Goal: Task Accomplishment & Management: Complete application form

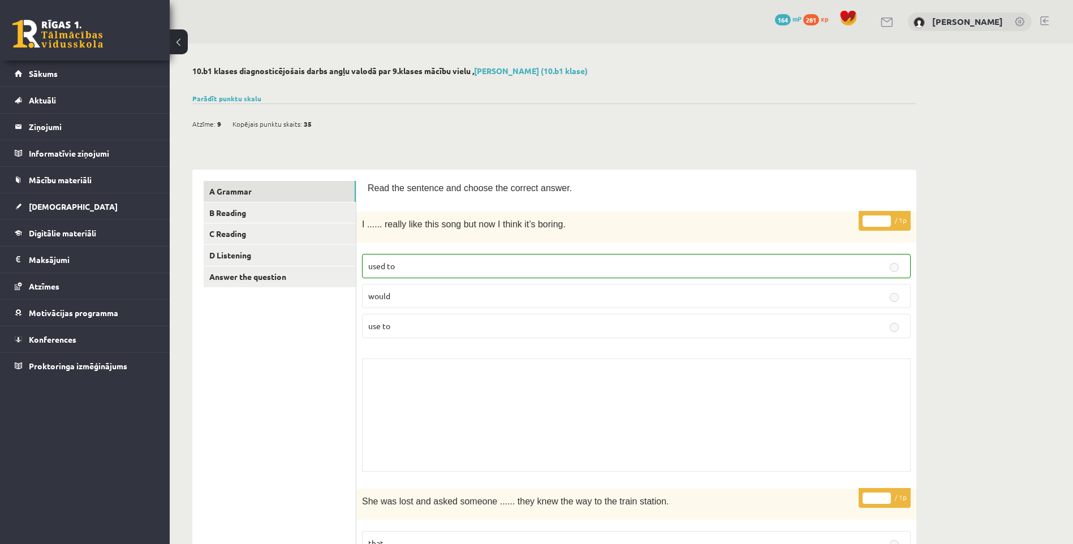
scroll to position [1979, 0]
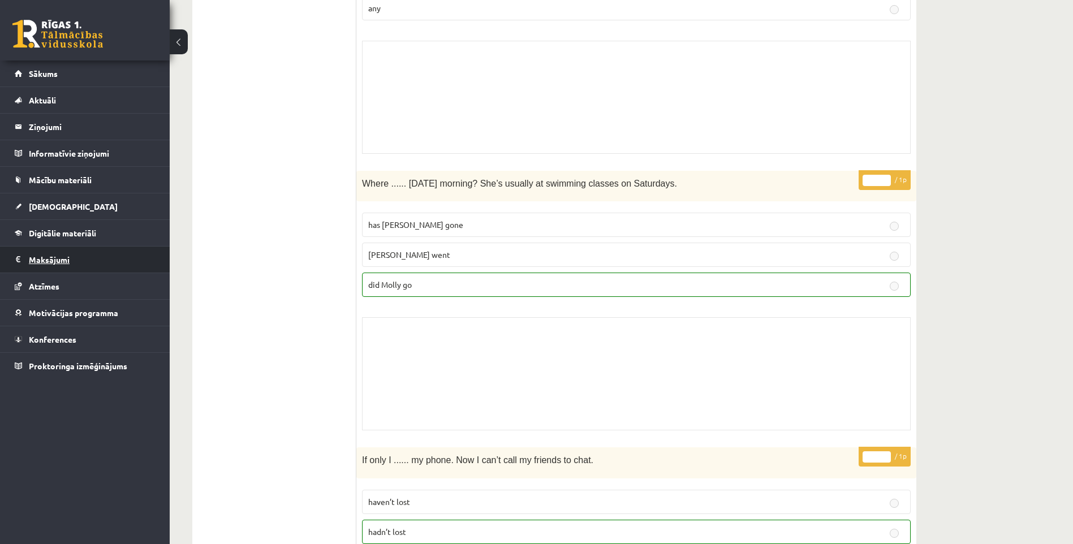
click at [74, 252] on legend "Maksājumi 0" at bounding box center [92, 260] width 127 height 26
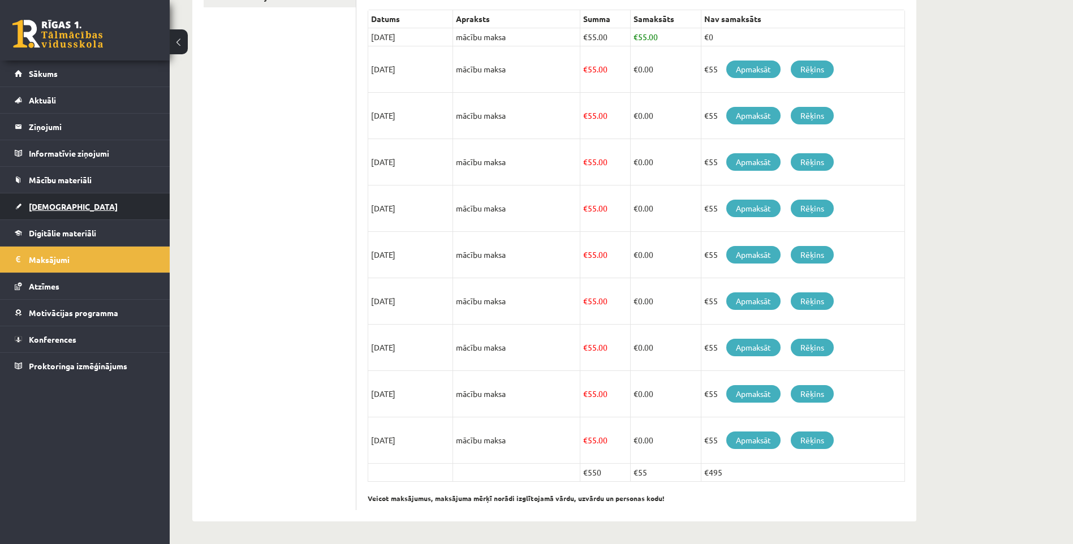
scroll to position [258, 0]
click at [61, 202] on span "[DEMOGRAPHIC_DATA]" at bounding box center [73, 206] width 89 height 10
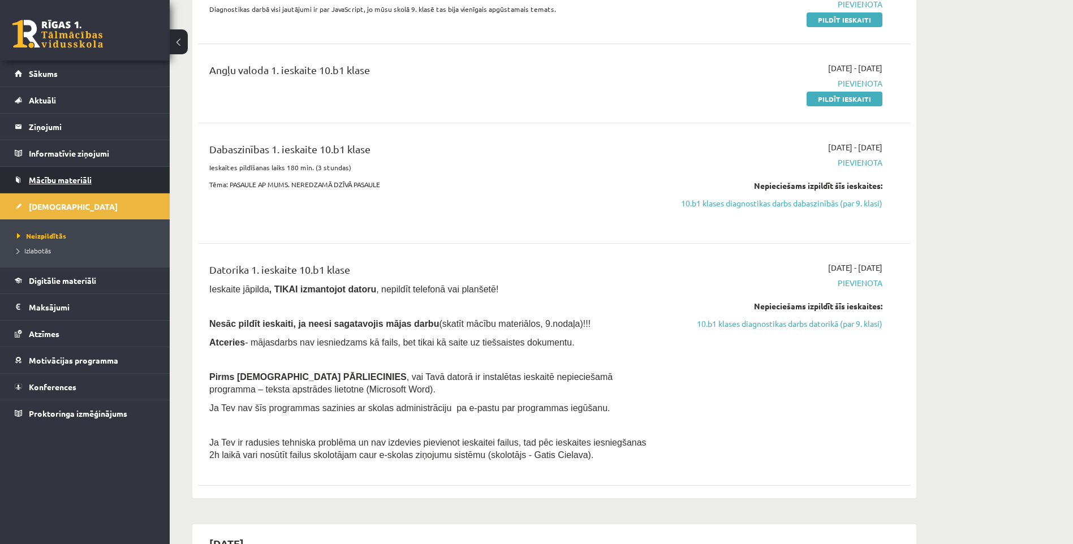
click at [68, 175] on link "Mācību materiāli" at bounding box center [85, 180] width 141 height 26
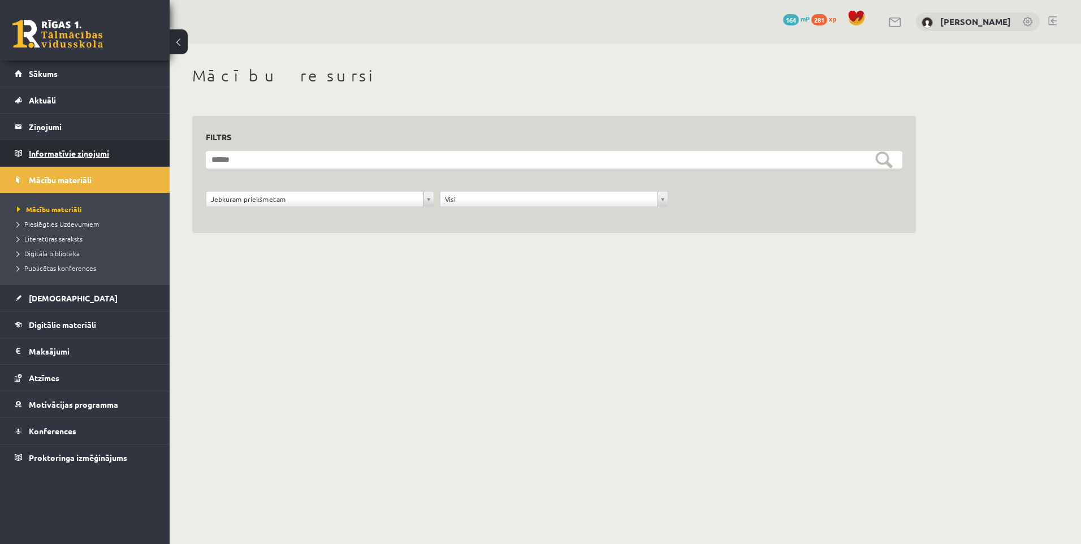
click at [48, 155] on legend "Informatīvie ziņojumi 0" at bounding box center [92, 153] width 127 height 26
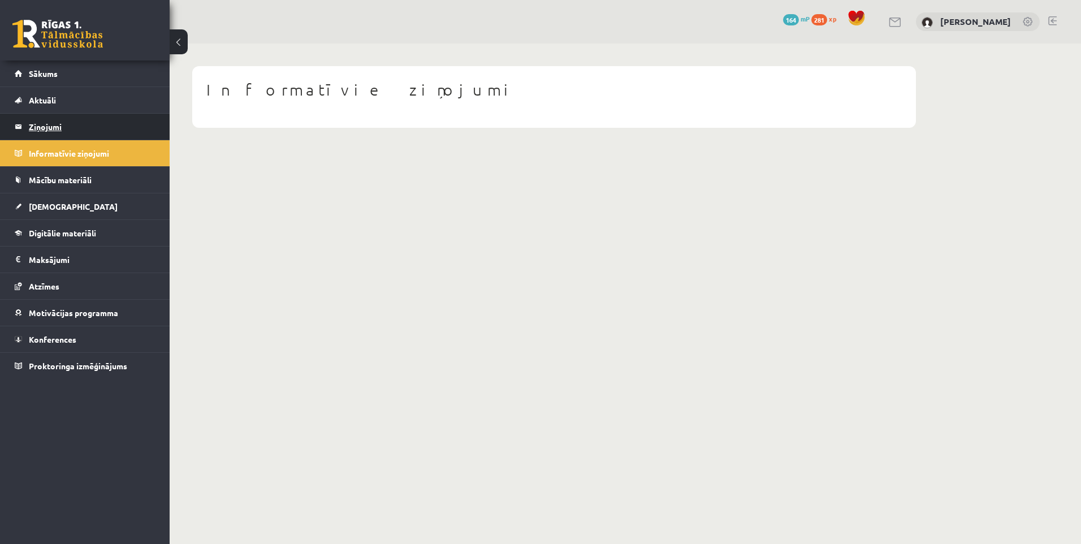
click at [38, 122] on legend "Ziņojumi 1" at bounding box center [92, 127] width 127 height 26
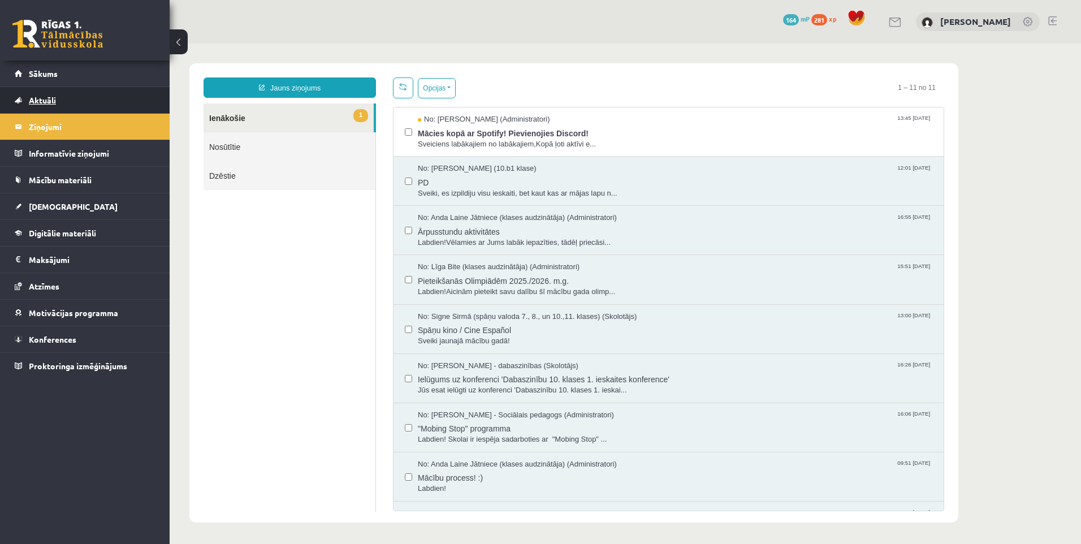
click at [41, 100] on span "Aktuāli" at bounding box center [42, 100] width 27 height 10
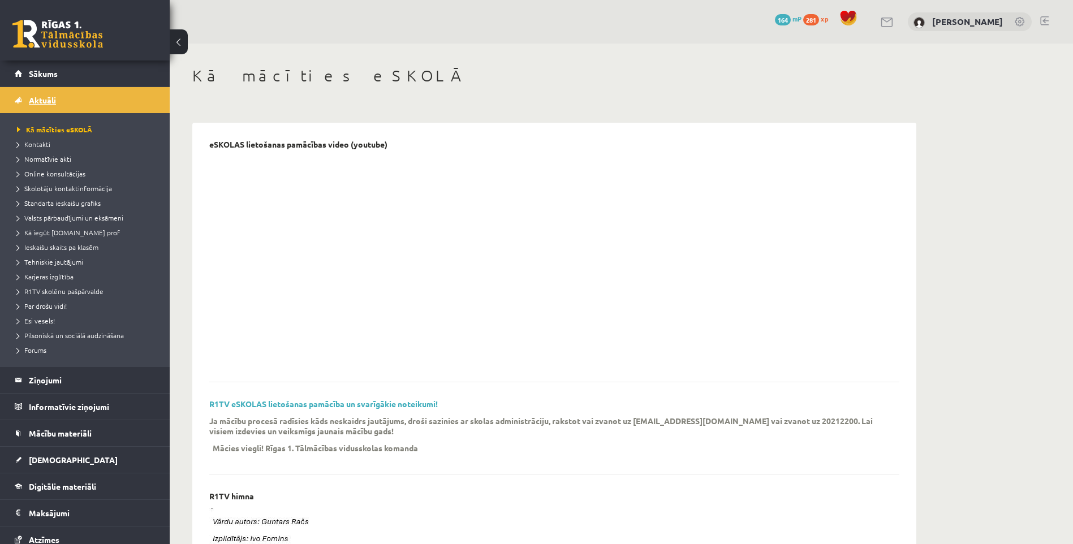
click at [39, 105] on link "Aktuāli" at bounding box center [85, 100] width 141 height 26
click at [62, 417] on legend "Informatīvie ziņojumi 0" at bounding box center [92, 407] width 127 height 26
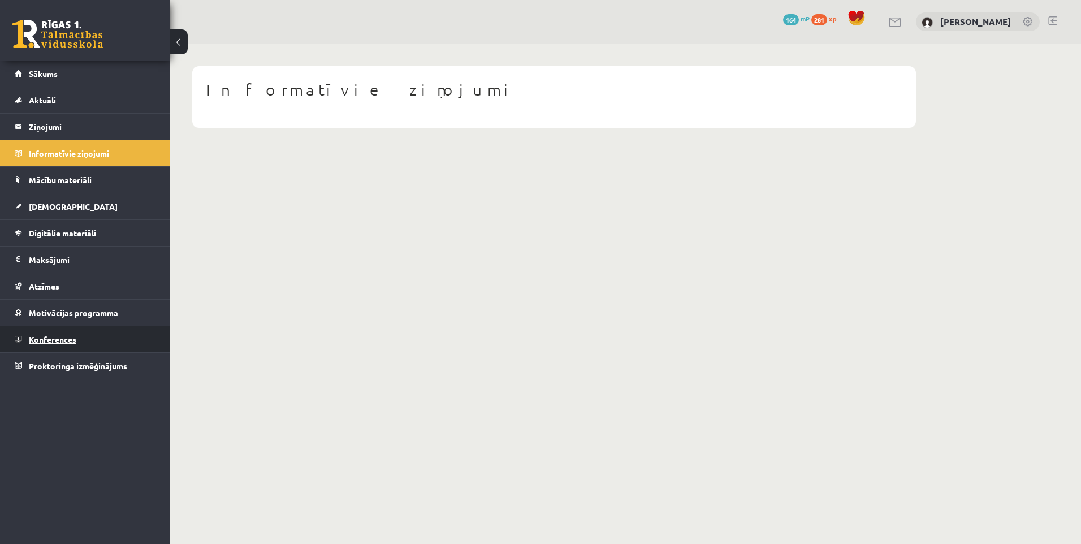
click at [55, 331] on link "Konferences" at bounding box center [85, 339] width 141 height 26
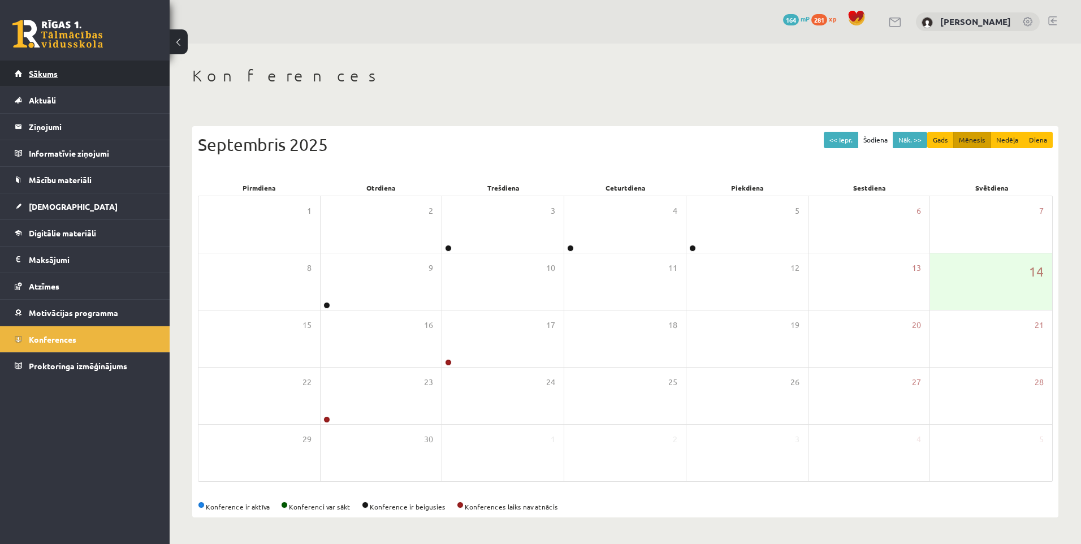
click at [40, 73] on span "Sākums" at bounding box center [43, 73] width 29 height 10
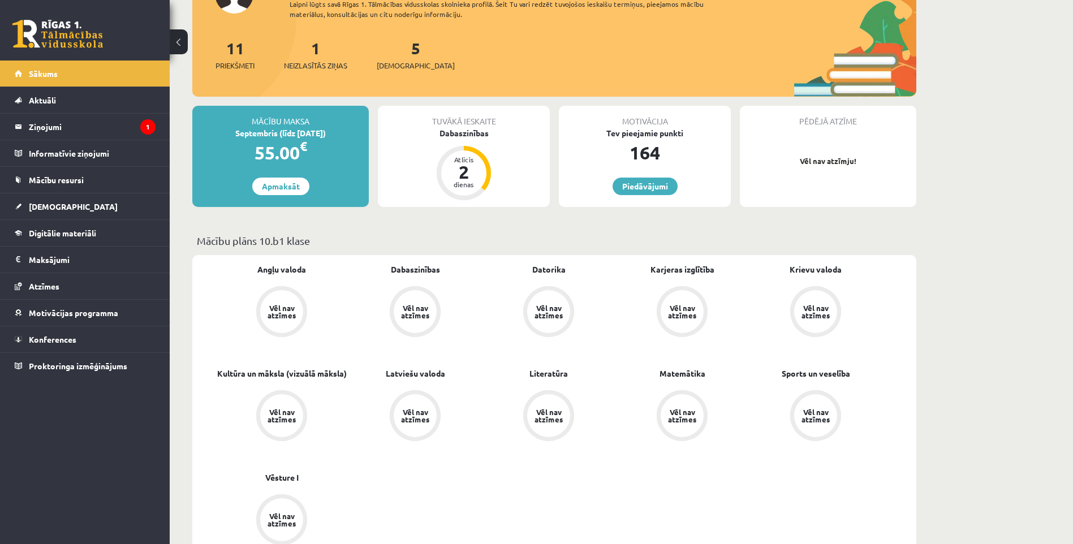
scroll to position [113, 0]
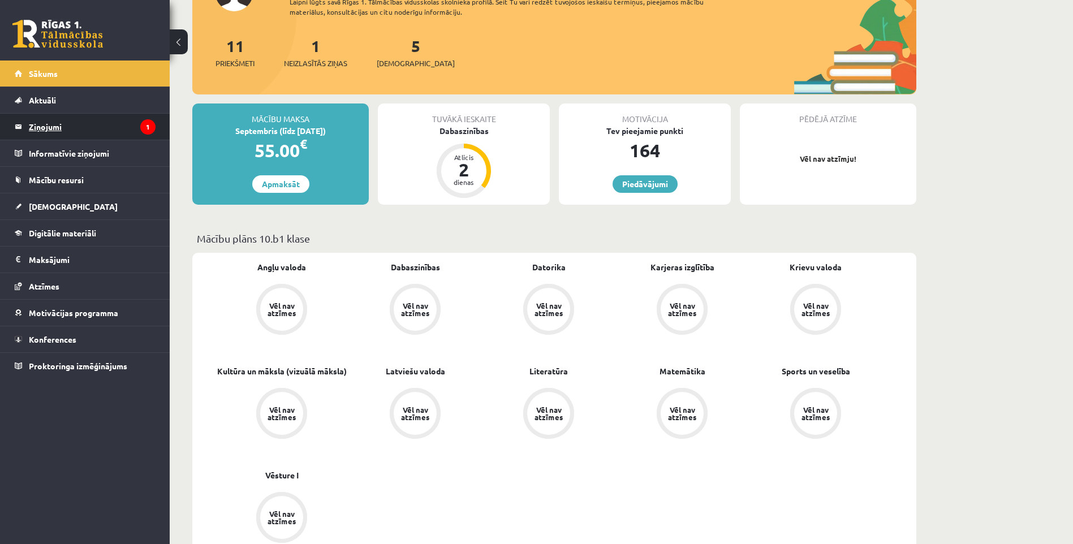
click at [57, 123] on legend "Ziņojumi 1" at bounding box center [92, 127] width 127 height 26
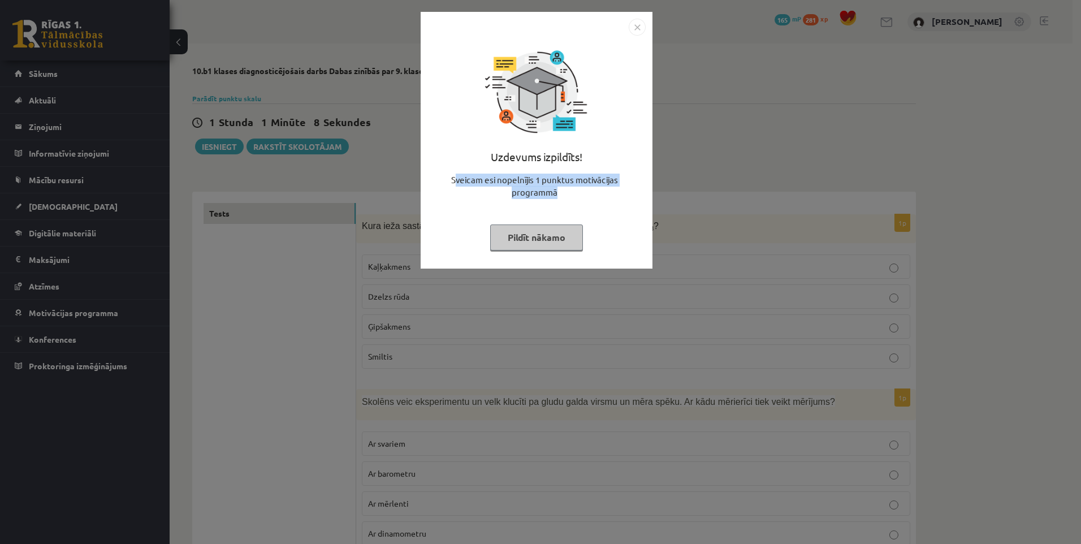
drag, startPoint x: 454, startPoint y: 180, endPoint x: 624, endPoint y: 187, distance: 169.8
click at [624, 187] on div "Sveicam esi nopelnījis 1 punktus motivācijas programmā" at bounding box center [536, 191] width 218 height 34
click at [543, 243] on button "Pildīt nākamo" at bounding box center [536, 237] width 93 height 26
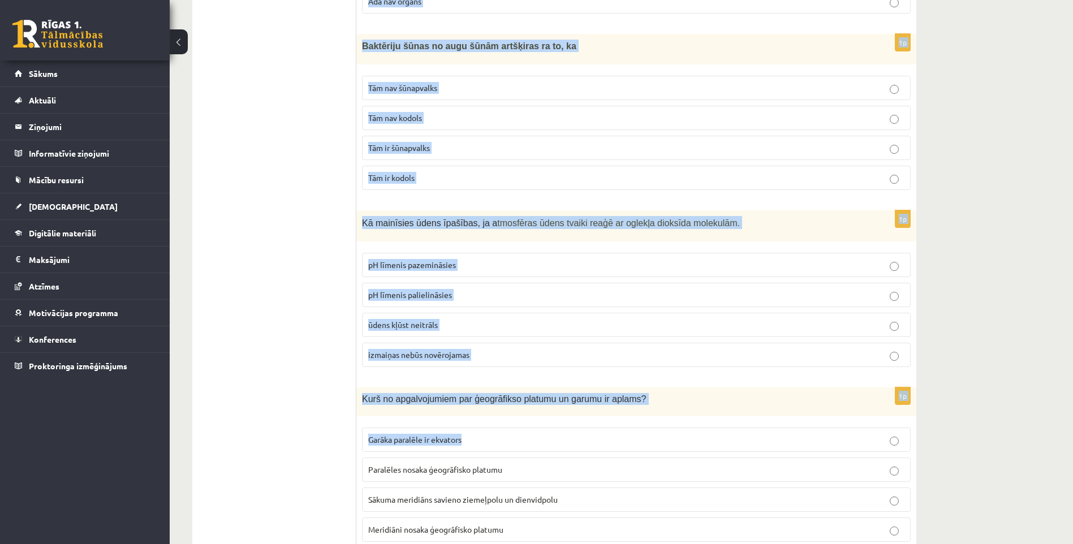
scroll to position [5186, 0]
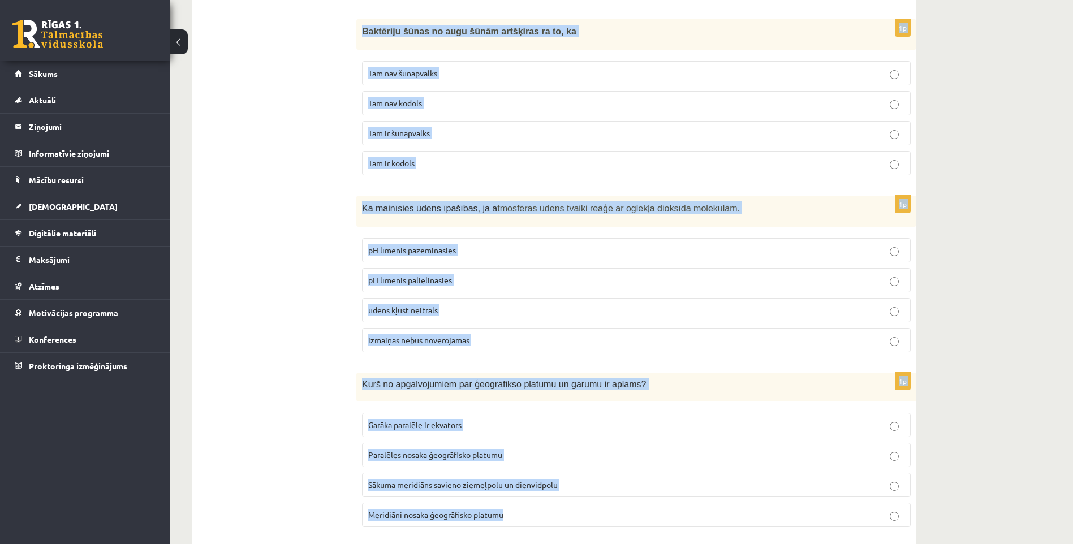
drag, startPoint x: 360, startPoint y: 114, endPoint x: 725, endPoint y: 481, distance: 518.2
copy form "Kura ieža sastāvā ir savienojums, kas pierakstīts ķīmiskā formulā CaCO 3 ? Kaļķ…"
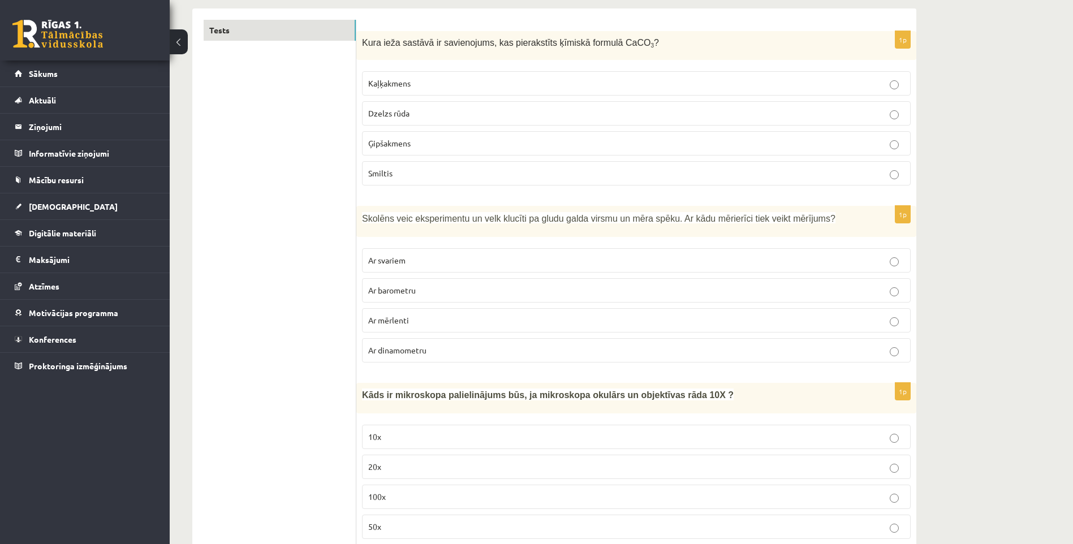
scroll to position [0, 0]
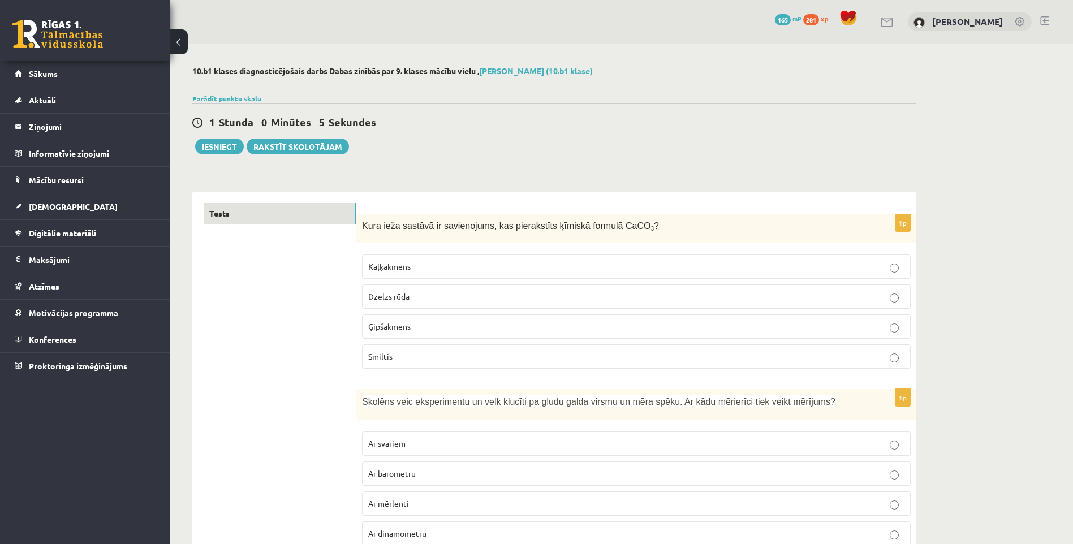
click at [414, 260] on label "Kaļķakmens" at bounding box center [636, 266] width 548 height 24
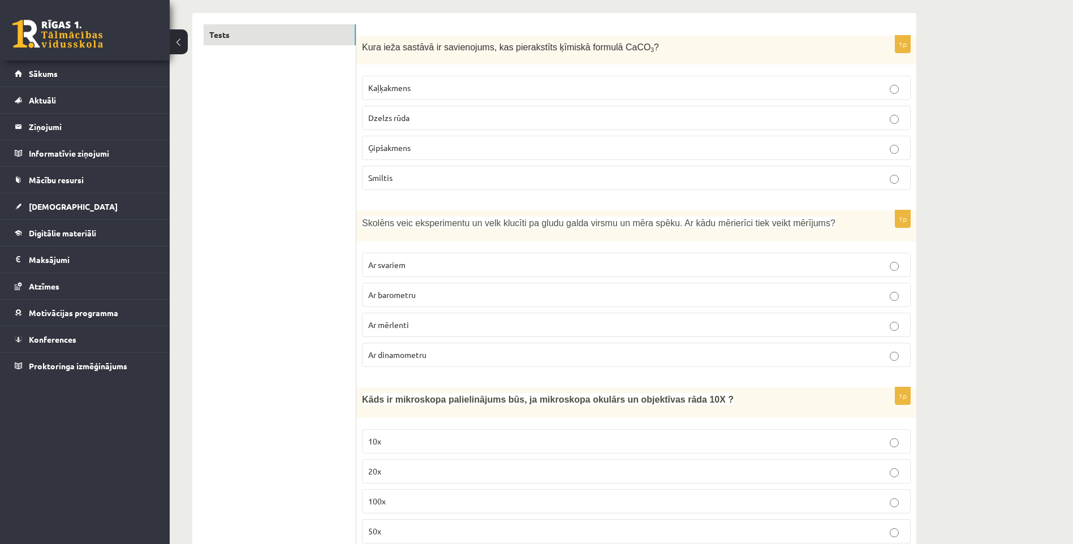
scroll to position [226, 0]
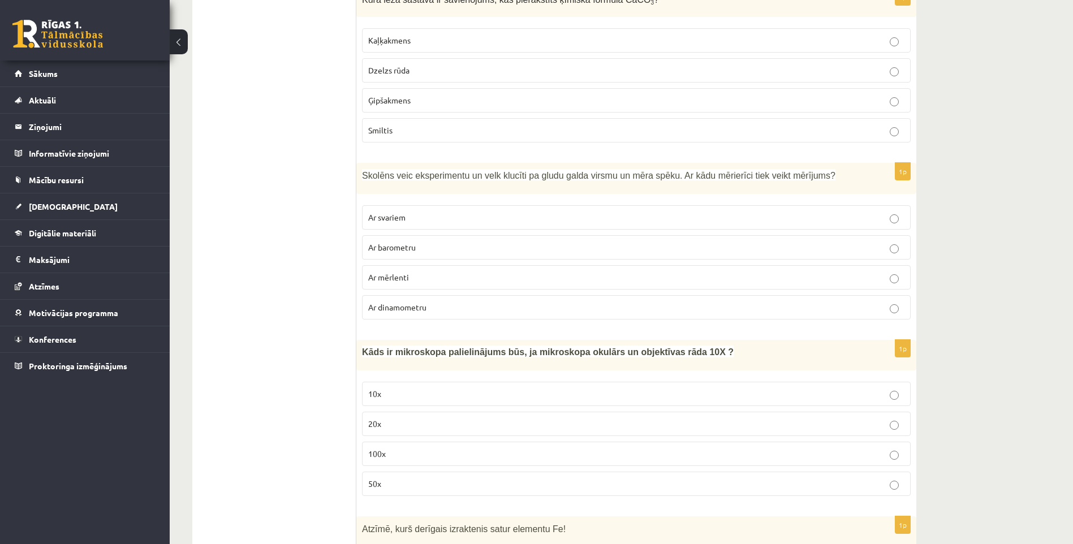
click at [419, 251] on p "Ar barometru" at bounding box center [636, 247] width 536 height 12
click at [411, 313] on p "Ar dinamometru" at bounding box center [636, 307] width 536 height 12
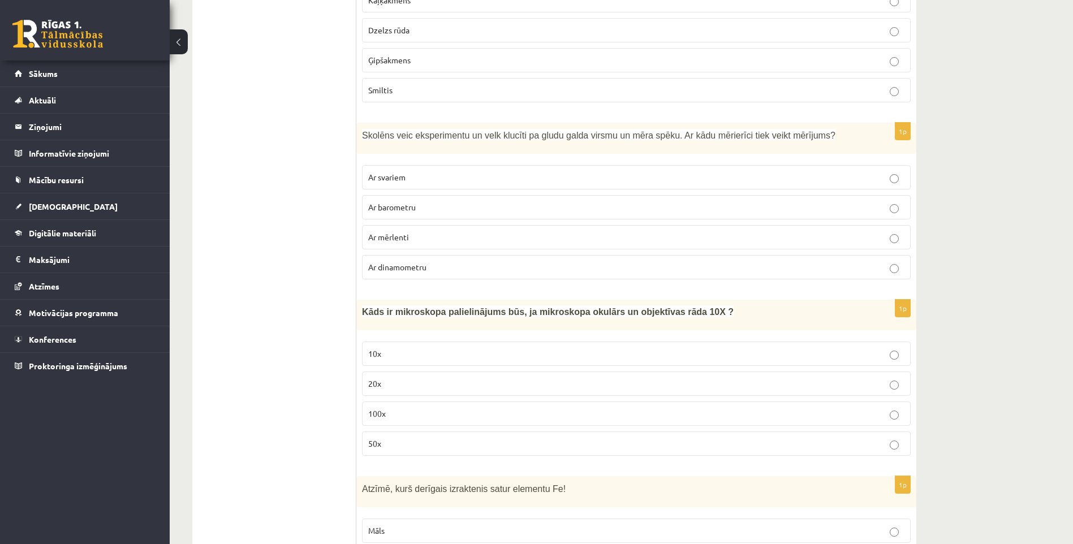
scroll to position [452, 0]
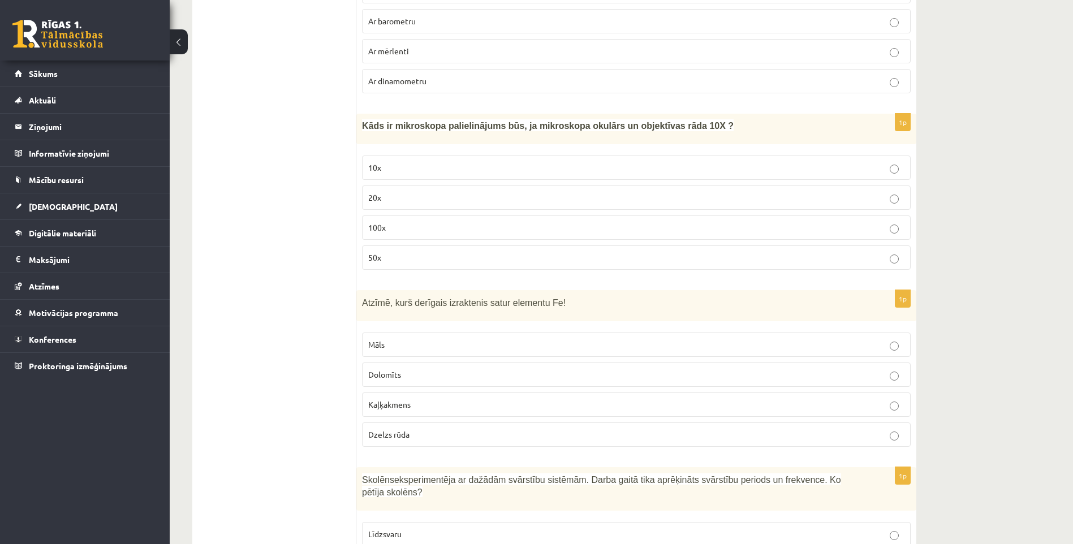
click at [391, 224] on p "100x" at bounding box center [636, 228] width 536 height 12
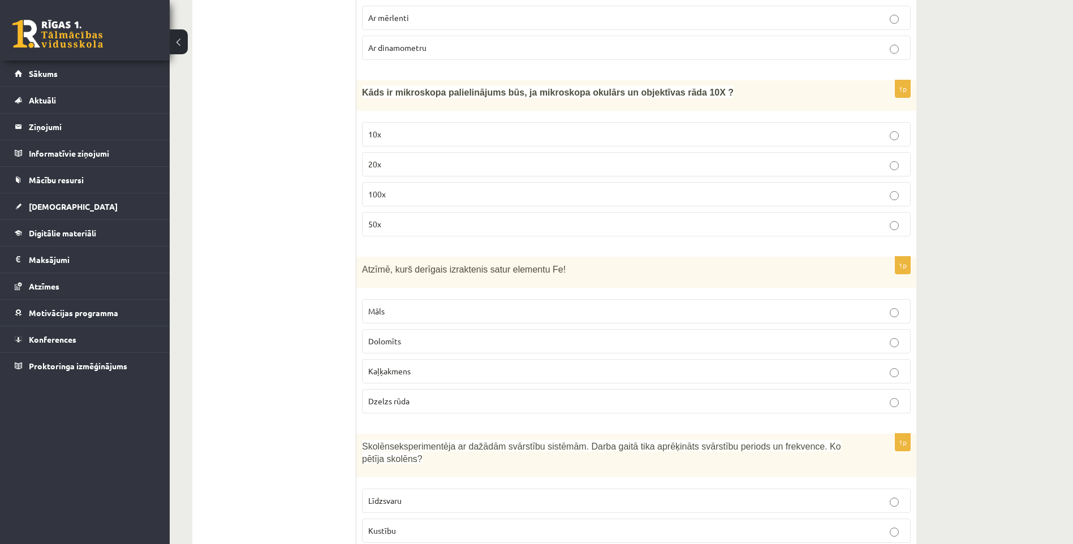
scroll to position [679, 0]
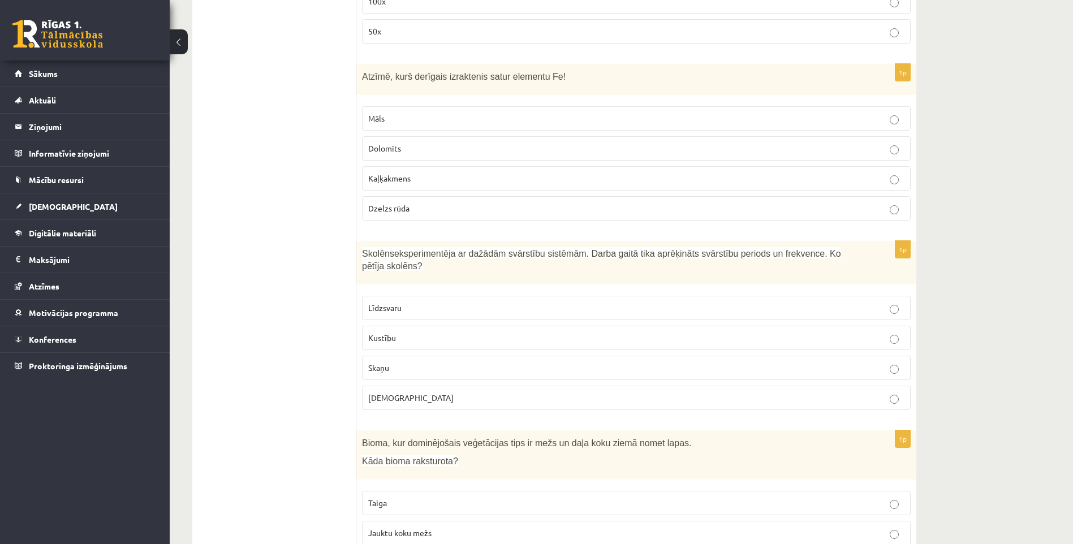
click at [397, 209] on span "Dzelzs rūda" at bounding box center [388, 208] width 41 height 10
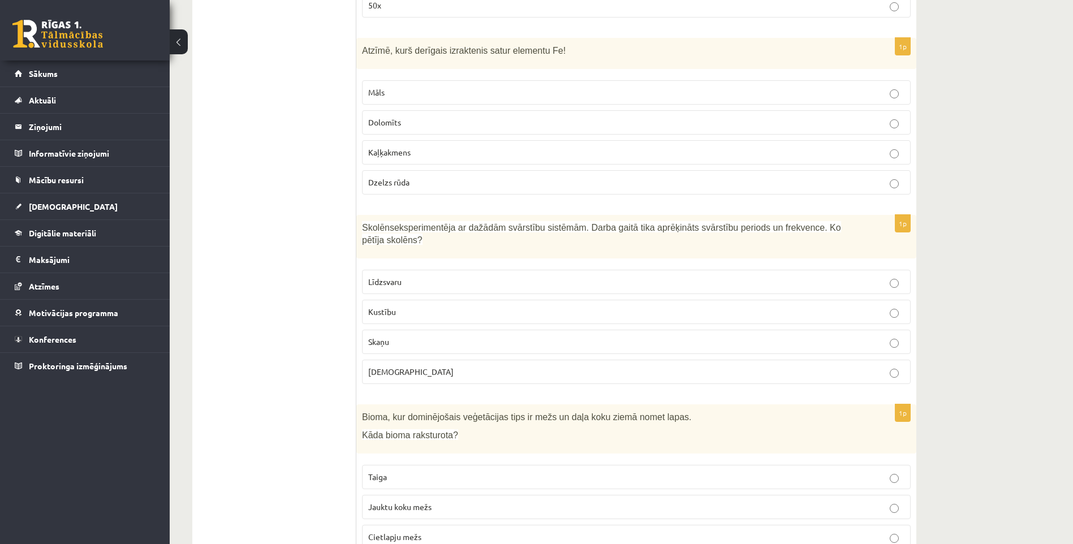
scroll to position [792, 0]
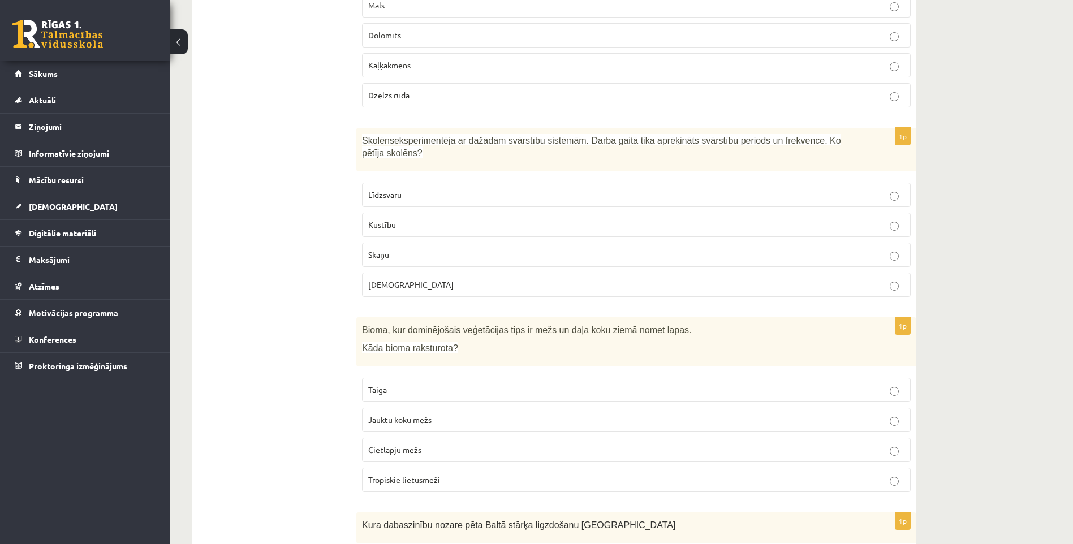
click at [394, 219] on span "Kustību" at bounding box center [382, 224] width 28 height 10
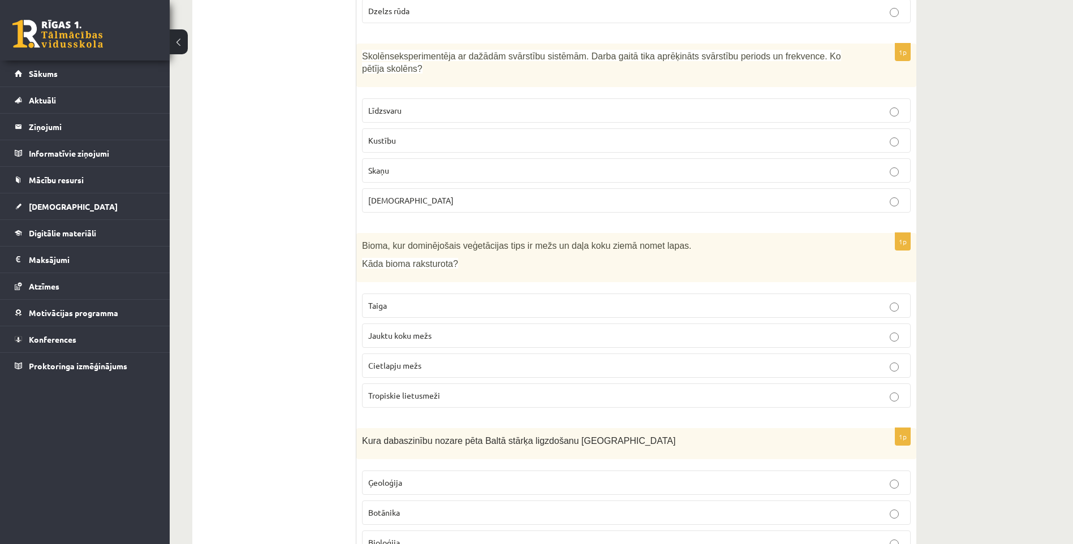
scroll to position [905, 0]
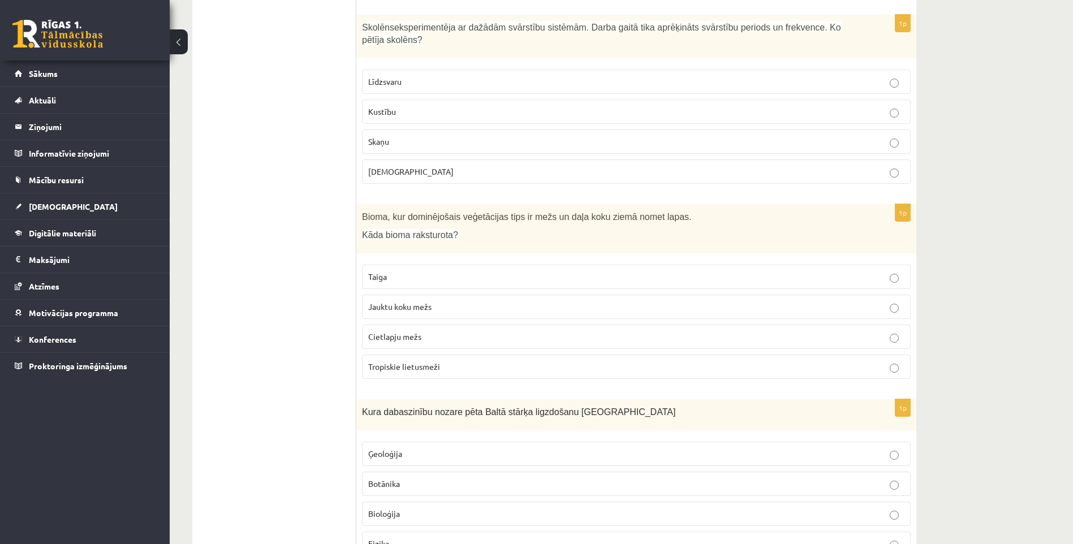
click at [393, 301] on span "Jauktu koku mežs" at bounding box center [399, 306] width 63 height 10
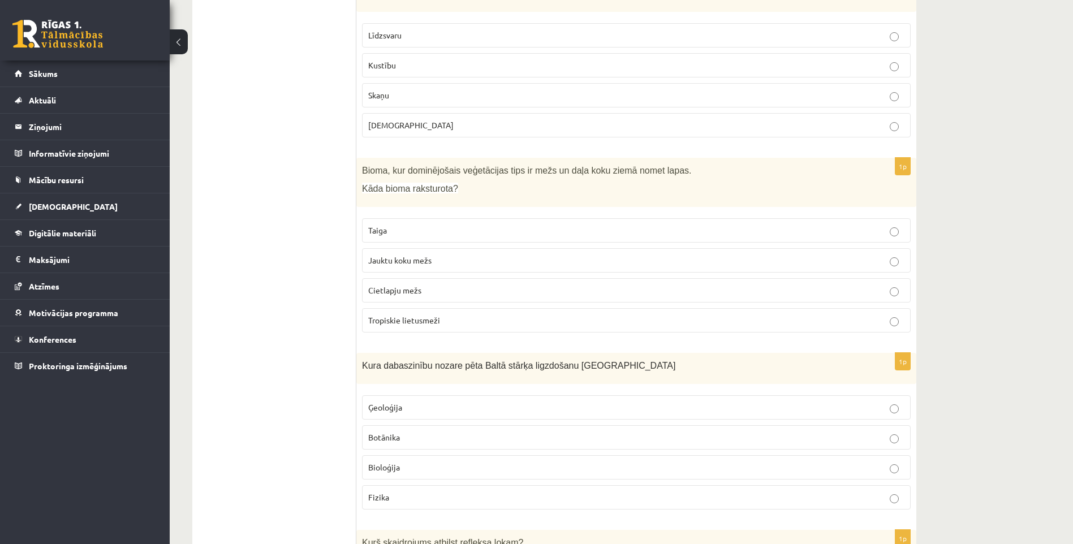
scroll to position [1131, 0]
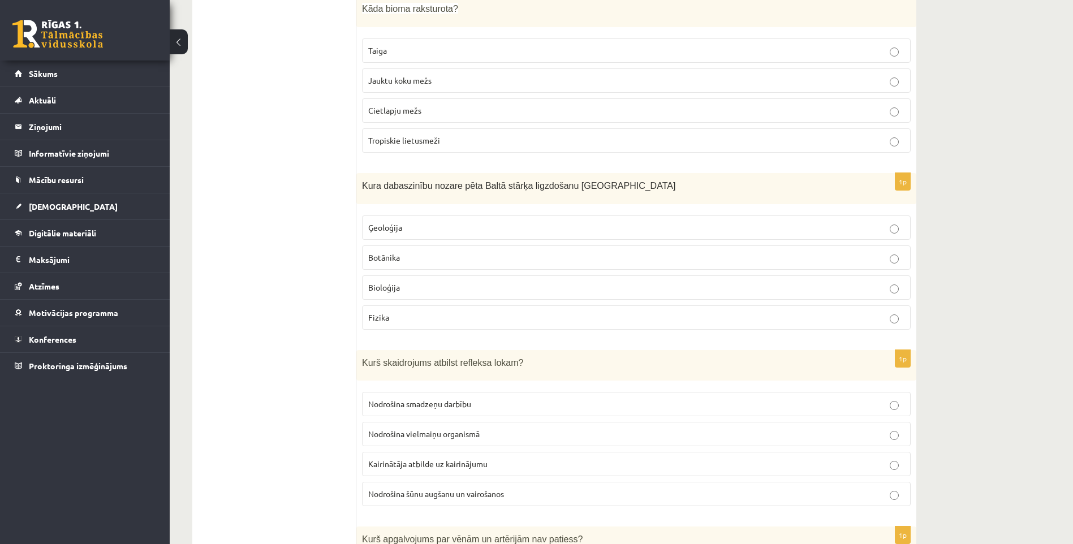
click at [395, 245] on label "Botānika" at bounding box center [636, 257] width 548 height 24
click at [397, 282] on span "Bioloģija" at bounding box center [384, 287] width 32 height 10
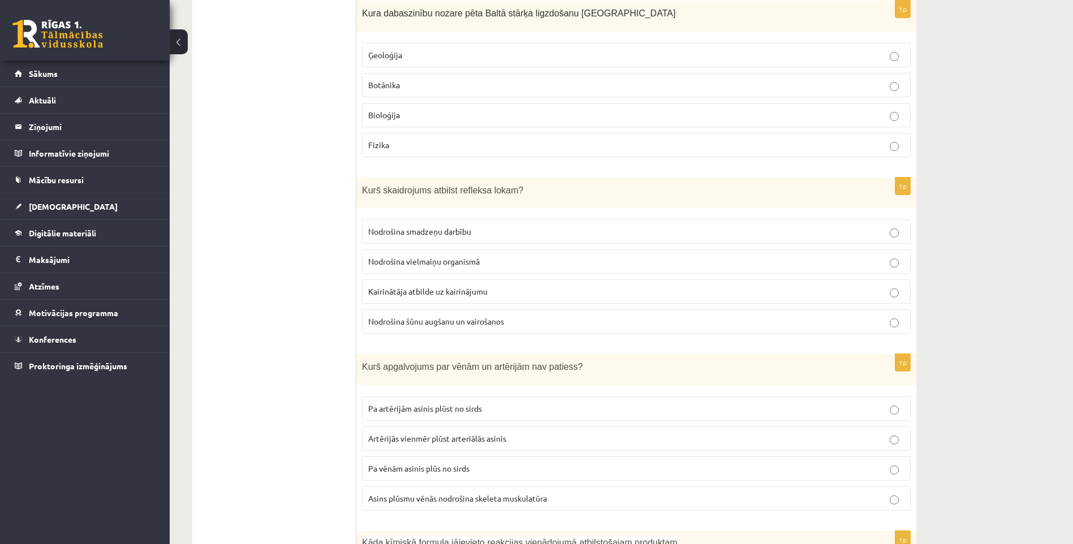
scroll to position [1300, 0]
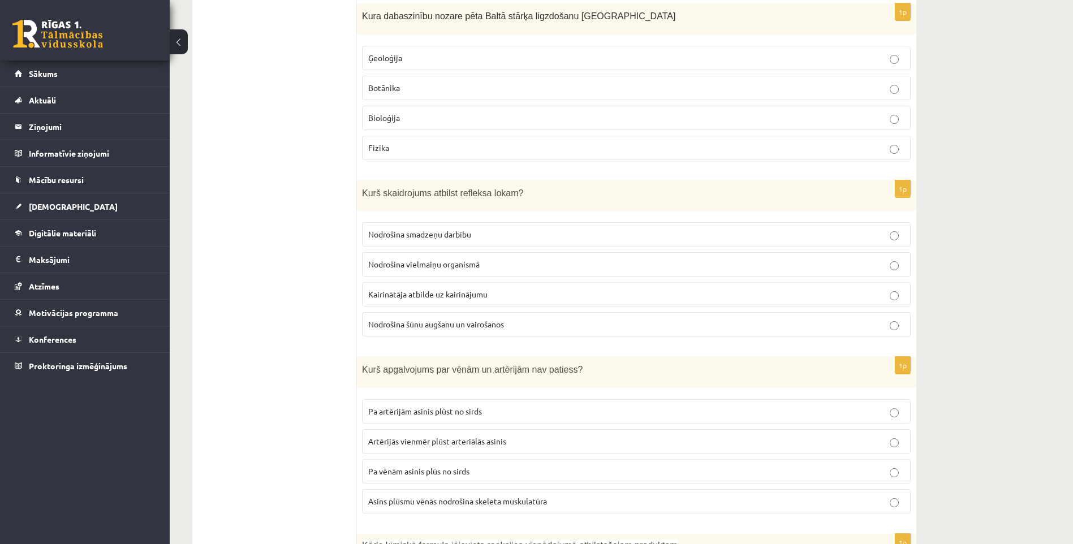
click at [435, 289] on span "Kairinātāja atbilde uz kairinājumu" at bounding box center [427, 294] width 119 height 10
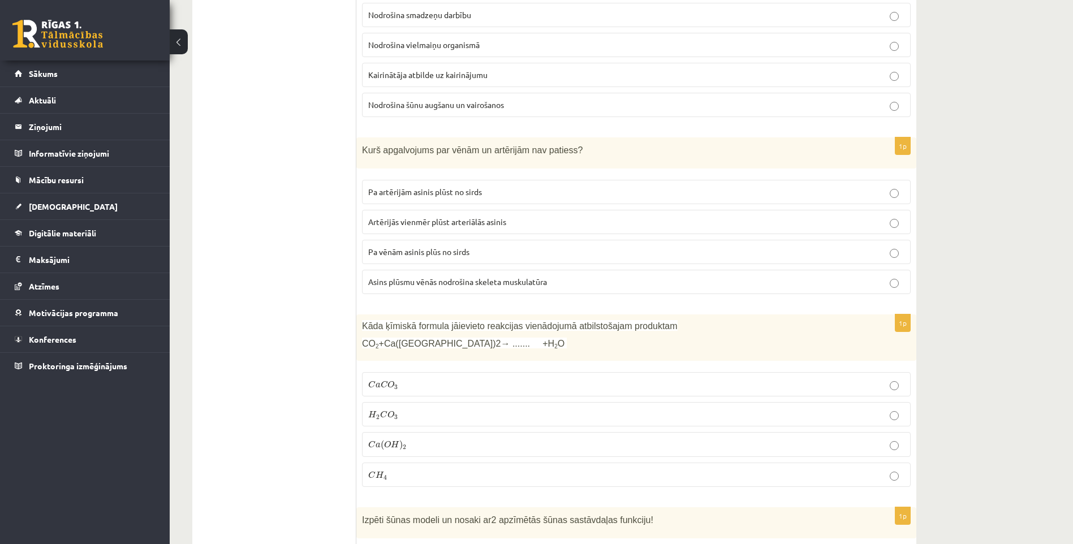
scroll to position [1527, 0]
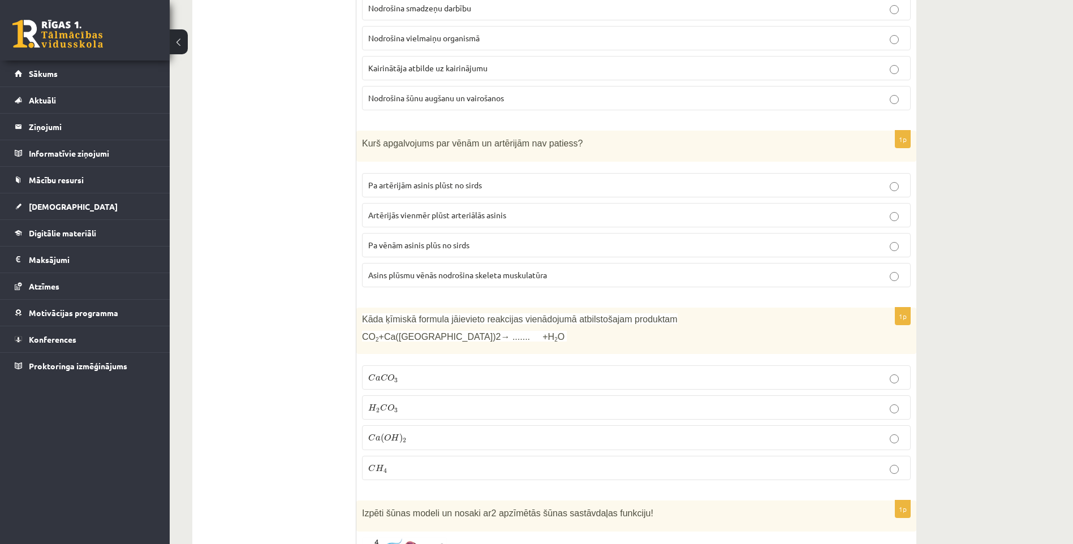
click at [396, 209] on p "Artērijās vienmēr plūst arteriālās asinis" at bounding box center [636, 215] width 536 height 12
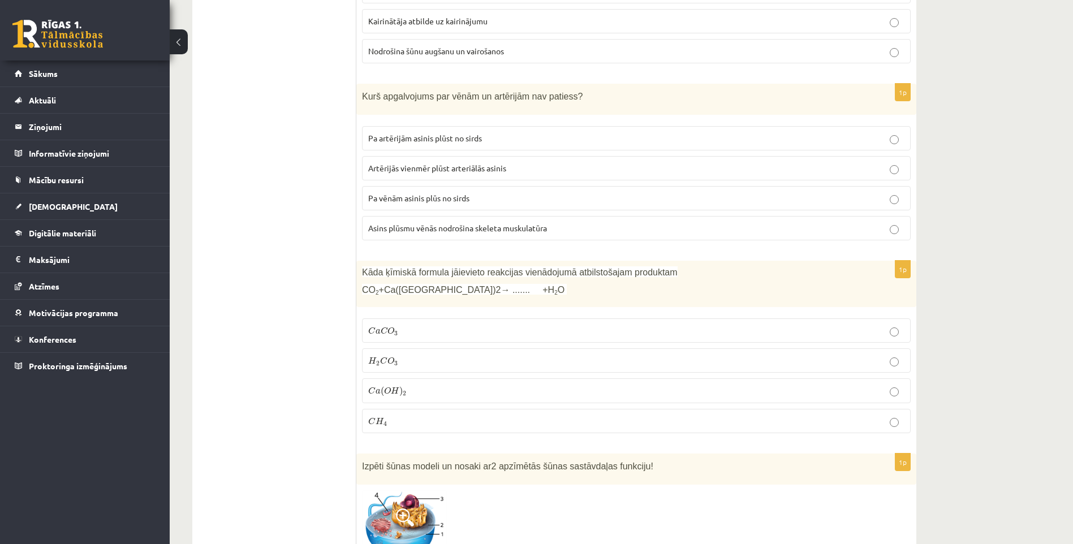
scroll to position [1753, 0]
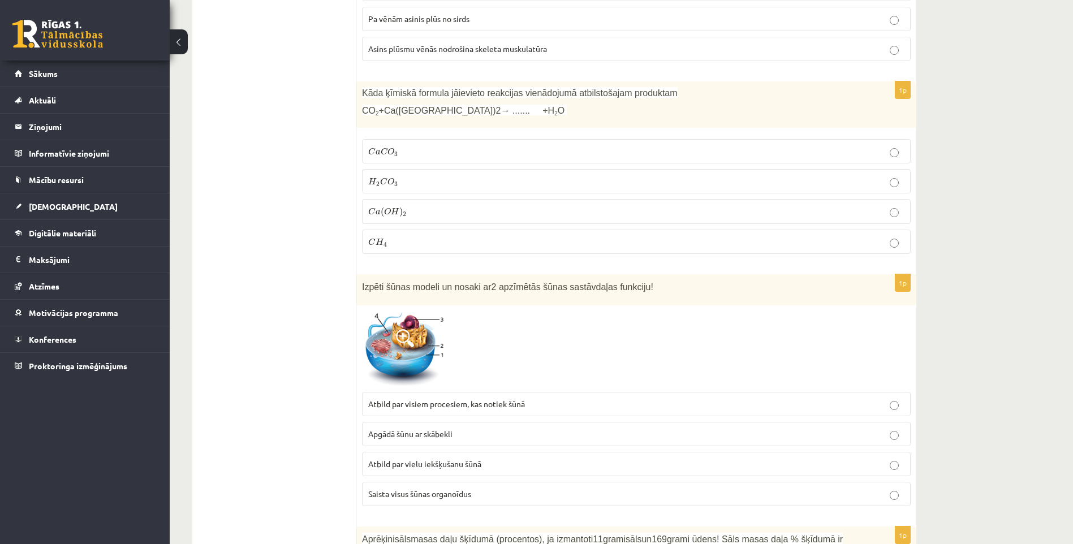
click at [391, 148] on span "O" at bounding box center [390, 151] width 7 height 7
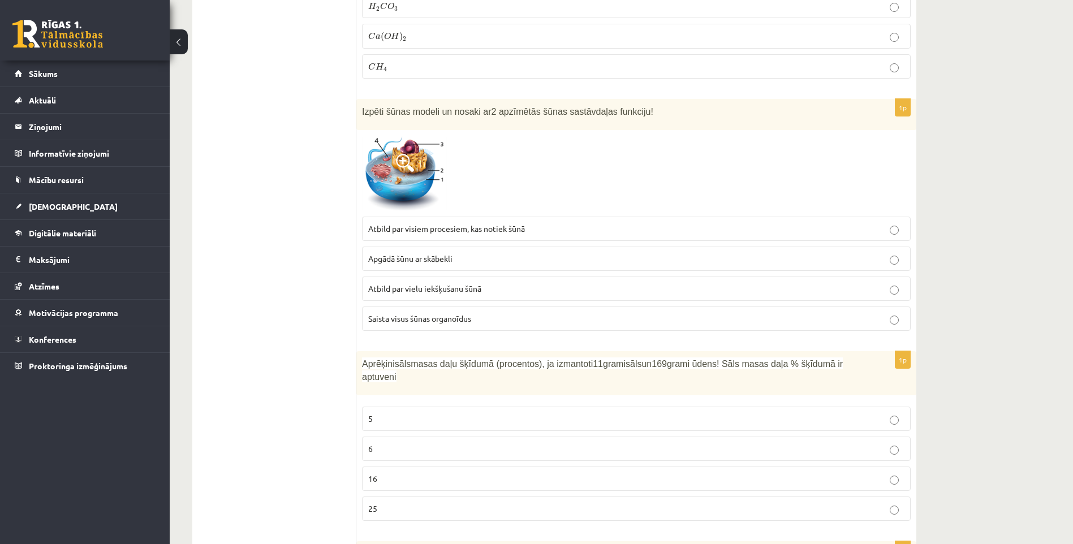
scroll to position [1922, 0]
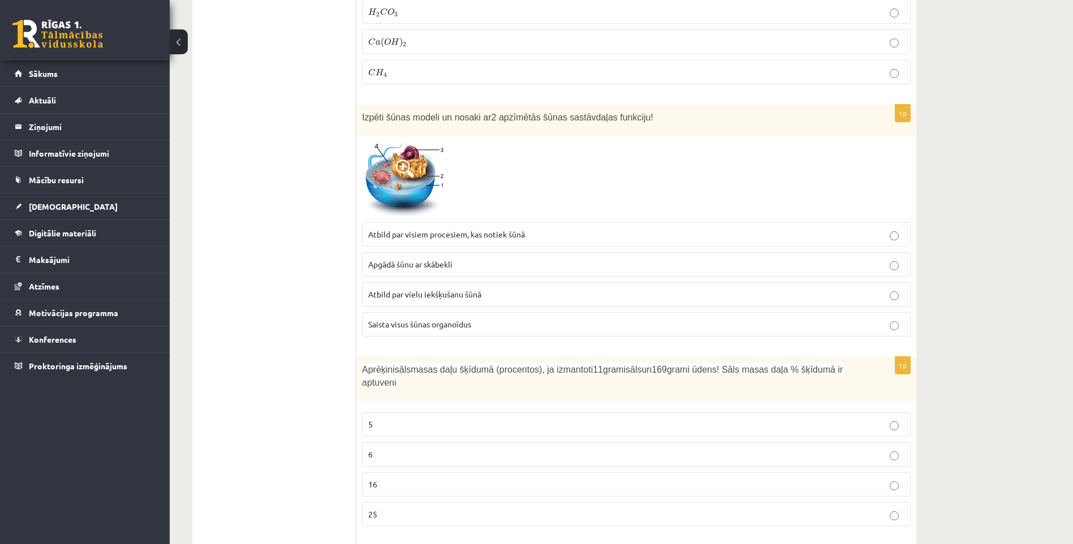
click at [414, 312] on label "Saista visus šūnas organoīdus" at bounding box center [636, 324] width 548 height 24
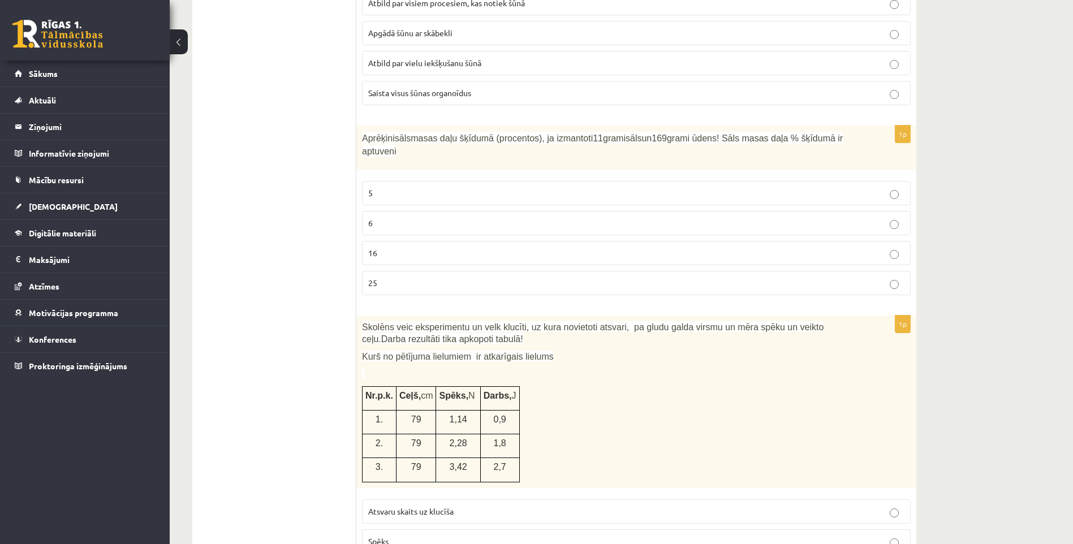
scroll to position [2149, 0]
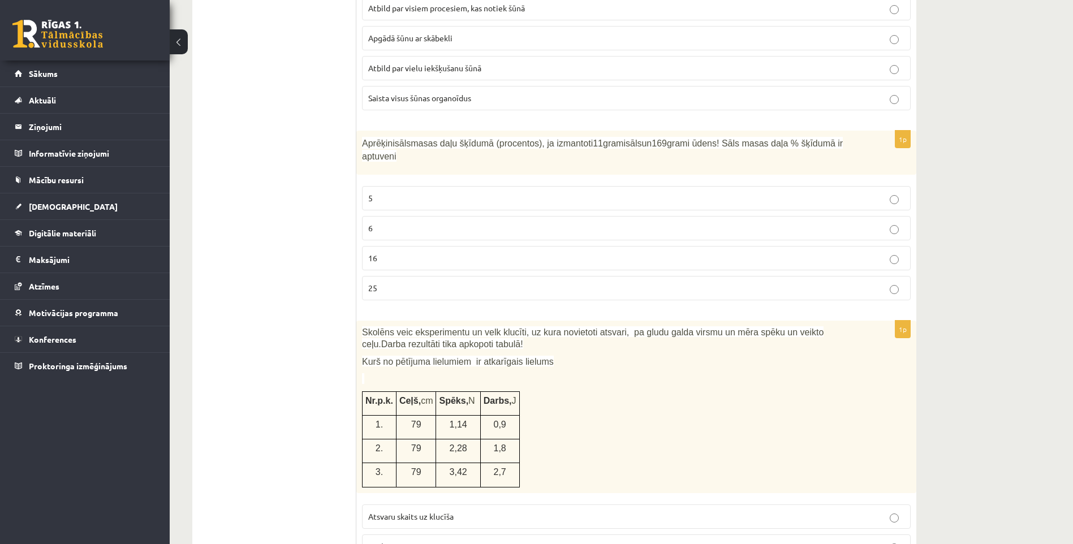
click at [405, 222] on p "6" at bounding box center [636, 228] width 536 height 12
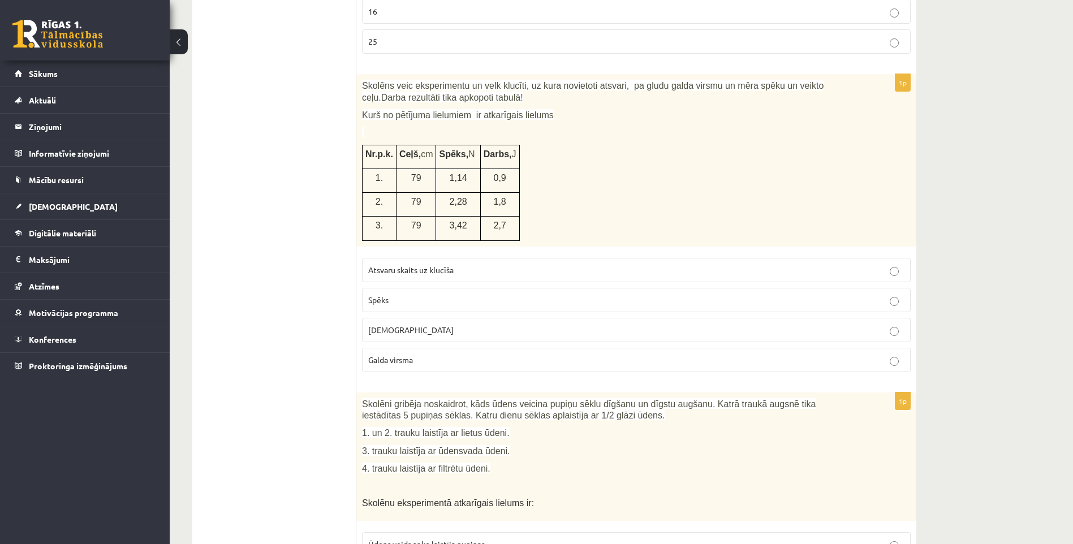
scroll to position [2431, 0]
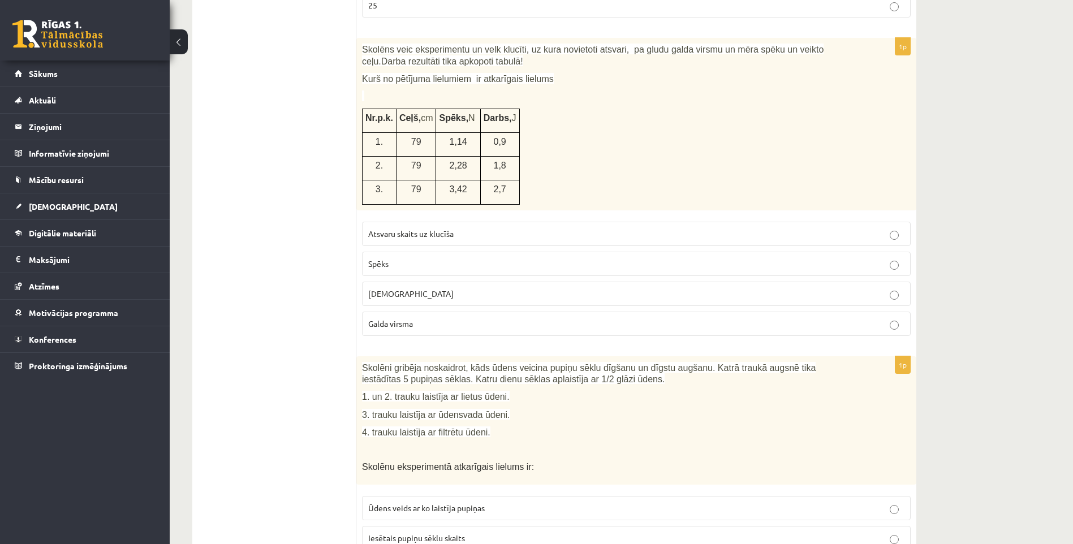
click at [395, 252] on label "Spēks" at bounding box center [636, 264] width 548 height 24
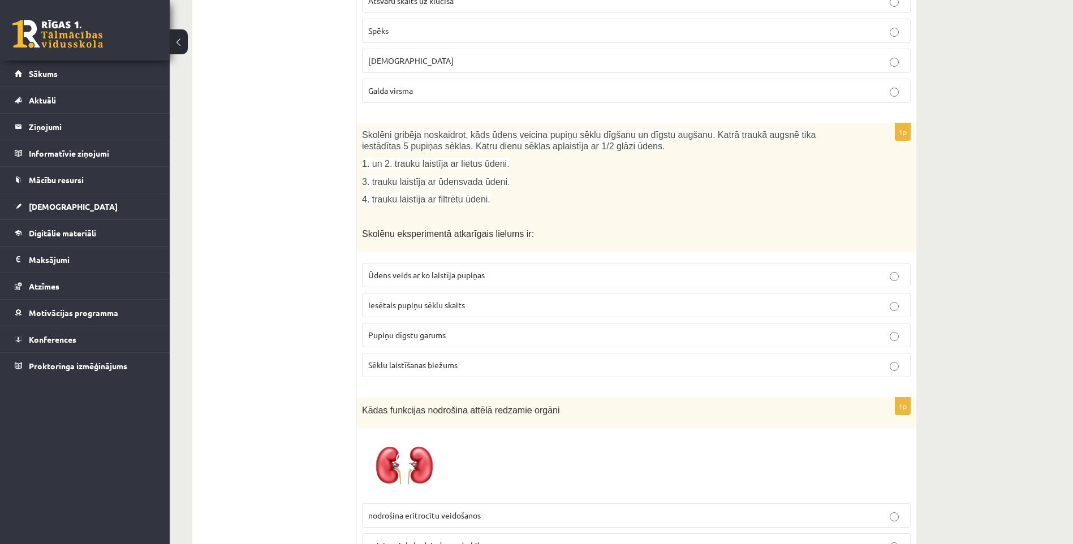
scroll to position [2658, 0]
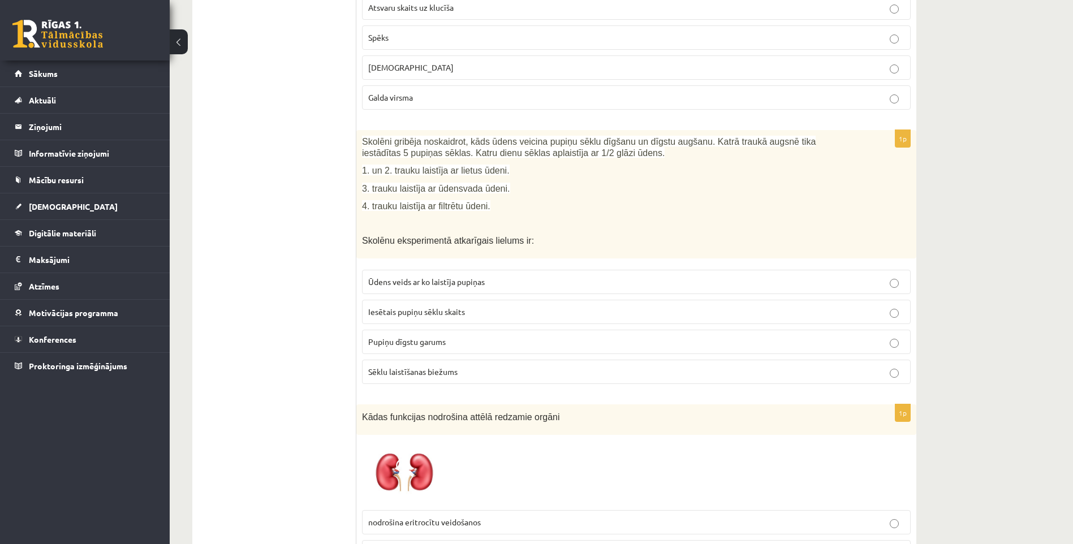
click at [435, 336] on span "Pupiņu dīgstu garums" at bounding box center [406, 341] width 77 height 10
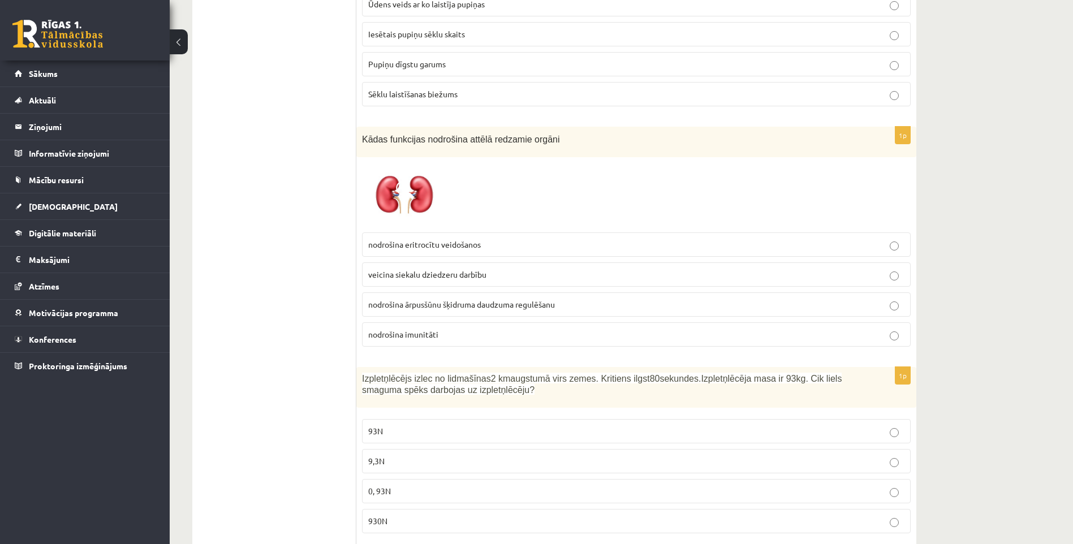
scroll to position [2940, 0]
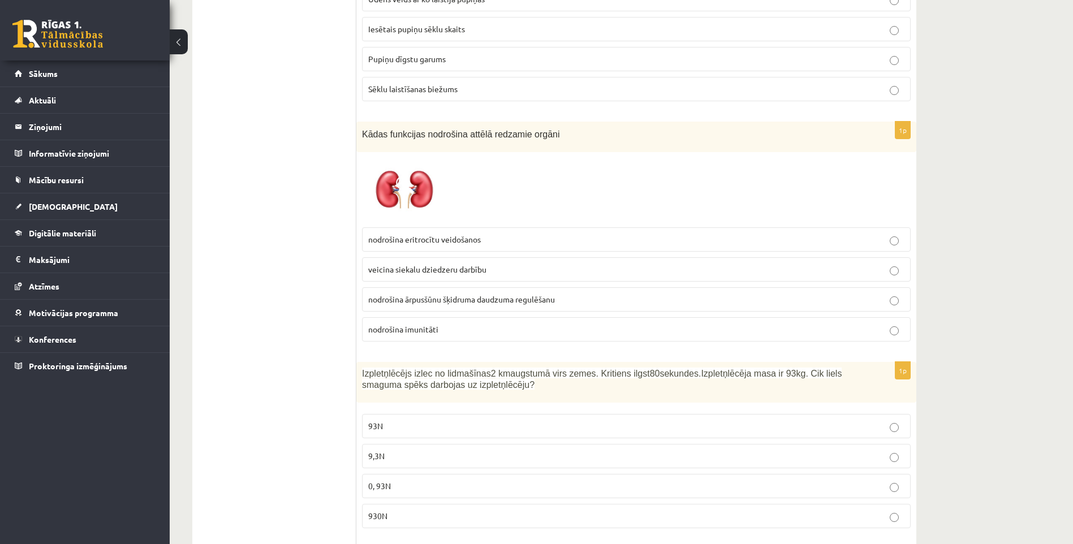
drag, startPoint x: 517, startPoint y: 109, endPoint x: 350, endPoint y: 113, distance: 166.9
click at [350, 113] on div "***** Tests 1p Kura ieža sastāvā ir savienojums, kas pierakstīts ķīmiskā formul…" at bounding box center [554, 22] width 724 height 5542
click at [555, 158] on div at bounding box center [636, 190] width 548 height 64
drag, startPoint x: 541, startPoint y: 109, endPoint x: 360, endPoint y: 115, distance: 181.6
click at [360, 122] on div "Kādas funkcijas nodrošina attēlā redzamie orgāni" at bounding box center [636, 137] width 560 height 31
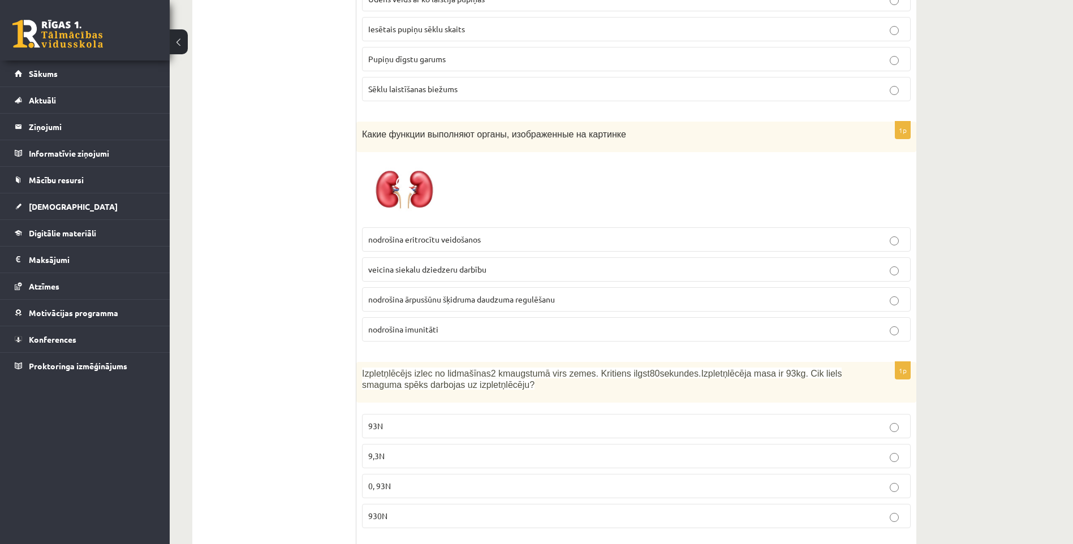
click at [480, 181] on div at bounding box center [636, 190] width 548 height 64
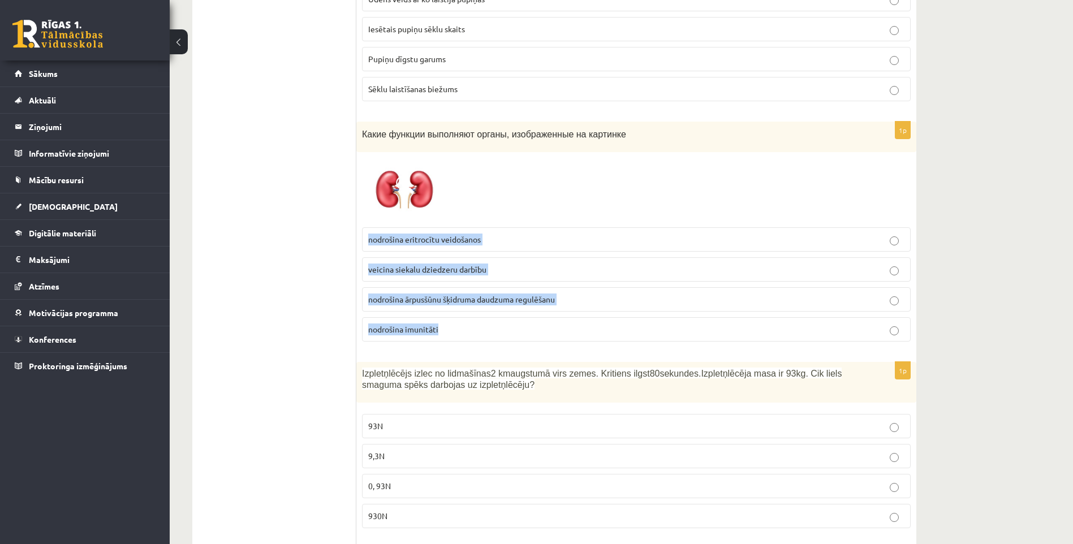
drag, startPoint x: 364, startPoint y: 214, endPoint x: 525, endPoint y: 301, distance: 183.4
click at [525, 301] on fieldset "nodrošina eritrocītu veidošanos veicina siekalu dziedzeru darbību nodrošina ārp…" at bounding box center [636, 283] width 548 height 123
click at [561, 222] on fieldset "обеспечивает образование эритроцитов способствует функционированию слюнных желе…" at bounding box center [636, 283] width 548 height 123
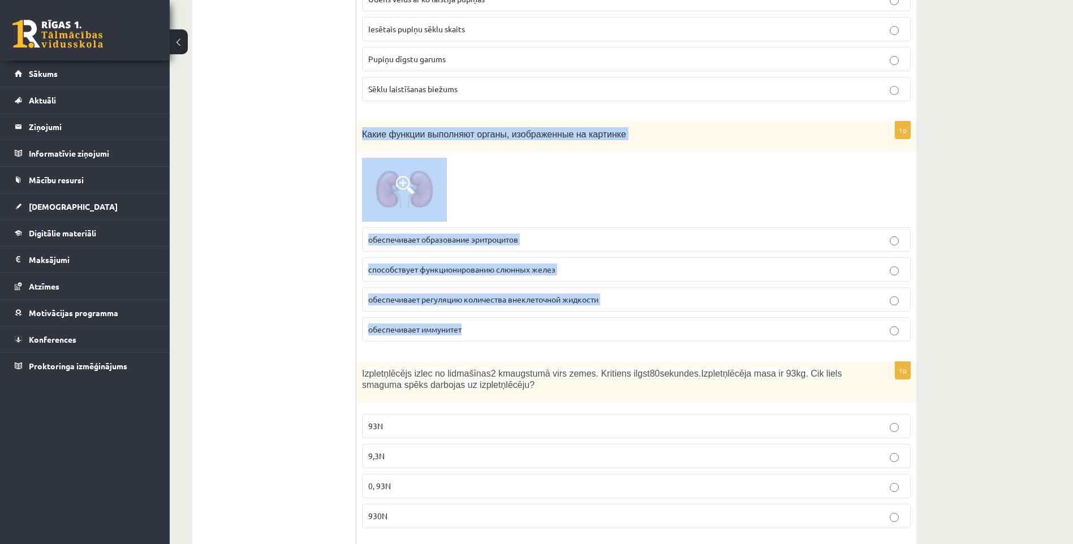
drag, startPoint x: 361, startPoint y: 108, endPoint x: 502, endPoint y: 303, distance: 240.6
click at [502, 303] on div "1p Какие функции выполняют органы, изображенные на картинке обеспечивает образо…" at bounding box center [636, 236] width 560 height 229
copy div "Какие функции выполняют органы, изображенные на картинке обеспечивает образован…"
click at [659, 293] on p "обеспечивает регуляцию количества внеклеточной жидкости" at bounding box center [636, 299] width 536 height 12
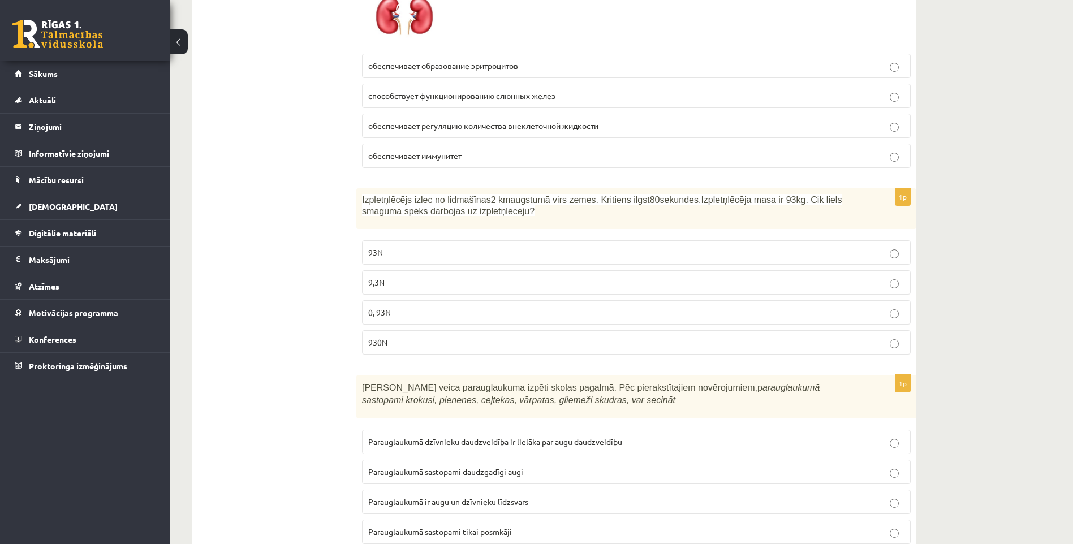
scroll to position [3110, 0]
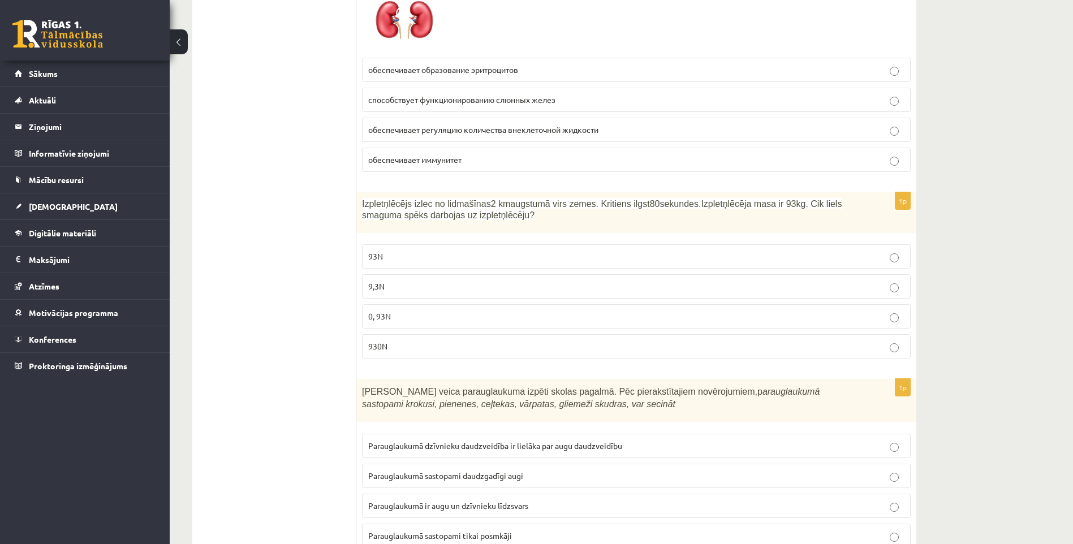
click at [400, 340] on p "930N" at bounding box center [636, 346] width 536 height 12
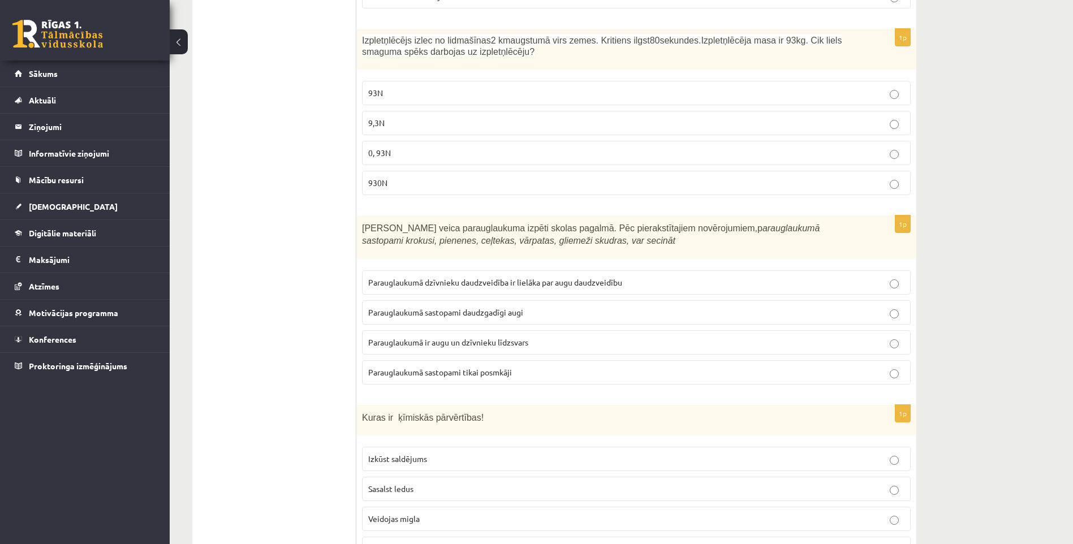
scroll to position [3336, 0]
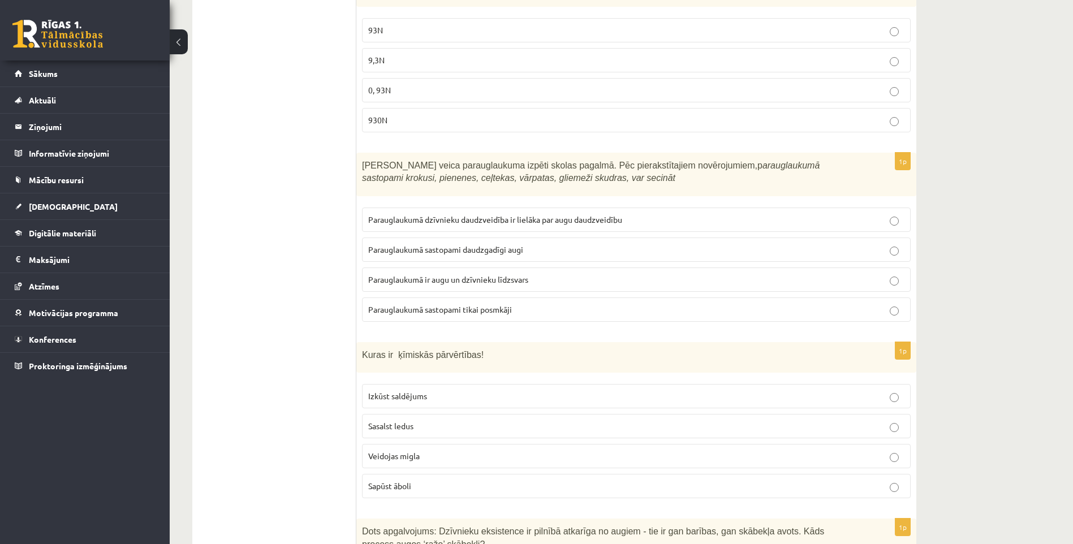
click at [467, 274] on span "Parauglaukumā ir augu un dzīvnieku līdzsvars" at bounding box center [448, 279] width 160 height 10
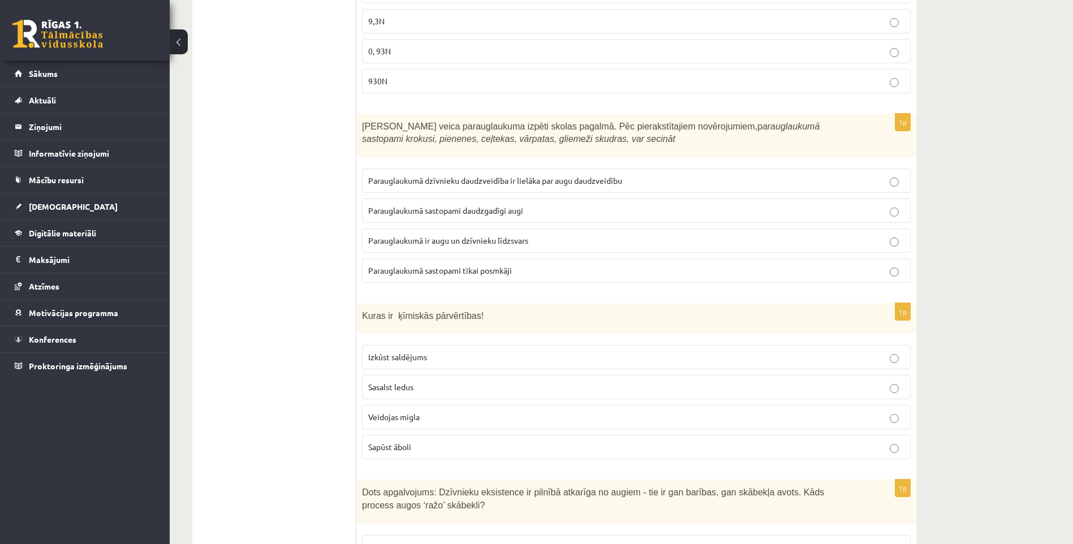
scroll to position [3562, 0]
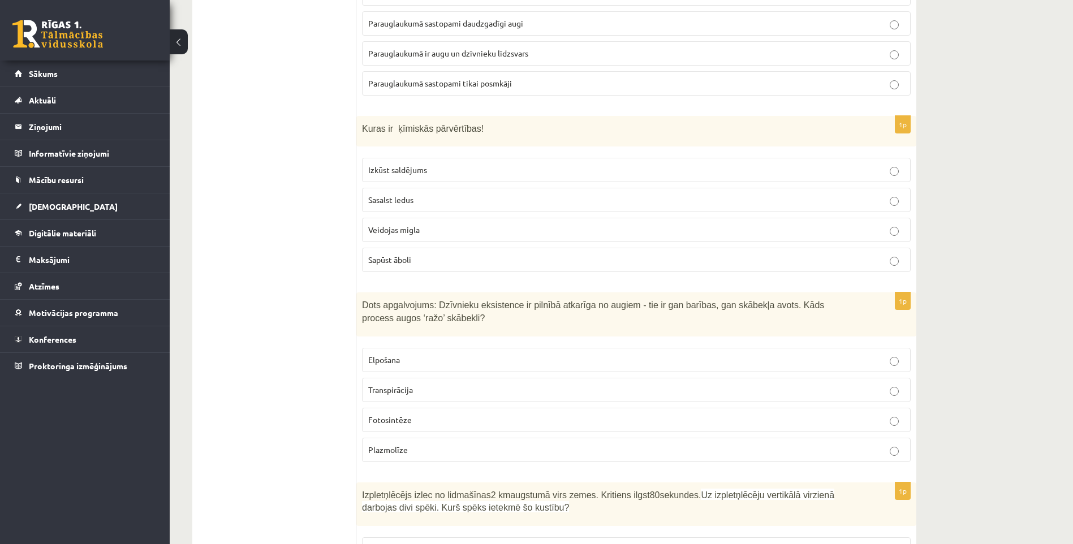
click at [384, 254] on span "Sapūst āboli" at bounding box center [389, 259] width 43 height 10
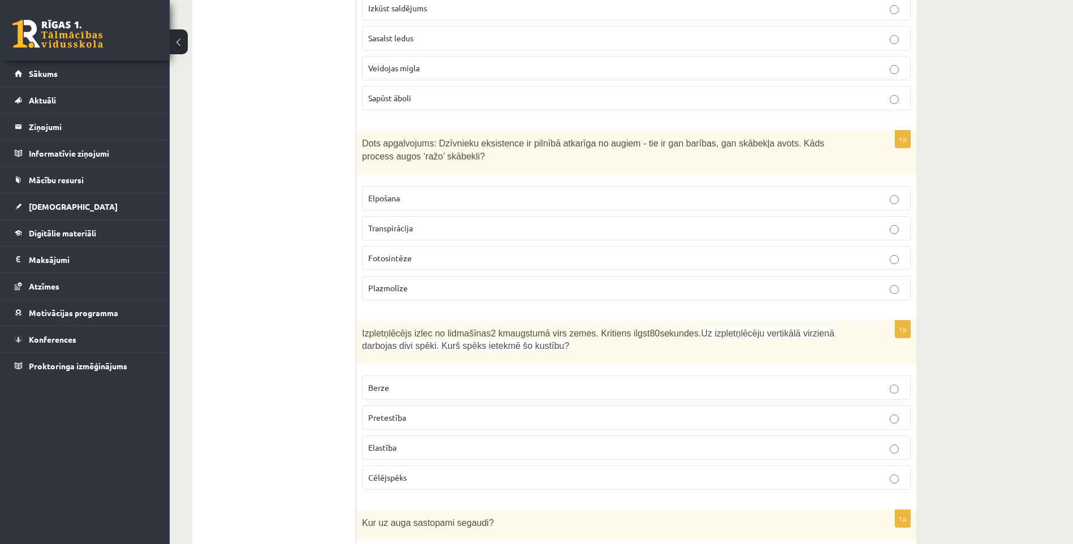
scroll to position [3732, 0]
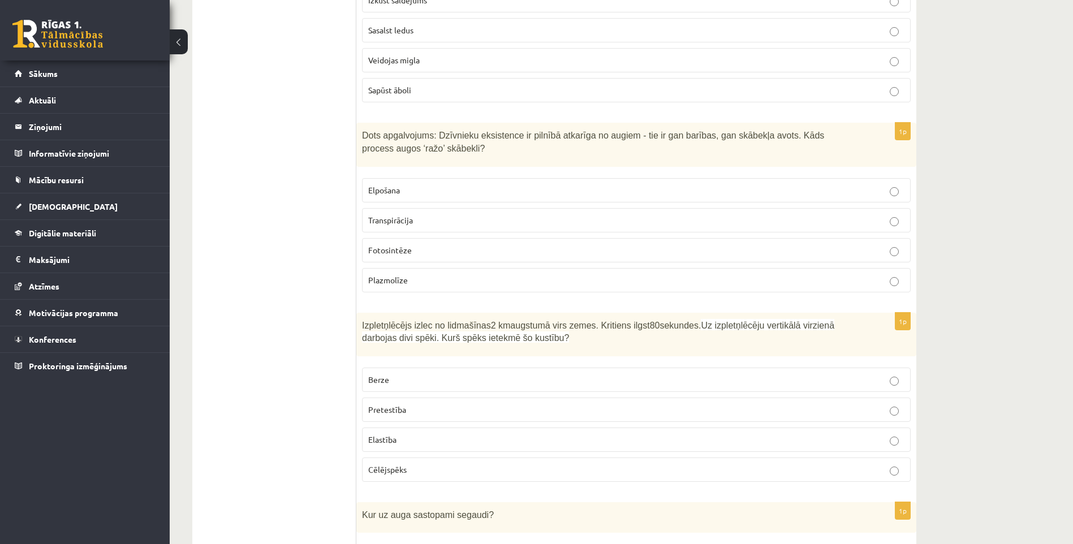
click at [411, 244] on p "Fotosintēze" at bounding box center [636, 250] width 536 height 12
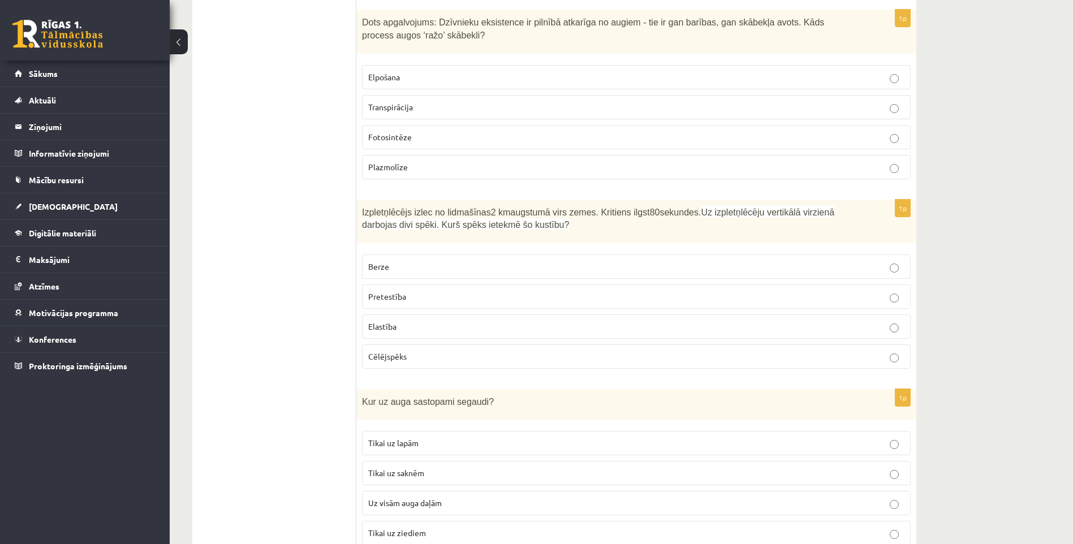
click at [400, 291] on span "Pretestība" at bounding box center [387, 296] width 38 height 10
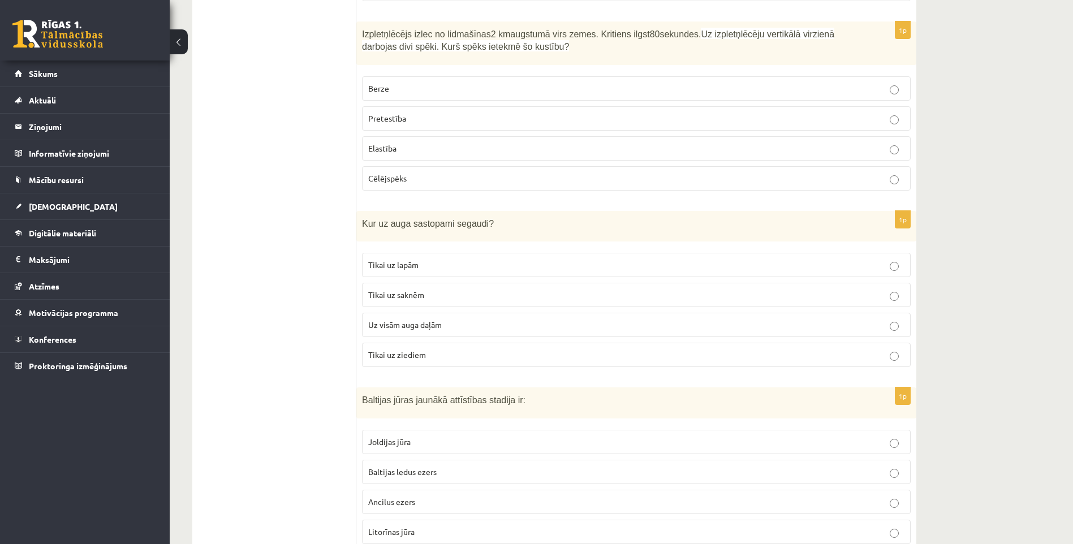
scroll to position [4071, 0]
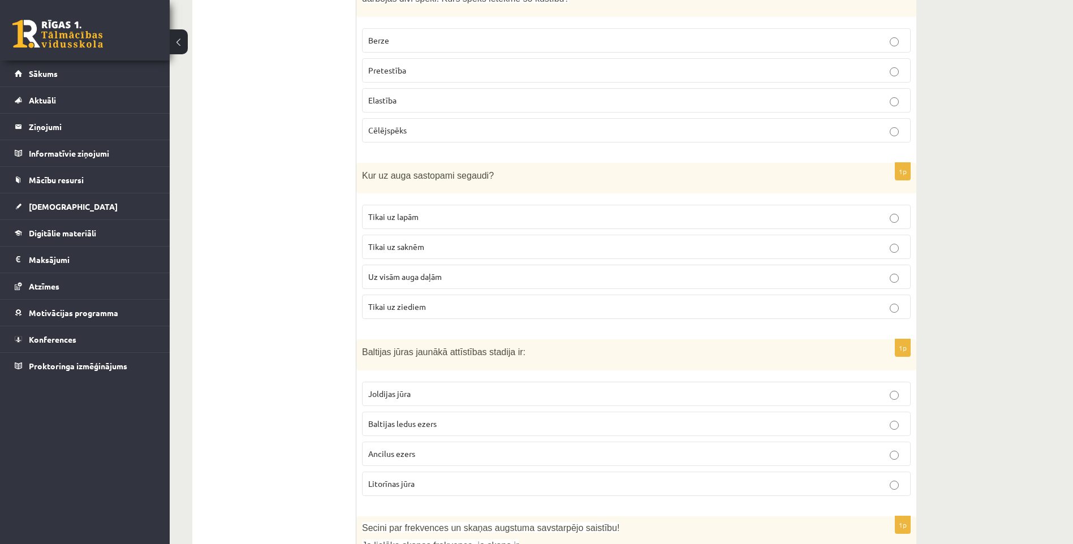
click at [416, 271] on span "Uz visām auga daļām" at bounding box center [405, 276] width 74 height 10
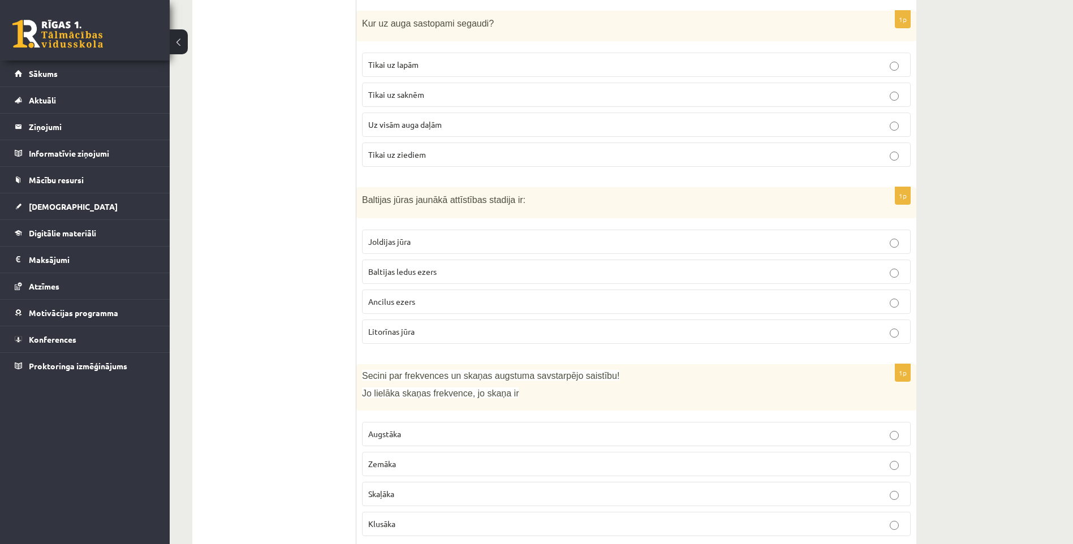
scroll to position [4241, 0]
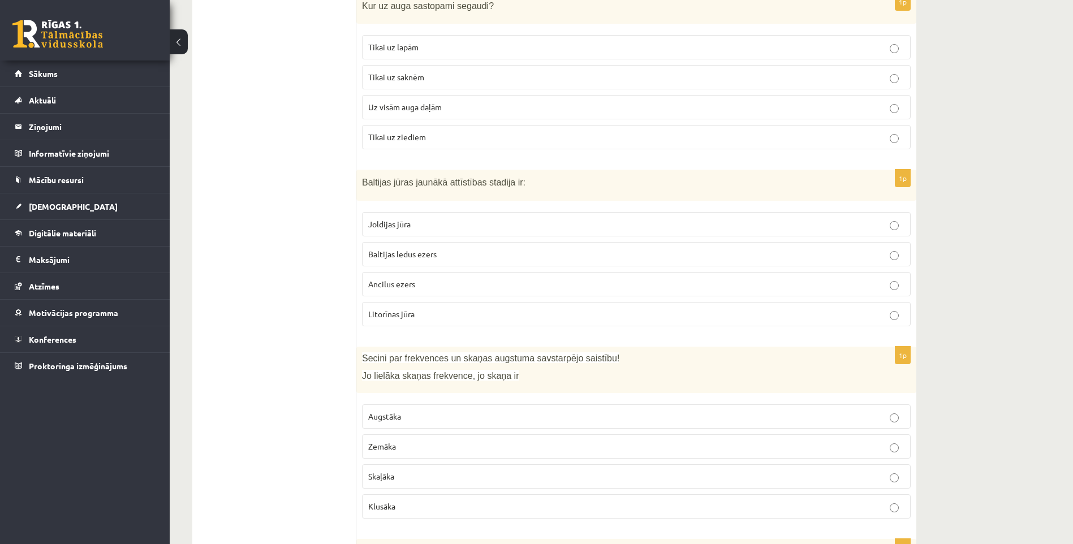
click at [416, 308] on p "Litorīnas jūra" at bounding box center [636, 314] width 536 height 12
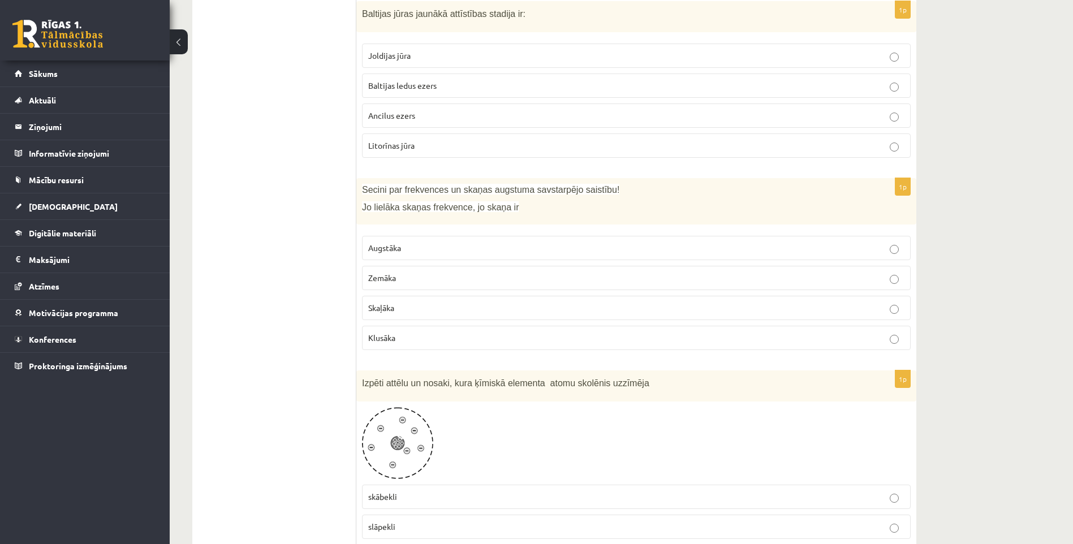
scroll to position [4410, 0]
click at [413, 241] on p "Augstāka" at bounding box center [636, 247] width 536 height 12
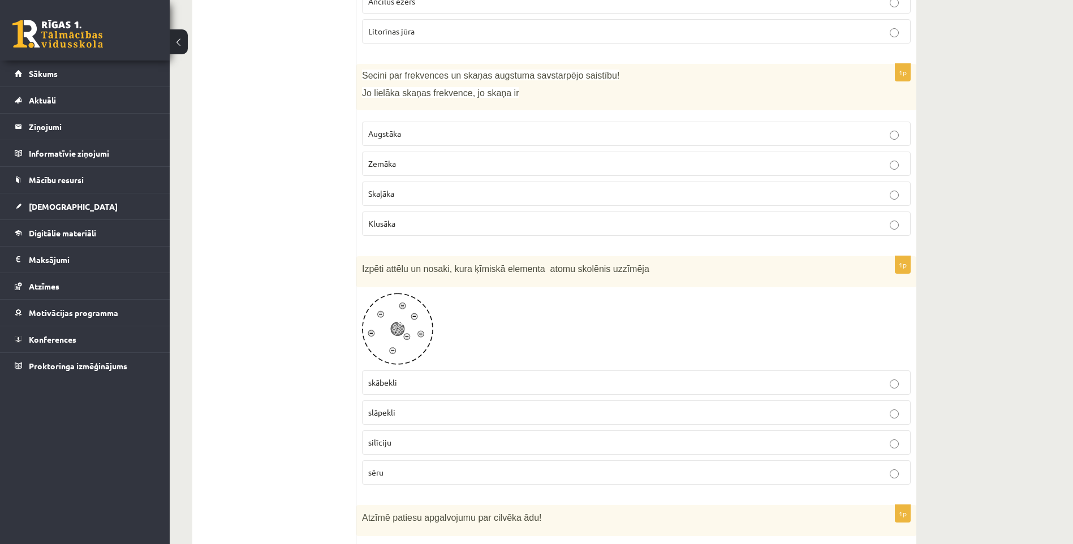
scroll to position [4580, 0]
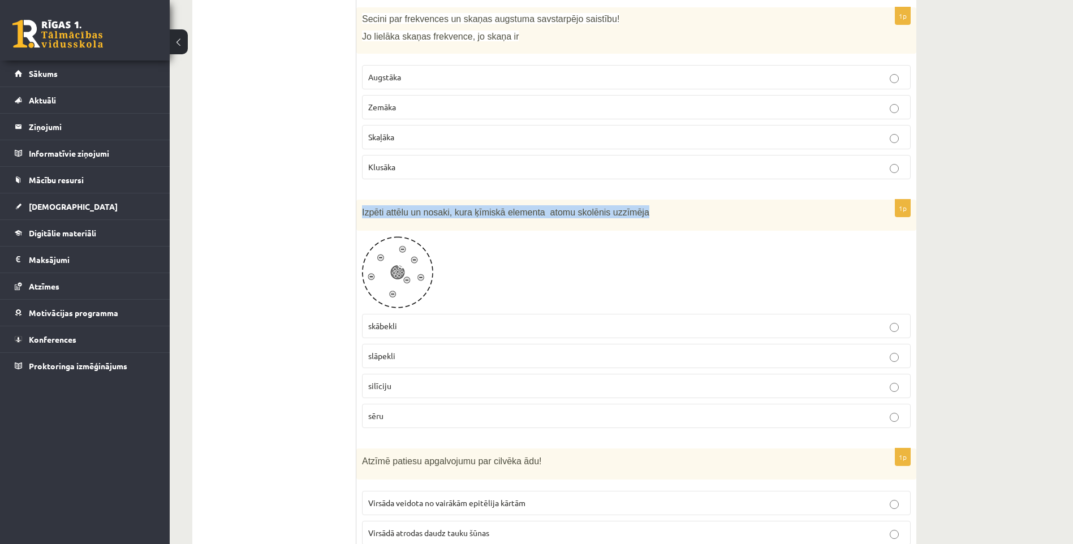
drag, startPoint x: 361, startPoint y: 187, endPoint x: 638, endPoint y: 197, distance: 277.8
click at [638, 200] on div "Izpēti attēlu un nosaki, kura ķīmiskā elementa atomu skolēnis uzzīmēja" at bounding box center [636, 215] width 560 height 31
click at [640, 279] on div at bounding box center [636, 272] width 548 height 72
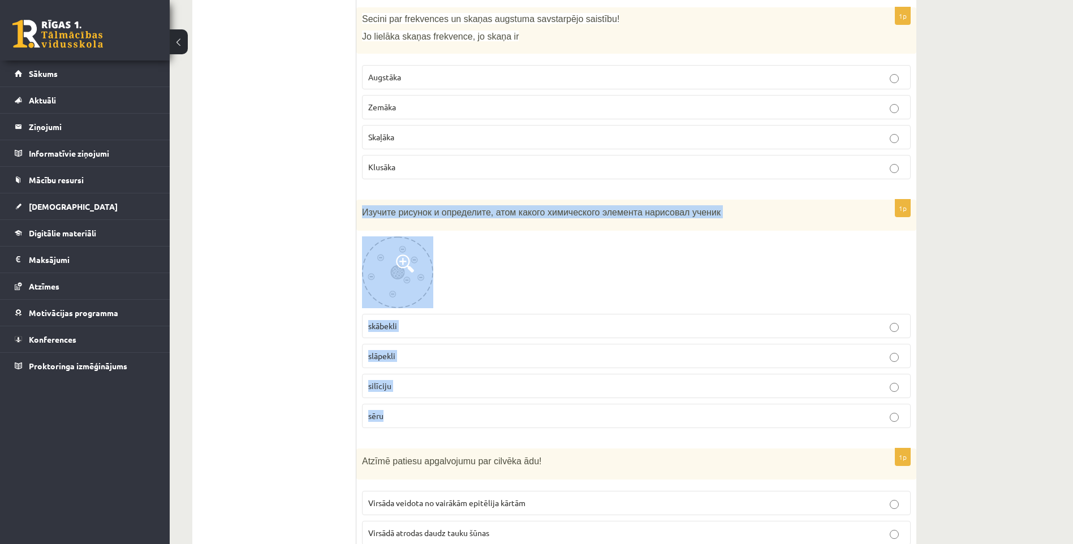
drag, startPoint x: 360, startPoint y: 184, endPoint x: 418, endPoint y: 384, distance: 209.0
click at [418, 384] on div "1p Изучите рисунок и определите, атом какого химического элемента нарисовал уче…" at bounding box center [636, 318] width 560 height 237
copy div "Изучите рисунок и определите, атом какого химического элемента нарисовал ученик…"
click at [415, 320] on p "skābekli" at bounding box center [636, 326] width 536 height 12
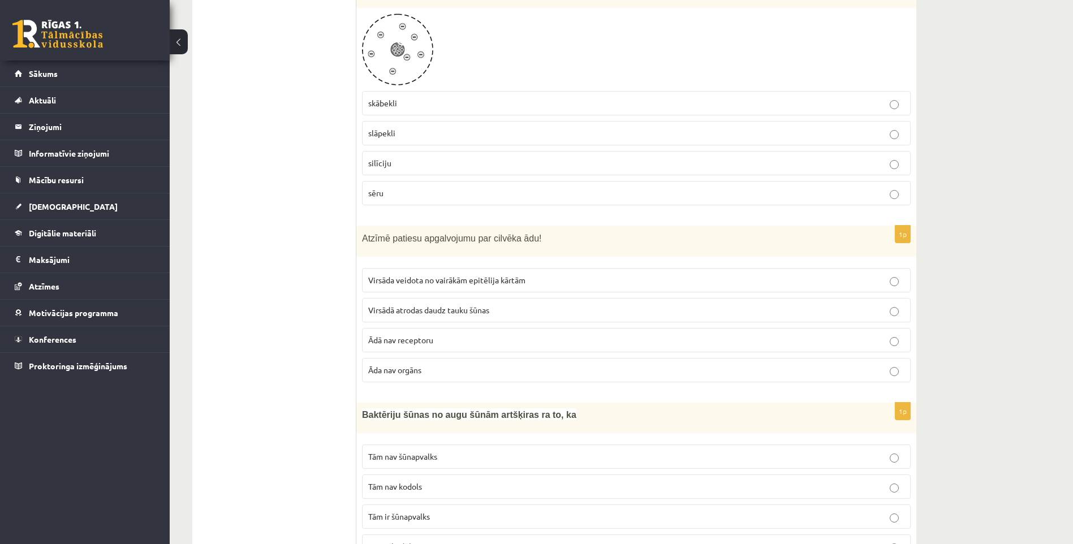
scroll to position [4806, 0]
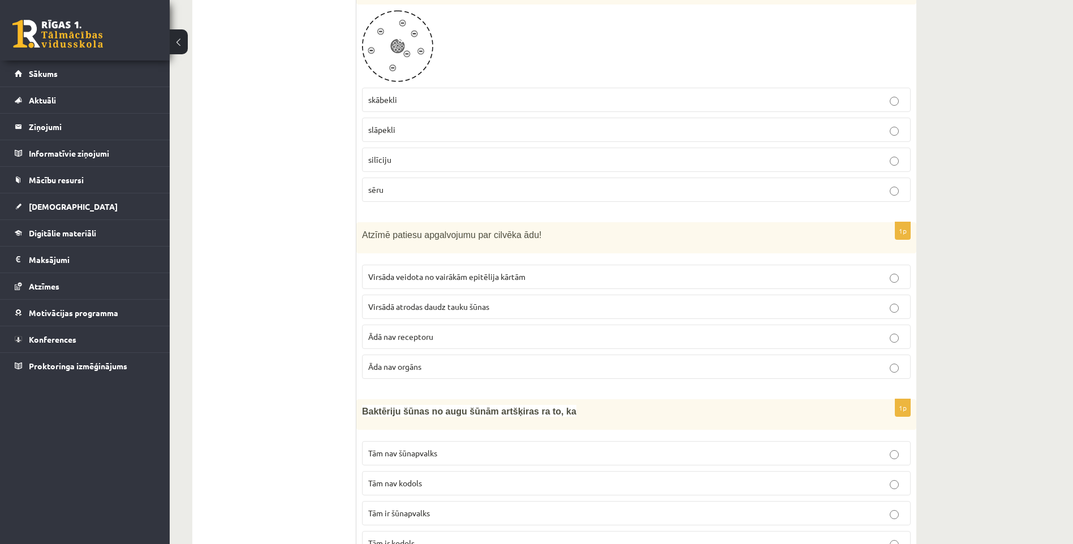
click at [427, 271] on span "Virsāda veidota no vairākām epitēlija kārtām" at bounding box center [446, 276] width 157 height 10
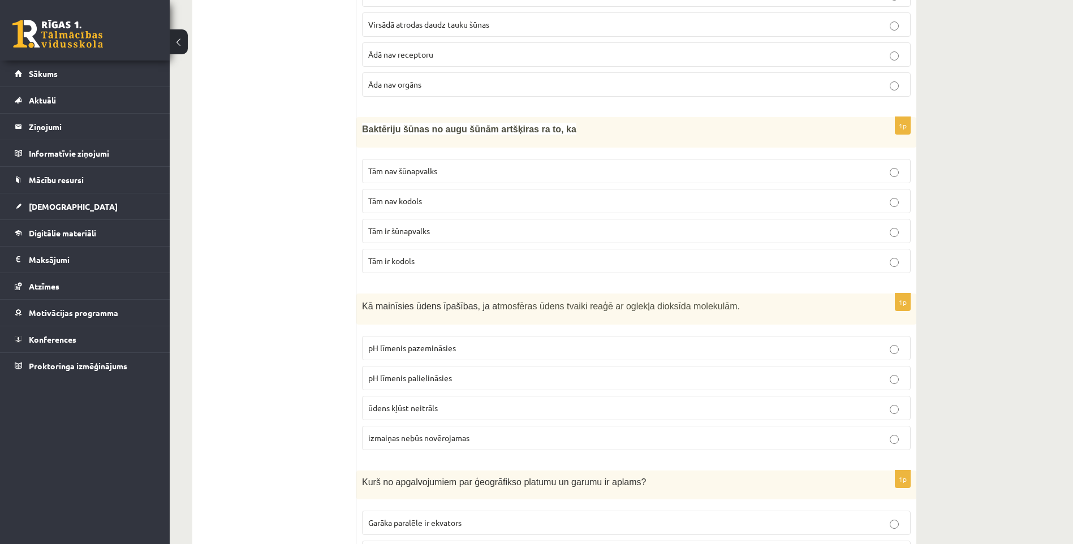
scroll to position [5089, 0]
click at [410, 195] on span "Tām nav kodols" at bounding box center [395, 200] width 54 height 10
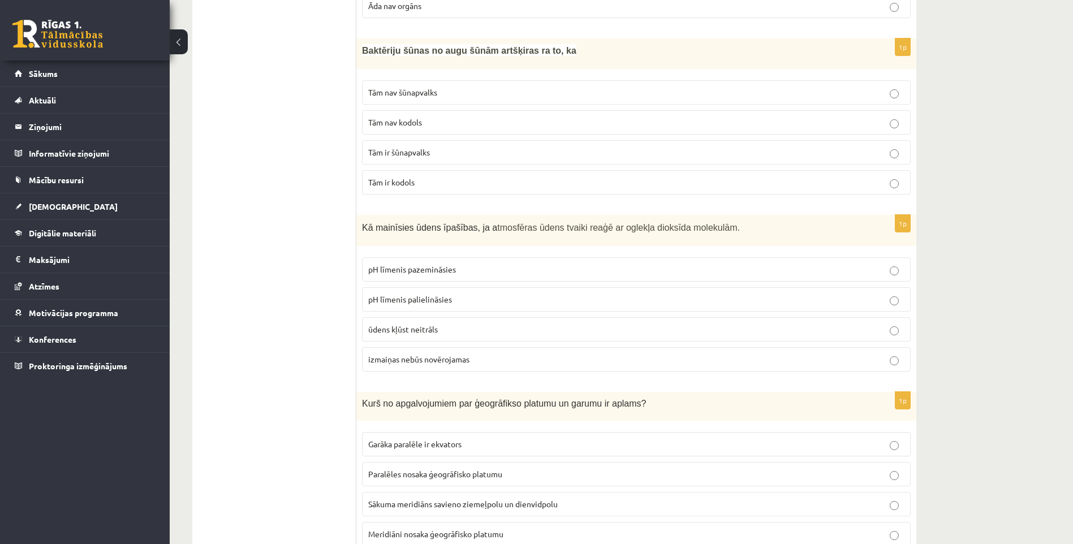
scroll to position [5186, 0]
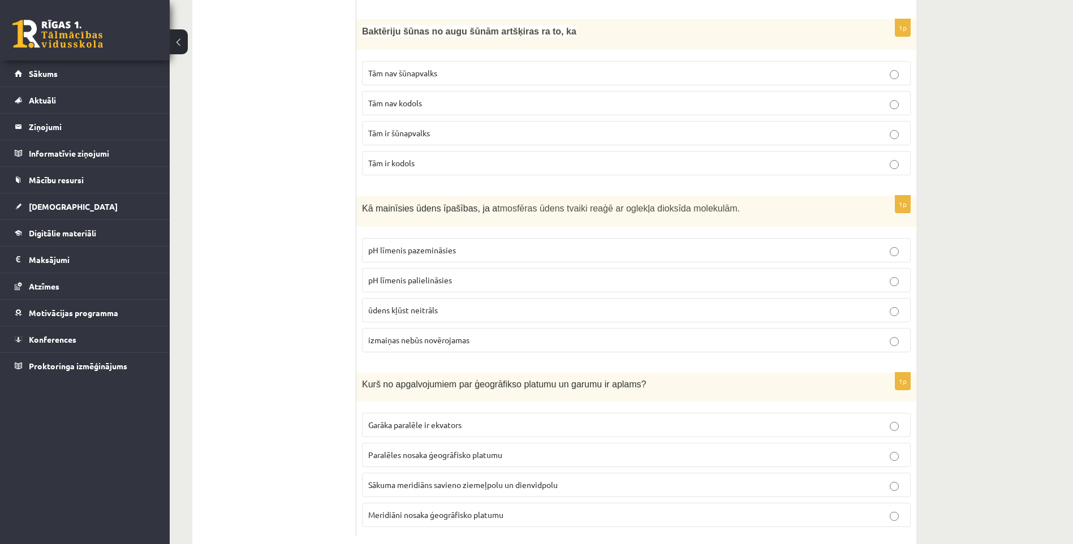
click at [440, 245] on span "pH līmenis pazemināsies" at bounding box center [412, 250] width 88 height 10
click at [426, 509] on span "Meridiāni nosaka ģeogrāfisko platumu" at bounding box center [435, 514] width 135 height 10
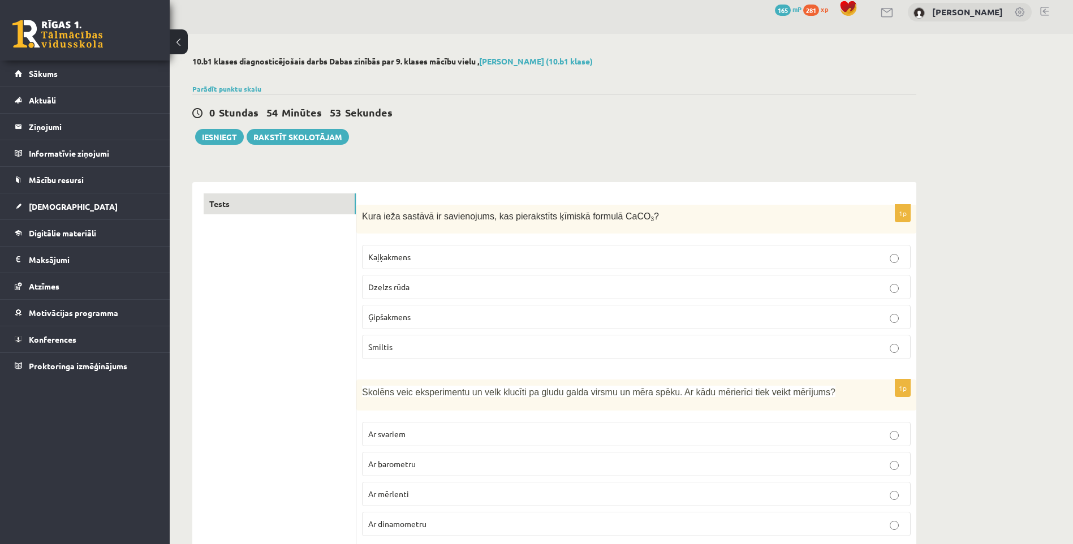
scroll to position [0, 0]
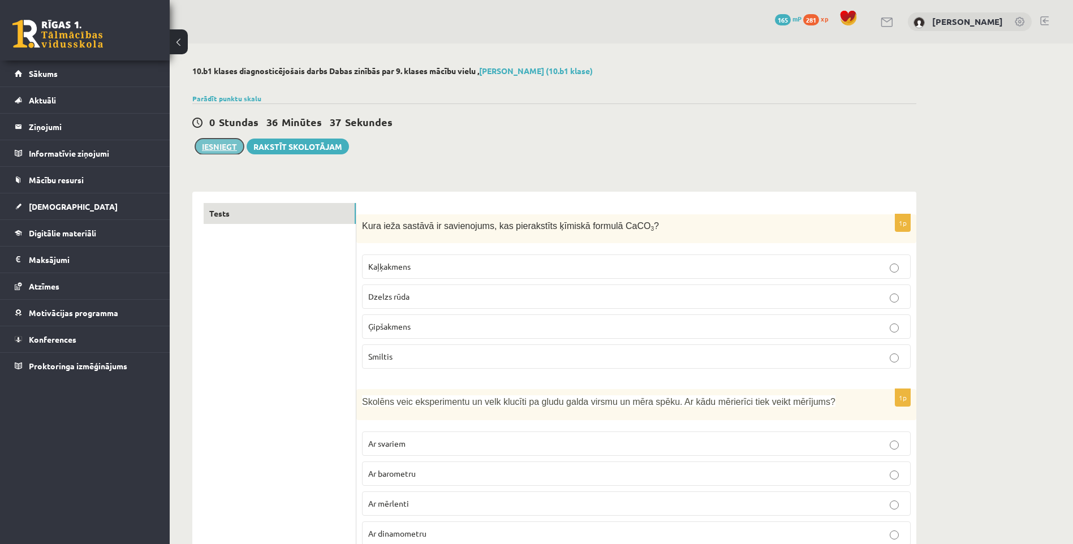
click at [208, 153] on button "Iesniegt" at bounding box center [219, 147] width 49 height 16
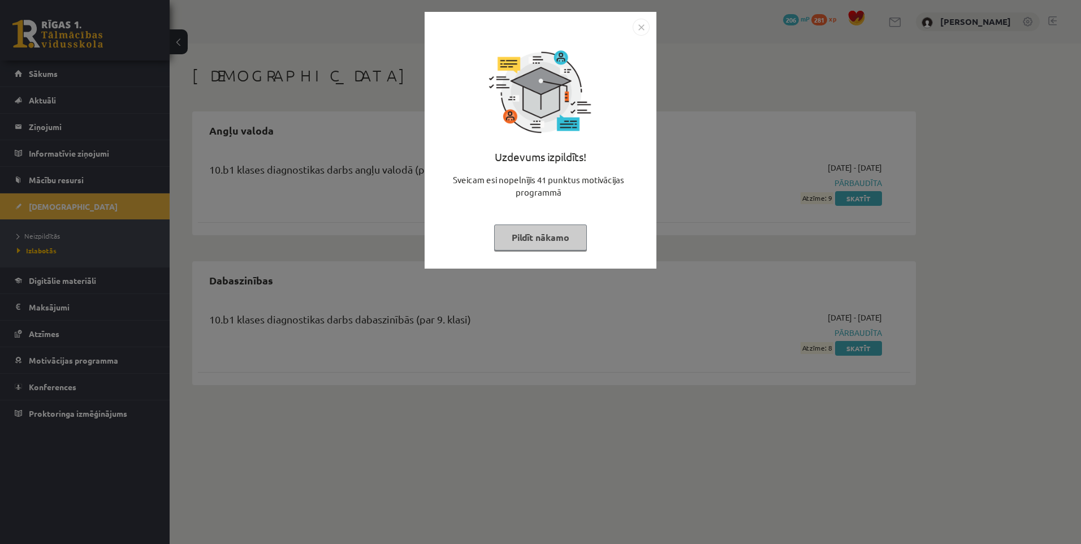
click at [539, 239] on button "Pildīt nākamo" at bounding box center [540, 237] width 93 height 26
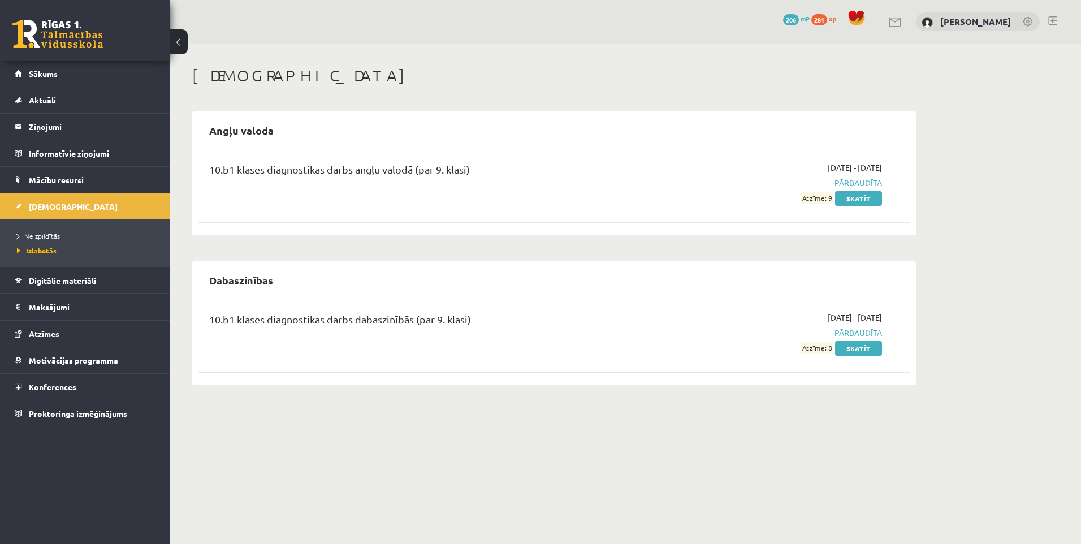
click at [40, 250] on span "Izlabotās" at bounding box center [37, 250] width 40 height 9
click at [41, 234] on span "Neizpildītās" at bounding box center [38, 235] width 43 height 9
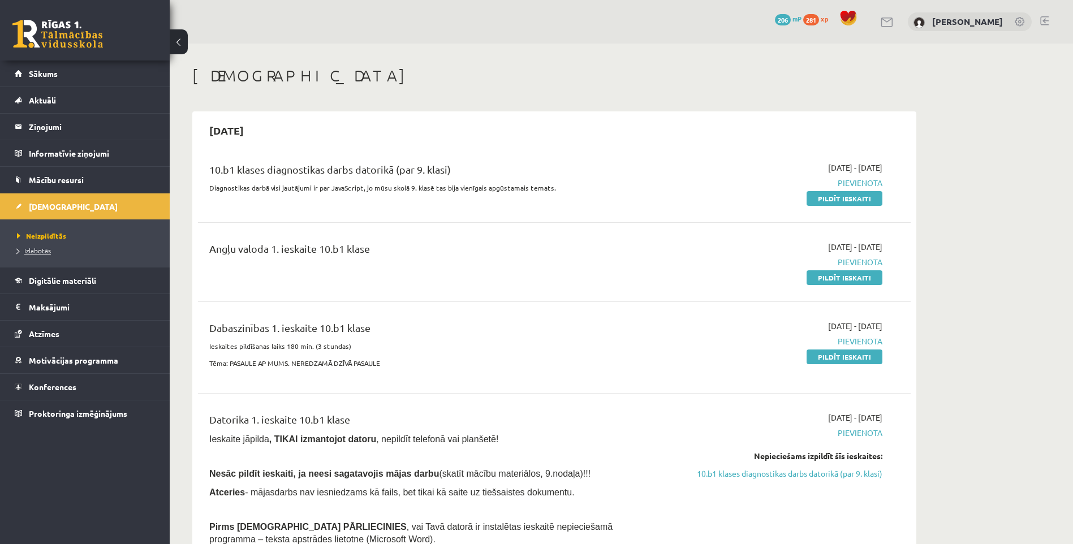
click at [39, 252] on span "Izlabotās" at bounding box center [34, 250] width 34 height 9
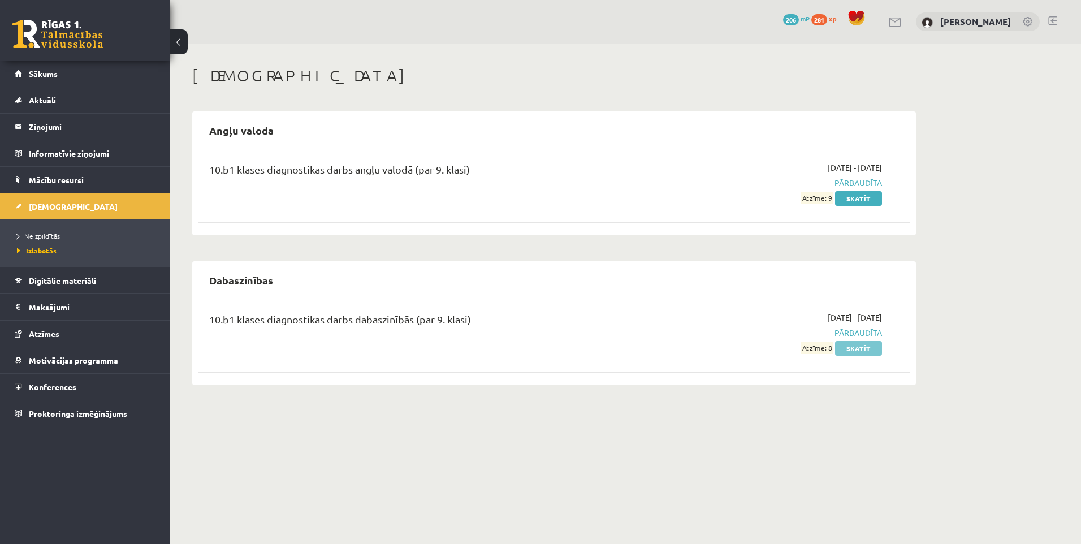
click at [853, 351] on link "Skatīt" at bounding box center [858, 348] width 47 height 15
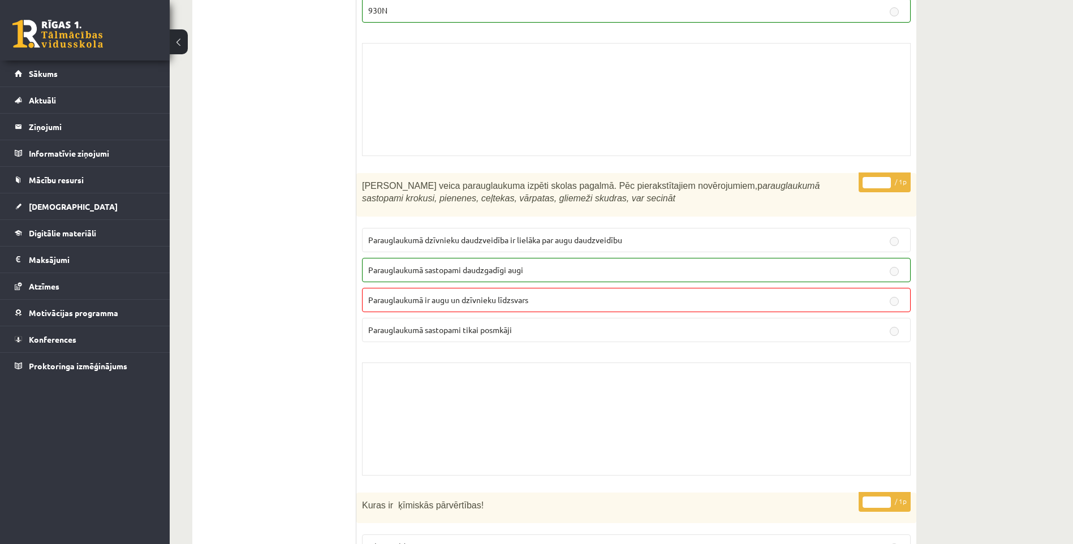
scroll to position [5372, 0]
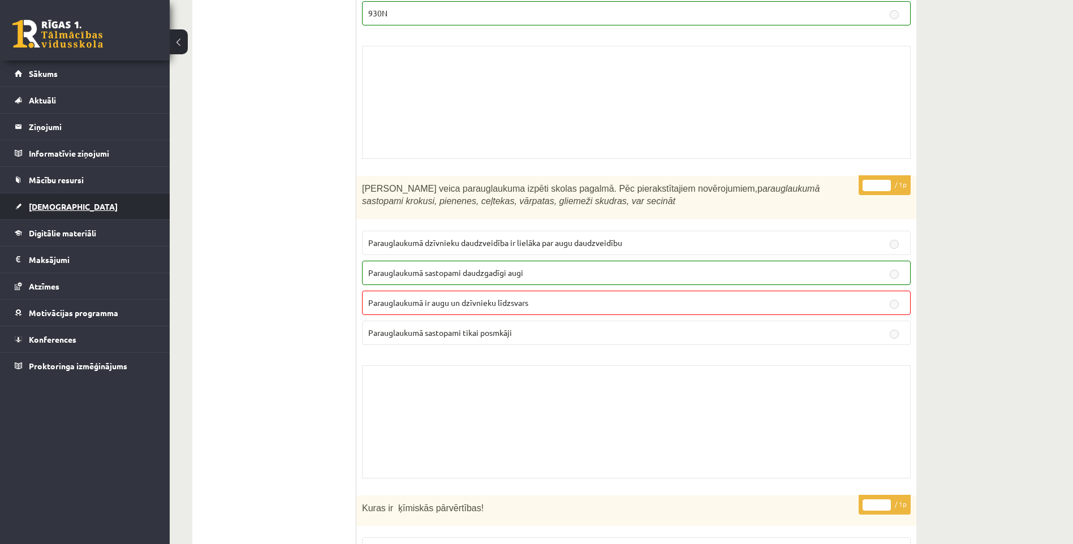
click at [28, 201] on link "[DEMOGRAPHIC_DATA]" at bounding box center [85, 206] width 141 height 26
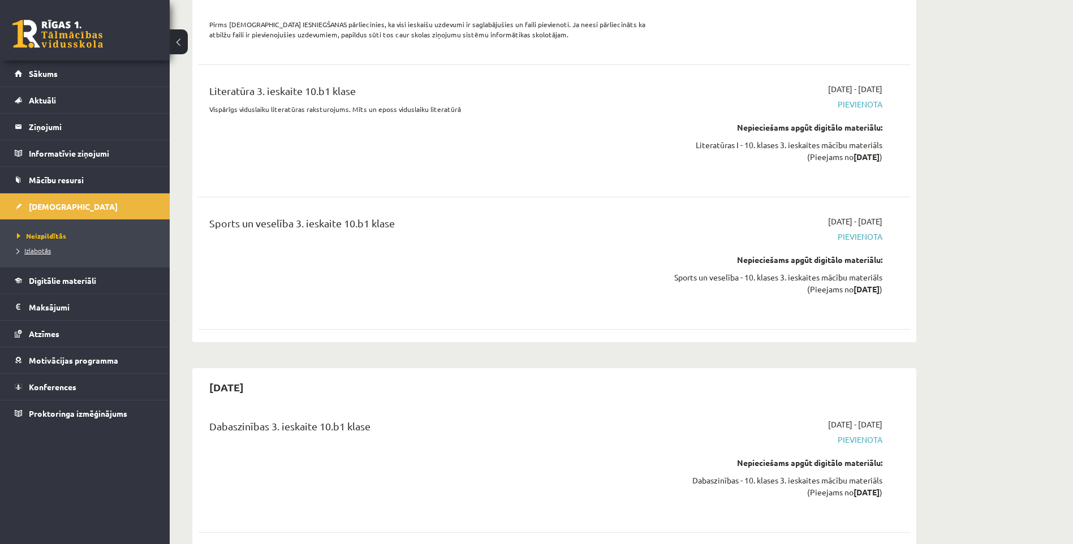
click at [45, 249] on span "Izlabotās" at bounding box center [34, 250] width 34 height 9
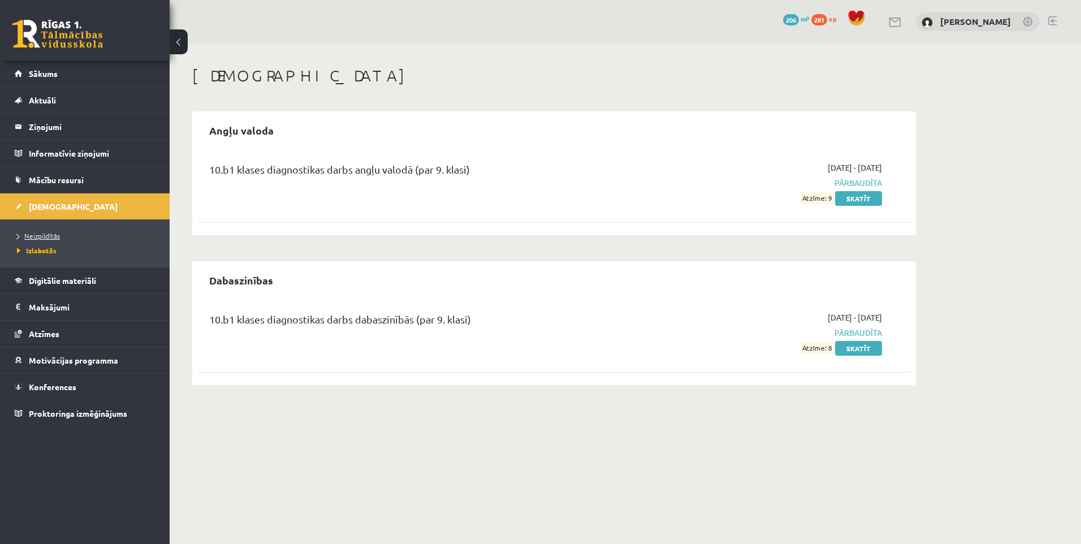
click at [35, 240] on link "Neizpildītās" at bounding box center [87, 236] width 141 height 10
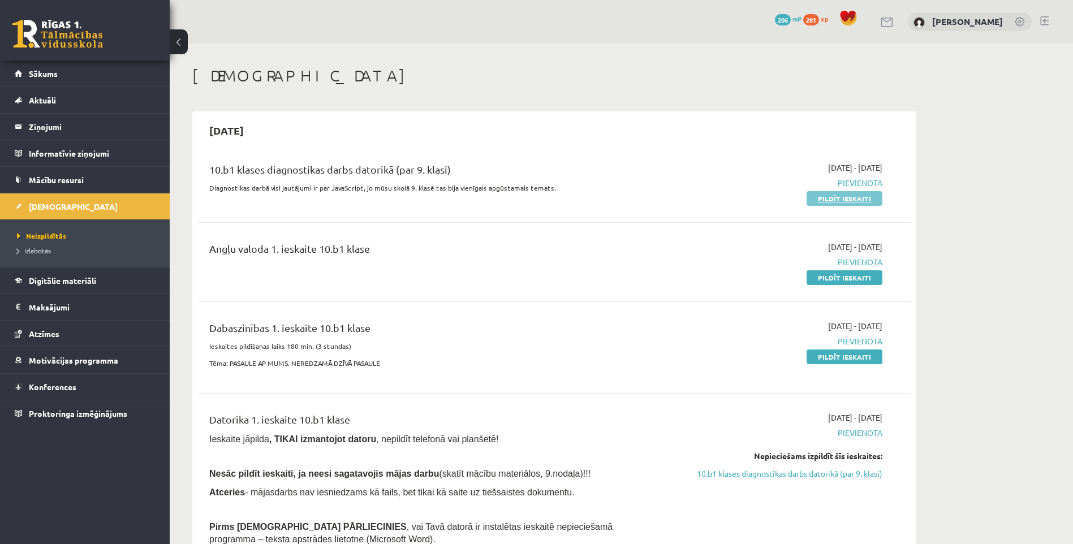
click at [866, 200] on link "Pildīt ieskaiti" at bounding box center [844, 198] width 76 height 15
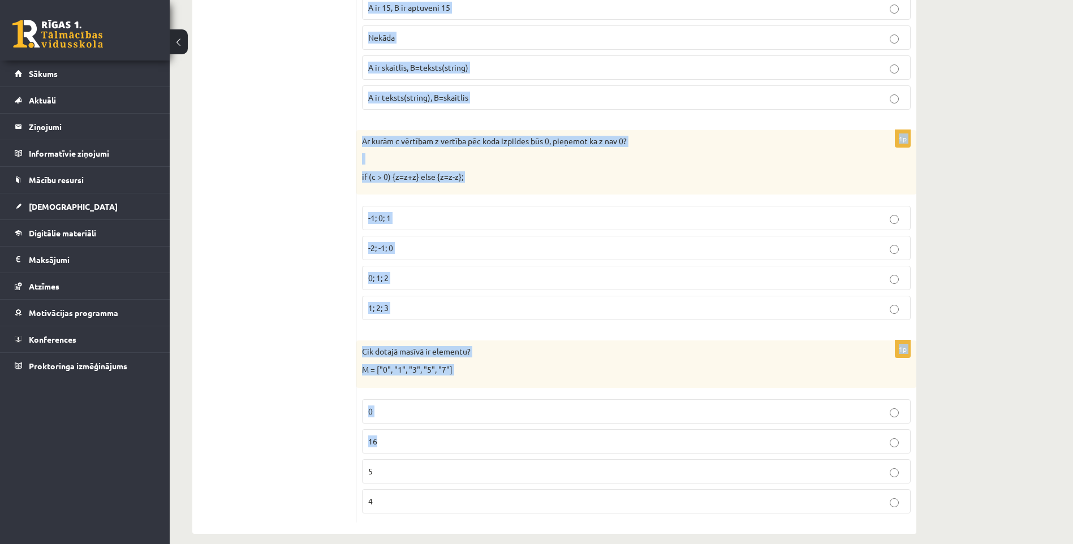
scroll to position [5603, 0]
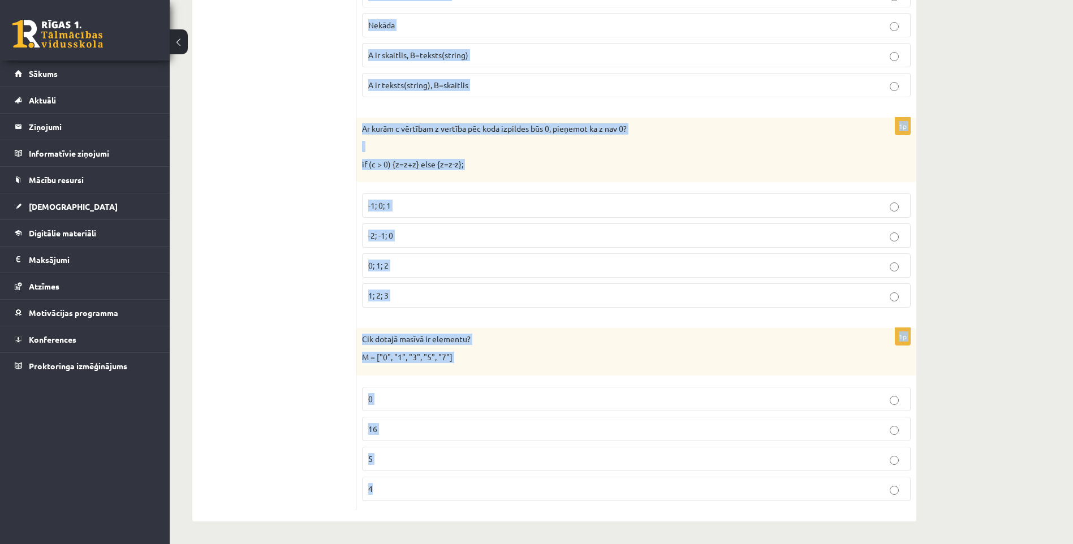
drag, startPoint x: 361, startPoint y: 130, endPoint x: 590, endPoint y: 485, distance: 422.0
copy form "Lo ipsu dolo sitamet?: Cons.adipi (E) S doeiusm temporin utl 2 Etdolor magnaal …"
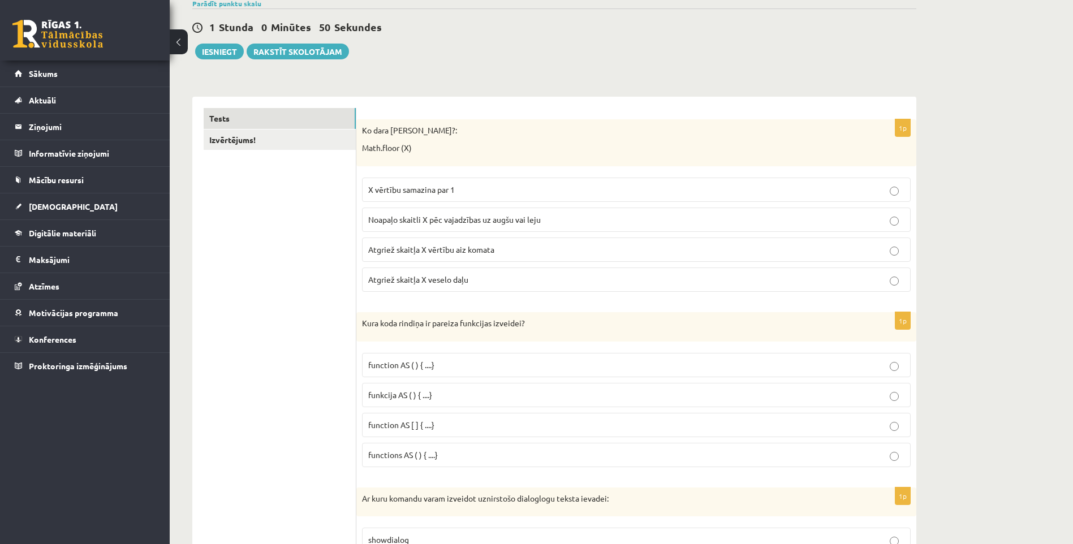
scroll to position [113, 0]
click at [463, 271] on label "Atgriež skaitļa X veselo daļu" at bounding box center [636, 278] width 548 height 24
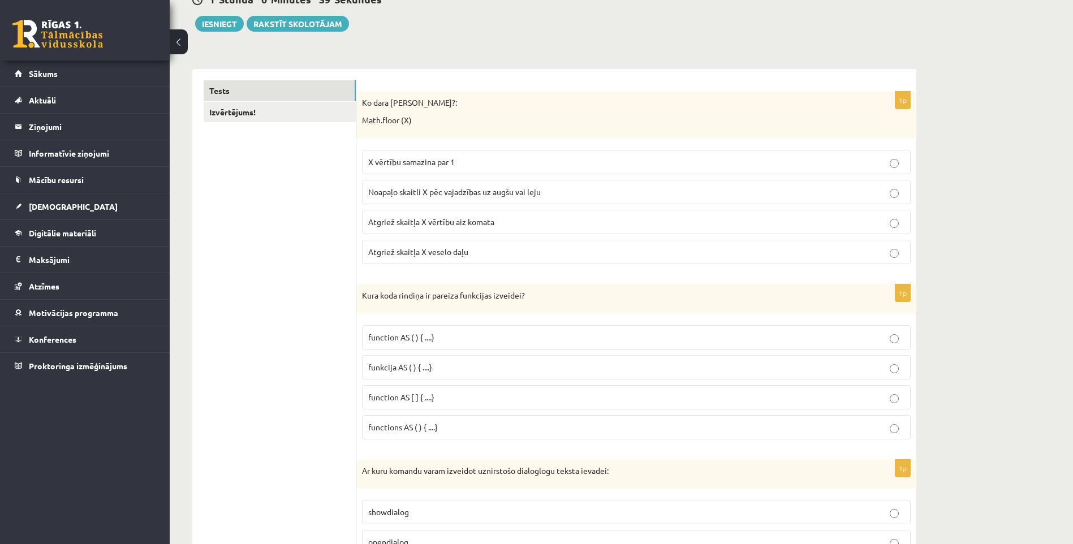
scroll to position [339, 0]
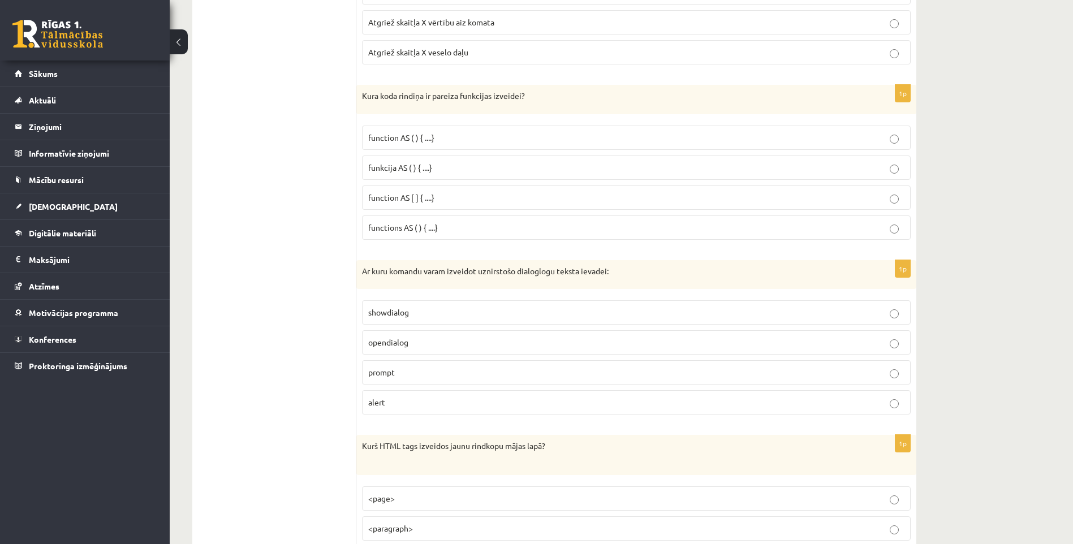
click at [427, 172] on span "funkcija AS ( ) { ....}" at bounding box center [400, 167] width 64 height 10
click at [412, 140] on span "function AS ( ) { ....}" at bounding box center [401, 137] width 66 height 10
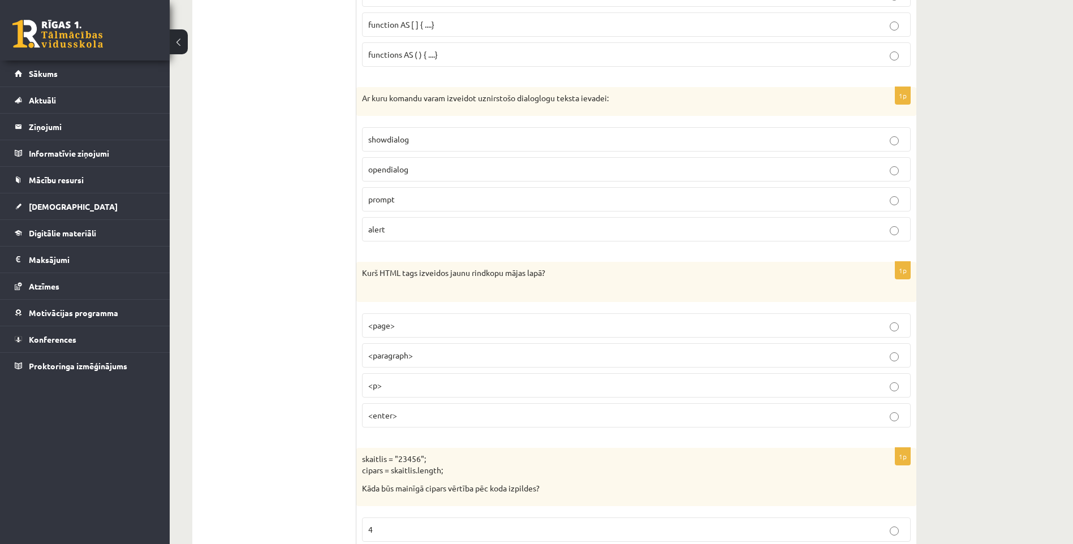
scroll to position [509, 0]
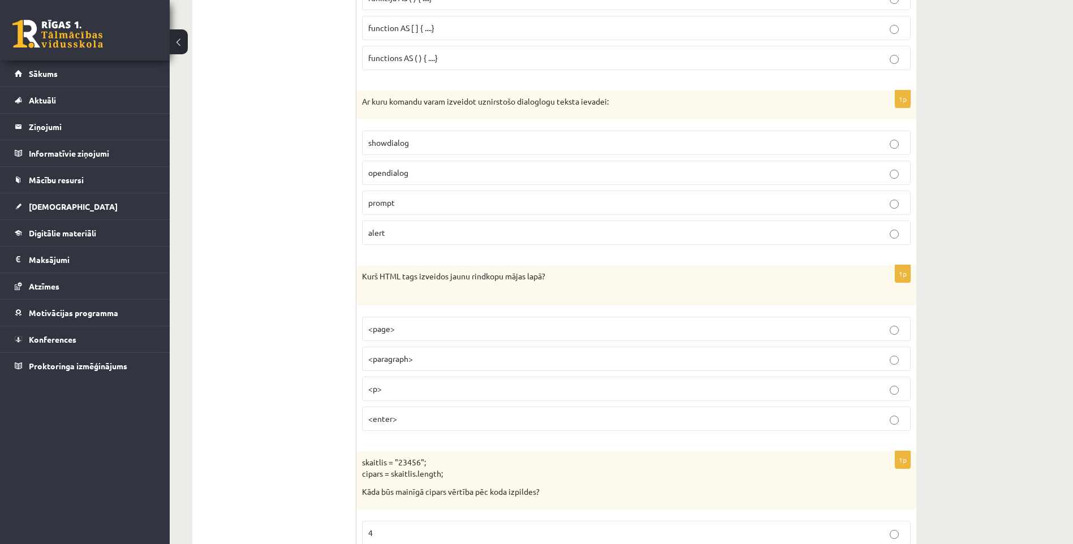
click at [434, 198] on p "prompt" at bounding box center [636, 203] width 536 height 12
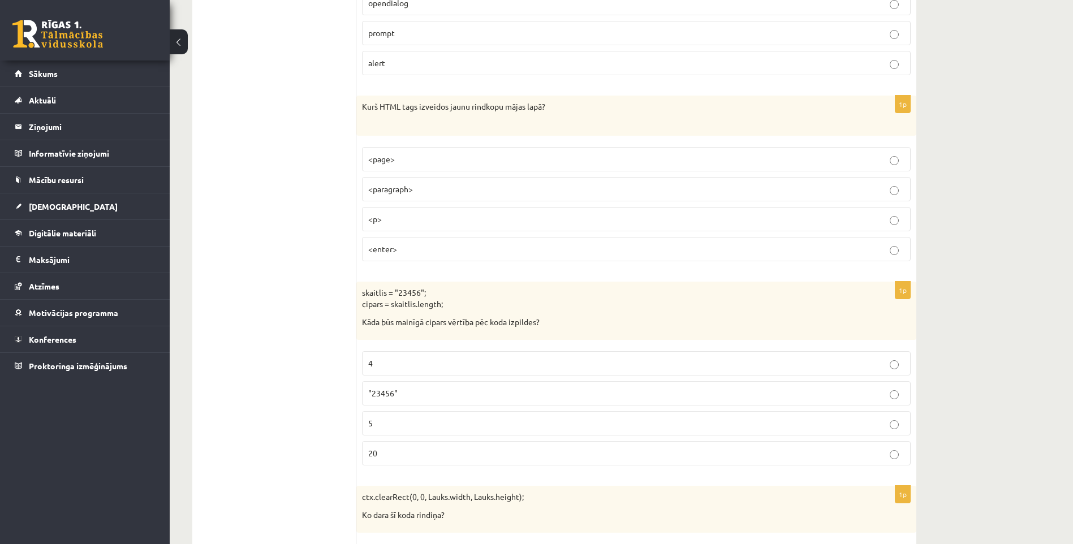
click at [383, 224] on p "<p>" at bounding box center [636, 219] width 536 height 12
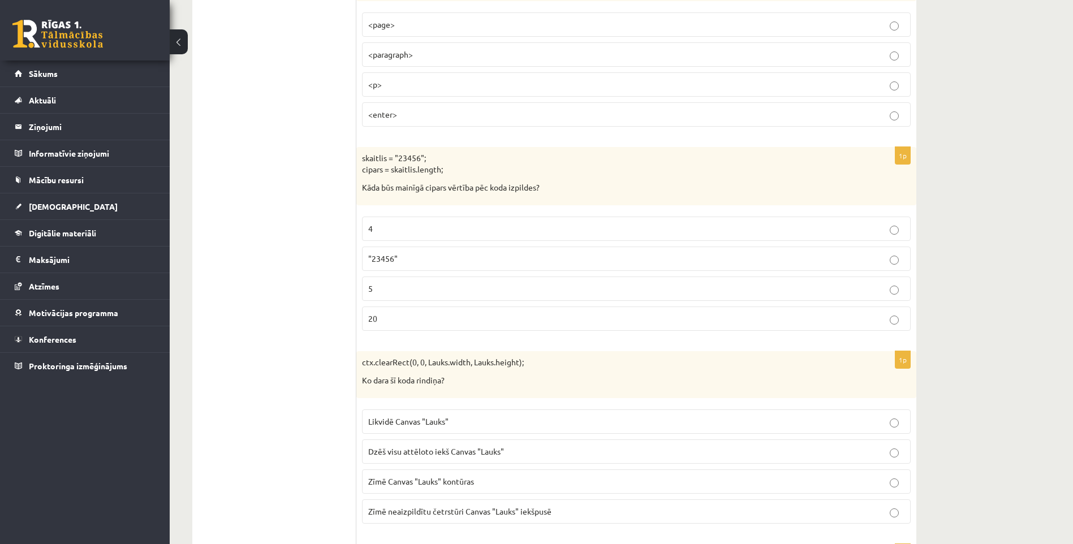
scroll to position [848, 0]
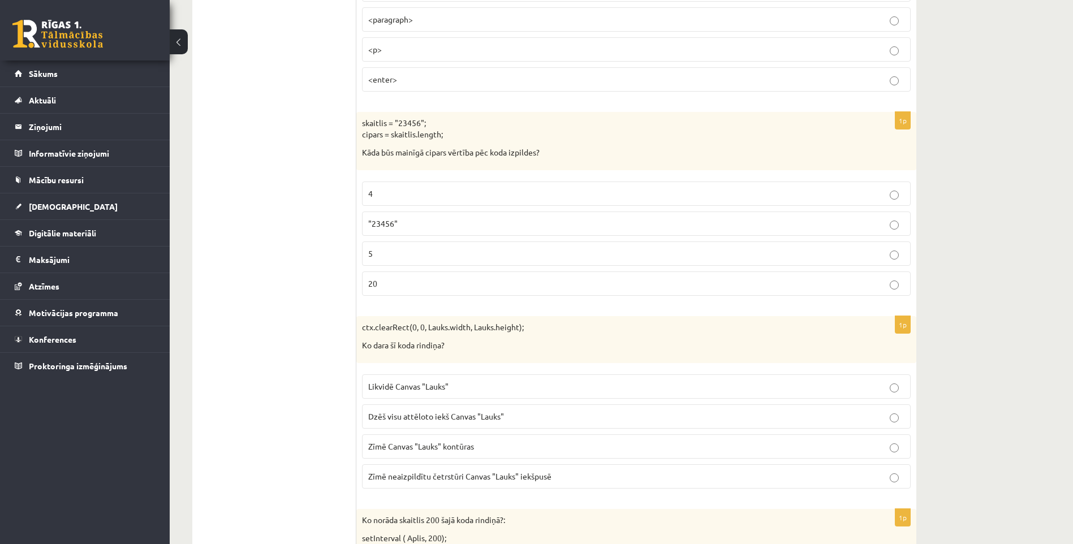
click at [386, 249] on p "5" at bounding box center [636, 254] width 536 height 12
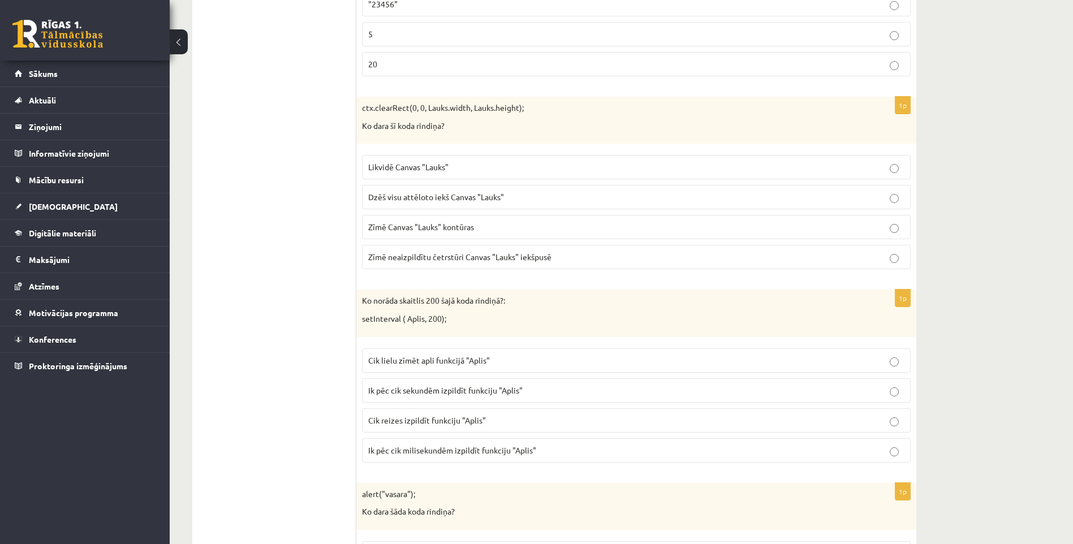
scroll to position [1074, 0]
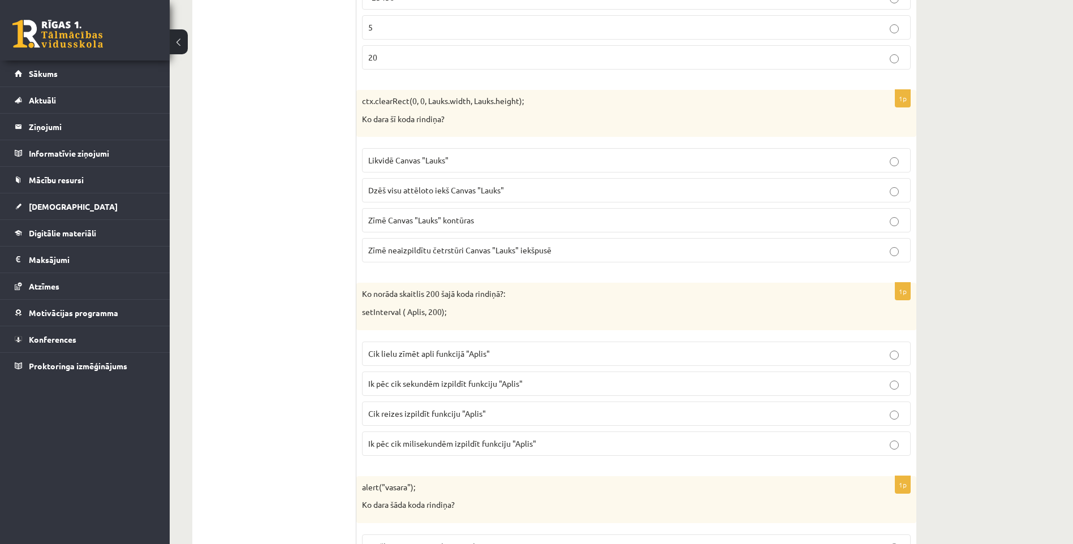
click at [411, 193] on span "Dzēš visu attēloto iekš Canvas "Lauks"" at bounding box center [436, 190] width 136 height 10
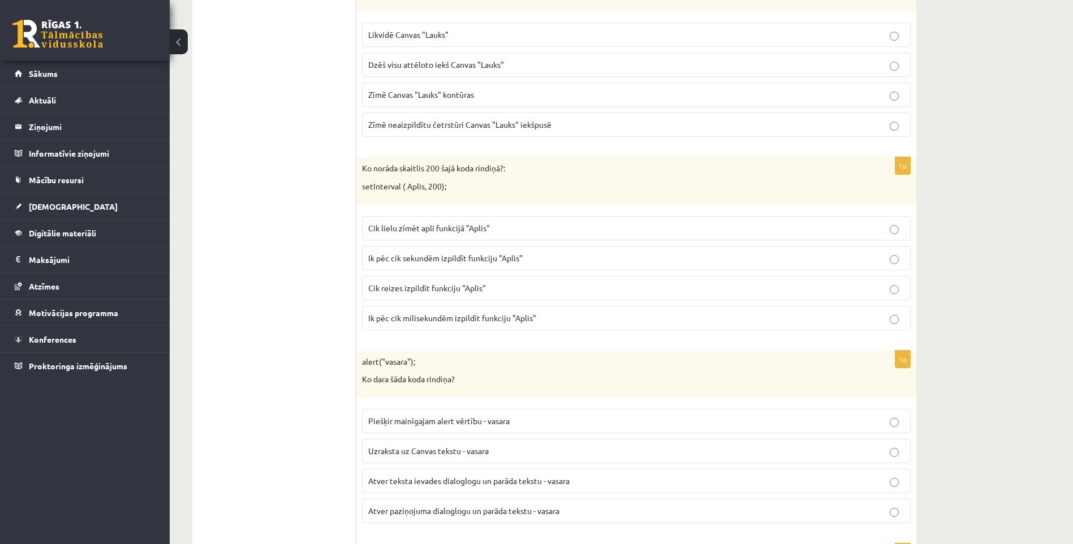
scroll to position [1244, 0]
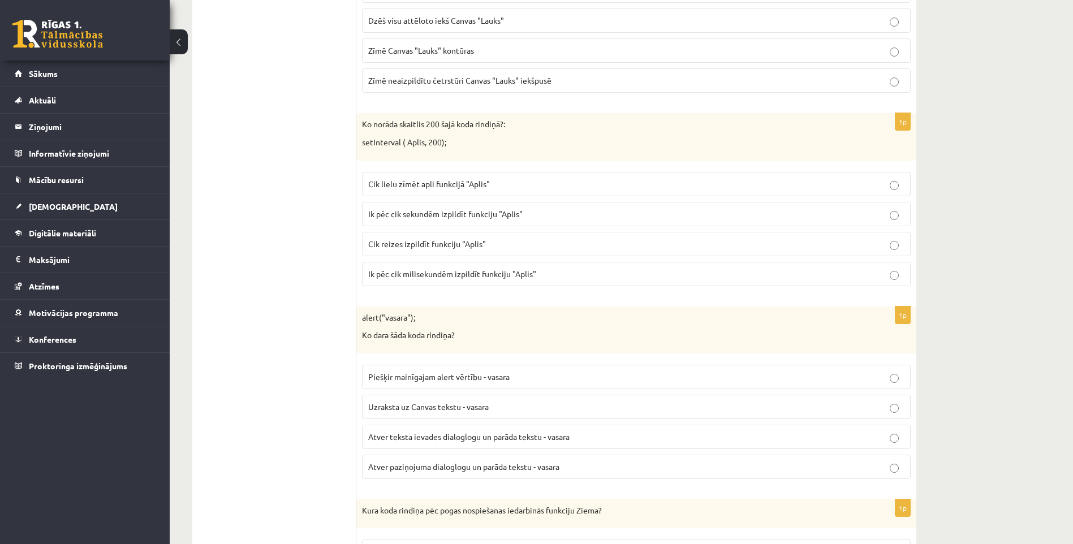
click at [442, 283] on label "Ik pēc cik milisekundēm izpildīt funkciju "Aplis"" at bounding box center [636, 274] width 548 height 24
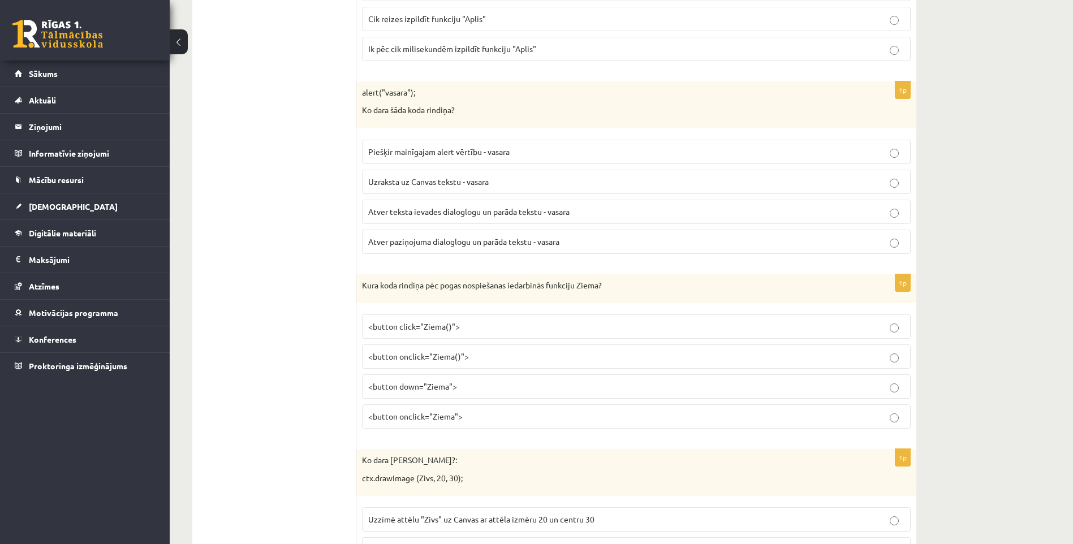
scroll to position [1470, 0]
click at [426, 247] on label "Atver paziņojuma dialoglogu un parāda tekstu - vasara" at bounding box center [636, 240] width 548 height 24
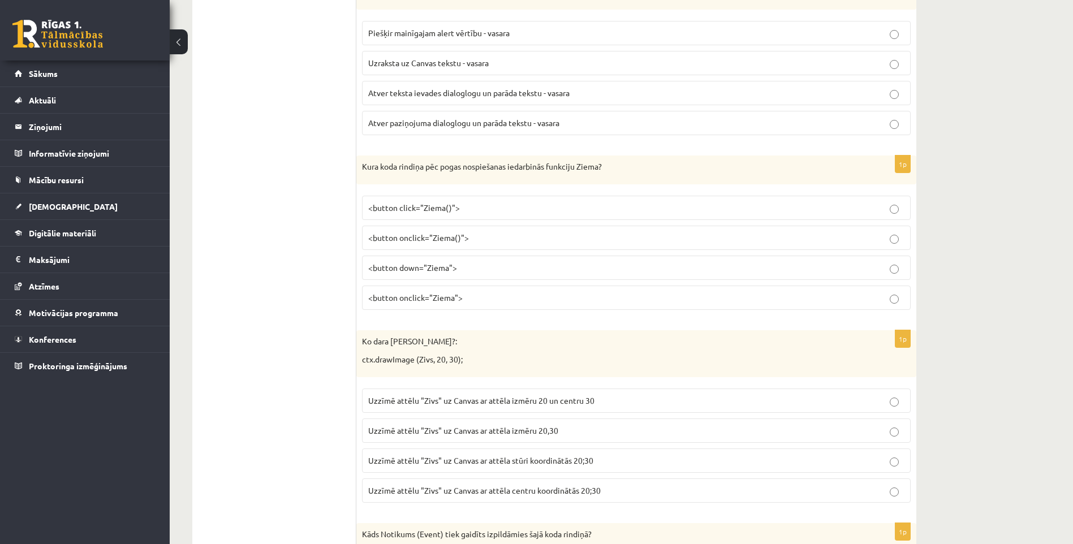
scroll to position [1640, 0]
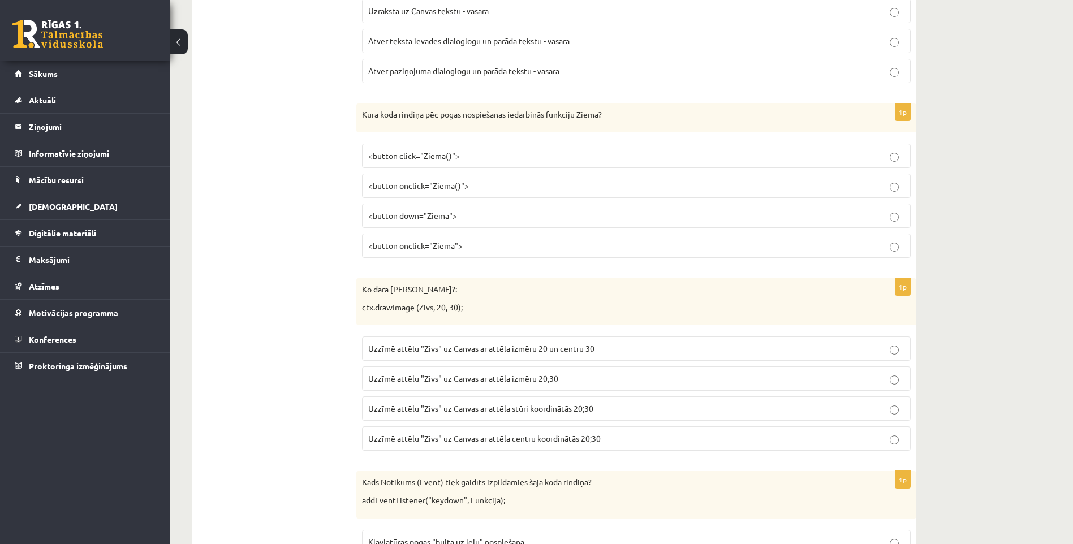
click at [434, 252] on p "<button onclick="Ziema">" at bounding box center [636, 246] width 536 height 12
click at [463, 187] on span "<button onclick="Ziema()">" at bounding box center [418, 185] width 101 height 10
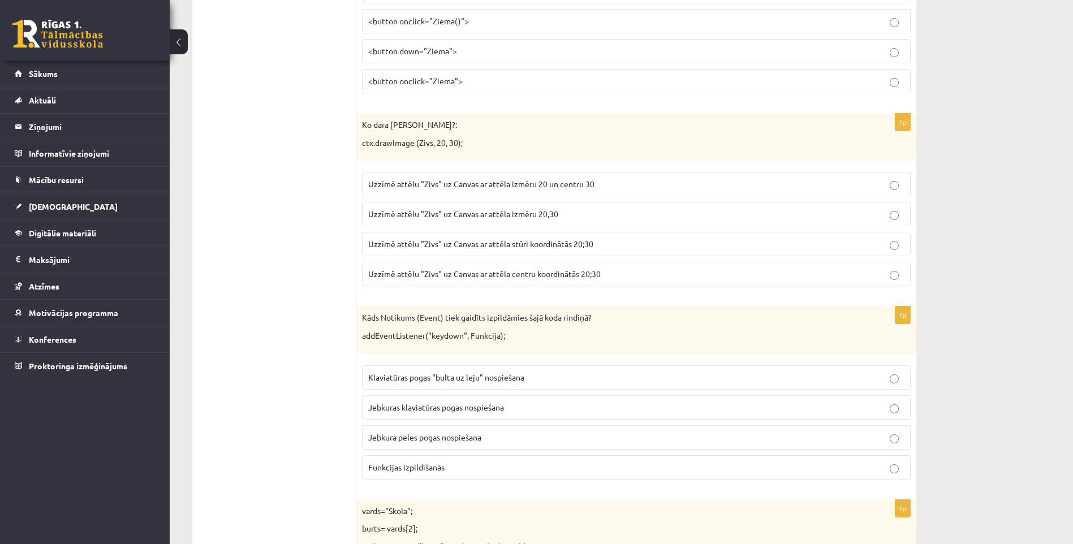
scroll to position [1809, 0]
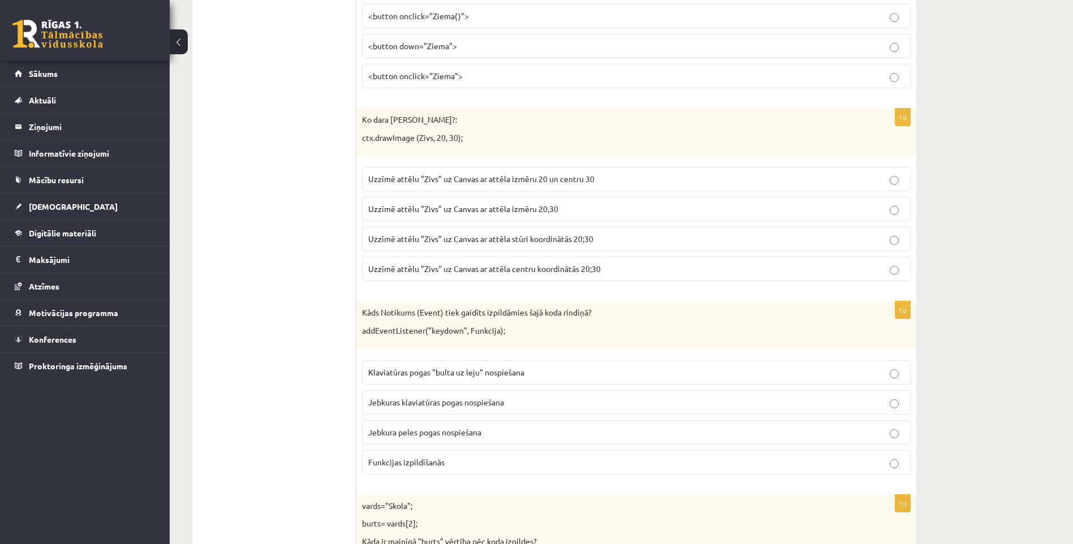
click at [520, 243] on span "Uzzīmē attēlu "Zivs" uz Canvas ar attēla stūri koordinātās 20;30" at bounding box center [480, 239] width 225 height 10
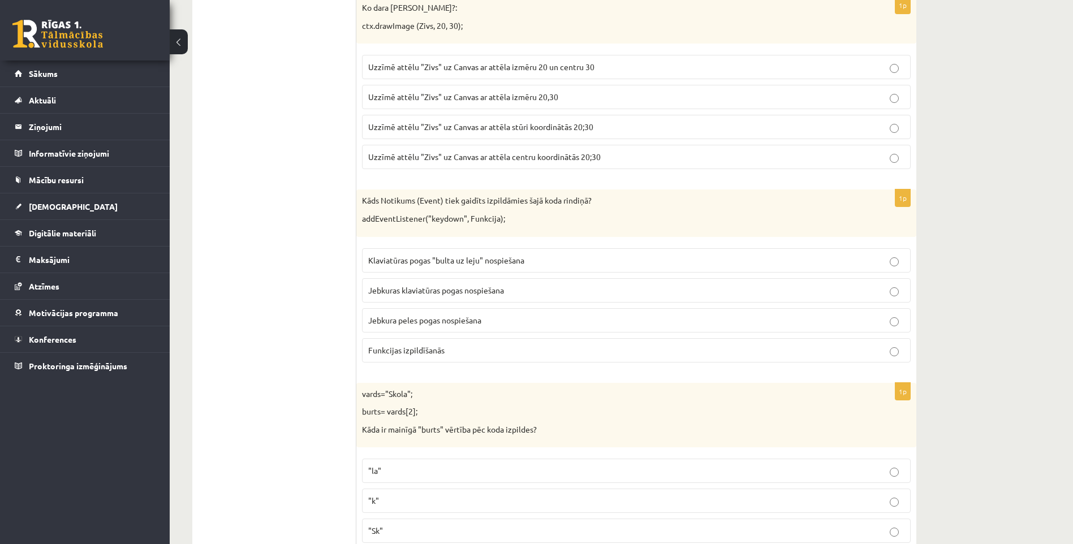
scroll to position [1979, 0]
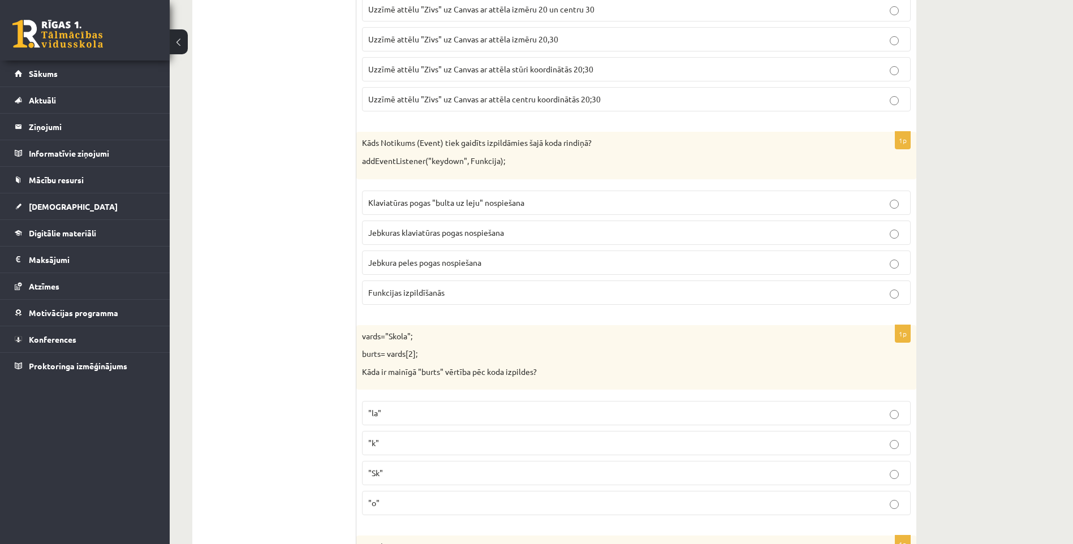
click at [406, 234] on span "Jebkuras klaviatūras pogas nospiešana" at bounding box center [436, 232] width 136 height 10
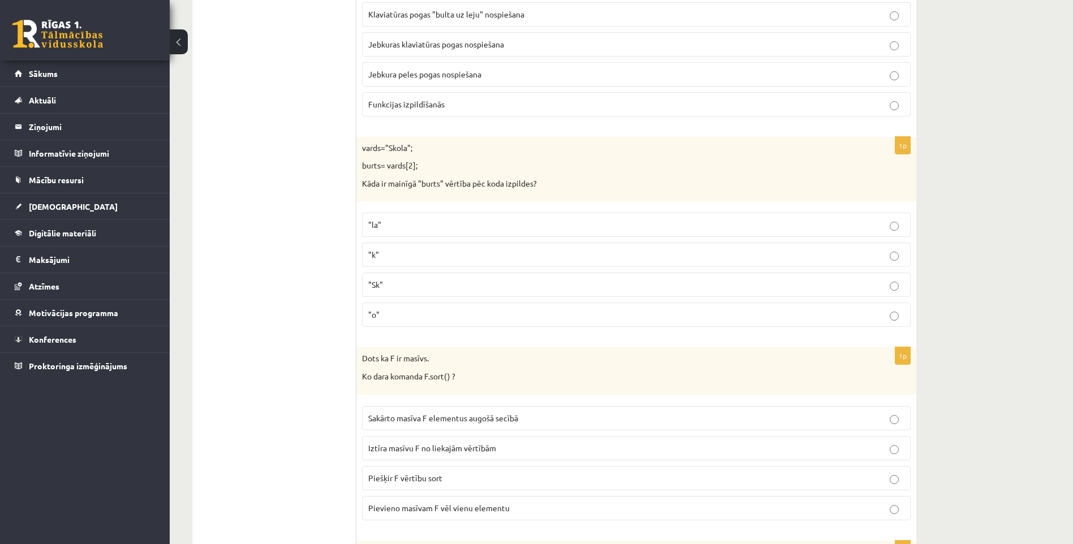
scroll to position [2205, 0]
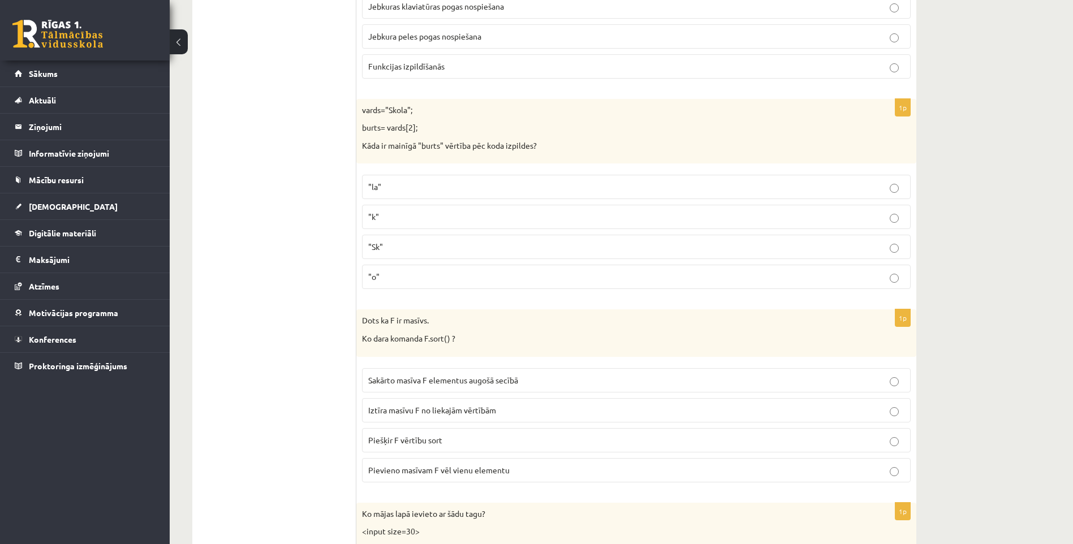
click at [386, 222] on p ""k"" at bounding box center [636, 217] width 536 height 12
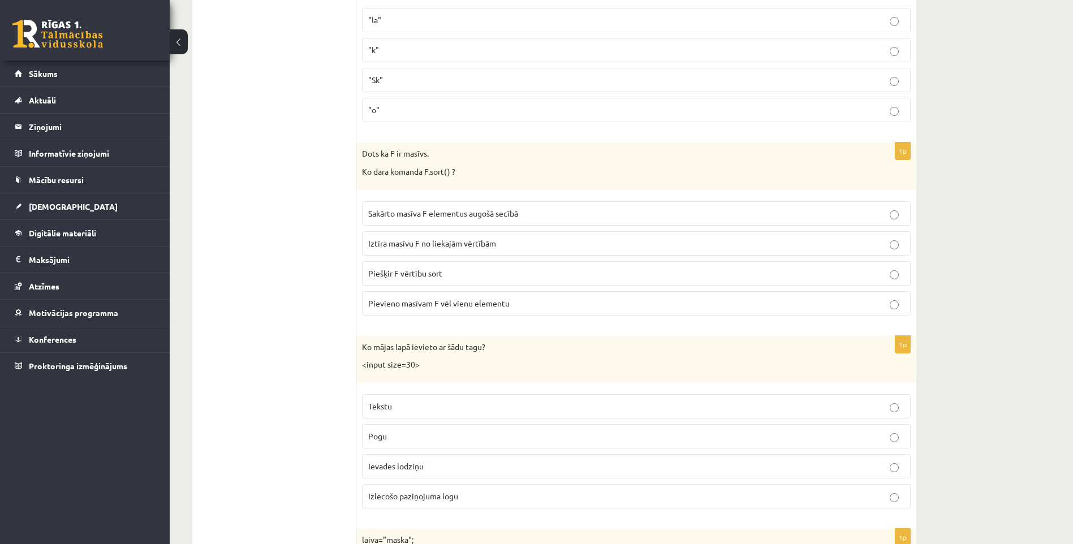
scroll to position [2375, 0]
click at [409, 210] on span "Sakārto masīva F elementus augošā secībā" at bounding box center [443, 210] width 150 height 10
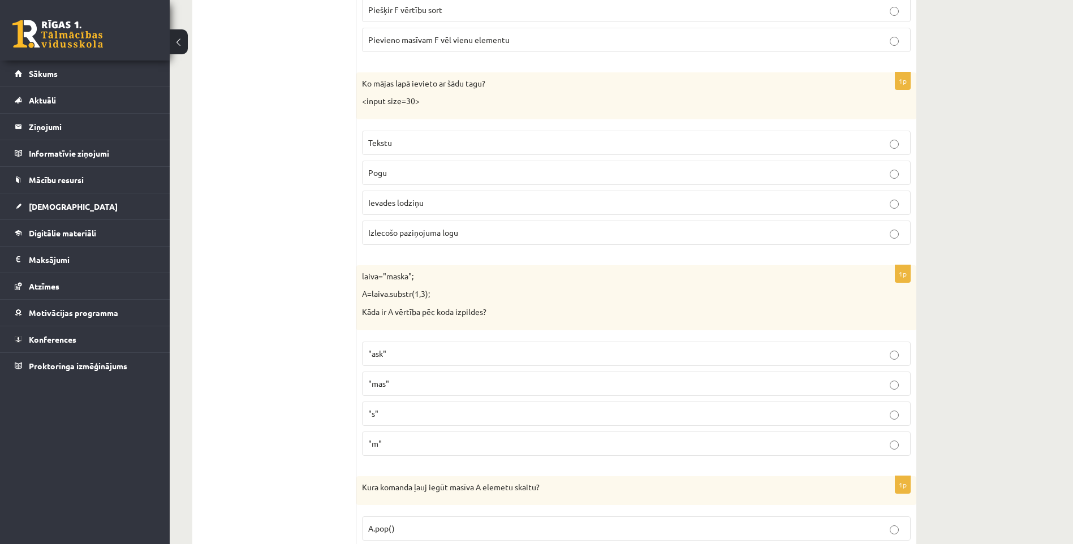
scroll to position [2658, 0]
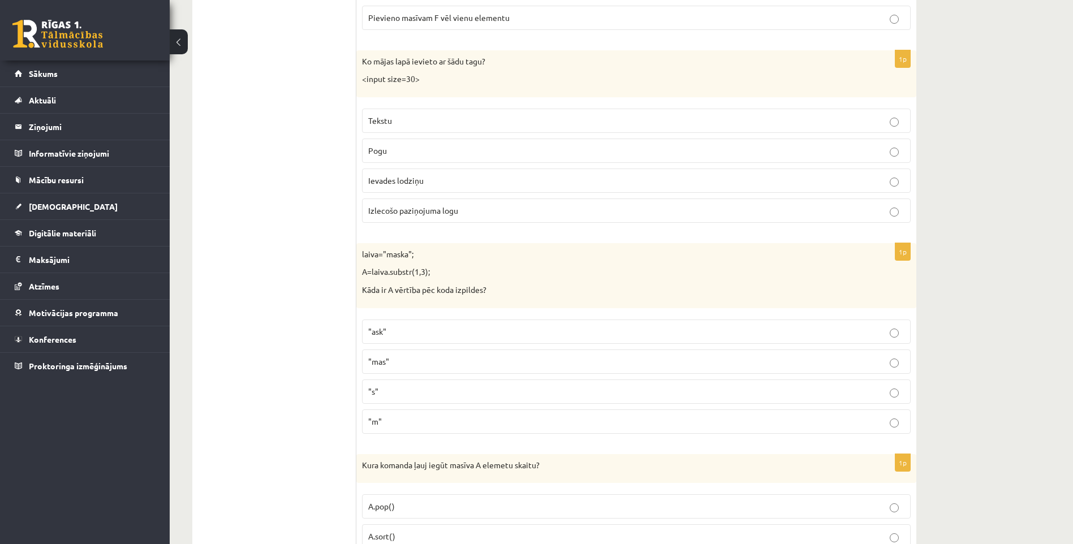
click at [413, 188] on label "Ievades lodziņu" at bounding box center [636, 180] width 548 height 24
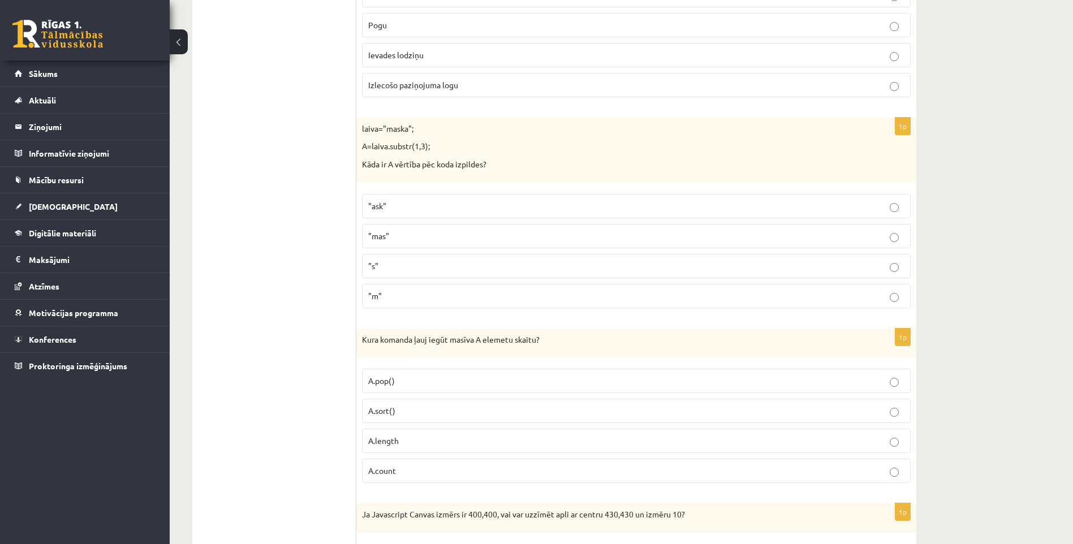
scroll to position [2827, 0]
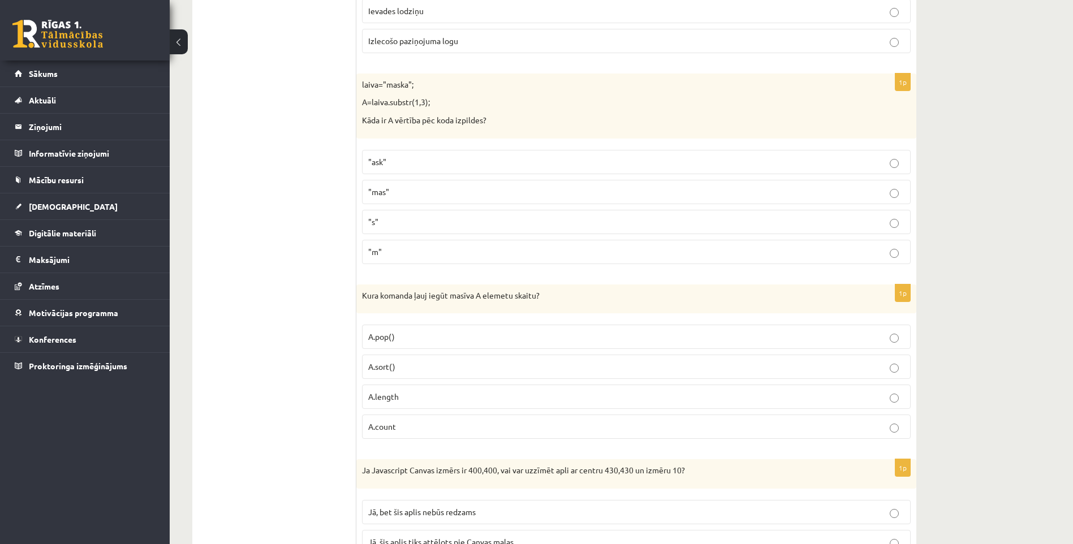
click at [405, 158] on p ""ask"" at bounding box center [636, 162] width 536 height 12
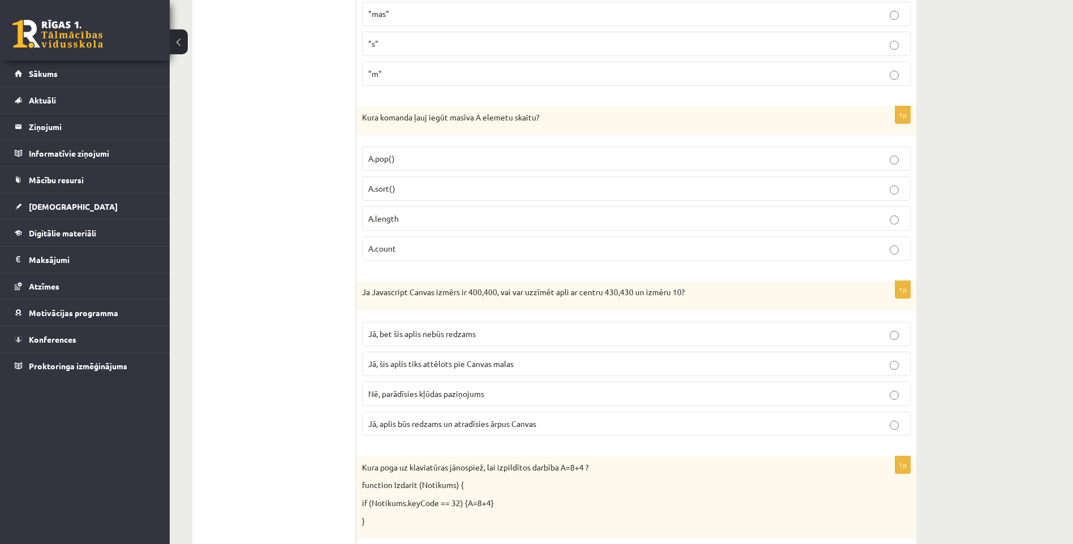
scroll to position [3053, 0]
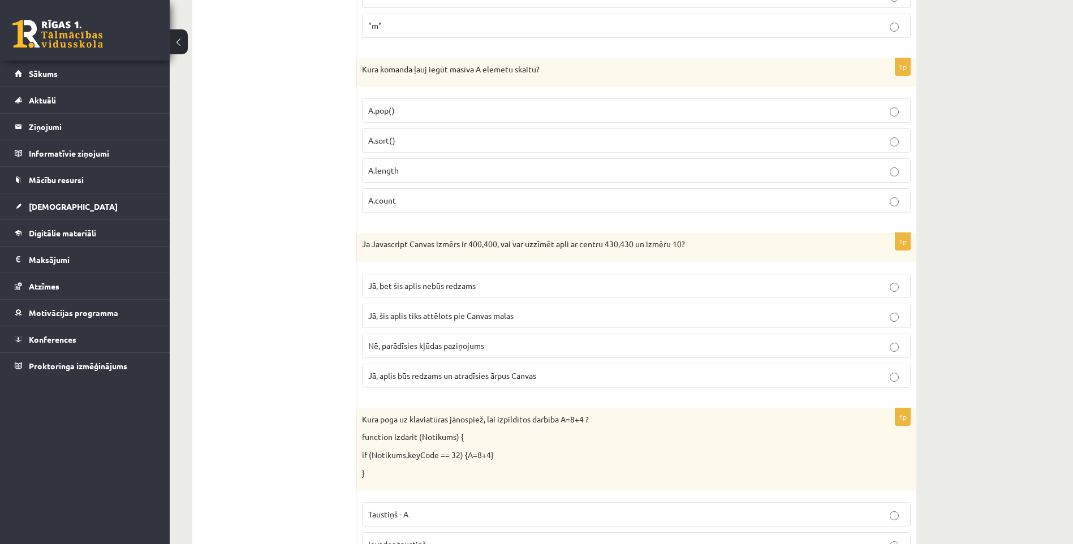
click at [391, 166] on p "A.length" at bounding box center [636, 171] width 536 height 12
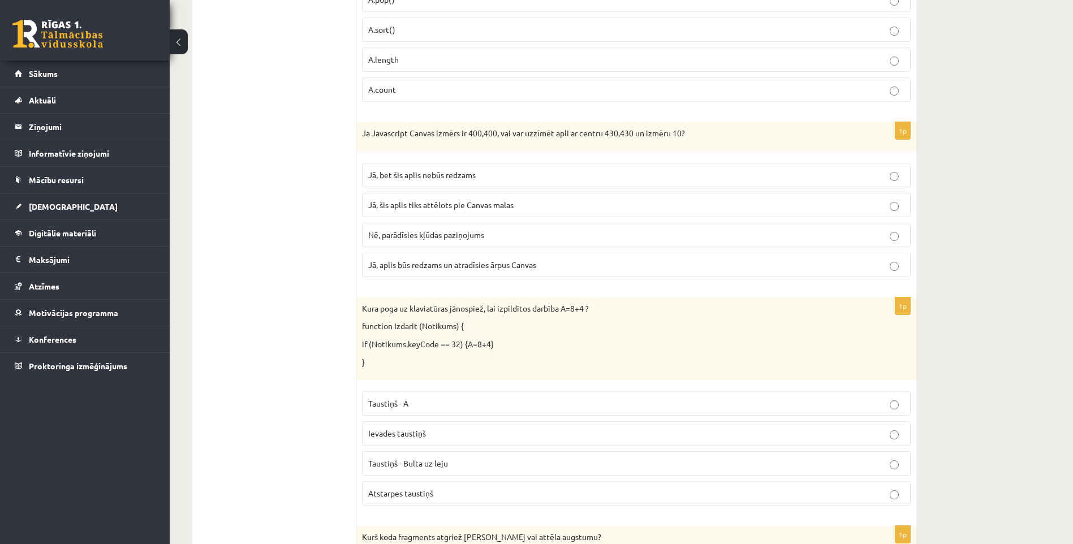
scroll to position [3166, 0]
drag, startPoint x: 444, startPoint y: 184, endPoint x: 431, endPoint y: 179, distance: 13.7
click at [440, 183] on label "Jā, bet šis aplis nebūs redzams" at bounding box center [636, 173] width 548 height 24
click at [435, 180] on label "Jā, bet šis aplis nebūs redzams" at bounding box center [636, 173] width 548 height 24
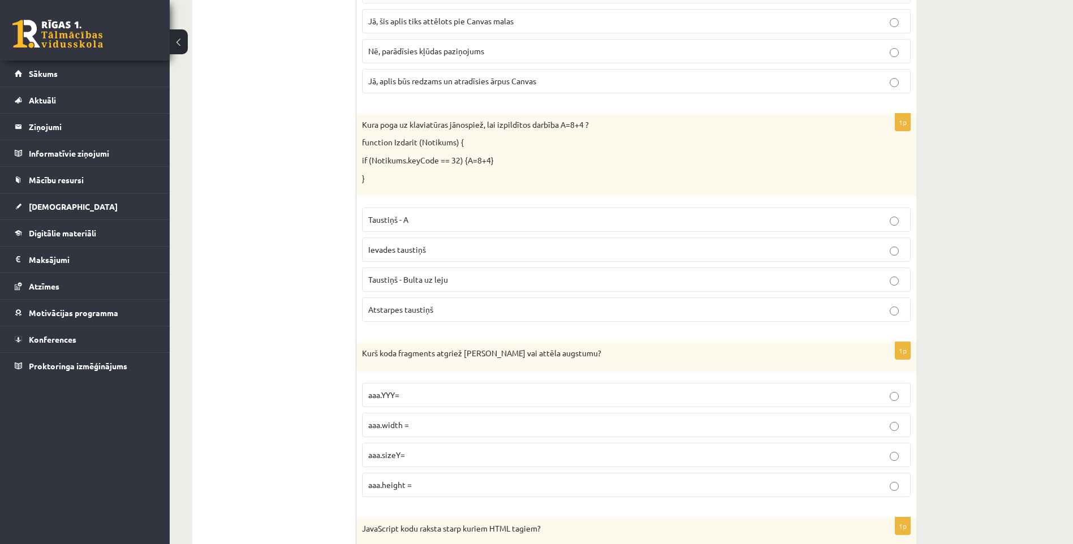
scroll to position [3393, 0]
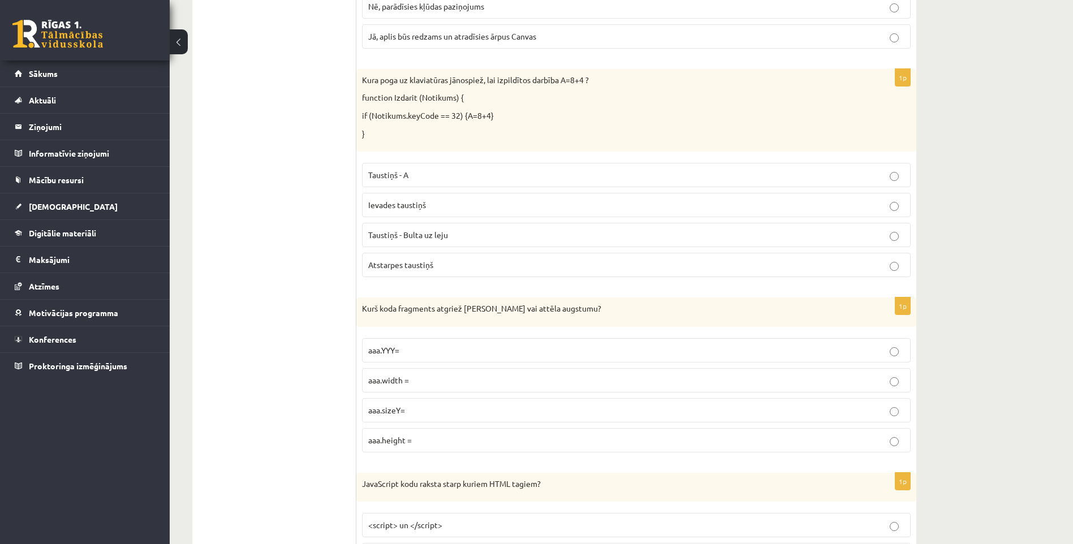
click at [408, 270] on span "Atstarpes taustiņš" at bounding box center [400, 265] width 65 height 10
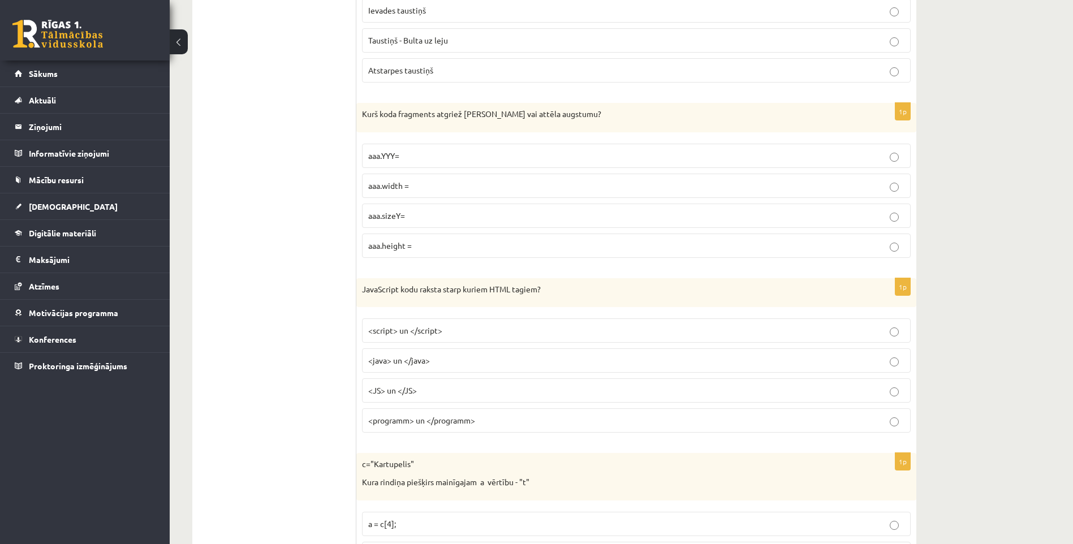
scroll to position [3619, 0]
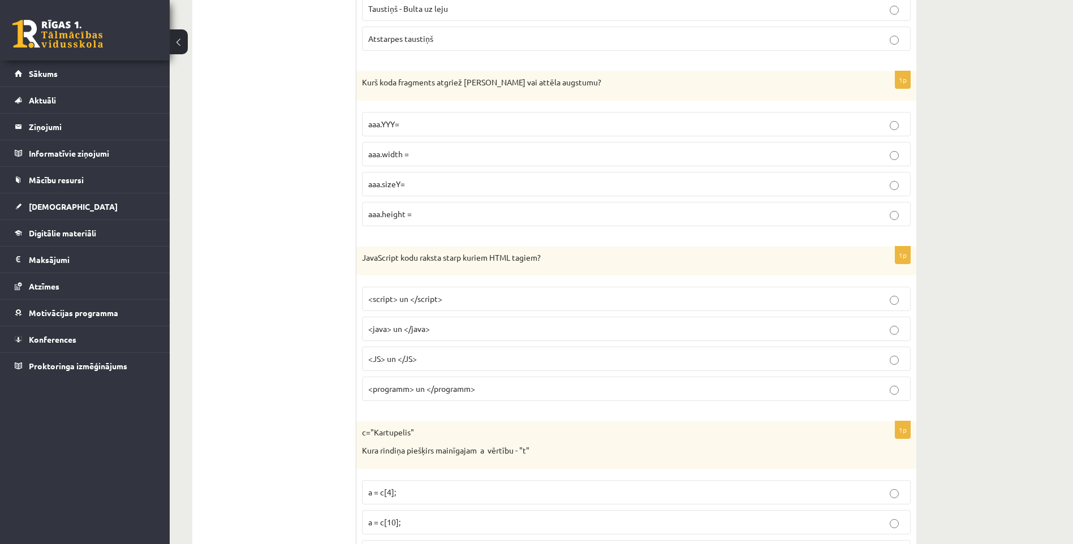
click at [403, 217] on span "aaa.height =" at bounding box center [390, 214] width 44 height 10
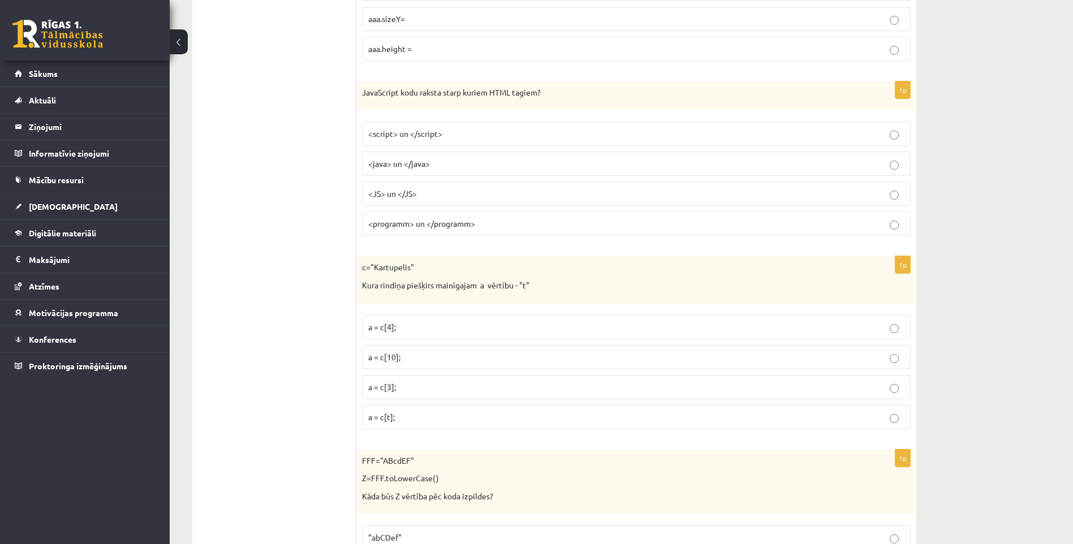
scroll to position [3788, 0]
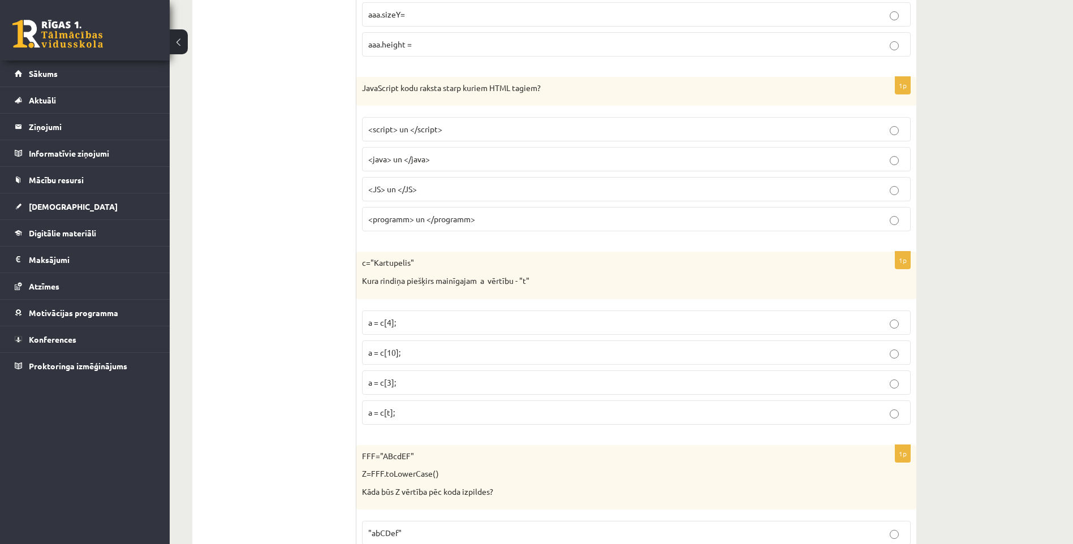
click at [392, 129] on span "<script> un </script>" at bounding box center [405, 129] width 74 height 10
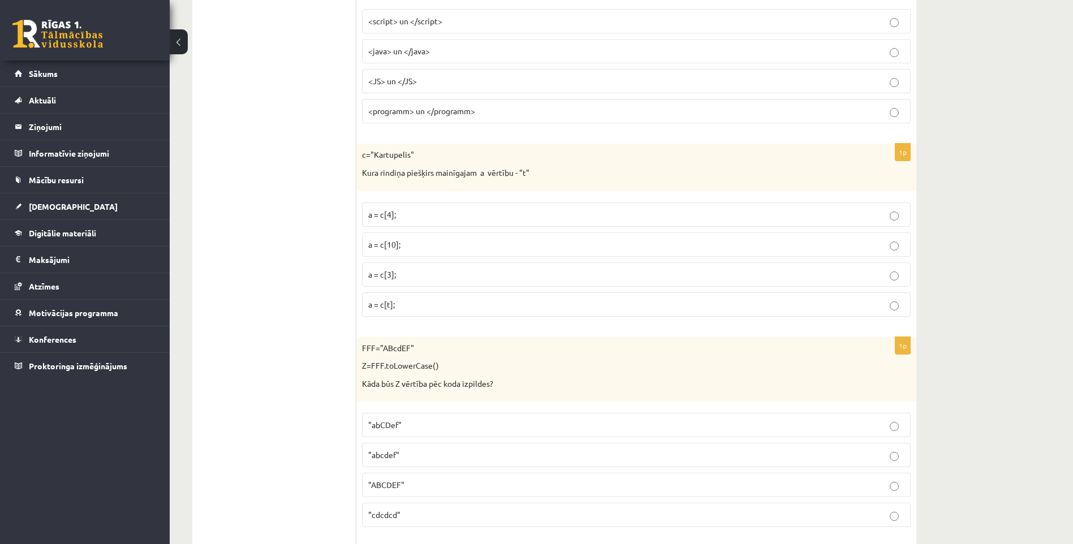
scroll to position [3958, 0]
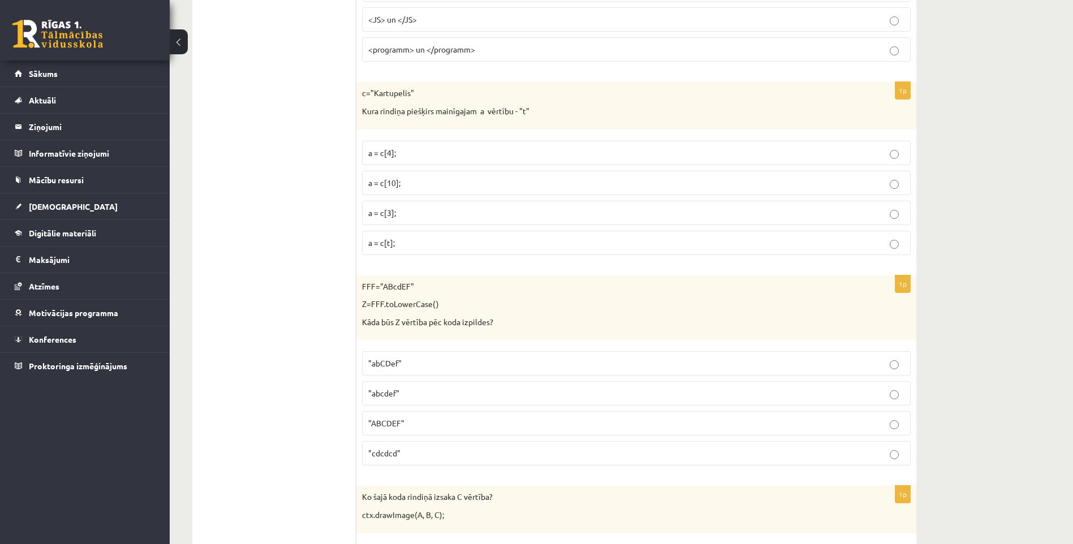
click at [400, 209] on p "a = c[3];" at bounding box center [636, 213] width 536 height 12
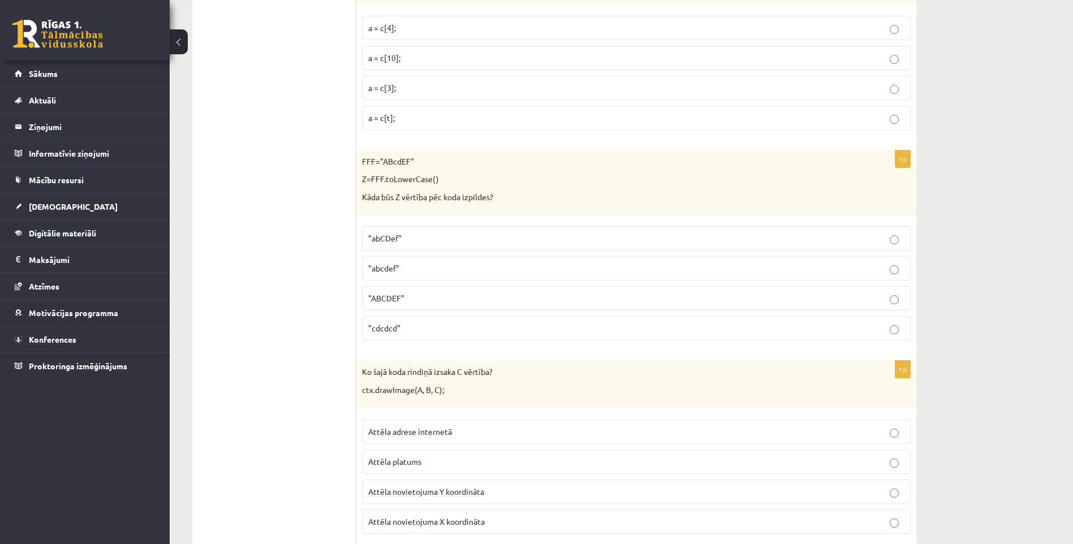
scroll to position [4128, 0]
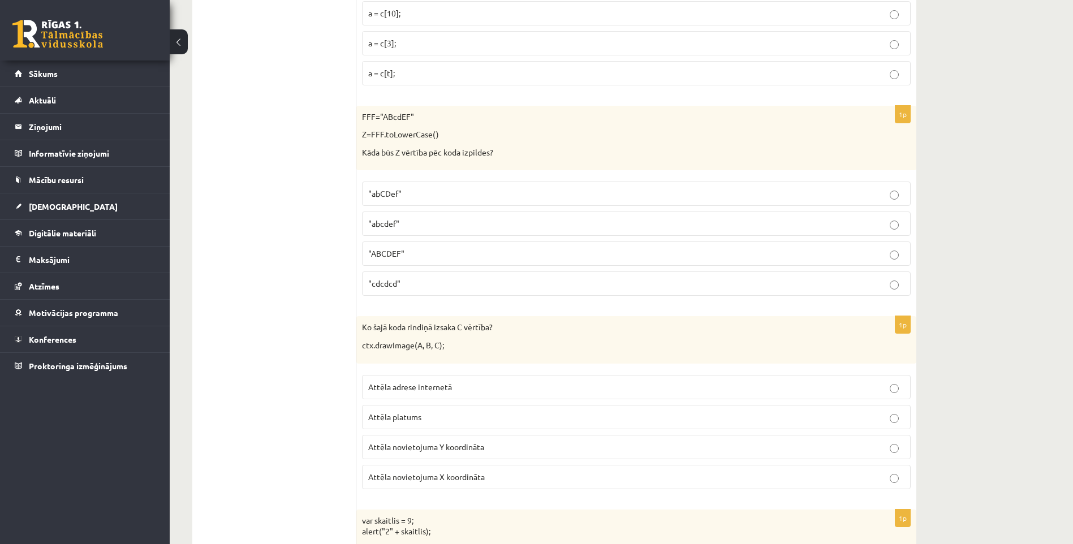
click at [390, 226] on span ""abcdef"" at bounding box center [383, 223] width 31 height 10
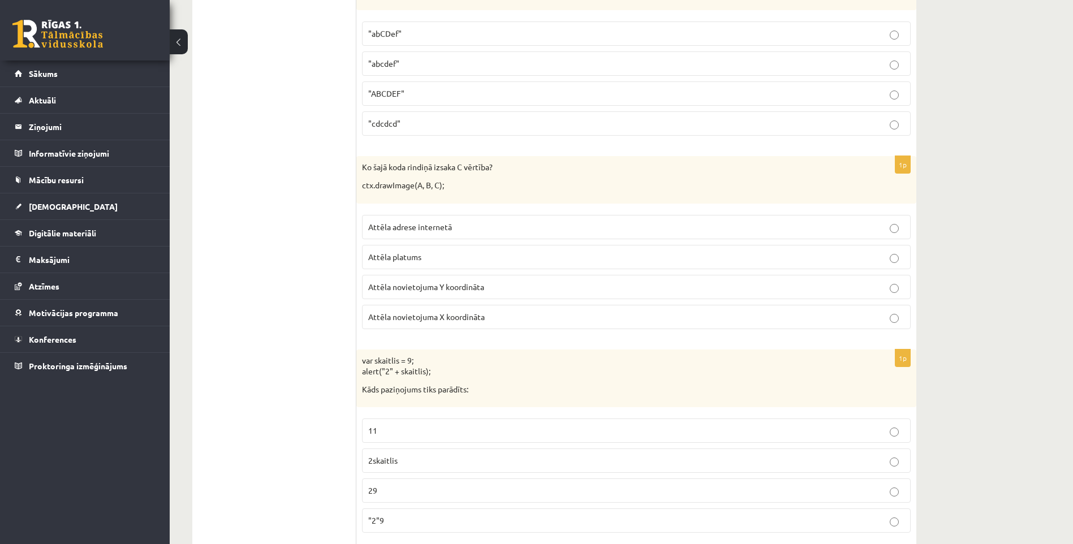
scroll to position [4297, 0]
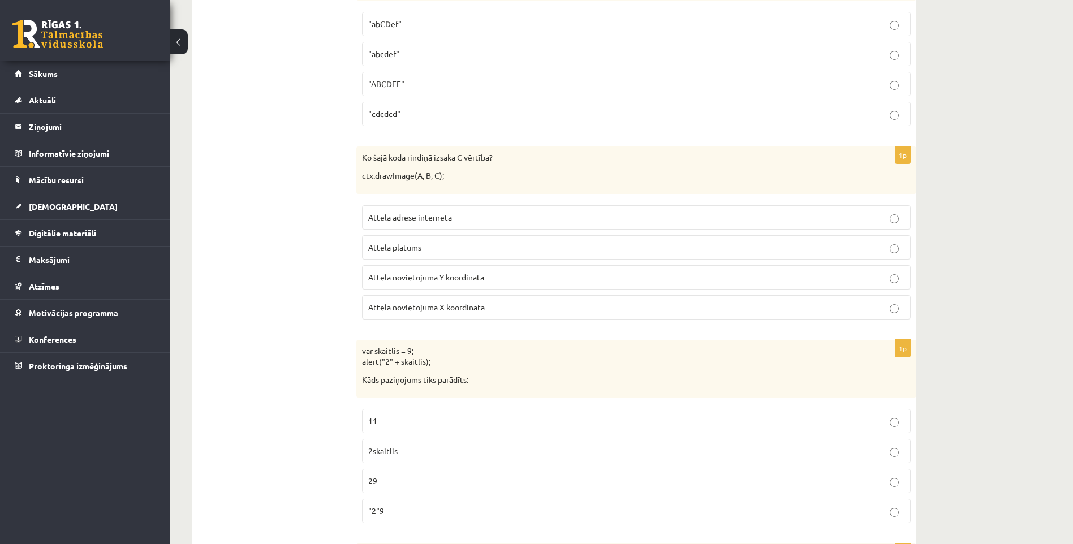
click at [481, 287] on label "Attēla novietojuma Y koordināta" at bounding box center [636, 277] width 548 height 24
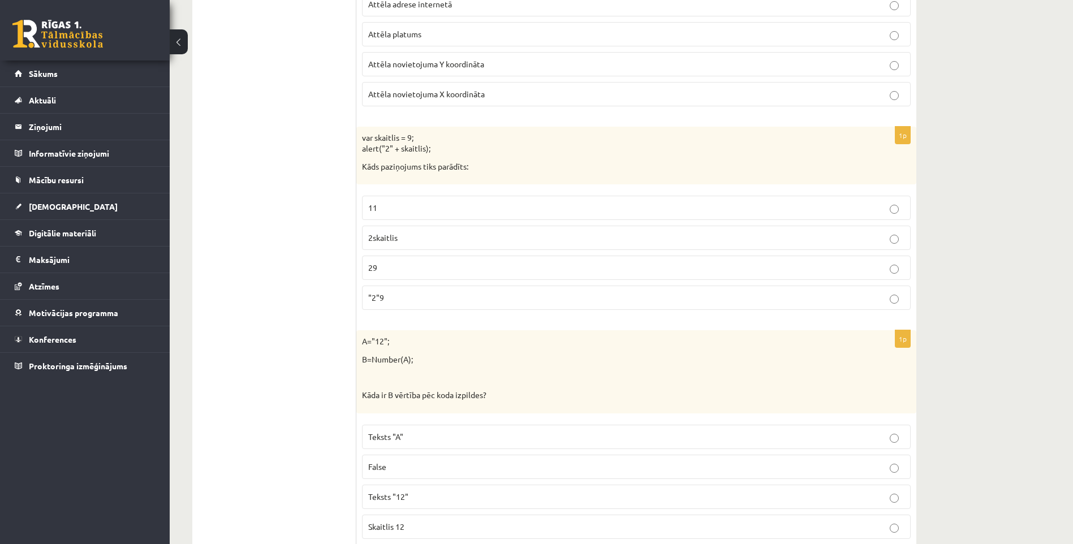
scroll to position [4523, 0]
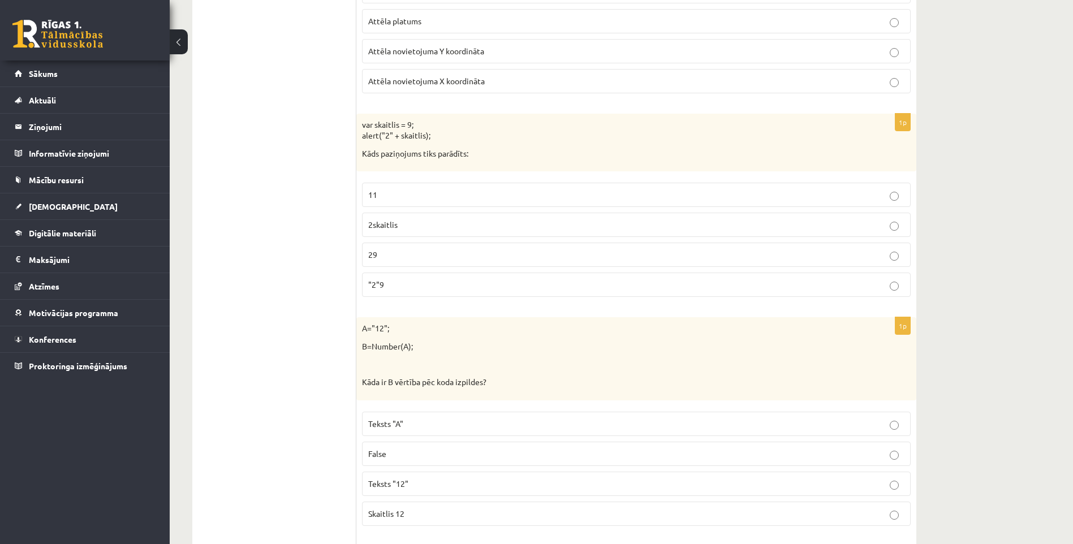
click at [399, 249] on p "29" at bounding box center [636, 255] width 536 height 12
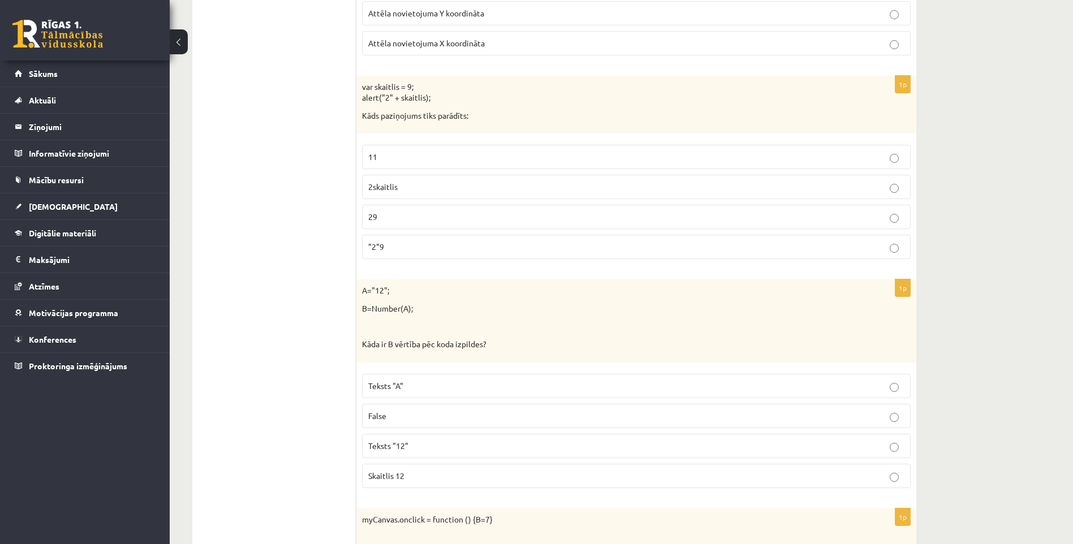
scroll to position [4693, 0]
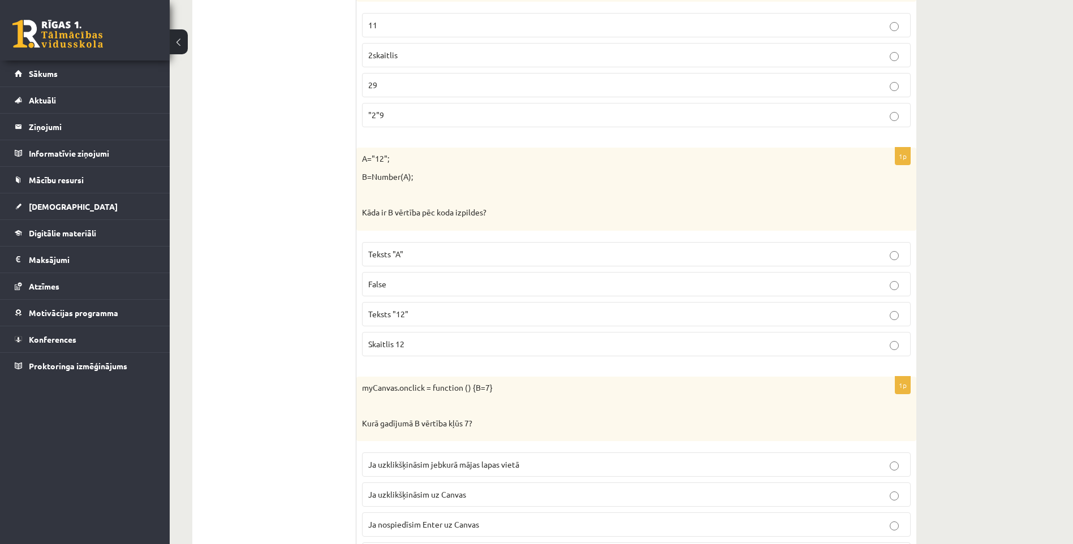
click at [403, 316] on span "Teksts "12"" at bounding box center [388, 314] width 40 height 10
click at [424, 351] on label "Skaitlis 12" at bounding box center [636, 344] width 548 height 24
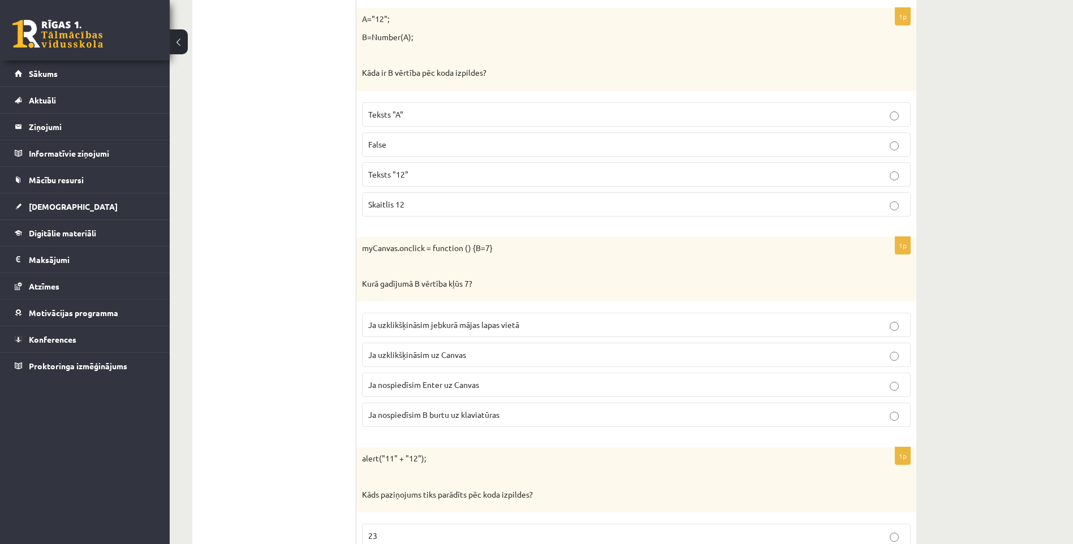
scroll to position [4976, 0]
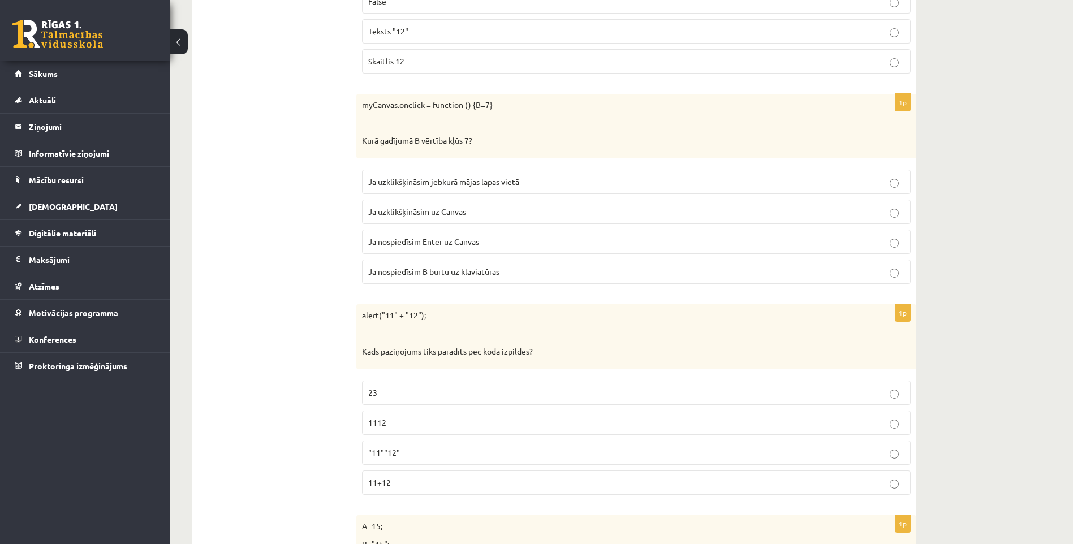
click at [475, 220] on label "Ja uzklikšķināsim uz Canvas" at bounding box center [636, 212] width 548 height 24
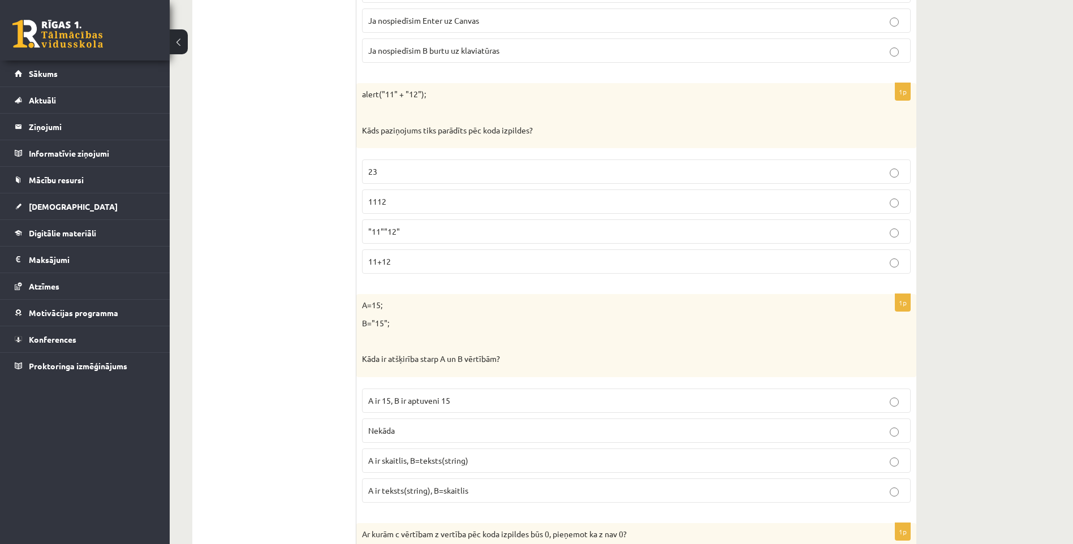
scroll to position [5202, 0]
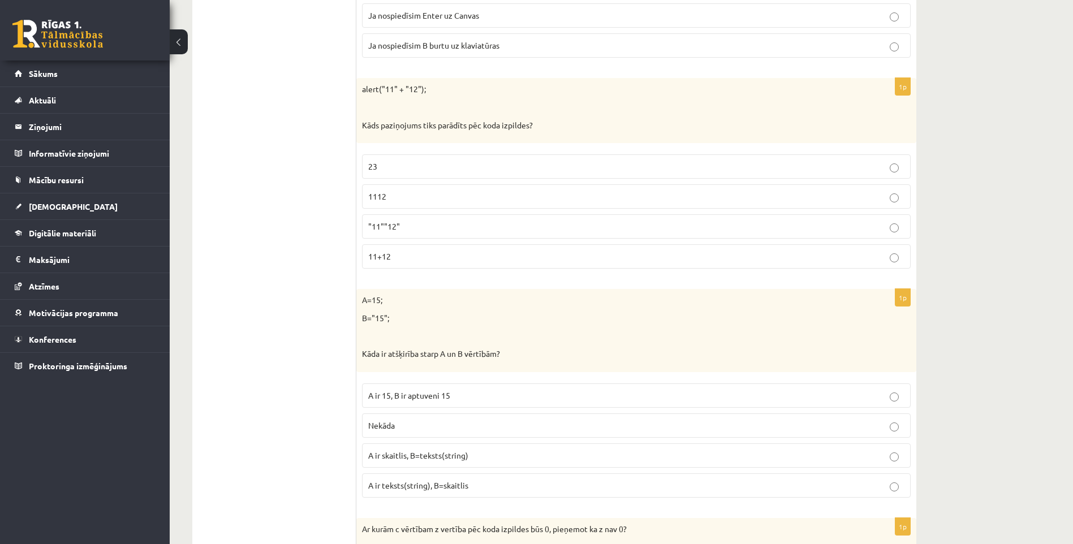
click at [408, 198] on p "1112" at bounding box center [636, 197] width 536 height 12
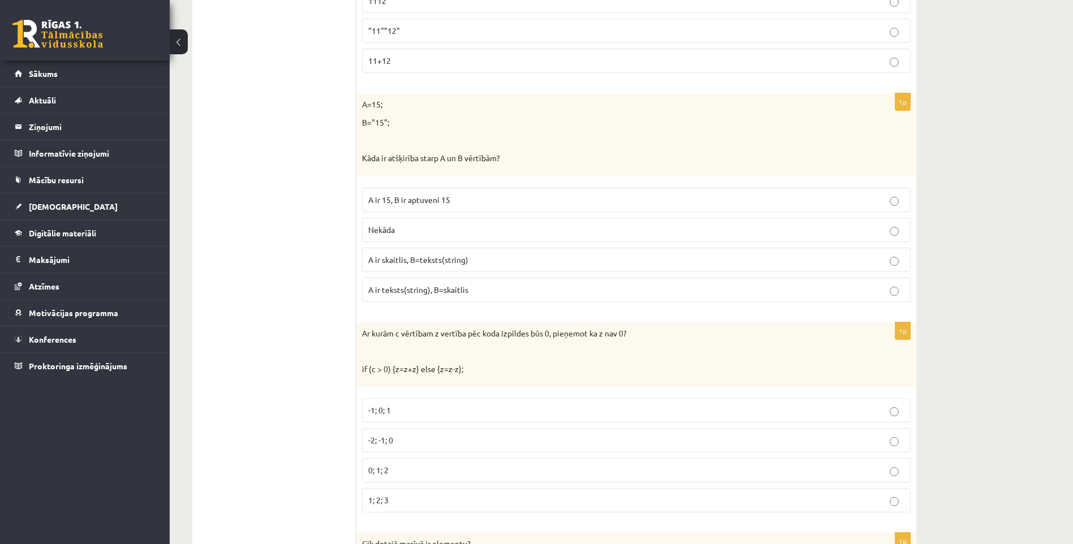
scroll to position [5428, 0]
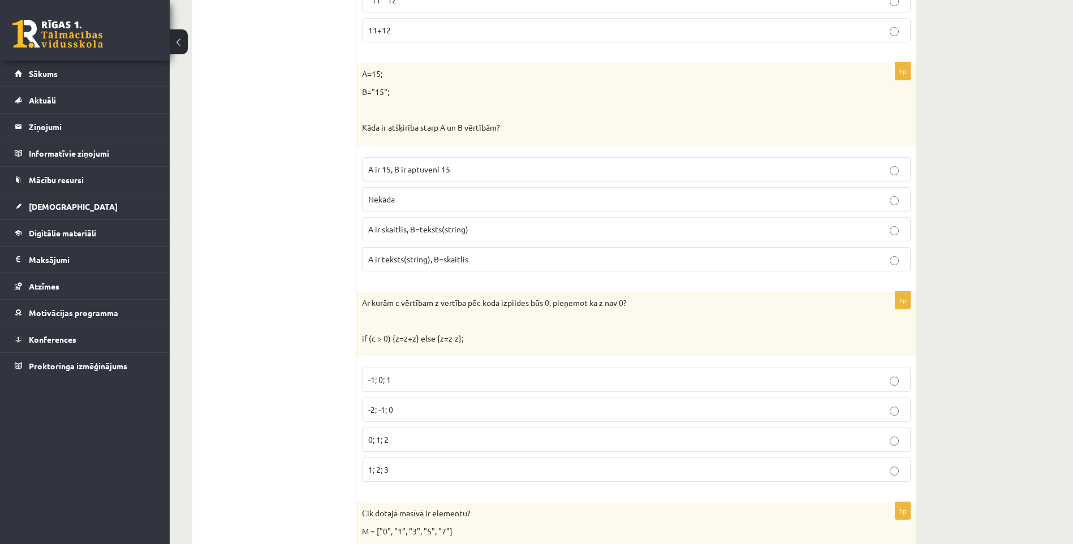
click at [416, 237] on label "A ir skaitlis, B=teksts(string)" at bounding box center [636, 229] width 548 height 24
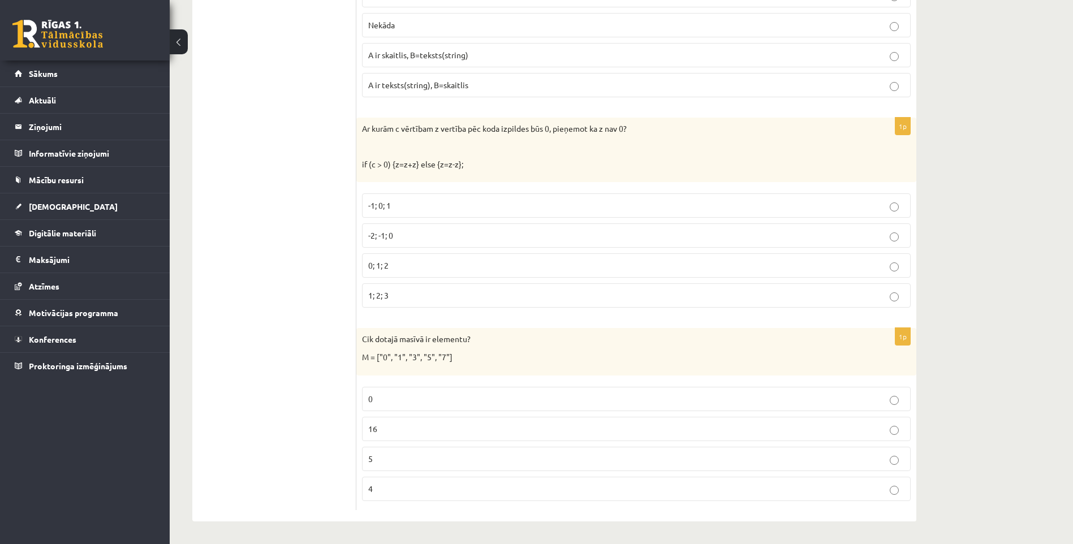
scroll to position [5603, 0]
click at [404, 237] on p "-2; -1; 0" at bounding box center [636, 236] width 536 height 12
click at [402, 453] on p "5" at bounding box center [636, 459] width 536 height 12
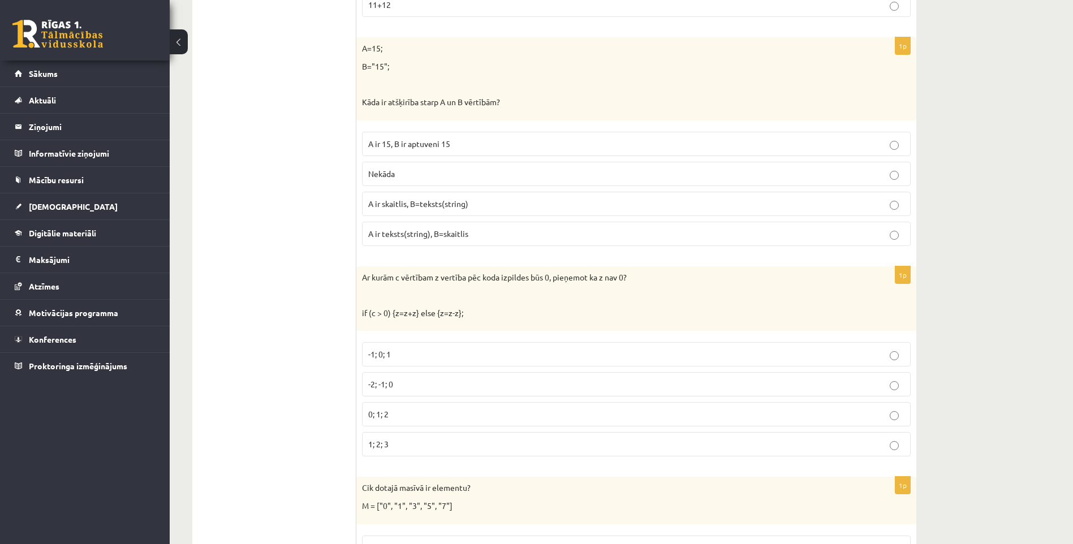
scroll to position [5433, 0]
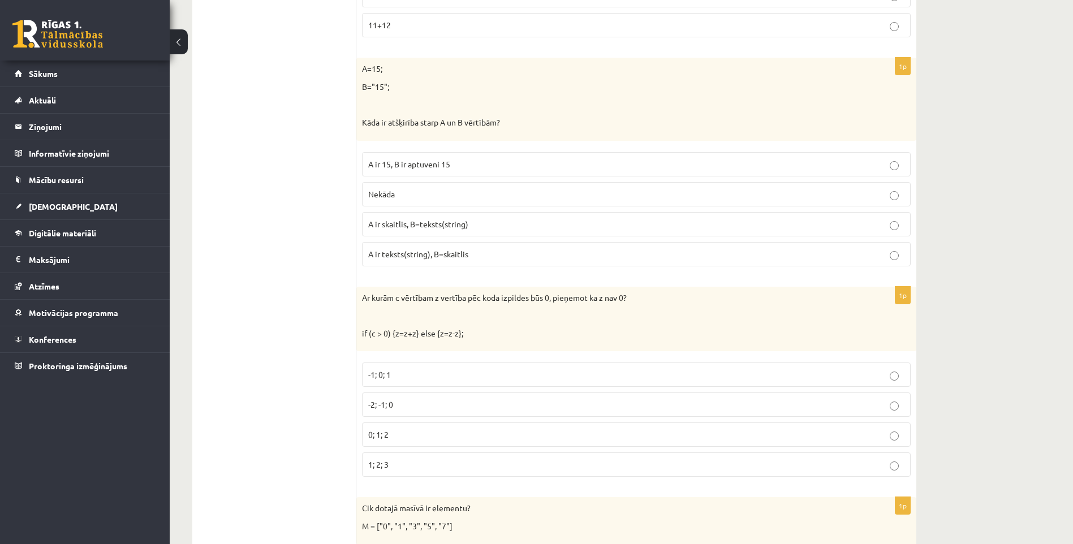
drag, startPoint x: 299, startPoint y: 297, endPoint x: 290, endPoint y: 129, distance: 167.6
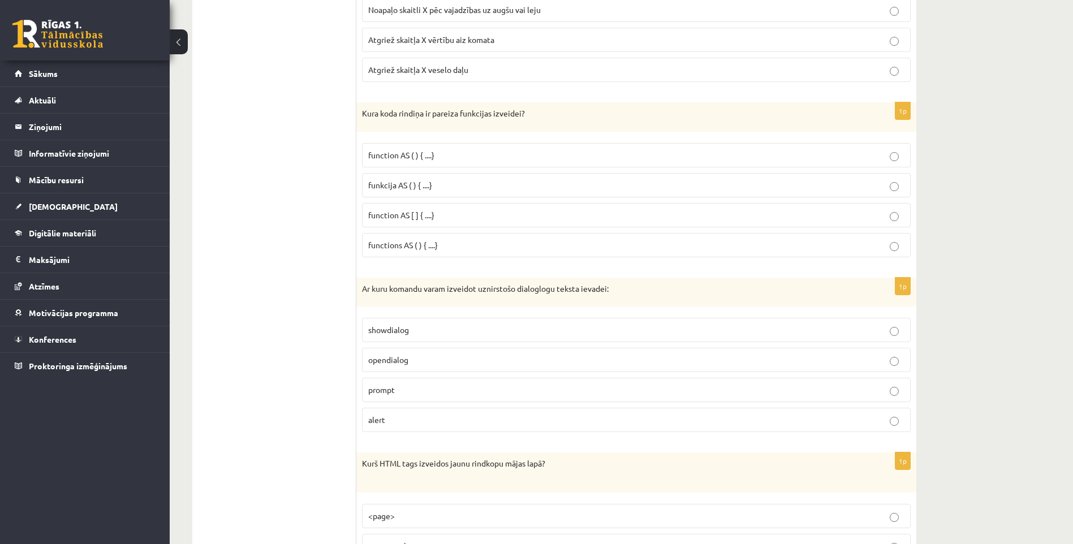
scroll to position [0, 0]
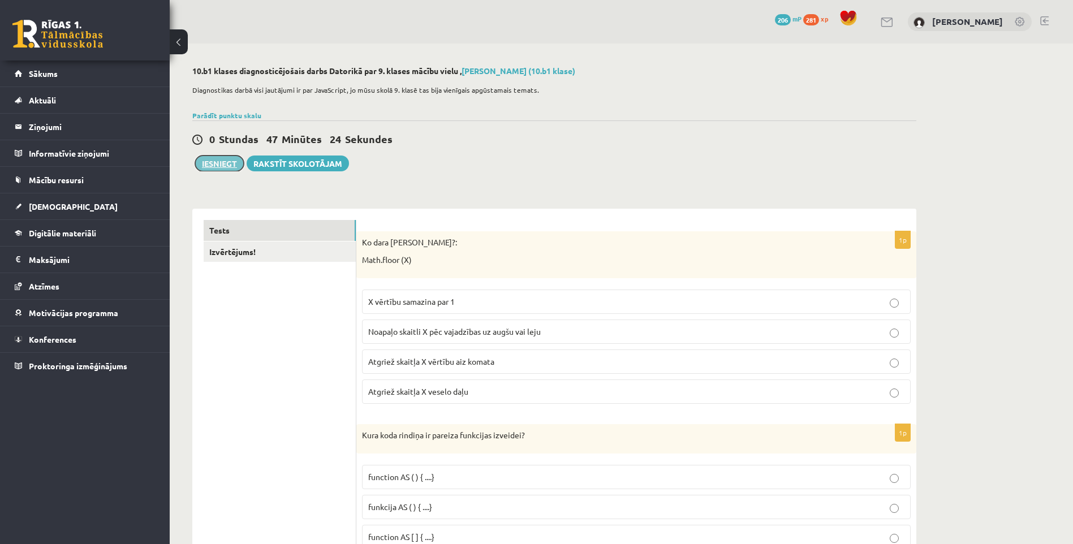
click at [226, 157] on button "Iesniegt" at bounding box center [219, 163] width 49 height 16
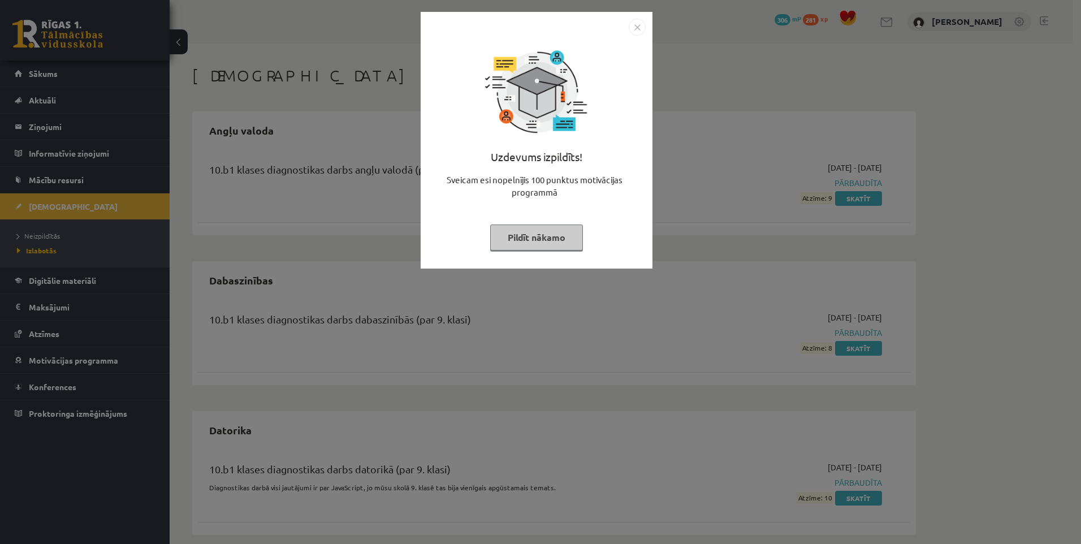
click at [530, 247] on button "Pildīt nākamo" at bounding box center [536, 237] width 93 height 26
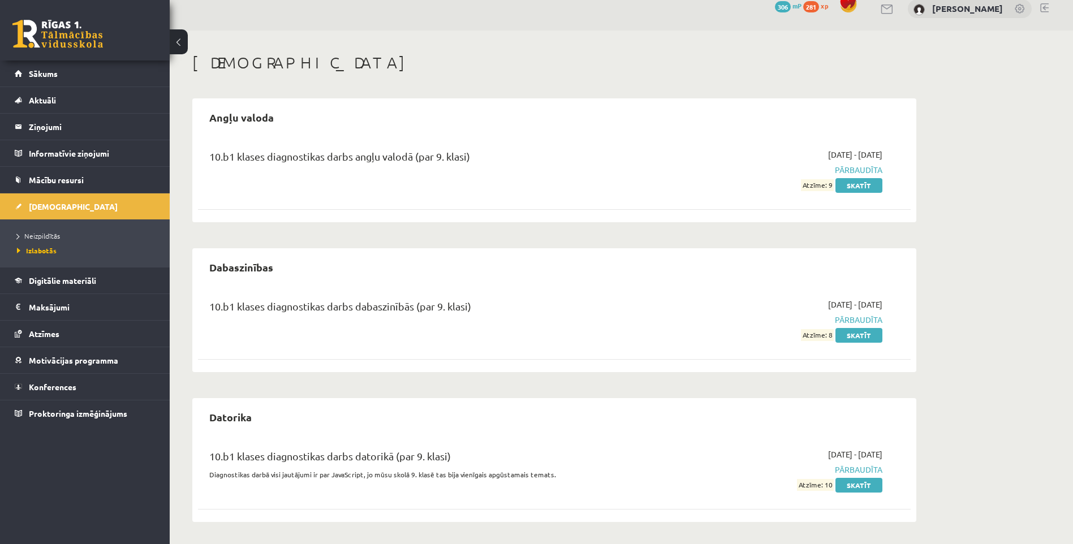
scroll to position [14, 0]
click at [44, 234] on span "Neizpildītās" at bounding box center [38, 235] width 43 height 9
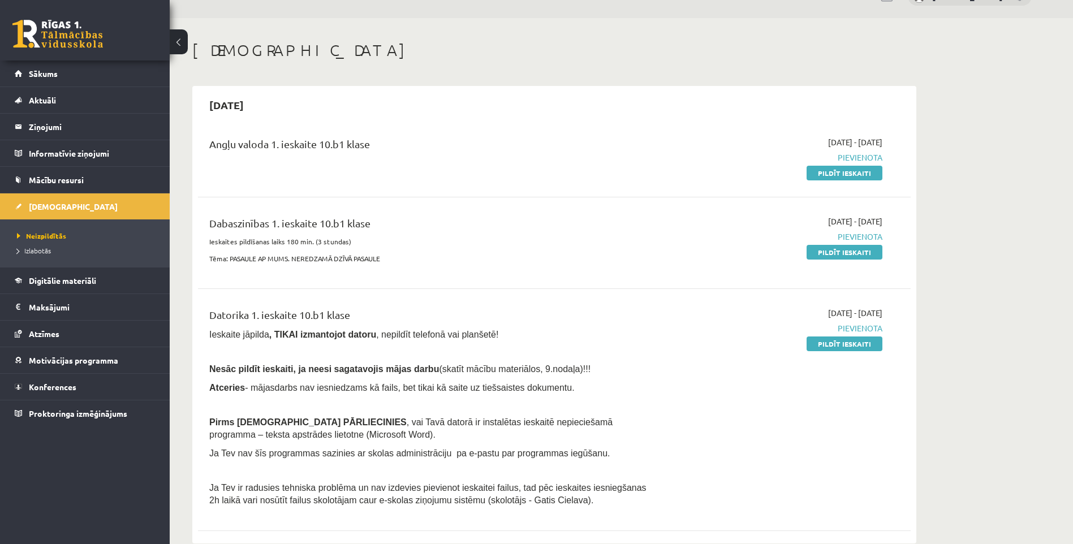
scroll to position [14, 0]
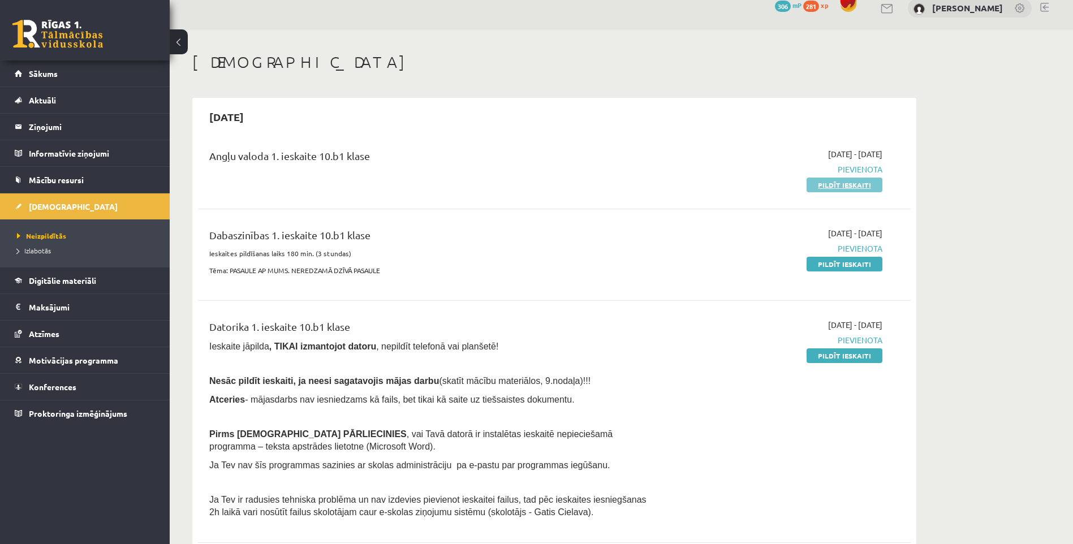
click at [836, 188] on link "Pildīt ieskaiti" at bounding box center [844, 185] width 76 height 15
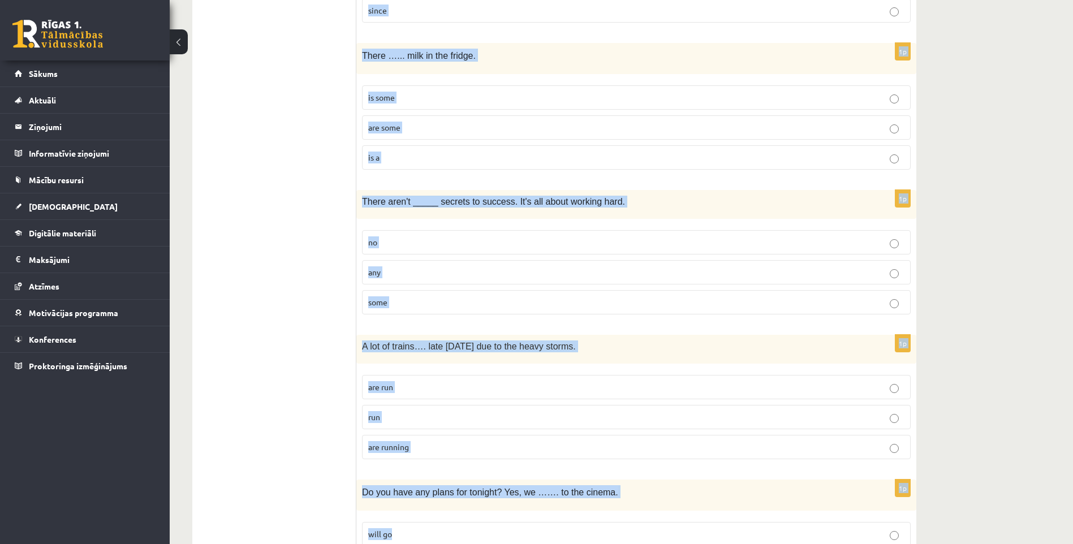
scroll to position [2612, 0]
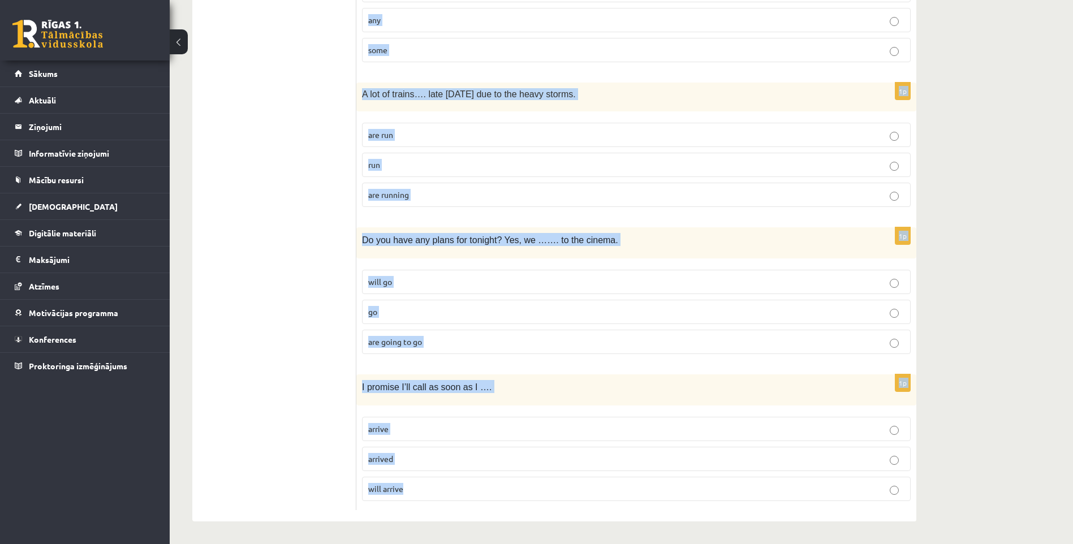
drag, startPoint x: 359, startPoint y: 221, endPoint x: 505, endPoint y: 497, distance: 312.9
copy form "If my boss _____ me work weekends, I'd quit my job. would made make made 1p The…"
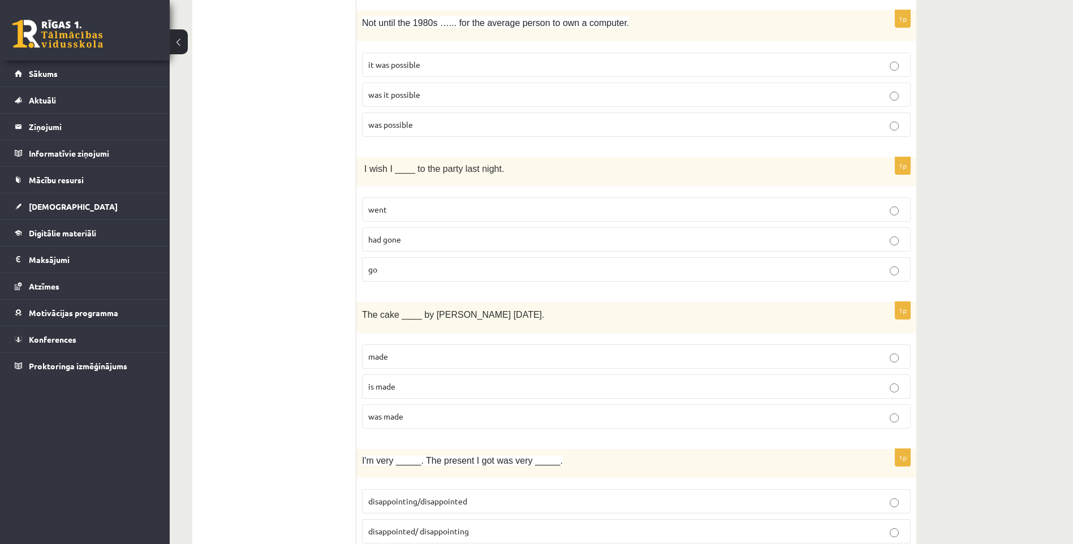
scroll to position [0, 0]
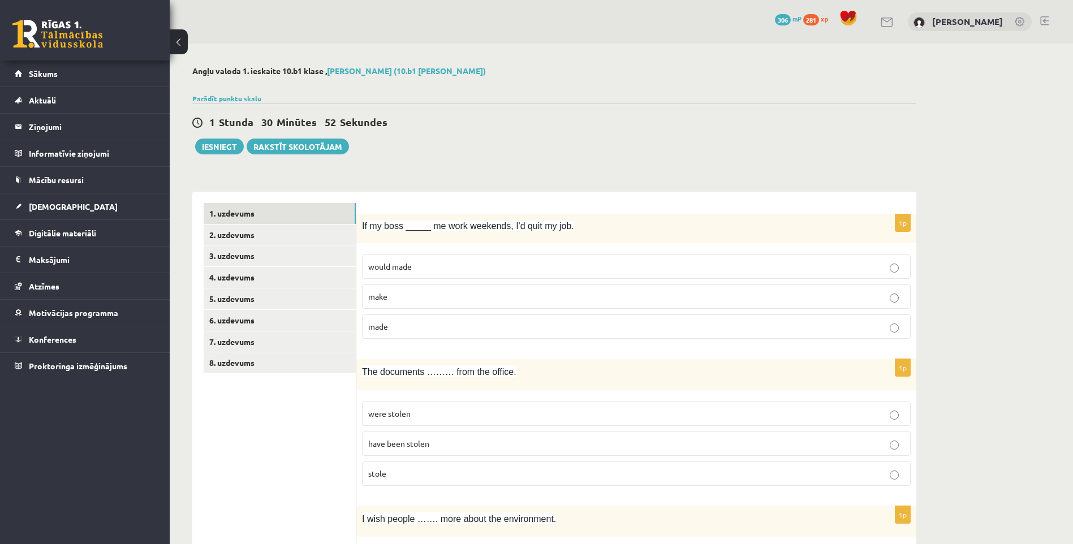
click at [412, 326] on p "made" at bounding box center [636, 327] width 536 height 12
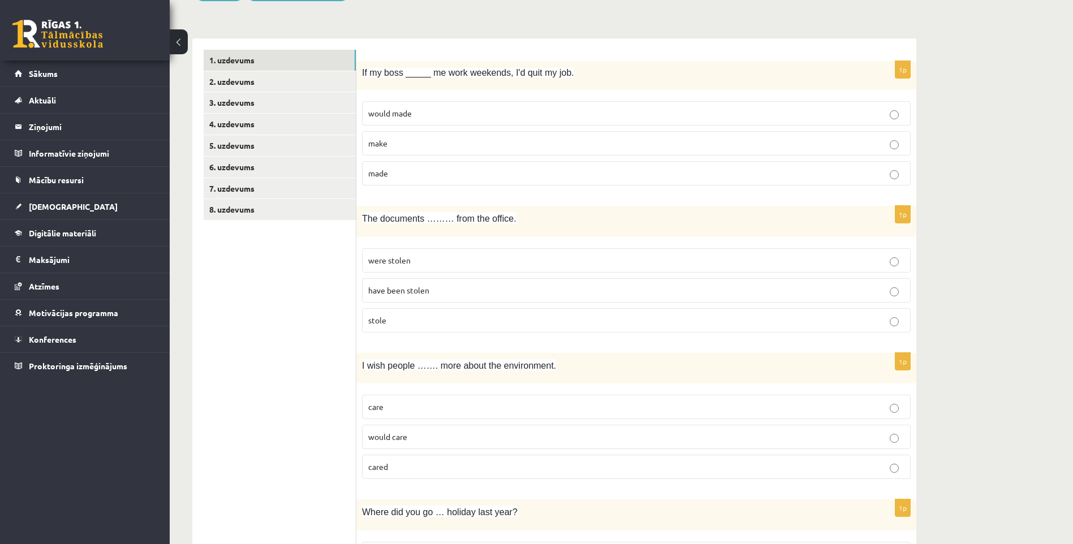
scroll to position [226, 0]
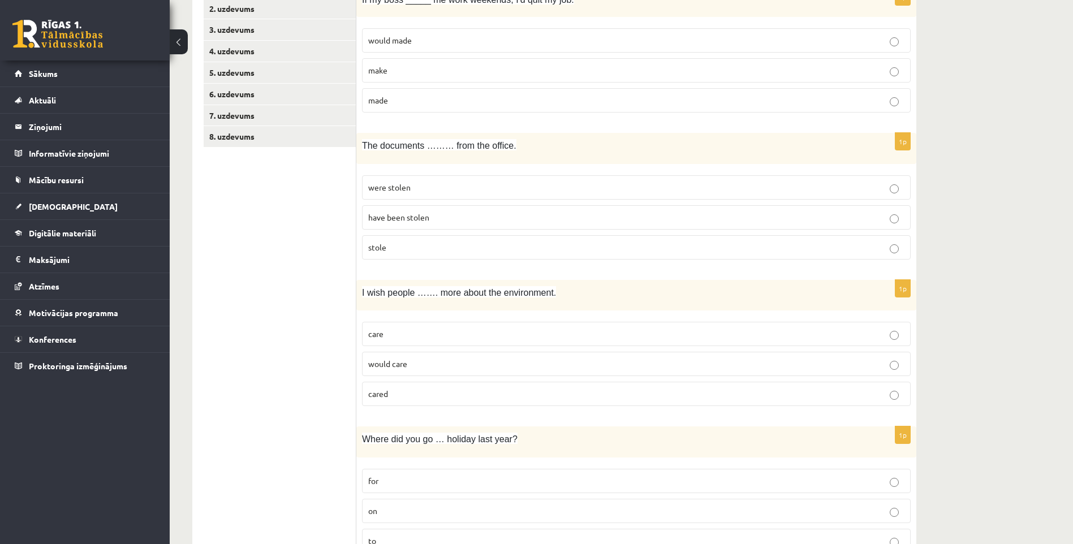
click at [403, 187] on span "were stolen" at bounding box center [389, 187] width 42 height 10
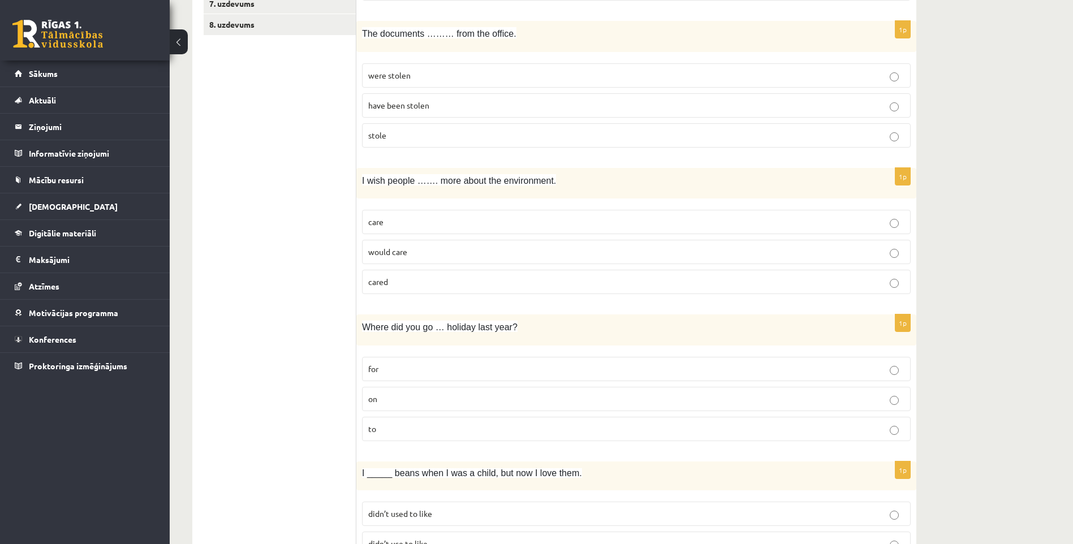
scroll to position [339, 0]
click at [424, 217] on p "care" at bounding box center [636, 221] width 536 height 12
click at [401, 278] on p "cared" at bounding box center [636, 281] width 536 height 12
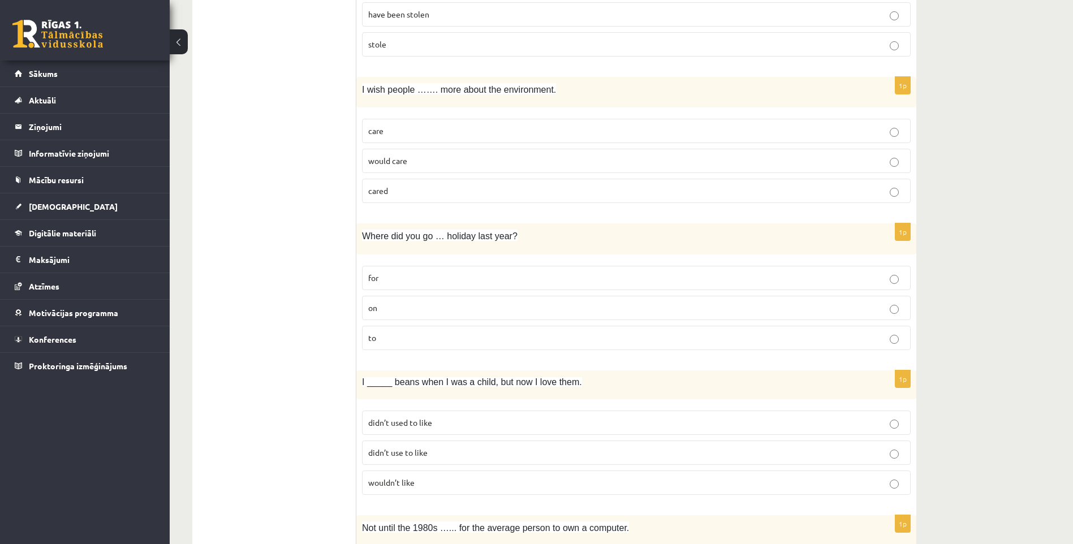
scroll to position [509, 0]
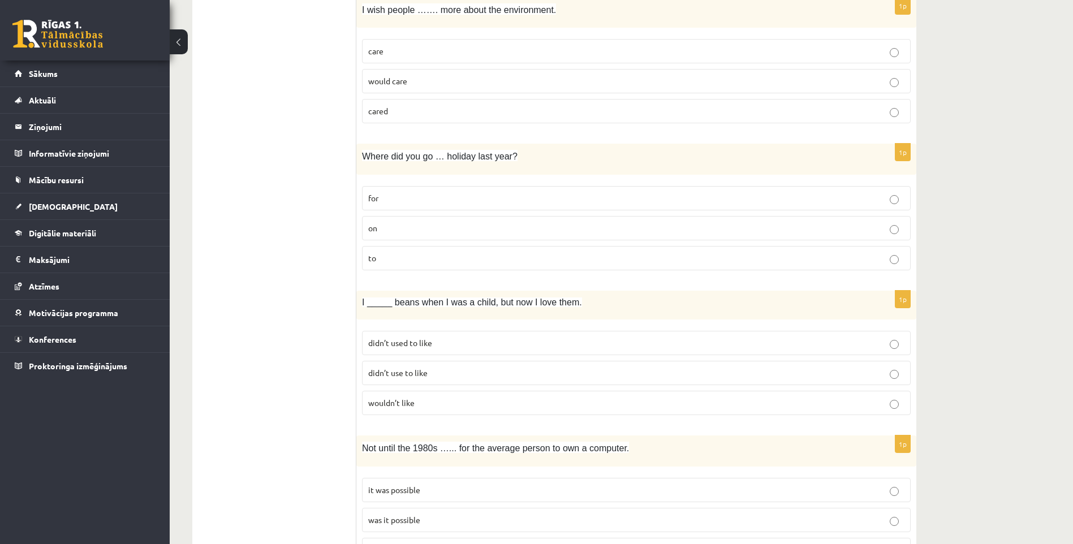
click at [408, 233] on p "on" at bounding box center [636, 228] width 536 height 12
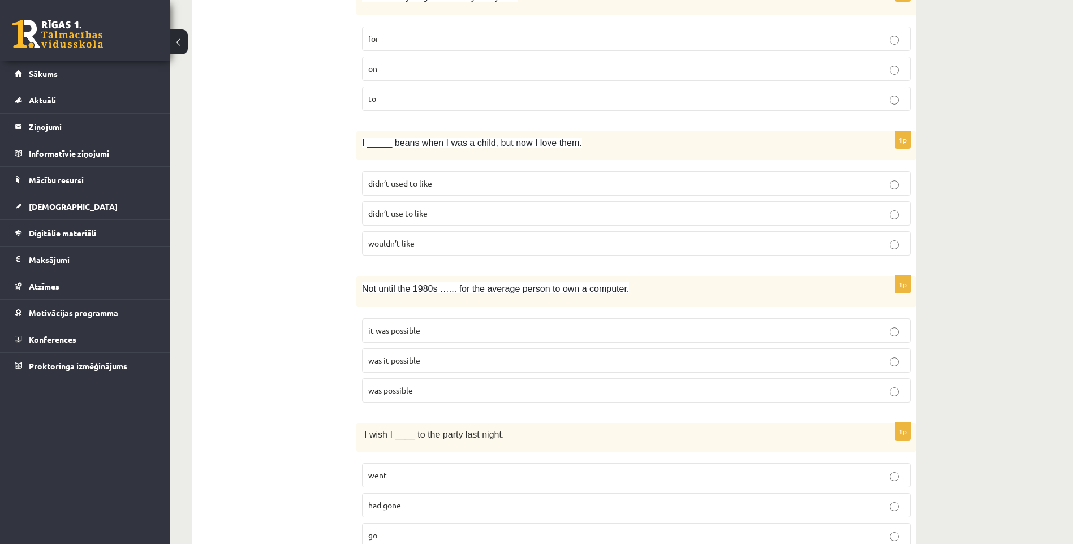
scroll to position [679, 0]
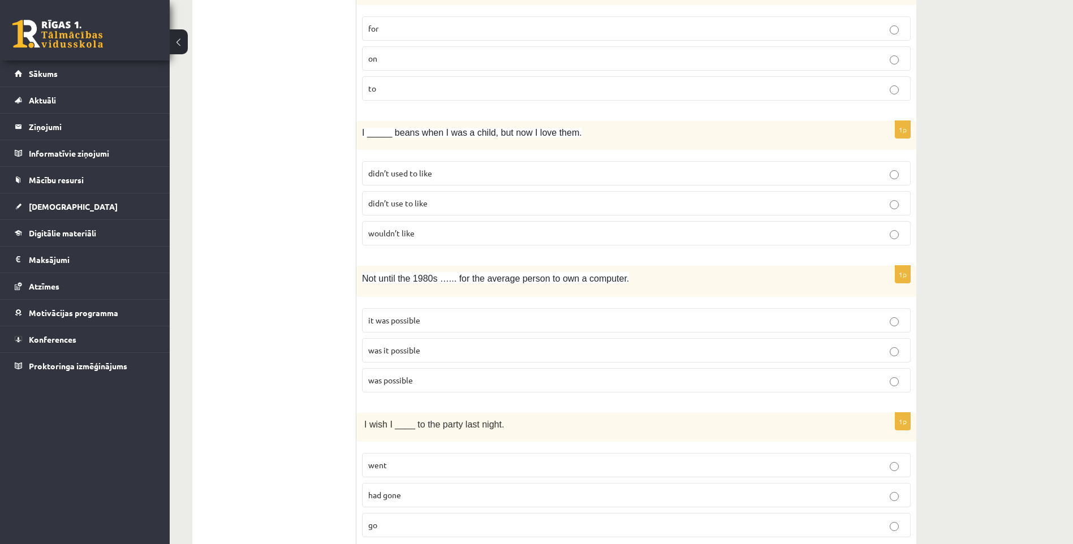
click at [426, 178] on span "didn’t used to like" at bounding box center [400, 173] width 64 height 10
click at [425, 203] on span "didn’t use to like" at bounding box center [397, 203] width 59 height 10
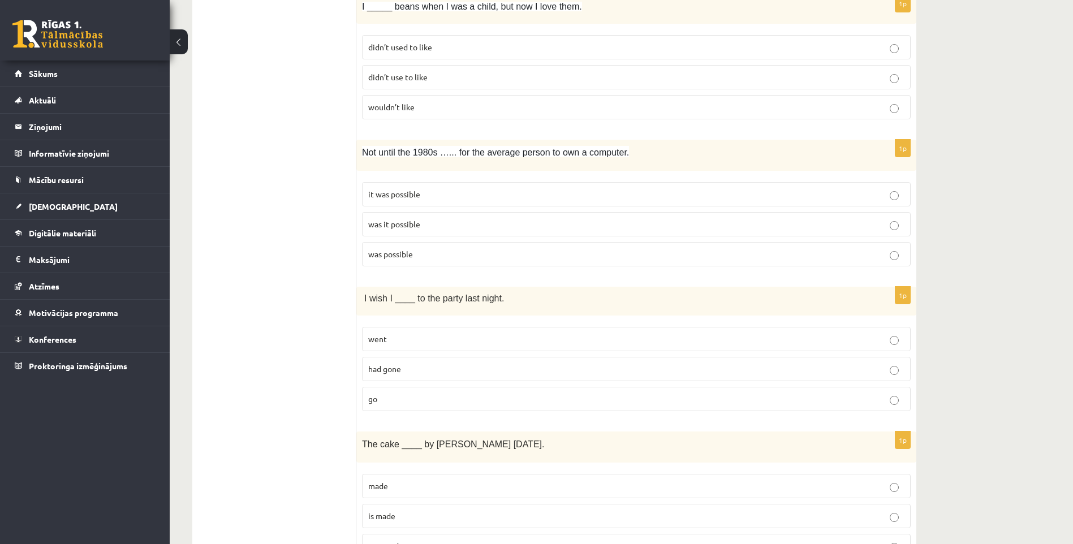
scroll to position [848, 0]
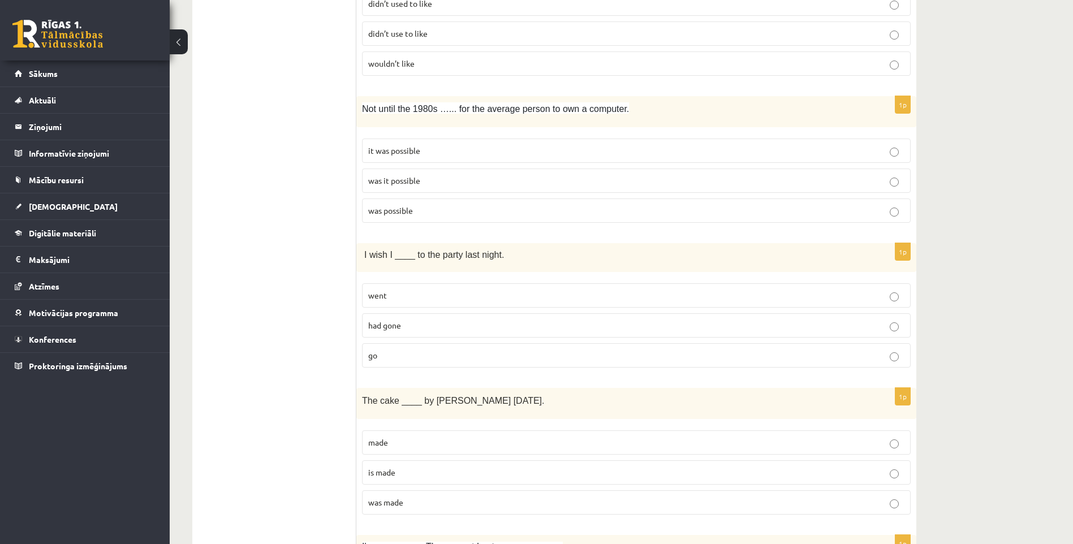
click at [429, 173] on label "was it possible" at bounding box center [636, 180] width 548 height 24
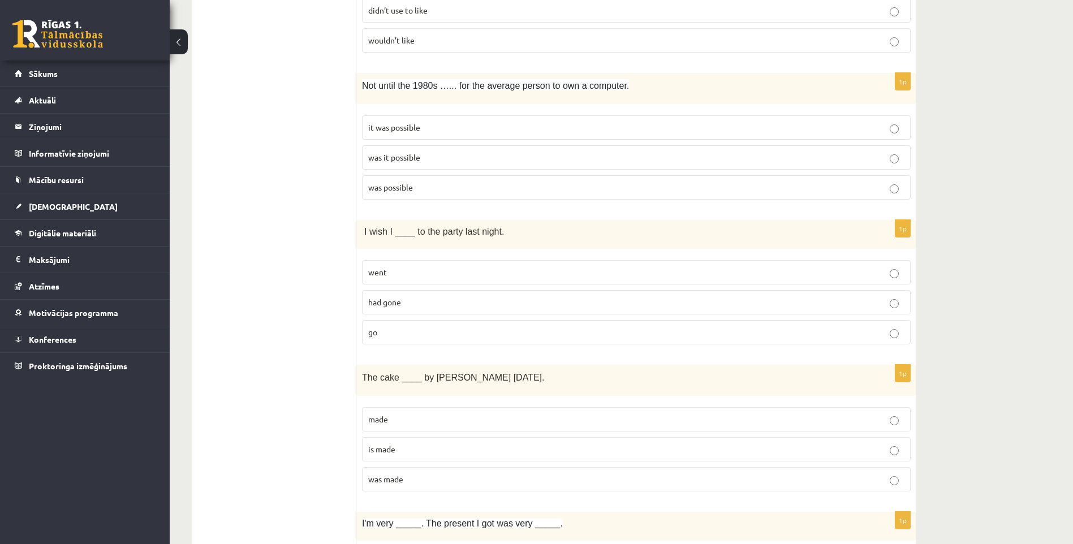
scroll to position [1018, 0]
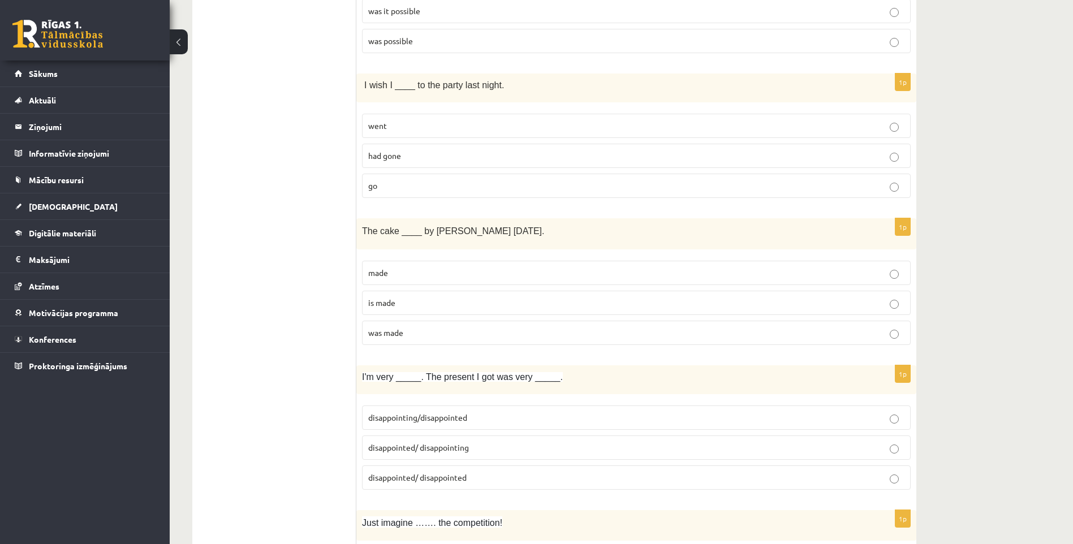
click at [387, 159] on span "had gone" at bounding box center [384, 155] width 33 height 10
click at [403, 335] on span "was made" at bounding box center [385, 332] width 35 height 10
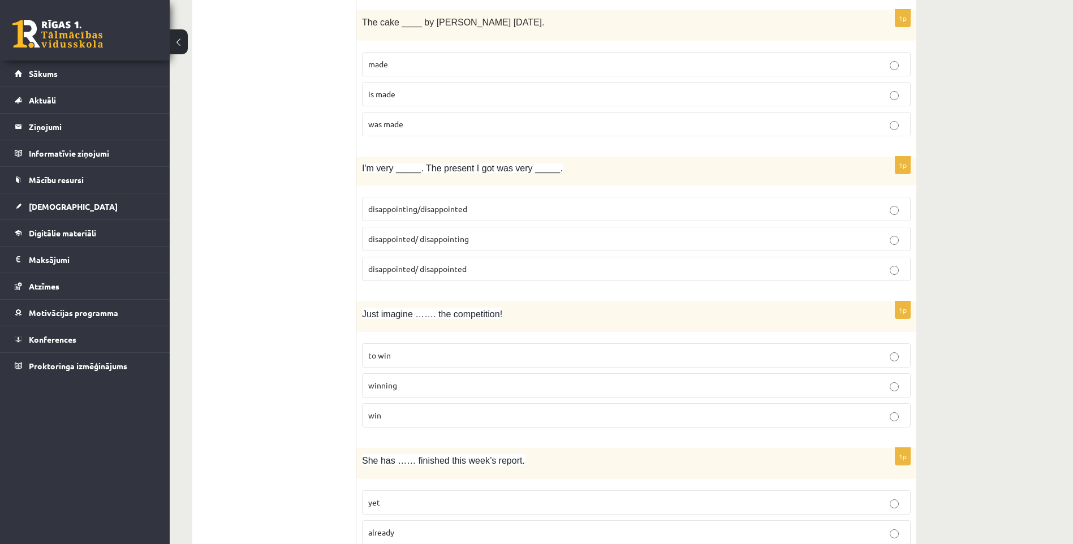
scroll to position [1244, 0]
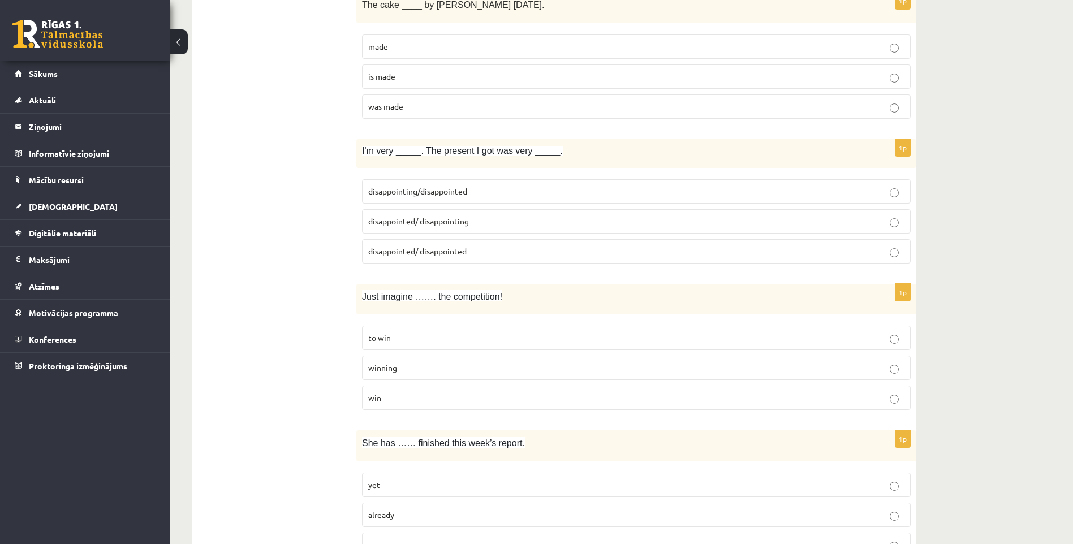
click at [455, 223] on span "disappointed/ disappointing" at bounding box center [418, 221] width 101 height 10
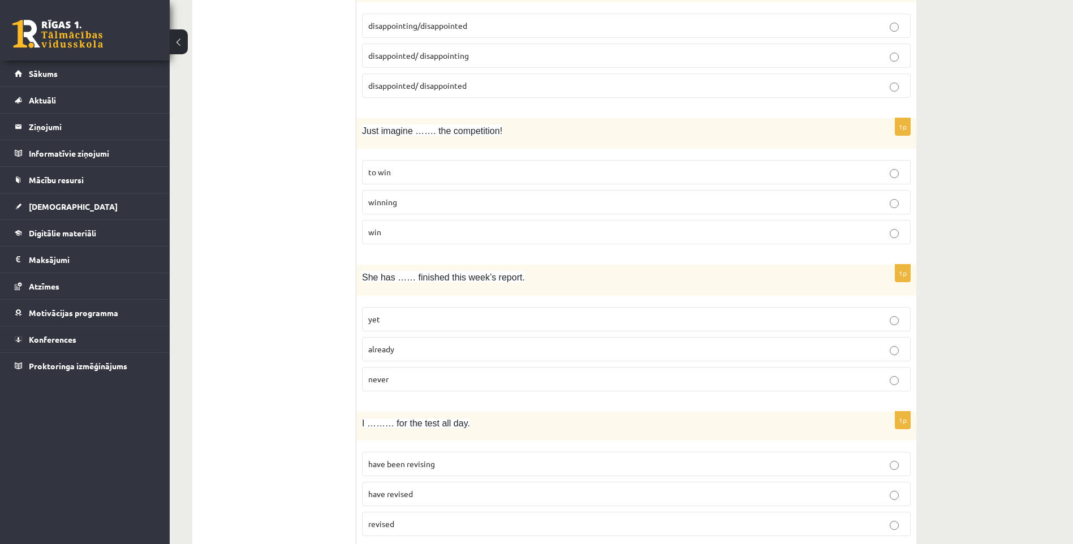
scroll to position [1414, 0]
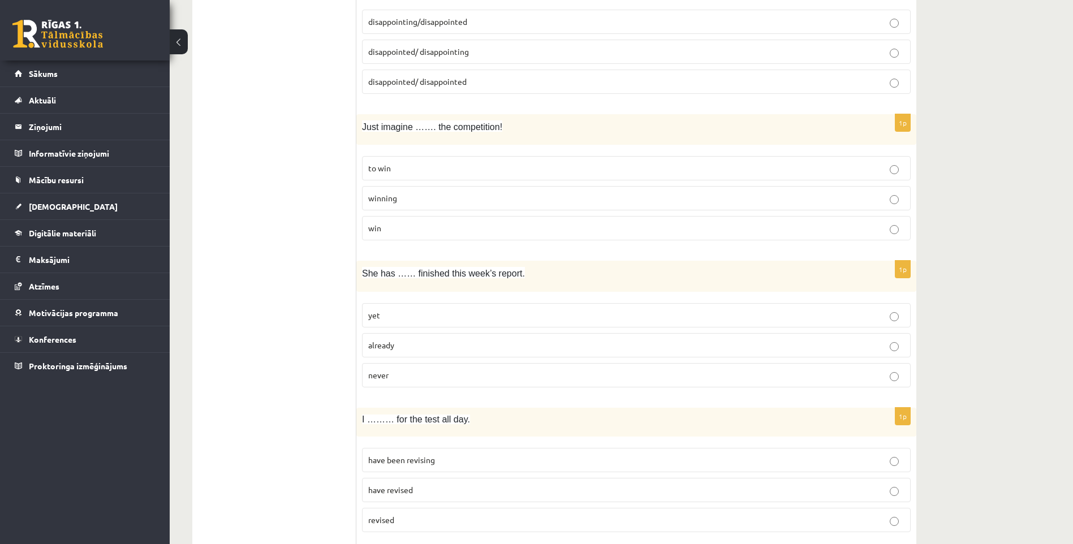
click at [396, 205] on label "winning" at bounding box center [636, 198] width 548 height 24
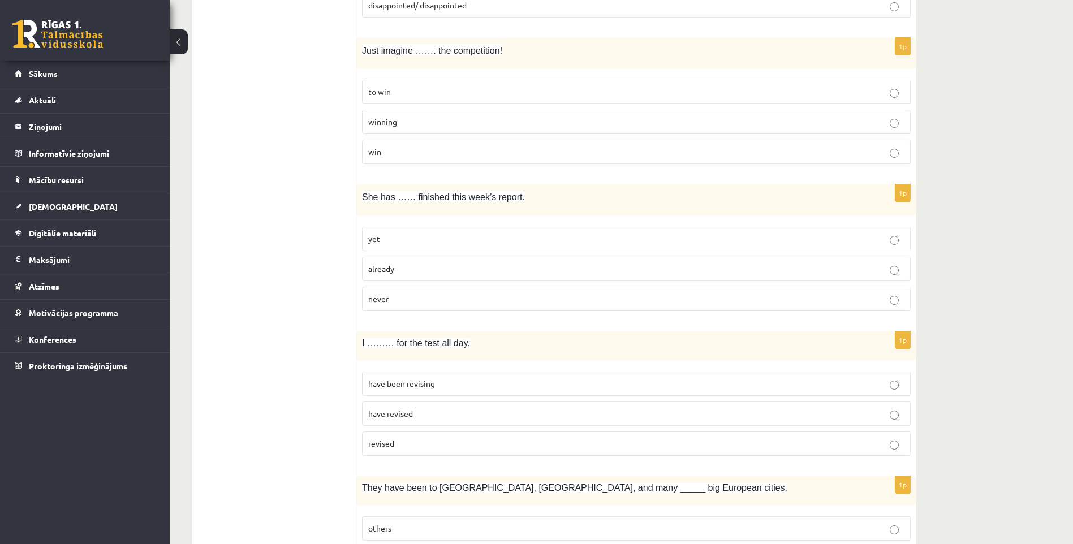
scroll to position [1527, 0]
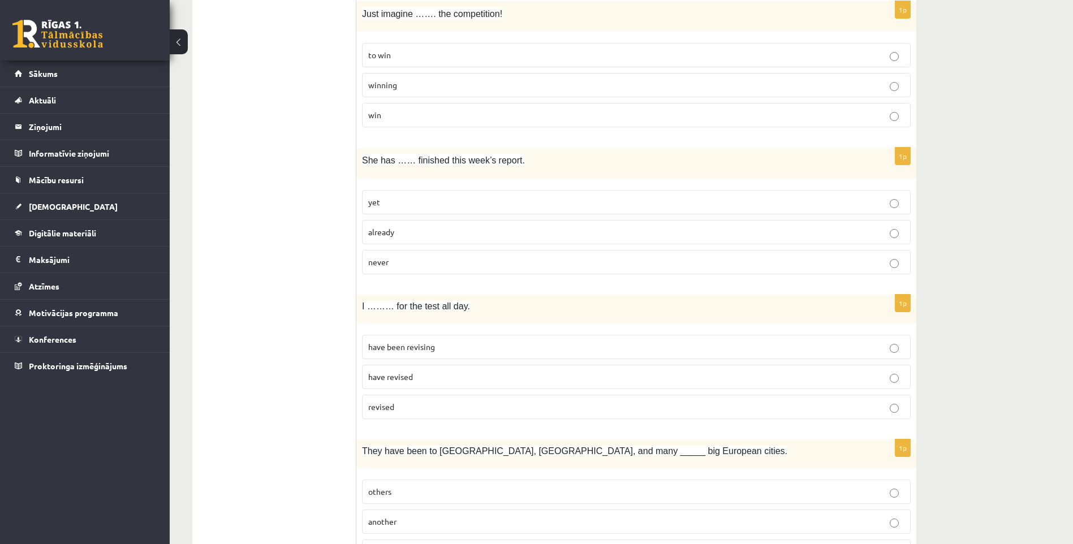
click at [408, 240] on label "already" at bounding box center [636, 232] width 548 height 24
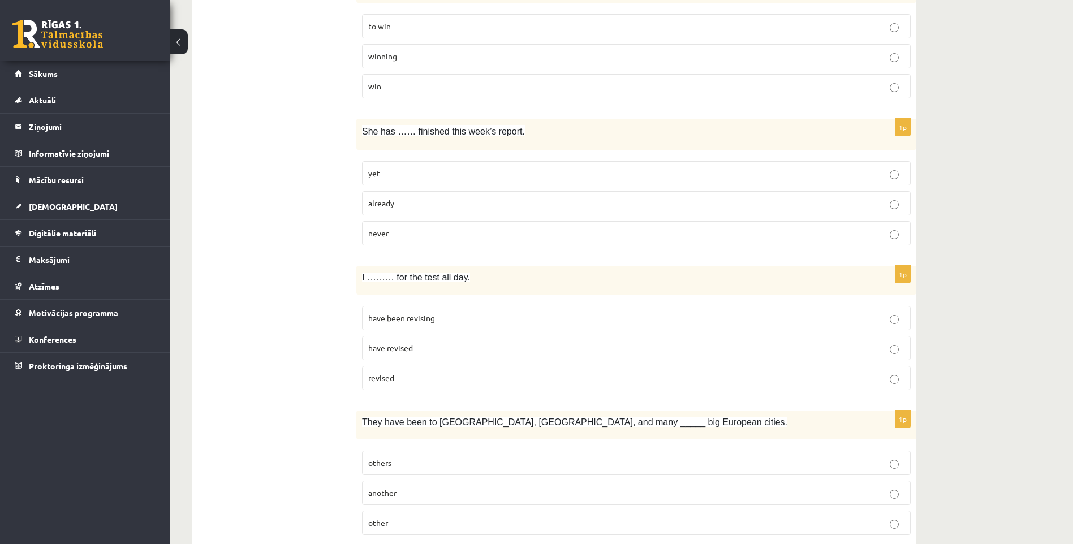
scroll to position [1696, 0]
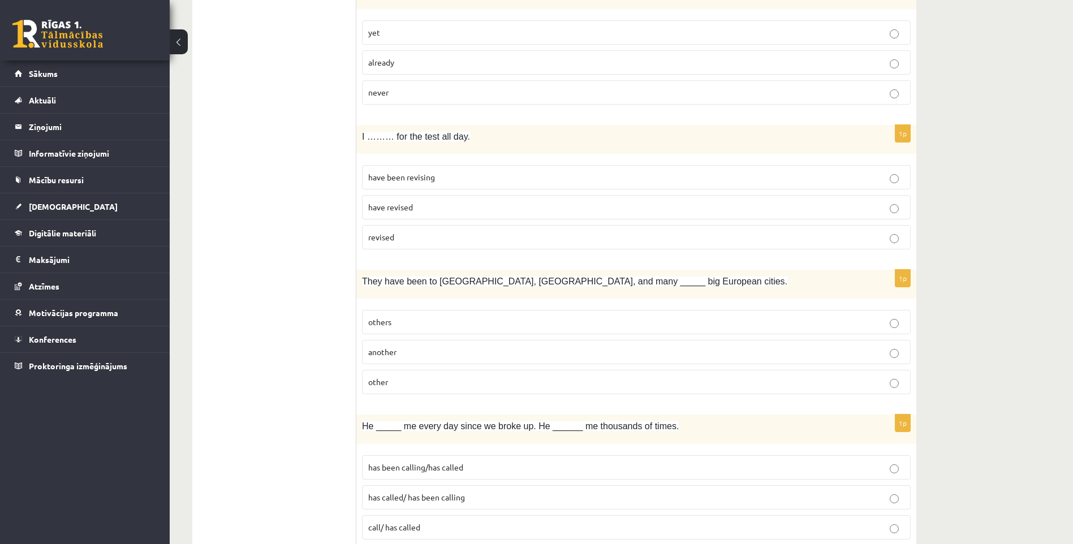
click at [401, 178] on span "have been revising" at bounding box center [401, 177] width 67 height 10
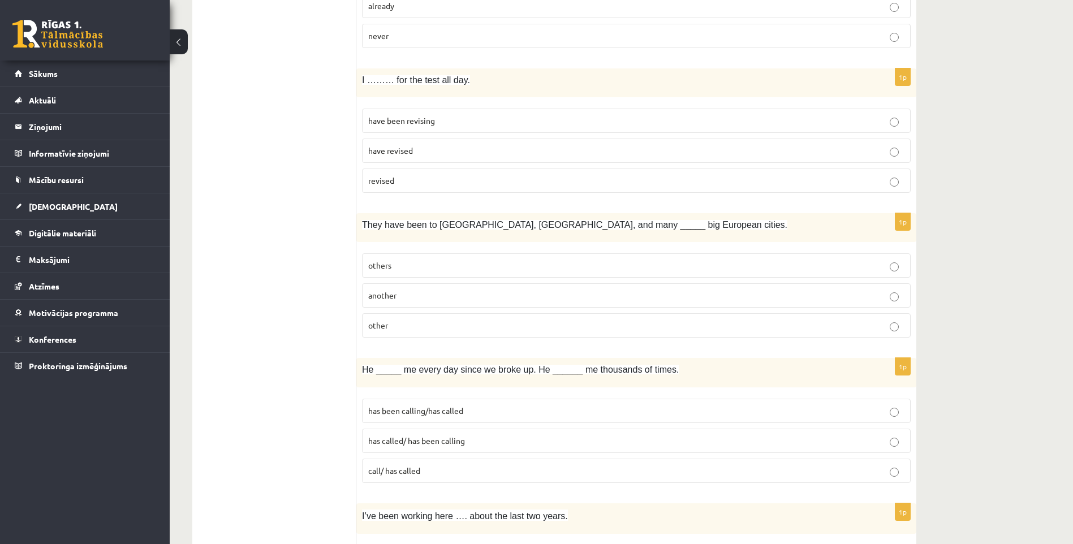
click at [415, 273] on label "others" at bounding box center [636, 265] width 548 height 24
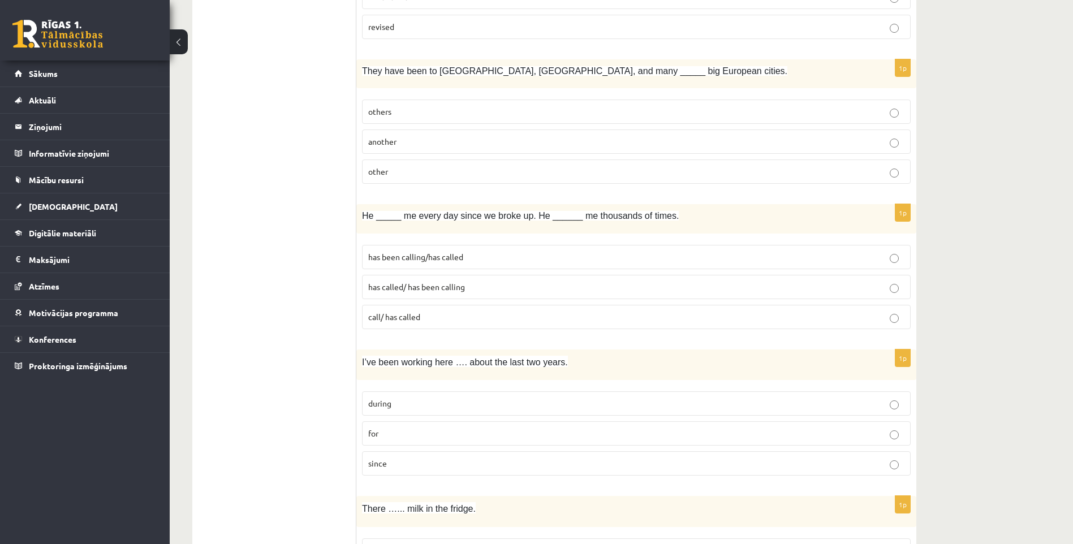
scroll to position [1922, 0]
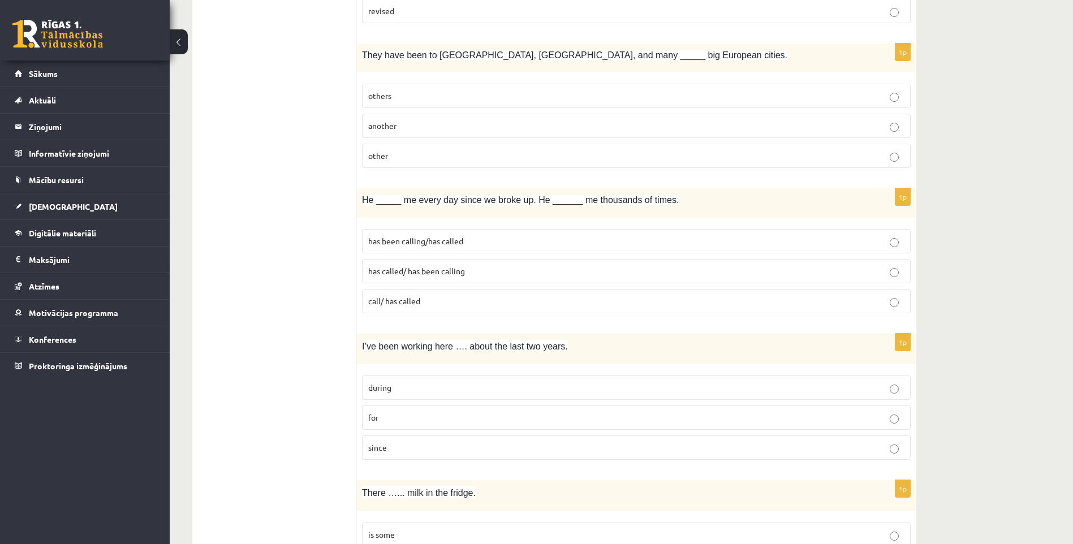
click at [387, 155] on span "other" at bounding box center [378, 155] width 20 height 10
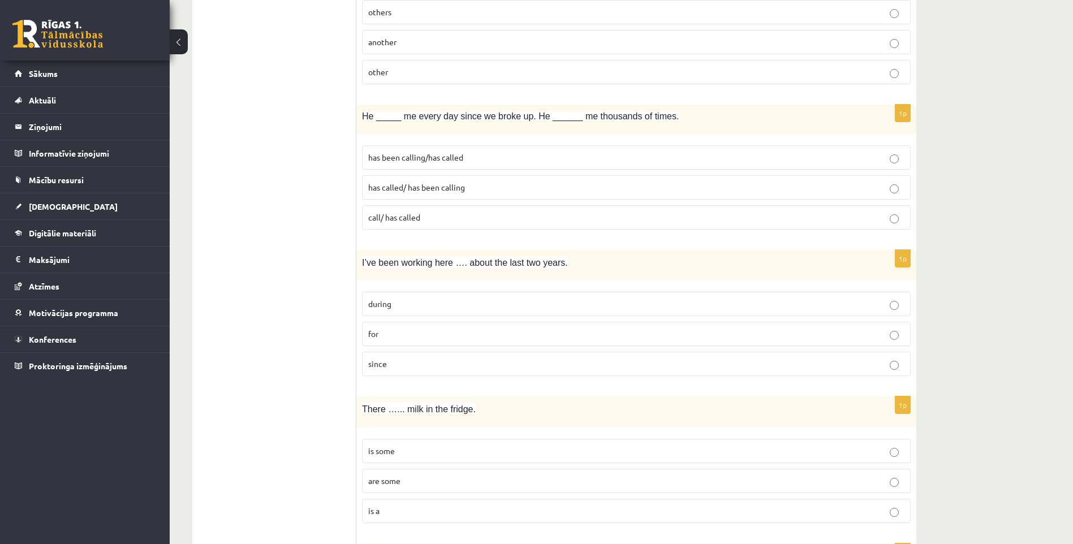
scroll to position [1979, 0]
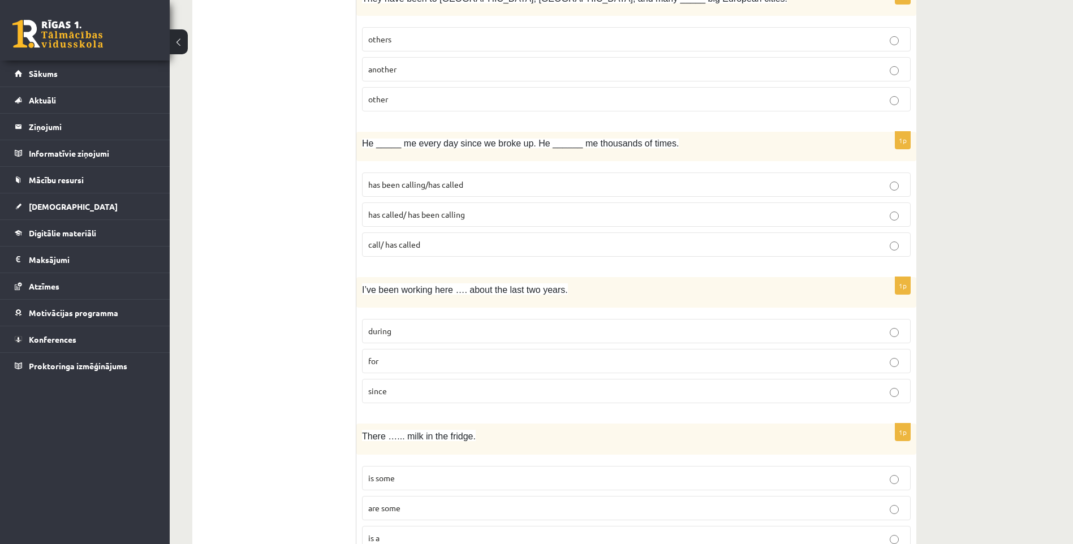
click at [425, 189] on span "has been calling/has called" at bounding box center [415, 184] width 95 height 10
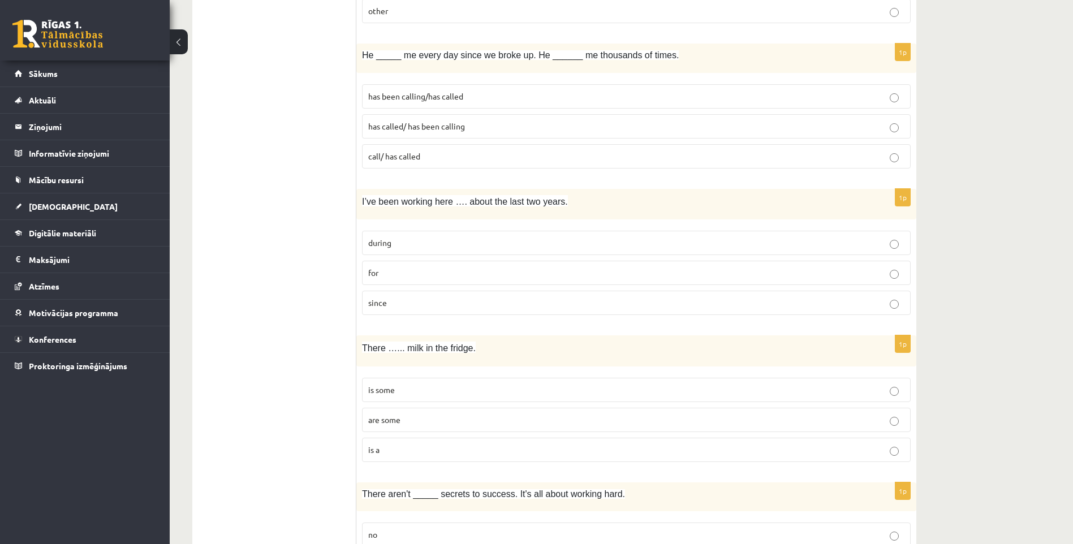
scroll to position [2092, 0]
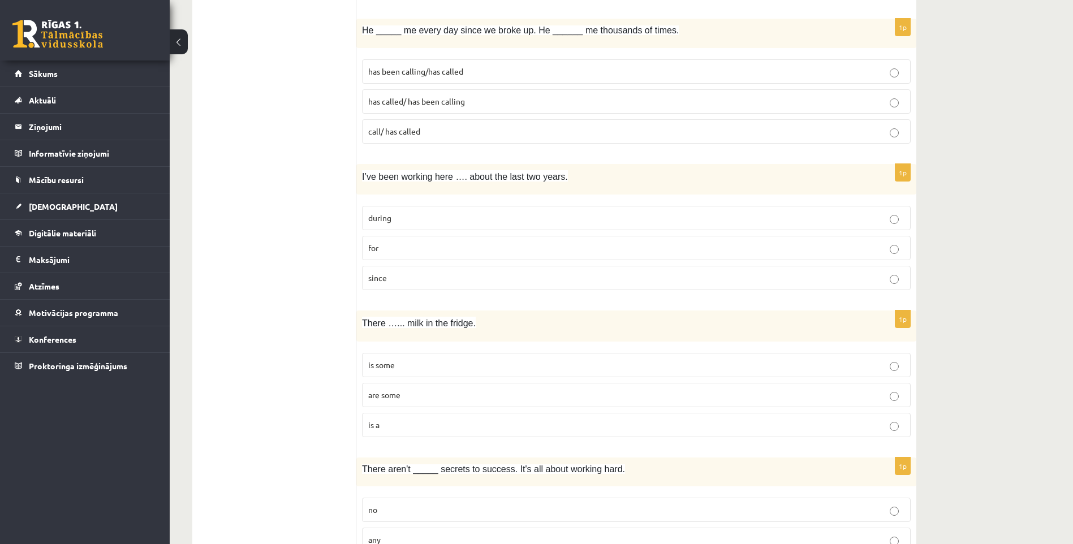
click at [414, 240] on label "for" at bounding box center [636, 248] width 548 height 24
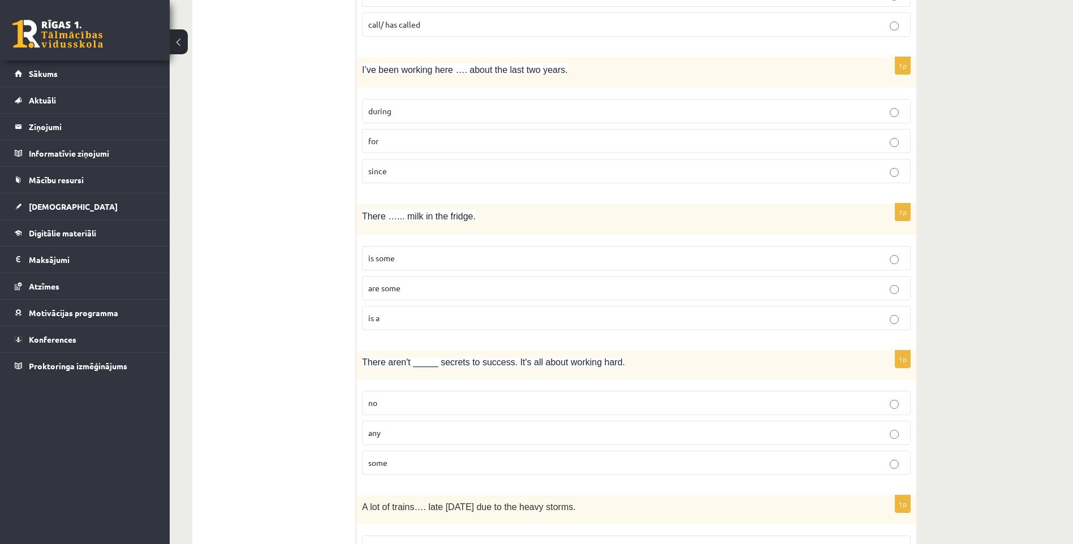
scroll to position [2205, 0]
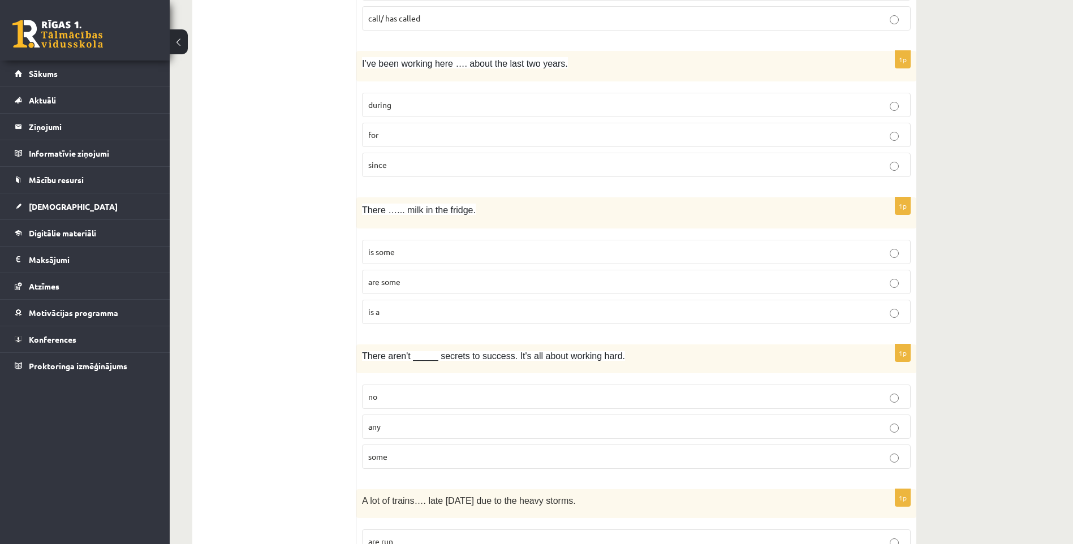
click at [391, 258] on p "is some" at bounding box center [636, 252] width 536 height 12
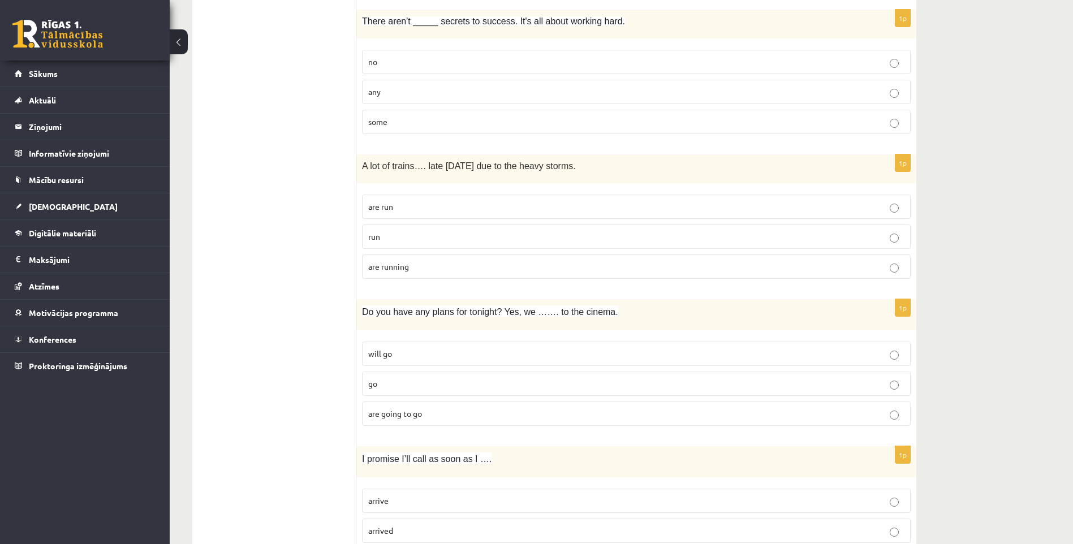
scroll to position [2544, 0]
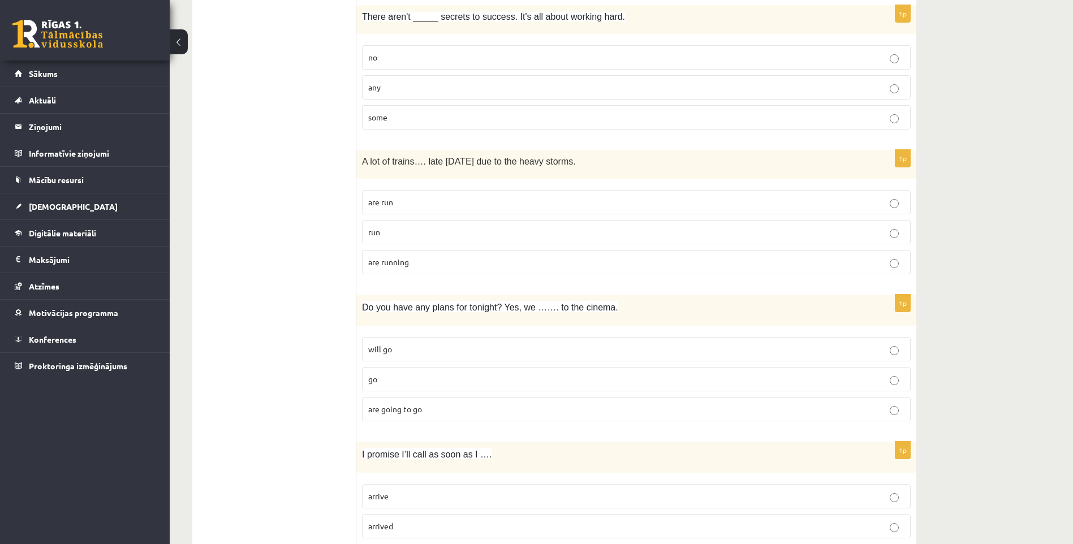
click at [379, 94] on label "any" at bounding box center [636, 87] width 548 height 24
click at [414, 266] on p "are running" at bounding box center [636, 262] width 536 height 12
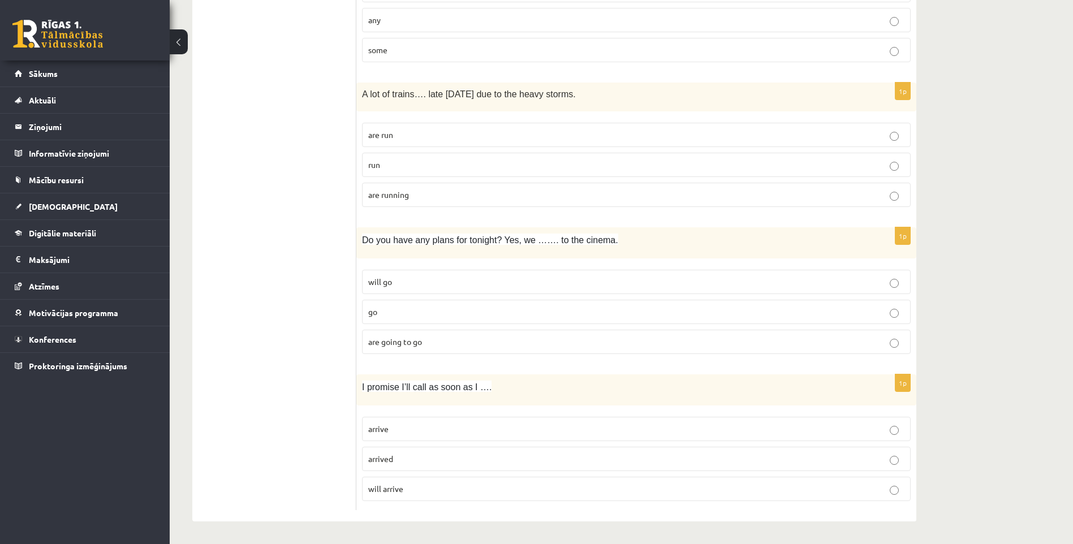
scroll to position [2612, 0]
click at [405, 344] on span "are going to go" at bounding box center [395, 341] width 54 height 10
click at [399, 430] on p "arrive" at bounding box center [636, 429] width 536 height 12
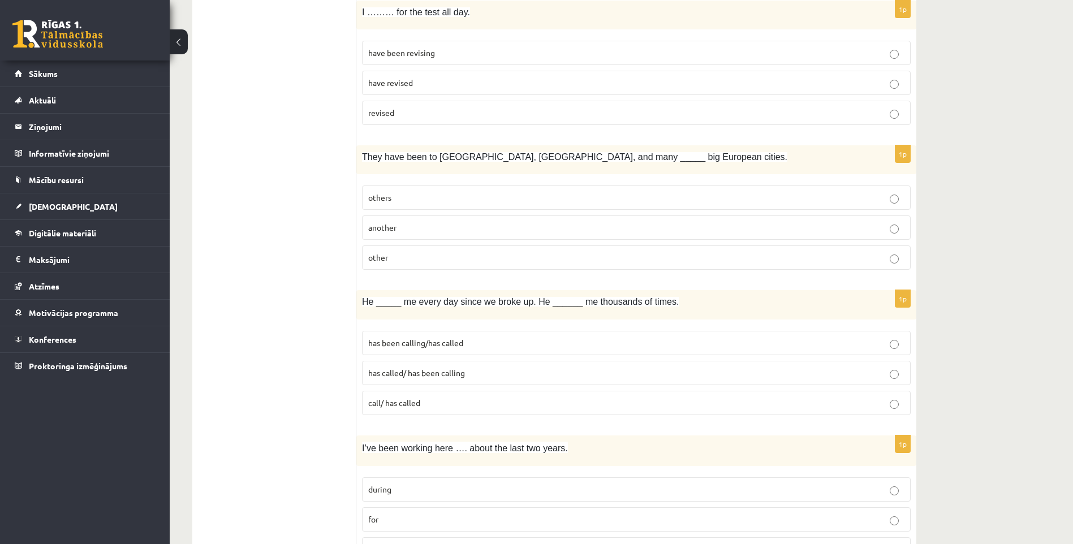
drag, startPoint x: 312, startPoint y: 335, endPoint x: 307, endPoint y: 210, distance: 125.6
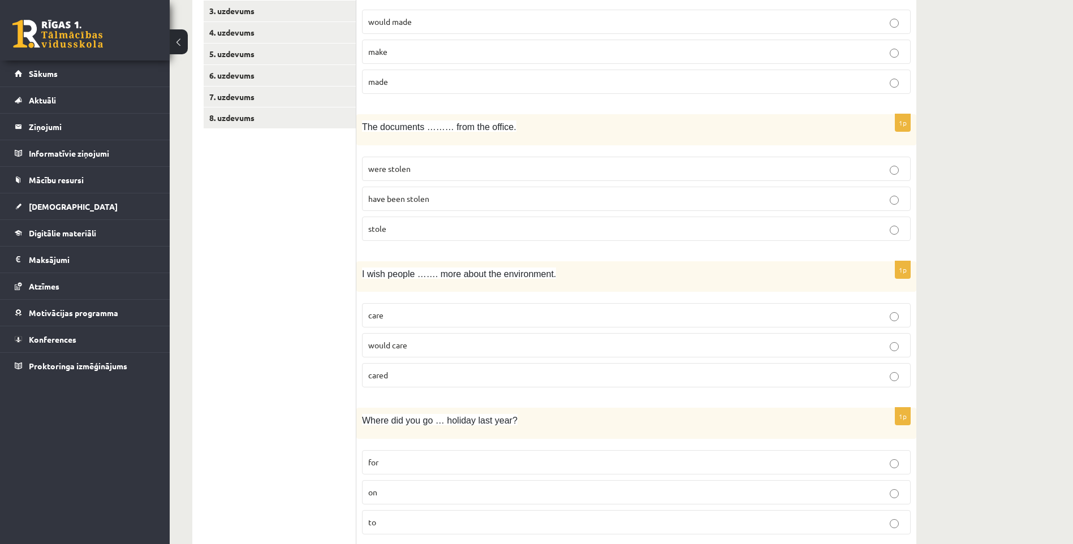
scroll to position [0, 0]
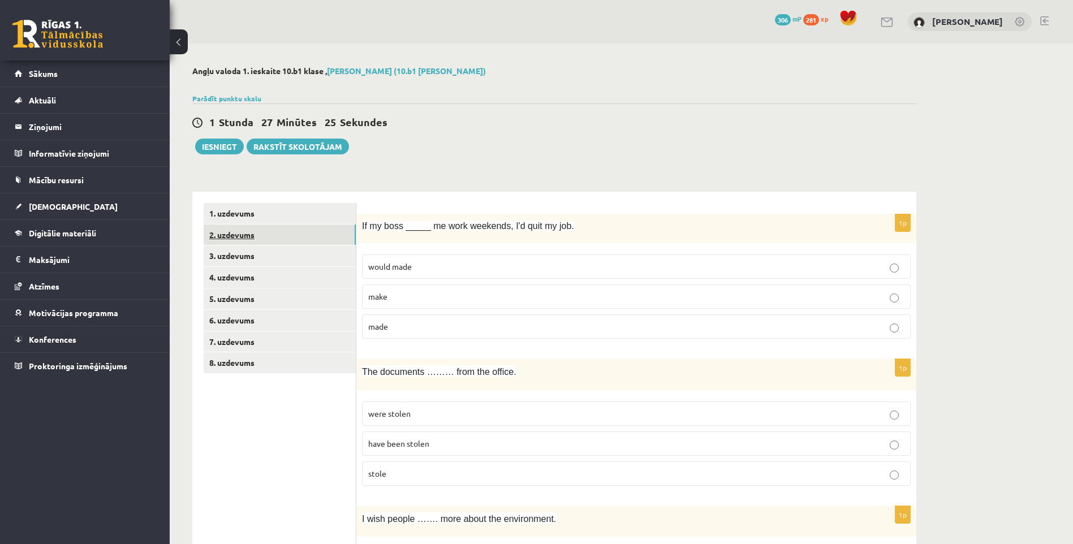
click at [251, 236] on link "2. uzdevums" at bounding box center [280, 234] width 152 height 21
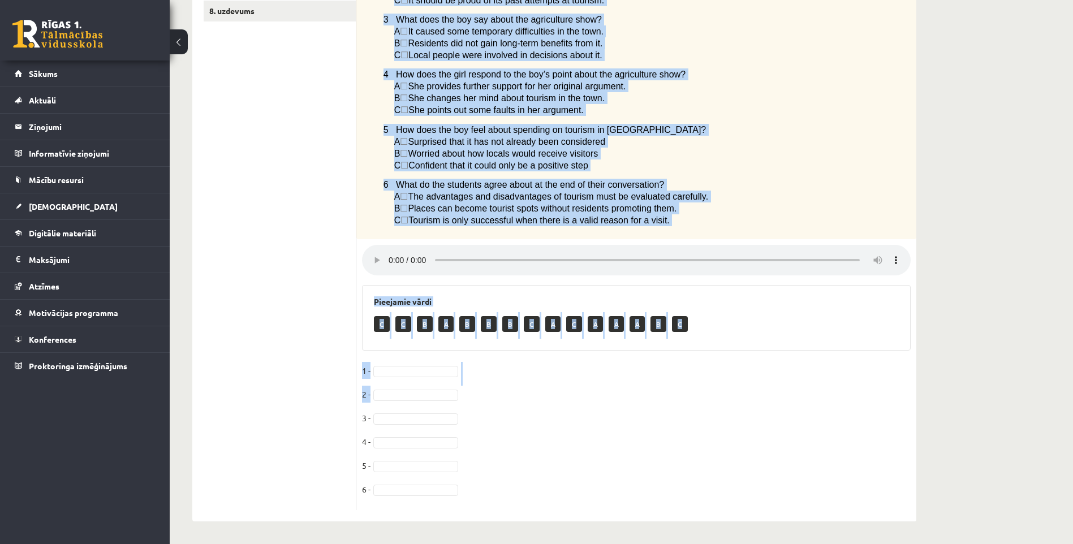
scroll to position [357, 0]
drag, startPoint x: 361, startPoint y: 224, endPoint x: 654, endPoint y: 496, distance: 400.1
click at [659, 509] on div "6p Listen to two students discussing tourism in their town. Choose the correct …" at bounding box center [636, 186] width 560 height 647
copy div "Listen to two students discussing tourism in their town. Choose the correct ans…"
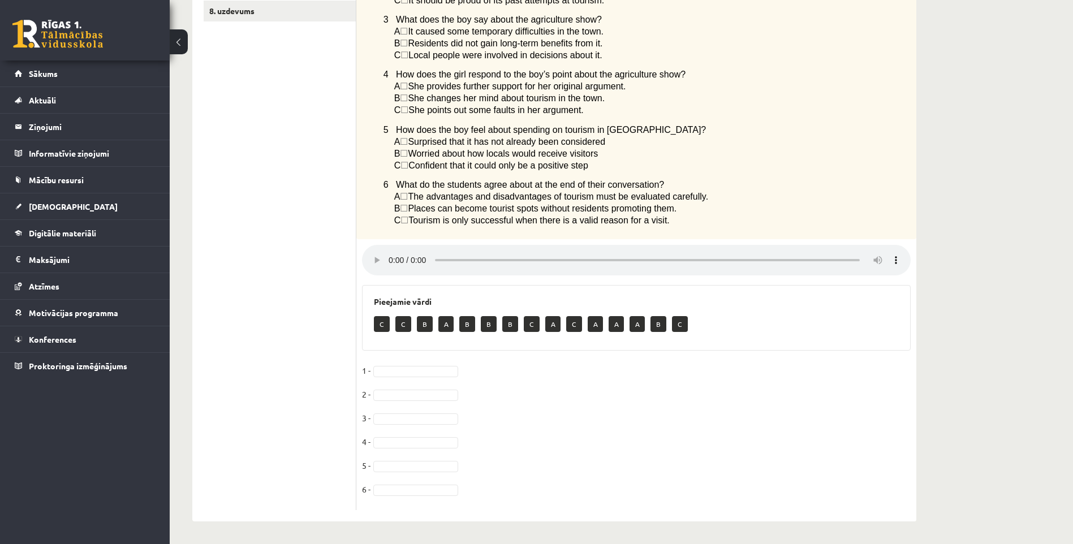
click at [258, 83] on ul "1. uzdevums 2. uzdevums 3. uzdevums 4. uzdevums 5. uzdevums 6. uzdevums 7. uzde…" at bounding box center [280, 180] width 153 height 659
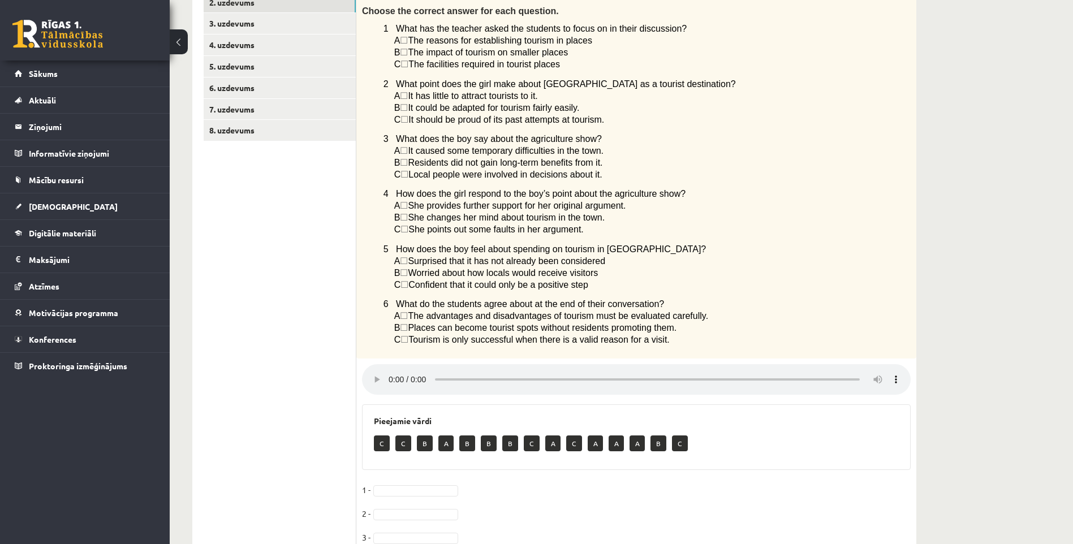
scroll to position [188, 0]
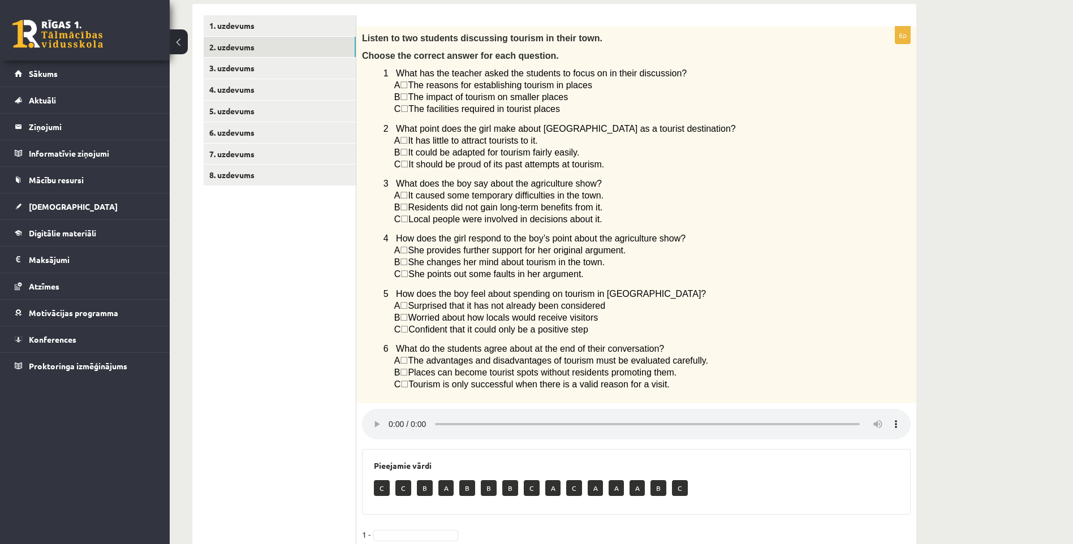
click at [408, 110] on span "☐" at bounding box center [404, 109] width 8 height 10
click at [405, 111] on span "☐" at bounding box center [404, 109] width 8 height 10
click at [408, 111] on span "☐" at bounding box center [404, 109] width 8 height 10
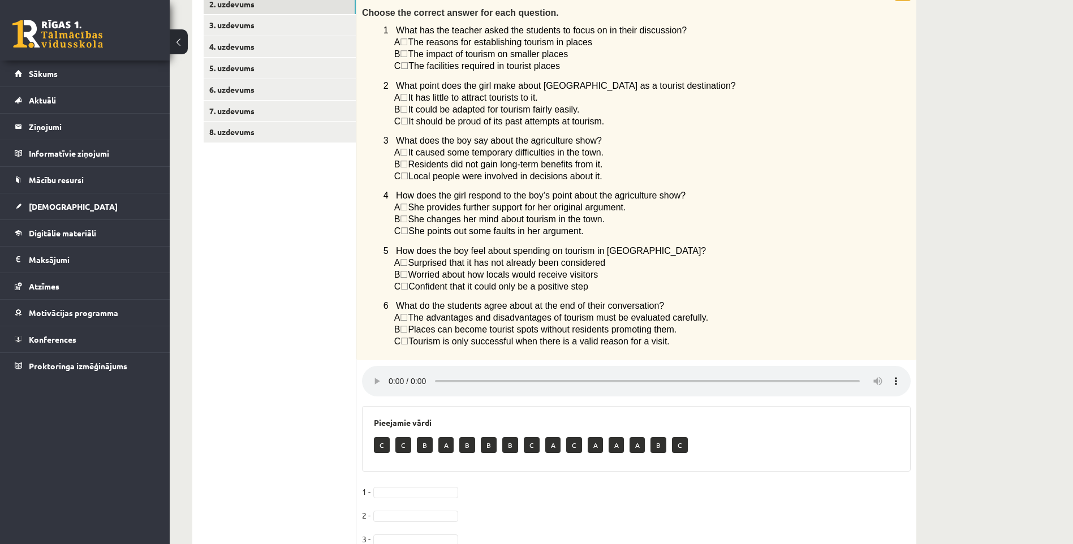
scroll to position [357, 0]
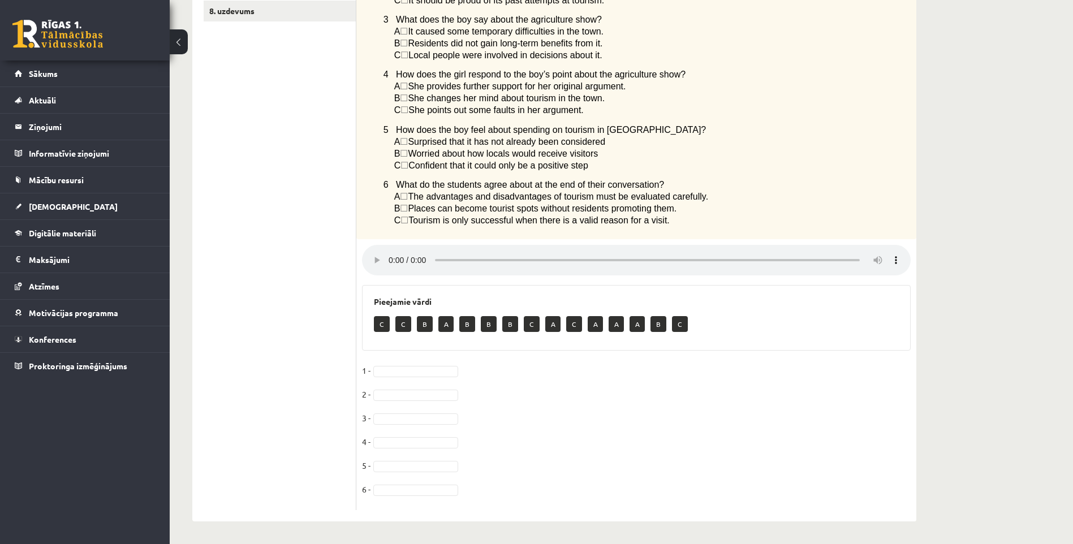
click at [383, 326] on p "C" at bounding box center [382, 324] width 16 height 16
click at [394, 381] on div "6p Listen to two students discussing tourism in their town. Choose the correct …" at bounding box center [636, 186] width 560 height 647
click at [393, 351] on div "Pieejamie vārdi C C B A B B B C A C A A A B C" at bounding box center [636, 318] width 548 height 66
click at [382, 321] on p "C" at bounding box center [382, 324] width 16 height 16
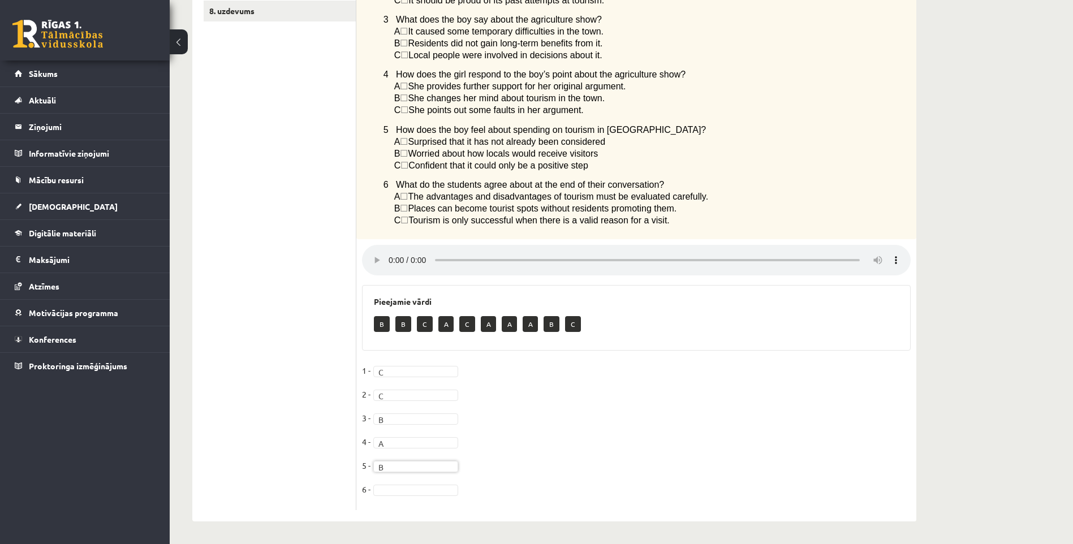
click at [390, 483] on fieldset "1 - C * 2 - C * 3 - B * 4 - A * 5 - B * 6 -" at bounding box center [636, 433] width 548 height 142
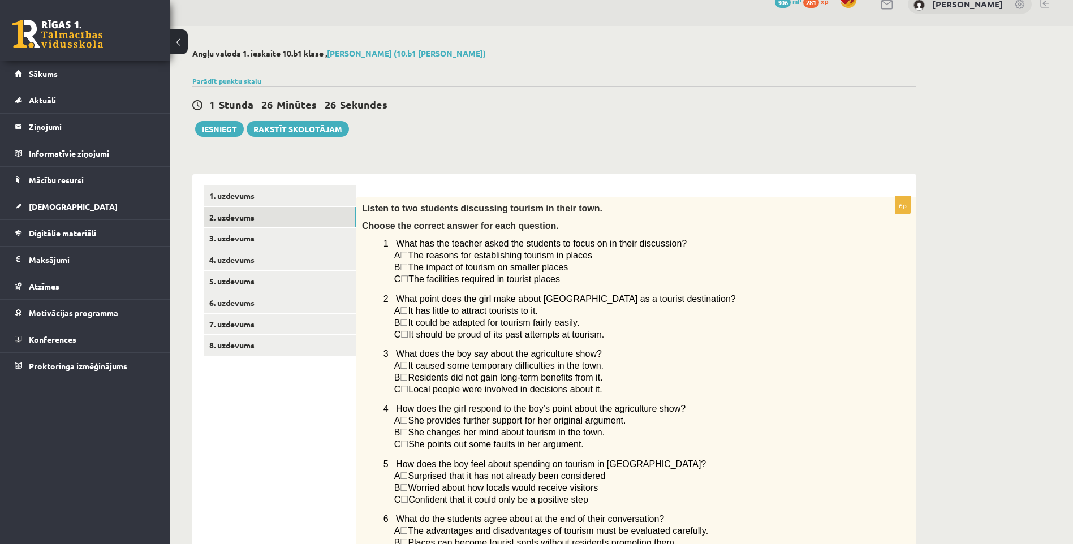
scroll to position [0, 0]
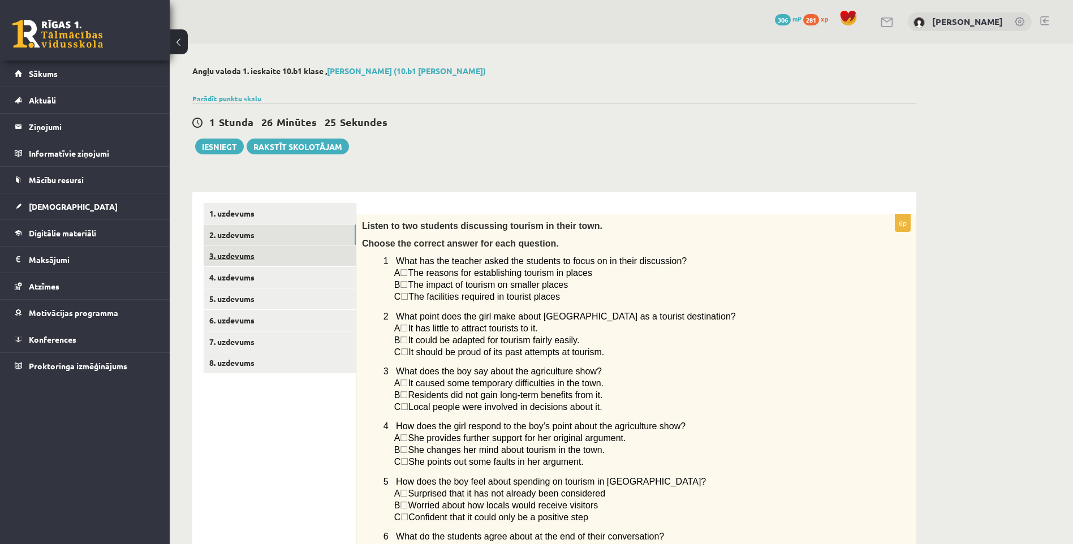
click at [244, 257] on link "3. uzdevums" at bounding box center [280, 255] width 152 height 21
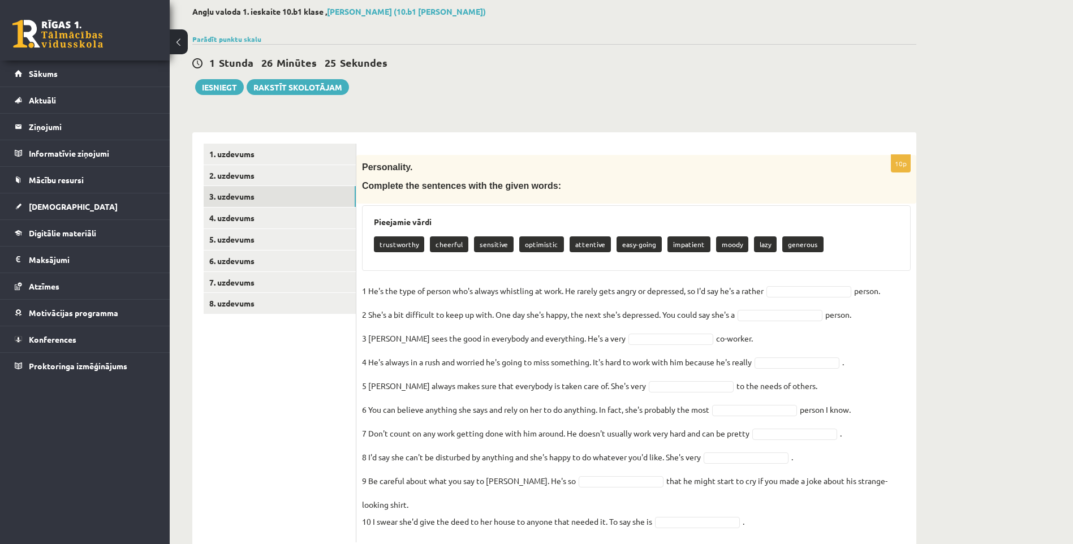
scroll to position [75, 0]
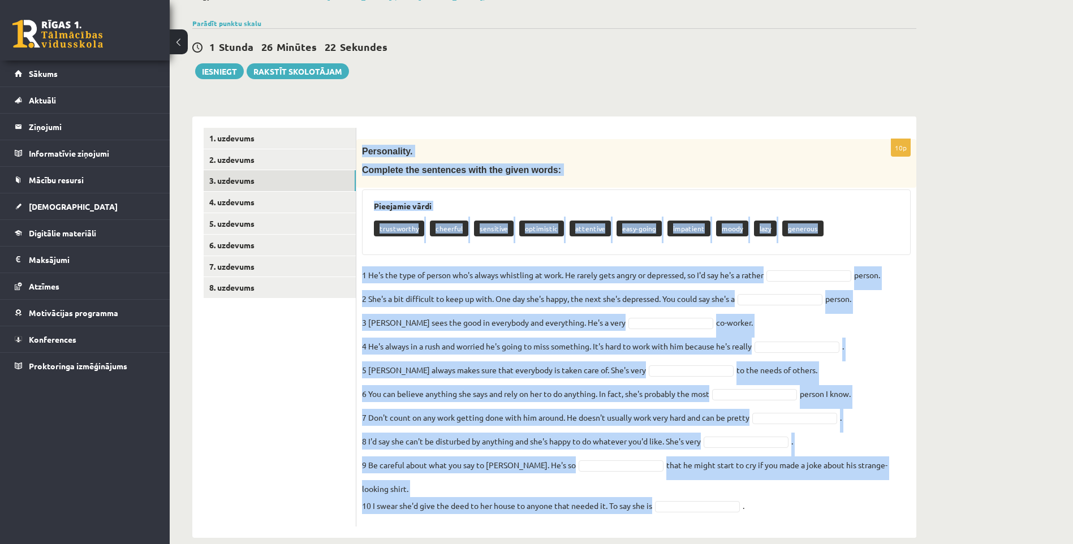
drag, startPoint x: 358, startPoint y: 150, endPoint x: 745, endPoint y: 495, distance: 517.4
click at [745, 495] on div "10p Personality. Complete the sentences with the given words: Pieejamie vārdi t…" at bounding box center [636, 332] width 560 height 387
copy div "Personality. Complete the sentences with the given words: Pieejamie vārdi trust…"
click at [529, 192] on div "Pieejamie vārdi trustworthy cheerful sensitive optimistic attentive easy-going …" at bounding box center [636, 222] width 548 height 66
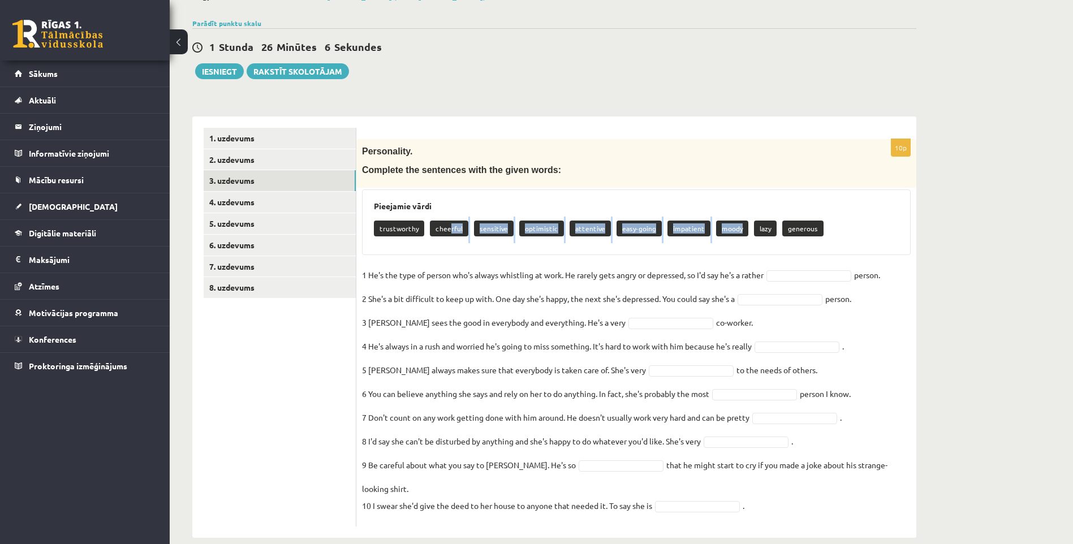
drag, startPoint x: 447, startPoint y: 228, endPoint x: 732, endPoint y: 253, distance: 286.6
click at [716, 254] on div "Pieejamie vārdi trustworthy cheerful sensitive optimistic attentive easy-going …" at bounding box center [636, 222] width 548 height 66
click at [789, 265] on div "10p Personality. Complete the sentences with the given words: Pieejamie vārdi t…" at bounding box center [636, 332] width 560 height 387
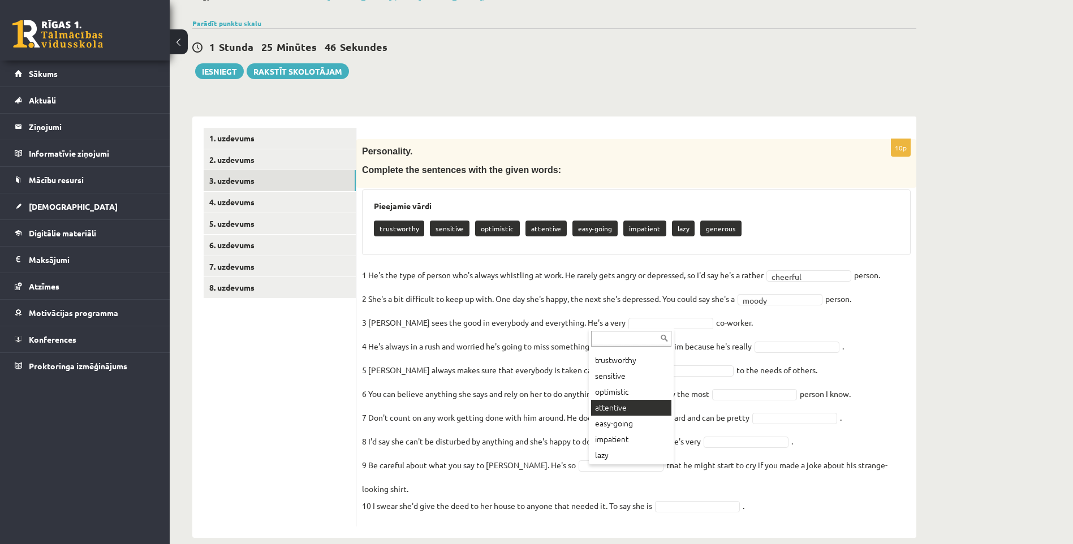
scroll to position [29, 0]
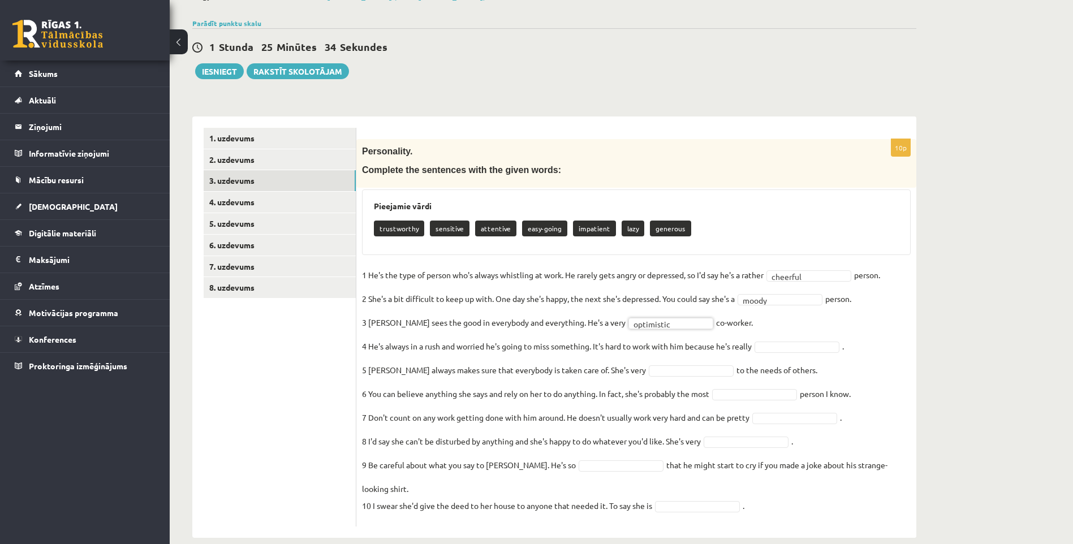
click at [779, 339] on fieldset "**********" at bounding box center [636, 393] width 548 height 254
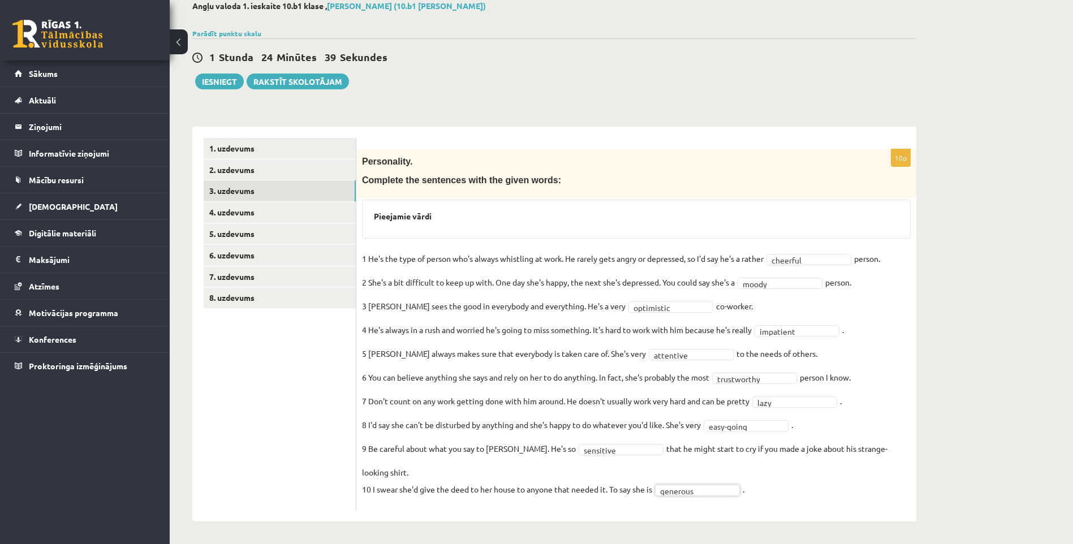
scroll to position [49, 0]
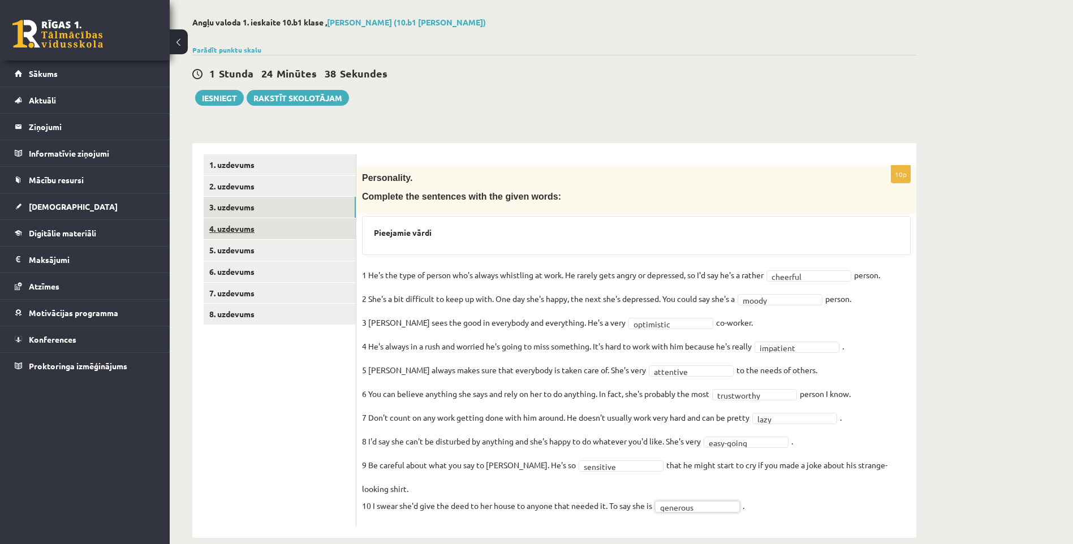
click at [231, 230] on link "4. uzdevums" at bounding box center [280, 228] width 152 height 21
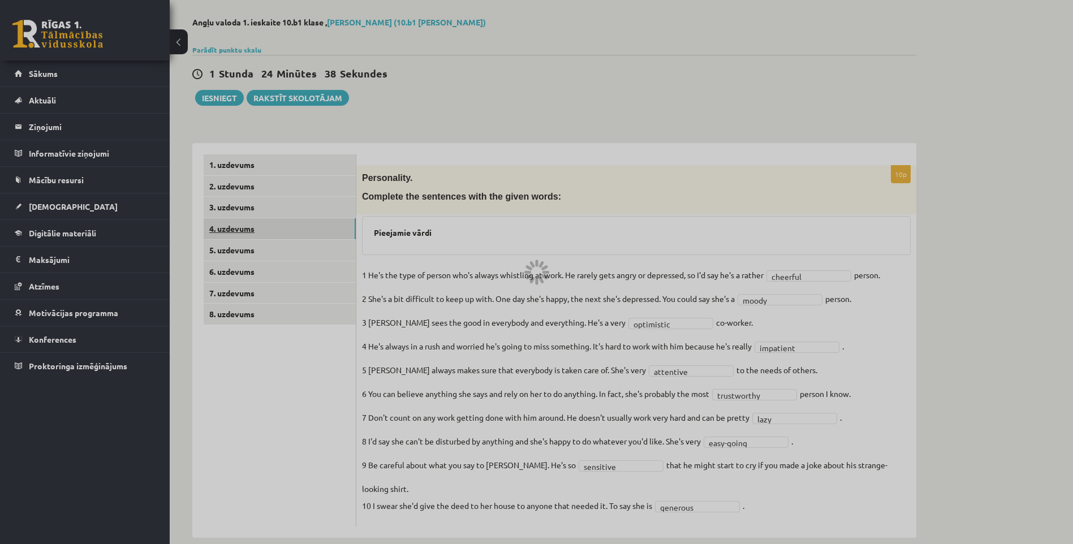
scroll to position [0, 0]
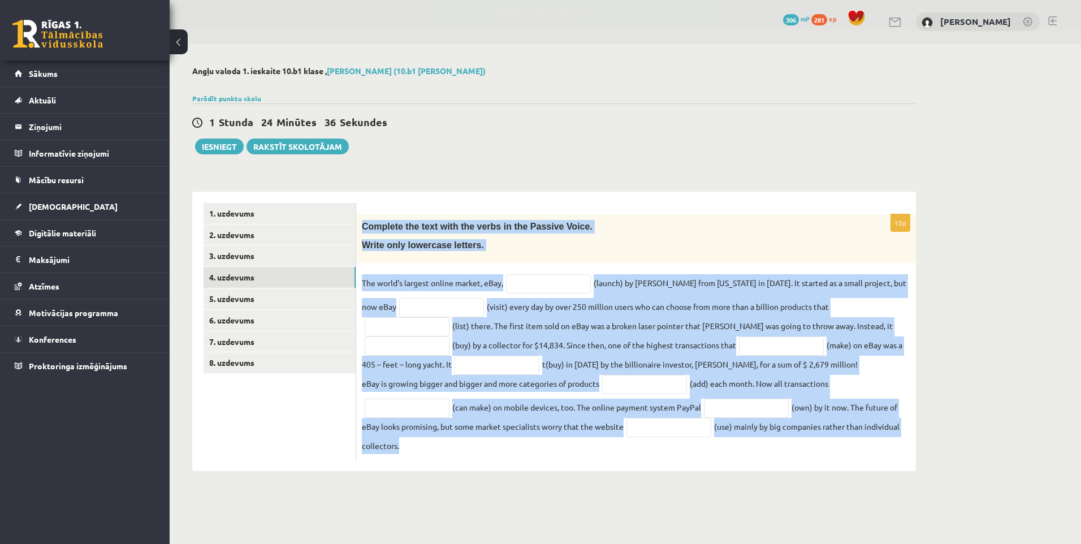
drag, startPoint x: 360, startPoint y: 224, endPoint x: 895, endPoint y: 460, distance: 585.3
click at [895, 468] on div "10p Complete the text with the verbs in the Passive Voice. Write only lowercase…" at bounding box center [636, 331] width 560 height 279
copy div "Complete the text with the verbs in the Passive Voice. Write only lowercase let…"
click at [446, 262] on div "Complete the text with the verbs in the Passive Voice. Write only lowercase let…" at bounding box center [636, 238] width 560 height 49
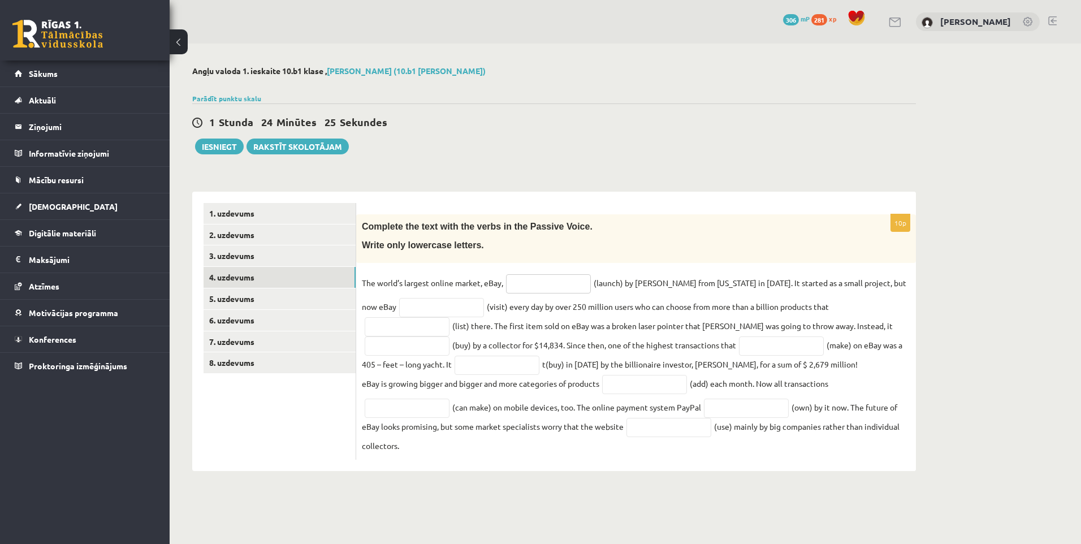
click at [526, 283] on input "text" at bounding box center [548, 283] width 85 height 19
drag, startPoint x: 526, startPoint y: 276, endPoint x: 536, endPoint y: 283, distance: 12.2
click at [527, 277] on input "******" at bounding box center [548, 283] width 85 height 19
click at [541, 285] on input "******" at bounding box center [548, 283] width 85 height 19
click at [512, 286] on input "********" at bounding box center [548, 283] width 85 height 19
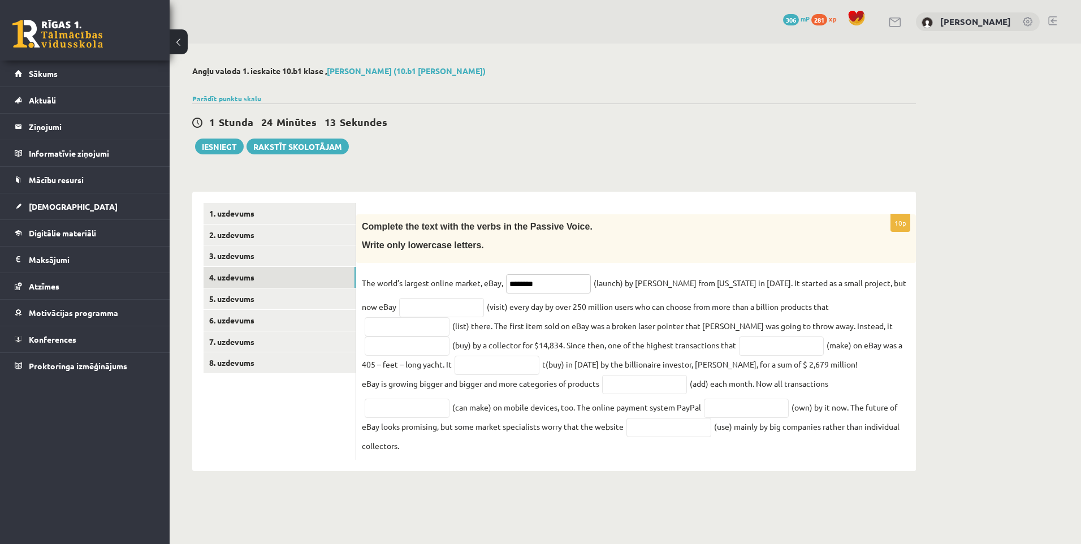
click at [509, 287] on input "********" at bounding box center [548, 283] width 85 height 19
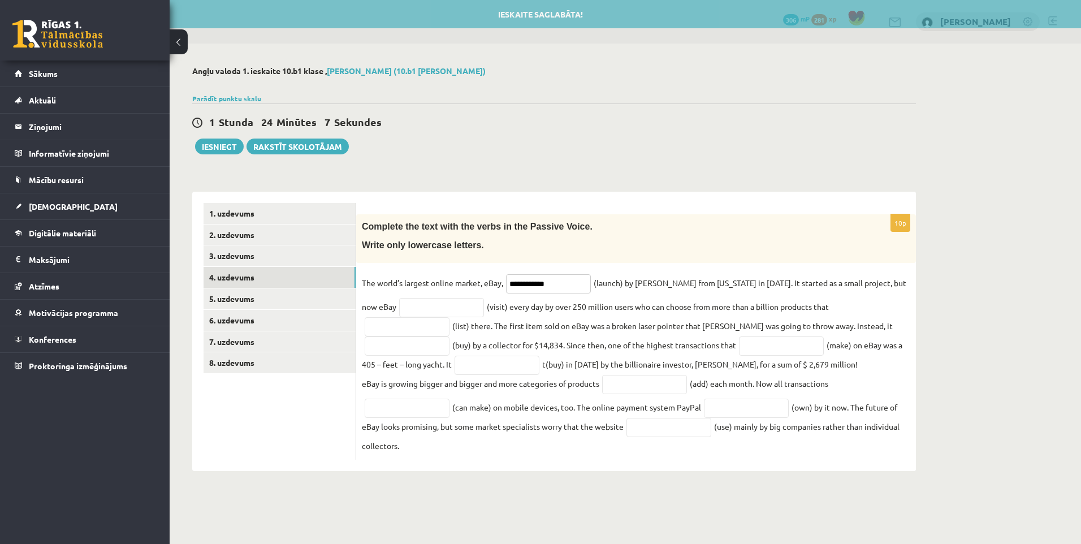
type input "**********"
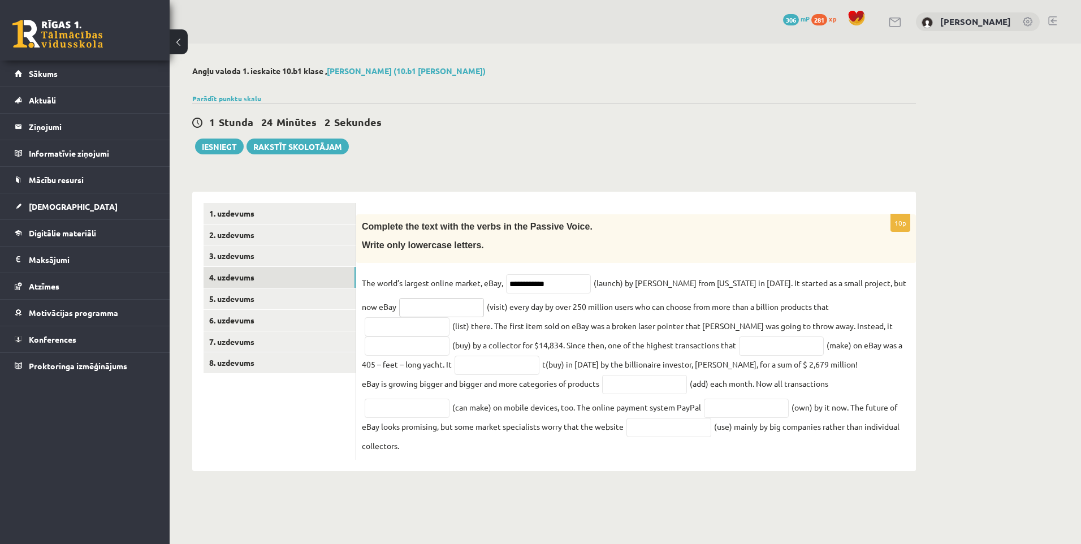
click at [417, 305] on input "text" at bounding box center [441, 307] width 85 height 19
click at [409, 314] on input "**********" at bounding box center [441, 307] width 85 height 19
type input "**********"
click at [450, 317] on input "text" at bounding box center [407, 326] width 85 height 19
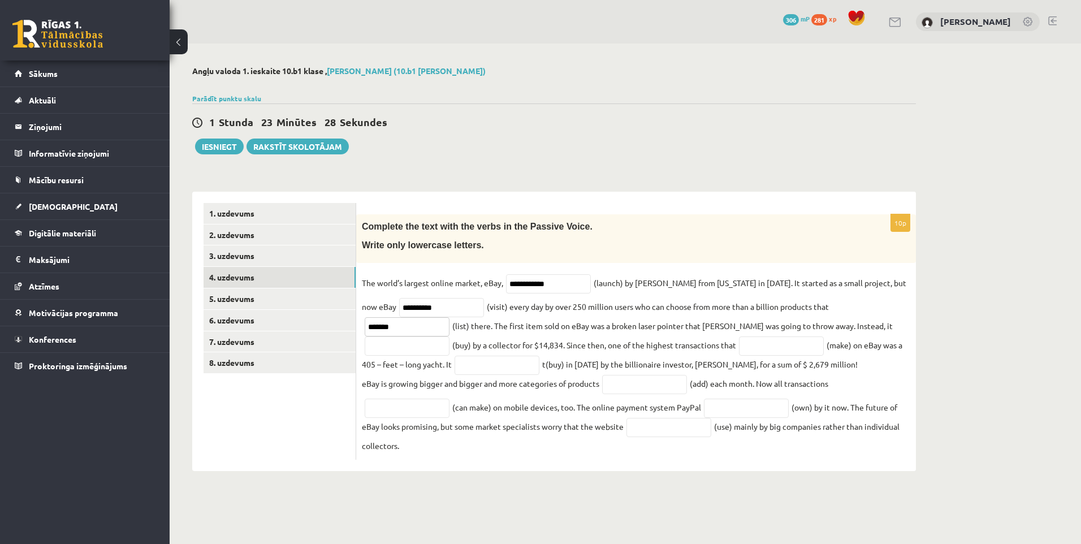
click at [450, 317] on input "*******" at bounding box center [407, 326] width 85 height 19
type input "**********"
click at [801, 341] on fieldset "**********" at bounding box center [636, 364] width 548 height 180
click at [450, 336] on input "text" at bounding box center [407, 345] width 85 height 19
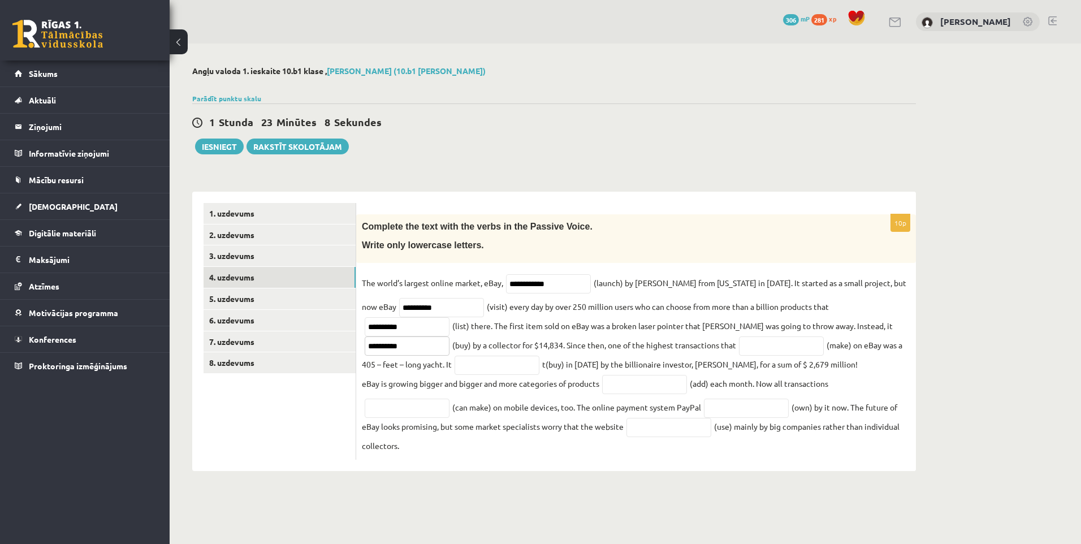
type input "**********"
click at [739, 345] on input "text" at bounding box center [781, 345] width 85 height 19
type input "*********"
click at [643, 387] on input "text" at bounding box center [644, 384] width 85 height 19
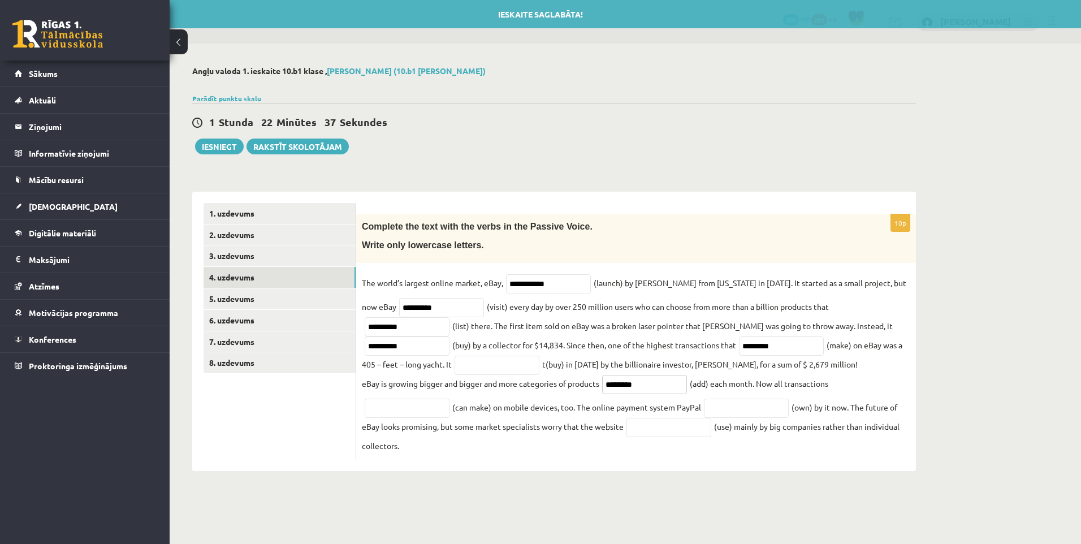
type input "*********"
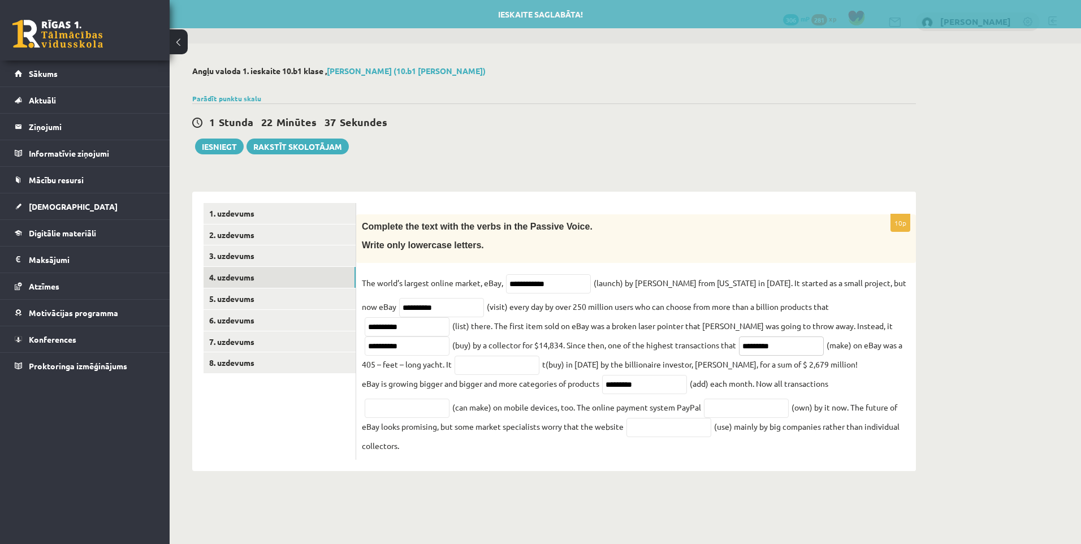
drag, startPoint x: 651, startPoint y: 347, endPoint x: 574, endPoint y: 358, distance: 77.7
click at [574, 358] on fieldset "**********" at bounding box center [636, 364] width 548 height 180
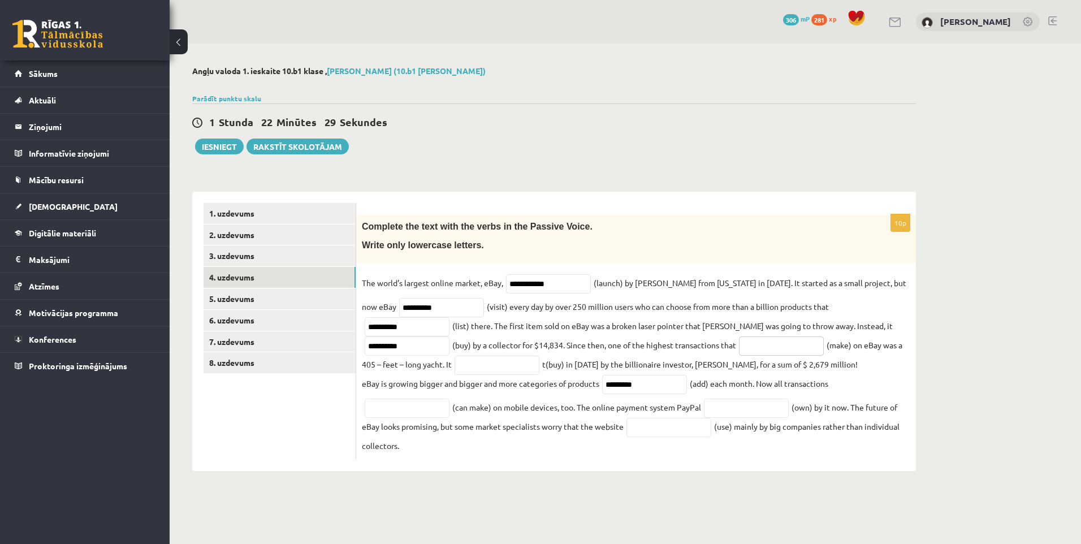
click at [739, 339] on input "text" at bounding box center [781, 345] width 85 height 19
type input "********"
click at [455, 372] on input "text" at bounding box center [497, 365] width 85 height 19
type input "**********"
click at [435, 407] on input "text" at bounding box center [407, 408] width 85 height 19
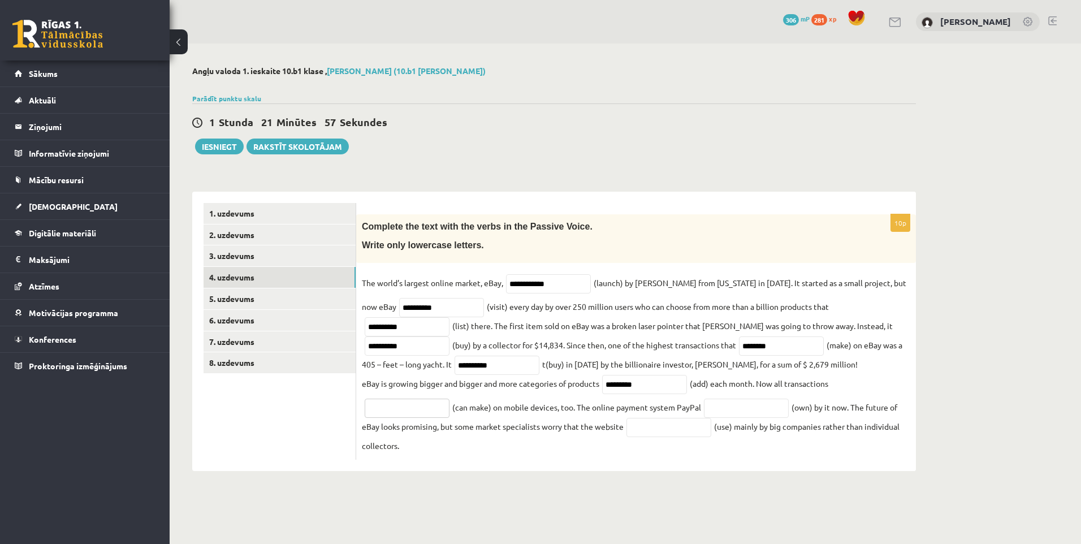
click at [393, 414] on input "text" at bounding box center [407, 408] width 85 height 19
type input "**********"
click at [729, 409] on input "text" at bounding box center [746, 408] width 85 height 19
click at [729, 414] on input "*******" at bounding box center [746, 408] width 85 height 19
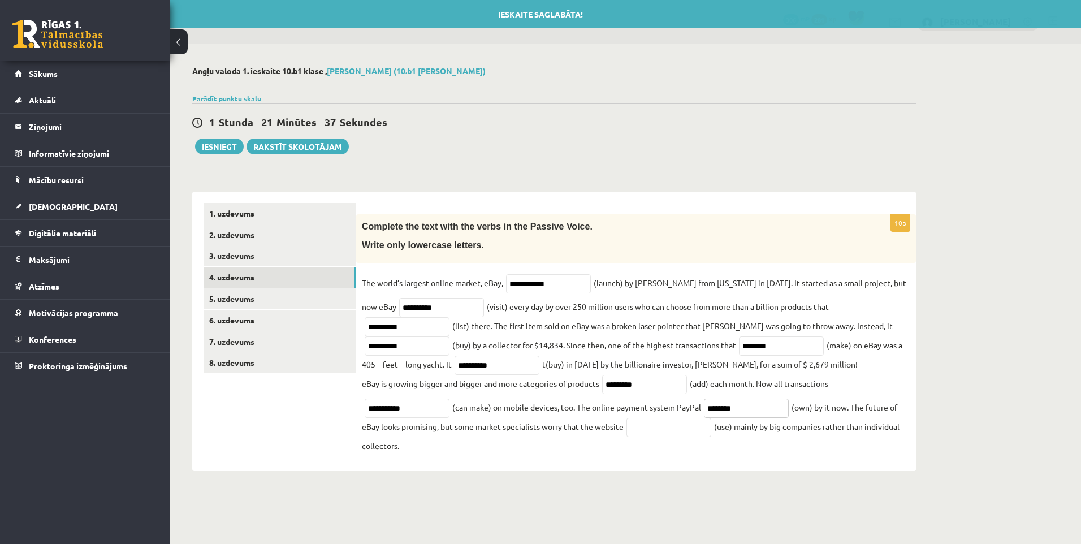
type input "********"
click at [676, 424] on input "text" at bounding box center [668, 427] width 85 height 19
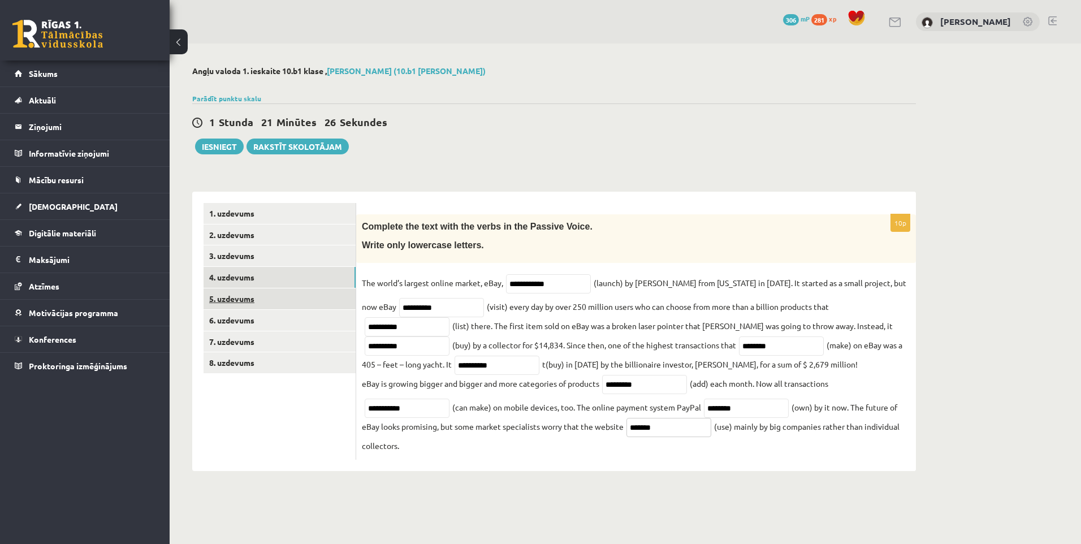
type input "*******"
click at [237, 301] on link "5. uzdevums" at bounding box center [280, 298] width 152 height 21
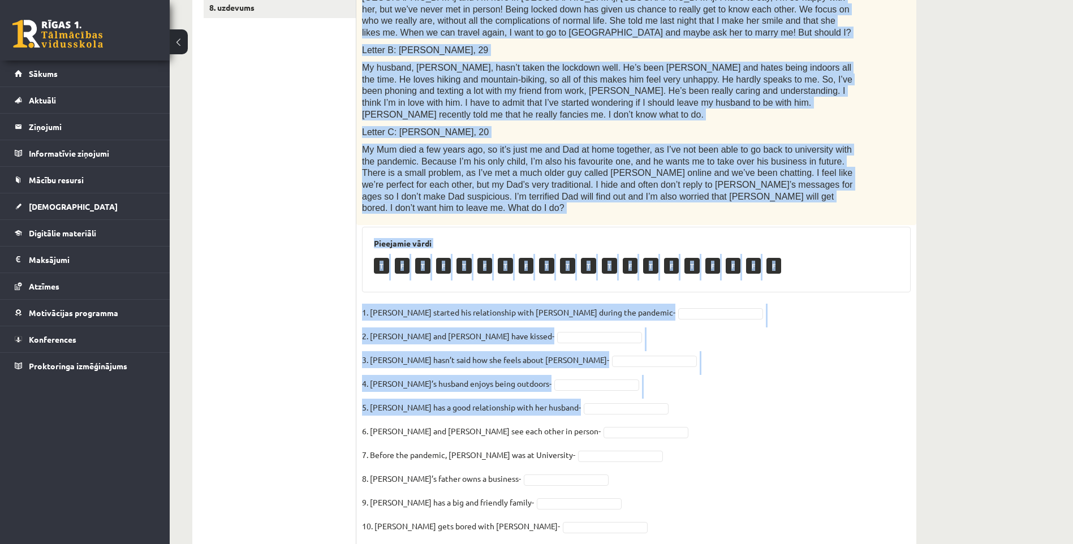
scroll to position [357, 0]
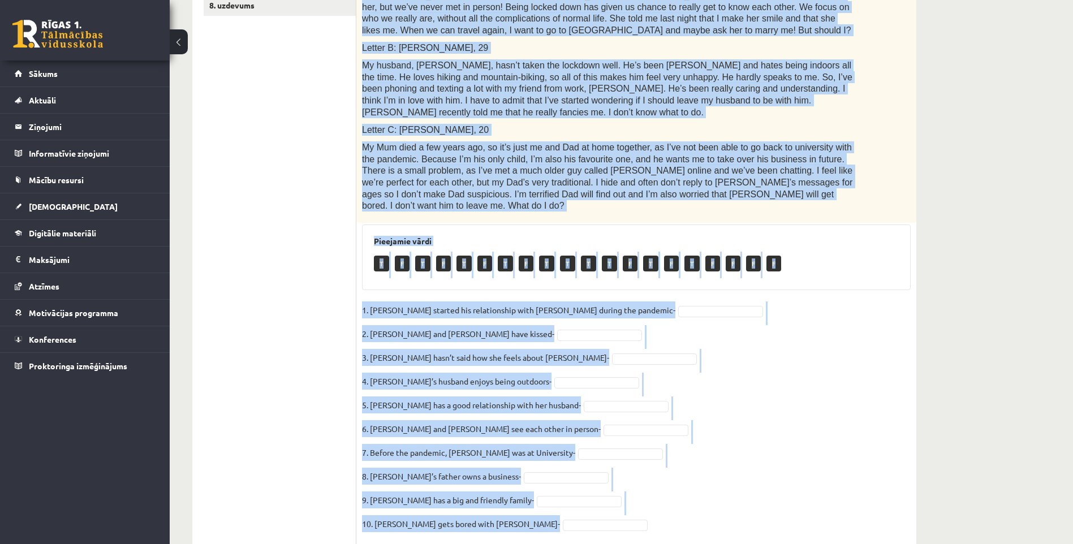
drag, startPoint x: 362, startPoint y: 118, endPoint x: 631, endPoint y: 505, distance: 471.6
click at [631, 505] on div "10p Read the text. Are the sentences true (T) or false (F)? Love in the pandemi…" at bounding box center [636, 201] width 560 height 688
copy div "Read the text. Are the sentences true (T) or false (F)? Love in the pandemic. Y…"
click at [732, 316] on fieldset "1. Joshua started his relationship with Penny during the pandemic- 2. Joshua an…" at bounding box center [636, 419] width 548 height 237
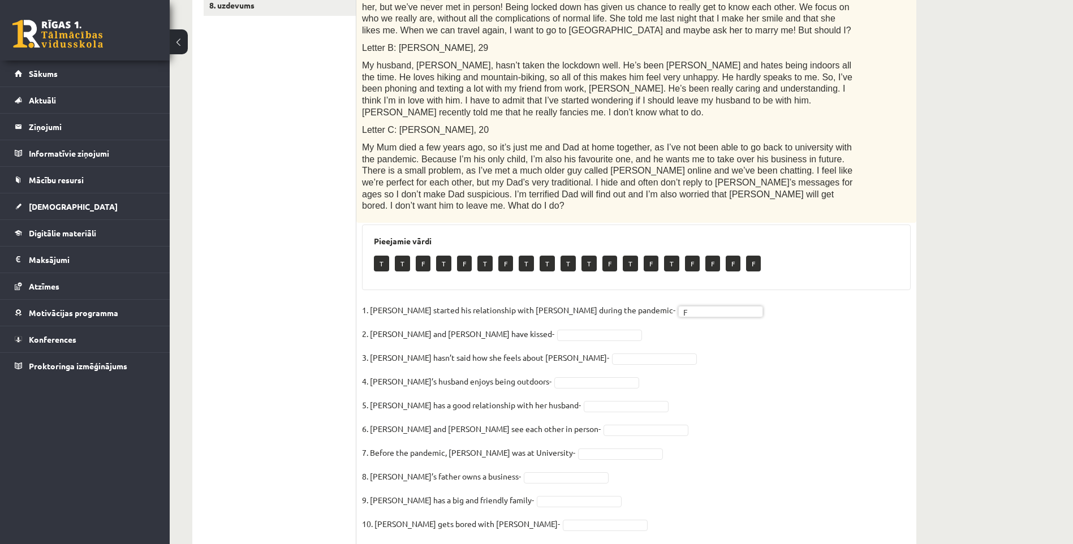
click at [523, 301] on fieldset "1. Joshua started his relationship with Penny during the pandemic- F * 2. Joshu…" at bounding box center [636, 419] width 548 height 237
drag, startPoint x: 557, startPoint y: 323, endPoint x: 556, endPoint y: 335, distance: 11.3
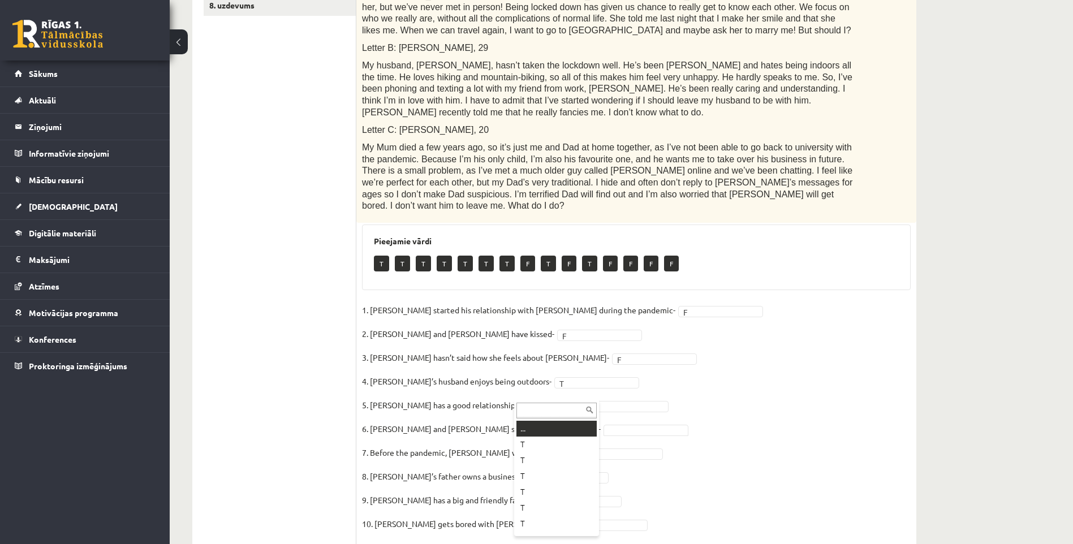
drag, startPoint x: 546, startPoint y: 397, endPoint x: 548, endPoint y: 404, distance: 6.4
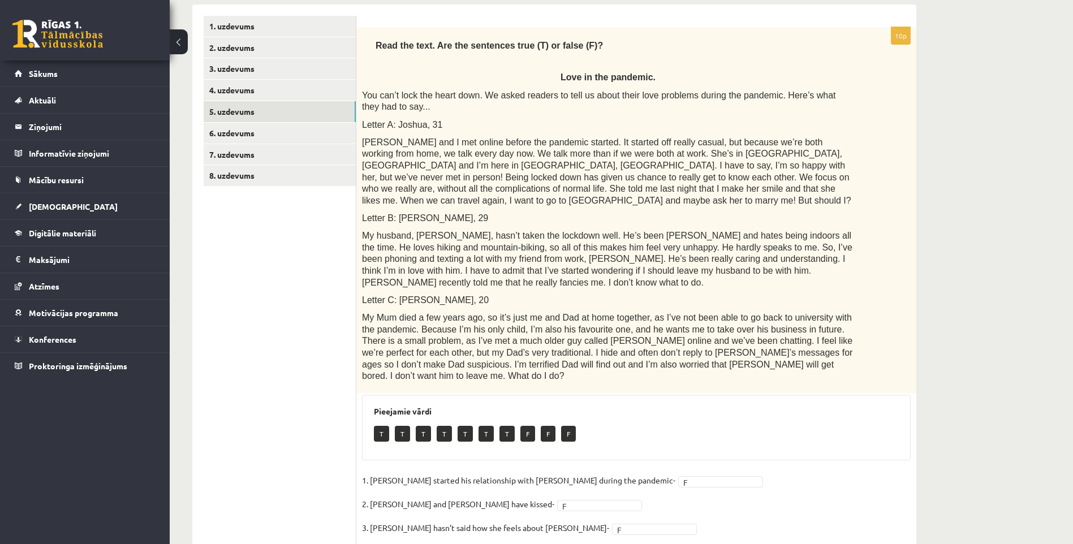
scroll to position [226, 0]
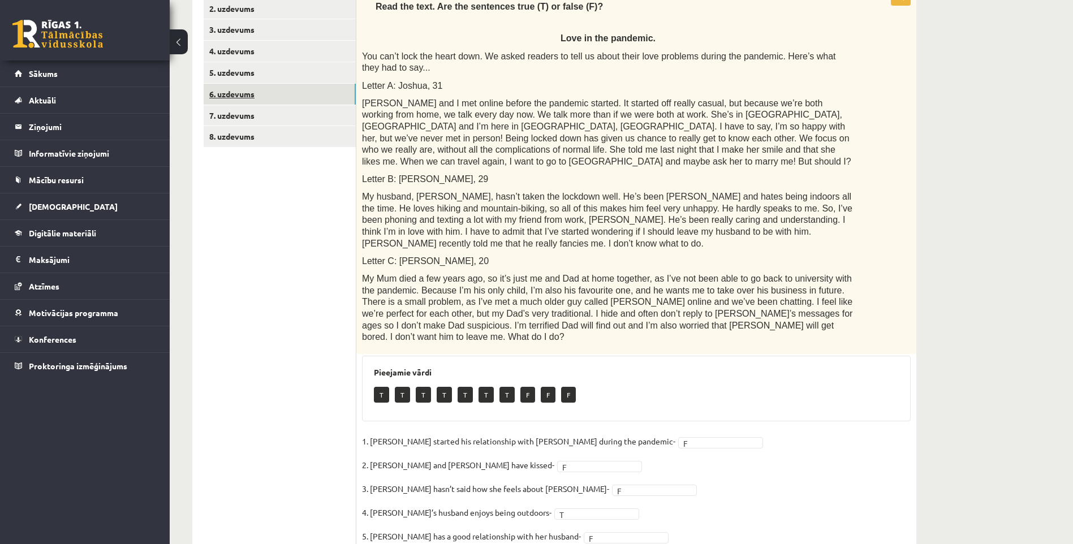
click at [245, 103] on link "6. uzdevums" at bounding box center [280, 94] width 152 height 21
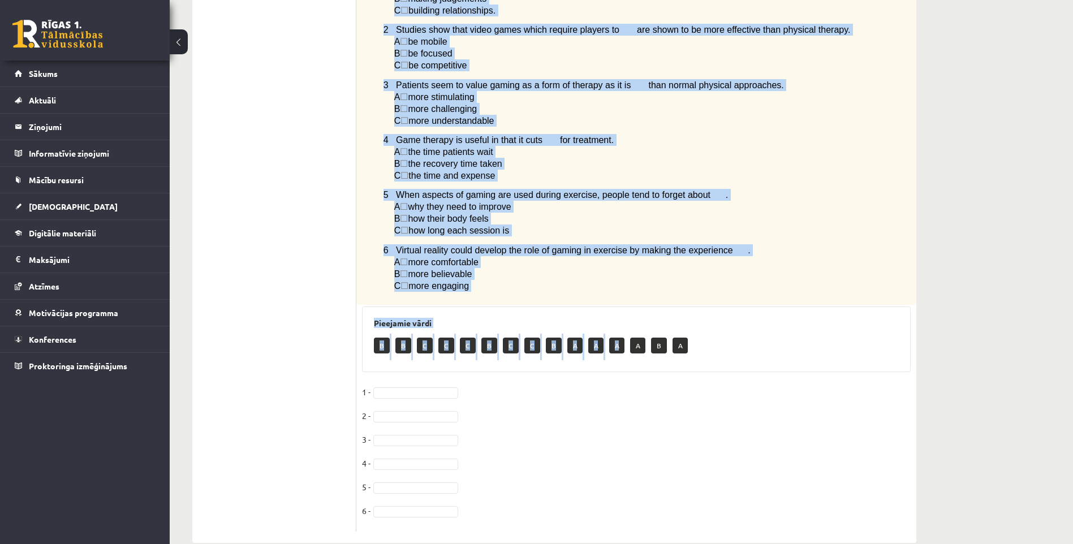
scroll to position [698, 0]
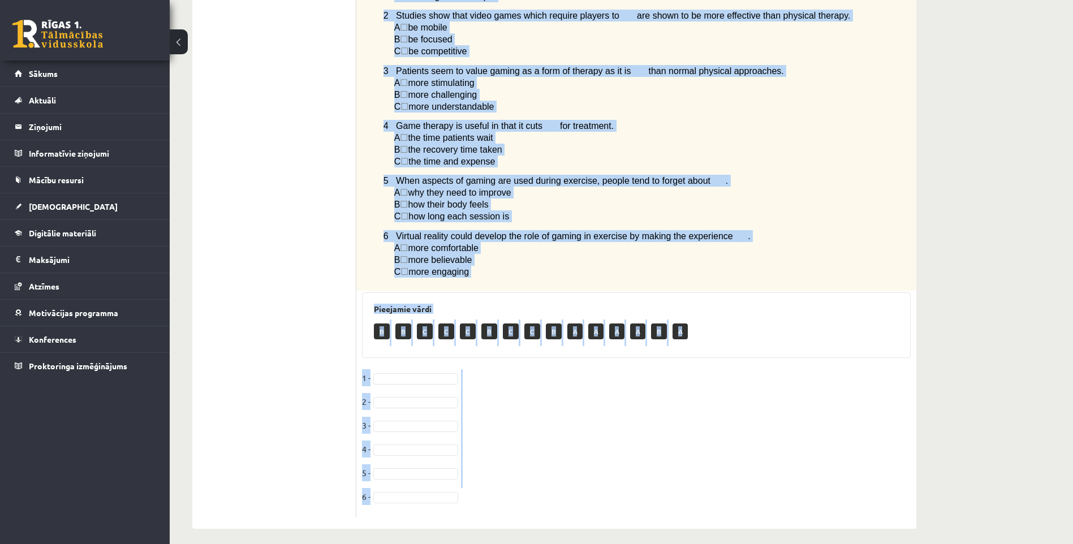
drag, startPoint x: 369, startPoint y: 170, endPoint x: 546, endPoint y: 513, distance: 386.2
click at [545, 513] on div "6p Read the article about gaming and choose the correct answer for each questio…" at bounding box center [636, 10] width 560 height 1035
copy div "Read the article about gaming and choose the correct answer for each question. …"
click at [396, 369] on fieldset "1 - 2 - 3 - 4 - 5 - 6 -" at bounding box center [636, 440] width 548 height 142
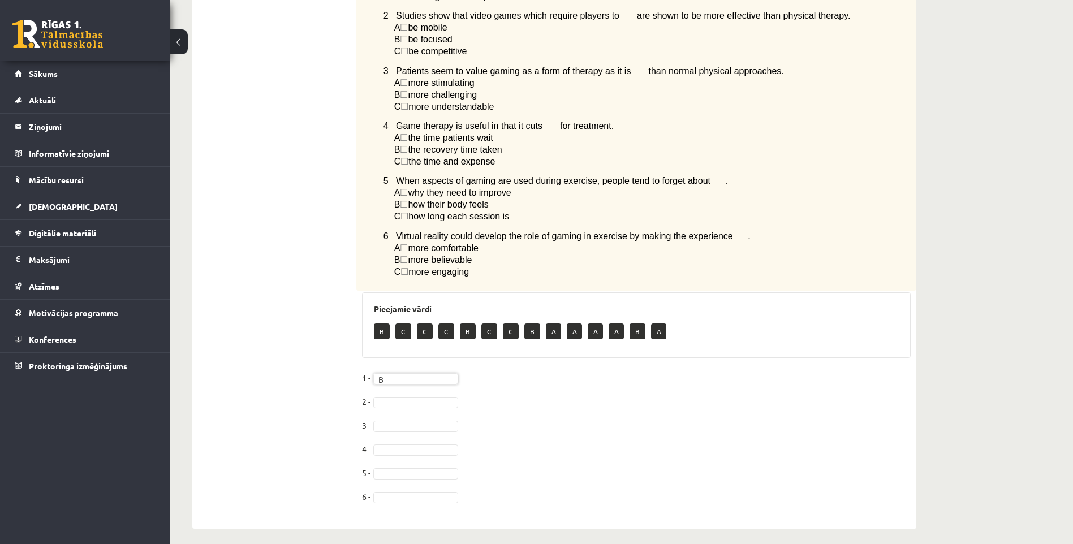
click at [386, 385] on fieldset "1 - B * 2 - 3 - 4 - 5 - 6 -" at bounding box center [636, 440] width 548 height 142
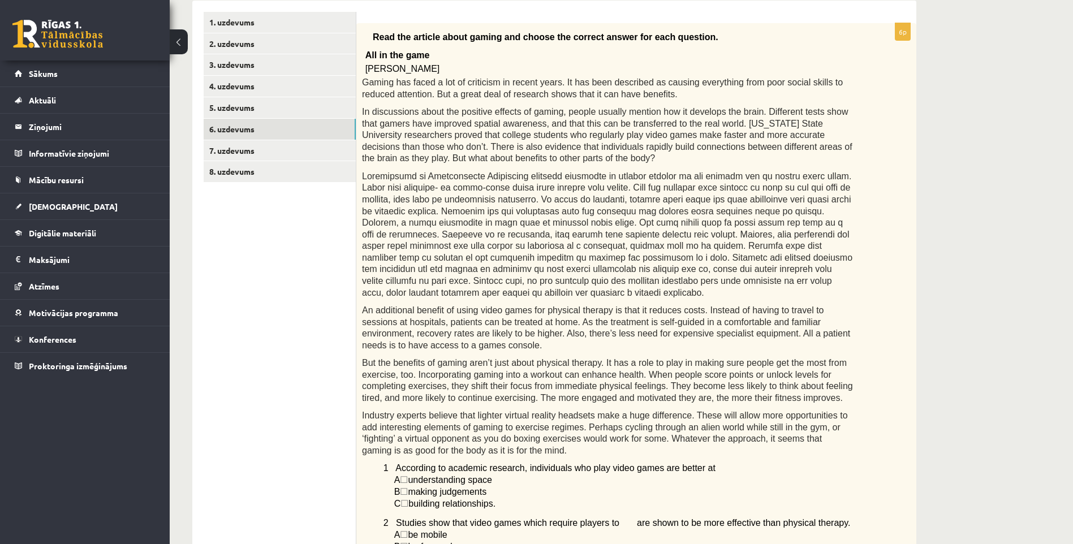
scroll to position [133, 0]
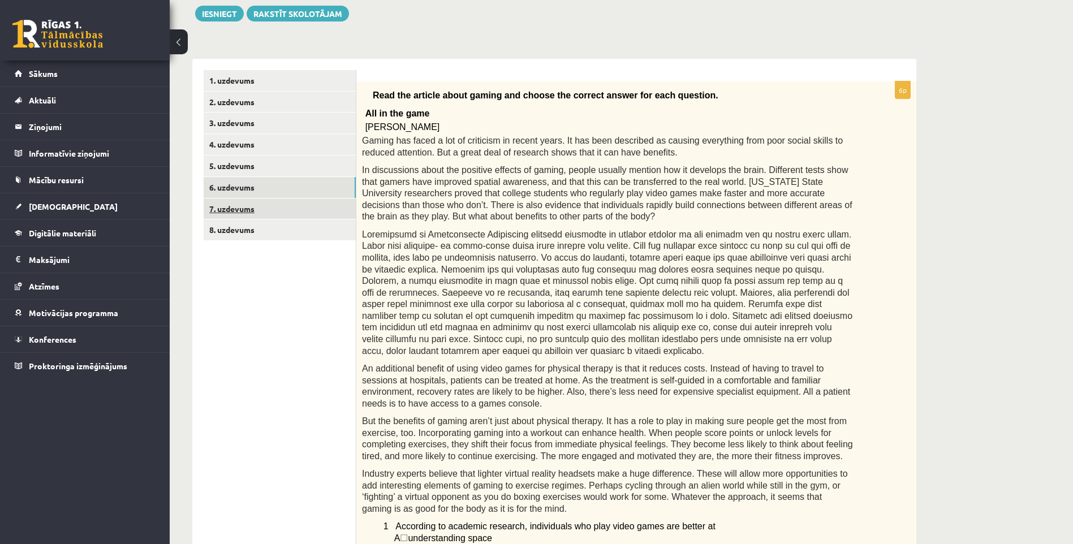
click at [247, 210] on link "7. uzdevums" at bounding box center [280, 208] width 152 height 21
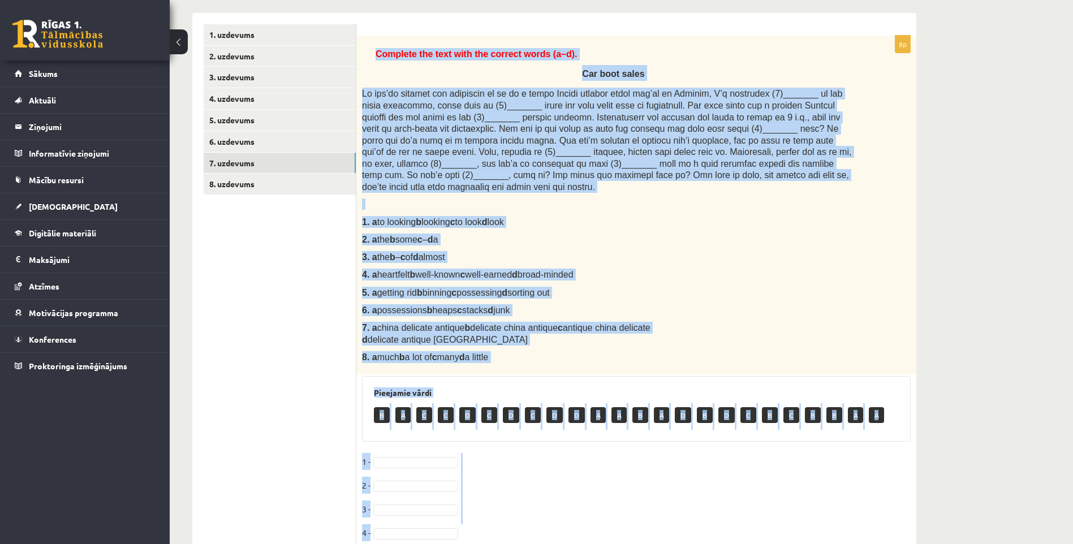
scroll to position [305, 0]
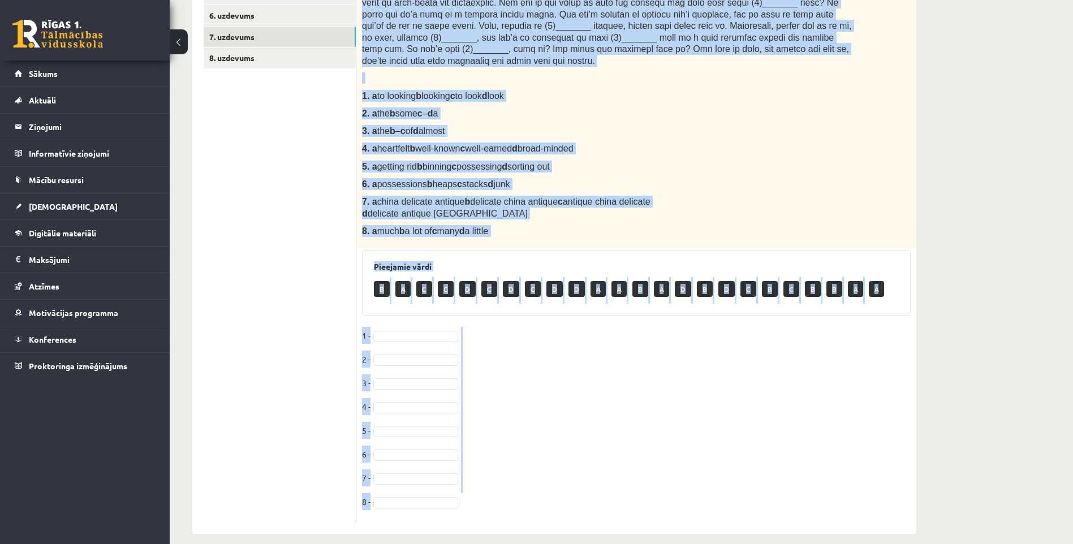
drag, startPoint x: 366, startPoint y: 97, endPoint x: 638, endPoint y: 504, distance: 489.1
click at [638, 504] on div "8p Complete the text with the correct words (a–d). Car boot sales 1. a to looki…" at bounding box center [636, 216] width 560 height 613
copy div "Complete the text with the correct words (a–d). Car boot sales If you’re lookin…"
click at [641, 331] on fieldset "1 - 2 - 3 - 4 - 5 - 6 - 7 - 8 -" at bounding box center [636, 422] width 548 height 190
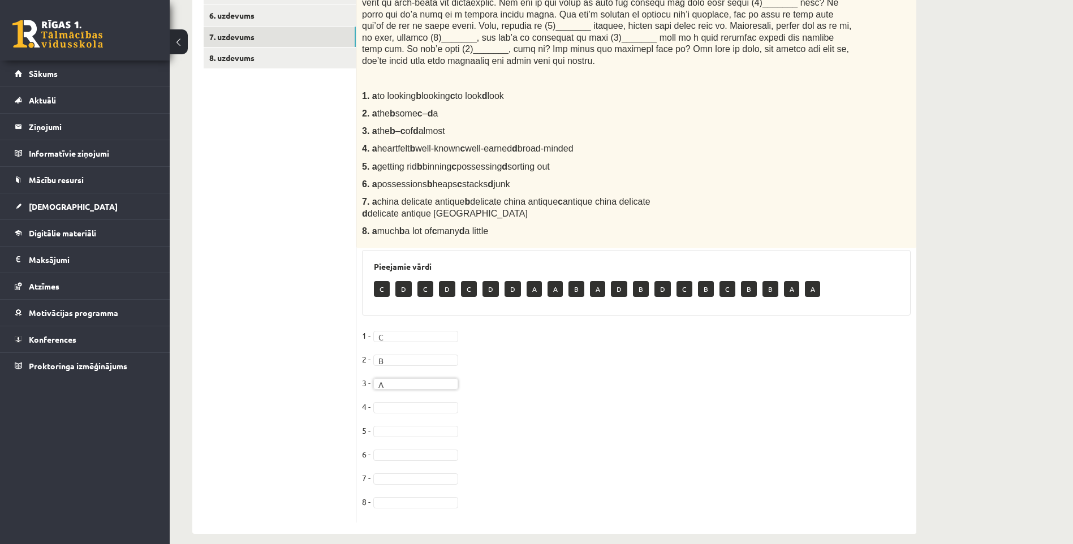
drag, startPoint x: 386, startPoint y: 383, endPoint x: 393, endPoint y: 396, distance: 15.2
click at [386, 383] on fieldset "1 - C * 2 - B * 3 - A * 4 - 5 - 6 - 7 - 8 -" at bounding box center [636, 422] width 548 height 190
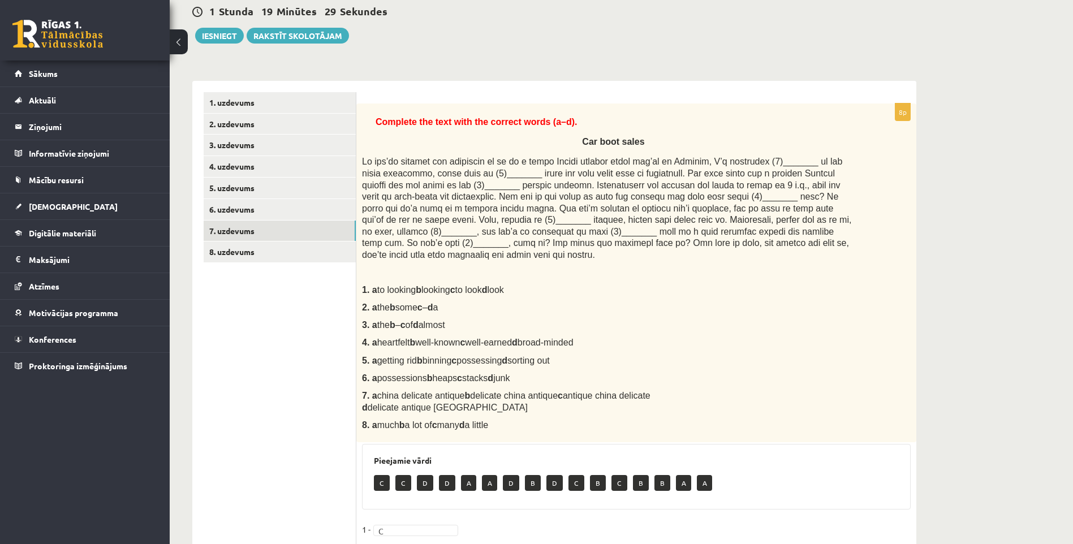
scroll to position [79, 0]
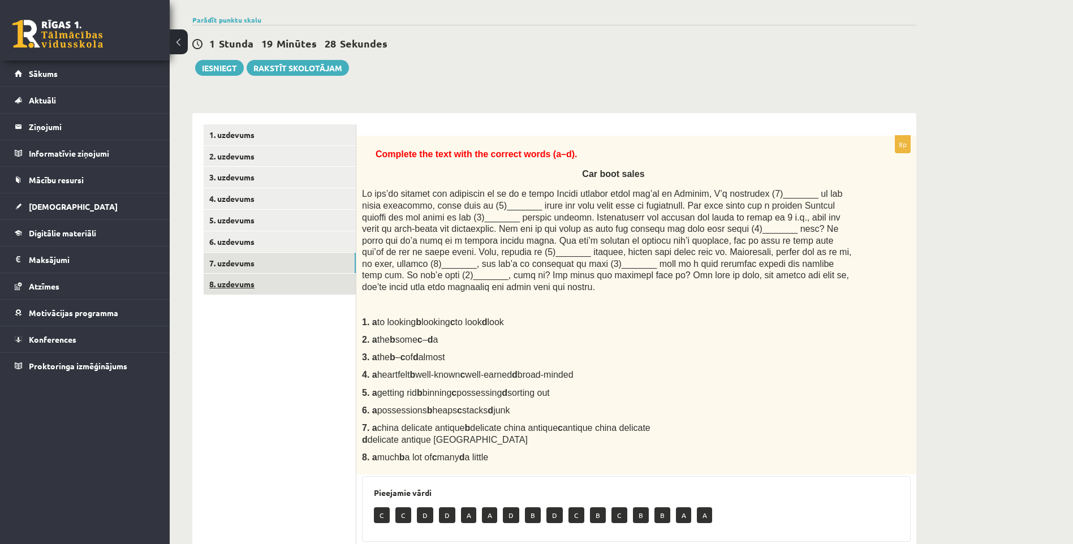
click at [234, 292] on link "8. uzdevums" at bounding box center [280, 284] width 152 height 21
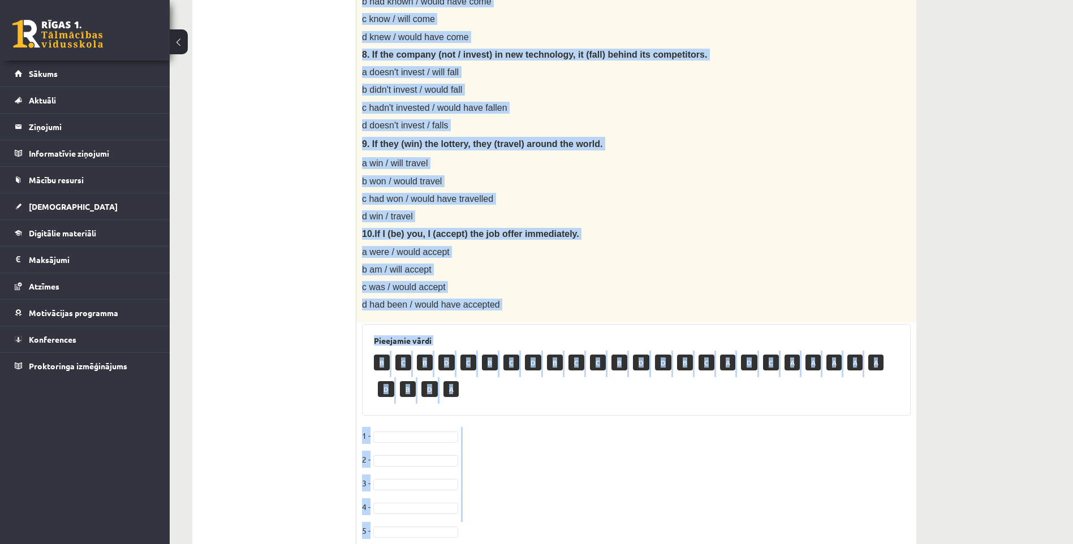
scroll to position [967, 0]
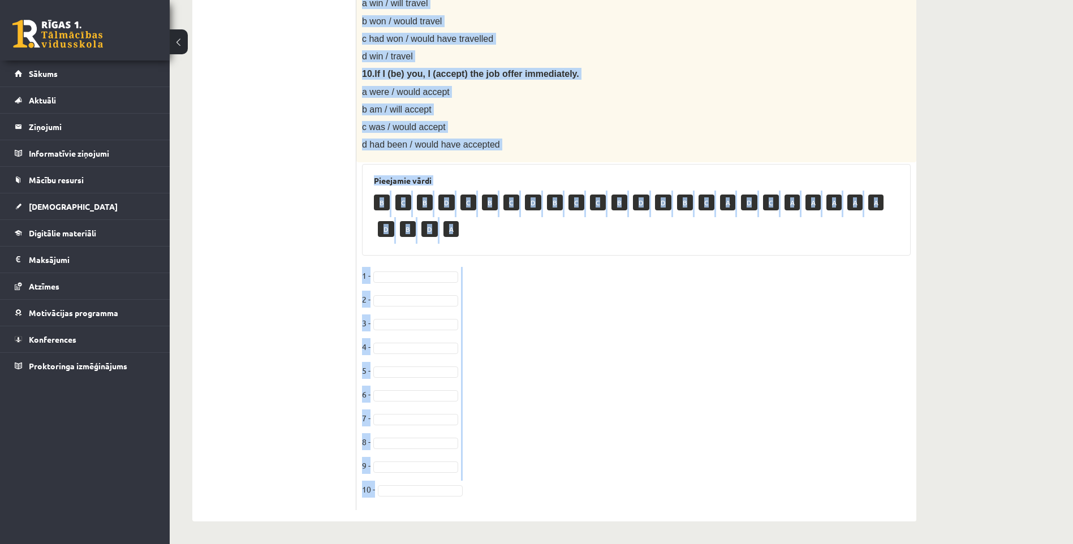
drag, startPoint x: 361, startPoint y: 145, endPoint x: 561, endPoint y: 485, distance: 394.1
copy div "Choose the correct answer in the sentences with Conditionals Structures. 1. If …"
click at [403, 268] on fieldset "1 - 2 - 3 - 4 - 5 - 6 - 7 - 8 - 9 - 10 -" at bounding box center [636, 385] width 548 height 237
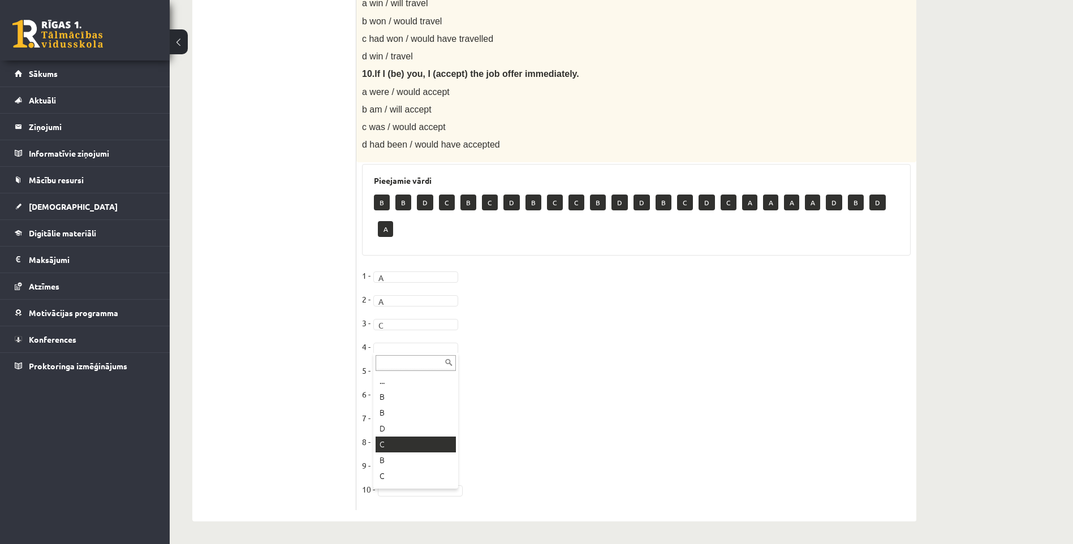
scroll to position [941, 0]
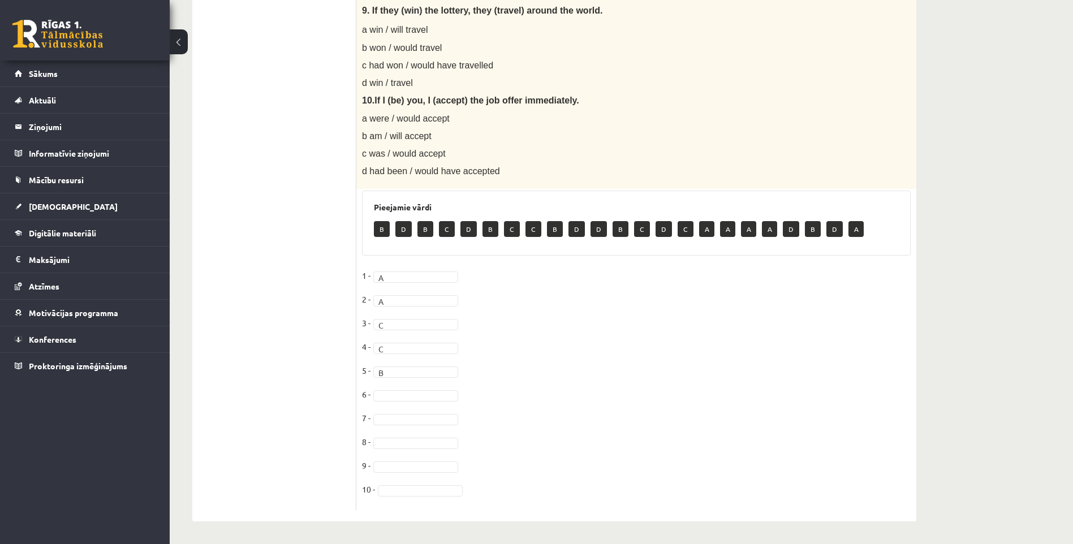
click at [409, 404] on fieldset "1 - A * 2 - A * 3 - C * 4 - C * 5 - B * 6 - 7 - 8 - 9 - 10 -" at bounding box center [636, 385] width 548 height 237
click at [396, 449] on fieldset "1 - A * 2 - A * 3 - C * 4 - C * 5 - B * 6 - A * 7 - B * 8 - 9 - 10 -" at bounding box center [636, 385] width 548 height 237
click at [394, 481] on fieldset "1 - A * 2 - A * 3 - C * 4 - C * 5 - B * 6 - A * 7 - B * 8 - A * 9 - A * 10 -" at bounding box center [636, 385] width 548 height 237
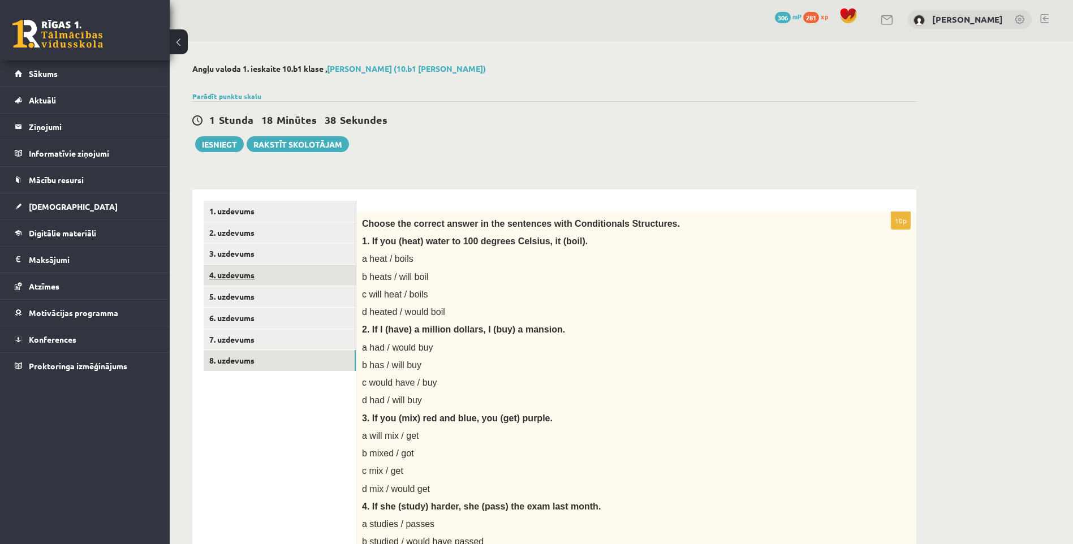
scroll to position [0, 0]
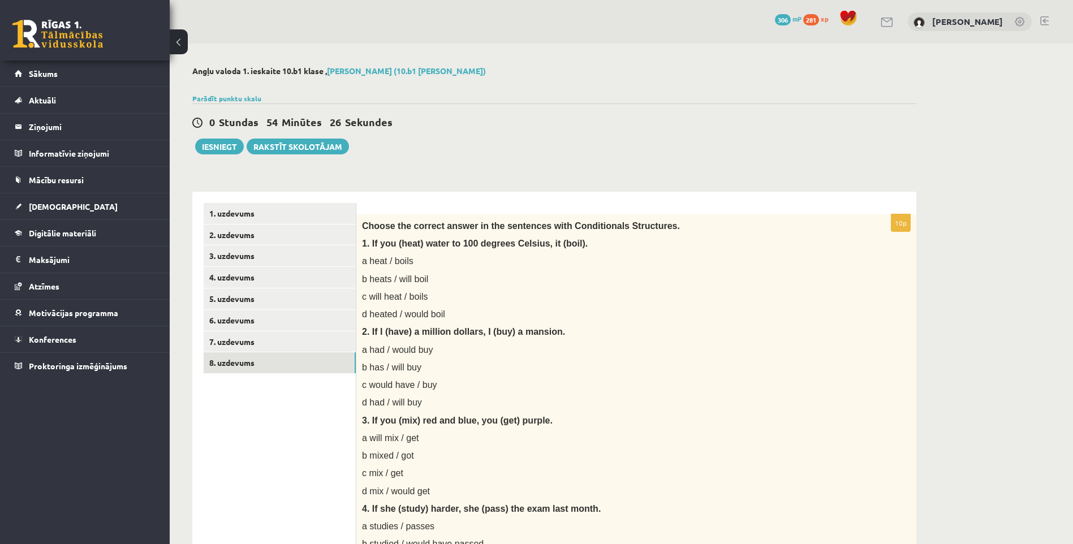
click at [221, 141] on button "Iesniegt" at bounding box center [219, 147] width 49 height 16
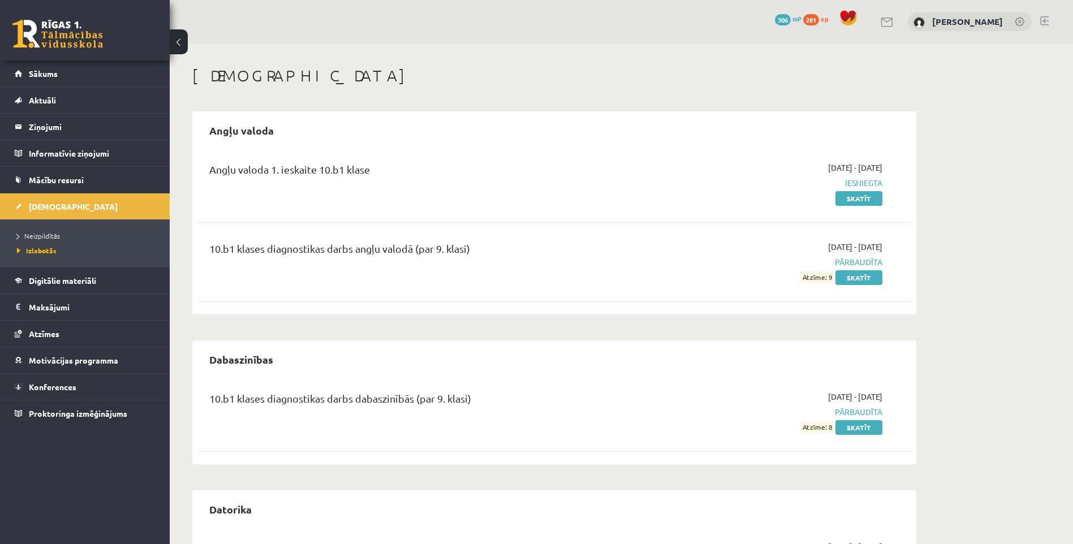
click at [571, 85] on div "[DEMOGRAPHIC_DATA]" at bounding box center [554, 77] width 724 height 23
click at [45, 227] on ul "Neizpildītās Izlabotās" at bounding box center [85, 242] width 170 height 47
click at [43, 234] on span "Neizpildītās" at bounding box center [38, 235] width 43 height 9
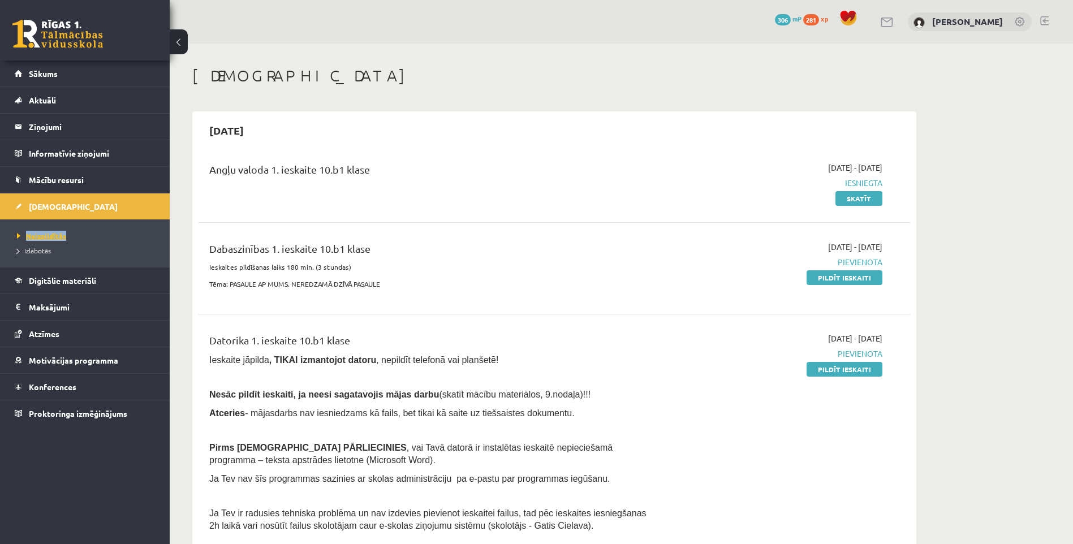
click at [81, 240] on link "Neizpildītās" at bounding box center [87, 236] width 141 height 10
click at [853, 197] on link "Skatīt" at bounding box center [858, 198] width 47 height 15
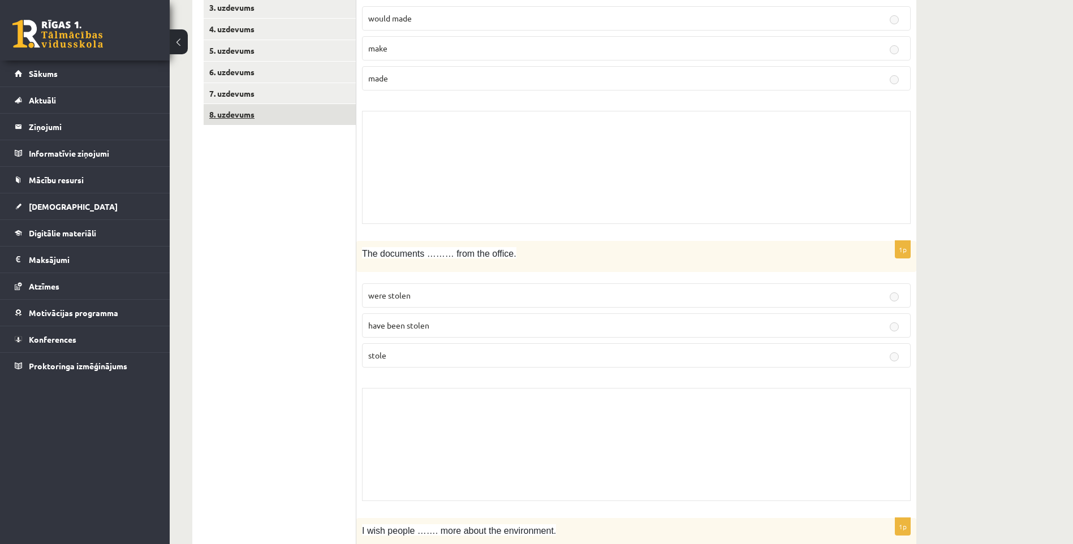
scroll to position [226, 0]
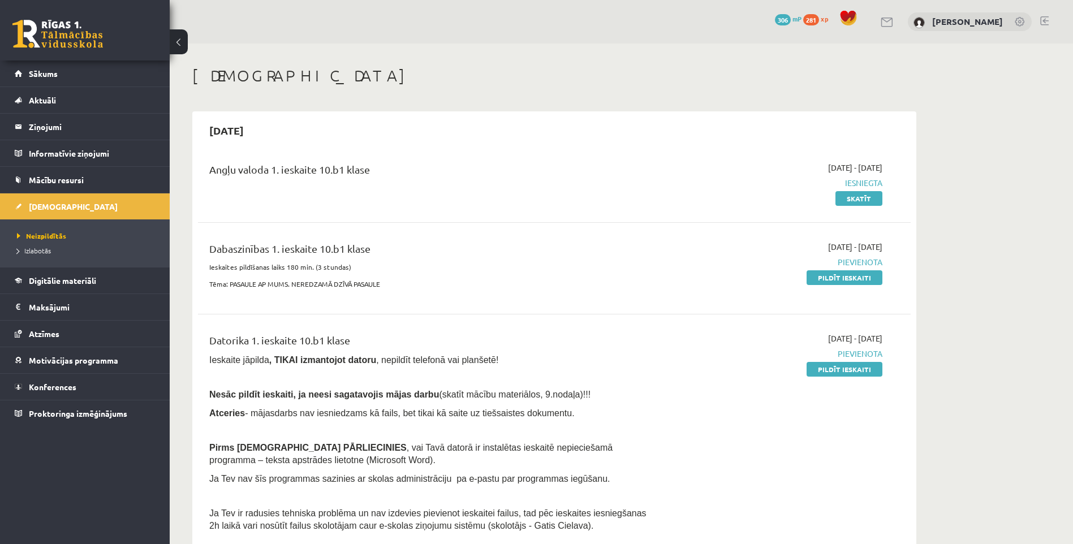
click at [790, 154] on div "Angļu valoda 1. ieskaite 10.b1 klase [DATE] - [DATE] Iesniegta Skatīt" at bounding box center [554, 182] width 712 height 65
click at [851, 273] on link "Pildīt ieskaiti" at bounding box center [844, 277] width 76 height 15
click at [848, 370] on link "Pildīt ieskaiti" at bounding box center [844, 369] width 76 height 15
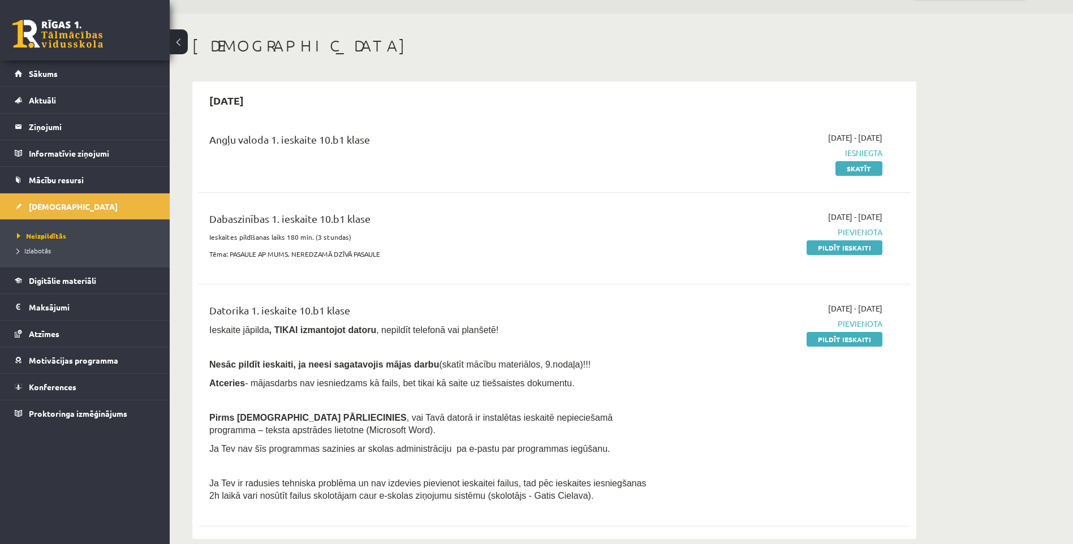
scroll to position [170, 0]
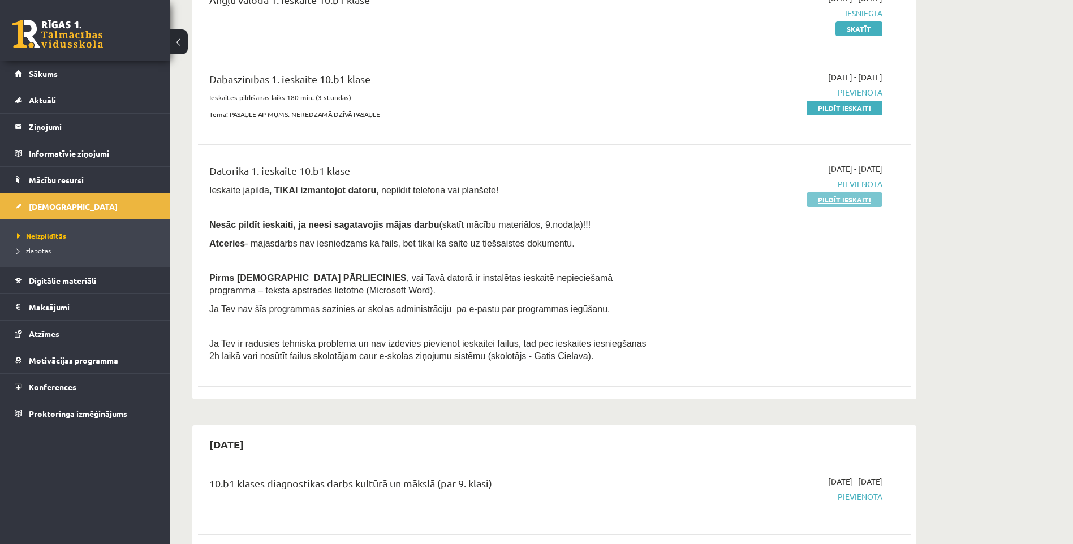
click at [844, 201] on link "Pildīt ieskaiti" at bounding box center [844, 199] width 76 height 15
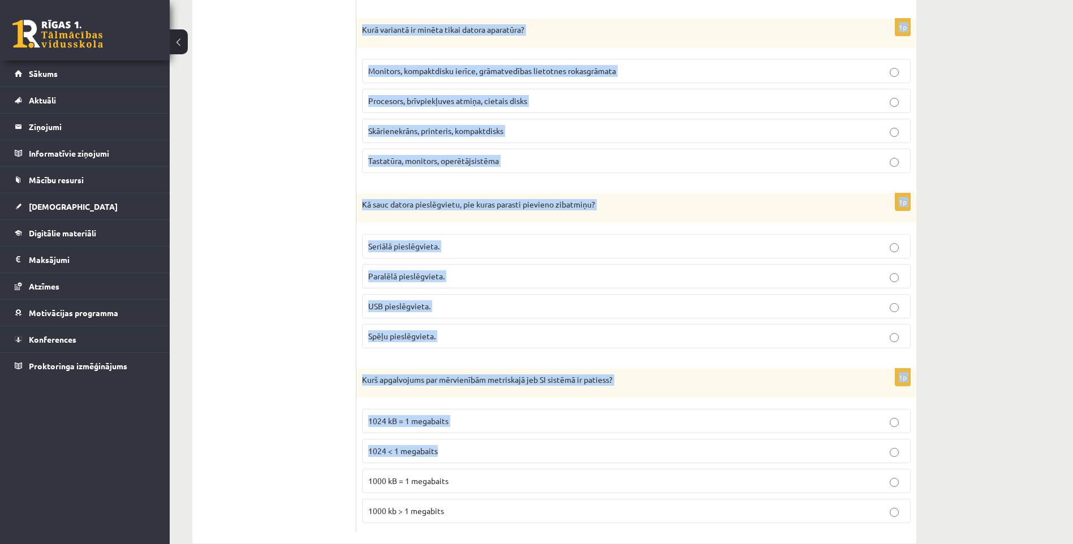
scroll to position [3051, 0]
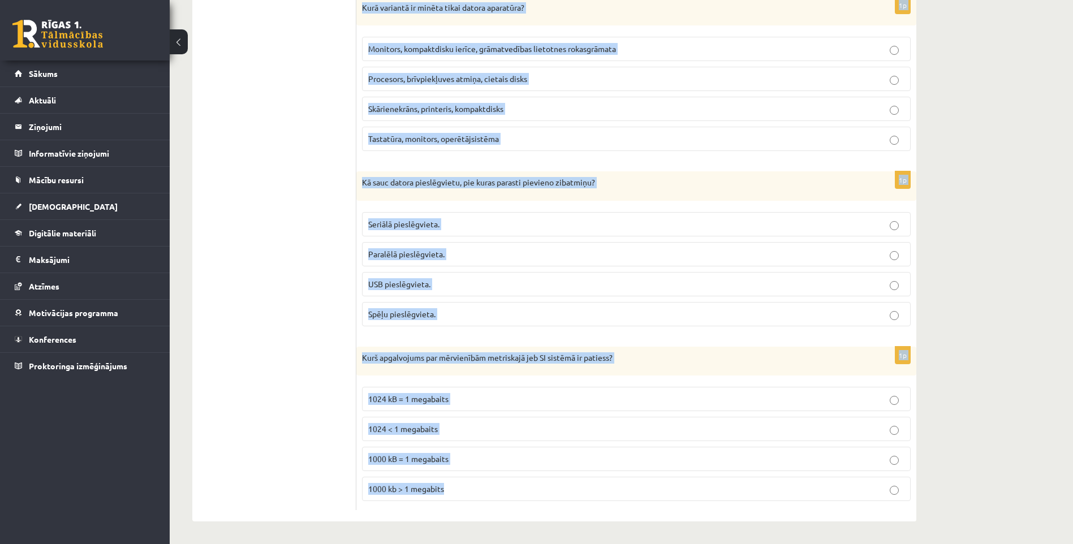
drag, startPoint x: 358, startPoint y: 170, endPoint x: 614, endPoint y: 478, distance: 400.7
copy form "Lore ip dolorsitametc adi elitseddoeiu tempo incididun ut laboree? Doloremagn (…"
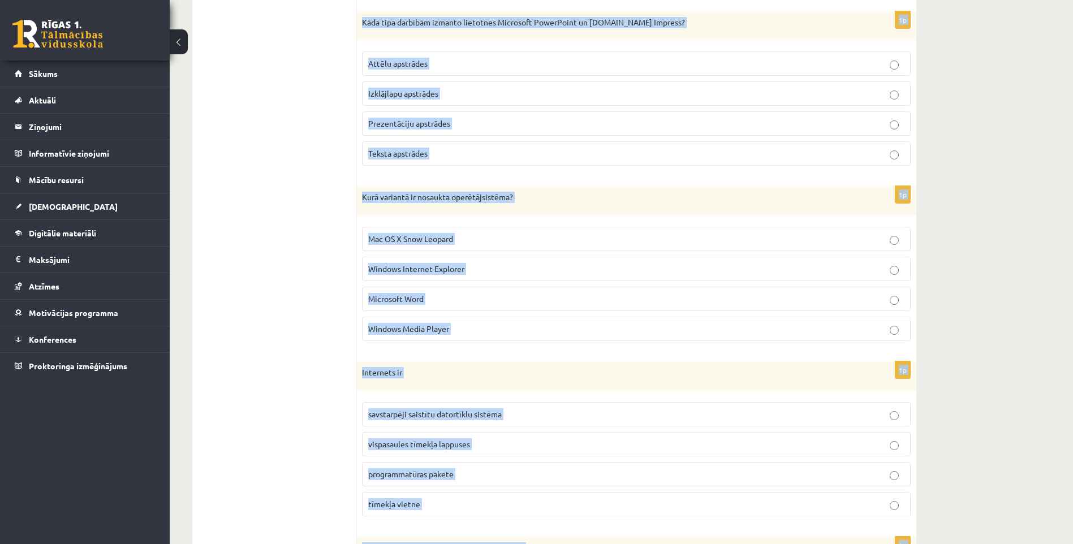
scroll to position [2486, 0]
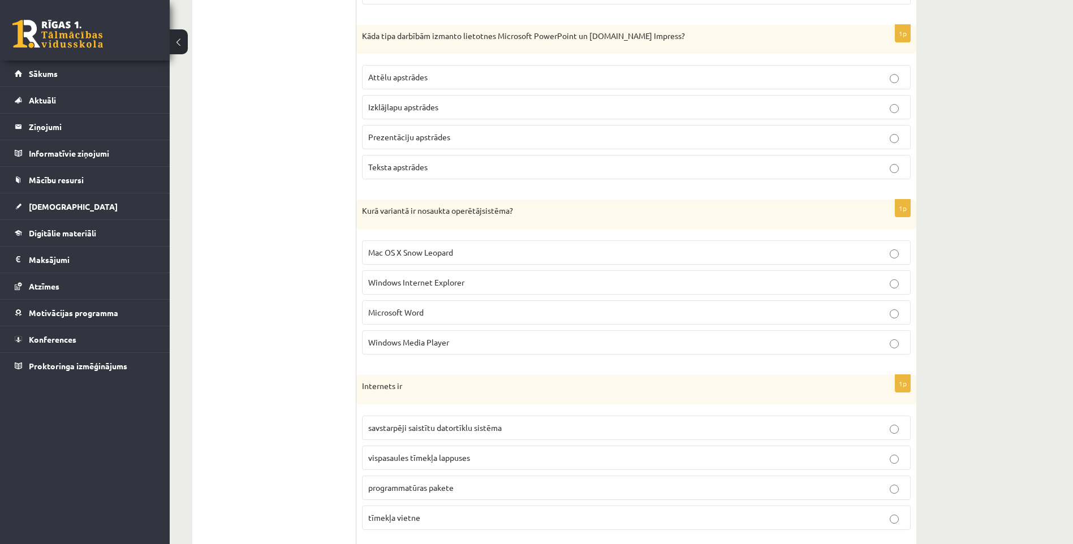
drag, startPoint x: 280, startPoint y: 200, endPoint x: 270, endPoint y: 184, distance: 18.7
drag, startPoint x: 286, startPoint y: 371, endPoint x: 291, endPoint y: 246, distance: 125.6
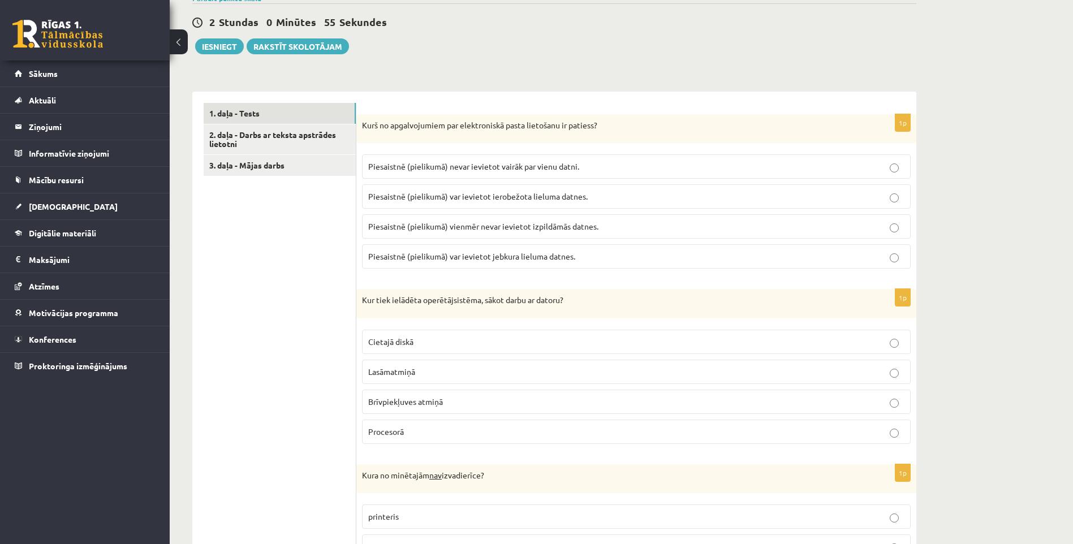
scroll to position [283, 0]
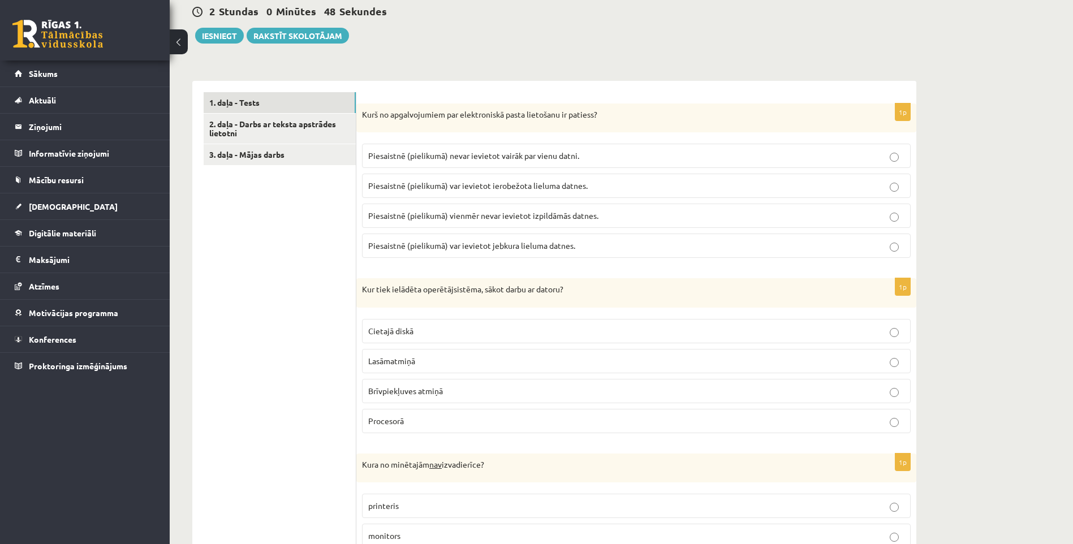
click at [571, 194] on label "Piesaistnē (pielikumā) var ievietot ierobežota lieluma datnes." at bounding box center [636, 186] width 548 height 24
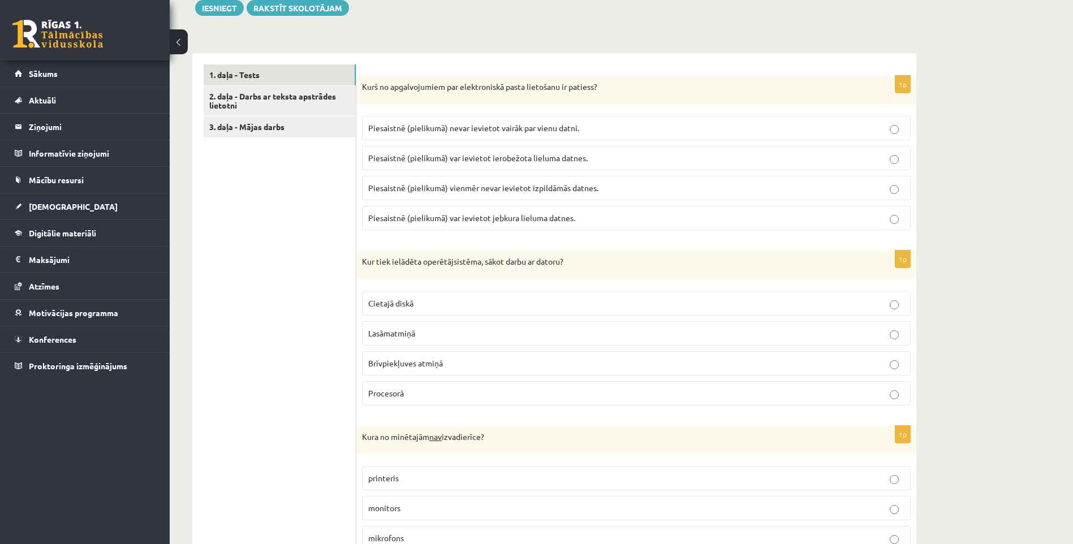
scroll to position [452, 0]
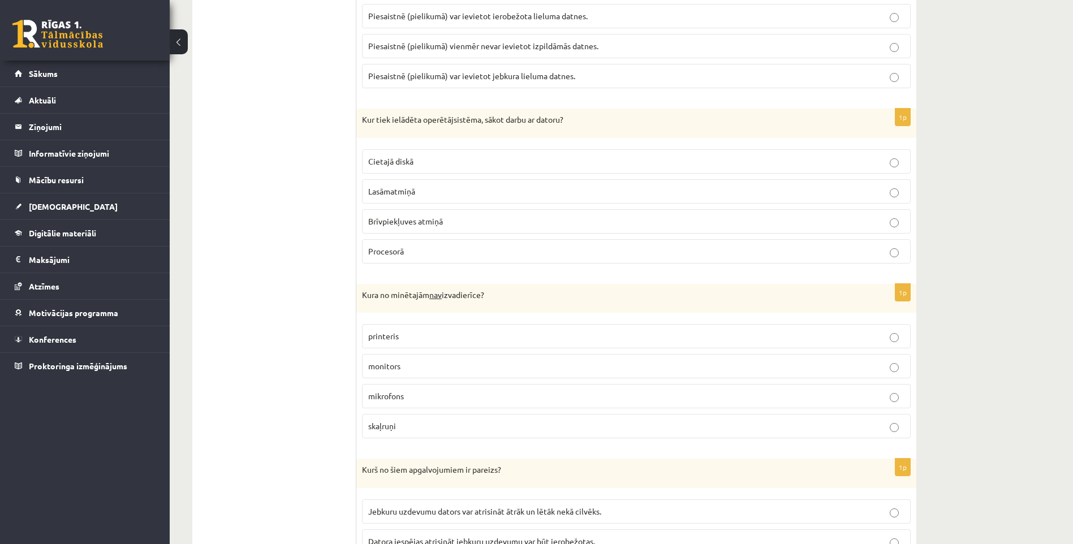
click at [421, 164] on p "Cietajā diskā" at bounding box center [636, 161] width 536 height 12
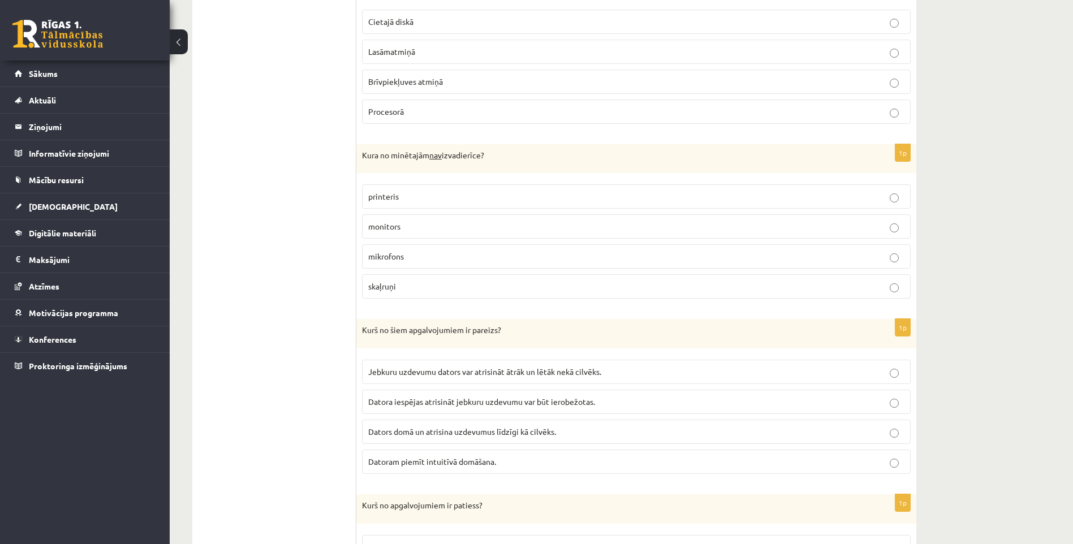
scroll to position [679, 0]
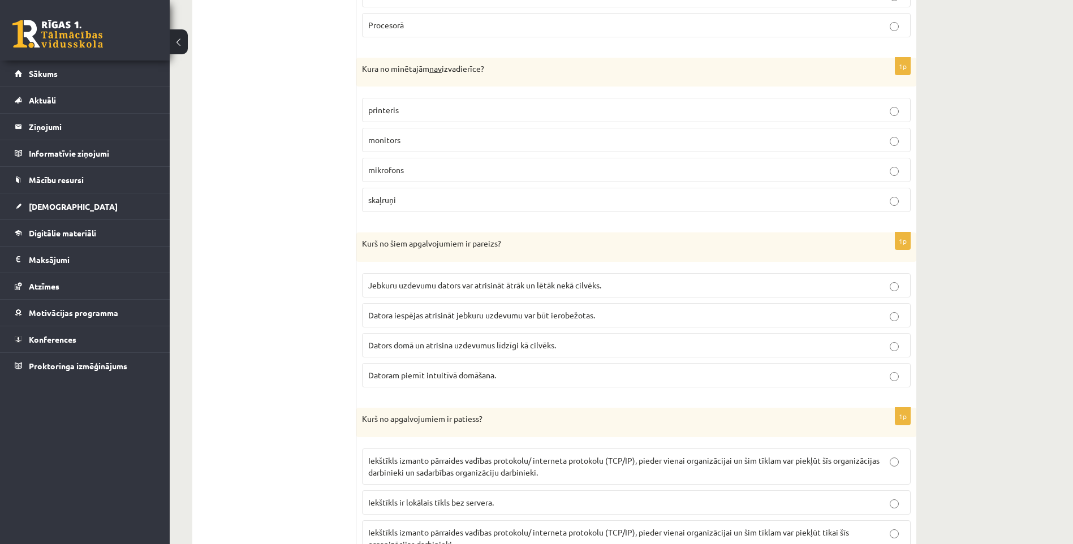
click at [397, 180] on label "mikrofons" at bounding box center [636, 170] width 548 height 24
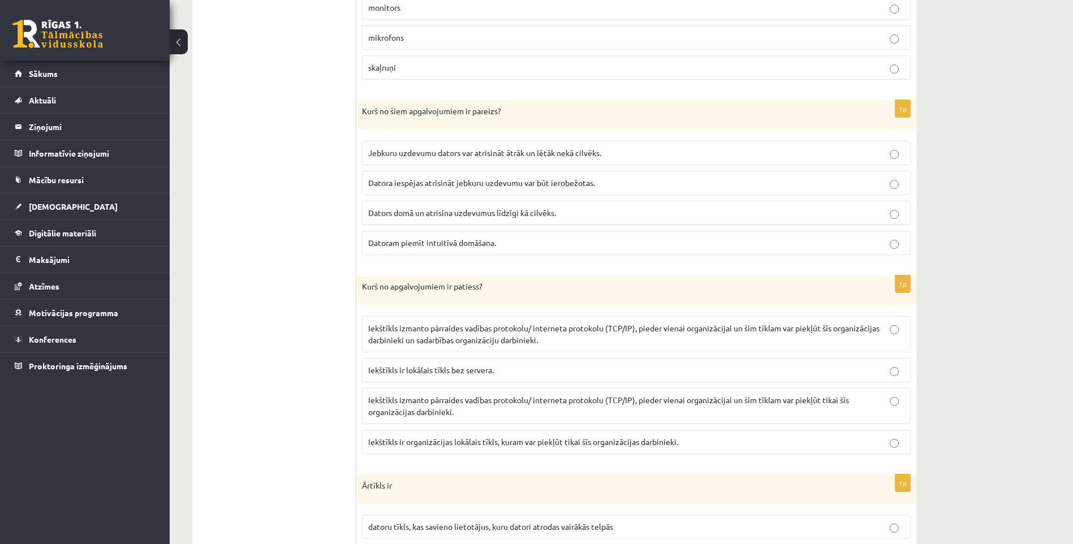
scroll to position [792, 0]
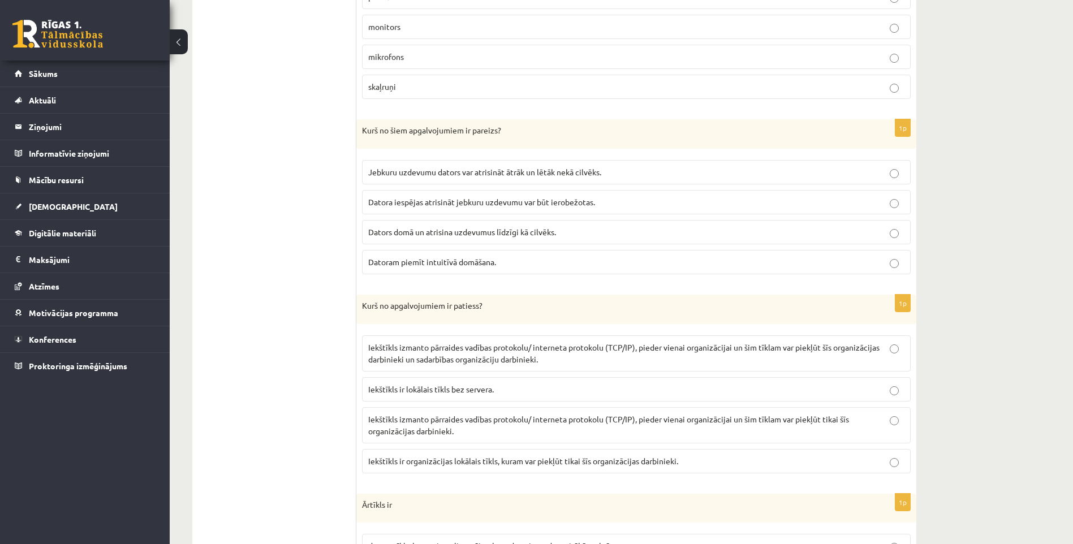
click at [422, 202] on span "Datora iespējas atrisināt jebkuru uzdevumu var būt ierobežotas." at bounding box center [481, 202] width 227 height 10
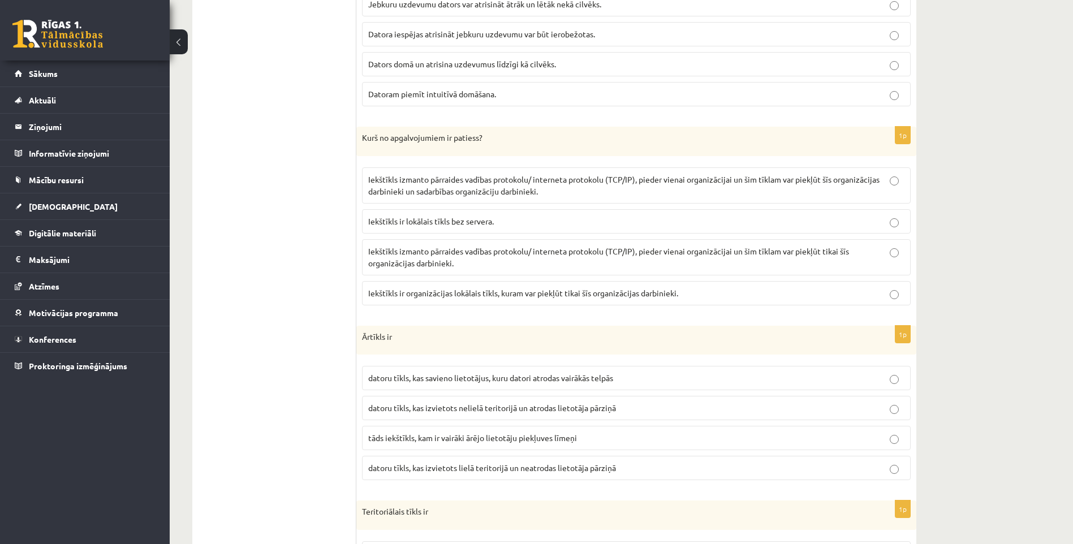
scroll to position [961, 0]
click at [742, 184] on p "Iekštīkls izmanto pārraides vadības protokolu/ interneta protokolu (TCP/IP), pi…" at bounding box center [636, 184] width 536 height 24
click at [775, 254] on p "Iekštīkls izmanto pārraides vadības protokolu/ interneta protokolu (TCP/IP), pi…" at bounding box center [636, 256] width 536 height 24
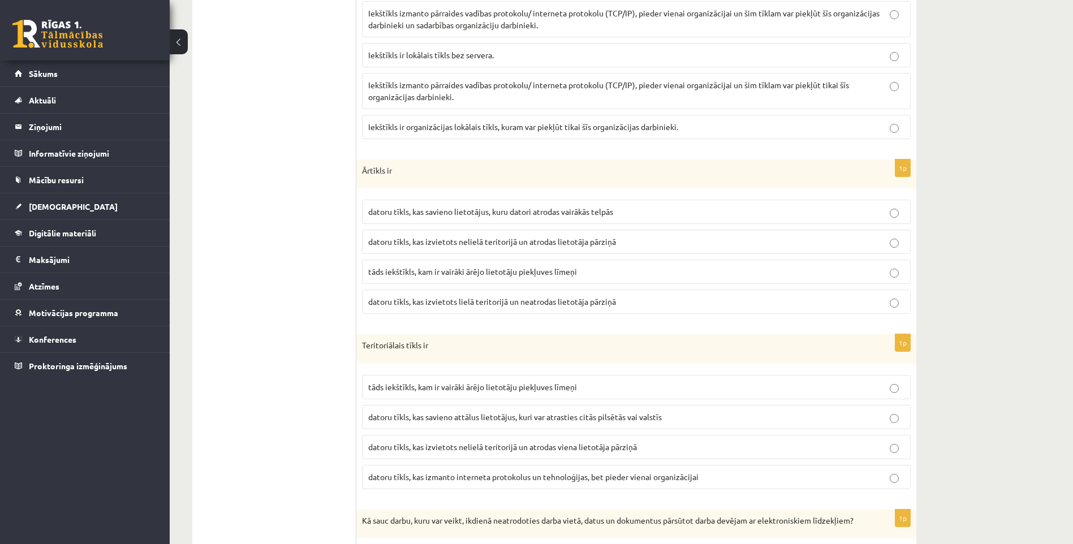
scroll to position [1187, 0]
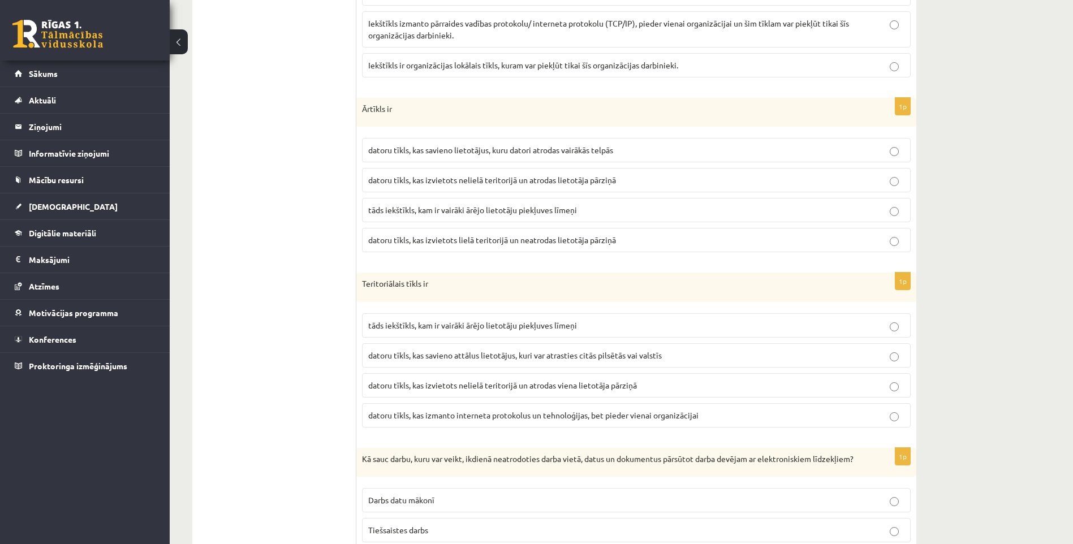
click at [482, 241] on span "datoru tīkls, kas izvietots lielā teritorijā un neatrodas lietotāja pārziņā" at bounding box center [492, 240] width 248 height 10
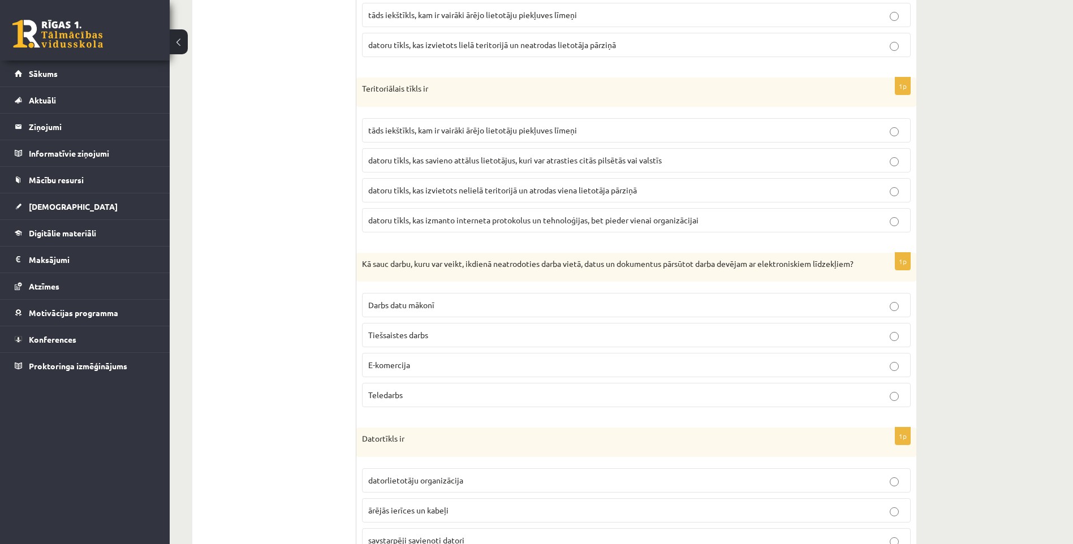
scroll to position [1414, 0]
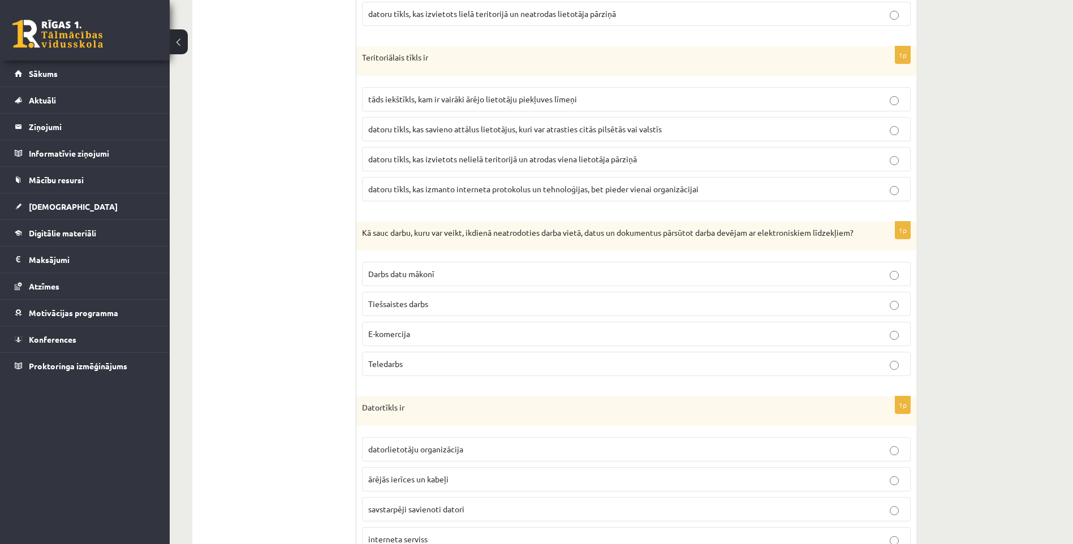
click at [477, 123] on p "datoru tīkls, kas savieno attālus lietotājus, kuri var atrasties citās pilsētās…" at bounding box center [636, 129] width 536 height 12
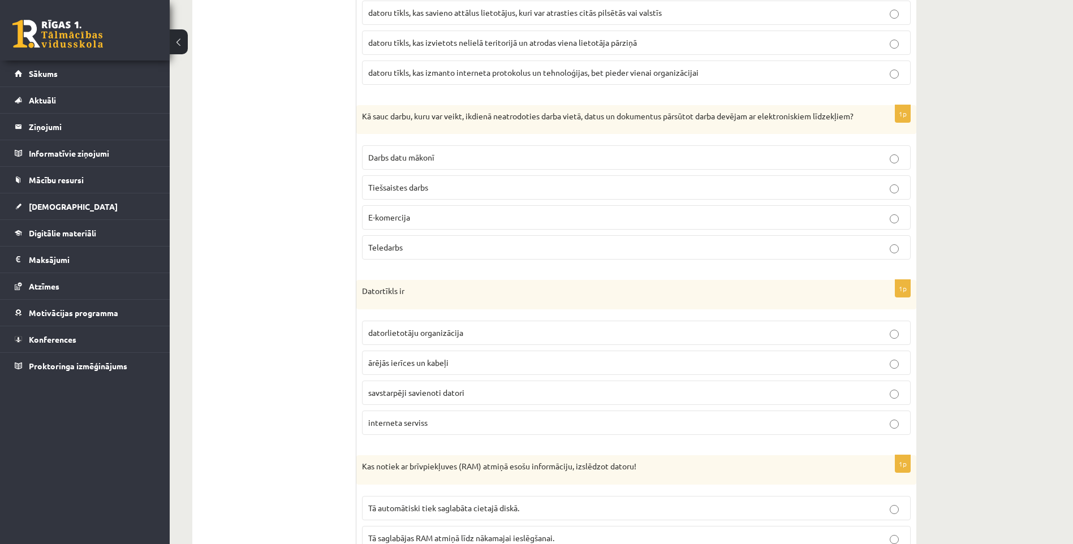
scroll to position [1527, 0]
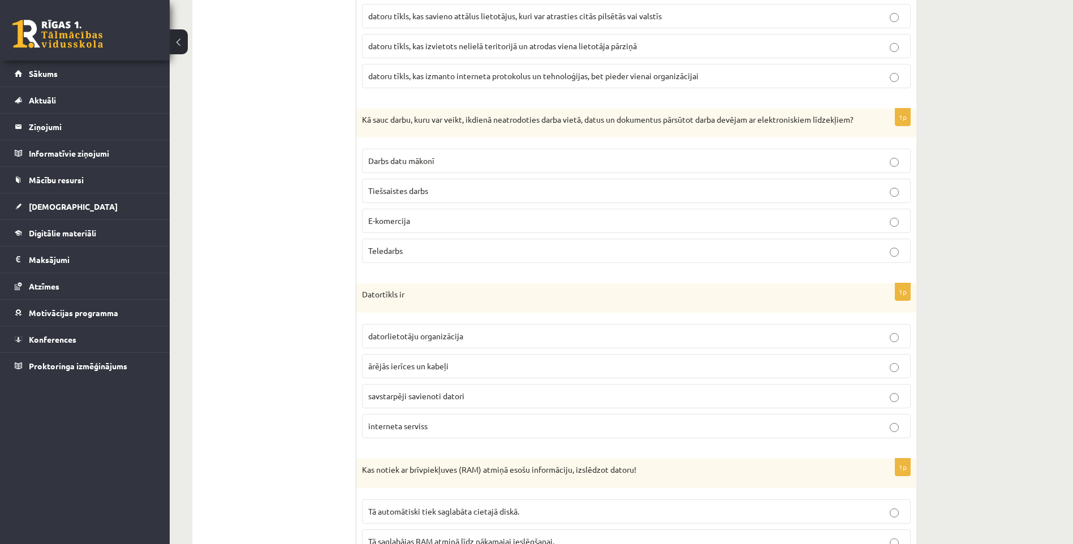
click at [416, 257] on p "Teledarbs" at bounding box center [636, 251] width 536 height 12
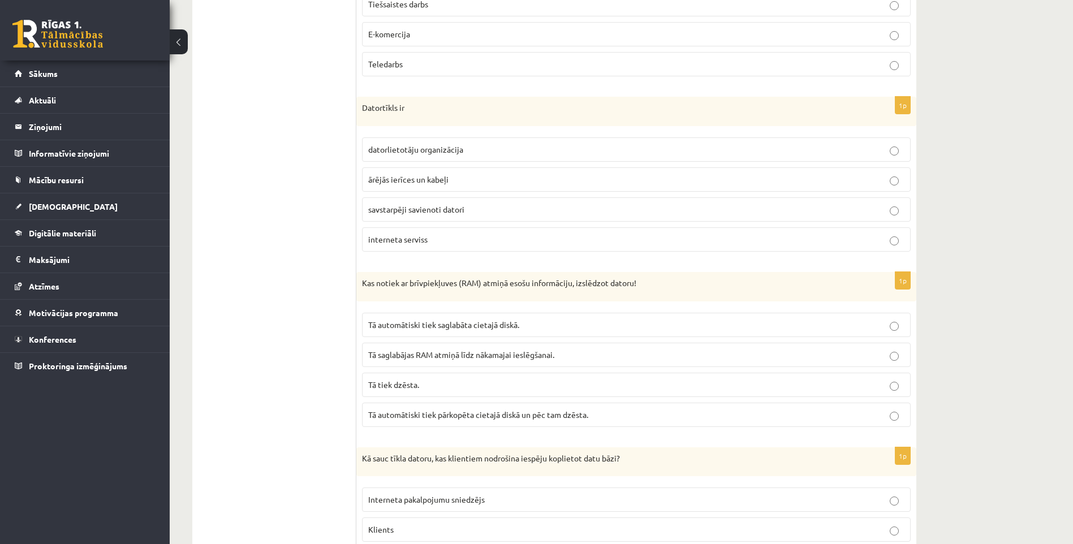
scroll to position [1753, 0]
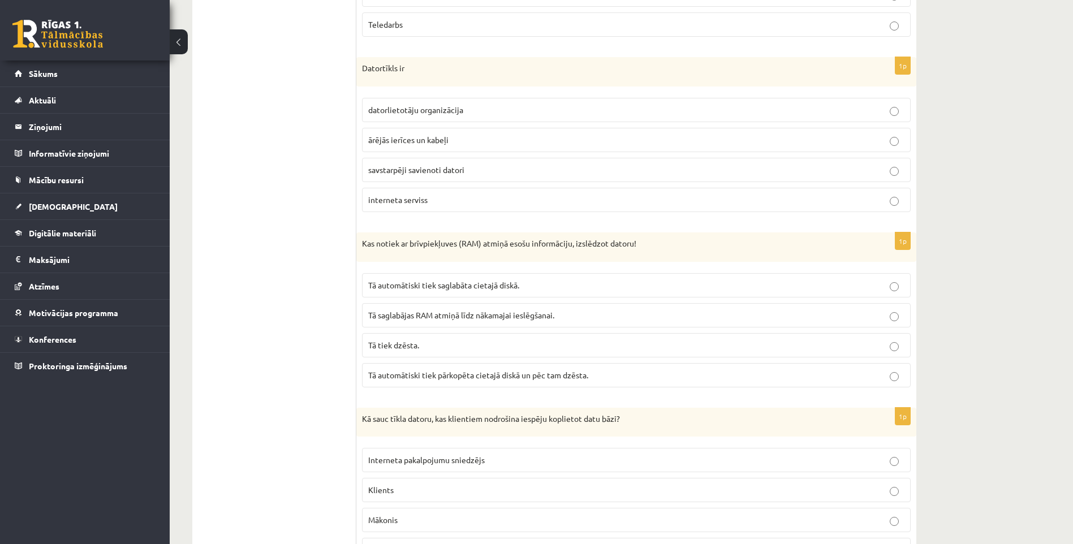
click at [404, 182] on label "savstarpēji savienoti datori" at bounding box center [636, 170] width 548 height 24
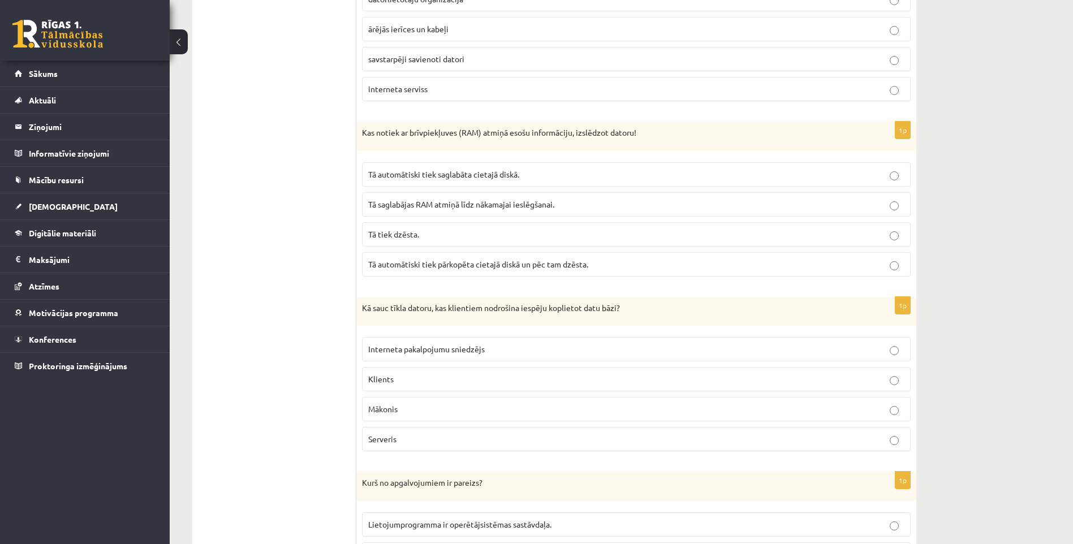
scroll to position [1866, 0]
click at [433, 244] on label "Tā tiek dzēsta." at bounding box center [636, 232] width 548 height 24
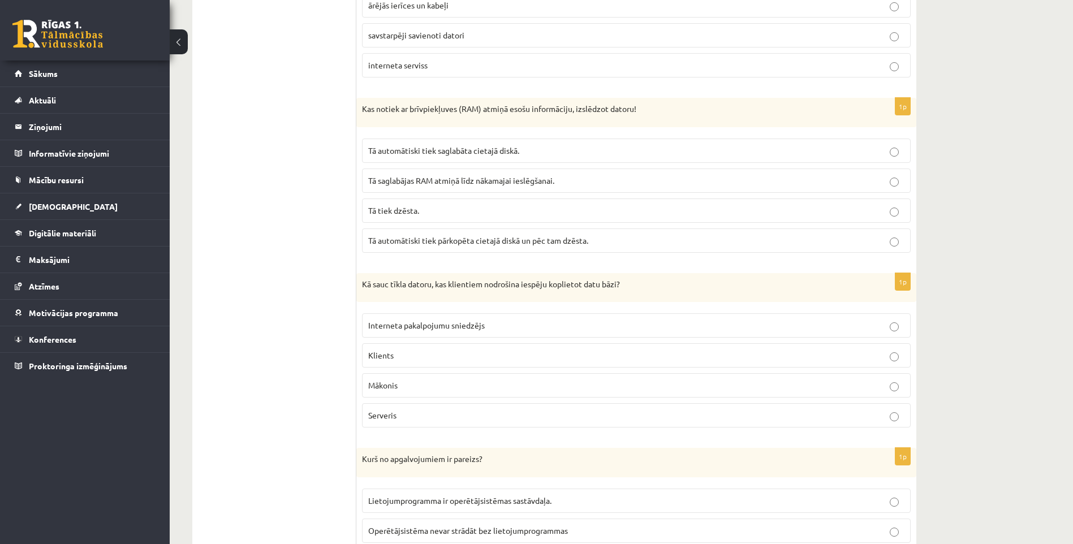
scroll to position [2036, 0]
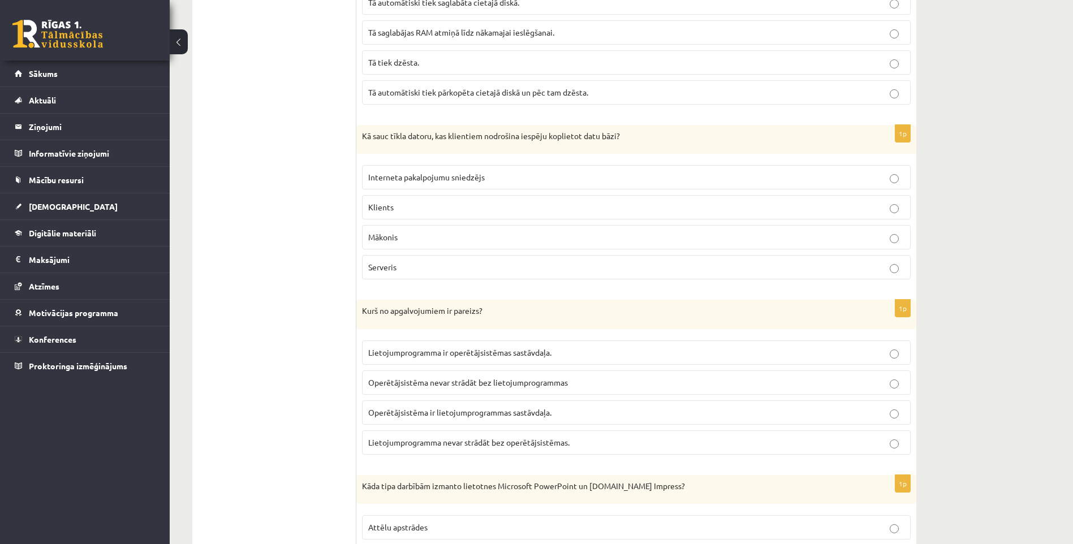
click at [409, 273] on p "Serveris" at bounding box center [636, 267] width 536 height 12
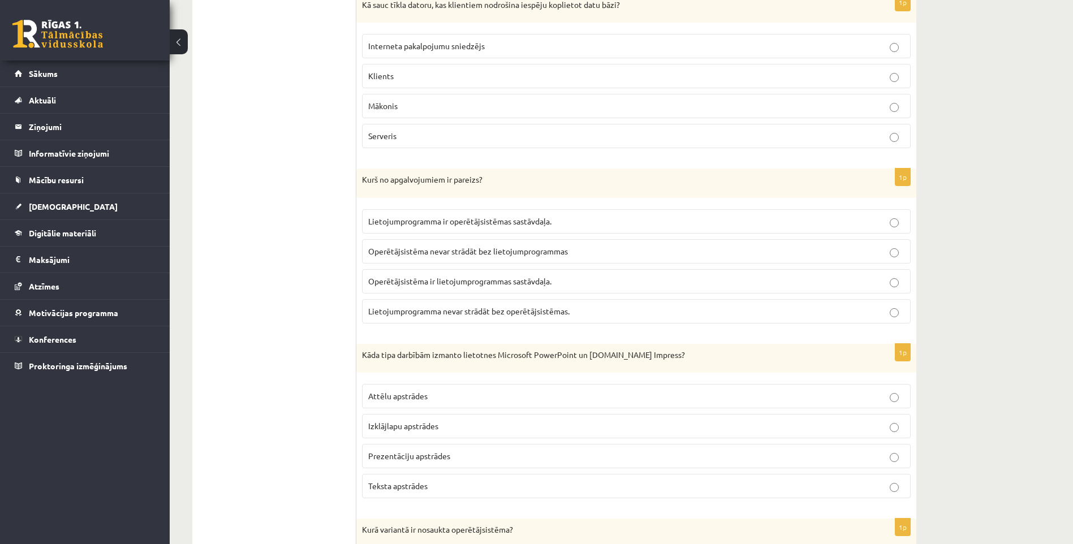
scroll to position [2205, 0]
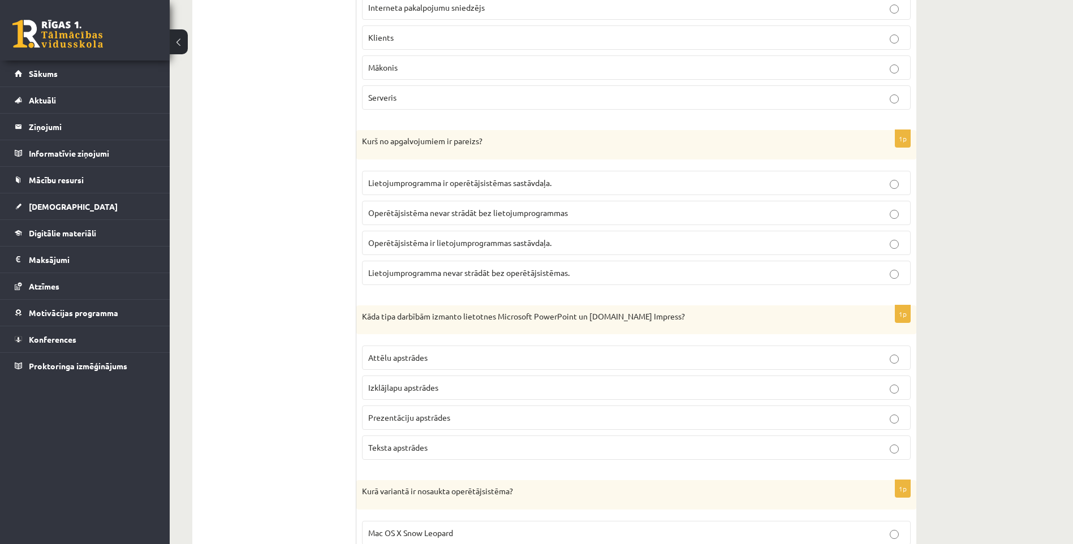
click at [482, 285] on label "Lietojumprogramma nevar strādāt bez operētājsistēmas." at bounding box center [636, 273] width 548 height 24
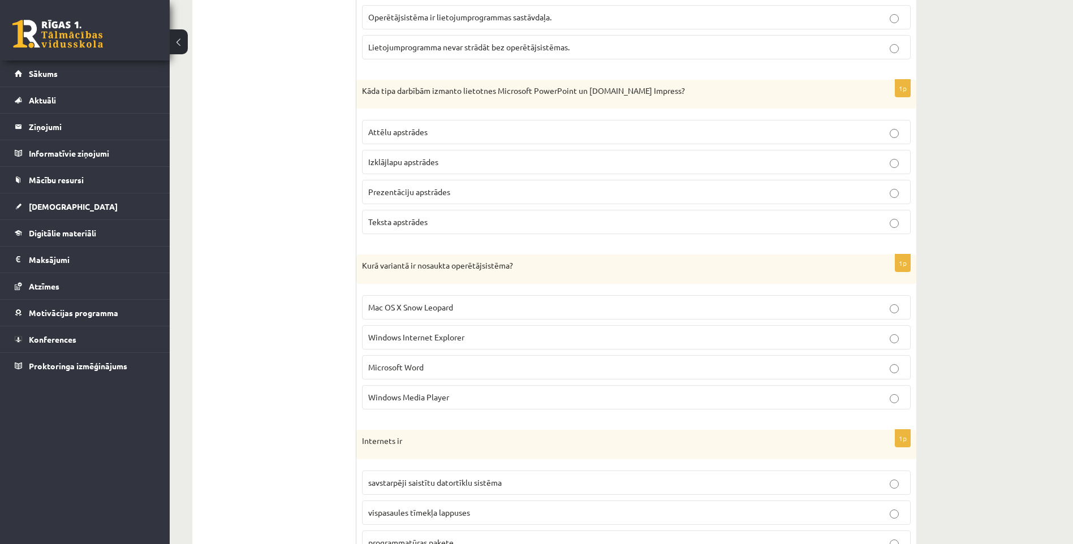
scroll to position [2431, 0]
click at [422, 166] on span "Izklājlapu apstrādes" at bounding box center [403, 161] width 70 height 10
click at [424, 195] on label "Prezentāciju apstrādes" at bounding box center [636, 191] width 548 height 24
click at [421, 308] on label "Mac OS X Snow Leopard" at bounding box center [636, 307] width 548 height 24
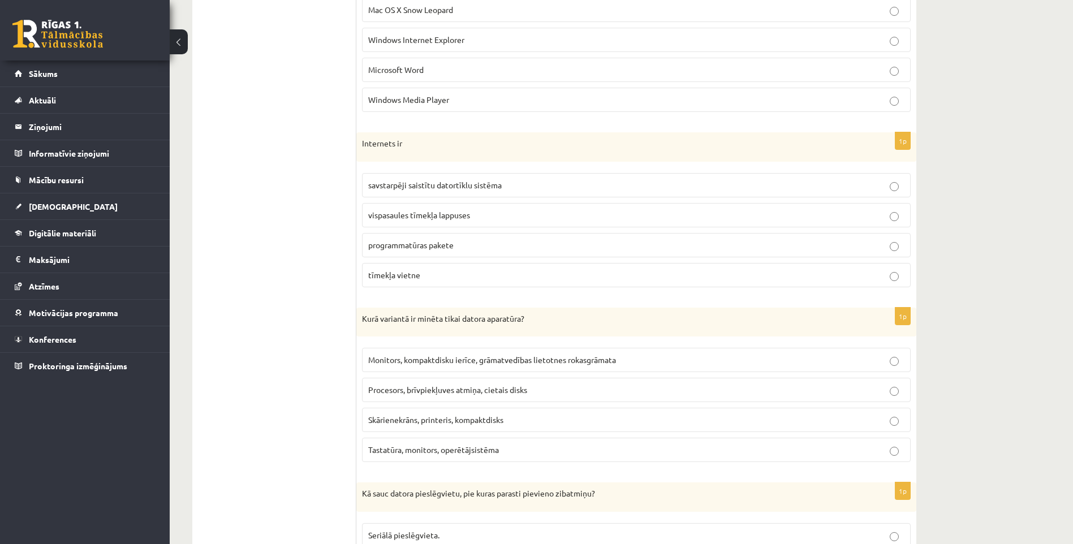
scroll to position [2771, 0]
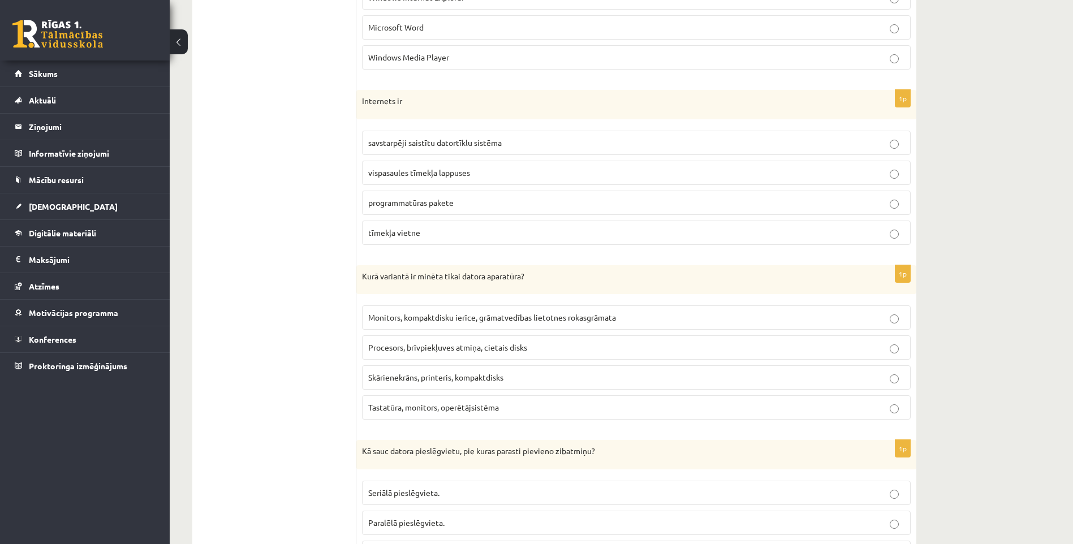
click at [420, 382] on span "Skārienekrāns, printeris, kompaktdisks" at bounding box center [435, 377] width 135 height 10
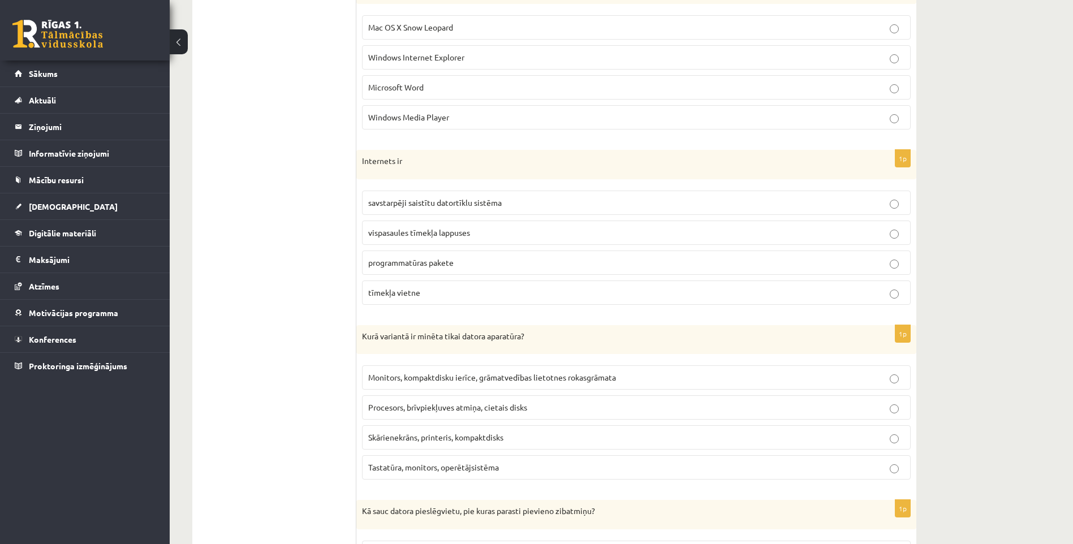
scroll to position [2714, 0]
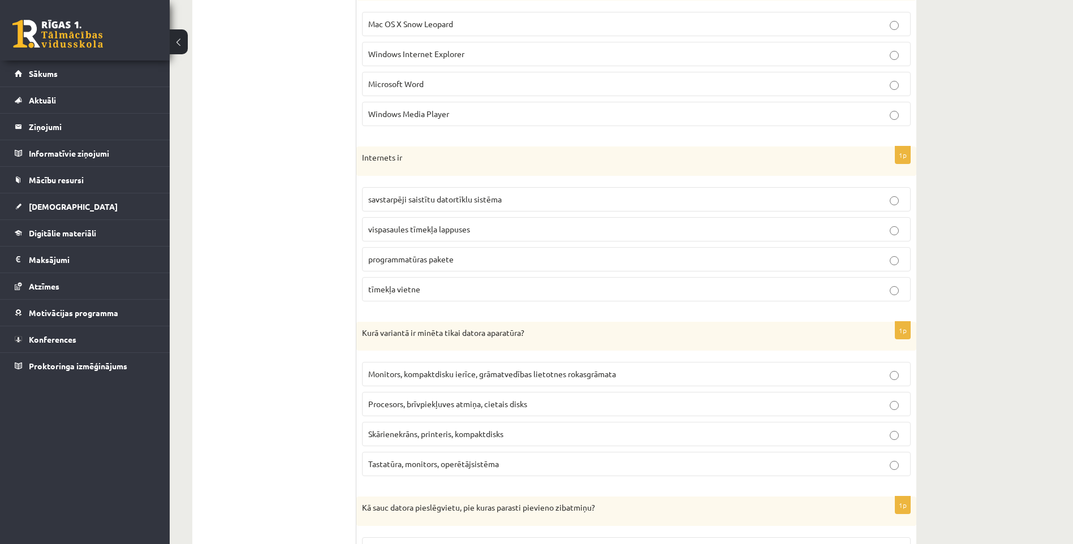
click at [408, 204] on span "savstarpēji saistītu datortīklu sistēma" at bounding box center [434, 199] width 133 height 10
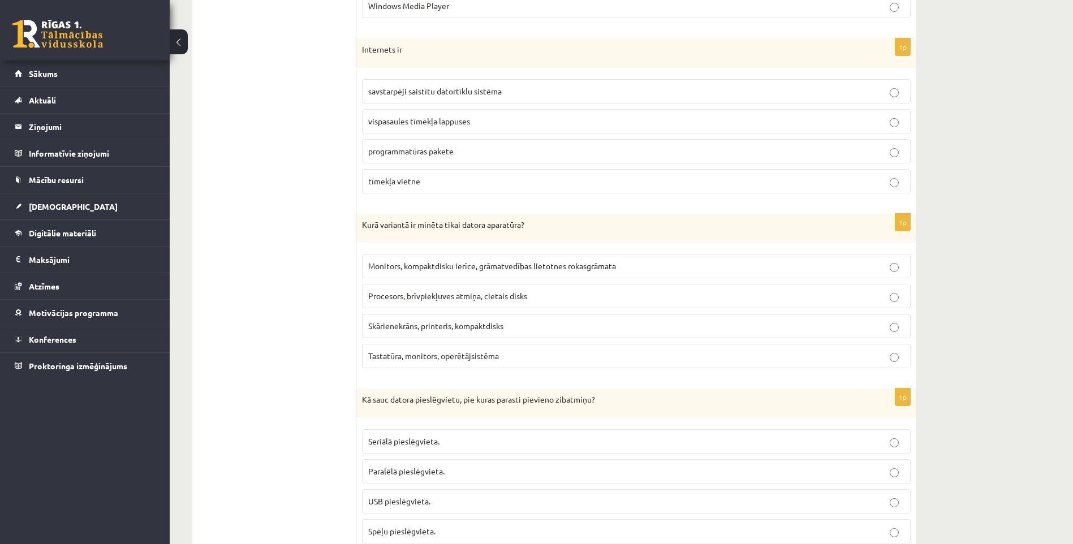
scroll to position [2827, 0]
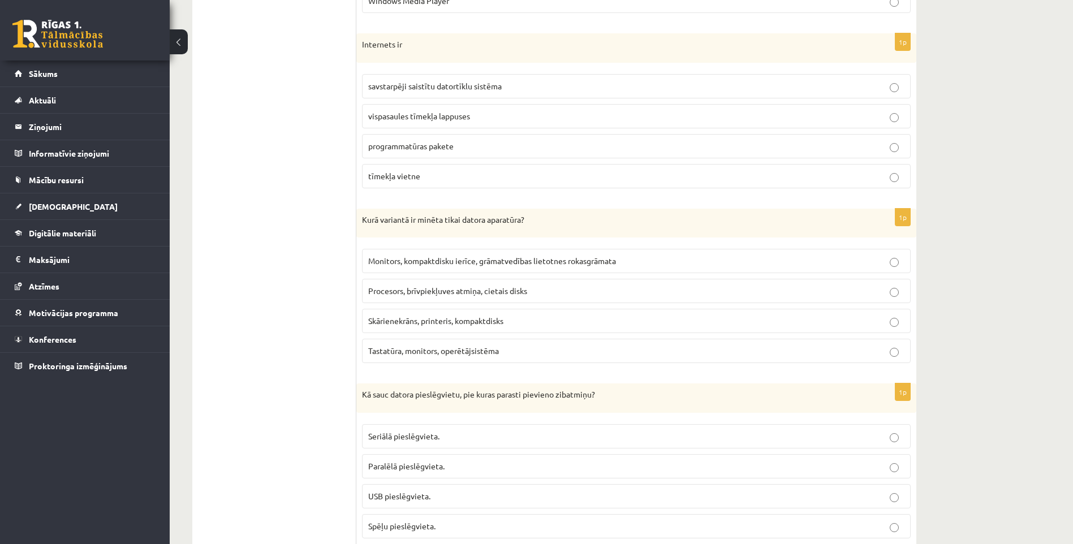
click at [427, 297] on p "Procesors, brīvpiekļuves atmiņa, cietais disks" at bounding box center [636, 291] width 536 height 12
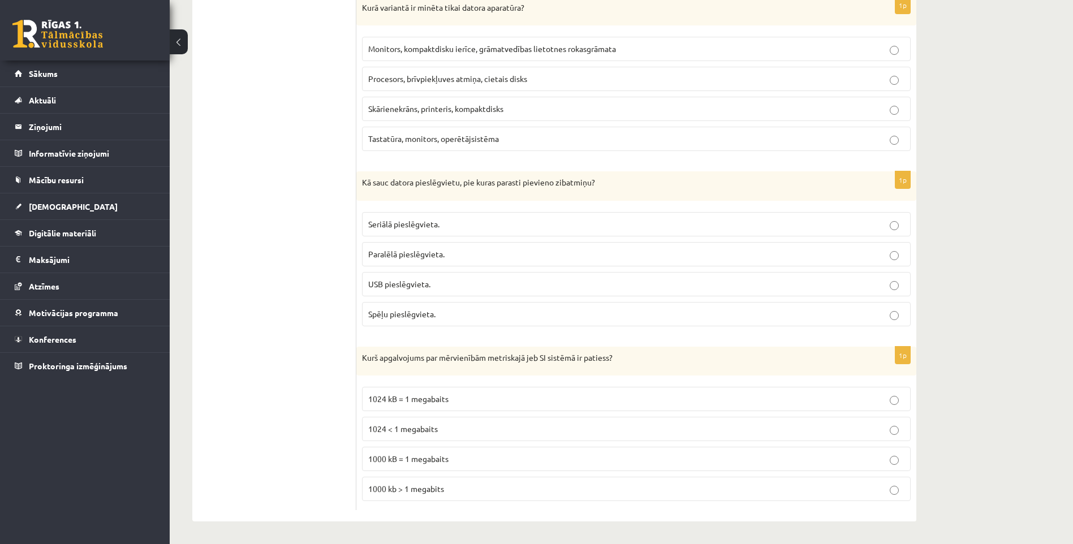
scroll to position [3051, 0]
click at [447, 466] on label "1000 kB = 1 megabaits" at bounding box center [636, 459] width 548 height 24
click at [422, 279] on span "USB pieslēgvieta." at bounding box center [399, 284] width 62 height 10
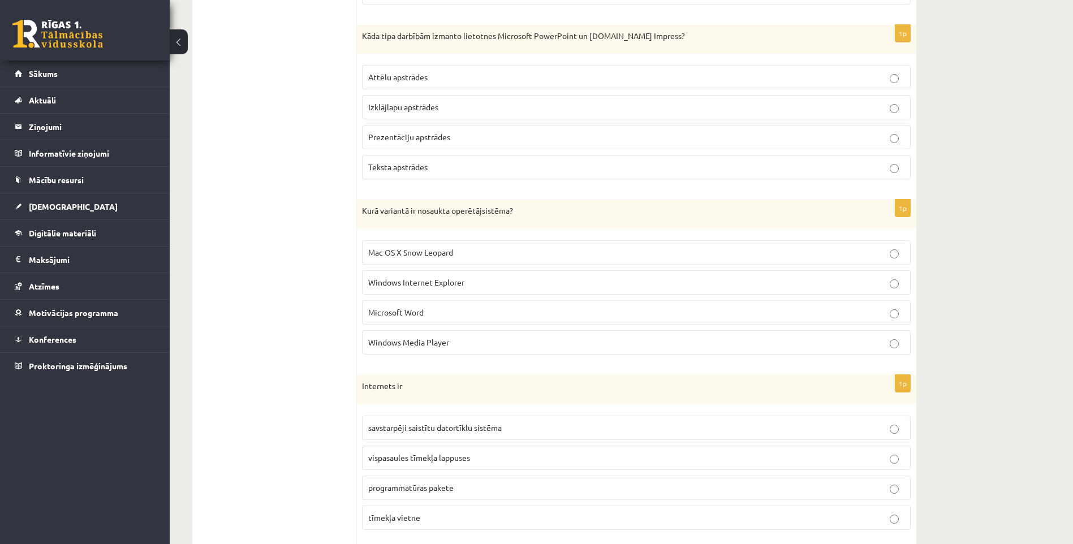
drag, startPoint x: 283, startPoint y: 299, endPoint x: 277, endPoint y: 147, distance: 151.7
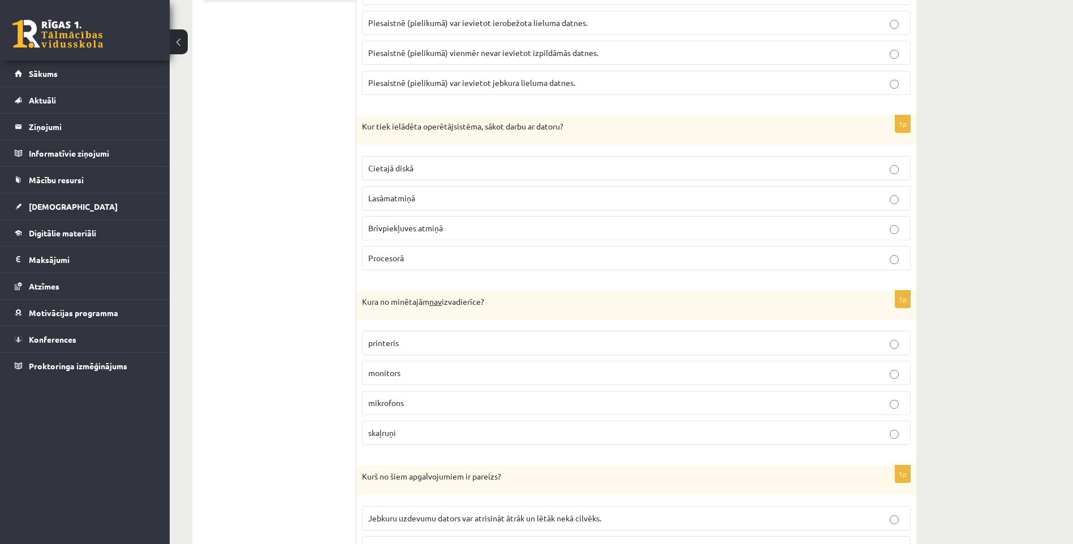
scroll to position [0, 0]
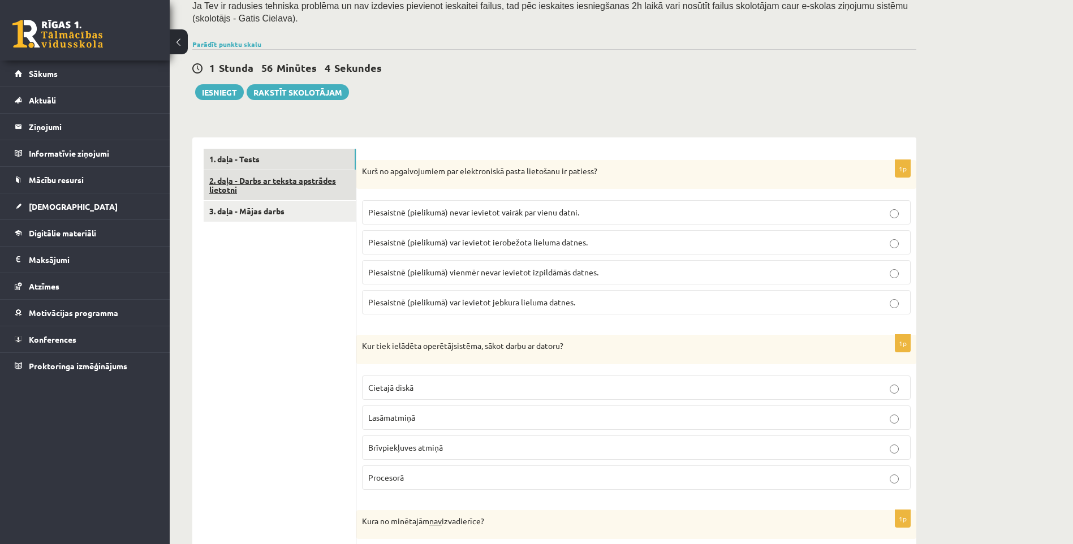
click at [268, 184] on link "2. daļa - Darbs ar teksta apstrādes lietotni" at bounding box center [280, 185] width 152 height 31
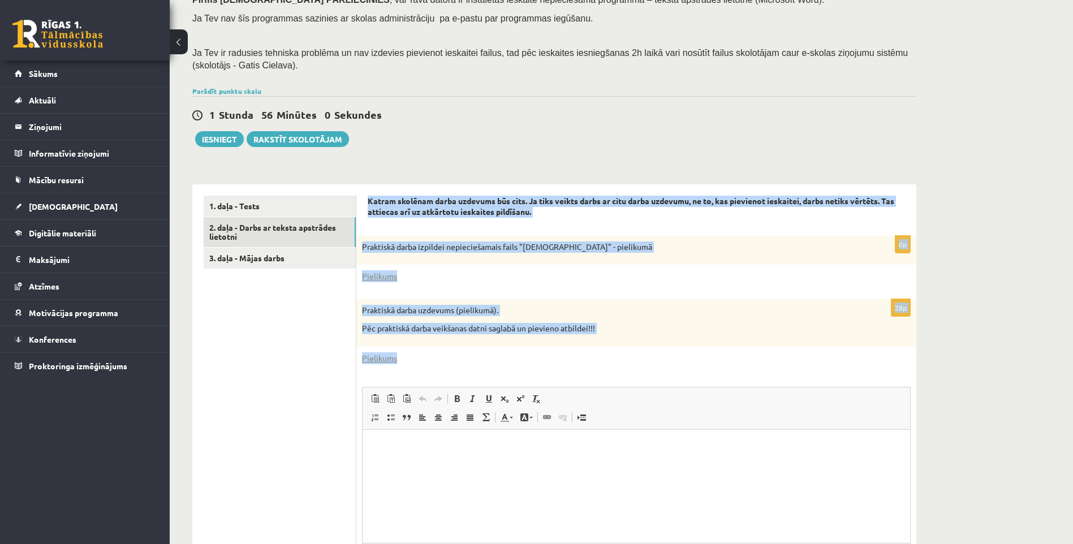
drag, startPoint x: 365, startPoint y: 200, endPoint x: 616, endPoint y: 371, distance: 303.5
click at [616, 371] on div "Katram skolēnam darba uzdevums būs cits. Ja tiks veikts darbs ar citu darba uzd…" at bounding box center [636, 408] width 560 height 449
copy form "Katram skolēnam darba uzdevums būs cits. Ja tiks veikts darbs ar citu darba uzd…"
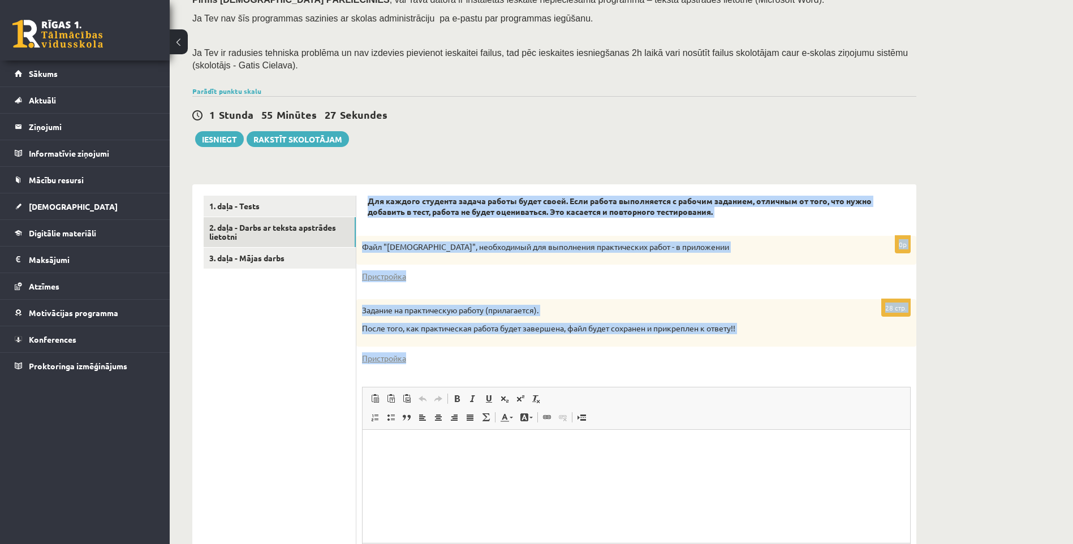
click at [790, 230] on form "Для каждого студента задача работы будет своей. Если работа выполняется с рабоч…" at bounding box center [636, 409] width 537 height 426
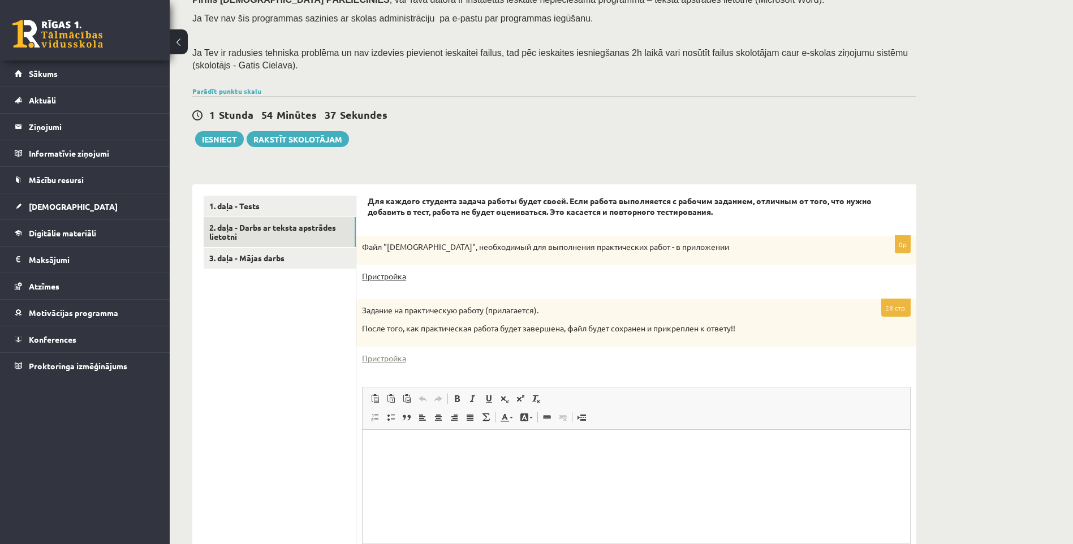
click at [381, 282] on link "Пристройка" at bounding box center [384, 276] width 44 height 12
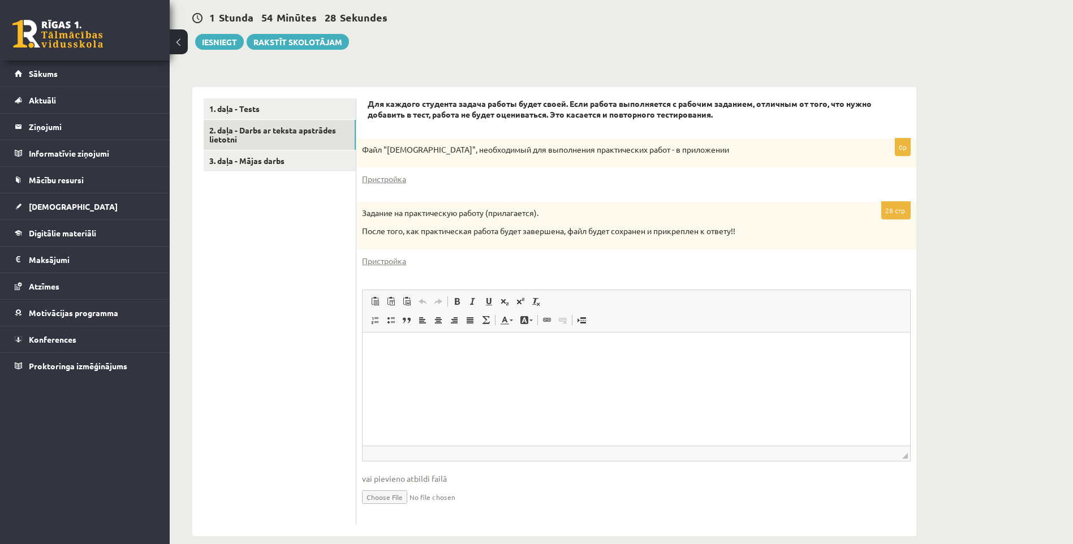
scroll to position [292, 0]
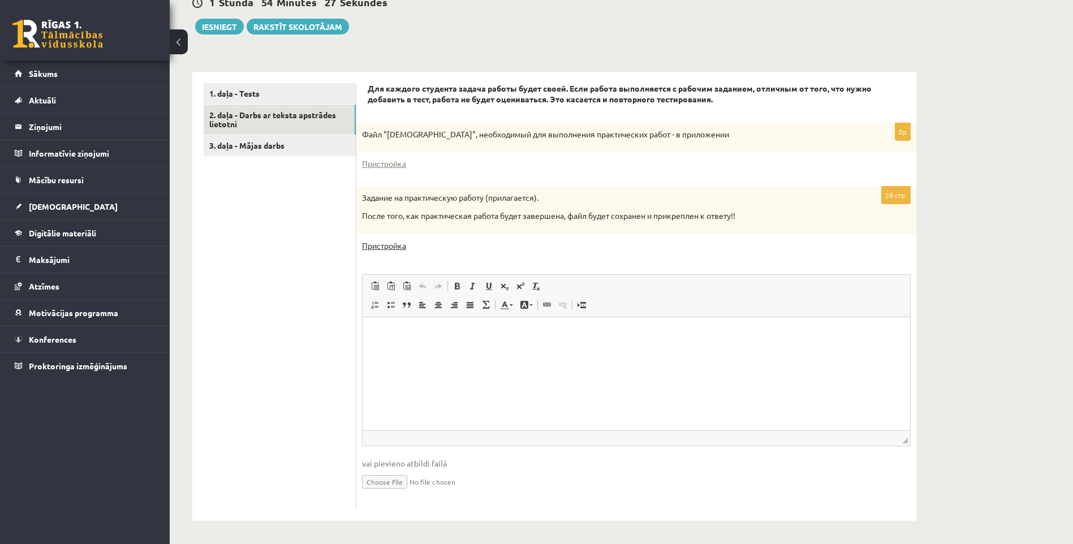
click at [389, 241] on link "Пристройка" at bounding box center [384, 246] width 44 height 12
click at [518, 343] on html at bounding box center [635, 334] width 547 height 34
click at [420, 344] on html at bounding box center [635, 334] width 547 height 34
click at [271, 150] on link "3. daļa - Mājas darbs" at bounding box center [280, 145] width 152 height 21
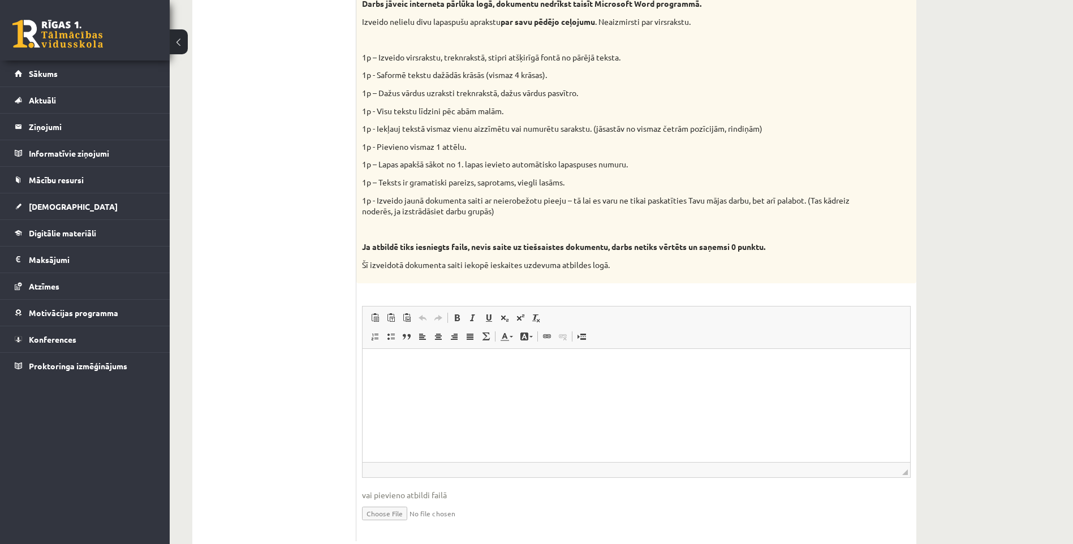
scroll to position [327, 0]
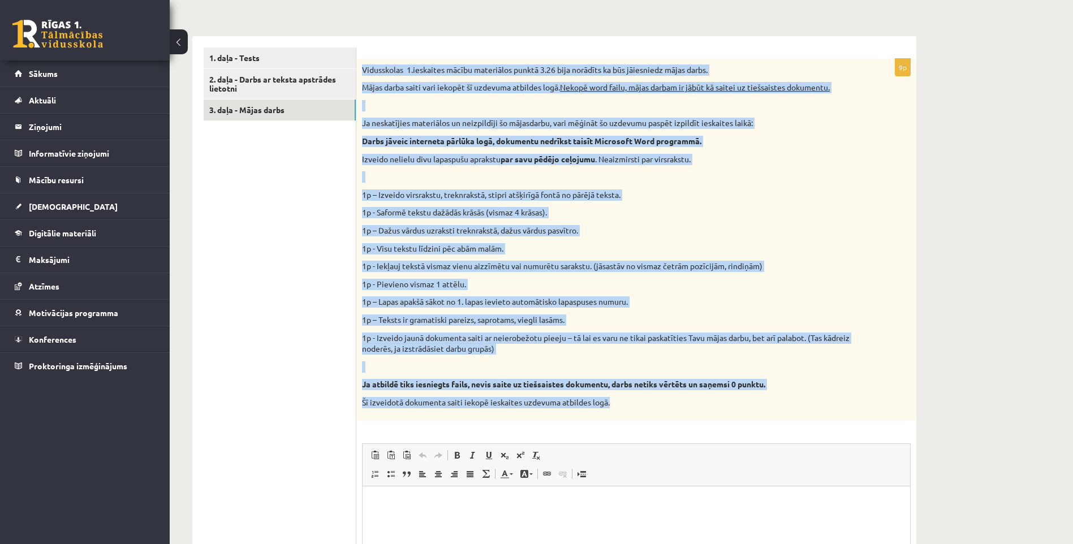
drag, startPoint x: 361, startPoint y: 68, endPoint x: 752, endPoint y: 409, distance: 518.9
click at [752, 409] on div "Vidusskolas 1.ieskaites mācību materiālos punktā 3.26 bija norādīts ka būs jāie…" at bounding box center [636, 240] width 560 height 362
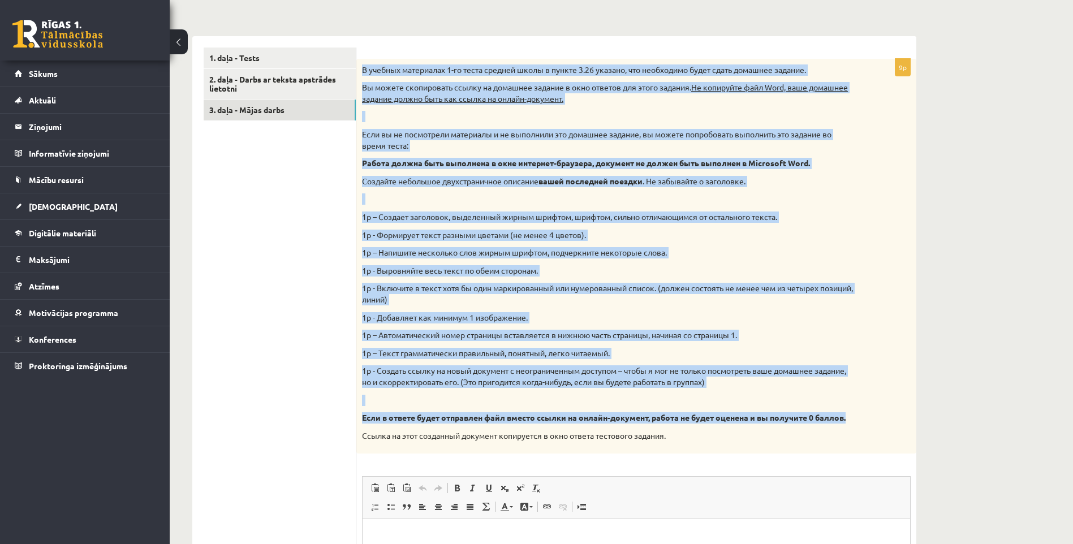
click at [822, 335] on p "1p – Автоматический номер страницы вставляется в нижнюю часть страницы, начиная…" at bounding box center [608, 335] width 492 height 11
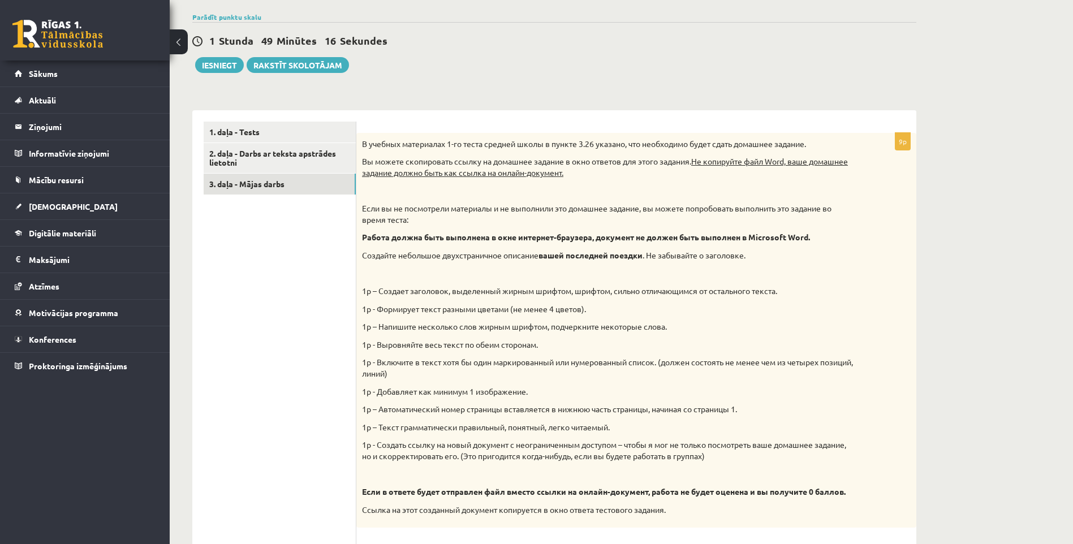
scroll to position [339, 0]
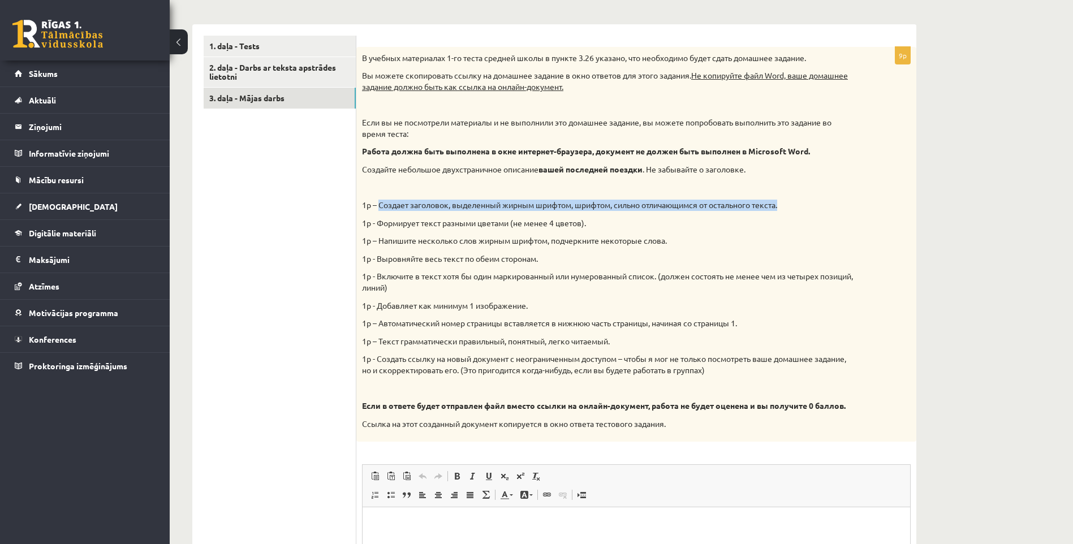
drag, startPoint x: 795, startPoint y: 200, endPoint x: 378, endPoint y: 209, distance: 417.4
click at [378, 209] on div "В учебных материалах 1-го теста средней школы в пункте 3.26 указано, что необхо…" at bounding box center [636, 244] width 560 height 395
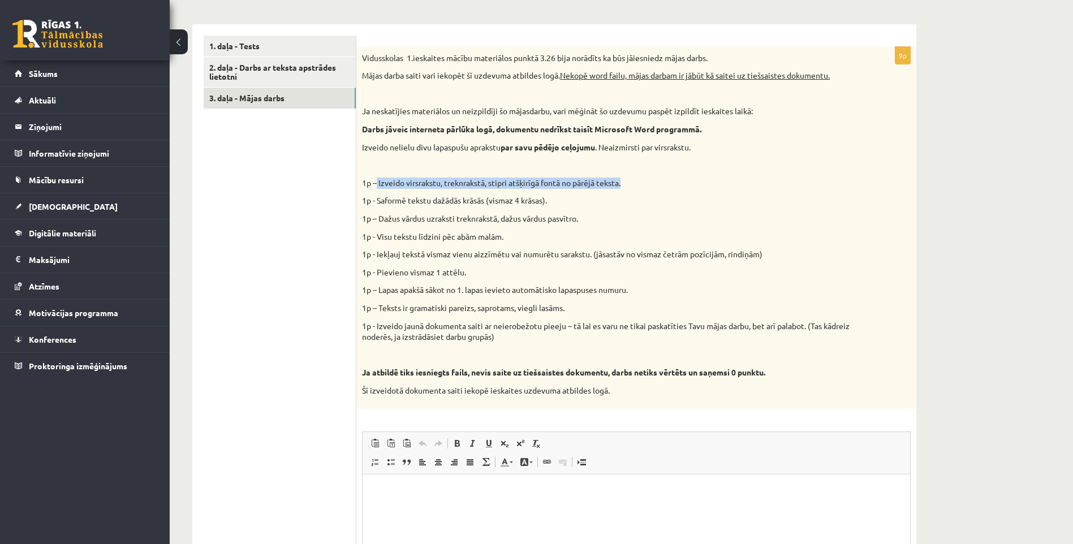
drag, startPoint x: 572, startPoint y: 185, endPoint x: 377, endPoint y: 181, distance: 195.7
click at [377, 181] on p "1p – Izveido virsrakstu, treknrakstā, stipri atšķirīgā fontā no pārējā teksta." at bounding box center [608, 183] width 492 height 11
copy p "Izveido virsrakstu, treknrakstā, stipri atšķirīgā fontā no pārējā teksta."
drag, startPoint x: 558, startPoint y: 201, endPoint x: 375, endPoint y: 205, distance: 182.7
click at [375, 205] on p "1p - Saformē tekstu dažādās krāsās (vismaz 4 krāsas)." at bounding box center [608, 200] width 492 height 11
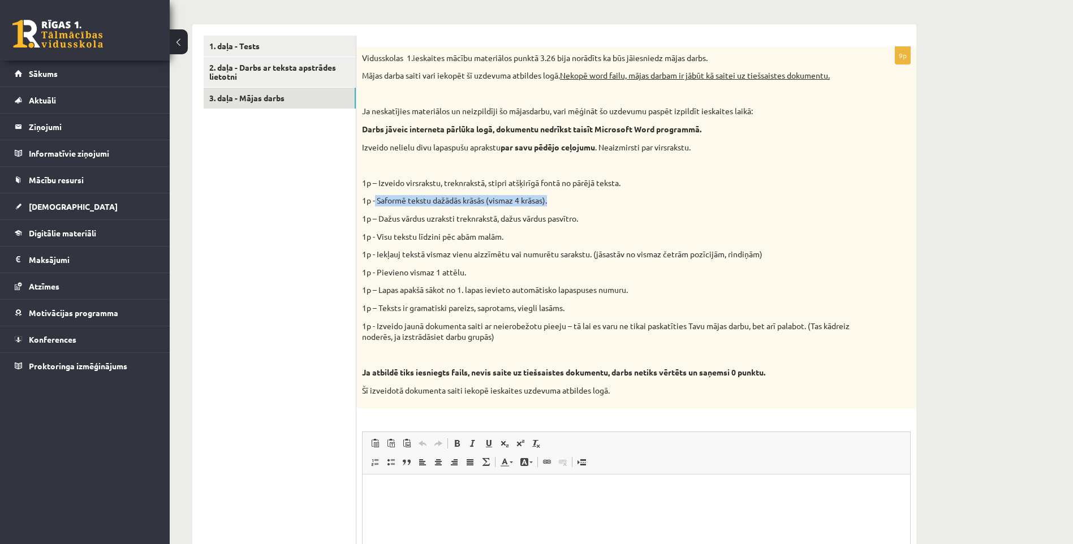
copy p "Saformē tekstu dažādās krāsās (vismaz 4 krāsas)."
click at [511, 211] on div "Vidusskolas 1.ieskaites mācību materiālos punktā 3.26 bija norādīts ka būs jāie…" at bounding box center [636, 228] width 560 height 362
drag, startPoint x: 379, startPoint y: 220, endPoint x: 584, endPoint y: 222, distance: 205.3
click at [584, 222] on p "1p – Dažus vārdus uzraksti treknrakstā, dažus vārdus pasvītro." at bounding box center [608, 218] width 492 height 11
copy p "Dažus vārdus uzraksti treknrakstā, dažus vārdus pasvītro."
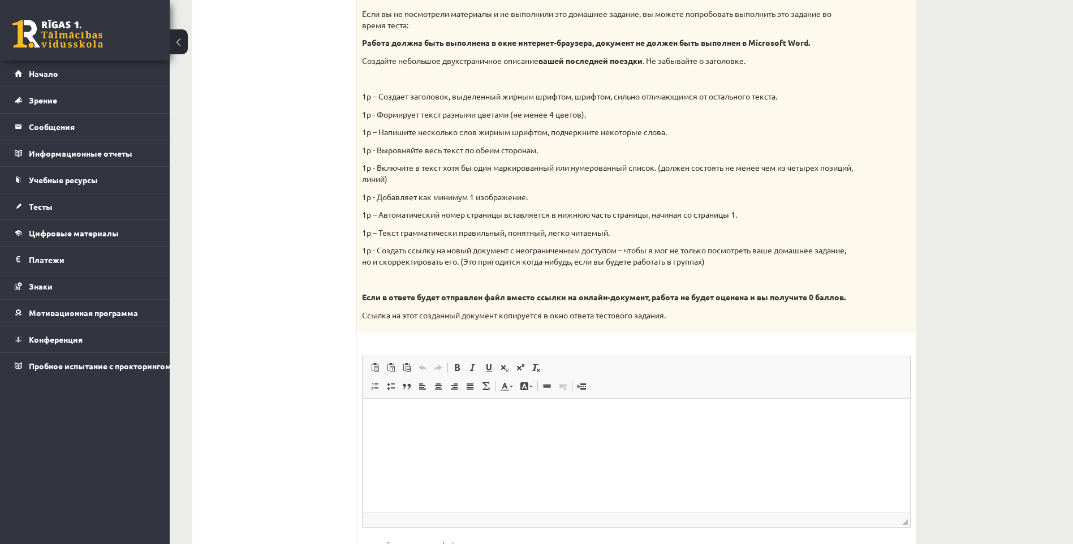
scroll to position [452, 0]
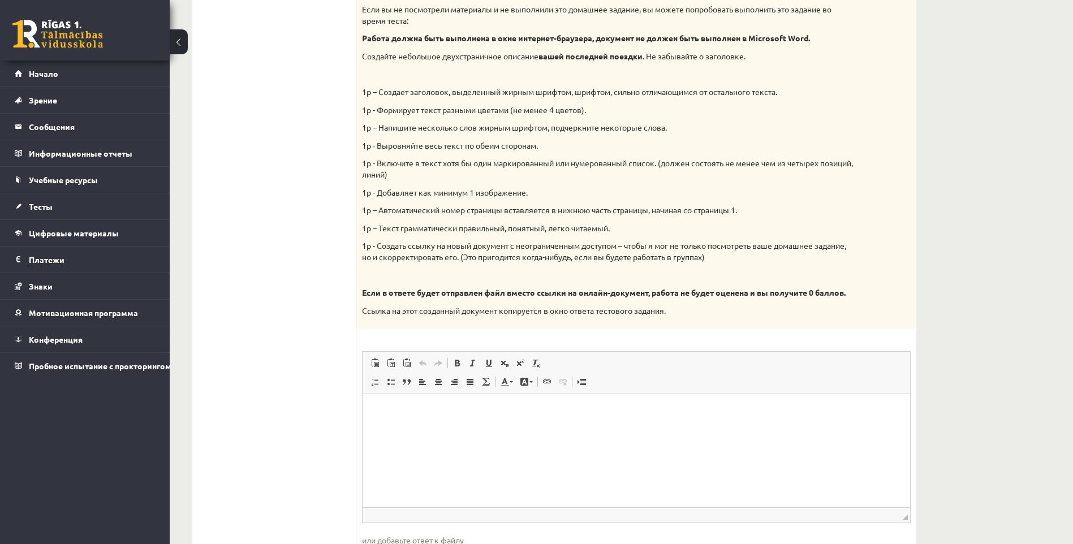
click at [986, 81] on div "Datorika 10.b1 klase 1.ieskaite , Gļebs Kamašins (10.b1 klase) Ieskaite jāpilda…" at bounding box center [621, 105] width 903 height 1029
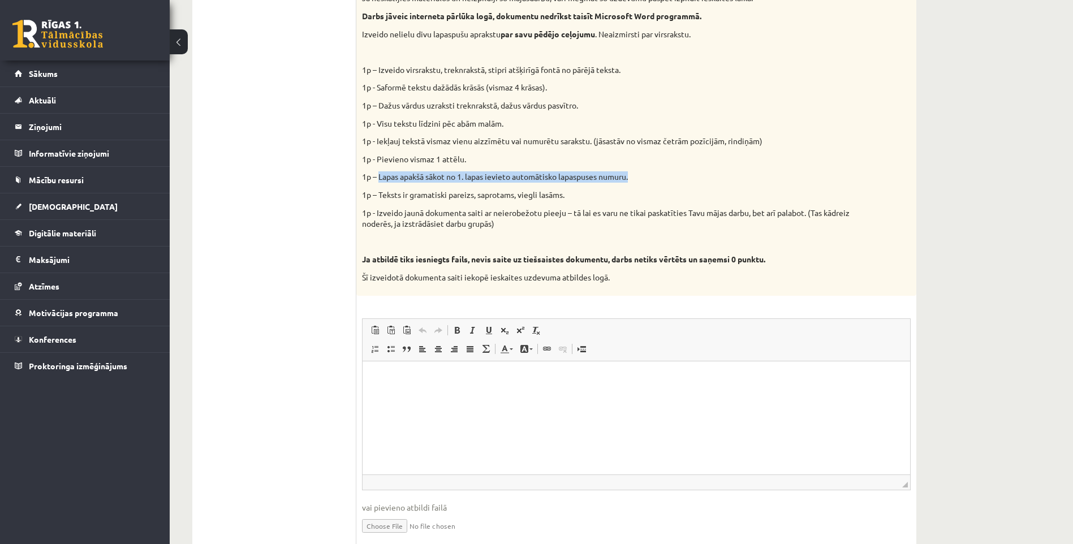
drag, startPoint x: 634, startPoint y: 180, endPoint x: 381, endPoint y: 179, distance: 253.3
click at [381, 179] on p "1p – Lapas apakšā sākot no 1. lapas ievieto automātisko lapaspuses numuru." at bounding box center [608, 176] width 492 height 11
copy p "Lapas apakšā sākot no 1. lapas ievieto automātisko lapaspuses numuru."
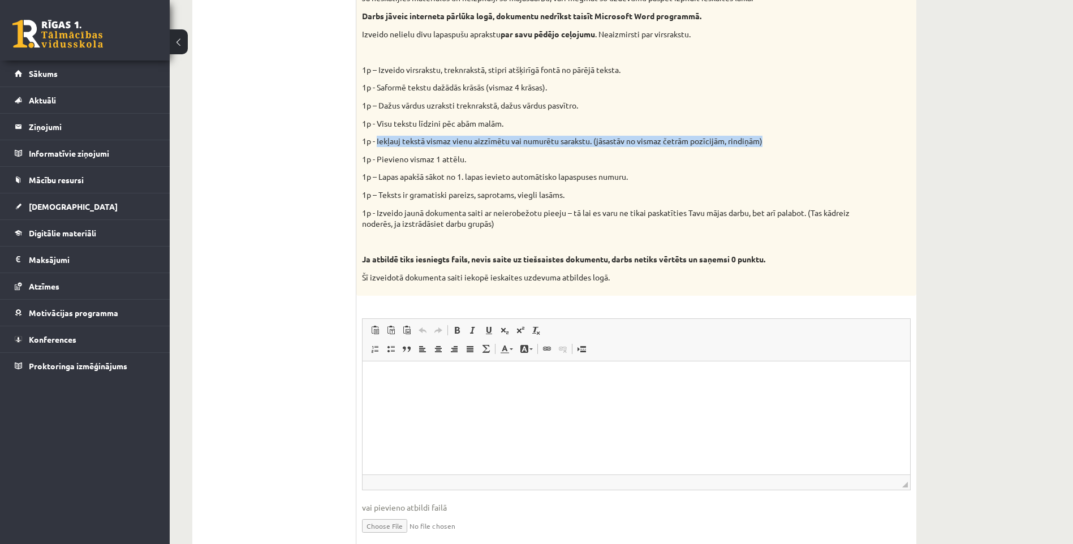
drag, startPoint x: 377, startPoint y: 141, endPoint x: 763, endPoint y: 137, distance: 386.2
click at [763, 137] on p "1p - Iekļauj tekstā vismaz vienu aizzīmētu vai numurētu sarakstu. (jāsastāv no …" at bounding box center [608, 141] width 492 height 11
copy p "Iekļauj tekstā vismaz vienu aizzīmētu vai numurētu sarakstu. (jāsastāv no visma…"
click at [450, 163] on p "1p - Pievieno vismaz 1 attēlu." at bounding box center [608, 159] width 492 height 11
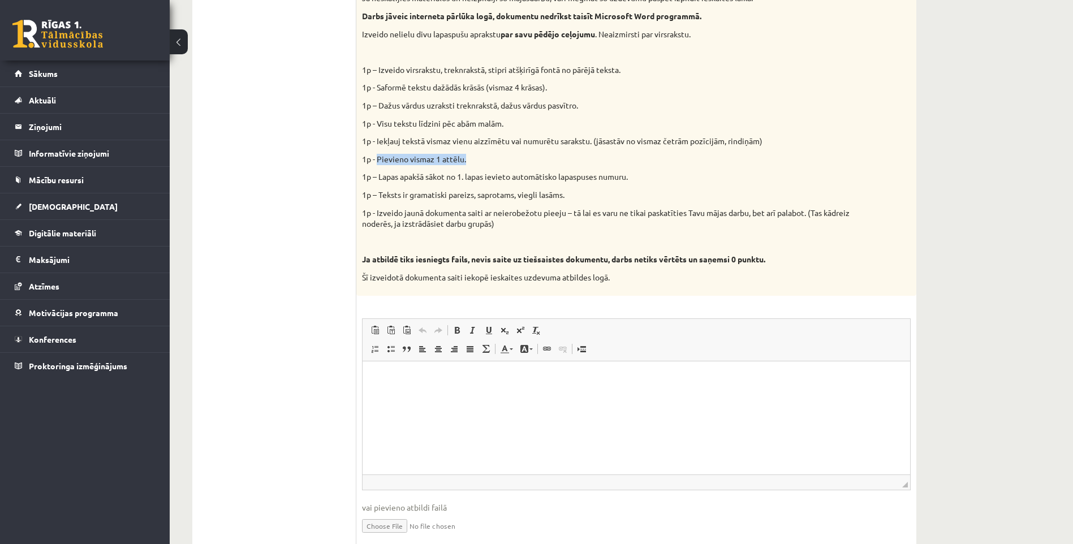
drag, startPoint x: 468, startPoint y: 160, endPoint x: 378, endPoint y: 158, distance: 89.9
click at [378, 158] on p "1p - Pievieno vismaz 1 attēlu." at bounding box center [608, 159] width 492 height 11
copy p "Pievieno vismaz 1 attēlu."
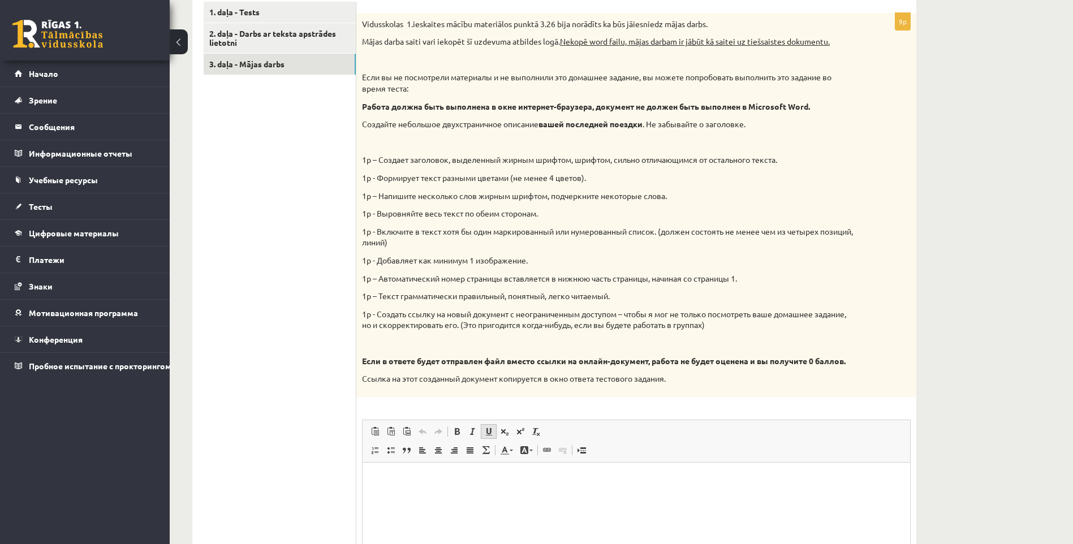
scroll to position [349, 0]
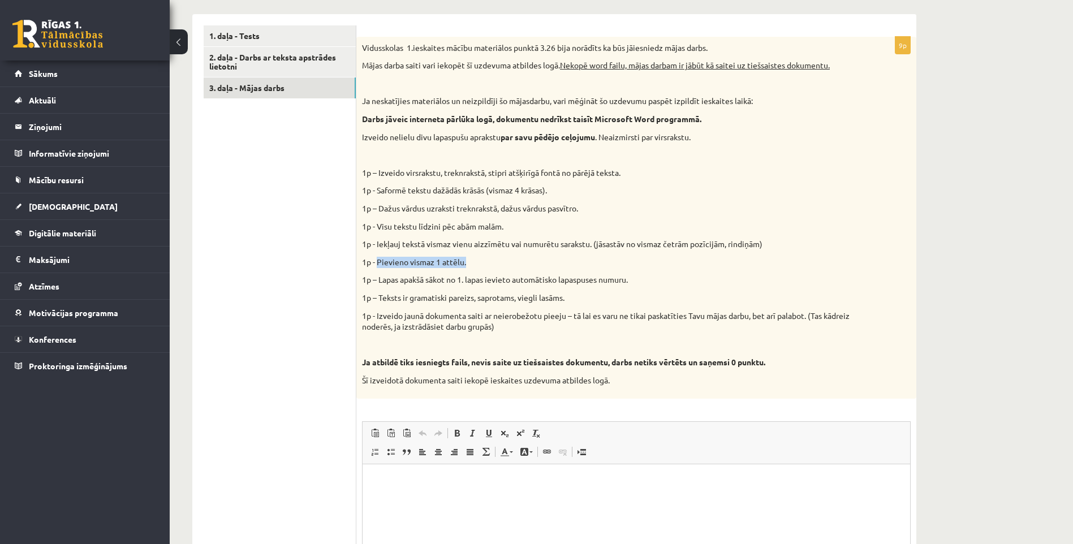
drag, startPoint x: 470, startPoint y: 263, endPoint x: 379, endPoint y: 263, distance: 90.5
click at [379, 263] on p "1p - Pievieno vismaz 1 attēlu." at bounding box center [608, 262] width 492 height 11
copy p "Pievieno vismaz 1 attēlu."
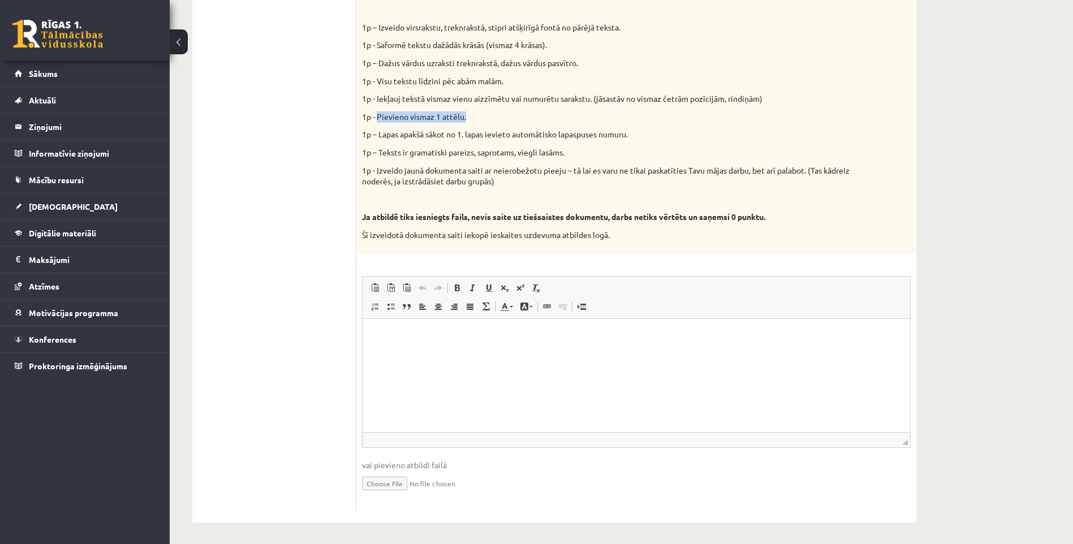
scroll to position [497, 0]
drag, startPoint x: 634, startPoint y: 132, endPoint x: 380, endPoint y: 132, distance: 253.9
click at [380, 132] on p "1p – Lapas apakšā sākot no 1. lapas ievieto automātisko lapaspuses numuru." at bounding box center [608, 132] width 492 height 11
copy p "Lapas apakšā sākot no 1. lapas ievieto automātisko lapaspuses numuru."
click at [642, 153] on p "1p – Teksts ir gramatiski pareizs, saprotams, viegli lasāms." at bounding box center [608, 150] width 492 height 11
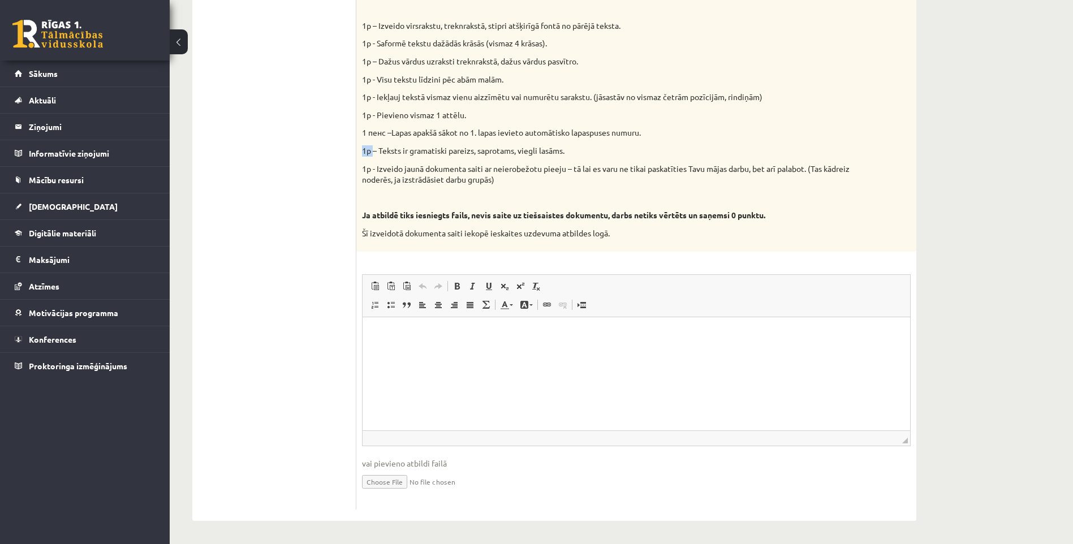
drag, startPoint x: 629, startPoint y: 136, endPoint x: 571, endPoint y: 136, distance: 58.2
click at [379, 139] on div "Vidusskolas 1.ieskaites mācību materiālos punktā 3.26 bija norādīts ka būs jāie…" at bounding box center [636, 71] width 560 height 362
drag, startPoint x: 561, startPoint y: 152, endPoint x: 379, endPoint y: 152, distance: 182.6
click at [379, 152] on p "1p – Teksts ir gramatiski pareizs, saprotams, viegli lasāms." at bounding box center [608, 150] width 492 height 11
click at [452, 191] on div "Vidusskolas 1.ieskaites mācību materiālos punktā 3.26 bija norādīts ka būs jāie…" at bounding box center [636, 71] width 560 height 362
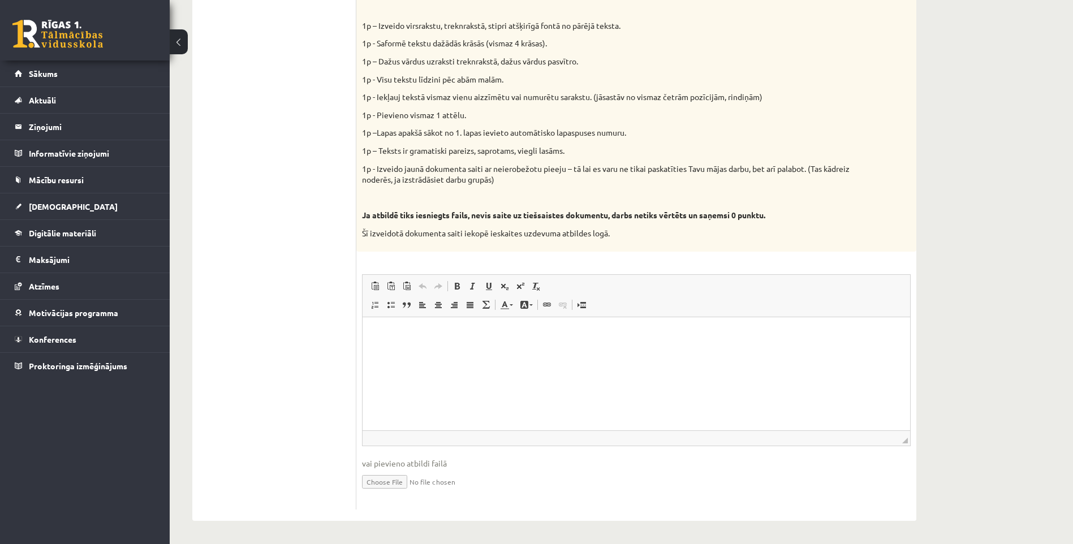
click at [556, 172] on p "1p - Izveido jaunā dokumenta saiti ar neierobežotu pieeju – tā lai es varu ne t…" at bounding box center [608, 174] width 492 height 22
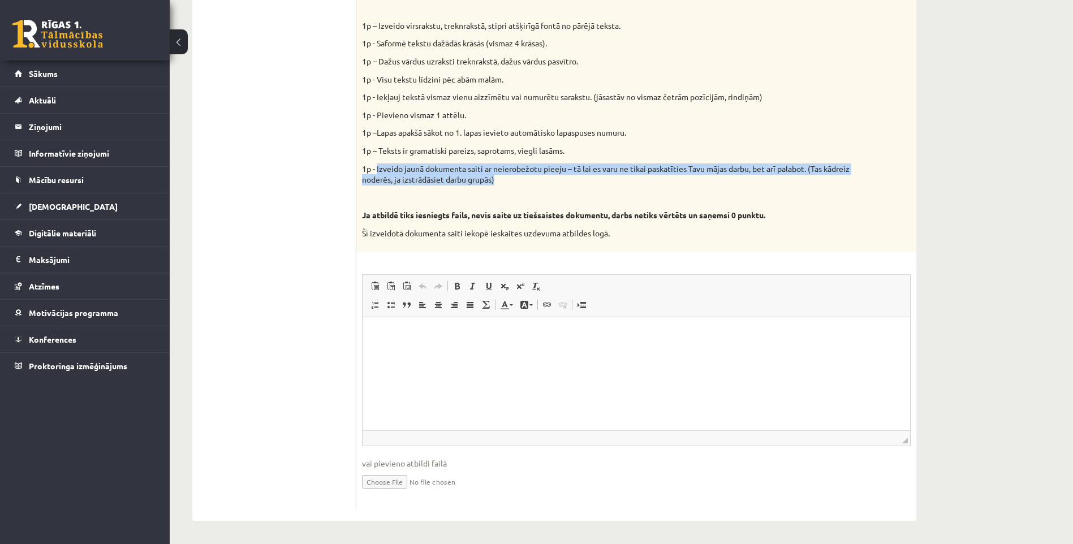
drag, startPoint x: 531, startPoint y: 178, endPoint x: 377, endPoint y: 170, distance: 154.6
click at [377, 170] on p "1p - Izveido jaunā dokumenta saiti ar neierobežotu pieeju – tā lai es varu ne t…" at bounding box center [608, 174] width 492 height 22
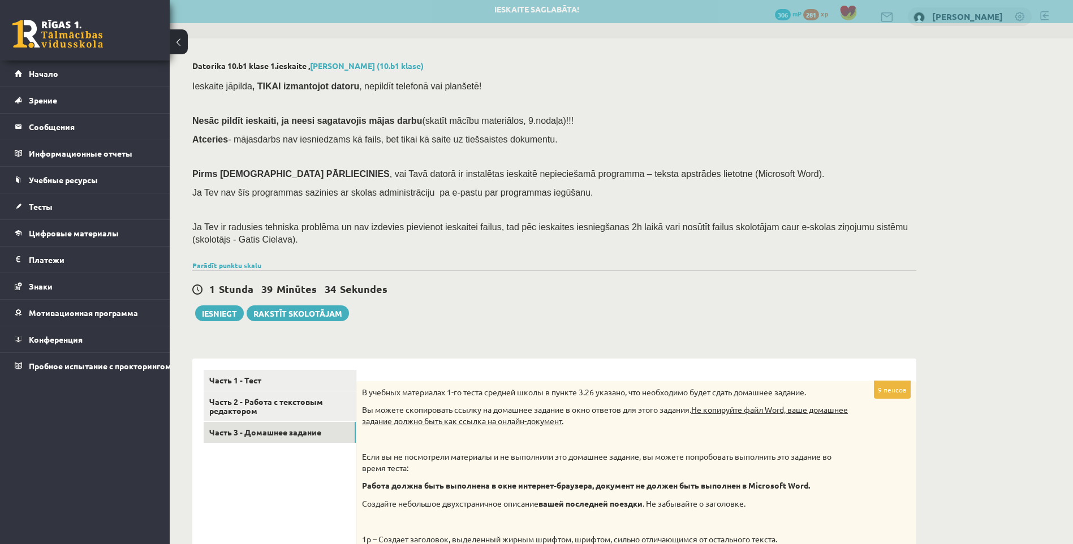
scroll to position [0, 0]
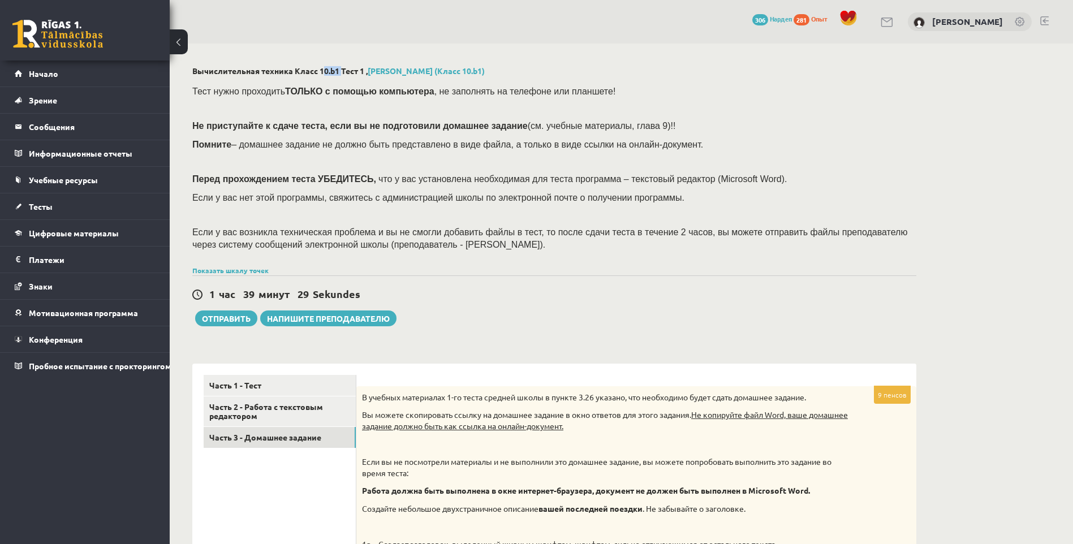
drag, startPoint x: 320, startPoint y: 71, endPoint x: 338, endPoint y: 74, distance: 18.2
click at [338, 74] on font "Вычислительная техника Класс 10.b1 Тест 1 , Глеб Камашин (Класс 10.b1)" at bounding box center [338, 71] width 292 height 10
click at [634, 82] on div "Тест нужно проходить ТОЛЬКО с помощью компьютера , не заполнять на телефоне или…" at bounding box center [554, 170] width 724 height 183
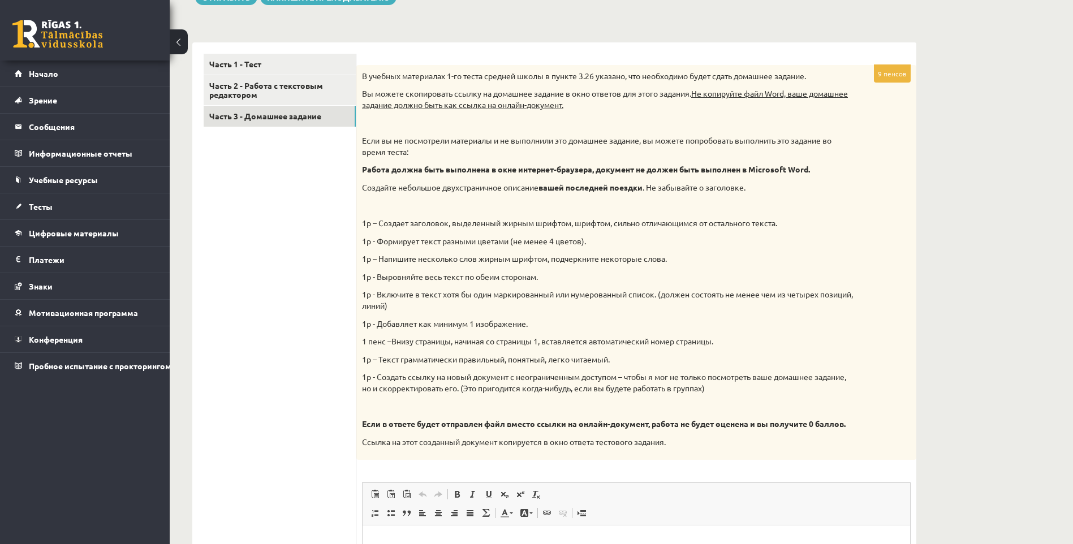
scroll to position [339, 0]
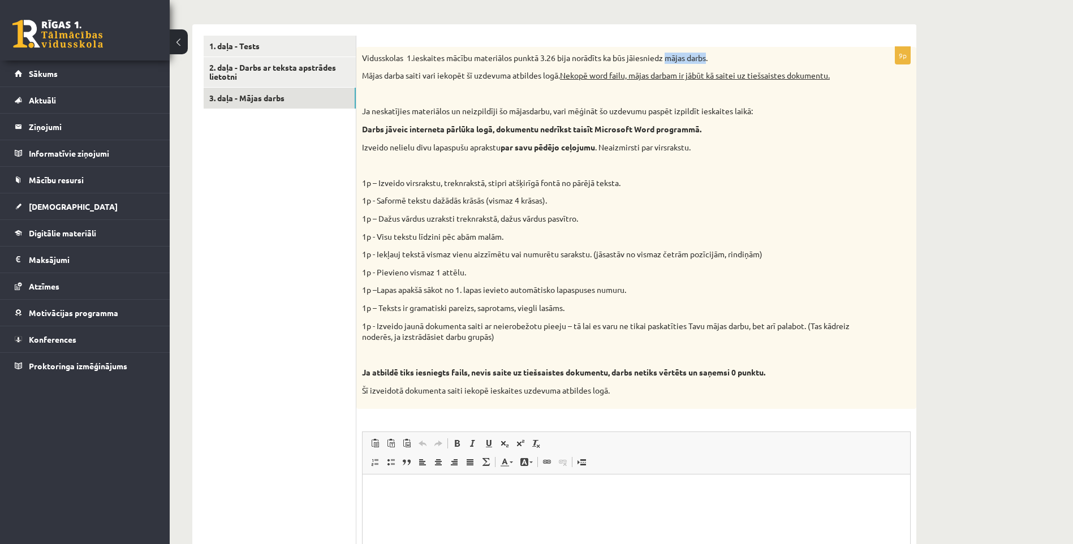
drag, startPoint x: 708, startPoint y: 59, endPoint x: 668, endPoint y: 61, distance: 40.2
click at [668, 61] on p "Vidusskolas 1.ieskaites mācību materiālos punktā 3.26 bija norādīts ka būs jāie…" at bounding box center [608, 58] width 492 height 11
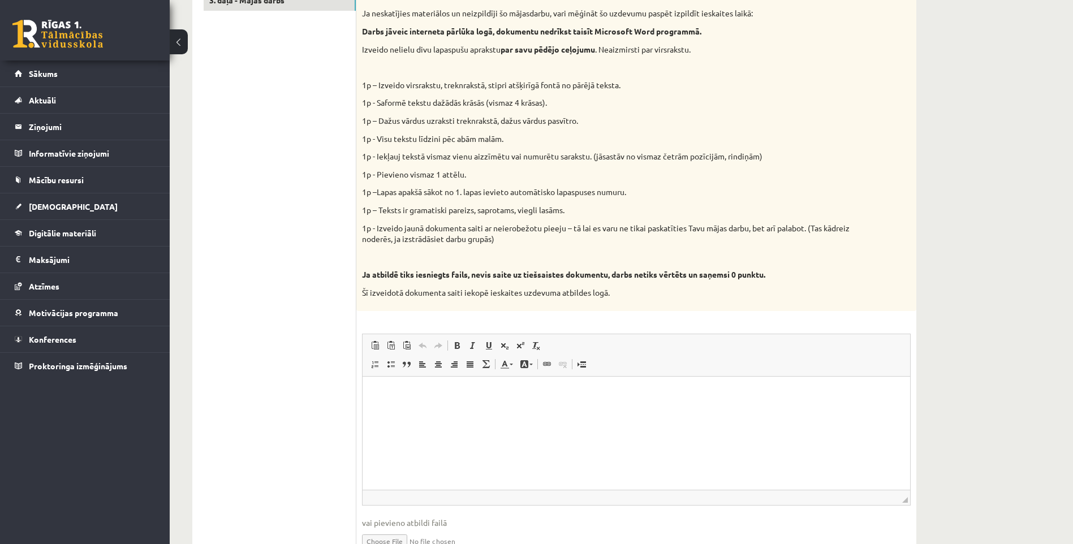
scroll to position [497, 0]
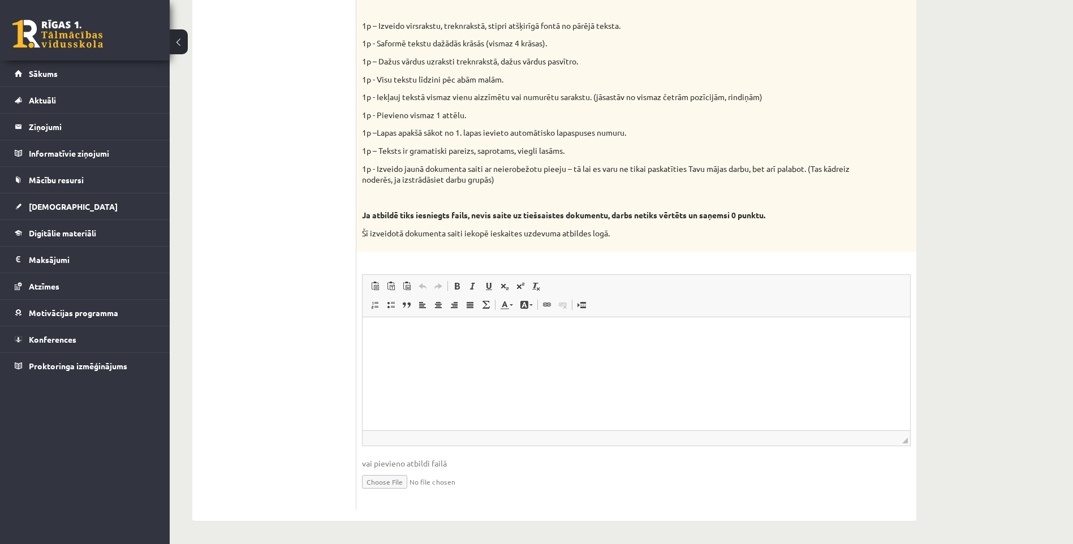
click at [462, 336] on p "Визуальный текстовый редактор, wiswyg-editor-user-answer-47024883004160" at bounding box center [636, 334] width 525 height 12
drag, startPoint x: 743, startPoint y: 336, endPoint x: 701, endPoint y: 666, distance: 331.7
click at [362, 348] on html "**********" at bounding box center [635, 334] width 547 height 34
click at [583, 351] on html "**********" at bounding box center [635, 334] width 547 height 34
click at [444, 462] on span "vai pievieno atbildi failā" at bounding box center [636, 463] width 548 height 12
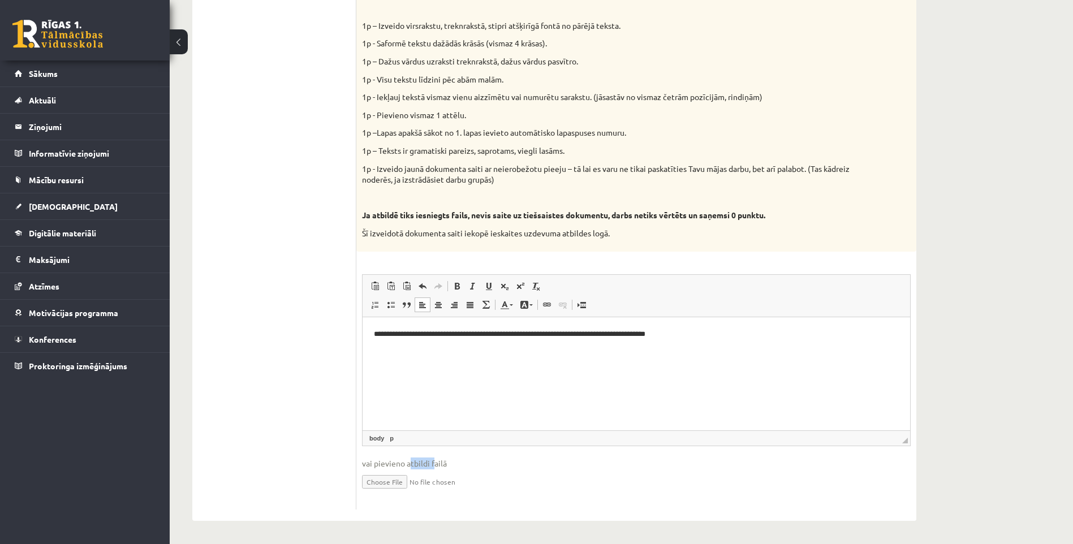
click at [409, 467] on span "vai pievieno atbildi failā" at bounding box center [636, 463] width 548 height 12
click at [464, 469] on input "file" at bounding box center [636, 480] width 548 height 23
click at [421, 435] on span "◢ Путь элементов body p" at bounding box center [635, 437] width 547 height 15
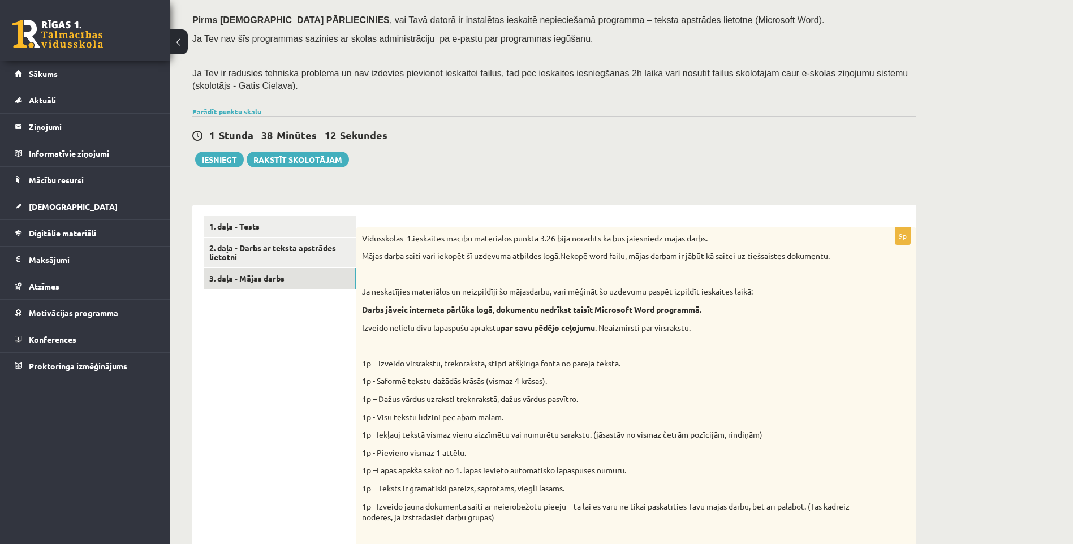
scroll to position [101, 0]
click at [306, 340] on ul "1. daļa - Tests 2. daļa - Darbs ar teksta apstrādes lietotni 3. daļa - Mājas da…" at bounding box center [280, 532] width 153 height 631
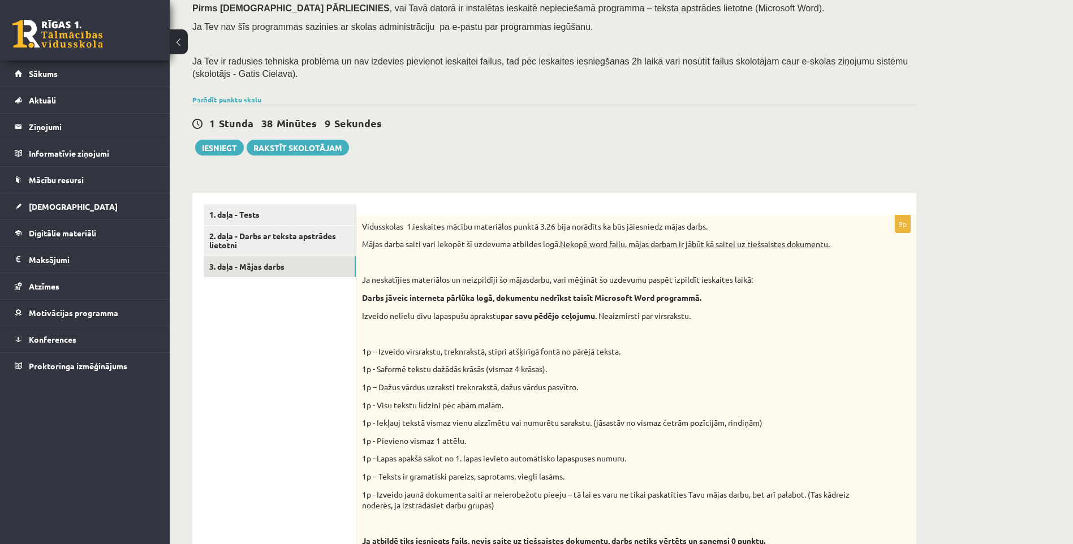
scroll to position [158, 0]
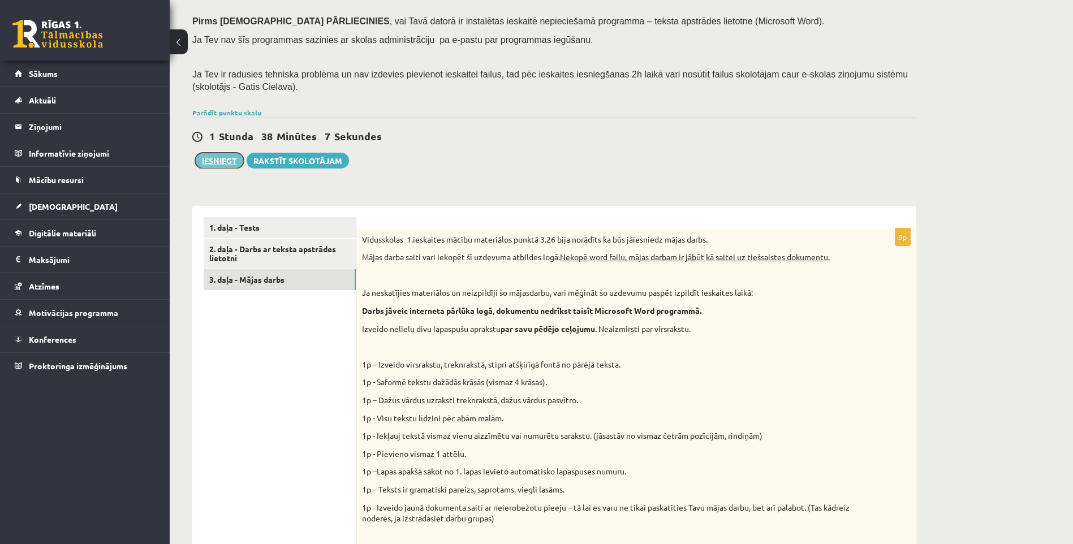
click at [235, 160] on button "Iesniegt" at bounding box center [219, 161] width 49 height 16
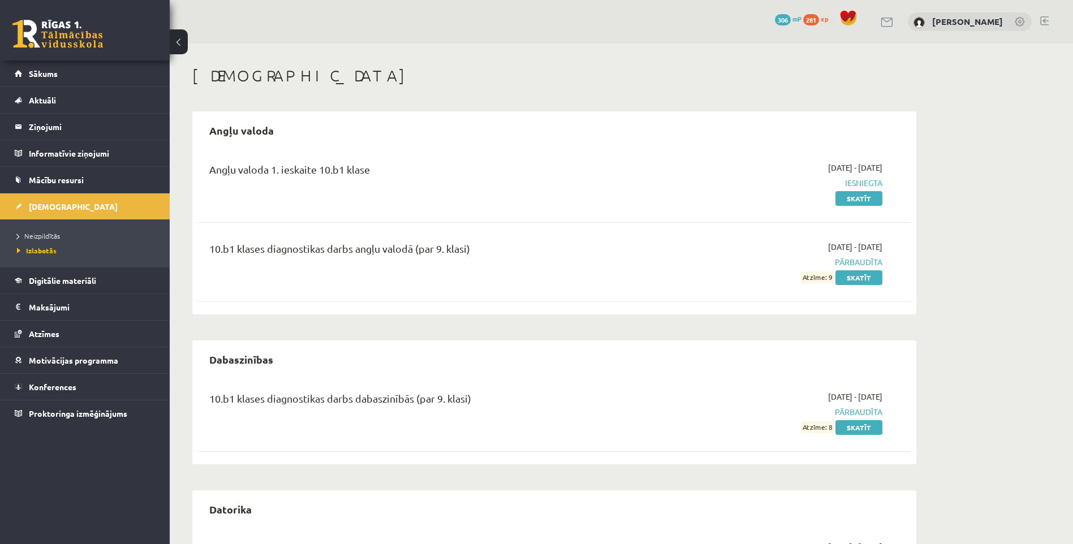
click at [833, 276] on span "Atzīme: 9" at bounding box center [817, 277] width 33 height 12
click at [830, 286] on div "10.b1 klases diagnostikas darbs angļu valodā (par 9. klasi) [DATE] - [DATE] Pār…" at bounding box center [554, 262] width 712 height 65
click at [856, 276] on link "Skatīt" at bounding box center [858, 277] width 47 height 15
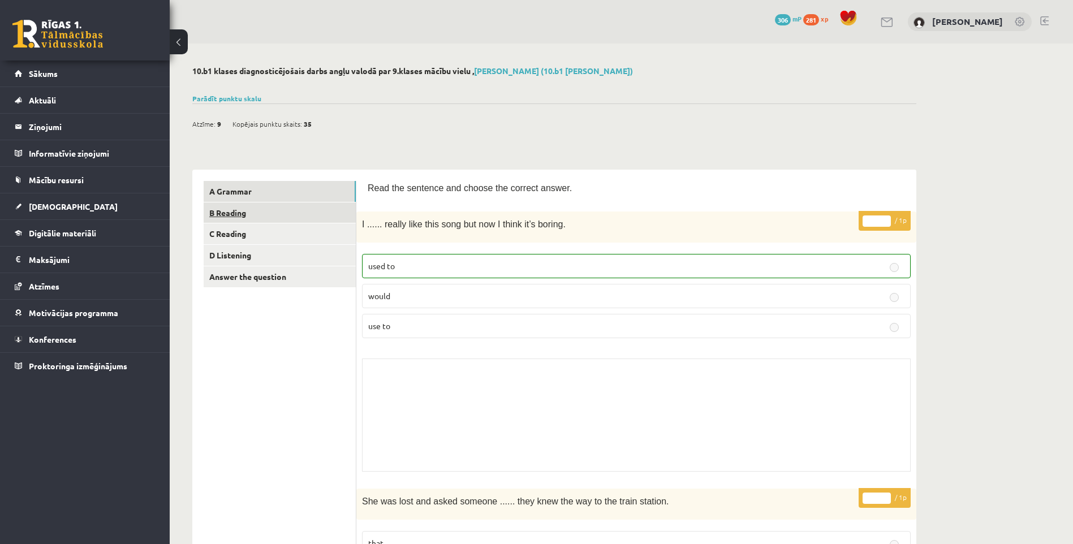
click at [253, 211] on link "B Reading" at bounding box center [280, 212] width 152 height 21
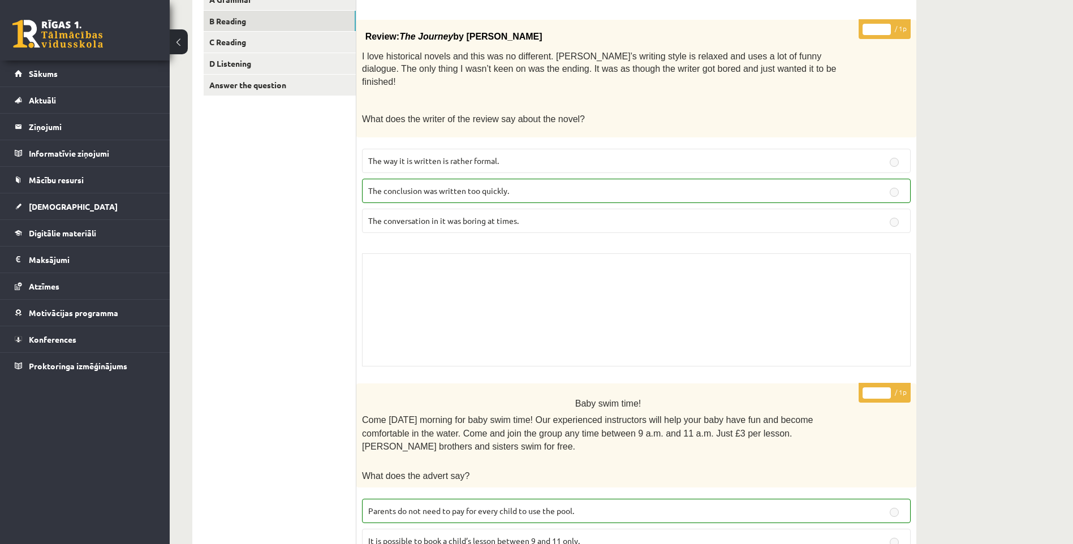
scroll to position [170, 0]
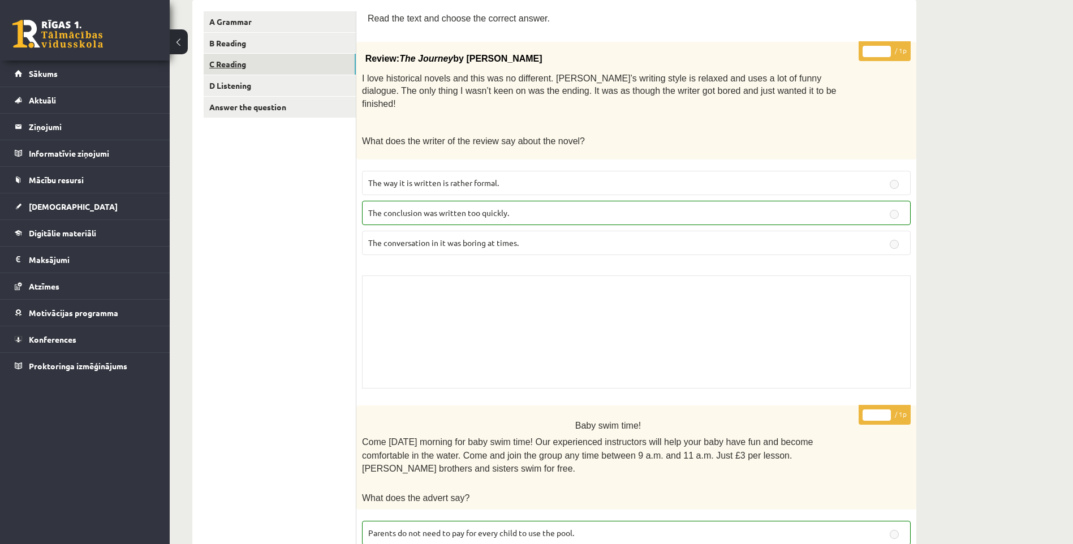
click at [233, 68] on link "C Reading" at bounding box center [280, 64] width 152 height 21
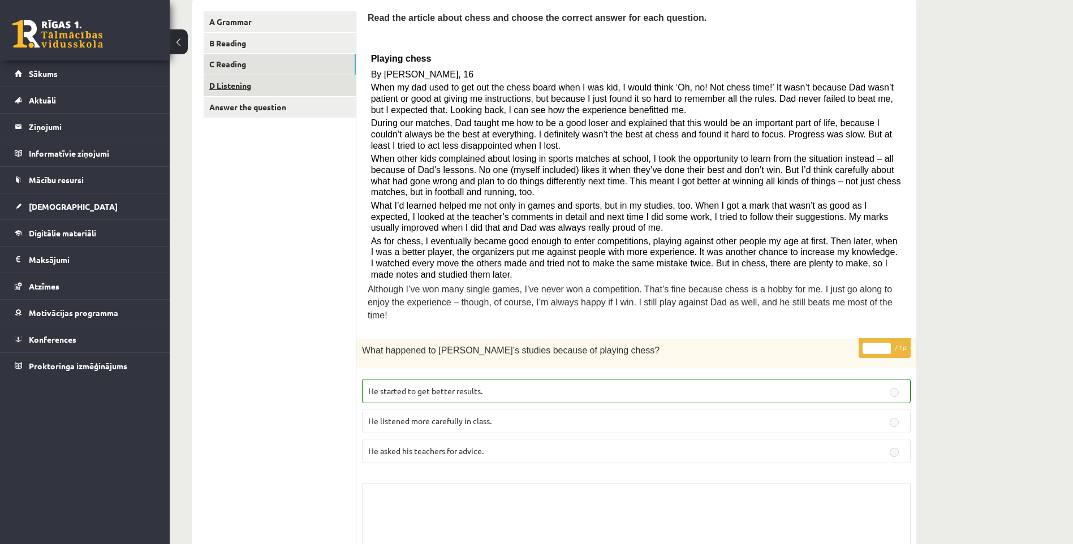
click at [236, 77] on link "D Listening" at bounding box center [280, 85] width 152 height 21
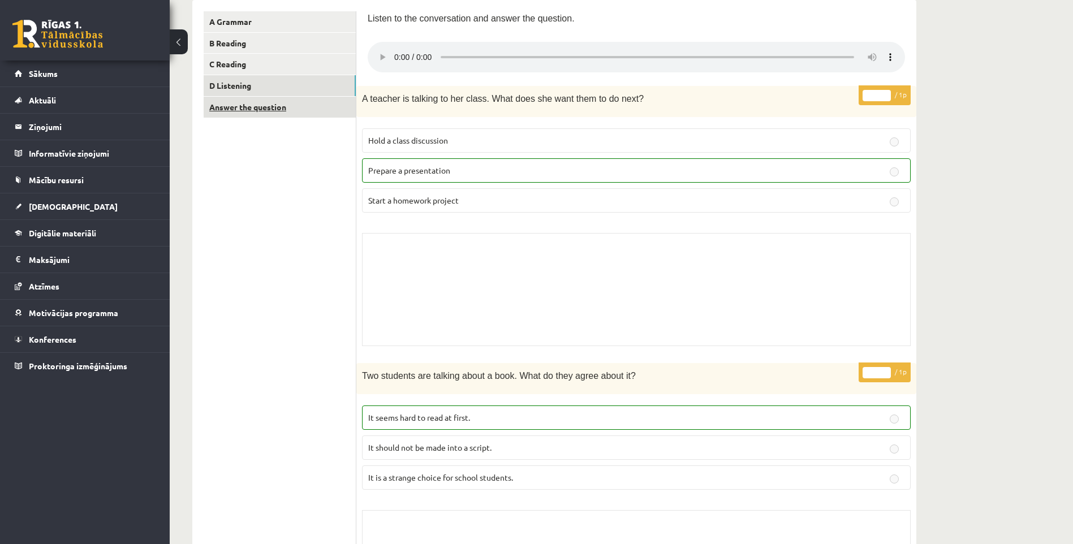
click at [244, 106] on link "Answer the question" at bounding box center [280, 107] width 152 height 21
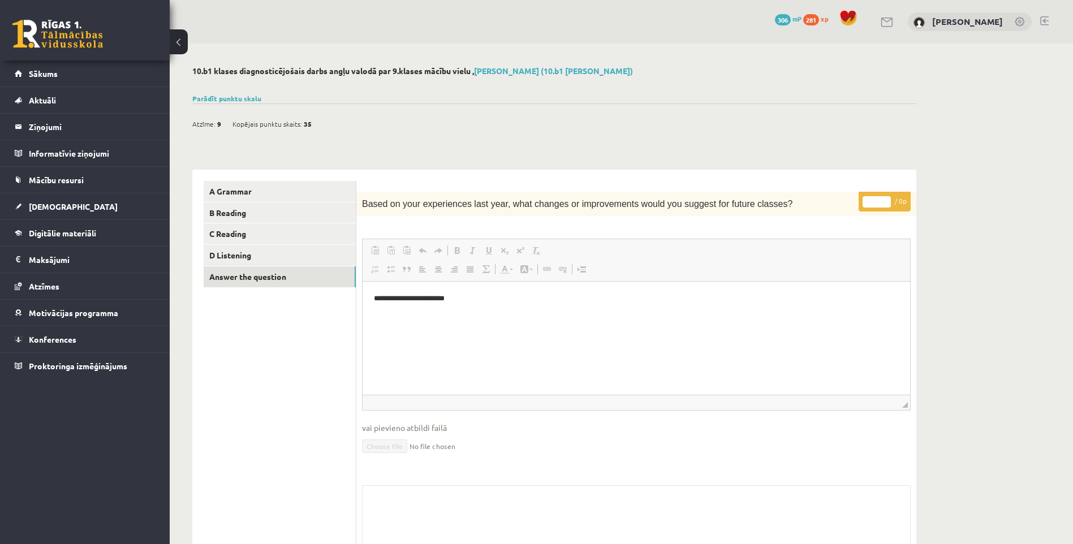
scroll to position [0, 0]
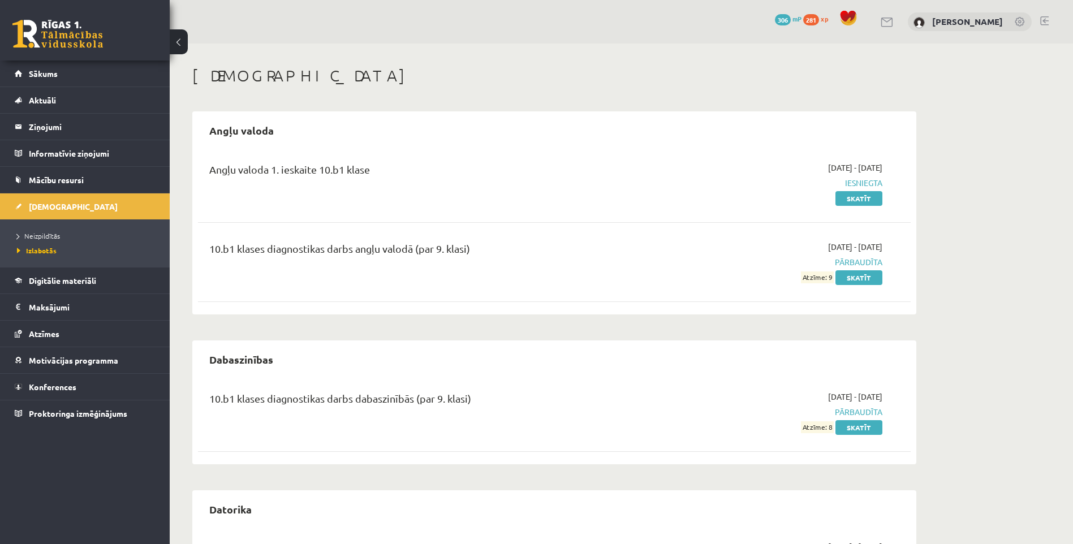
click at [39, 220] on ul "Neizpildītās [GEOGRAPHIC_DATA]" at bounding box center [85, 242] width 170 height 47
click at [40, 233] on span "Neizpildītās" at bounding box center [38, 235] width 43 height 9
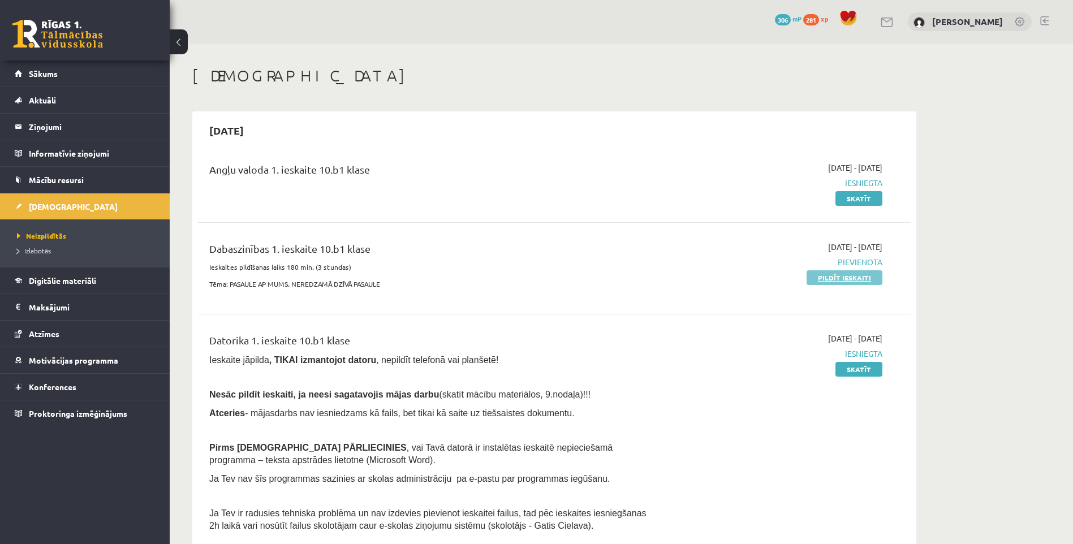
click at [836, 274] on link "Pildīt ieskaiti" at bounding box center [844, 277] width 76 height 15
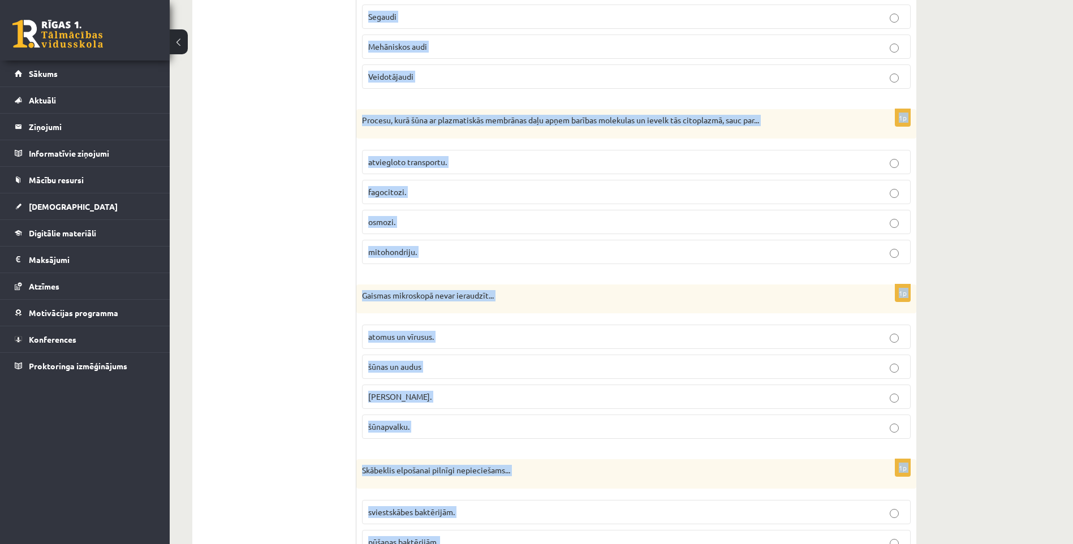
scroll to position [3248, 0]
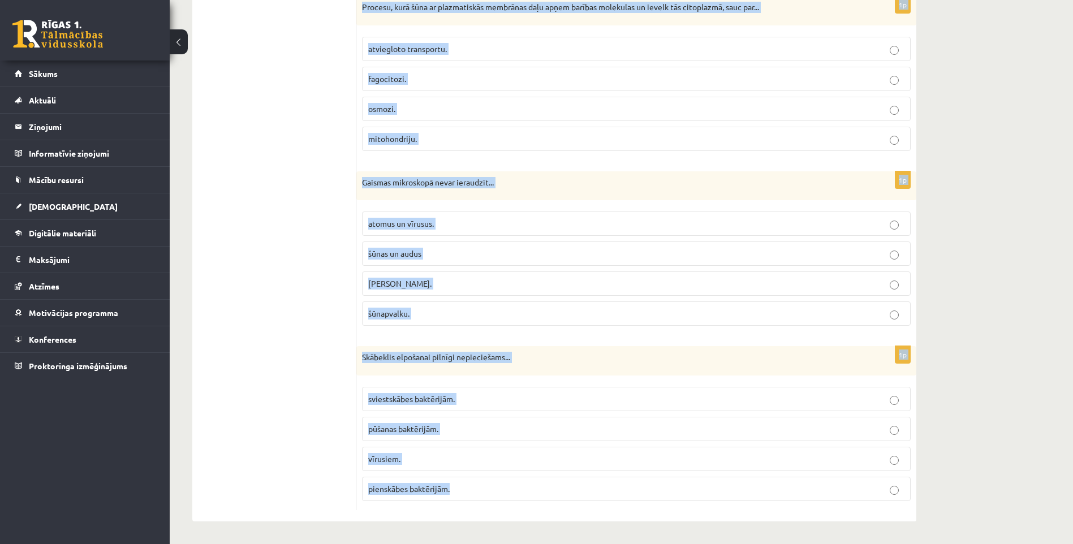
drag, startPoint x: 361, startPoint y: 71, endPoint x: 622, endPoint y: 543, distance: 540.1
copy form "Loremip do sitametcons, adipiscing elitsed doeiusm! Tempor incididunt ut labor …"
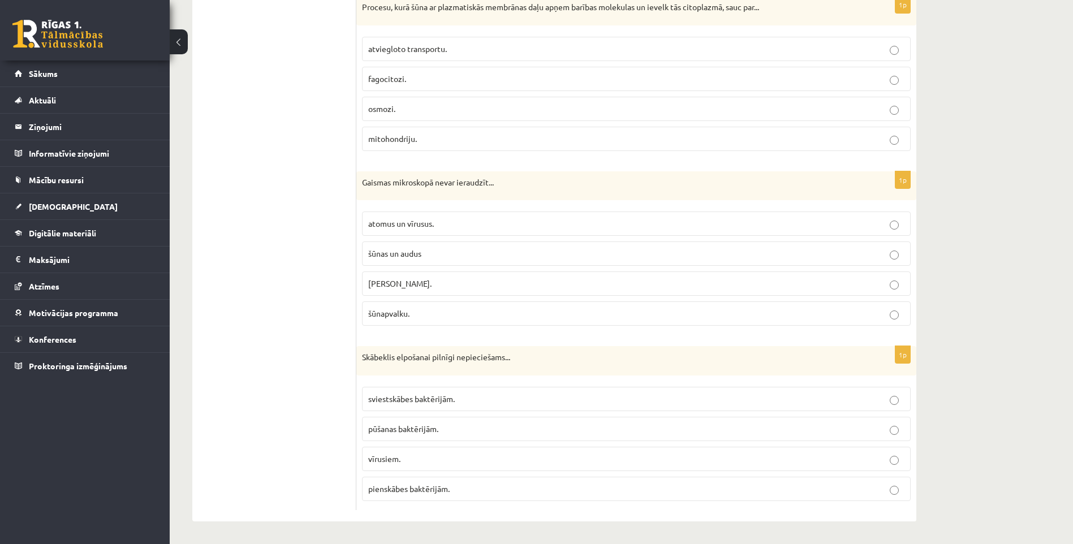
drag, startPoint x: 309, startPoint y: 285, endPoint x: 292, endPoint y: 147, distance: 139.0
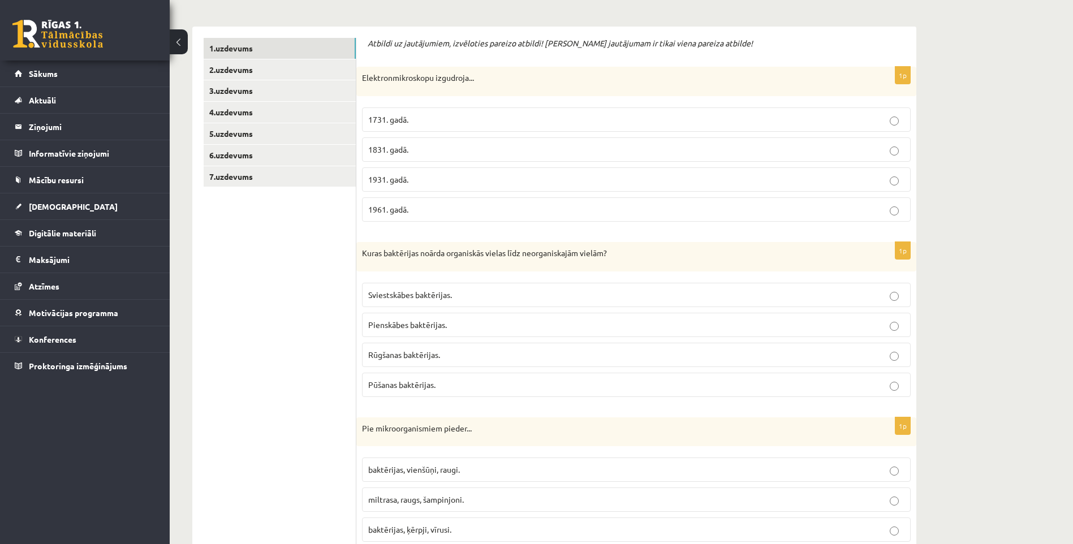
scroll to position [226, 0]
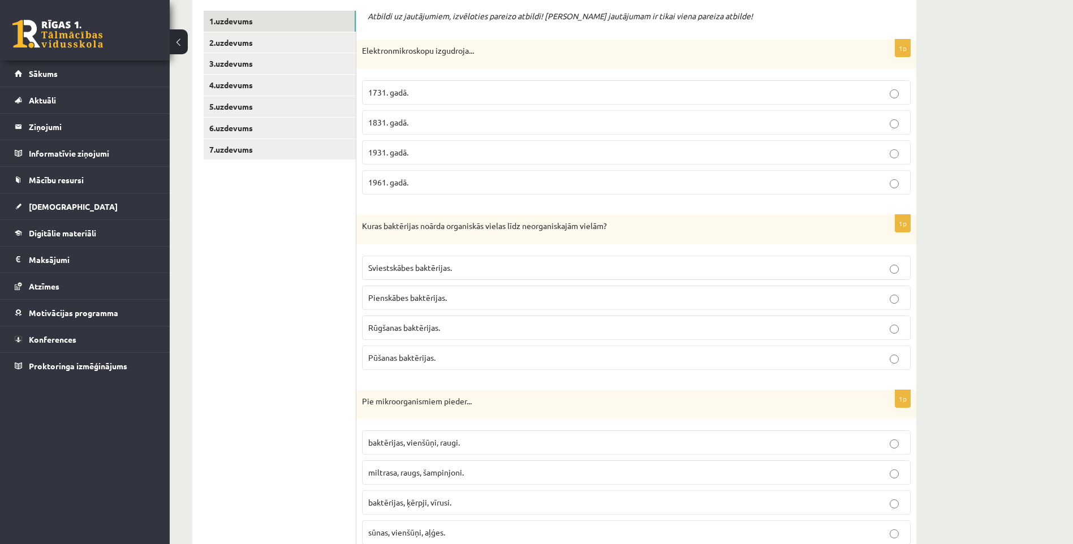
click at [410, 157] on p "1931. gadā." at bounding box center [636, 152] width 536 height 12
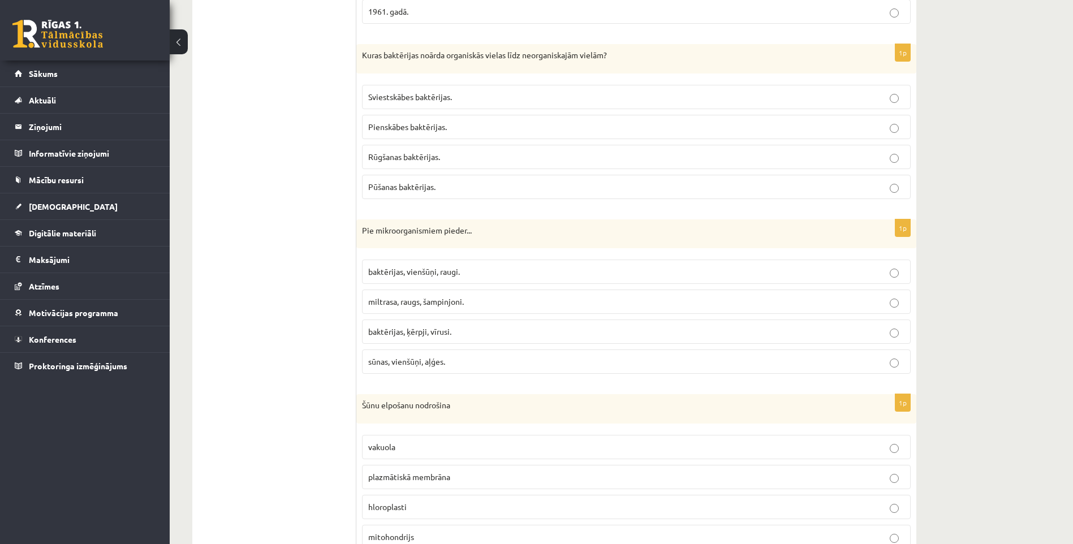
scroll to position [396, 0]
click at [409, 196] on label "Pūšanas baktērijas." at bounding box center [636, 188] width 548 height 24
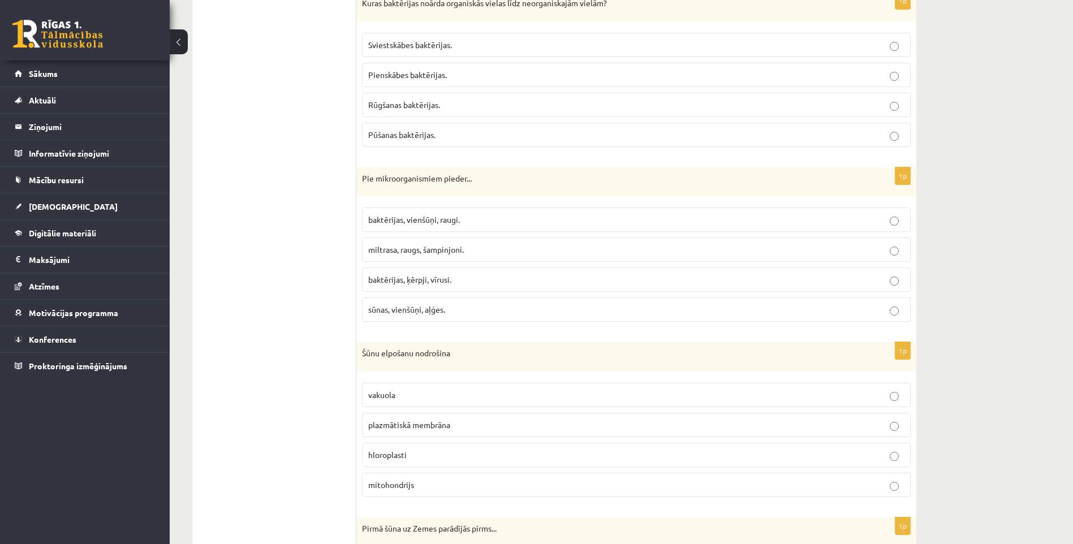
scroll to position [452, 0]
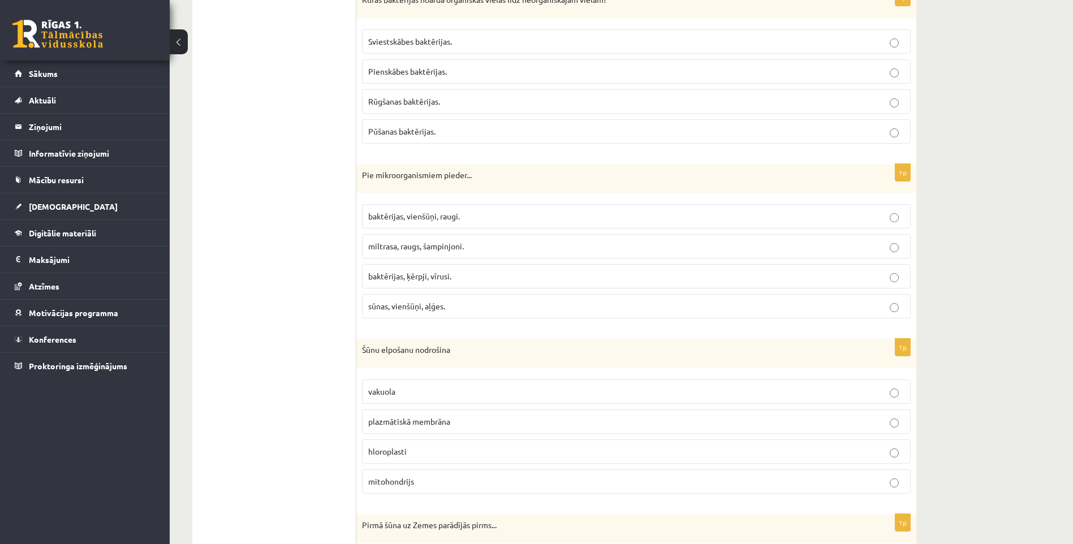
click at [440, 214] on span "baktērijas, vienšūņi, raugi." at bounding box center [414, 216] width 92 height 10
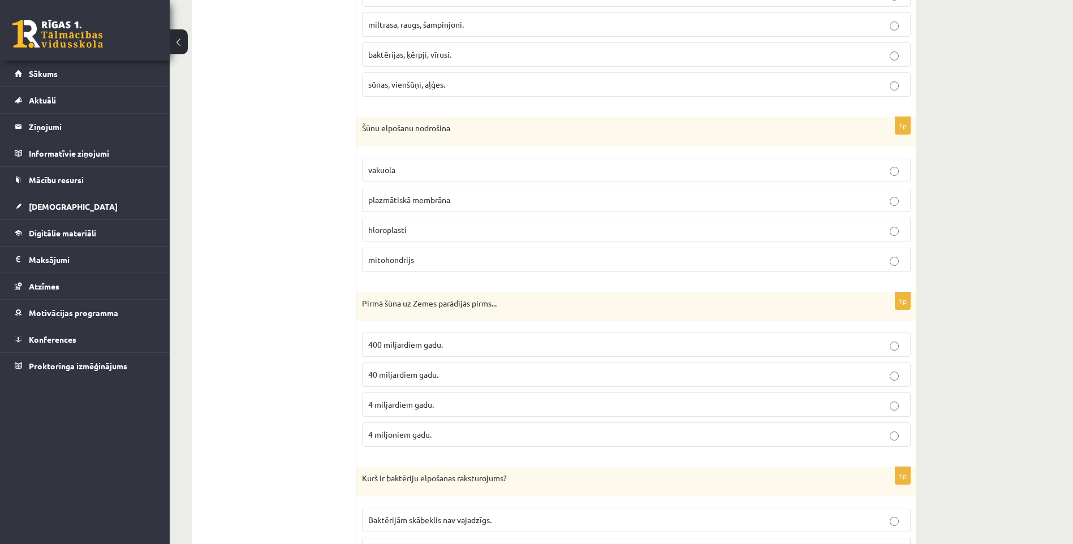
scroll to position [679, 0]
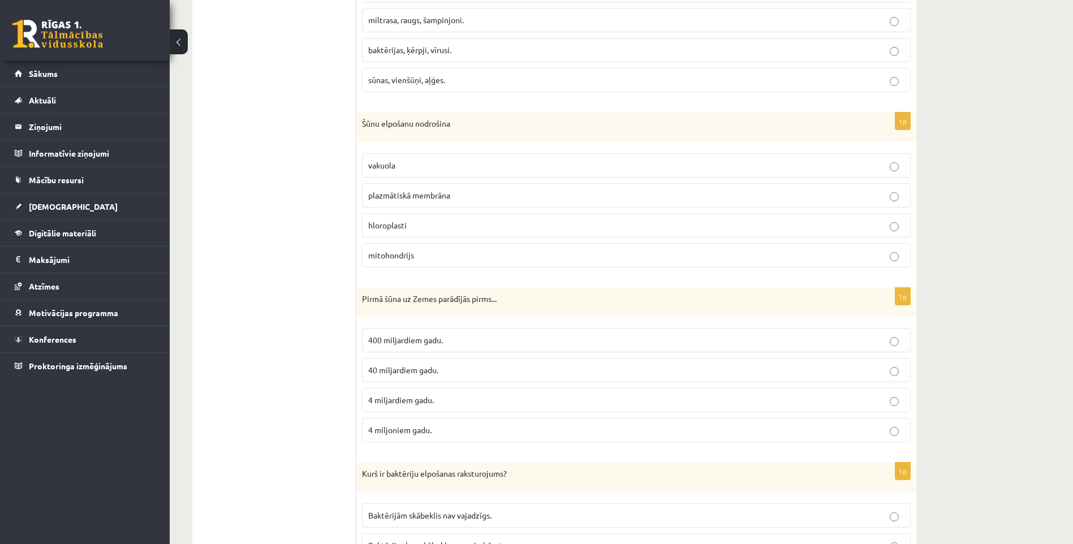
click at [447, 264] on label "mitohondrijs" at bounding box center [636, 255] width 548 height 24
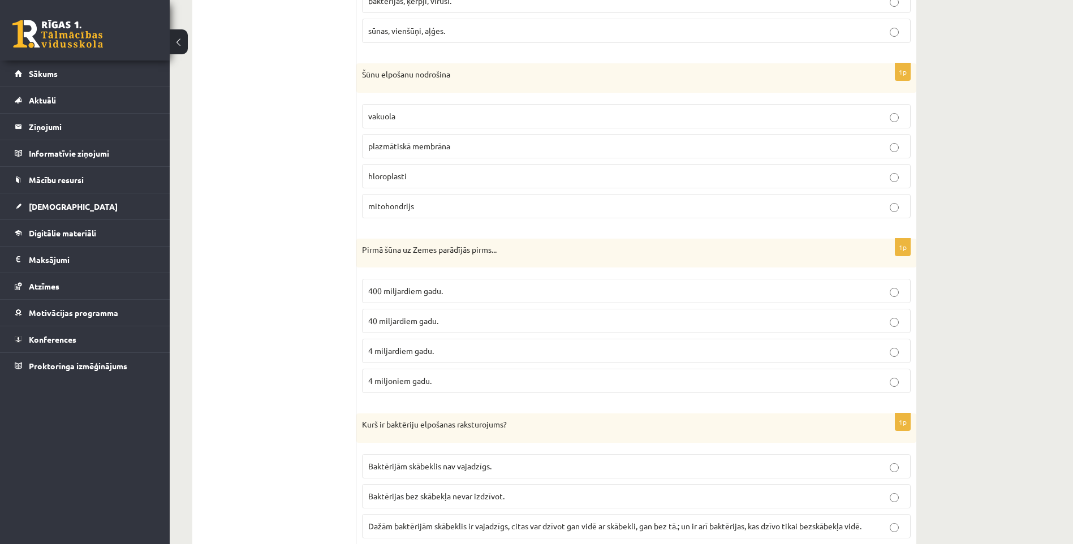
scroll to position [848, 0]
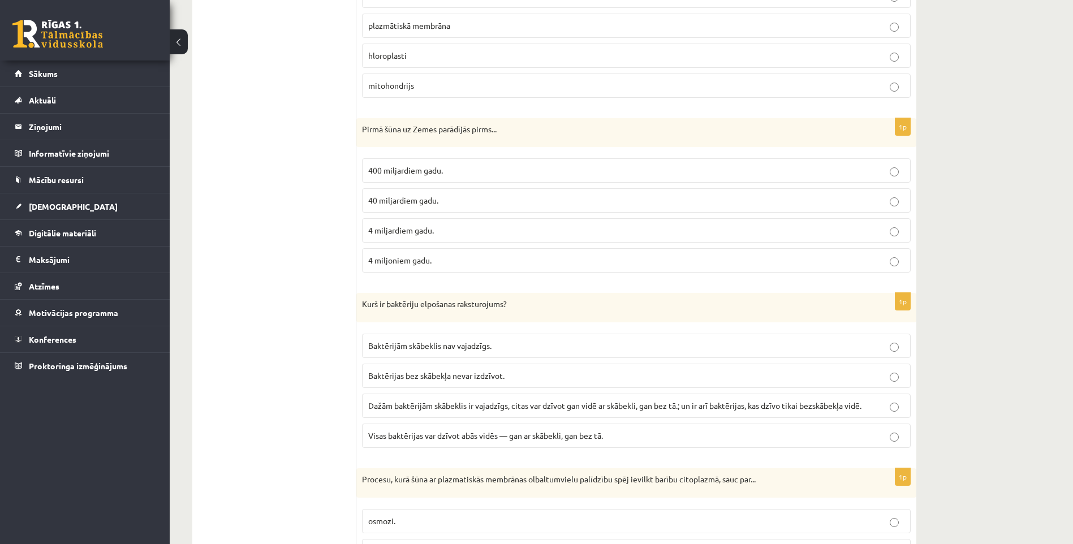
click at [414, 235] on span "4 miljardiem gadu." at bounding box center [401, 230] width 66 height 10
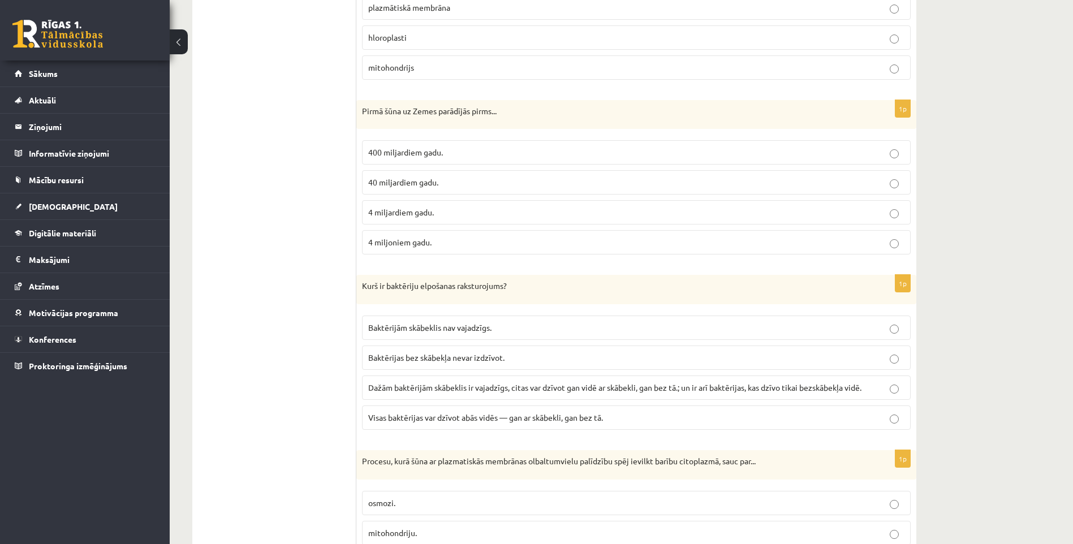
scroll to position [1018, 0]
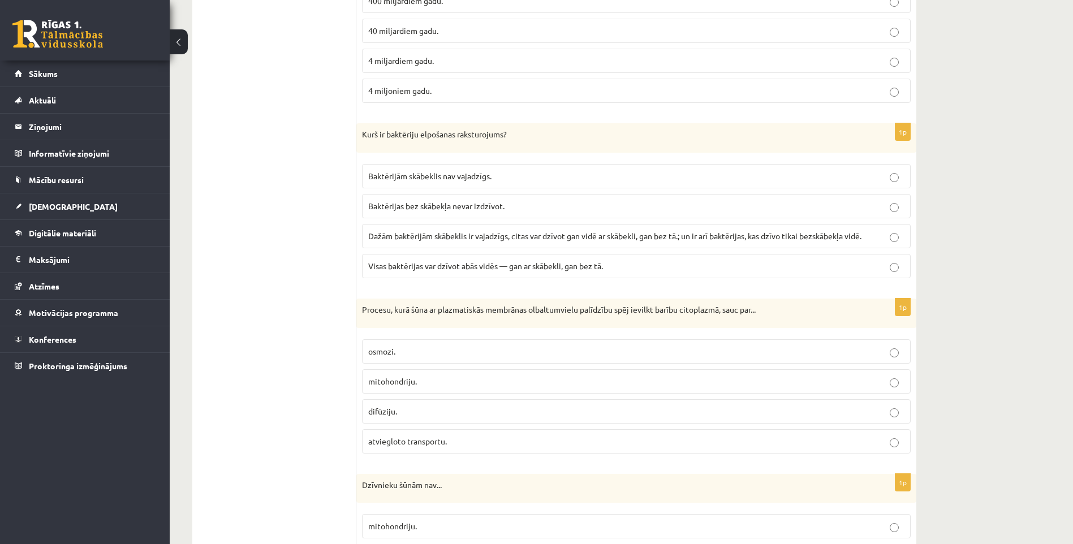
click at [427, 230] on p "Dažām baktērijām skābeklis ir vajadzīgs, citas var dzīvot gan vidē ar skābekli,…" at bounding box center [636, 236] width 536 height 12
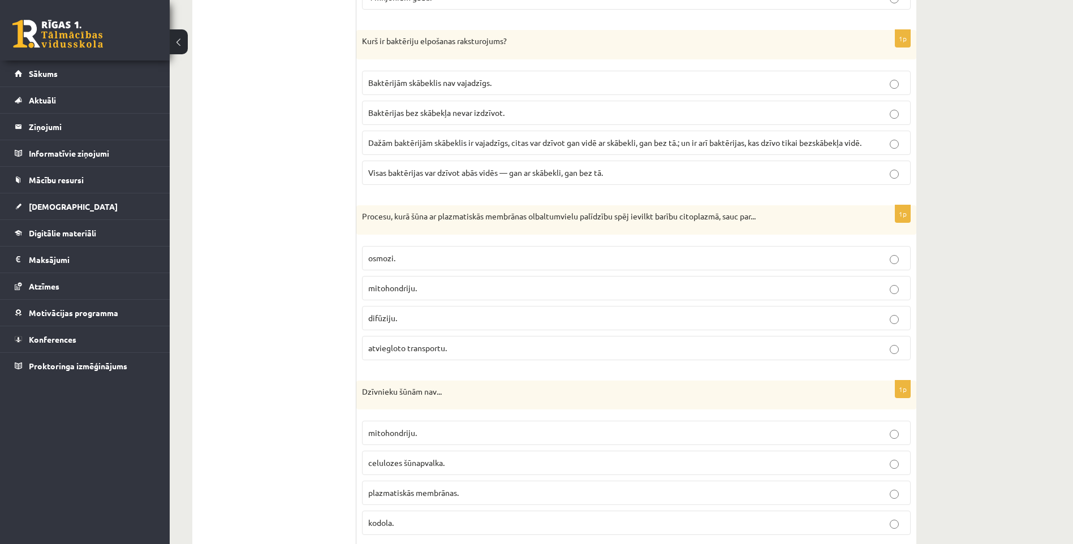
scroll to position [1187, 0]
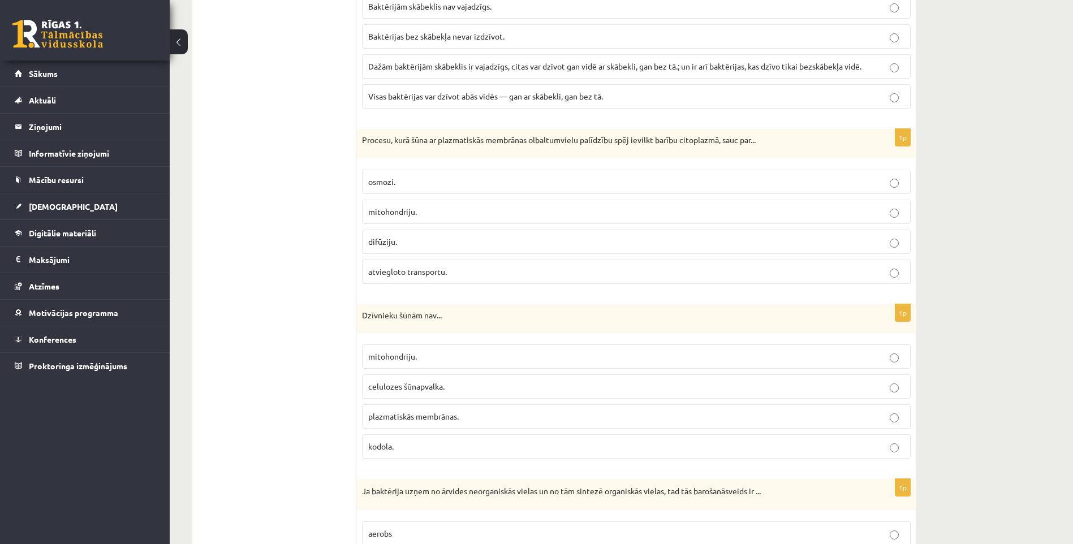
click at [401, 274] on span "atviegloto transportu." at bounding box center [407, 271] width 79 height 10
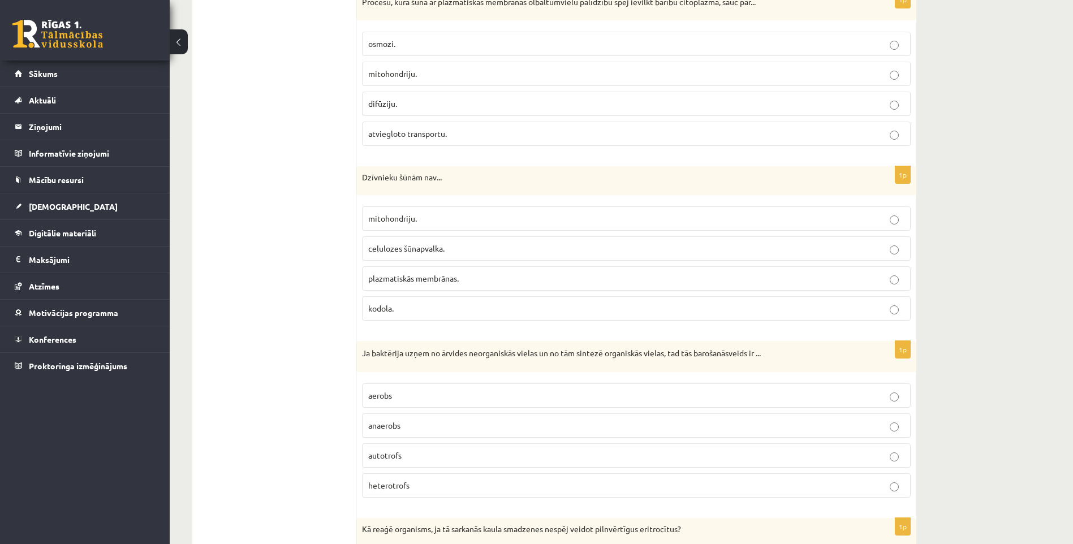
scroll to position [1357, 0]
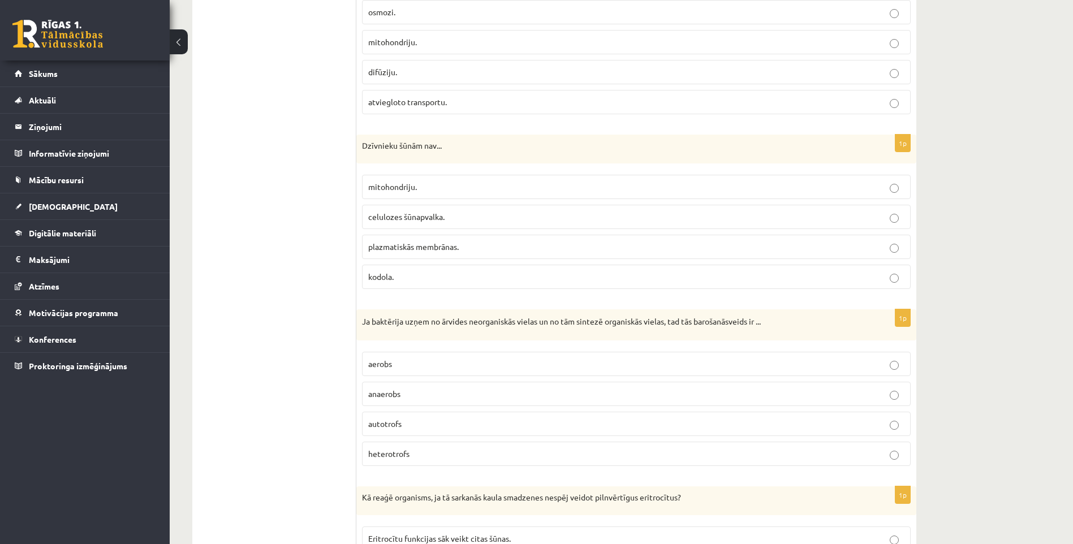
click at [410, 214] on span "celulozes šūnapvalka." at bounding box center [406, 216] width 76 height 10
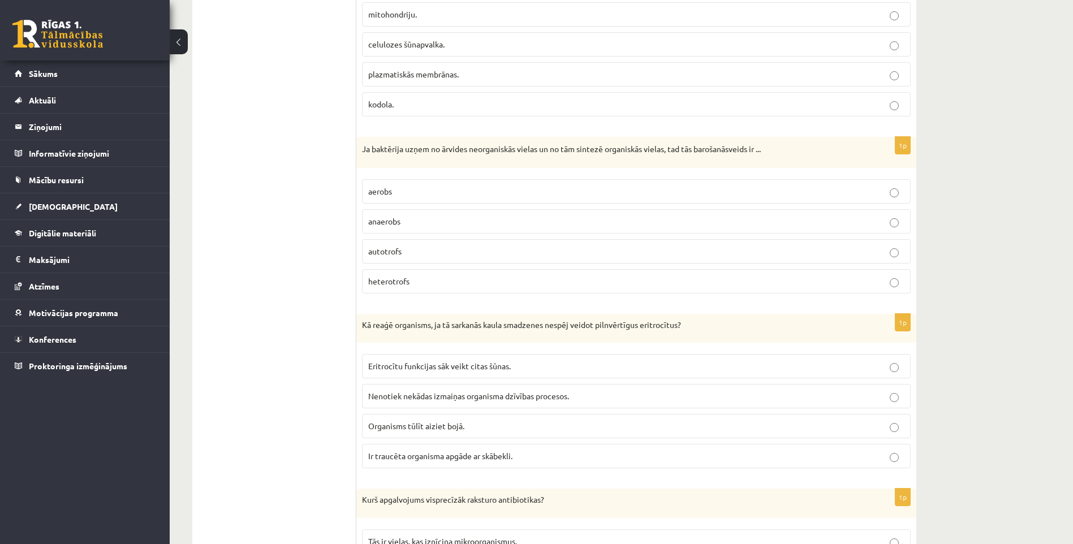
scroll to position [1527, 0]
click at [423, 252] on p "autotrofs" at bounding box center [636, 254] width 536 height 12
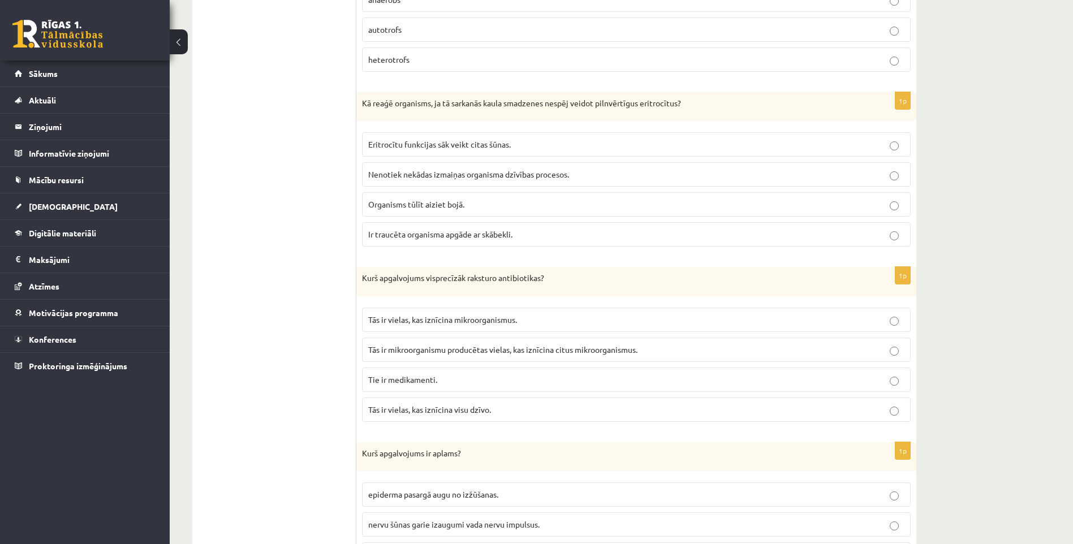
scroll to position [1753, 0]
click at [399, 230] on span "Ir traucēta organisma apgāde ar skābekli." at bounding box center [440, 232] width 144 height 10
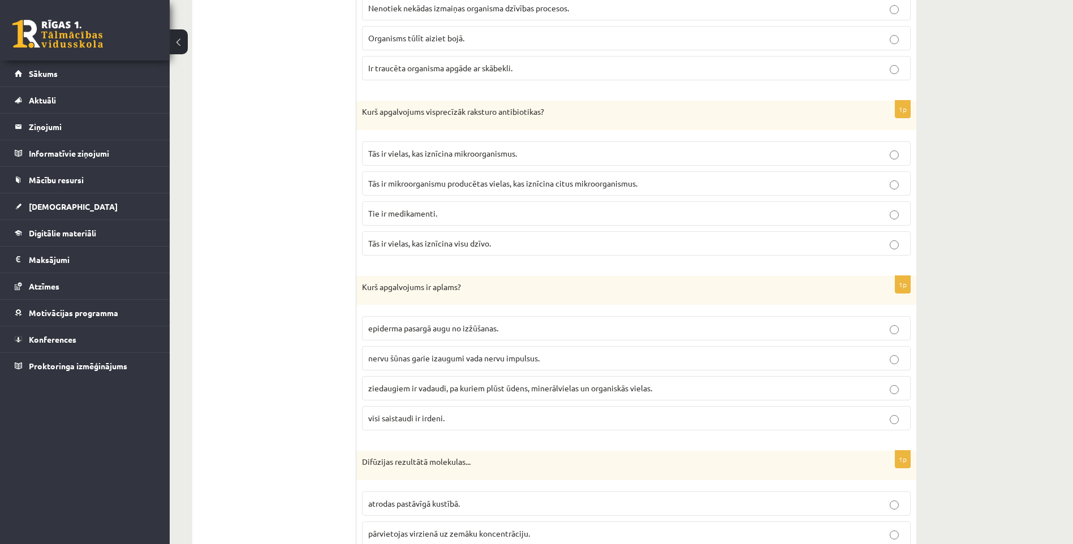
scroll to position [1922, 0]
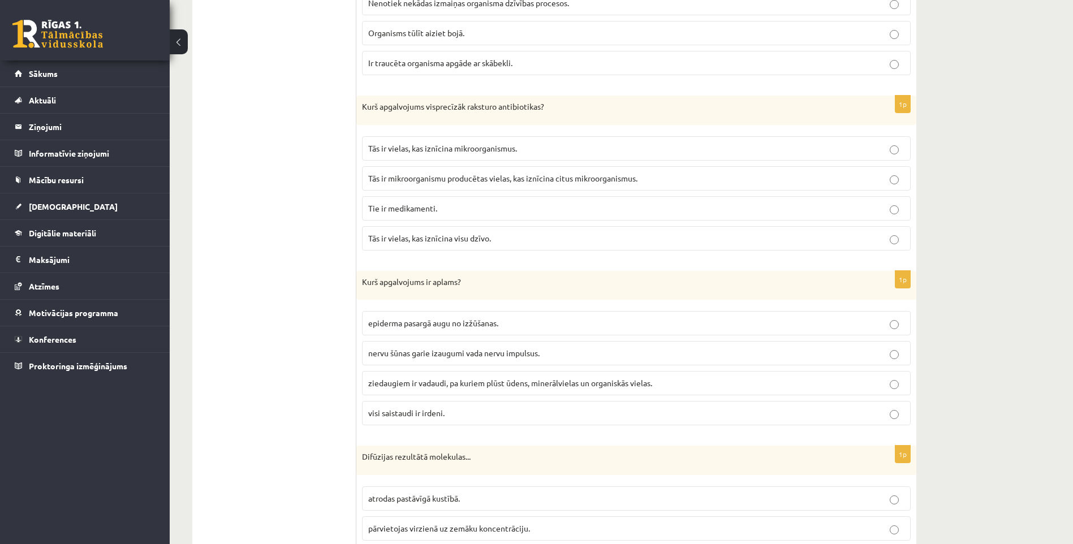
click at [430, 178] on span "Tās ir mikroorganismu producētas vielas, kas iznīcina citus mikroorganismus." at bounding box center [502, 178] width 269 height 10
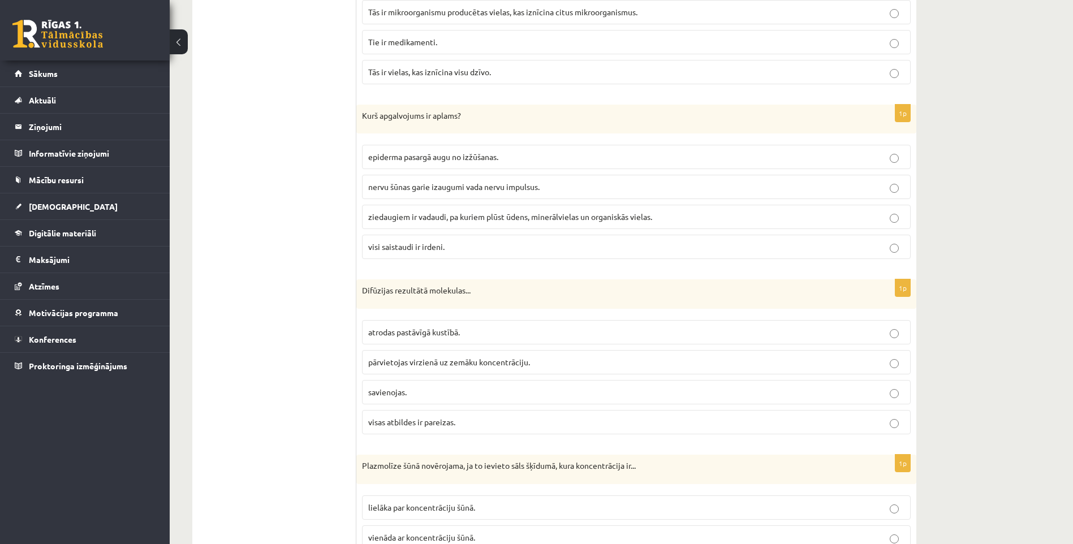
scroll to position [2092, 0]
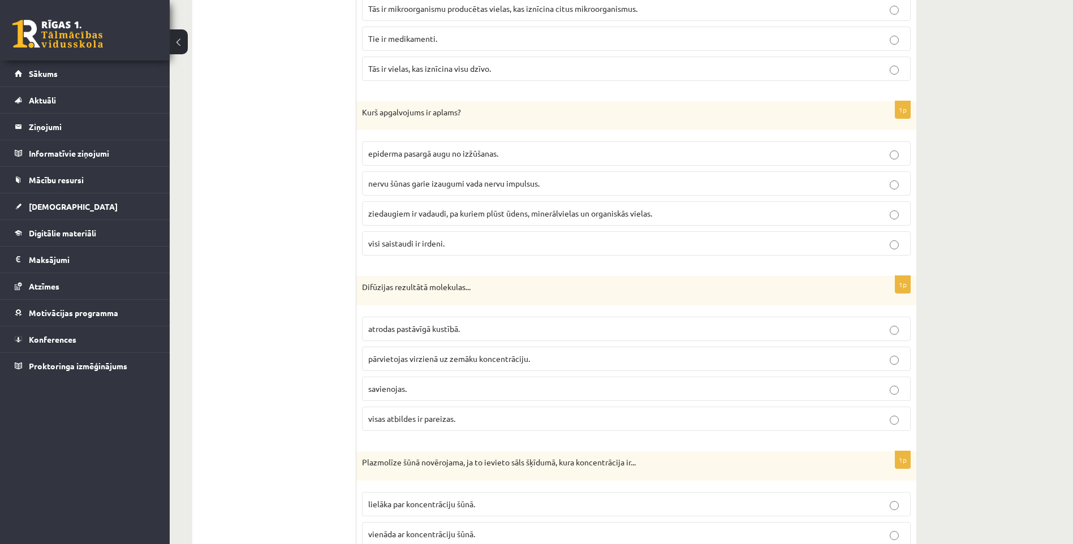
click at [424, 243] on span "visi saistaudi ir irdeni." at bounding box center [406, 243] width 76 height 10
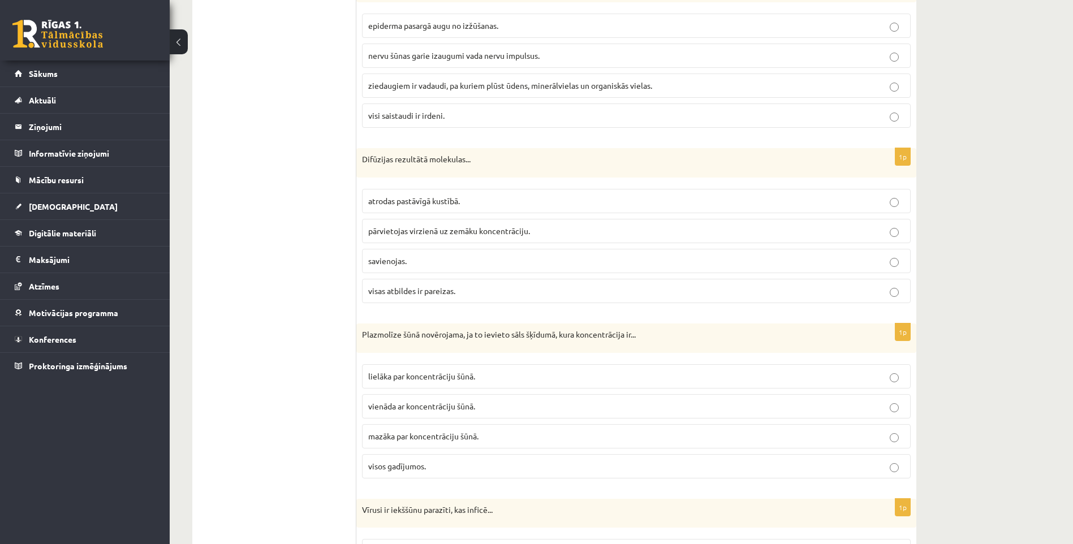
scroll to position [2262, 0]
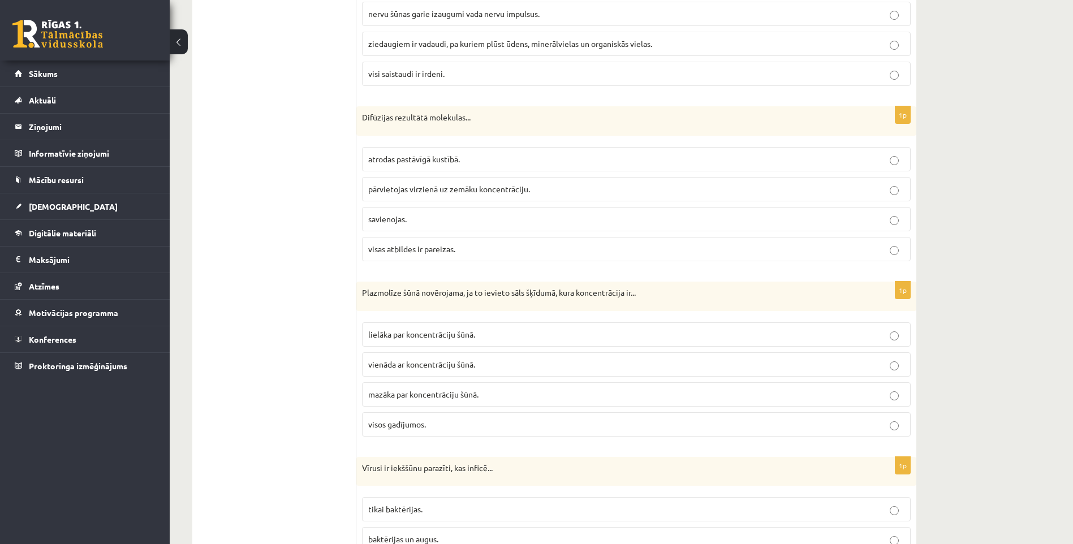
click at [397, 192] on span "pārvietojas virzienā uz zemāku koncentrāciju." at bounding box center [449, 189] width 162 height 10
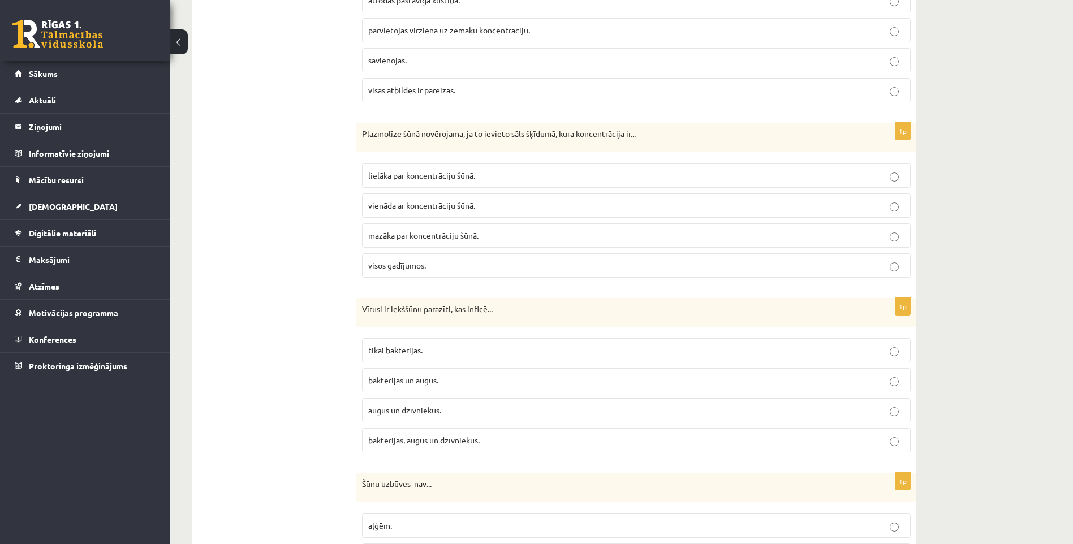
scroll to position [2431, 0]
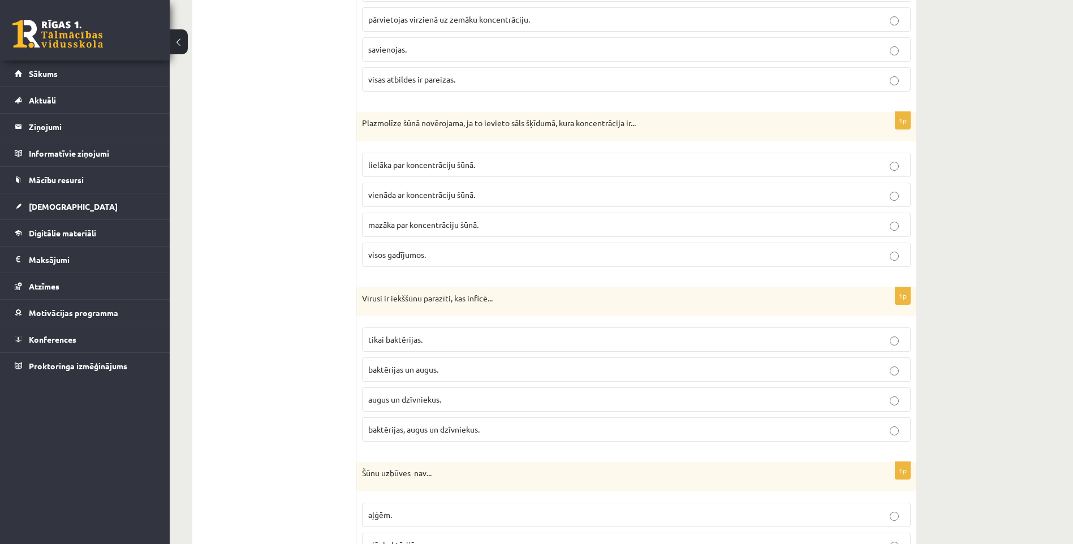
click at [417, 170] on p "lielāka par koncentrāciju šūnā." at bounding box center [636, 165] width 536 height 12
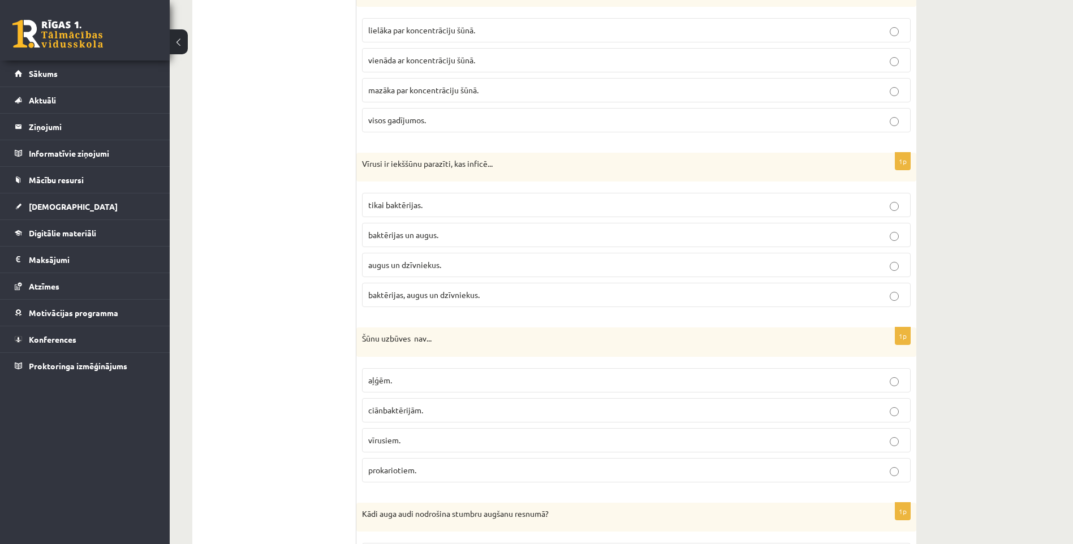
scroll to position [2601, 0]
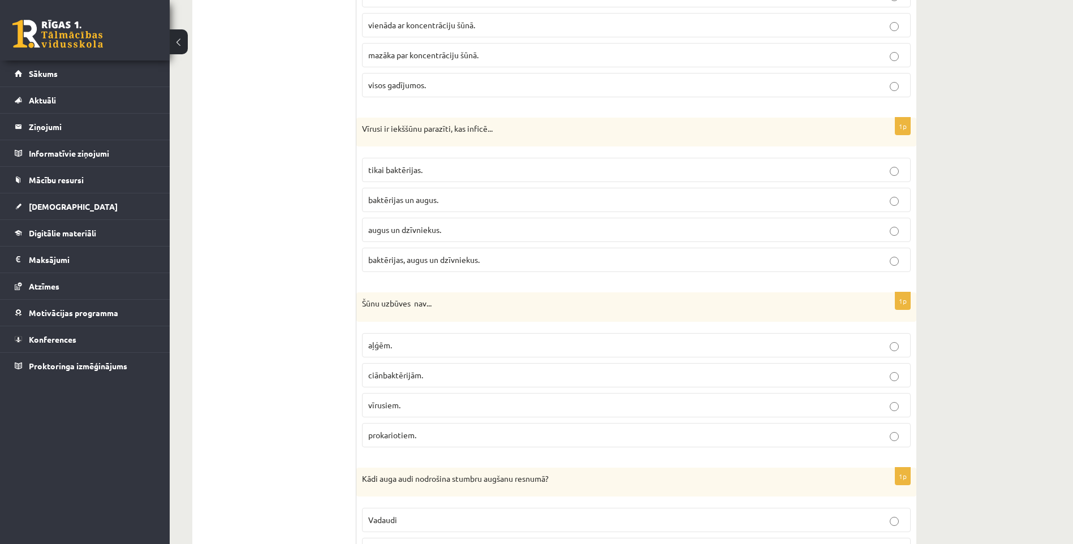
click at [404, 202] on span "baktērijas un augus." at bounding box center [403, 200] width 70 height 10
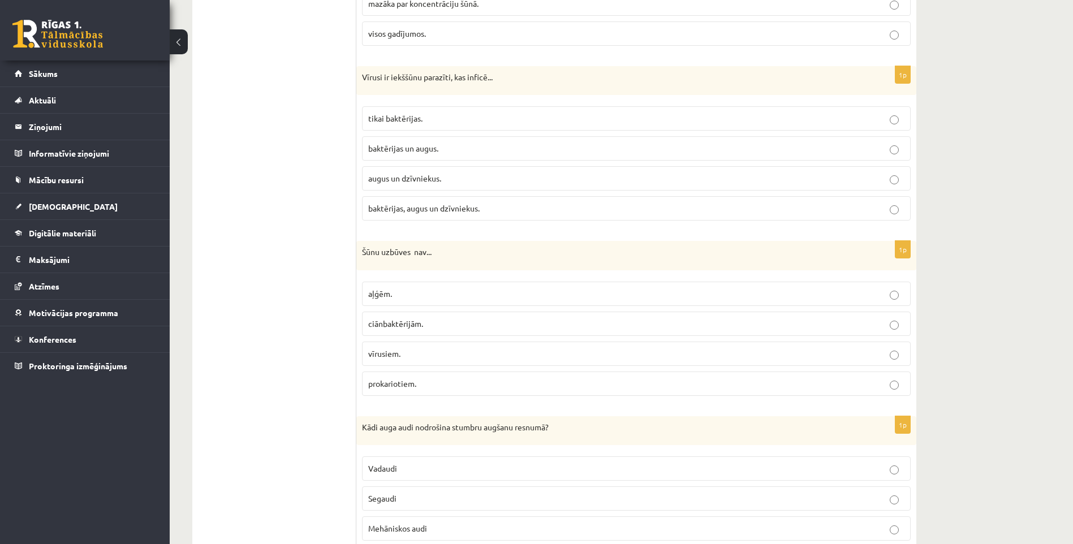
scroll to position [2658, 0]
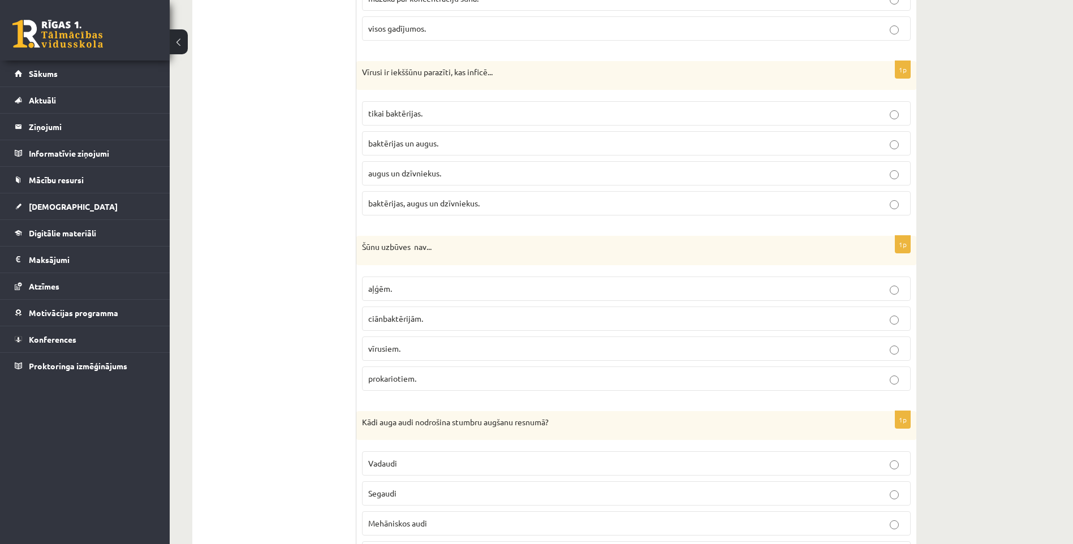
click at [438, 207] on span "baktērijas, augus un dzīvniekus." at bounding box center [423, 203] width 111 height 10
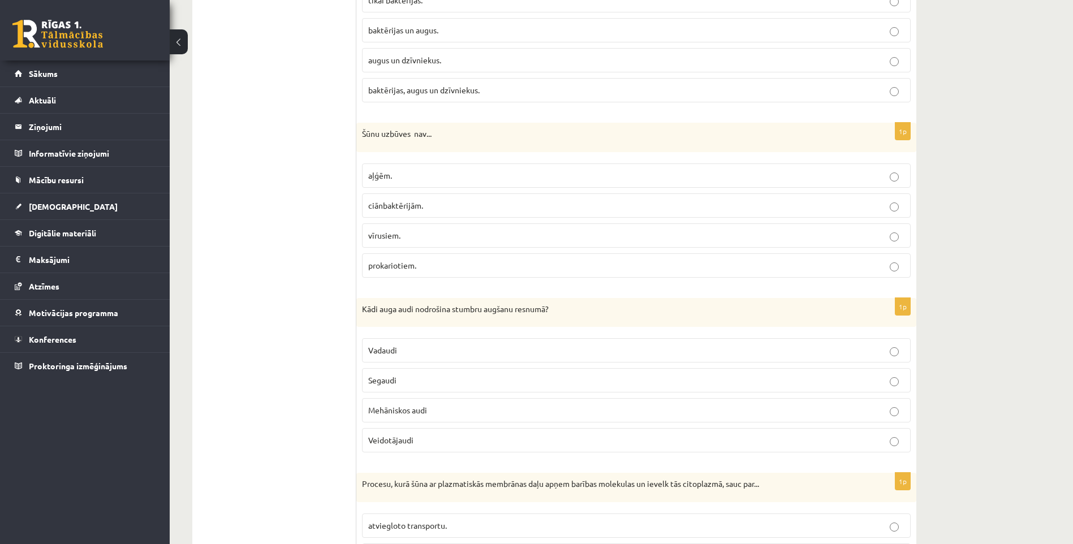
click at [391, 238] on span "vīrusiem." at bounding box center [384, 235] width 32 height 10
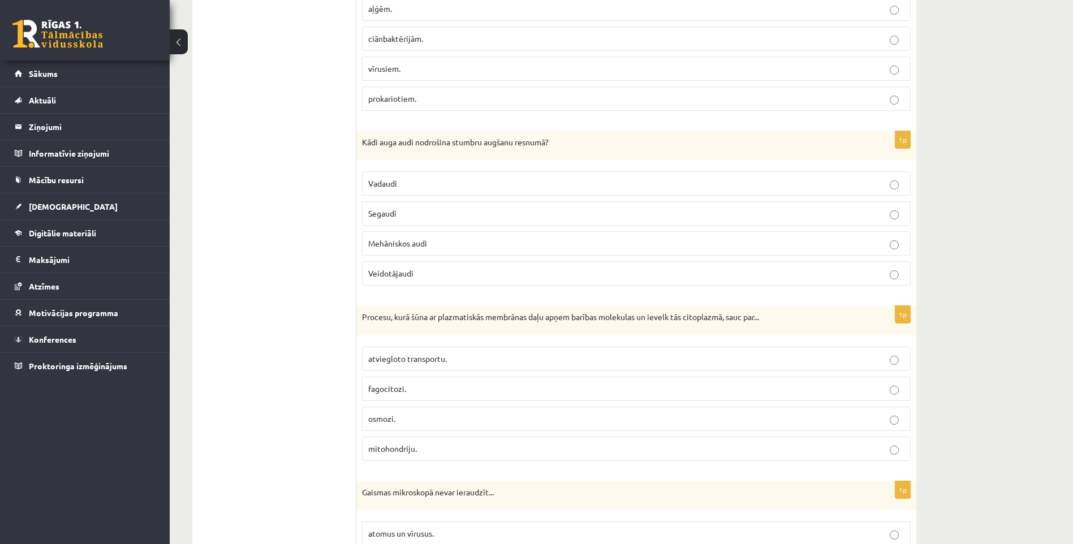
scroll to position [2940, 0]
click at [409, 267] on span "Veidotājaudi" at bounding box center [390, 270] width 45 height 10
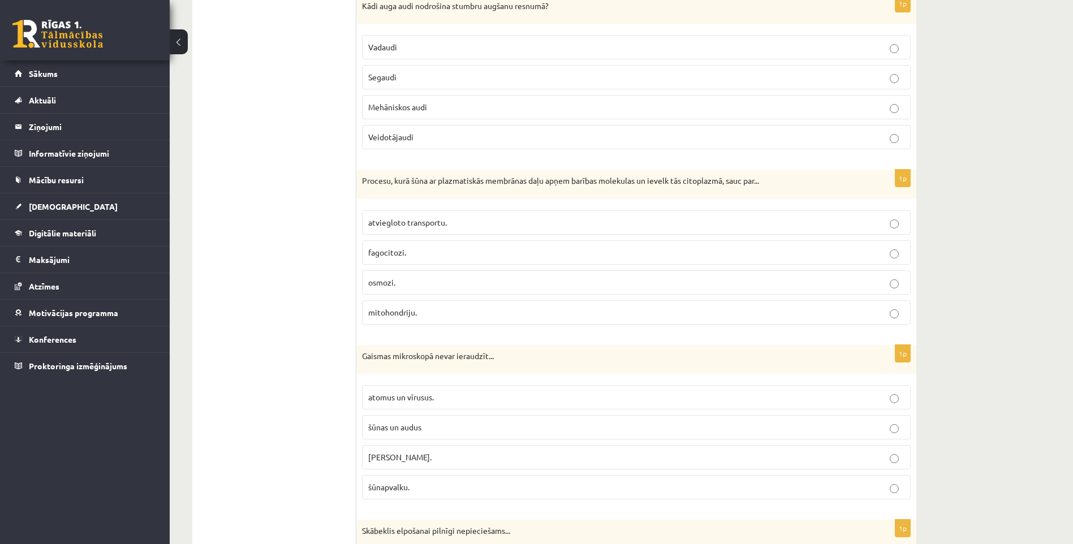
scroll to position [3110, 0]
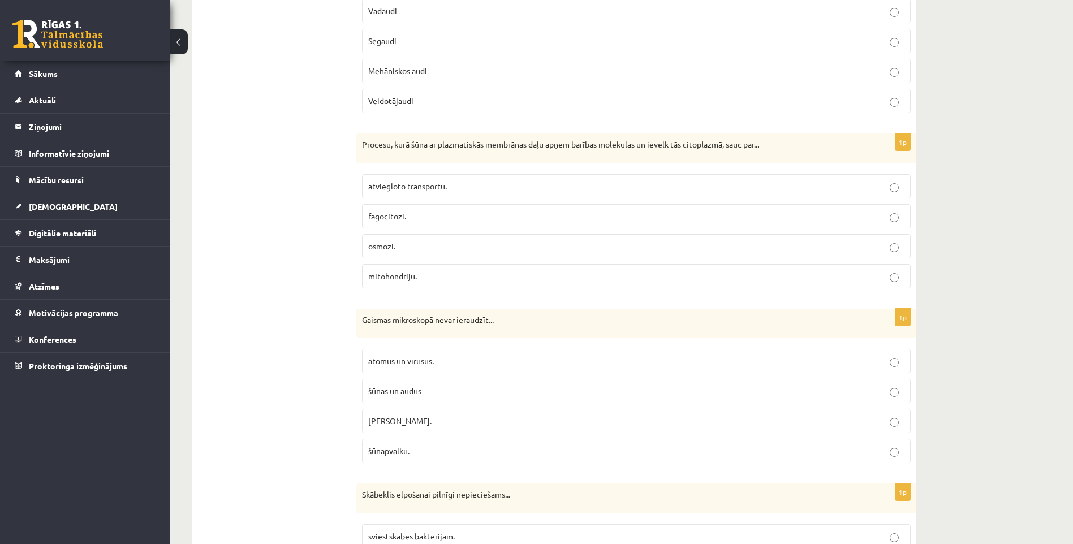
click at [404, 213] on span "fagocitozi." at bounding box center [387, 216] width 38 height 10
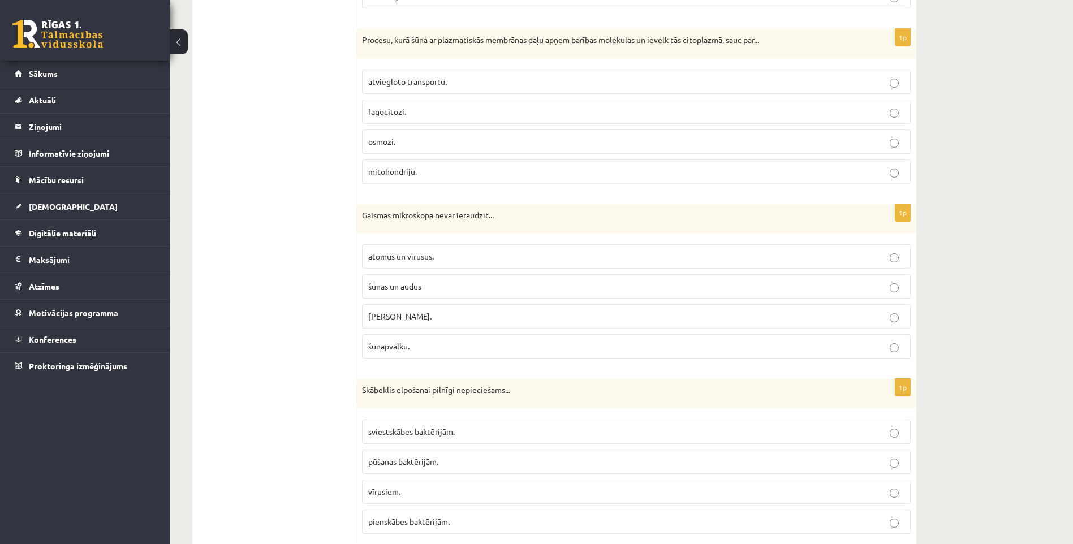
scroll to position [3248, 0]
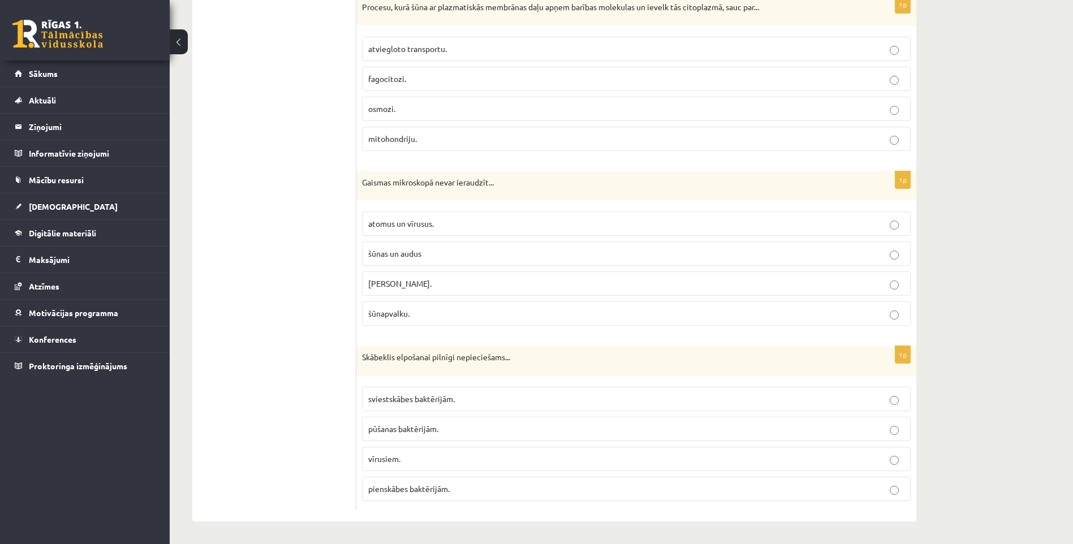
click at [402, 221] on span "atomus un vīrusus." at bounding box center [401, 223] width 66 height 10
click at [413, 496] on label "pienskābes baktērijām." at bounding box center [636, 489] width 548 height 24
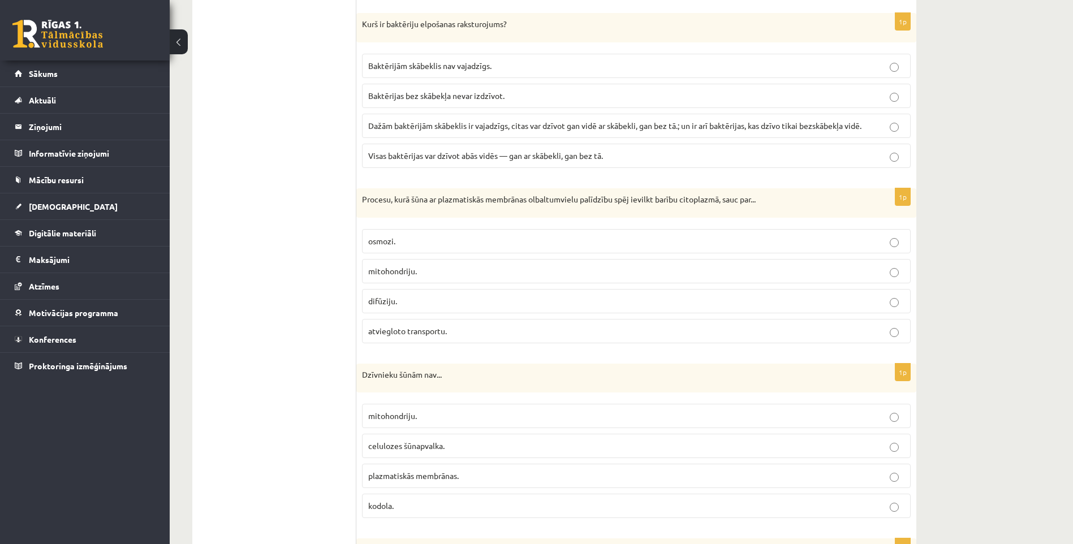
scroll to position [1099, 0]
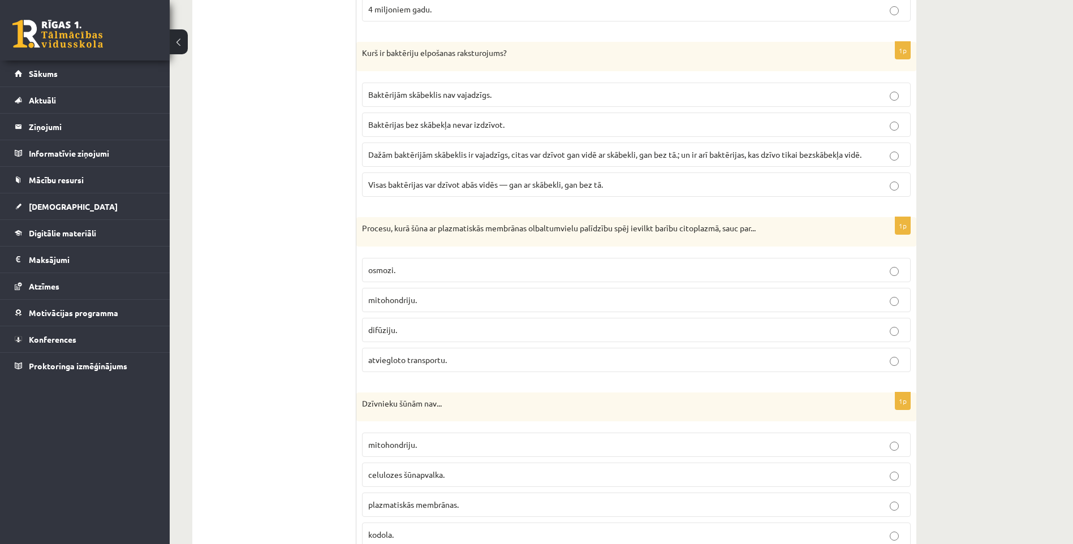
drag, startPoint x: 323, startPoint y: 384, endPoint x: 305, endPoint y: 237, distance: 148.2
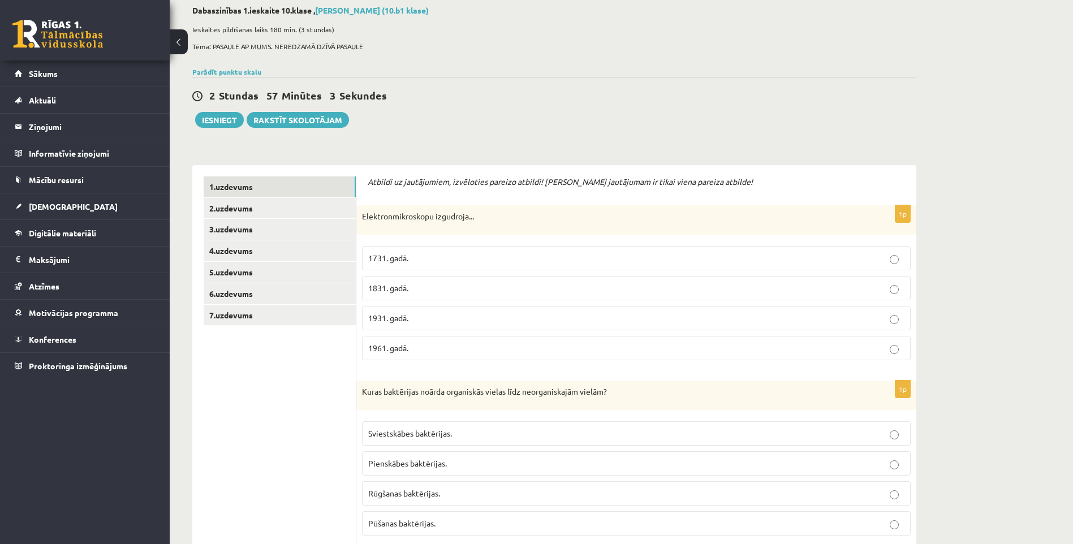
scroll to position [0, 0]
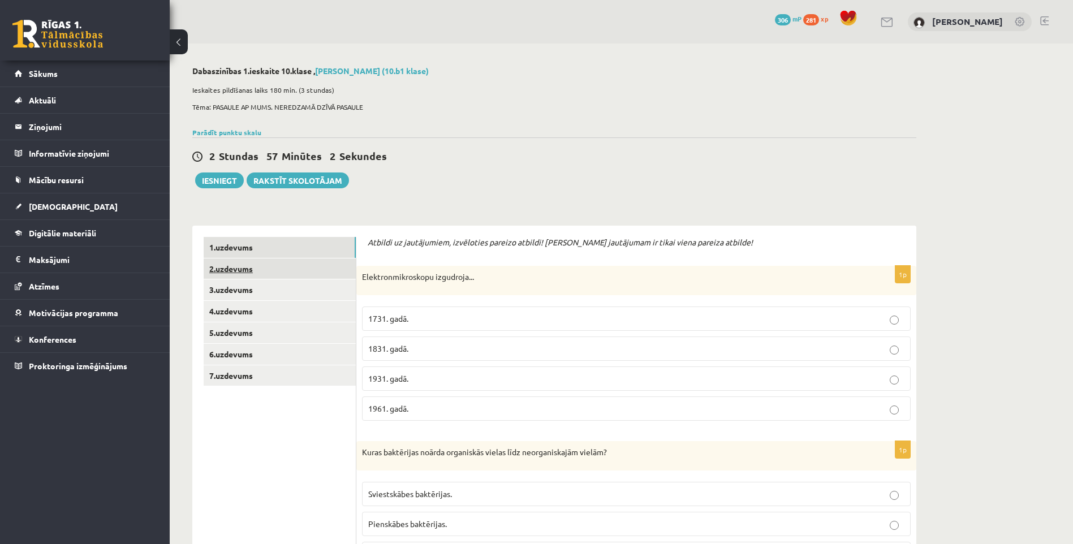
click at [248, 273] on link "2.uzdevums" at bounding box center [280, 268] width 152 height 21
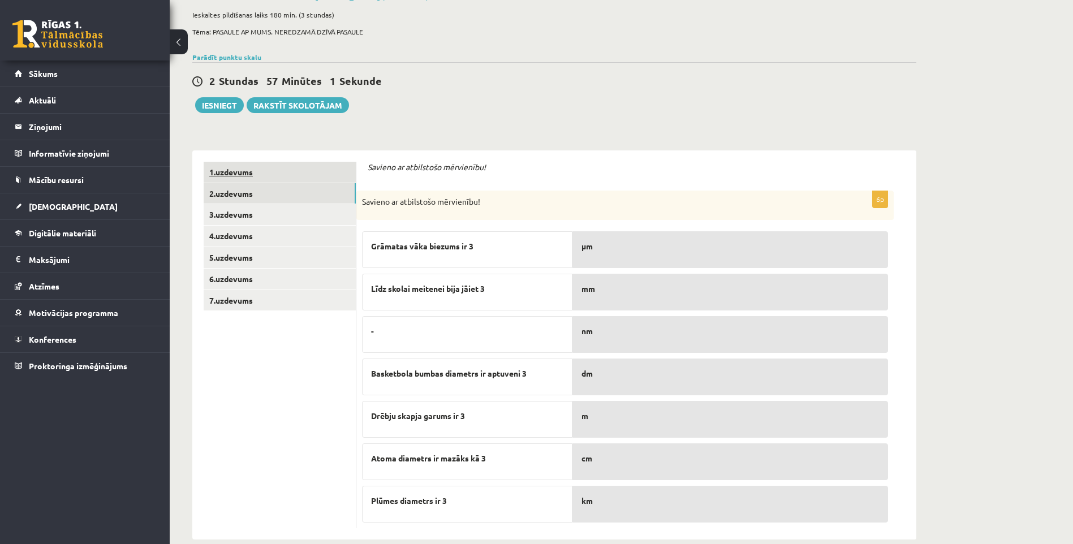
scroll to position [94, 0]
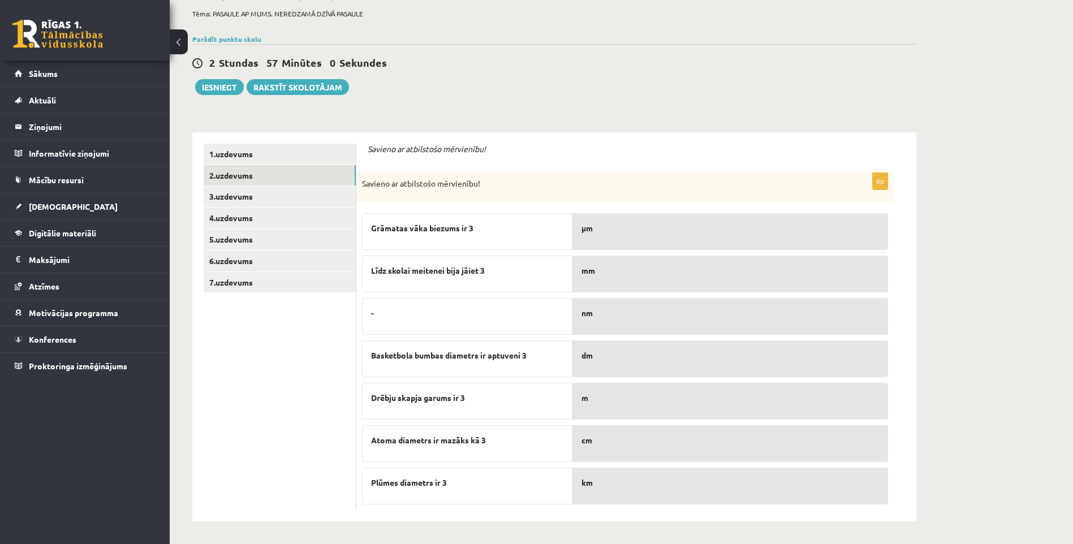
click at [653, 263] on div "mm" at bounding box center [730, 274] width 316 height 37
click at [610, 228] on p "μm" at bounding box center [729, 228] width 297 height 12
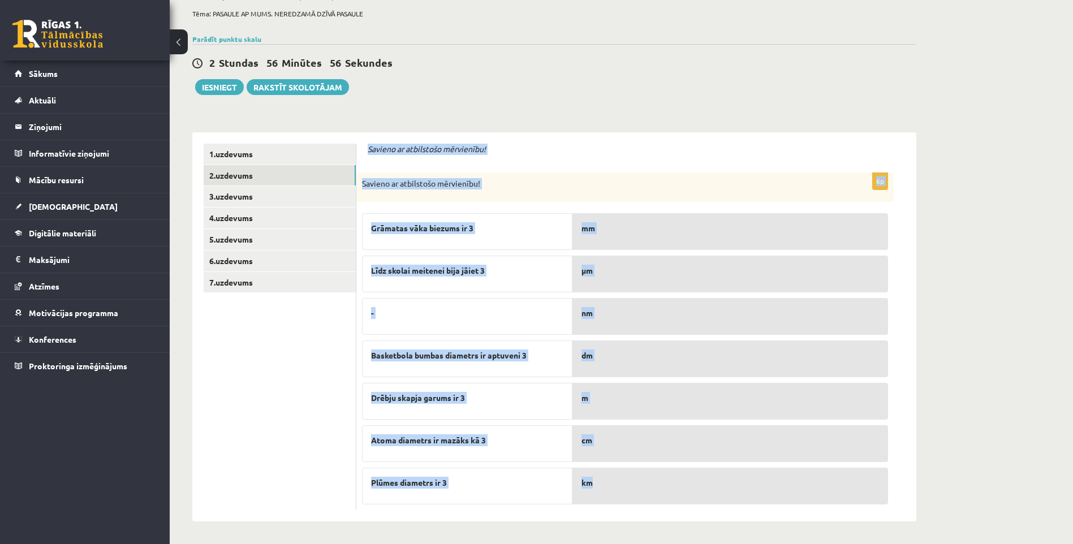
drag, startPoint x: 366, startPoint y: 149, endPoint x: 632, endPoint y: 496, distance: 437.1
click at [632, 496] on div "Savieno ar atbilstošo mērvienību! 6p Savieno ar atbilstošo mērvienību! Grāmatas…" at bounding box center [636, 326] width 560 height 389
copy form "Savieno ar atbilstošo mērvienību! 6p Savieno ar atbilstošo mērvienību! Grāmatas…"
click at [498, 256] on div "Līdz skolai meitenei bija jāiet 3" at bounding box center [467, 274] width 210 height 37
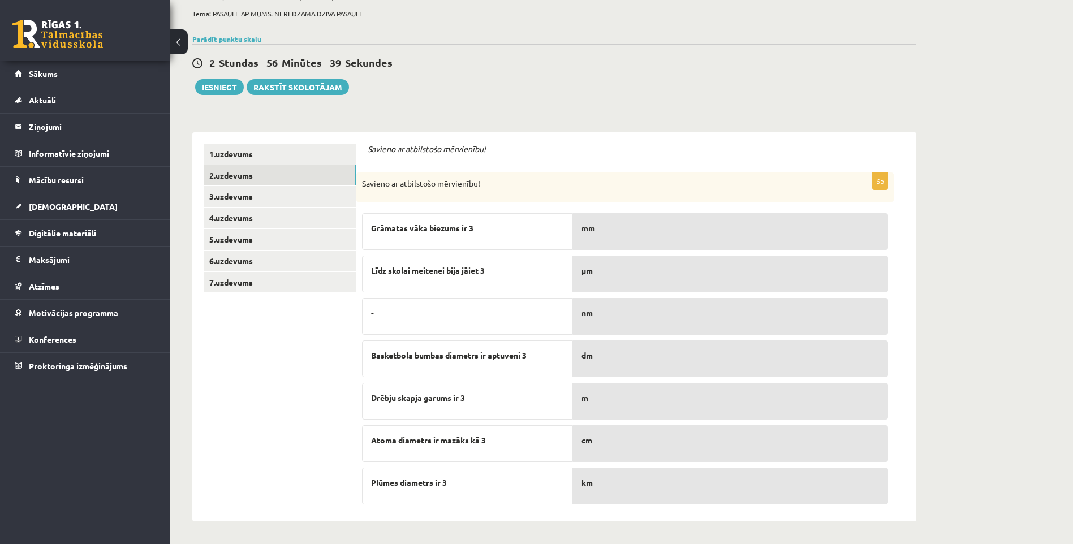
click at [597, 241] on div "mm" at bounding box center [730, 231] width 316 height 37
click at [264, 188] on link "3.uzdevums" at bounding box center [280, 196] width 152 height 21
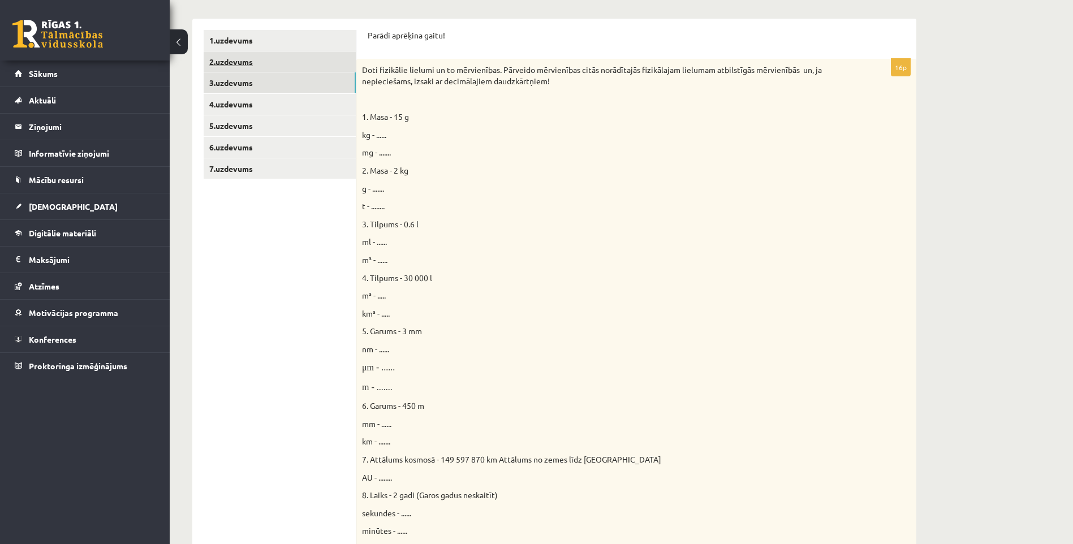
click at [236, 63] on link "2.uzdevums" at bounding box center [280, 61] width 152 height 21
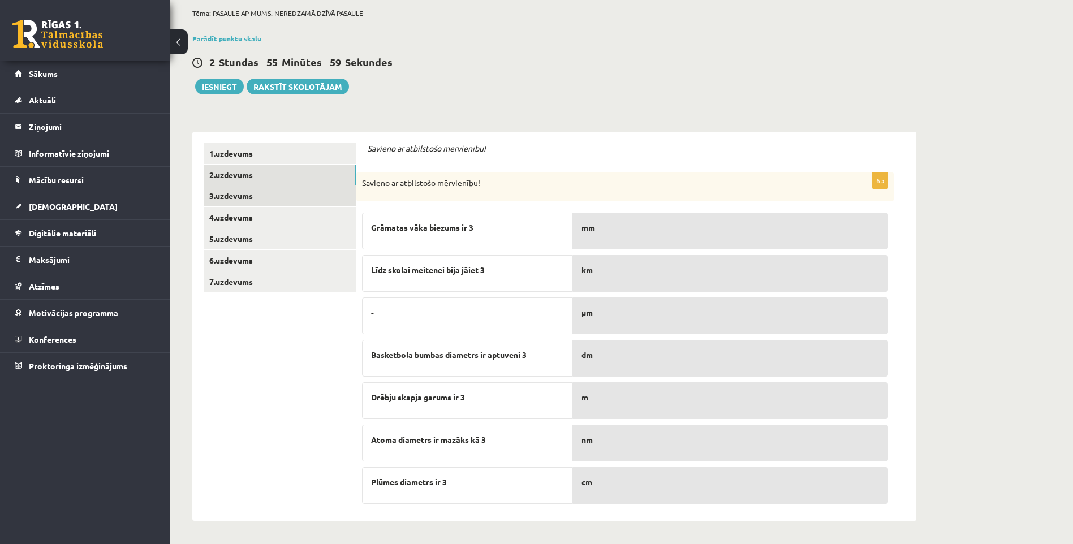
click at [247, 197] on link "3.uzdevums" at bounding box center [280, 195] width 152 height 21
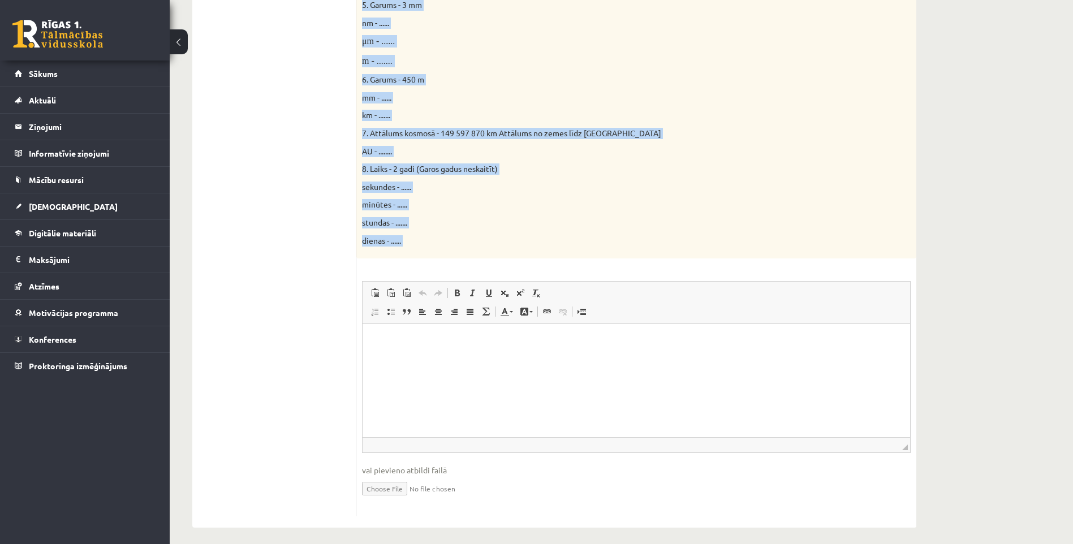
scroll to position [541, 0]
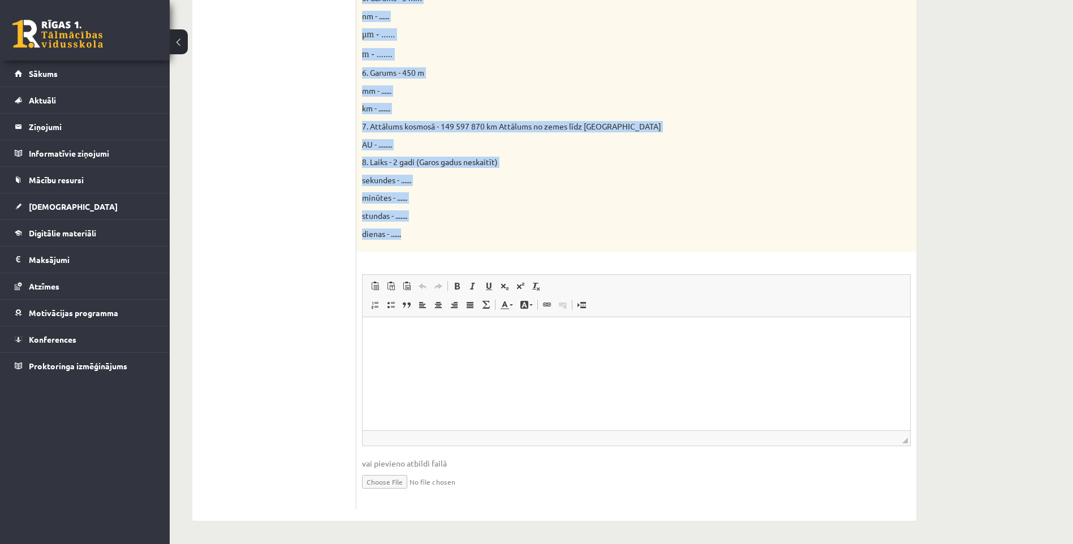
drag, startPoint x: 365, startPoint y: 146, endPoint x: 449, endPoint y: 246, distance: 130.5
click at [449, 246] on div "Parādi aprēķina gaitu! 16p Doti fizikālie lielumi un to mērvienības. Pārveido m…" at bounding box center [636, 103] width 560 height 835
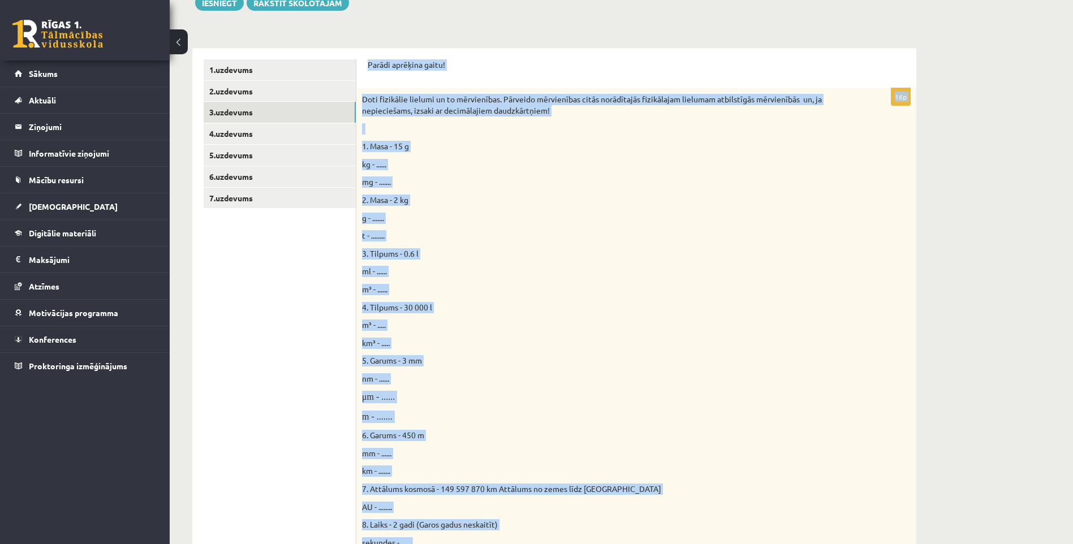
scroll to position [145, 0]
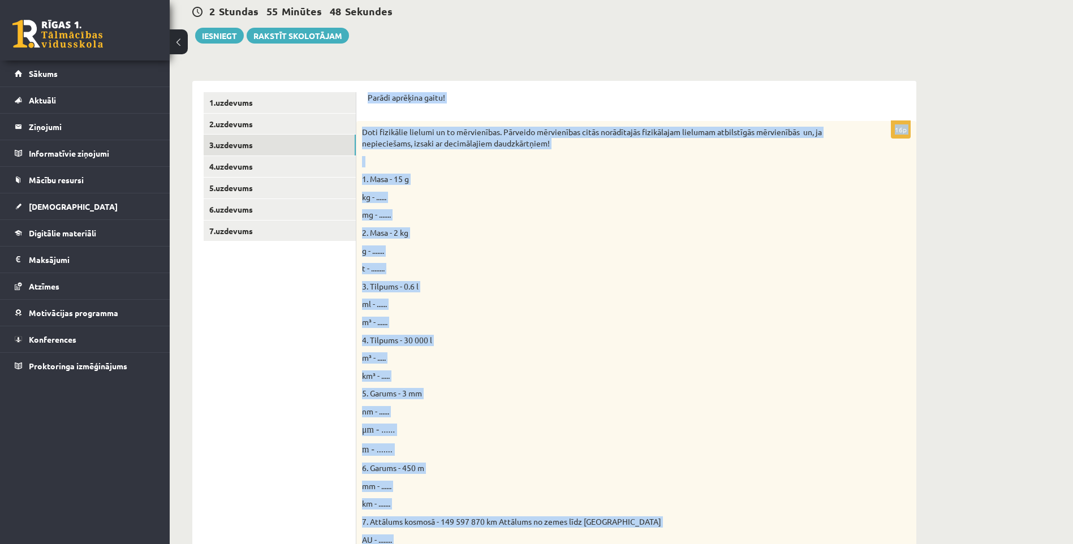
drag, startPoint x: 418, startPoint y: 139, endPoint x: 542, endPoint y: 306, distance: 207.7
click at [582, 357] on p "m³ - ....." at bounding box center [608, 357] width 492 height 11
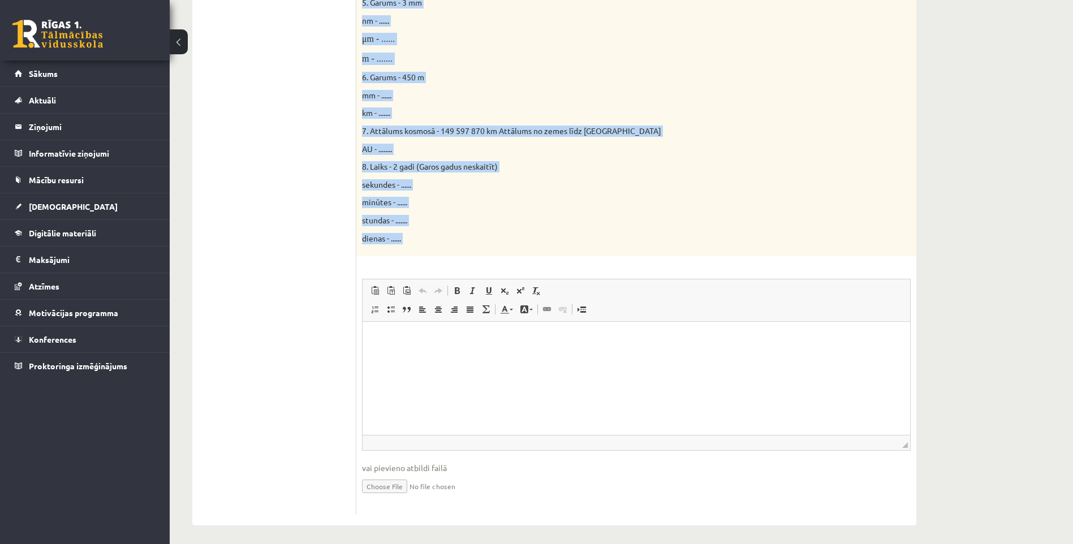
scroll to position [541, 0]
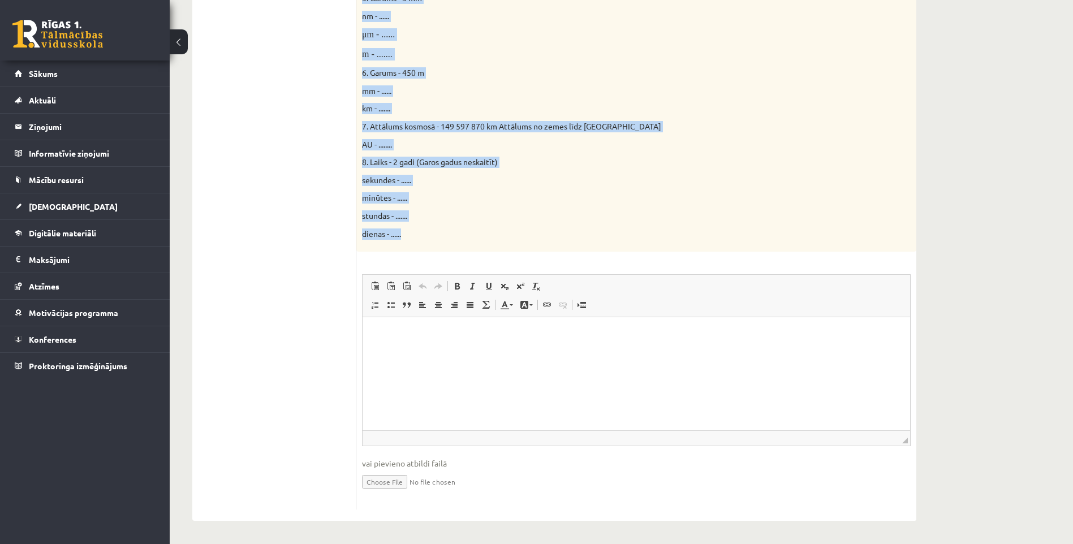
drag, startPoint x: 364, startPoint y: 96, endPoint x: 414, endPoint y: 235, distance: 147.2
click at [414, 235] on div "Parādi aprēķina gaitu! 16p Doti fizikālie lielumi un to mērvienības. Pārveido m…" at bounding box center [636, 103] width 560 height 835
copy form "Parādi aprēķina gaitu! 16p Doti fizikālie lielumi un to mērvienības. Pārveido m…"
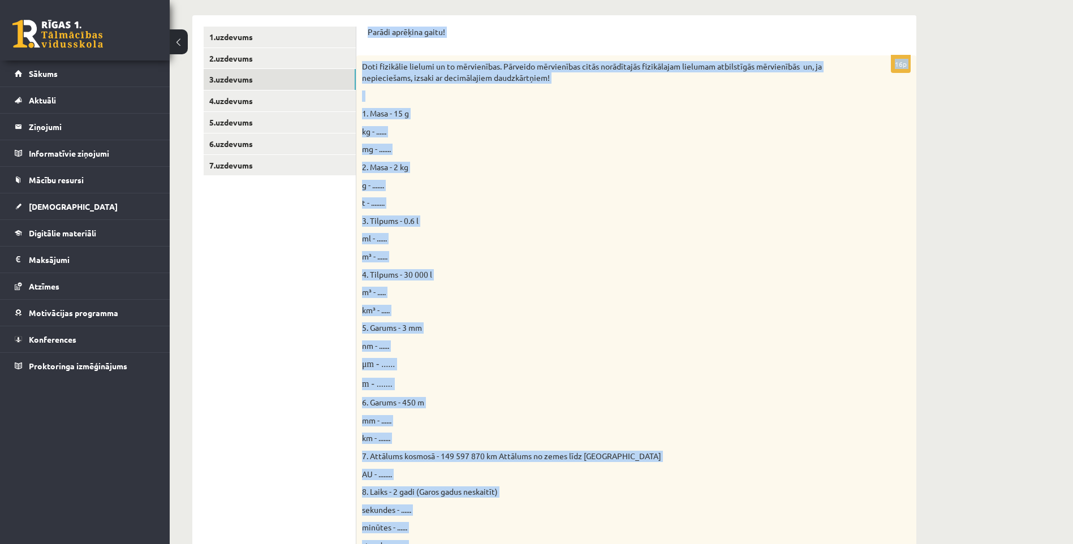
scroll to position [0, 0]
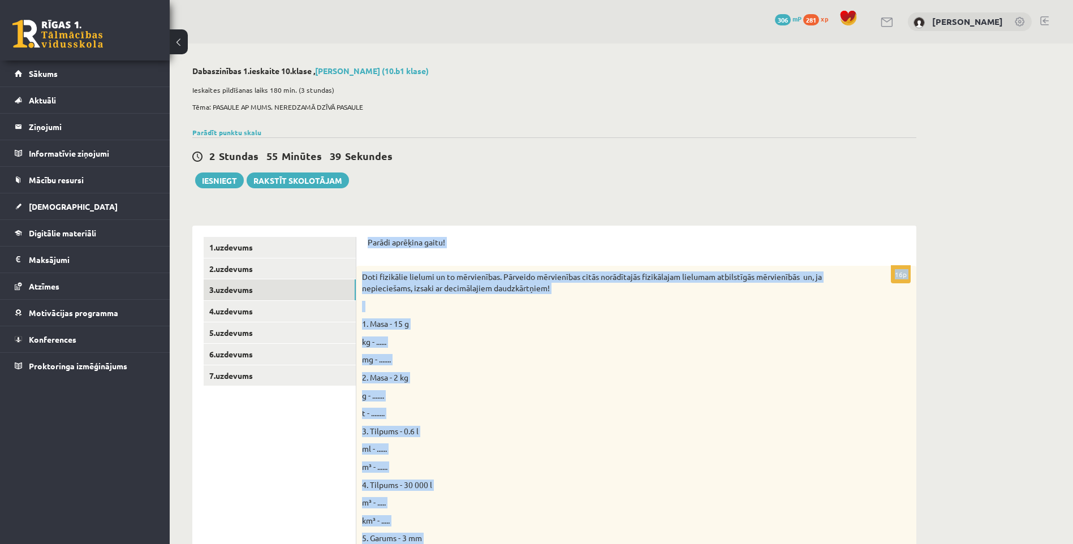
click at [465, 336] on div "Doti fizikālie lielumi un to mērvienības. Pārveido mērvienības citās norādītajā…" at bounding box center [636, 529] width 560 height 526
click at [384, 287] on span "Doti fizikālie lielumi un to mērvienības. Pārveido mērvienības citās norādītajā…" at bounding box center [592, 281] width 460 height 21
click at [504, 322] on p "1. Masa - 15 g" at bounding box center [608, 323] width 492 height 11
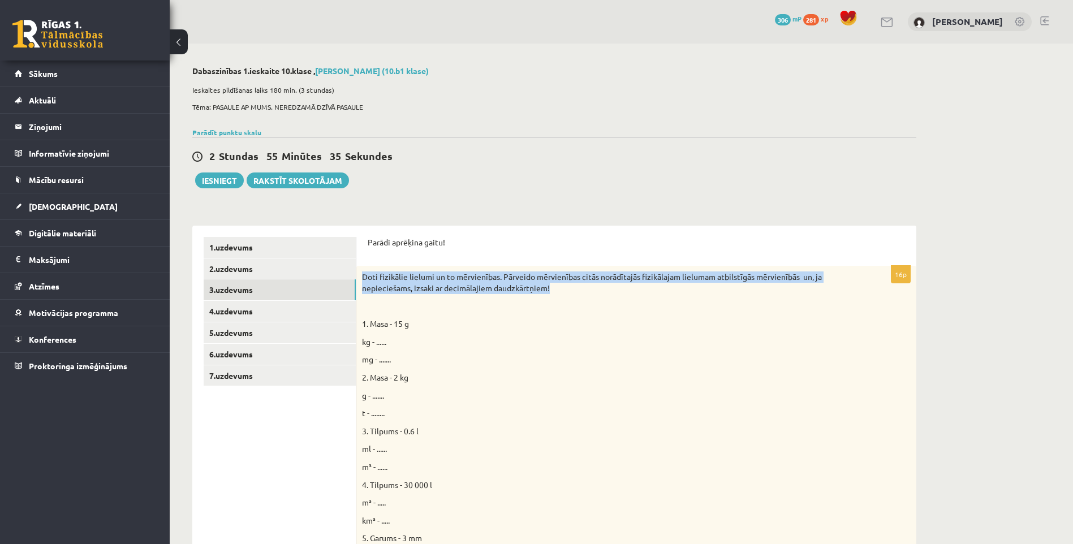
drag, startPoint x: 363, startPoint y: 277, endPoint x: 564, endPoint y: 292, distance: 201.8
click at [564, 292] on p "Doti fizikālie lielumi un to mērvienības. Pārveido mērvienības citās norādītajā…" at bounding box center [608, 282] width 492 height 22
click at [458, 270] on div "Doti fizikālie lielumi un to mērvienības. Pārveido mērvienības citās norādītajā…" at bounding box center [636, 529] width 560 height 526
drag, startPoint x: 364, startPoint y: 242, endPoint x: 547, endPoint y: 300, distance: 192.8
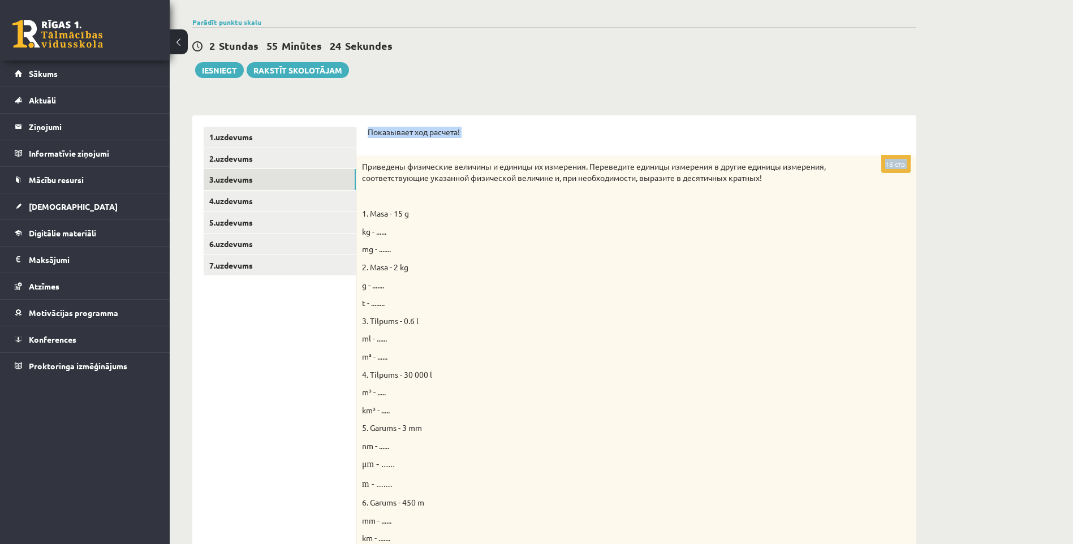
scroll to position [113, 0]
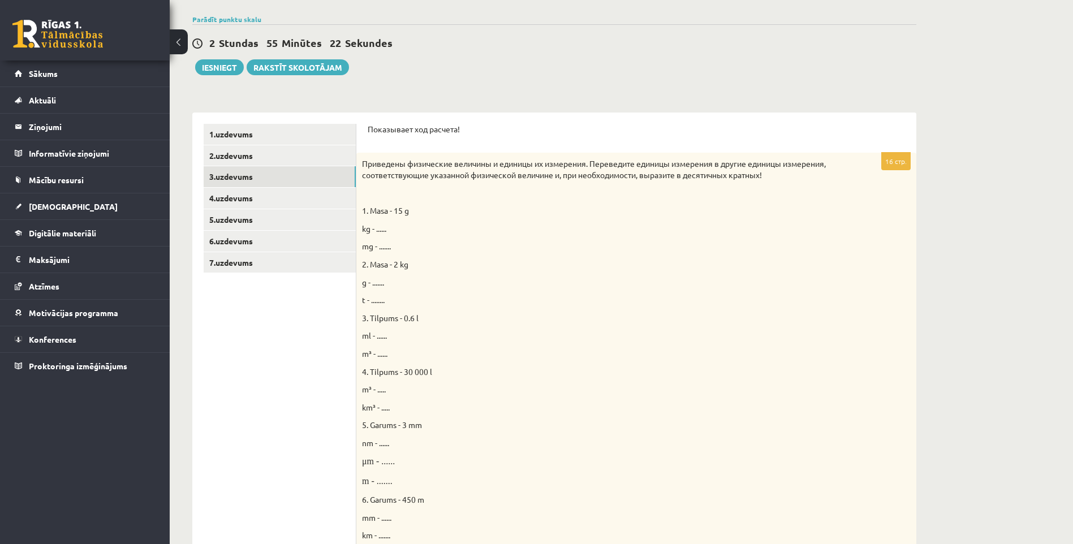
click at [560, 247] on p "mg - ......." at bounding box center [608, 246] width 492 height 11
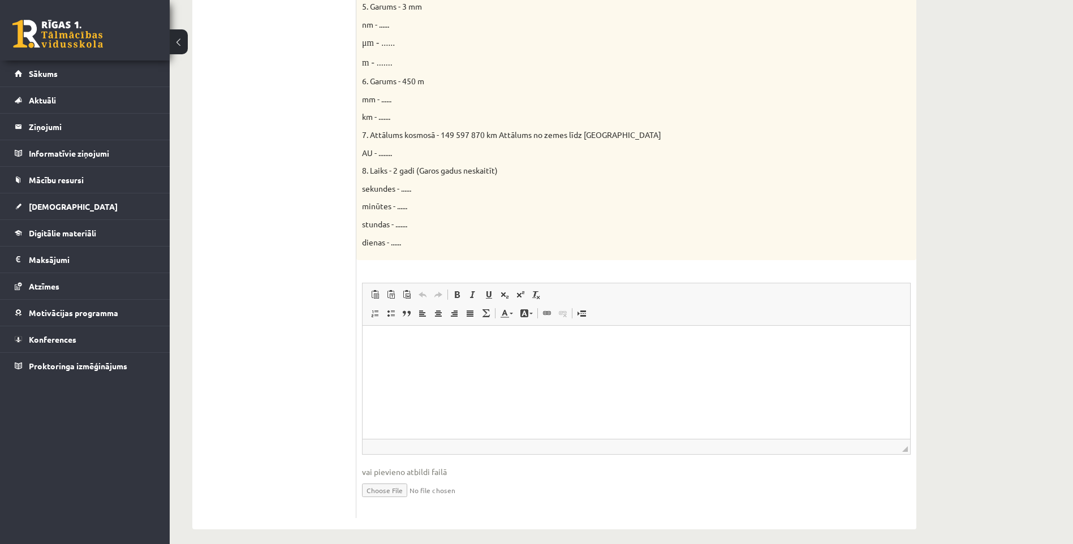
scroll to position [541, 0]
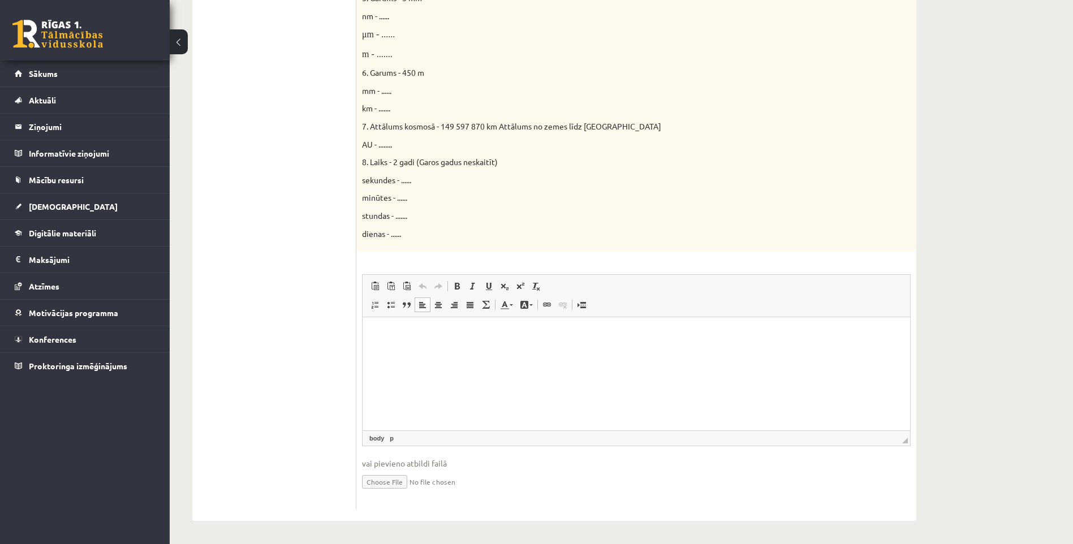
click at [435, 348] on html at bounding box center [635, 334] width 547 height 34
click at [459, 333] on p "**********" at bounding box center [636, 335] width 525 height 12
click at [374, 339] on p "**********" at bounding box center [636, 335] width 525 height 12
click at [379, 344] on body "**********" at bounding box center [636, 350] width 525 height 42
click at [446, 361] on p "**********" at bounding box center [636, 360] width 525 height 24
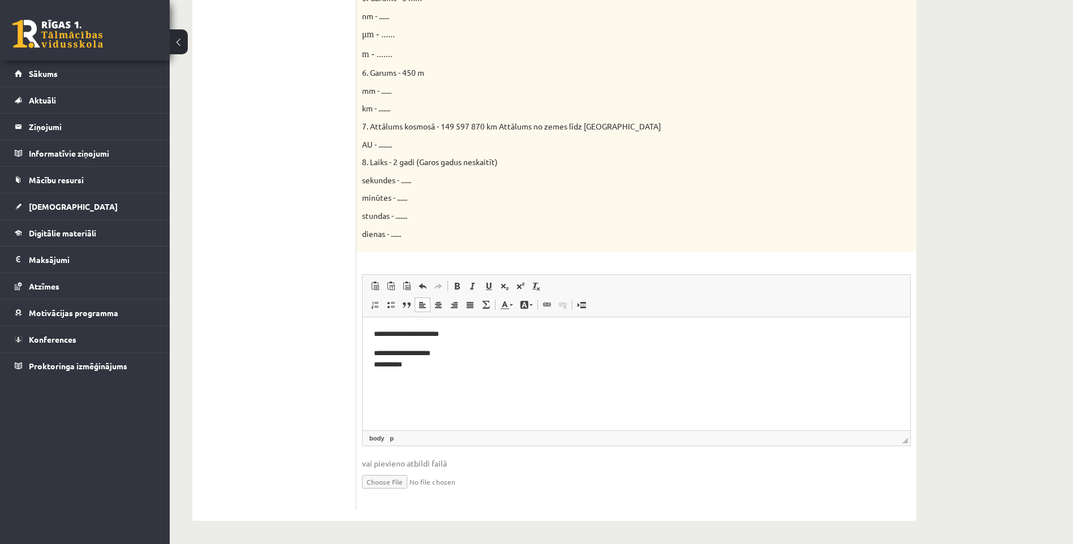
drag, startPoint x: 408, startPoint y: 368, endPoint x: 414, endPoint y: 371, distance: 6.3
click at [409, 369] on p "**********" at bounding box center [636, 360] width 525 height 24
drag, startPoint x: 425, startPoint y: 362, endPoint x: 415, endPoint y: 362, distance: 10.2
click at [415, 362] on p "**********" at bounding box center [636, 360] width 525 height 24
click at [426, 368] on p "**********" at bounding box center [636, 360] width 525 height 24
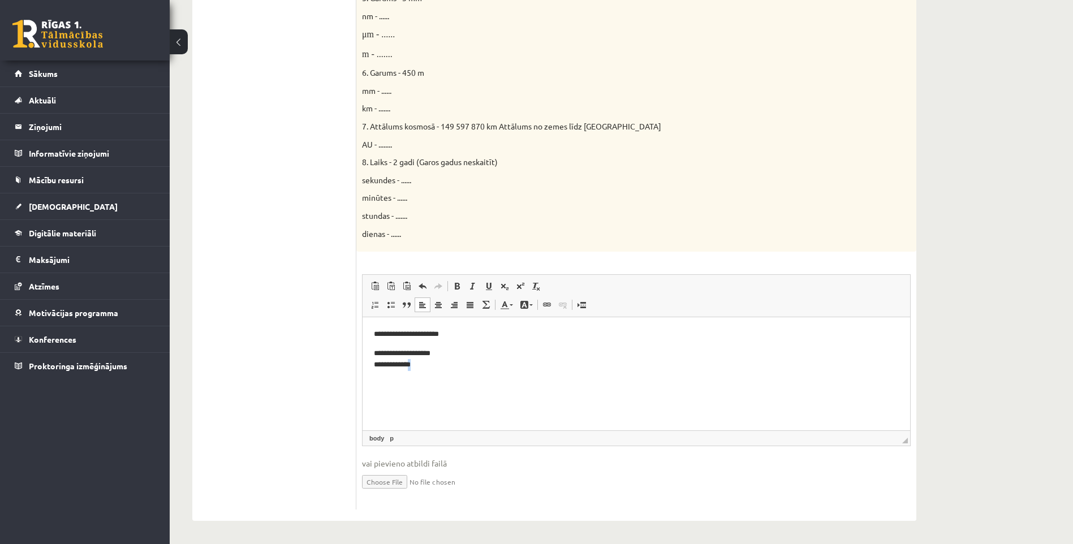
click at [424, 369] on p "**********" at bounding box center [636, 360] width 525 height 24
click at [420, 367] on p "**********" at bounding box center [636, 360] width 525 height 24
click at [417, 366] on p "**********" at bounding box center [636, 360] width 525 height 24
click at [519, 286] on span at bounding box center [520, 286] width 9 height 9
click at [435, 381] on html "**********" at bounding box center [635, 350] width 547 height 67
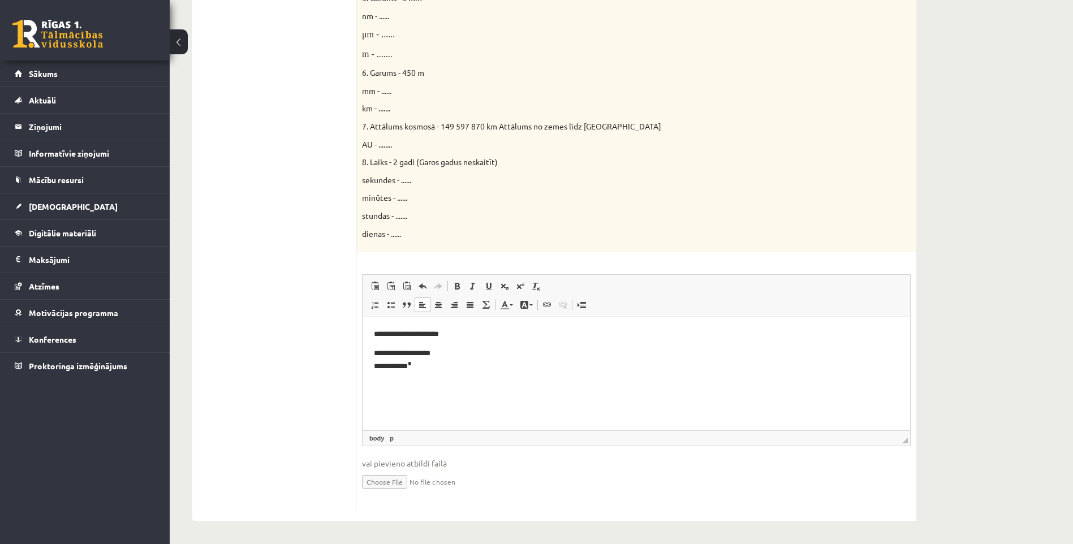
click at [420, 369] on p "**********" at bounding box center [636, 360] width 525 height 25
drag, startPoint x: 427, startPoint y: 369, endPoint x: 421, endPoint y: 351, distance: 19.1
click at [421, 351] on p "**********" at bounding box center [636, 360] width 525 height 25
click at [425, 362] on p "**********" at bounding box center [636, 360] width 525 height 25
click at [433, 374] on html "**********" at bounding box center [635, 350] width 547 height 67
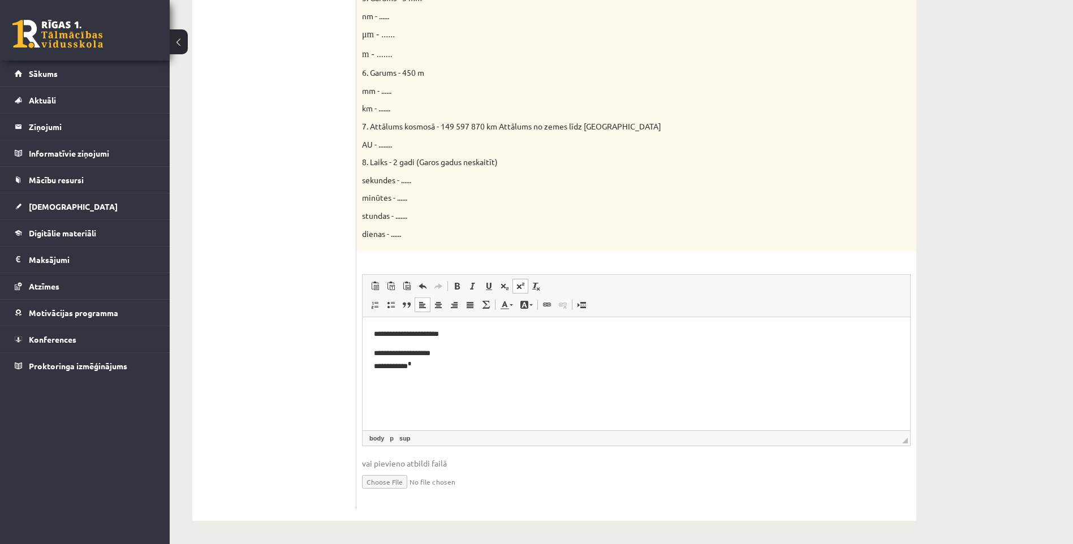
click at [411, 366] on sup "*" at bounding box center [409, 364] width 3 height 6
click at [429, 370] on p "**********" at bounding box center [636, 360] width 525 height 25
click at [439, 360] on p "**********" at bounding box center [636, 360] width 525 height 25
click at [459, 365] on p "**********" at bounding box center [636, 360] width 525 height 25
click at [452, 375] on html "**********" at bounding box center [635, 350] width 547 height 67
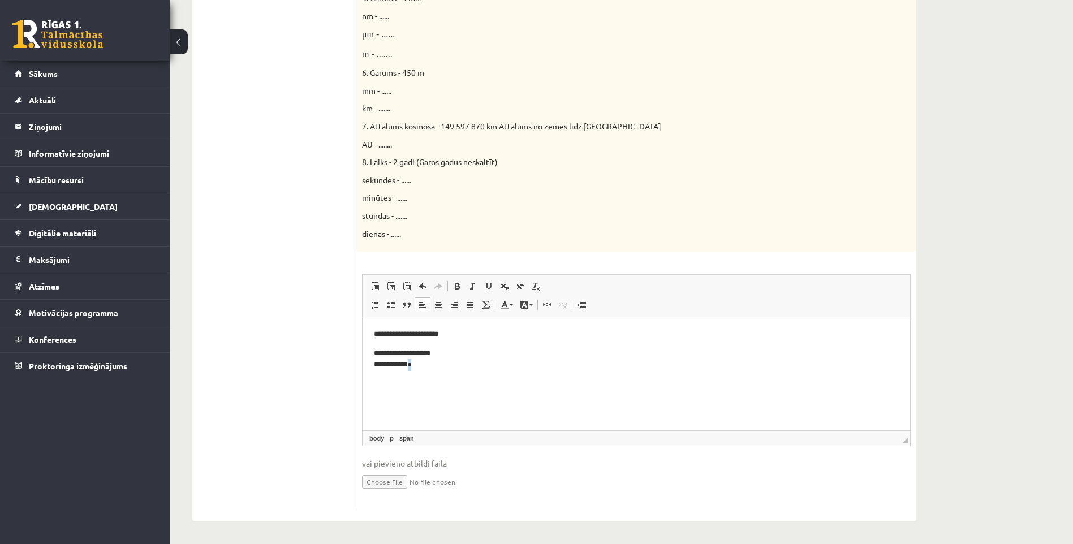
drag, startPoint x: 420, startPoint y: 368, endPoint x: 413, endPoint y: 365, distance: 7.2
click at [413, 365] on p "**********" at bounding box center [636, 360] width 525 height 24
click at [517, 284] on span at bounding box center [520, 286] width 9 height 9
click at [438, 368] on p "**********" at bounding box center [636, 360] width 525 height 25
click at [425, 370] on p "**********" at bounding box center [636, 360] width 525 height 25
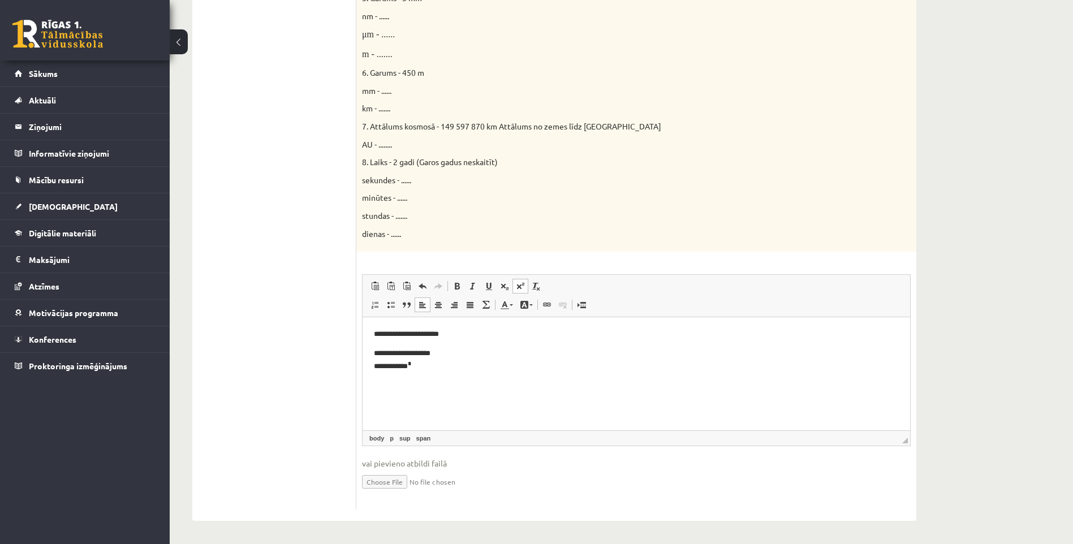
click at [478, 368] on p "**********" at bounding box center [636, 360] width 525 height 25
click at [476, 367] on p "**********" at bounding box center [636, 360] width 525 height 25
click at [503, 375] on body "**********" at bounding box center [636, 362] width 525 height 66
click at [430, 362] on p "**********" at bounding box center [636, 360] width 525 height 25
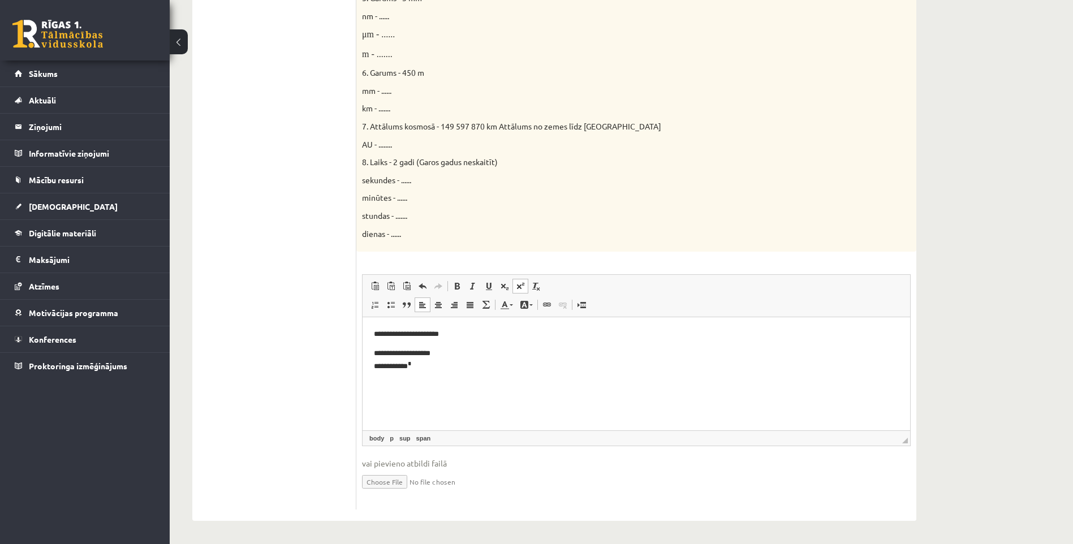
click at [434, 369] on p "**********" at bounding box center [636, 360] width 525 height 25
click at [474, 373] on body "**********" at bounding box center [636, 362] width 525 height 66
click at [440, 364] on p "**********" at bounding box center [636, 360] width 525 height 25
drag, startPoint x: 442, startPoint y: 365, endPoint x: 421, endPoint y: 362, distance: 21.6
click at [421, 362] on p "**********" at bounding box center [636, 360] width 525 height 24
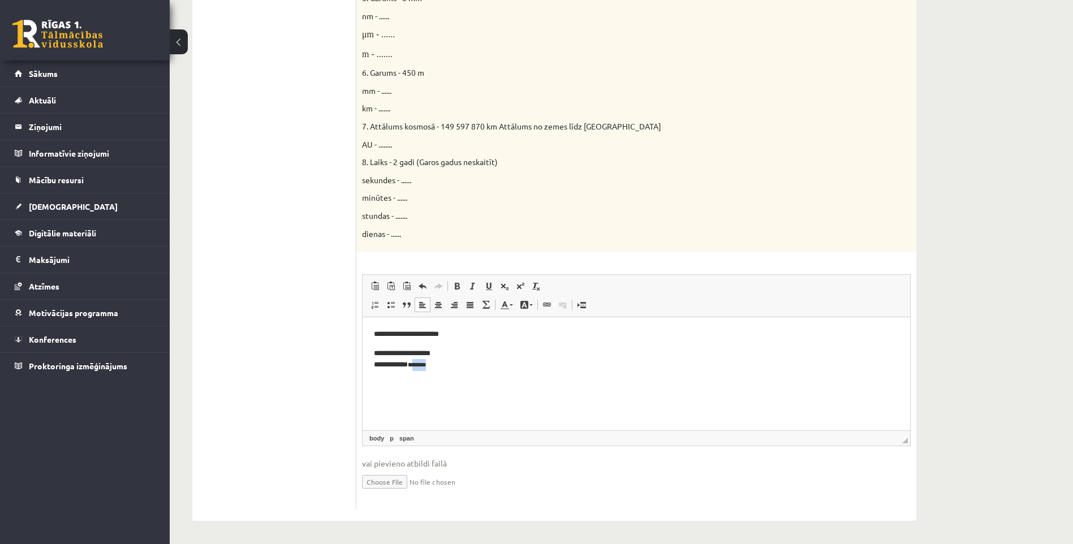
click at [465, 360] on p "**********" at bounding box center [636, 360] width 525 height 24
click at [444, 365] on p "**********" at bounding box center [636, 360] width 525 height 24
drag, startPoint x: 456, startPoint y: 366, endPoint x: 442, endPoint y: 365, distance: 14.2
click at [442, 365] on p "**********" at bounding box center [636, 360] width 525 height 24
click at [417, 366] on p "**********" at bounding box center [636, 360] width 525 height 24
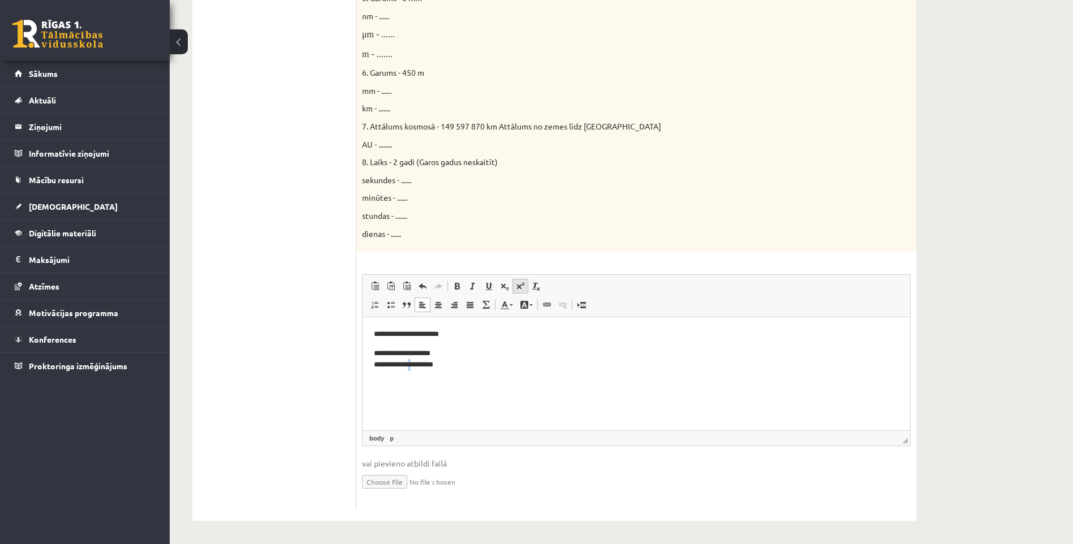
click at [525, 284] on link "Надстрочный индекс" at bounding box center [520, 286] width 16 height 15
click at [512, 368] on p "**********" at bounding box center [636, 360] width 525 height 25
click at [407, 368] on p "**********" at bounding box center [636, 360] width 525 height 25
click at [409, 388] on p "*********" at bounding box center [636, 387] width 525 height 12
click at [427, 387] on p "*********" at bounding box center [636, 387] width 525 height 12
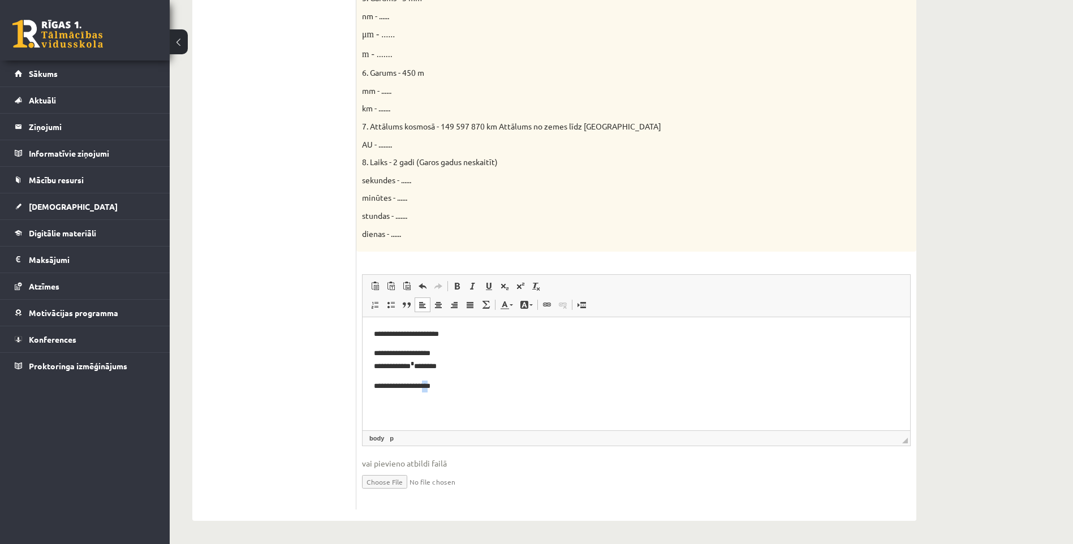
drag, startPoint x: 440, startPoint y: 387, endPoint x: 434, endPoint y: 386, distance: 6.3
click at [434, 386] on p "**********" at bounding box center [636, 387] width 525 height 12
click at [522, 287] on span at bounding box center [520, 286] width 9 height 9
click at [420, 388] on p "**********" at bounding box center [636, 388] width 525 height 14
click at [520, 287] on span at bounding box center [520, 286] width 9 height 9
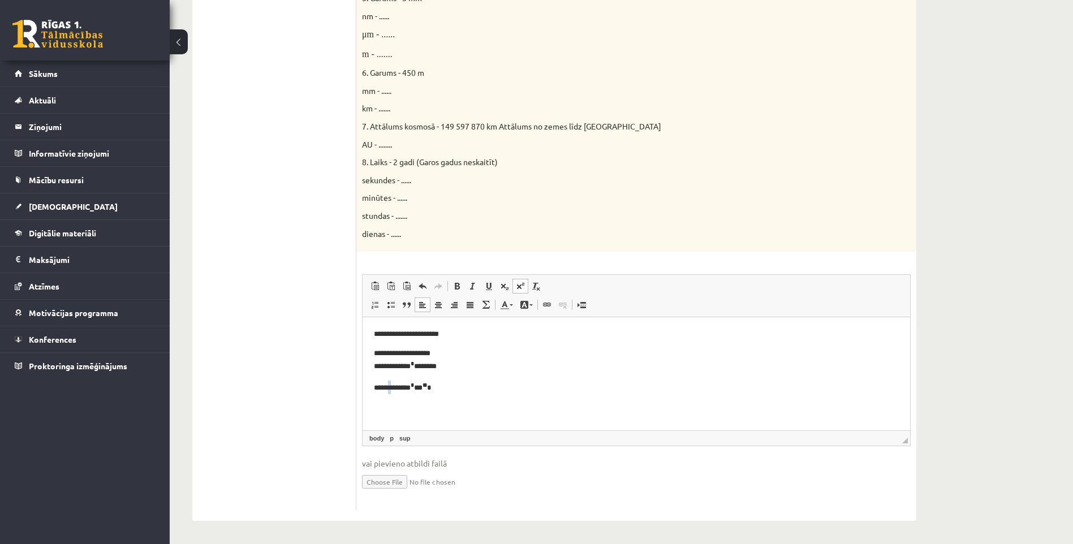
click at [392, 388] on p "**********" at bounding box center [636, 388] width 525 height 14
click at [522, 284] on span at bounding box center [520, 286] width 9 height 9
click at [472, 394] on p "***** * ******* * *** ** *" at bounding box center [636, 388] width 525 height 14
click at [377, 408] on p "*******" at bounding box center [632, 407] width 516 height 12
click at [445, 387] on p "***** * ******* * *** ** *" at bounding box center [632, 388] width 516 height 14
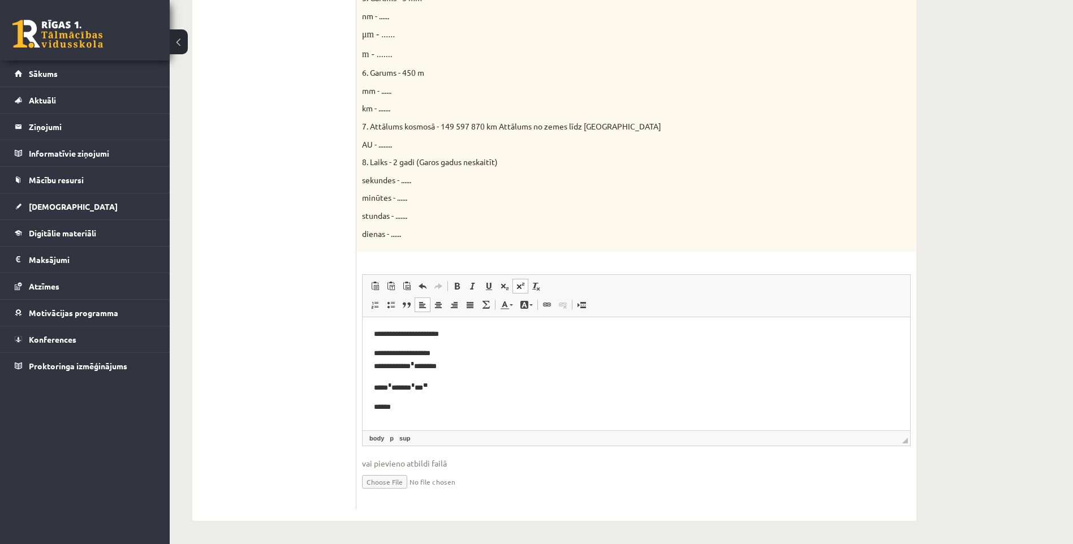
click at [377, 387] on p "***** * ******* * *** **" at bounding box center [632, 388] width 516 height 14
click at [376, 366] on p "**********" at bounding box center [632, 360] width 516 height 25
click at [448, 369] on p "**********" at bounding box center [632, 360] width 516 height 25
click at [438, 354] on p "**********" at bounding box center [632, 360] width 516 height 25
click at [375, 354] on p "**********" at bounding box center [632, 360] width 516 height 25
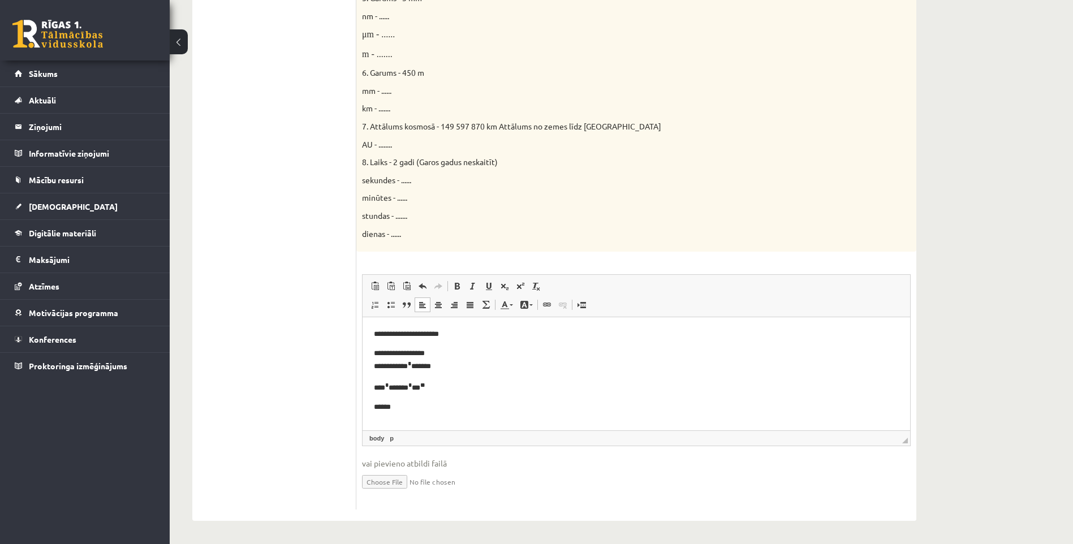
click at [376, 334] on p "**********" at bounding box center [632, 335] width 516 height 12
click at [446, 337] on p "**********" at bounding box center [632, 335] width 516 height 12
click at [452, 335] on p "**********" at bounding box center [632, 335] width 516 height 12
click at [401, 408] on p "******" at bounding box center [632, 407] width 516 height 12
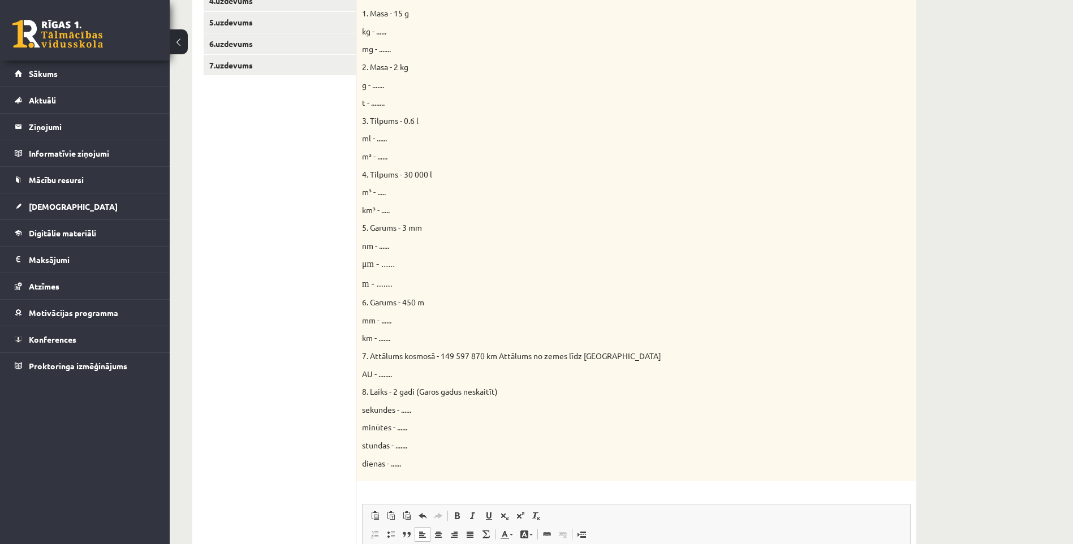
scroll to position [314, 0]
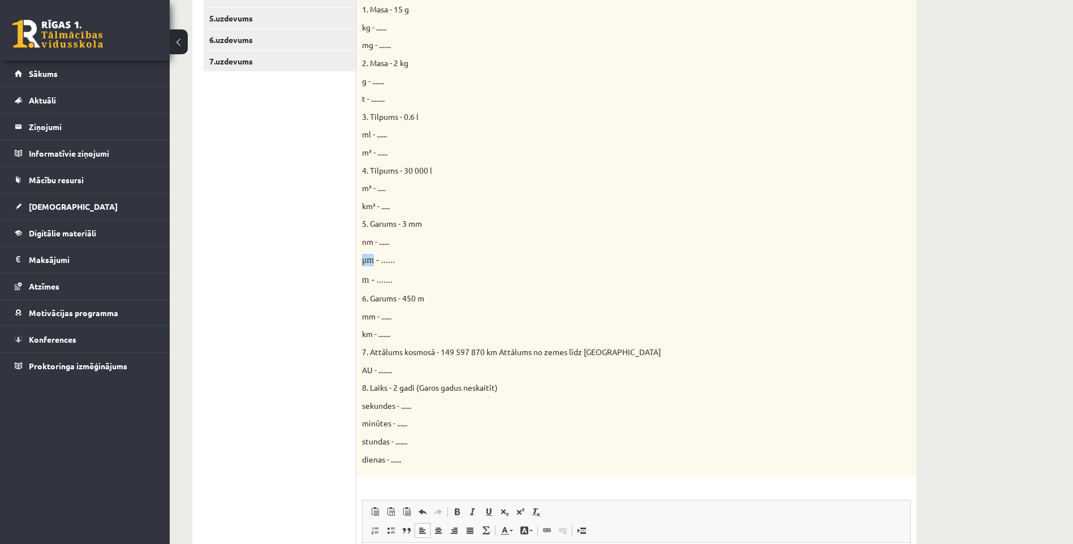
drag, startPoint x: 360, startPoint y: 262, endPoint x: 372, endPoint y: 263, distance: 12.6
click at [372, 263] on div "Приведены физические величины и единицы их измерения. Переведите единицы измере…" at bounding box center [636, 214] width 560 height 526
copy font "μm"
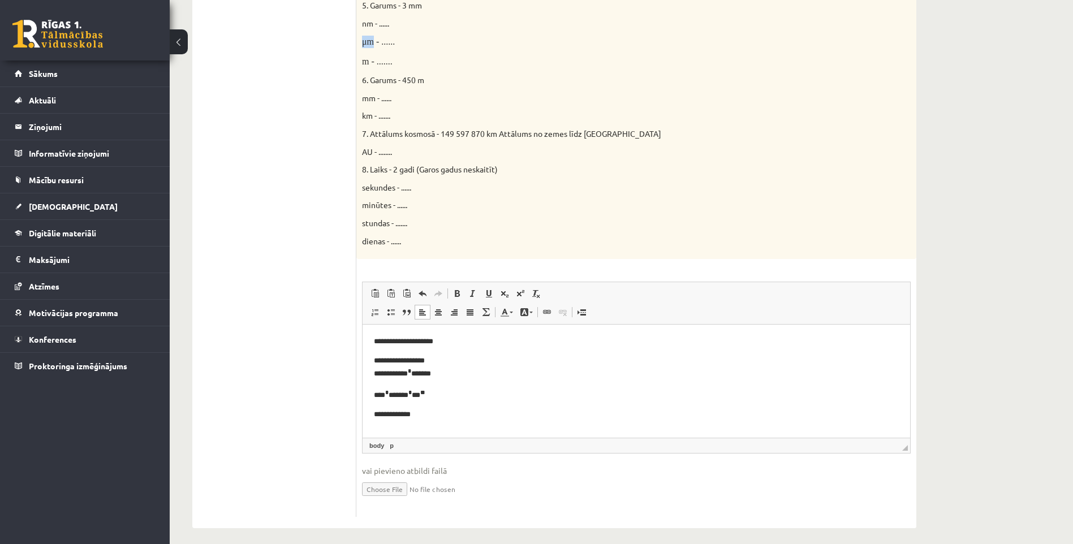
scroll to position [541, 0]
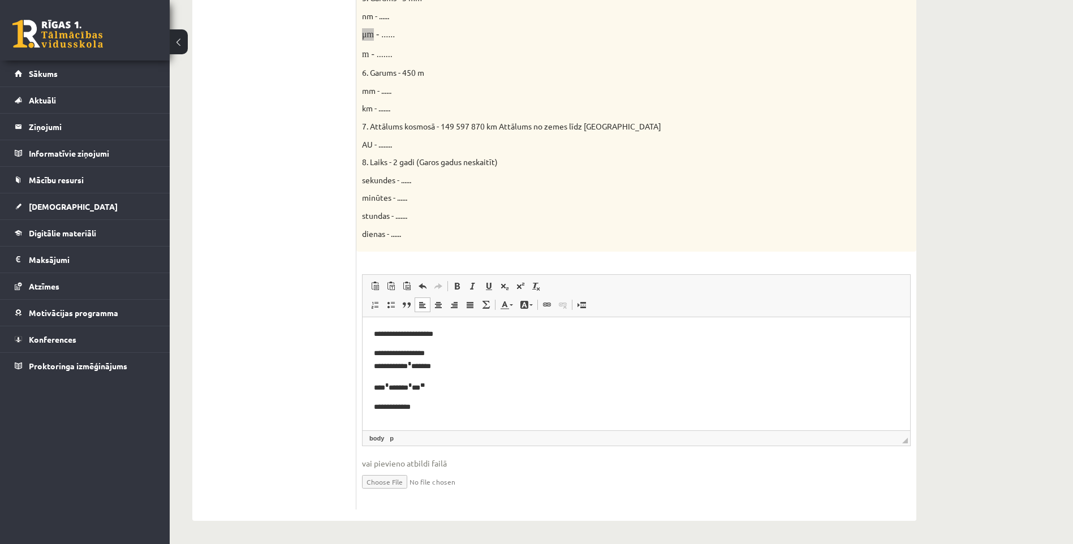
click at [417, 420] on p "Визуальный текстовый редактор, wiswyg-editor-user-answer-47025012099700" at bounding box center [636, 427] width 525 height 14
click at [431, 407] on p "**********" at bounding box center [632, 407] width 516 height 12
click at [310, 172] on ul "1.uzdevums 2.uzdevums 3.uzdevums 4.uzdevums 5.uzdevums 6.uzdevums 7.uzdevums" at bounding box center [280, 103] width 153 height 813
click at [396, 391] on p "**" at bounding box center [632, 392] width 516 height 12
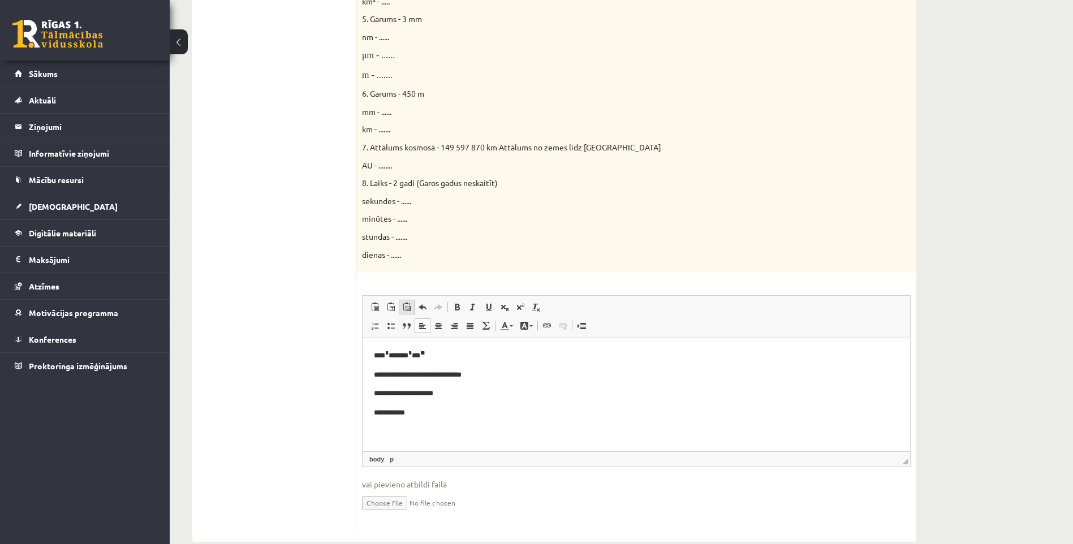
scroll to position [484, 0]
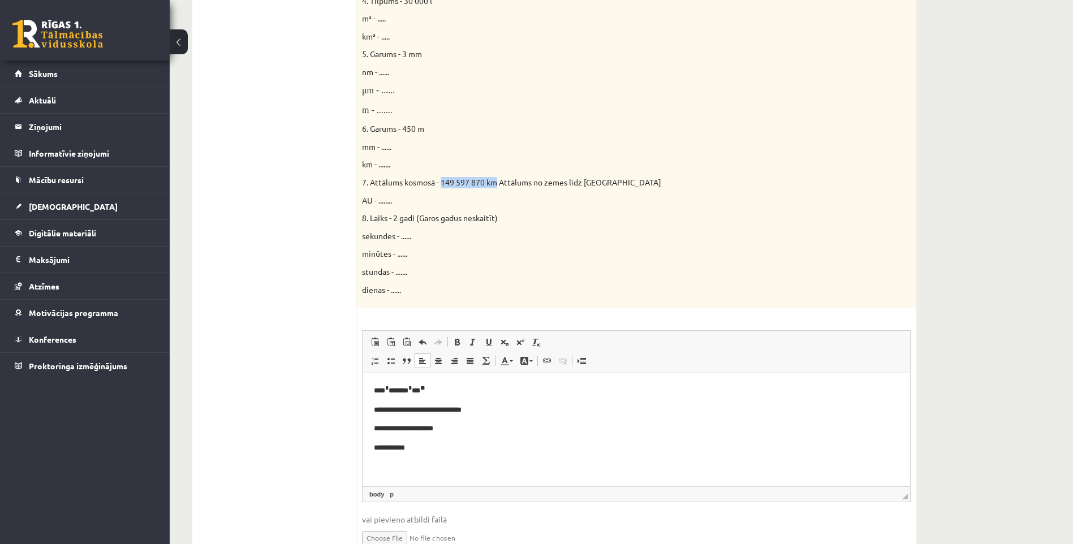
drag, startPoint x: 443, startPoint y: 185, endPoint x: 498, endPoint y: 184, distance: 54.9
click at [498, 184] on span "7. Attālums kosmosā - 149 597 870 km Attālums no zemes līdz Saulei" at bounding box center [511, 182] width 299 height 10
copy span "149 597 870 km"
drag, startPoint x: 418, startPoint y: 450, endPoint x: 407, endPoint y: 449, distance: 11.9
click at [407, 449] on p "**********" at bounding box center [632, 448] width 516 height 12
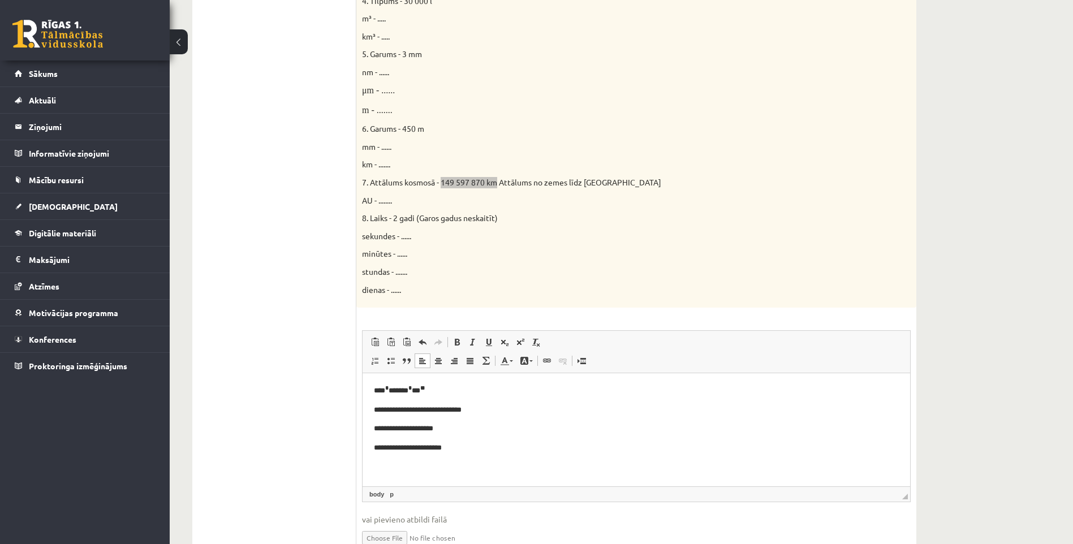
click at [468, 450] on p "**********" at bounding box center [632, 448] width 516 height 12
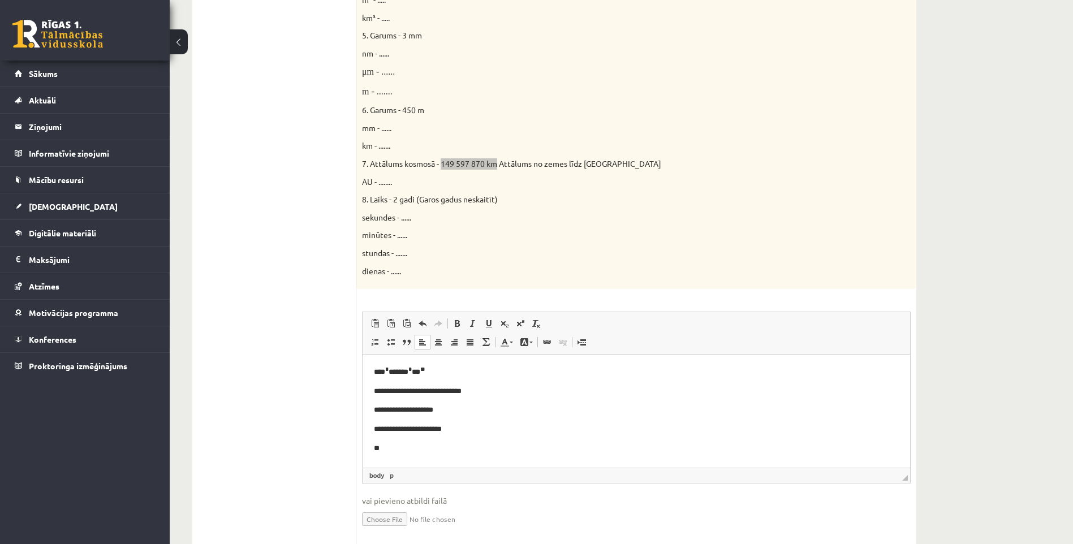
scroll to position [541, 0]
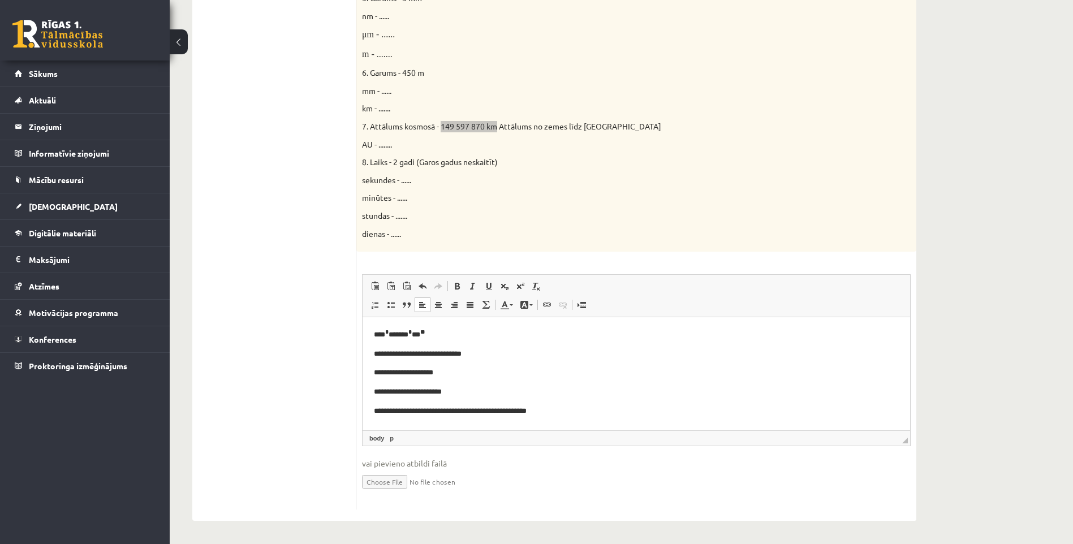
click at [535, 412] on p "**********" at bounding box center [632, 411] width 516 height 12
click at [534, 412] on p "**********" at bounding box center [632, 411] width 516 height 12
click at [572, 414] on p "**********" at bounding box center [632, 411] width 516 height 12
drag, startPoint x: 606, startPoint y: 413, endPoint x: 577, endPoint y: 409, distance: 29.7
click at [577, 409] on p "**********" at bounding box center [632, 411] width 516 height 12
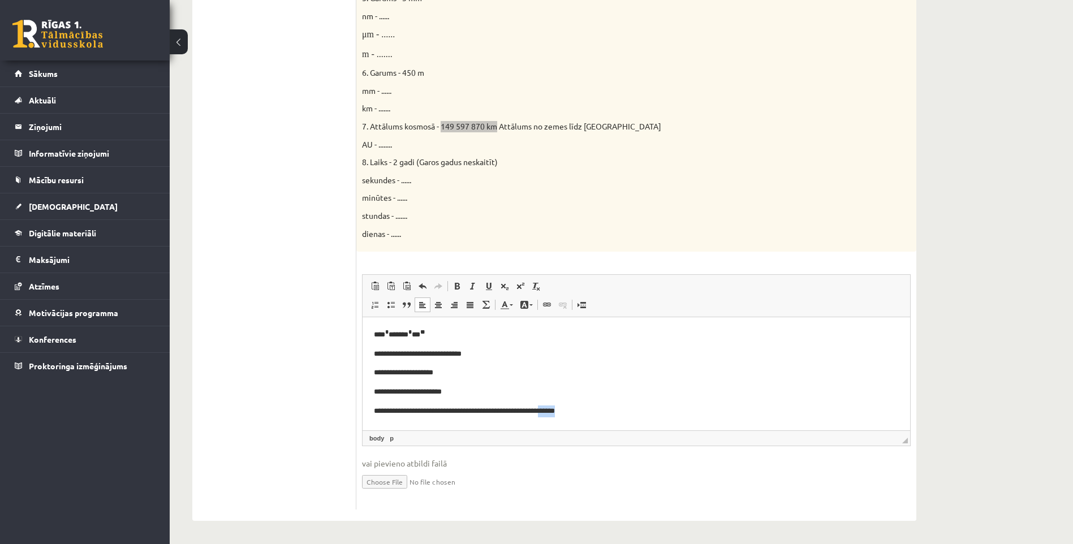
click at [629, 399] on body "**********" at bounding box center [636, 356] width 525 height 163
click at [613, 408] on p "**********" at bounding box center [632, 411] width 516 height 12
click at [579, 409] on p "**********" at bounding box center [632, 411] width 516 height 12
click at [591, 413] on p "**********" at bounding box center [632, 411] width 516 height 12
click at [519, 410] on p "**********" at bounding box center [632, 411] width 516 height 12
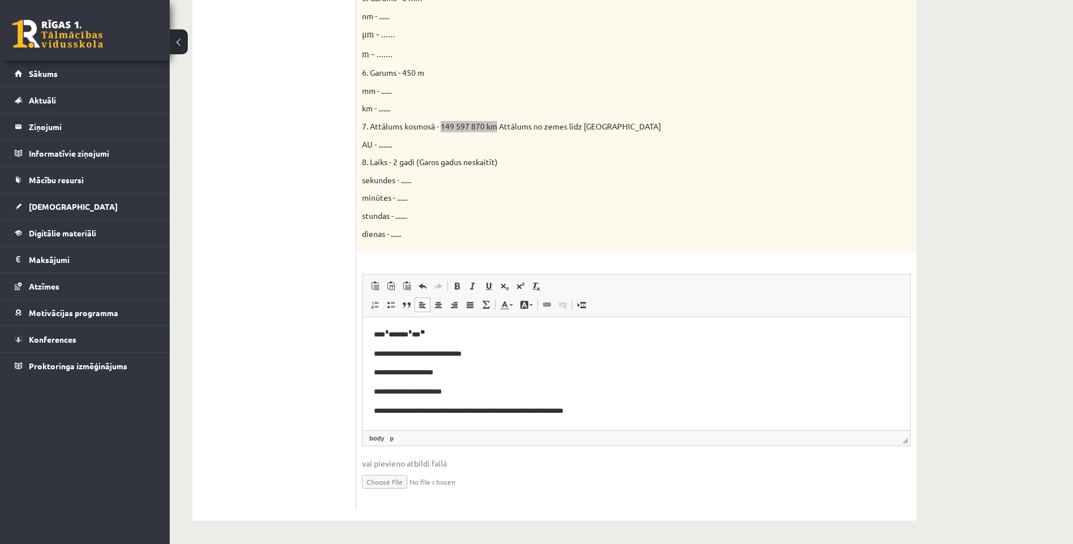
click at [506, 410] on p "**********" at bounding box center [632, 411] width 516 height 12
click at [458, 412] on p "**********" at bounding box center [632, 411] width 516 height 12
click at [408, 373] on p "**********" at bounding box center [632, 373] width 516 height 12
click at [406, 354] on p "**********" at bounding box center [632, 354] width 516 height 12
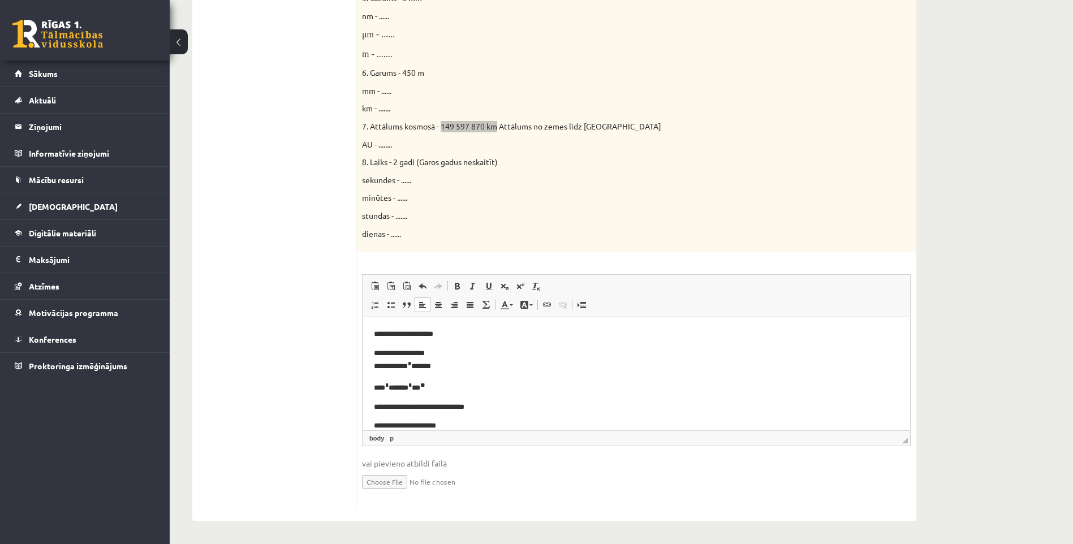
click at [434, 332] on p "**********" at bounding box center [632, 335] width 516 height 12
click at [390, 353] on p "**********" at bounding box center [632, 360] width 516 height 25
click at [394, 354] on p "**********" at bounding box center [632, 360] width 516 height 25
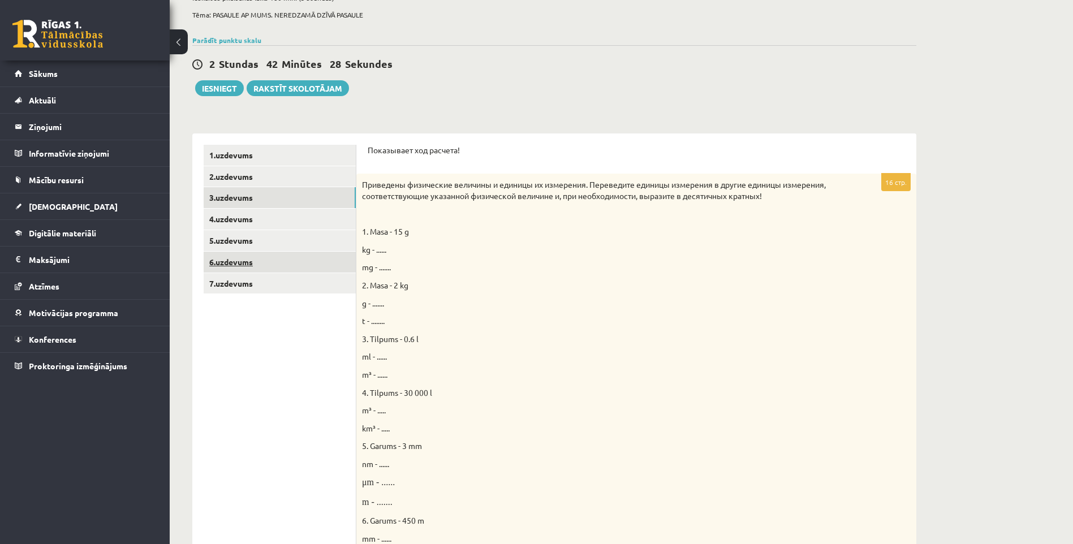
scroll to position [88, 0]
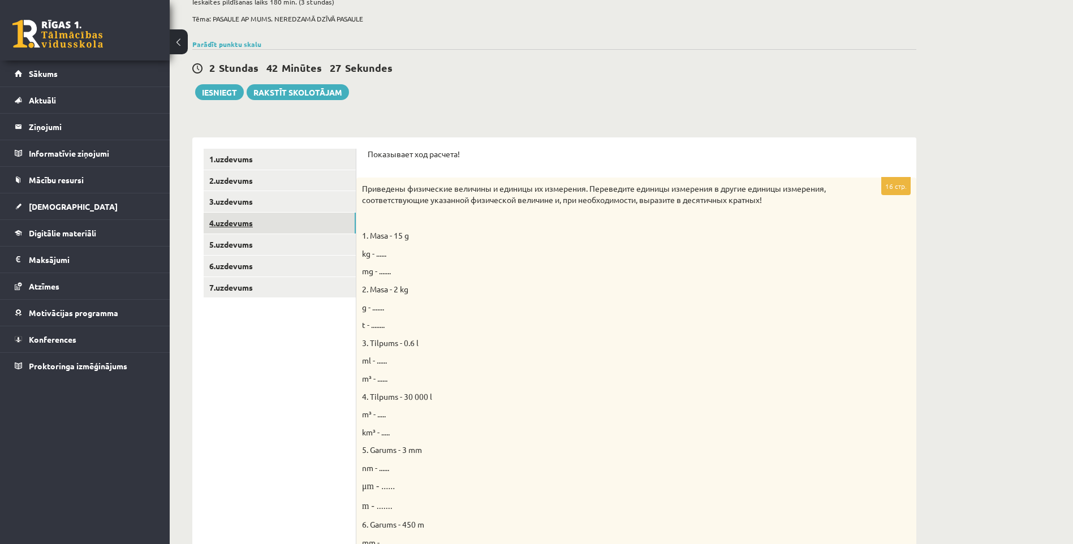
click at [241, 221] on link "4.uzdevums" at bounding box center [280, 223] width 152 height 21
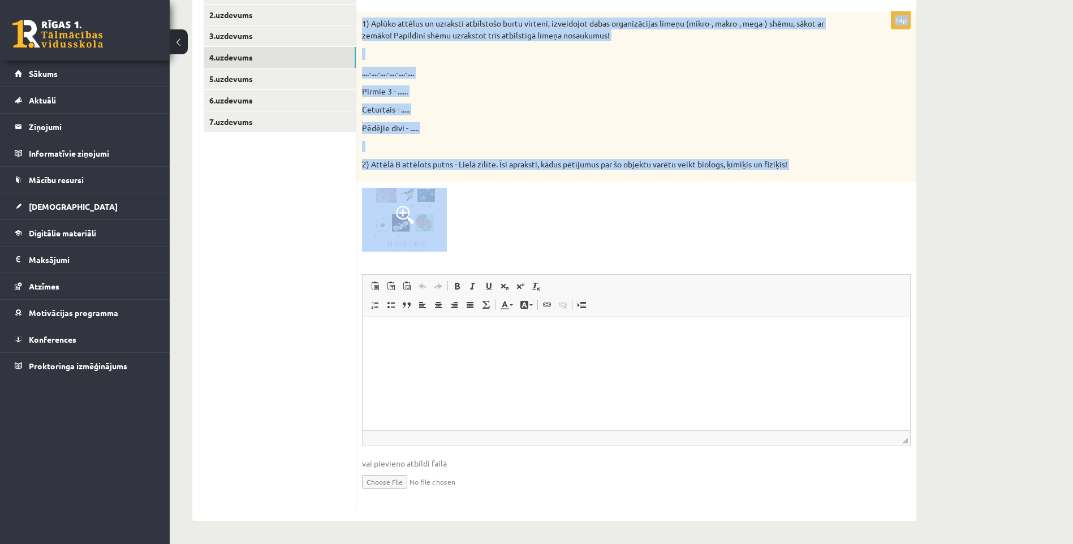
scroll to position [0, 0]
drag, startPoint x: 728, startPoint y: 472, endPoint x: 610, endPoint y: 333, distance: 182.5
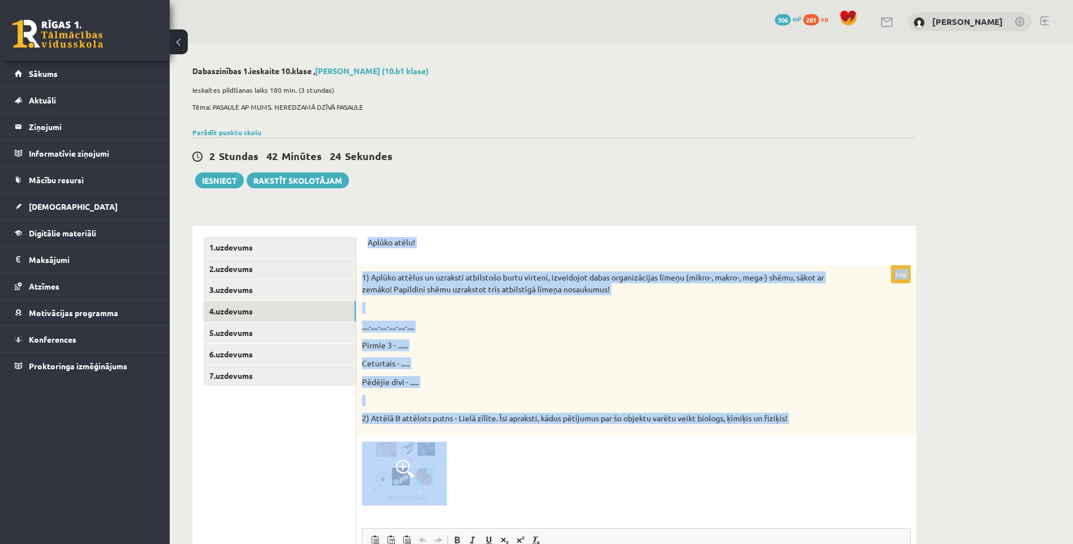
click at [534, 267] on div "1) Aplūko attēlus un uzraksti atbilstošo burtu virteni, izveidojot dabas organi…" at bounding box center [636, 351] width 560 height 170
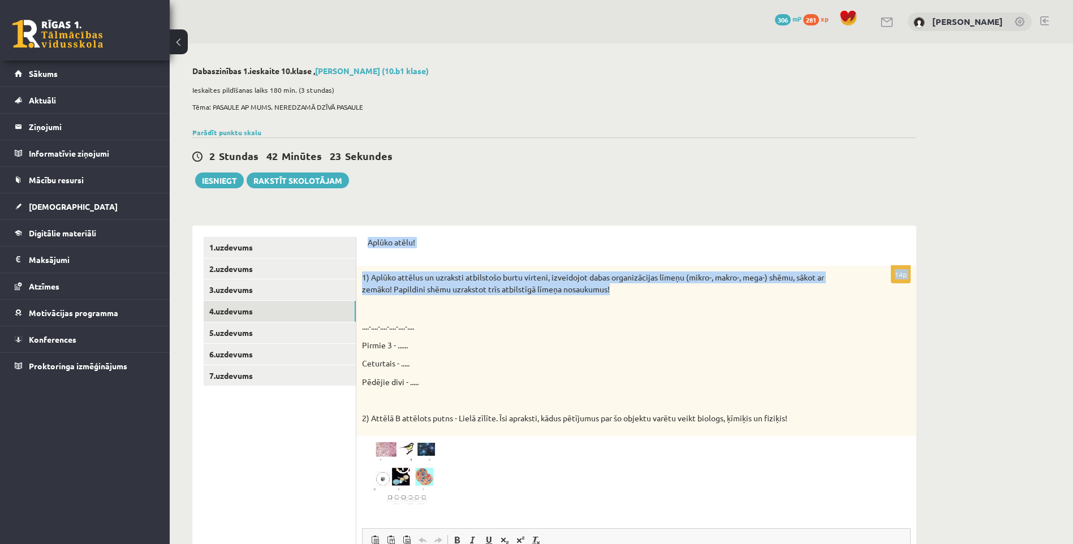
drag, startPoint x: 364, startPoint y: 243, endPoint x: 621, endPoint y: 292, distance: 262.5
click at [621, 292] on div "Aplūko atēlu! 14p 1) Aplūko attēlus un uzraksti atbilstošo burtu virteni, izvei…" at bounding box center [636, 500] width 560 height 549
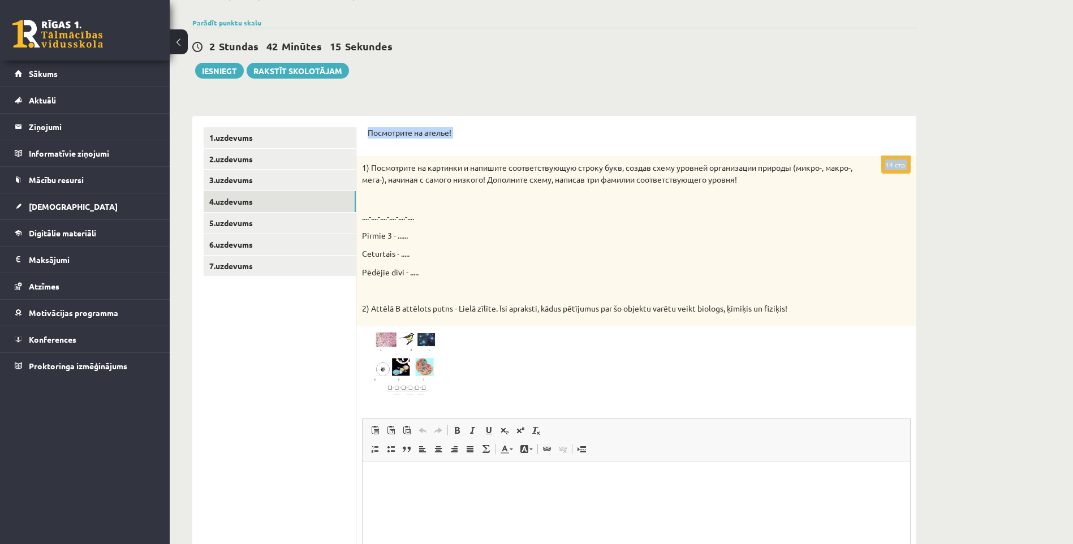
scroll to position [113, 0]
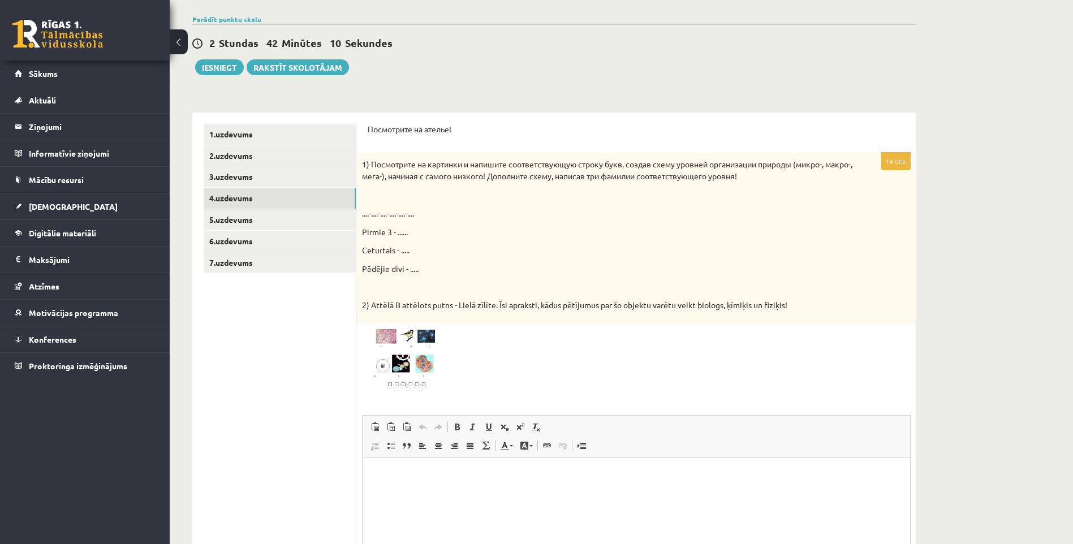
click at [669, 245] on p "Ceturtais - ....." at bounding box center [608, 250] width 492 height 12
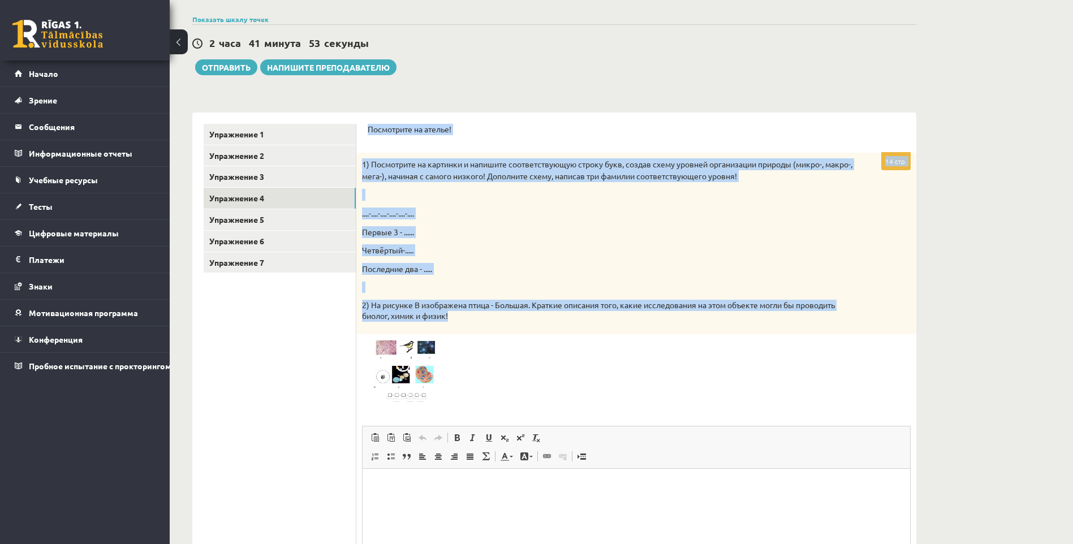
drag, startPoint x: 362, startPoint y: 122, endPoint x: 560, endPoint y: 326, distance: 283.9
click at [560, 326] on div "Посмотрите на ателье! 14 стр. 1) Посмотрите на картинки и напишите соответствую…" at bounding box center [636, 393] width 560 height 560
copy form "Посмотрите на ателье! 14 стр. 1) Посмотрите на картинки и напишите соответствую…"
click at [546, 240] on div "1) Посмотрите на картинки и напишите соответствующую строку букв, создав схему …" at bounding box center [636, 243] width 560 height 181
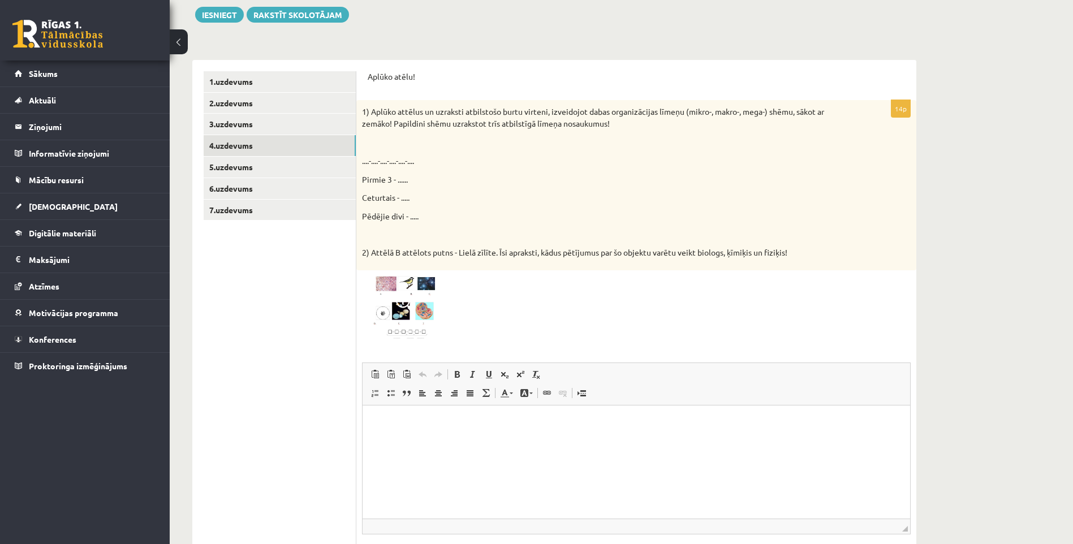
scroll to position [170, 0]
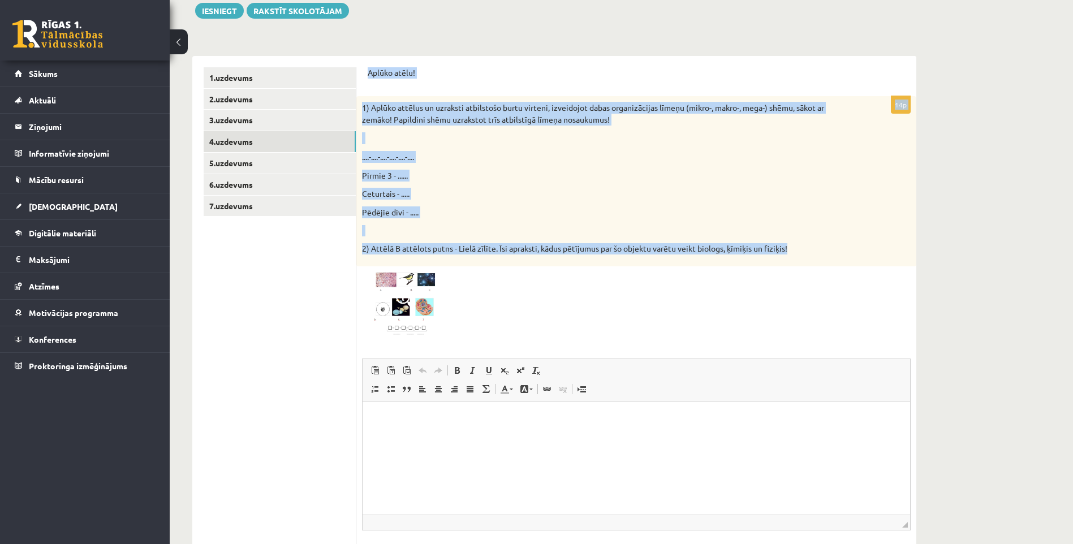
drag, startPoint x: 369, startPoint y: 74, endPoint x: 794, endPoint y: 251, distance: 461.3
click at [794, 251] on div "Aplūko atēlu! 14p 1) Aplūko attēlus un uzraksti atbilstošo burtu virteni, izvei…" at bounding box center [636, 330] width 560 height 549
copy form "Aplūko atēlu! 14p 1) Aplūko attēlus un uzraksti atbilstošo burtu virteni, izvei…"
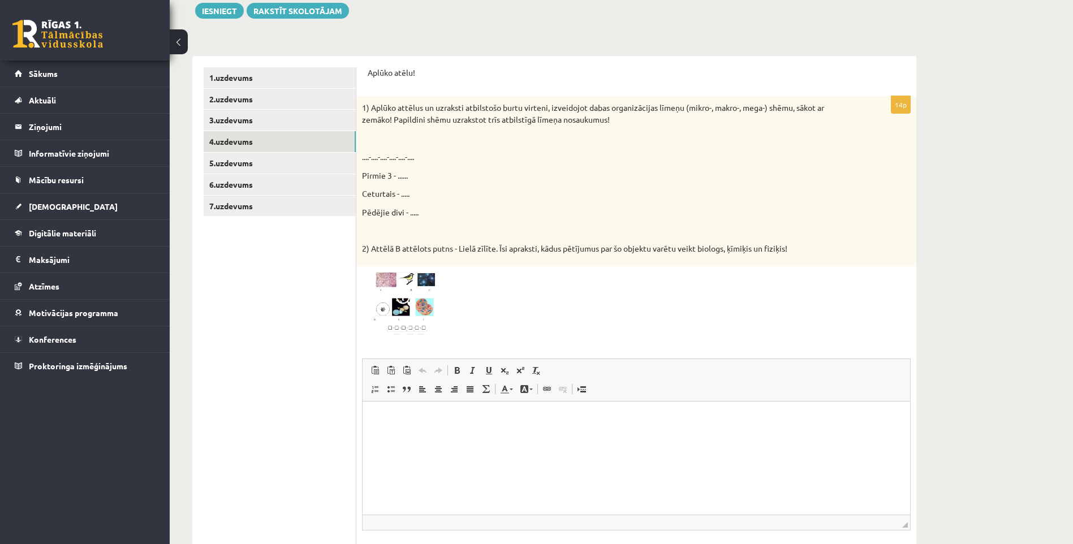
drag, startPoint x: 448, startPoint y: 326, endPoint x: 422, endPoint y: 317, distance: 27.7
click at [422, 317] on div at bounding box center [636, 304] width 548 height 64
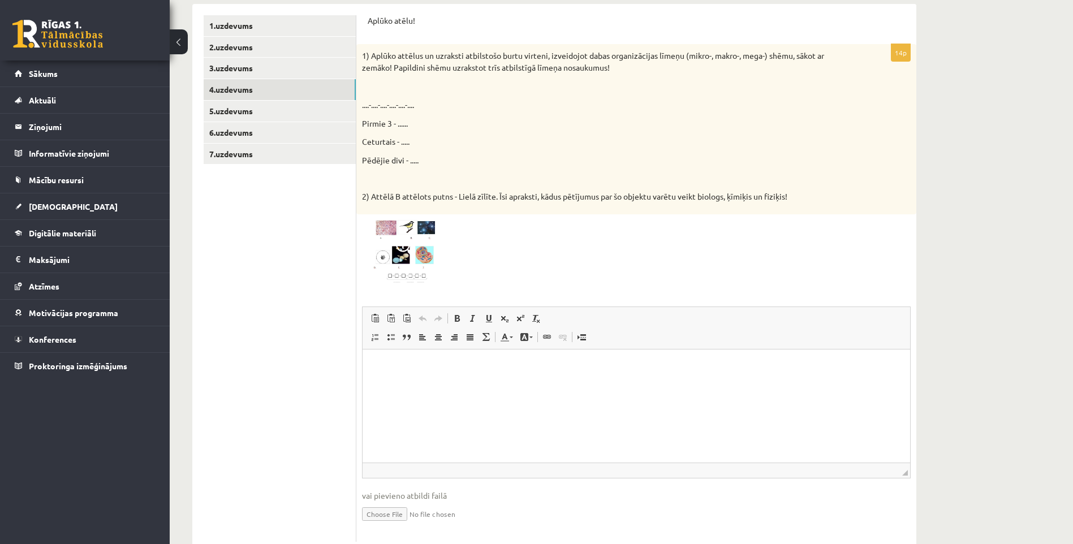
scroll to position [226, 0]
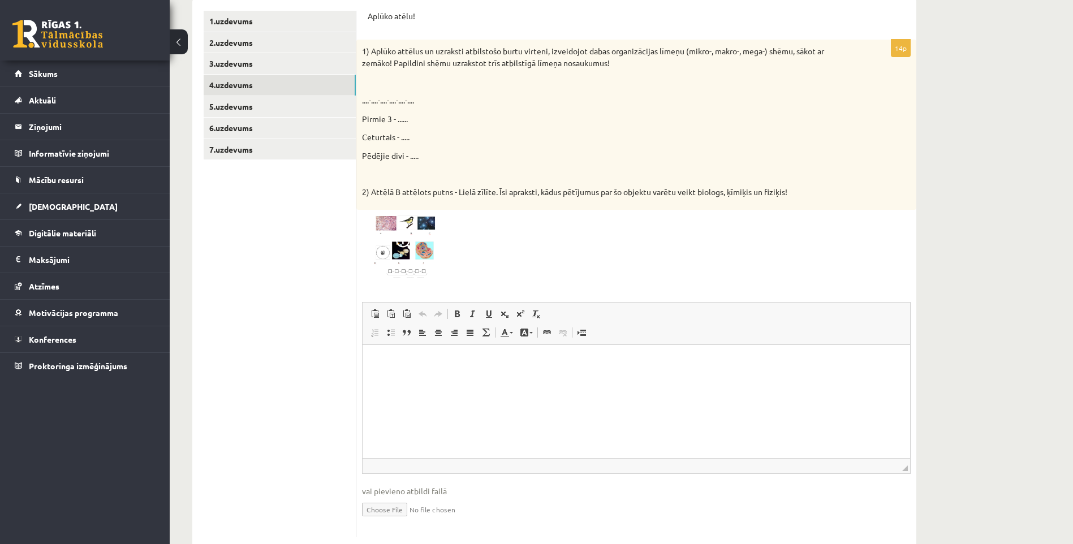
click at [414, 361] on p "Визуальный текстовый редактор, wiswyg-editor-user-answer-47024917868040" at bounding box center [636, 362] width 525 height 12
click at [377, 364] on p "*****" at bounding box center [636, 362] width 525 height 12
click at [405, 361] on p "******" at bounding box center [636, 362] width 525 height 12
click at [399, 371] on body "******" at bounding box center [636, 371] width 525 height 31
click at [395, 375] on p "Визуальный текстовый редактор, wiswyg-editor-user-answer-47024917868040" at bounding box center [636, 381] width 525 height 12
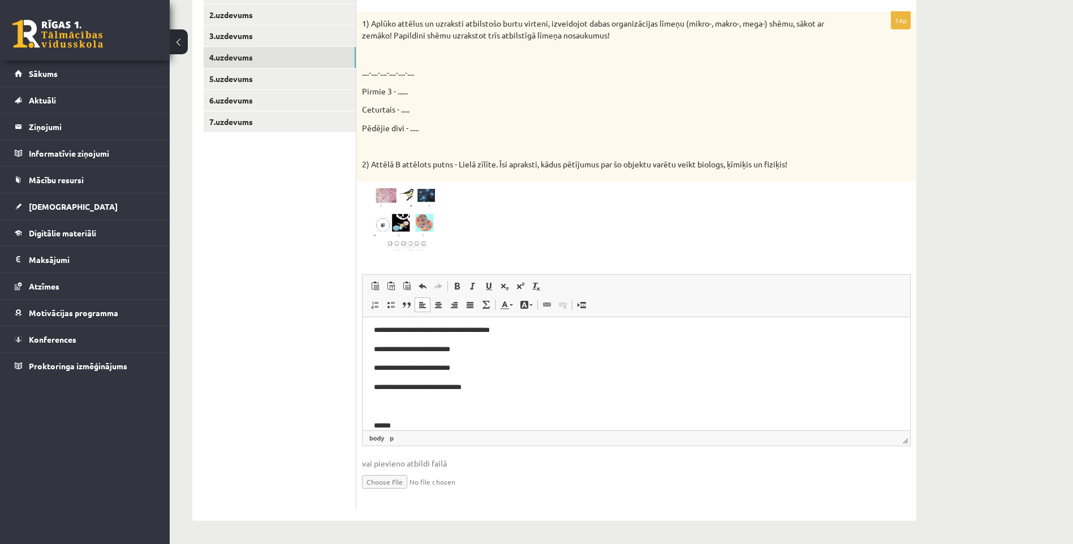
scroll to position [80, 0]
click at [400, 212] on span at bounding box center [405, 215] width 18 height 18
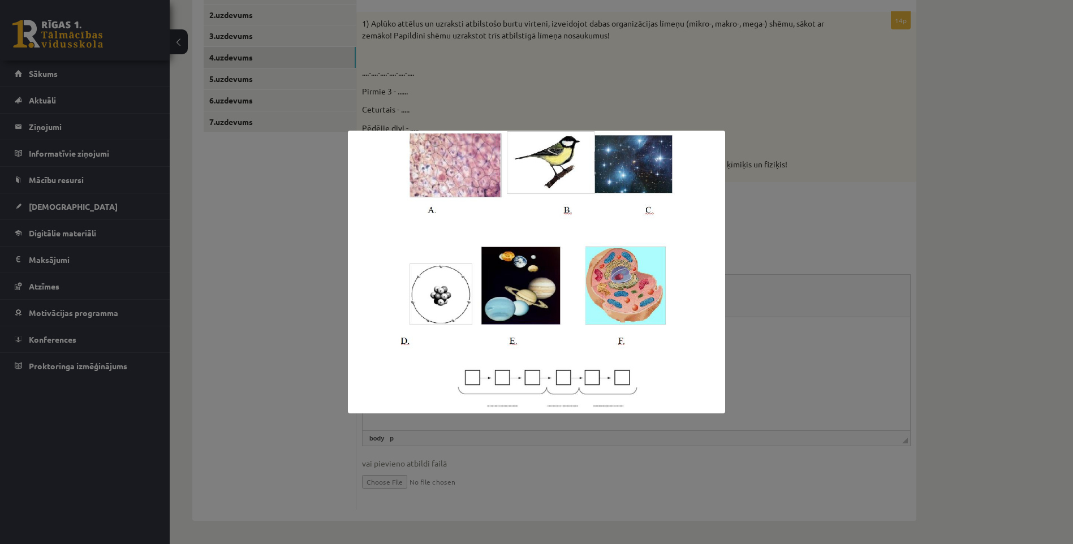
click at [738, 249] on div at bounding box center [536, 272] width 1073 height 544
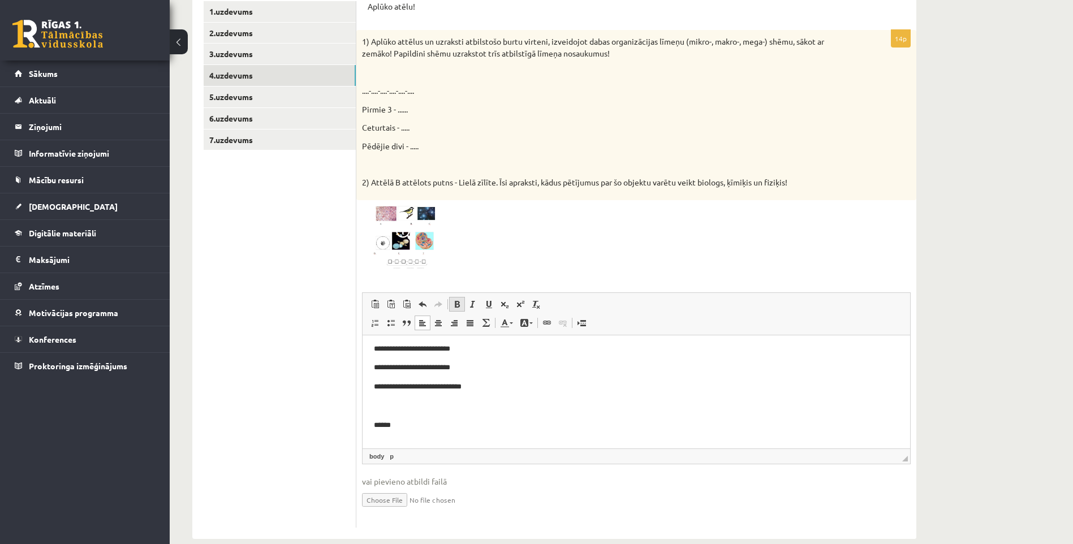
scroll to position [254, 0]
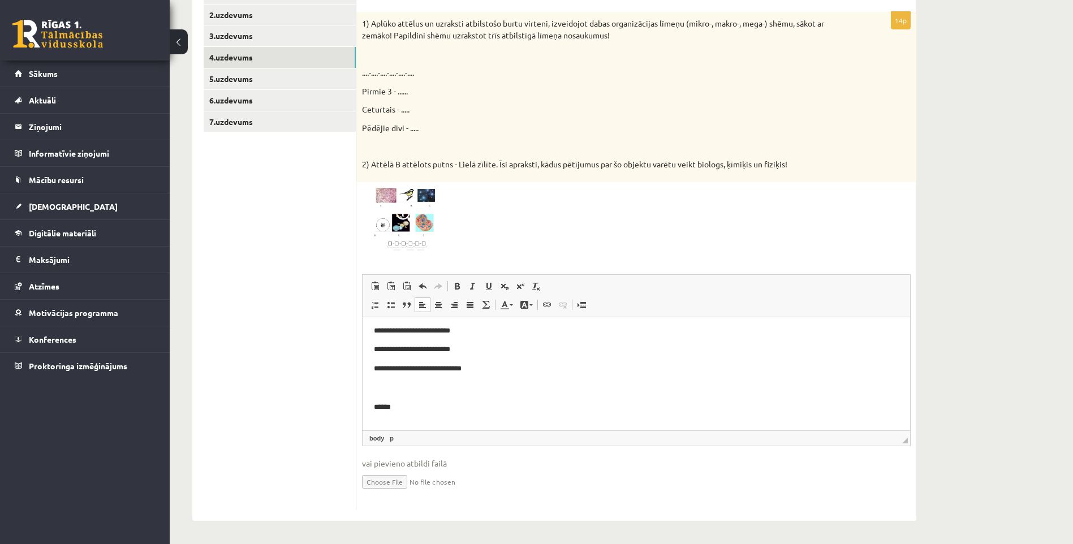
click at [490, 382] on p "Визуальный текстовый редактор, wiswyg-editor-user-answer-47024917868040" at bounding box center [636, 388] width 525 height 12
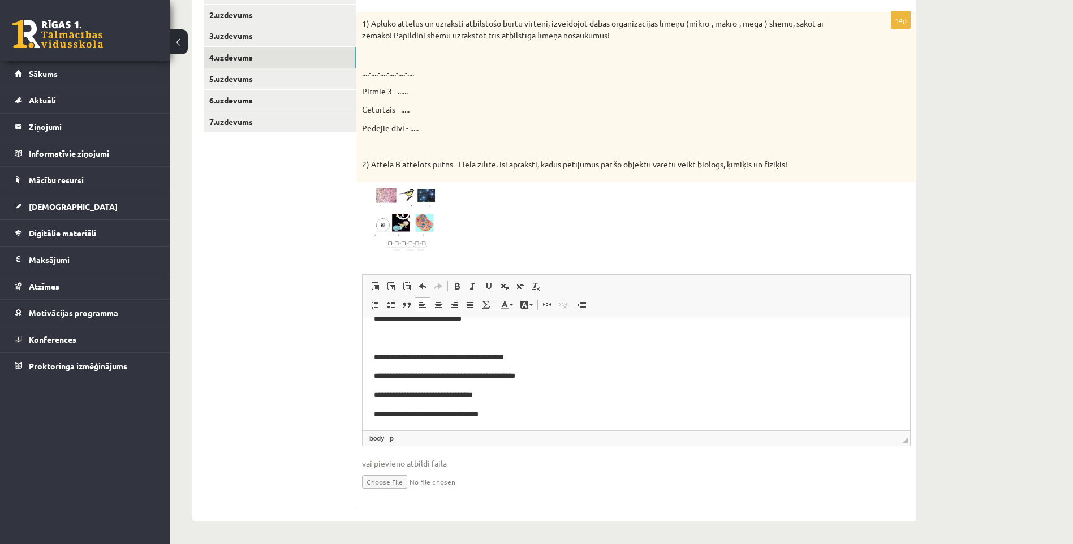
scroll to position [133, 0]
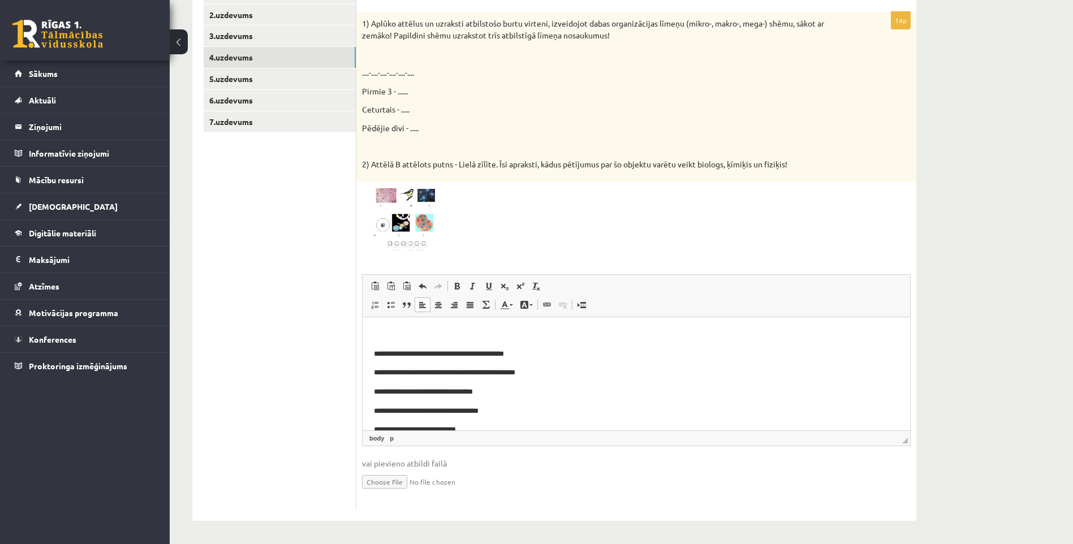
click at [372, 357] on html "**********" at bounding box center [635, 363] width 547 height 358
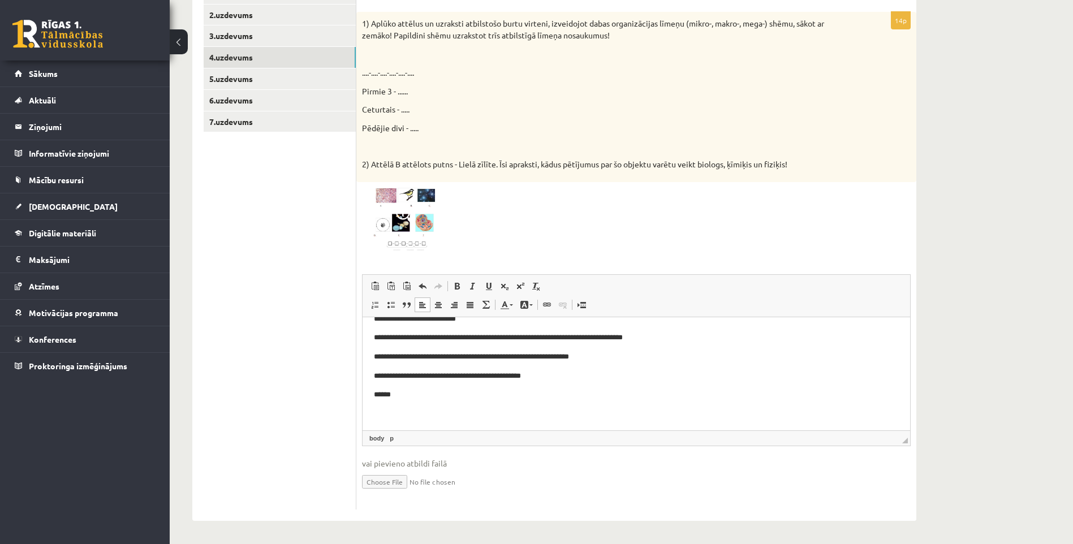
scroll to position [227, 0]
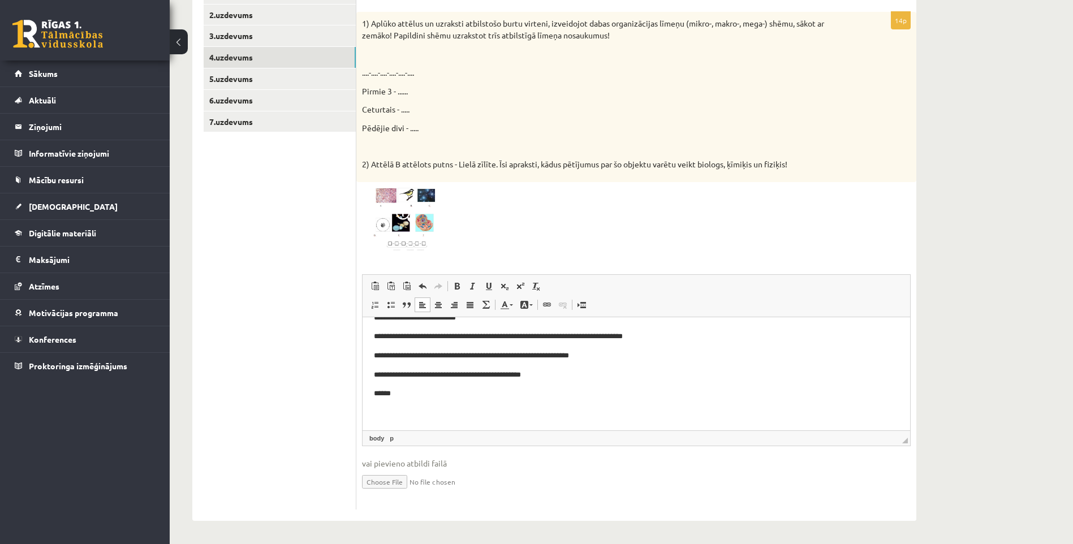
click at [587, 384] on body "**********" at bounding box center [636, 260] width 525 height 317
click at [577, 385] on body "**********" at bounding box center [636, 260] width 525 height 317
click at [558, 371] on p "**********" at bounding box center [632, 375] width 516 height 12
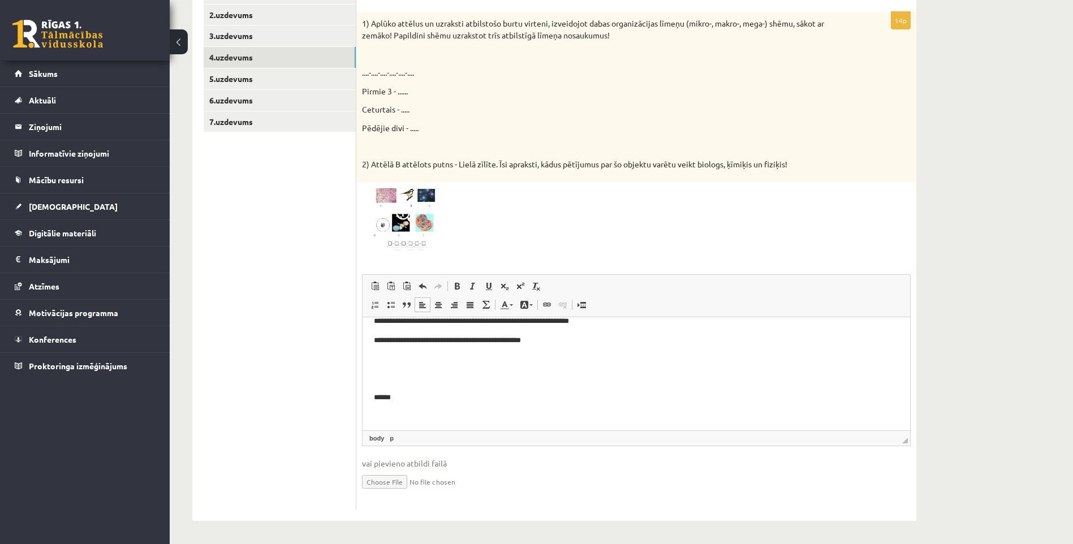
scroll to position [265, 0]
click at [414, 384] on body "**********" at bounding box center [636, 241] width 525 height 355
click at [465, 424] on html "**********" at bounding box center [635, 231] width 547 height 396
click at [470, 426] on html "**********" at bounding box center [635, 231] width 547 height 396
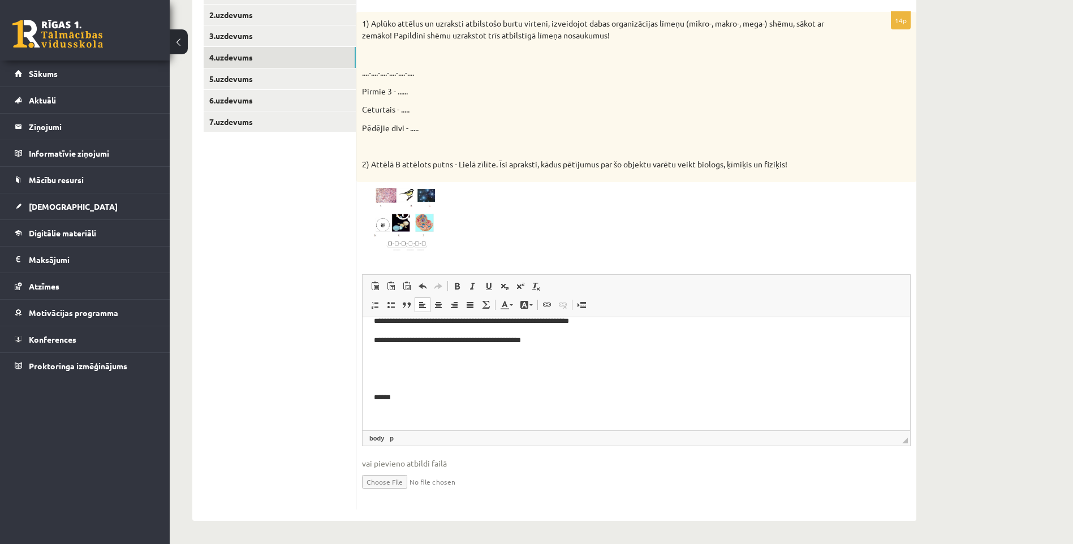
scroll to position [265, 0]
click at [403, 405] on body "**********" at bounding box center [636, 241] width 525 height 355
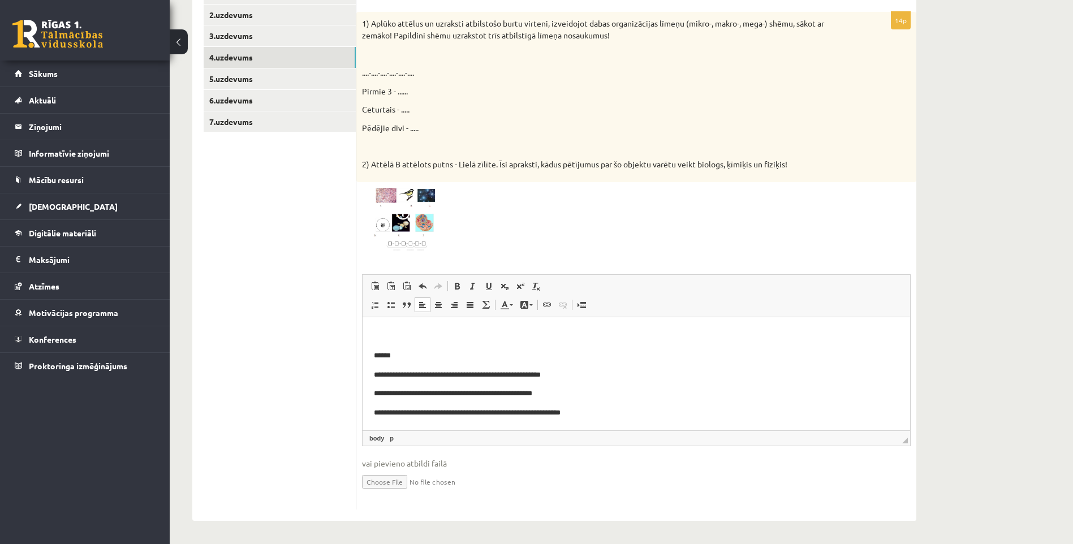
scroll to position [198, 0]
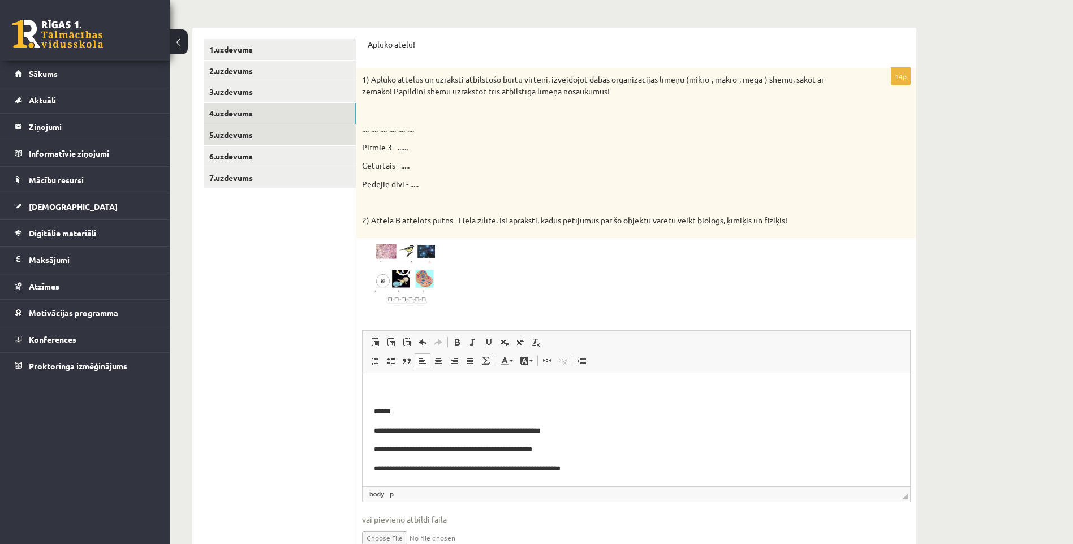
click at [245, 129] on link "5.uzdevums" at bounding box center [280, 134] width 152 height 21
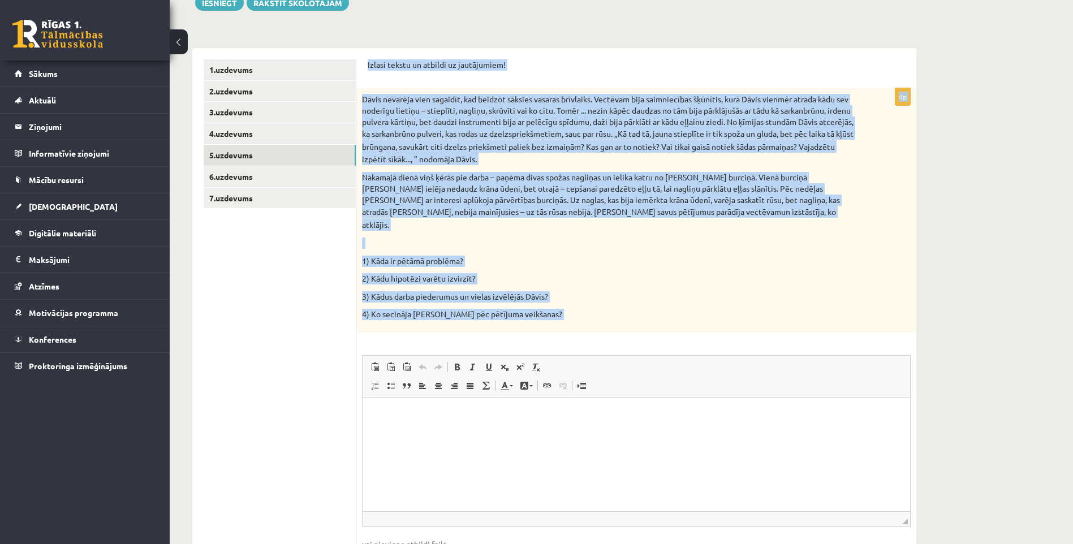
scroll to position [246, 0]
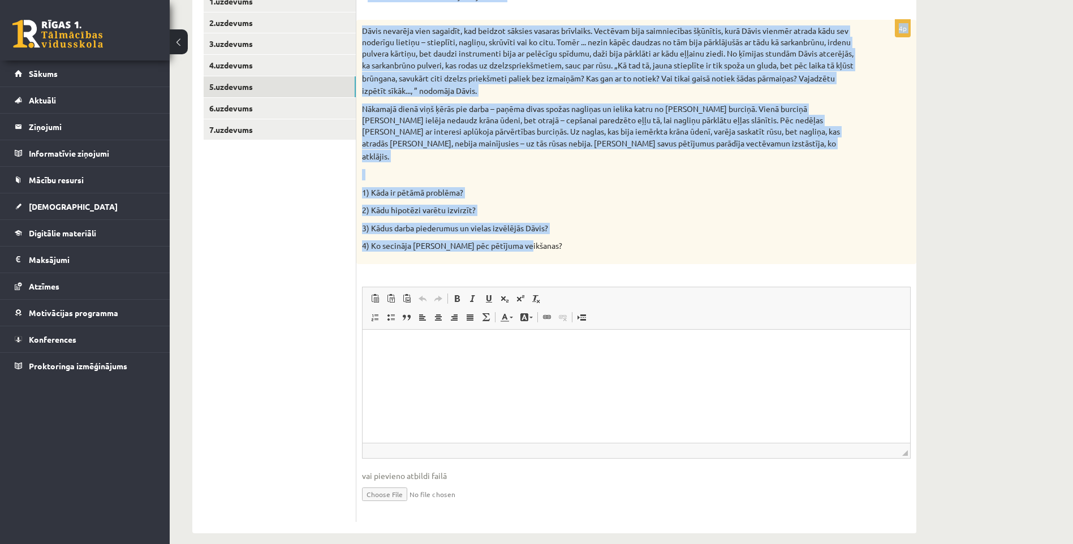
drag, startPoint x: 362, startPoint y: 155, endPoint x: 543, endPoint y: 236, distance: 198.7
click at [543, 236] on div "Izlasi tekstu un atbildi uz jautājumiem! 4p Dāvis nevarēja vien sagaidīt, kad b…" at bounding box center [636, 257] width 560 height 554
copy form "Izlasi tekstu un atbildi uz jautājumiem! 4p Dāvis nevarēja vien sagaidīt, kad b…"
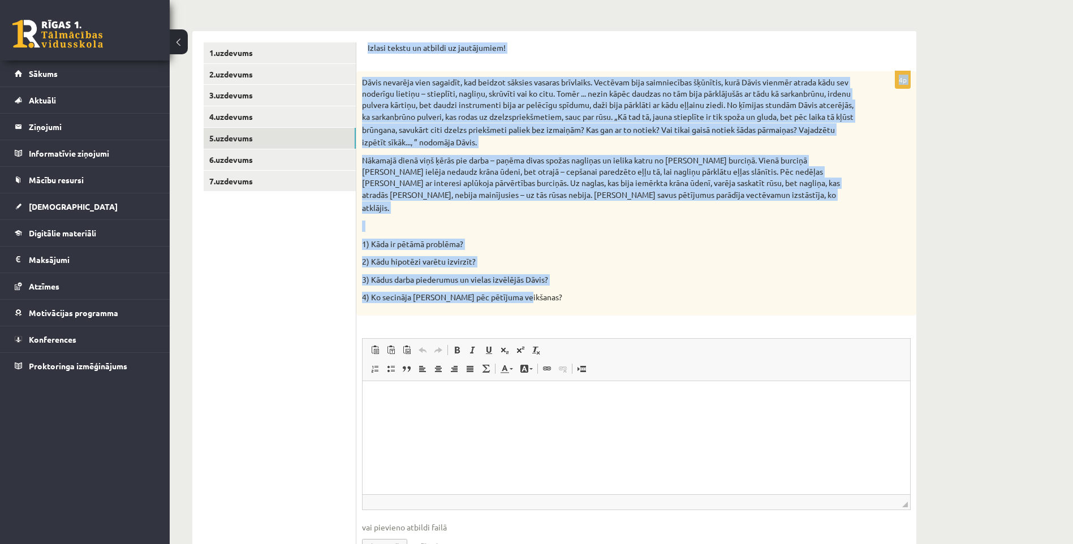
scroll to position [189, 0]
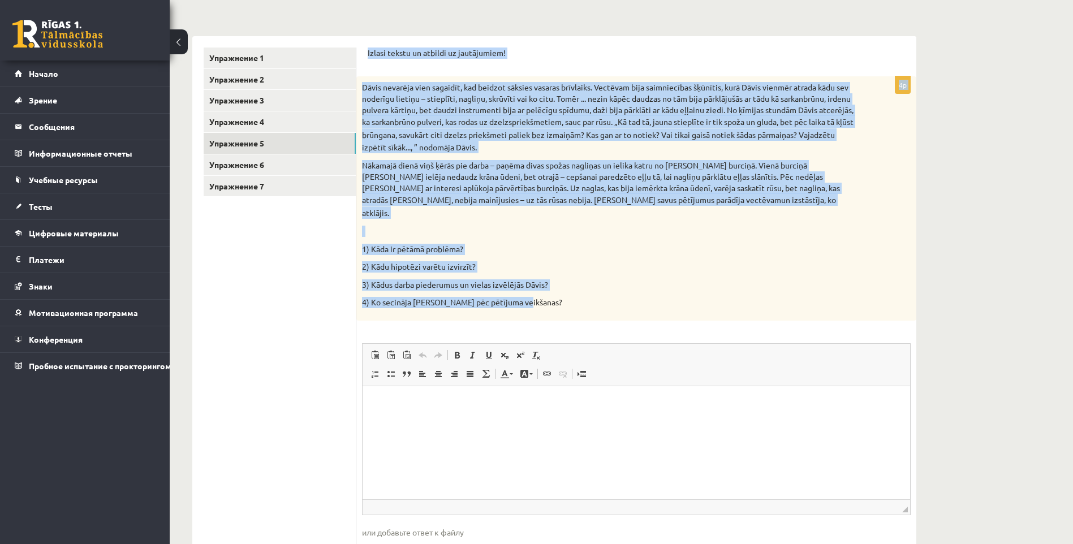
click at [720, 204] on p "Nākamajā dienā viņš ķērās pie darba – paņēma divas spožas nagliņas un ielika ka…" at bounding box center [608, 189] width 492 height 59
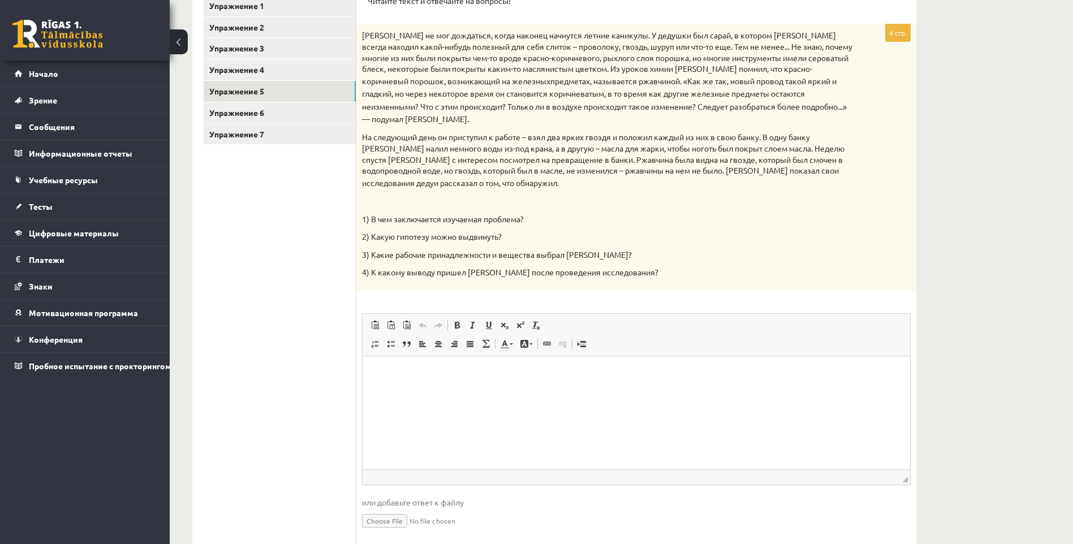
scroll to position [270, 0]
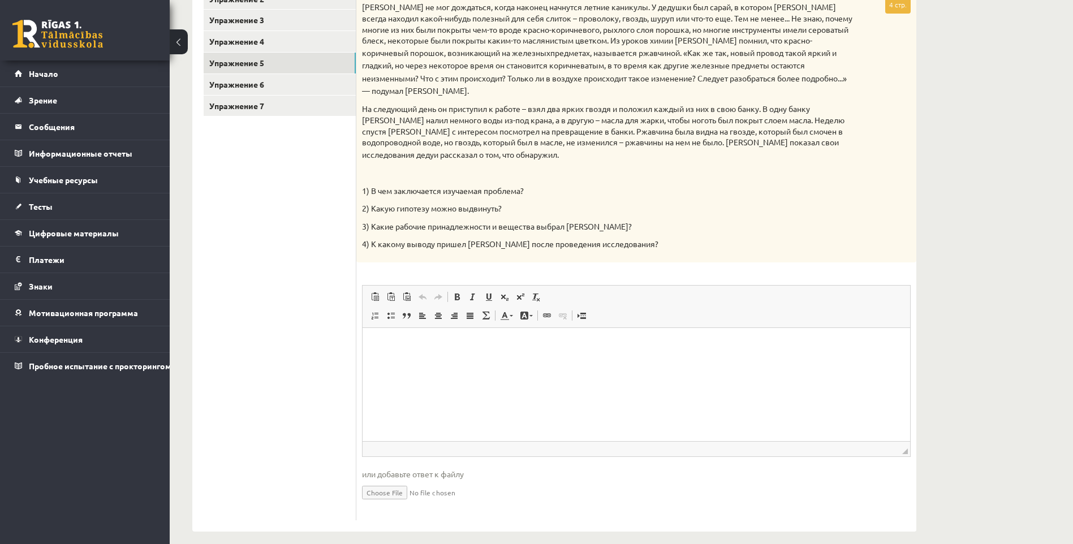
click at [391, 331] on html at bounding box center [635, 345] width 547 height 34
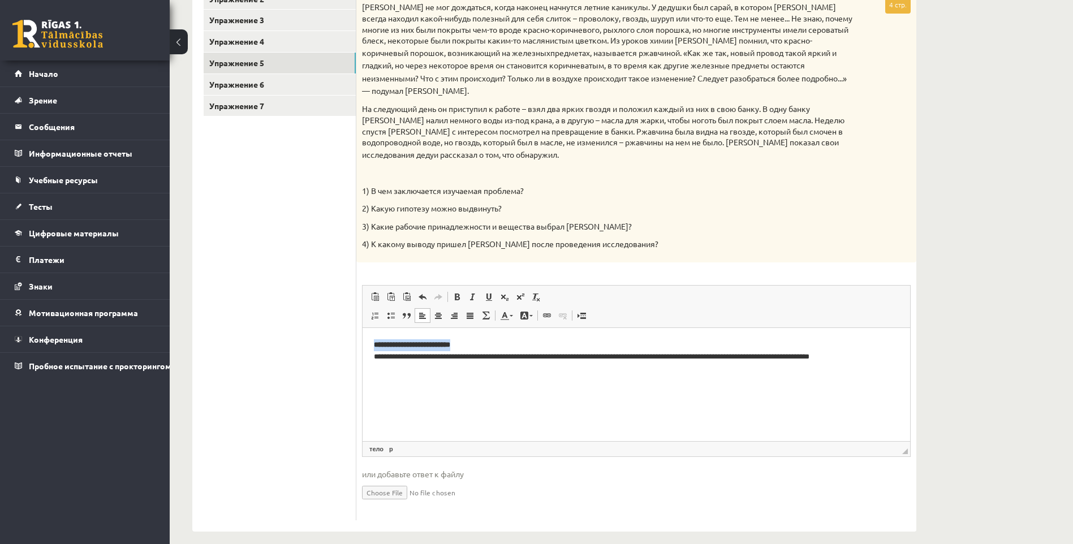
drag, startPoint x: 482, startPoint y: 347, endPoint x: 375, endPoint y: 342, distance: 107.0
click at [375, 342] on p "**********" at bounding box center [636, 351] width 525 height 24
click at [450, 289] on link "Полужирный Комбинация клавиш Ctrl+B" at bounding box center [457, 296] width 16 height 15
click at [455, 292] on span at bounding box center [456, 296] width 9 height 9
click at [483, 343] on p "**********" at bounding box center [636, 351] width 525 height 24
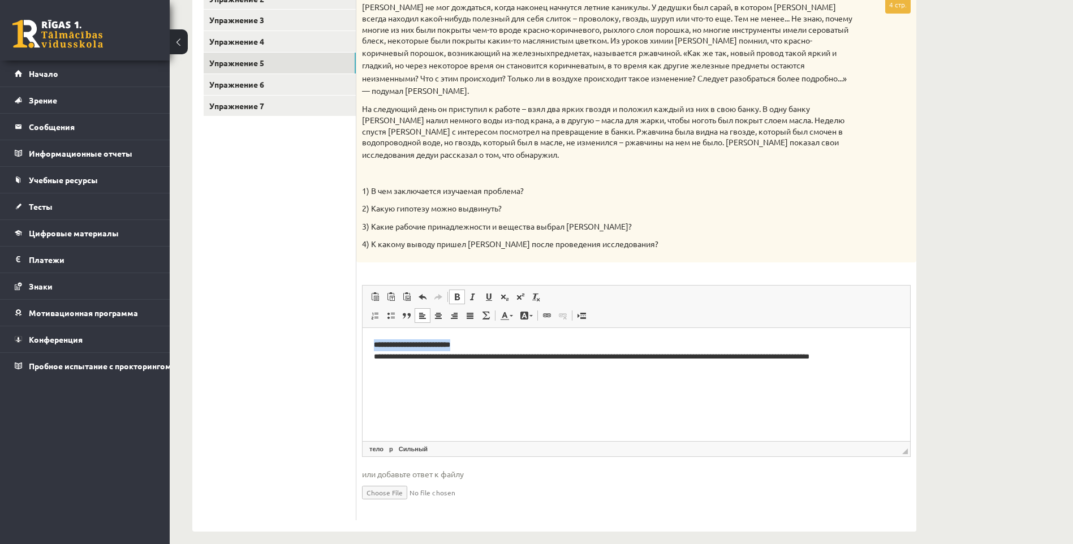
drag, startPoint x: 486, startPoint y: 347, endPoint x: 373, endPoint y: 345, distance: 113.7
click at [373, 345] on html "**********" at bounding box center [635, 351] width 547 height 46
click at [458, 292] on span at bounding box center [456, 296] width 9 height 9
click at [424, 292] on span at bounding box center [422, 296] width 9 height 9
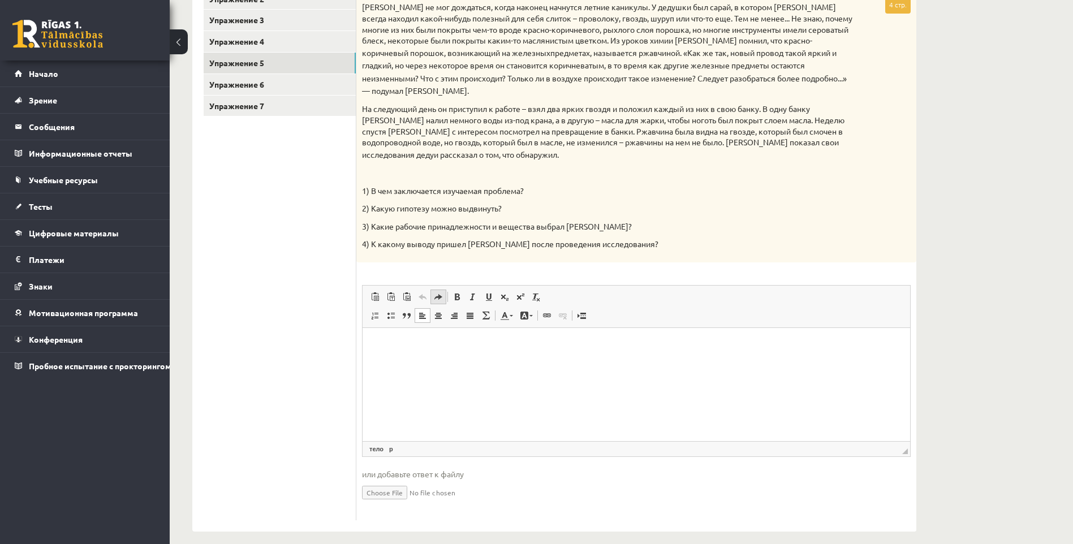
click at [437, 292] on span at bounding box center [438, 296] width 9 height 9
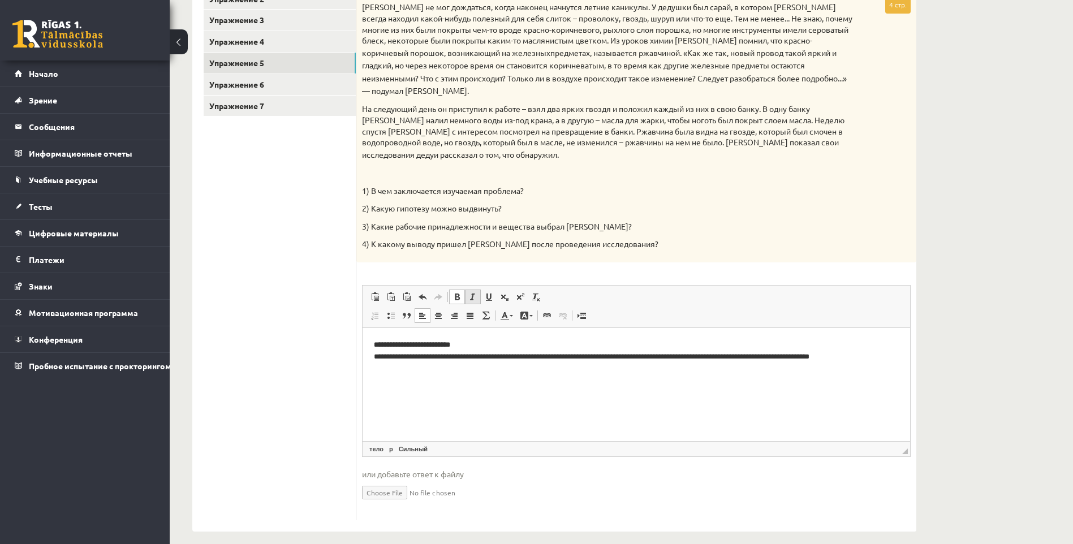
click at [473, 292] on span at bounding box center [472, 296] width 9 height 9
click at [417, 289] on link "Отменить Комбинация клавиш Ctrl+Z" at bounding box center [422, 296] width 16 height 15
click at [422, 292] on span at bounding box center [422, 296] width 9 height 9
click at [493, 340] on p "**********" at bounding box center [636, 351] width 525 height 24
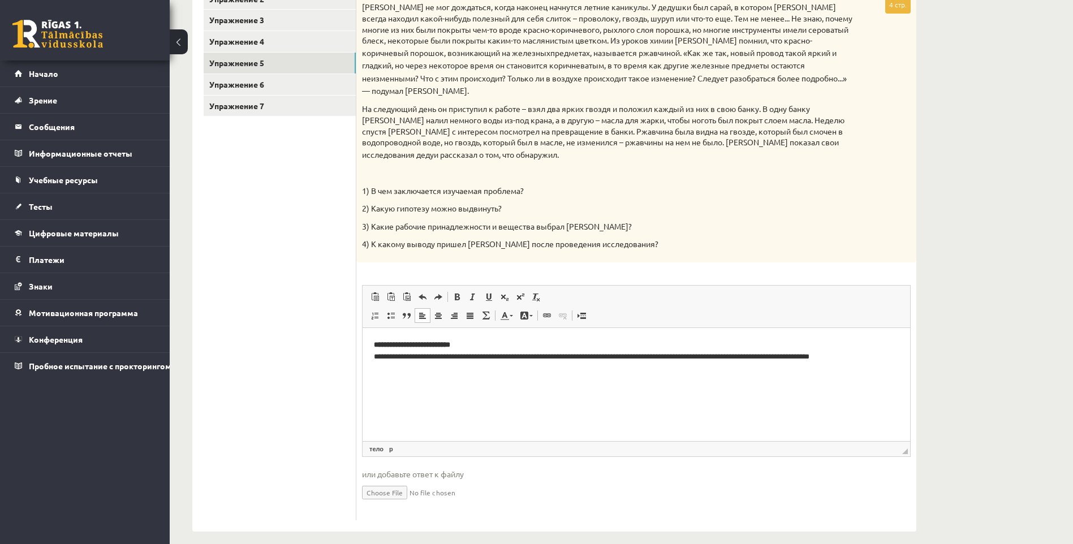
click at [507, 368] on html "**********" at bounding box center [635, 351] width 547 height 46
click at [559, 360] on p "**********" at bounding box center [636, 351] width 525 height 24
drag, startPoint x: 487, startPoint y: 353, endPoint x: 446, endPoint y: 341, distance: 43.5
click at [446, 341] on p "**********" at bounding box center [636, 351] width 525 height 24
click at [499, 346] on p "**********" at bounding box center [636, 351] width 525 height 24
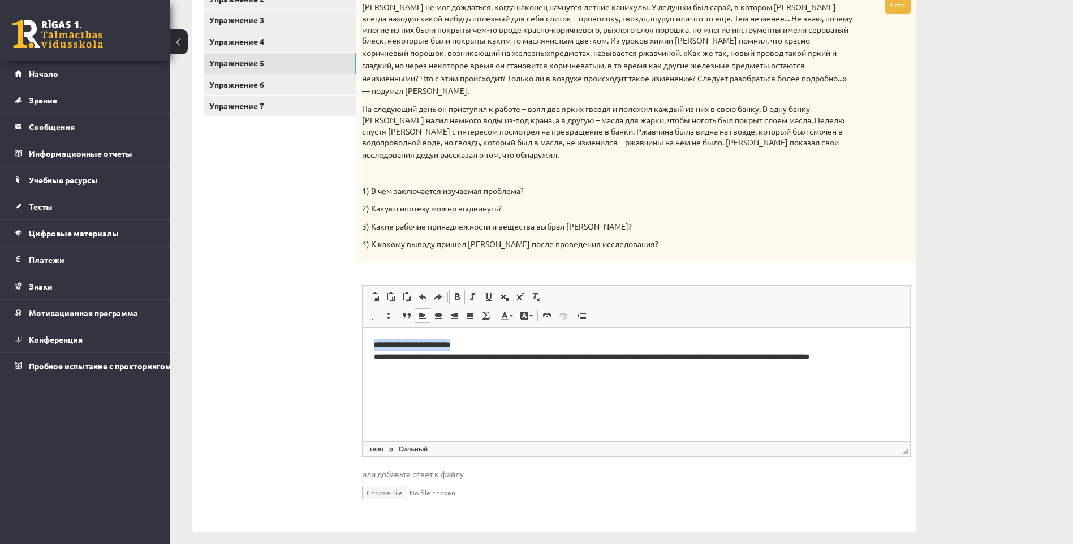
drag, startPoint x: 489, startPoint y: 346, endPoint x: 370, endPoint y: 345, distance: 118.7
click at [370, 345] on html "**********" at bounding box center [635, 351] width 547 height 46
click at [551, 374] on html "**********" at bounding box center [635, 351] width 547 height 46
drag, startPoint x: 479, startPoint y: 343, endPoint x: 375, endPoint y: 340, distance: 104.6
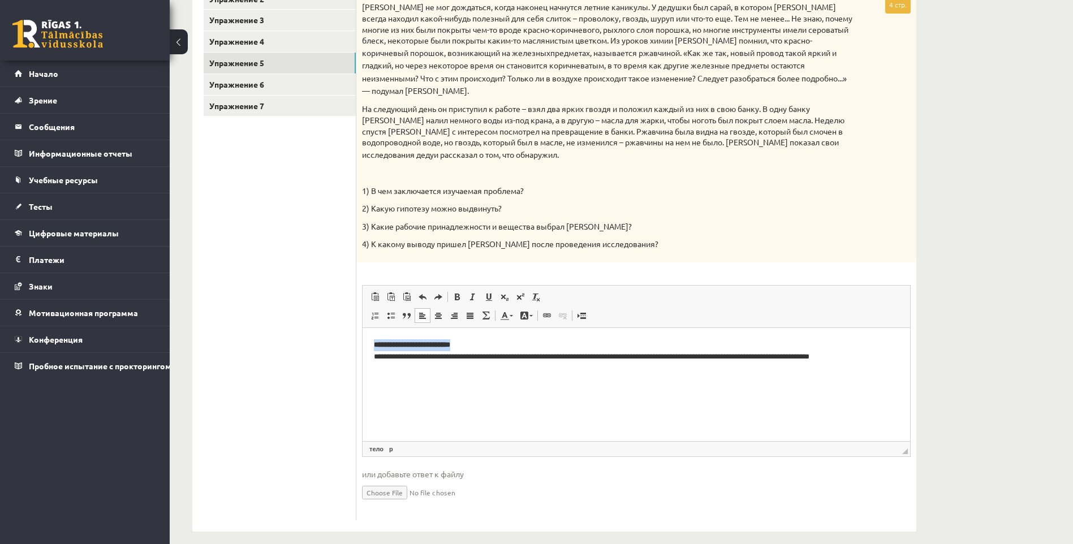
click at [375, 340] on p "**********" at bounding box center [636, 351] width 525 height 24
click at [465, 370] on html "**********" at bounding box center [635, 351] width 547 height 46
click at [883, 362] on p "**********" at bounding box center [636, 351] width 525 height 24
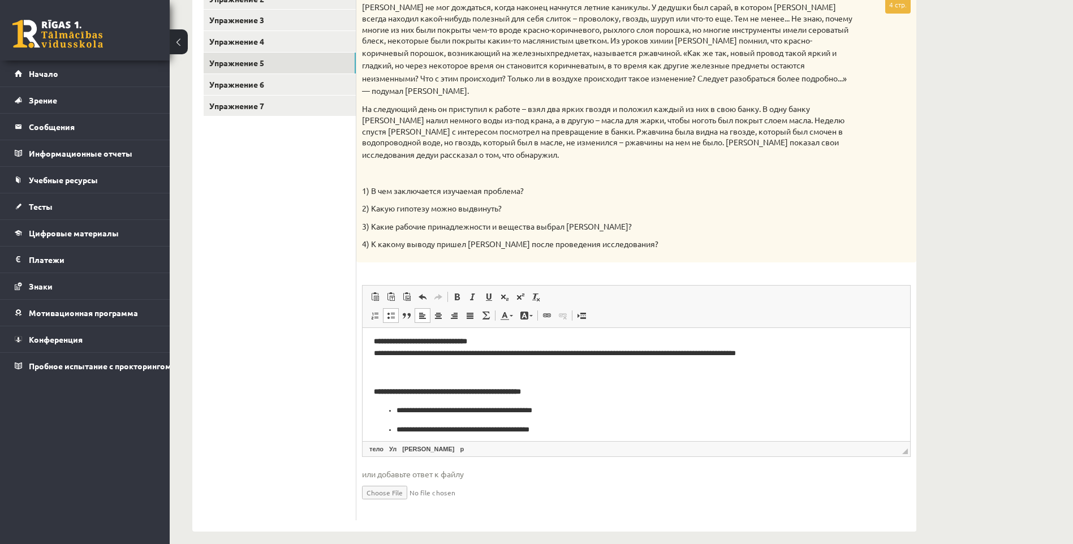
scroll to position [59, 0]
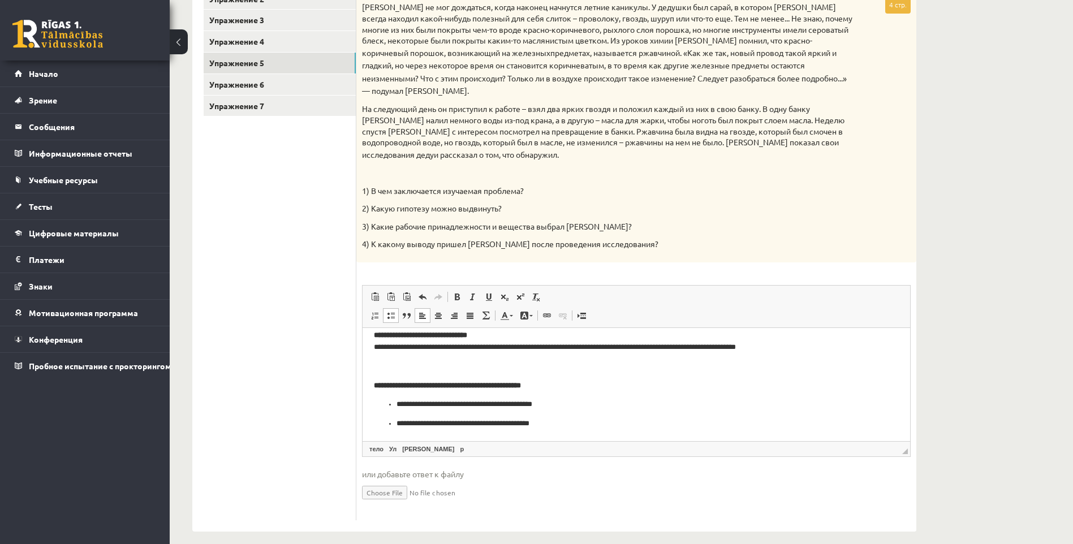
click at [567, 432] on html "**********" at bounding box center [635, 355] width 547 height 172
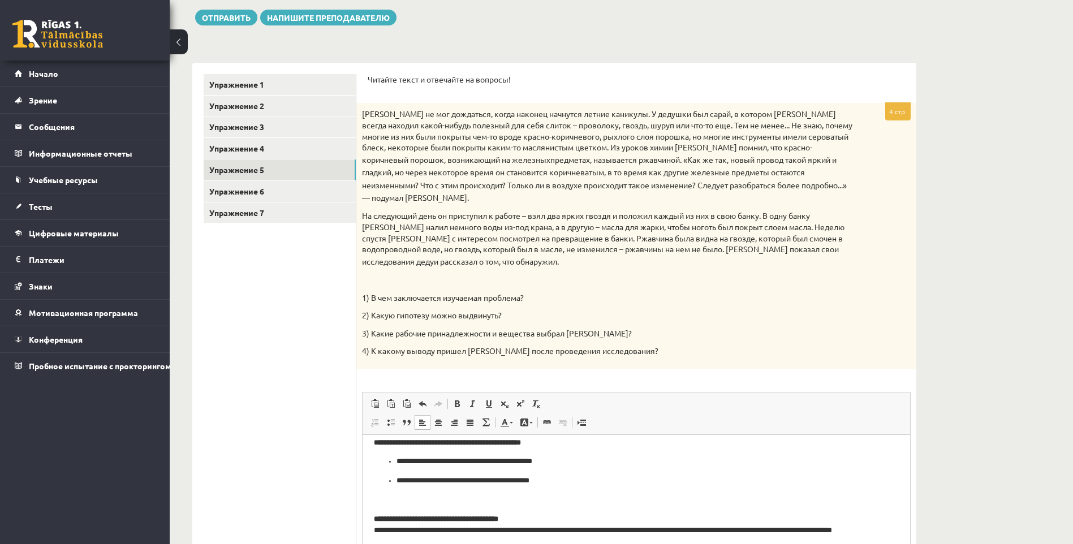
scroll to position [157, 0]
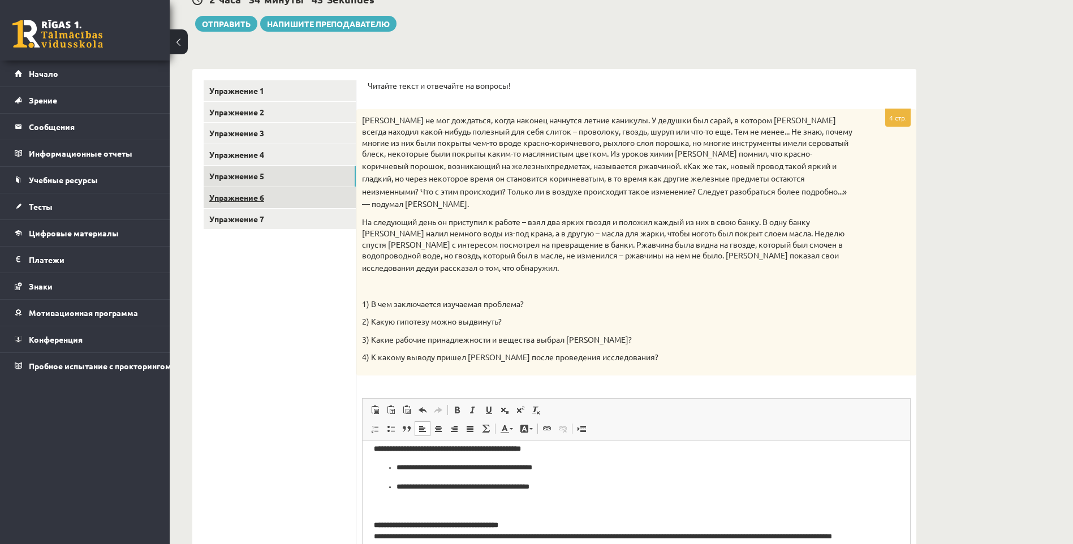
click at [269, 190] on link "Упражнение 6" at bounding box center [280, 197] width 152 height 21
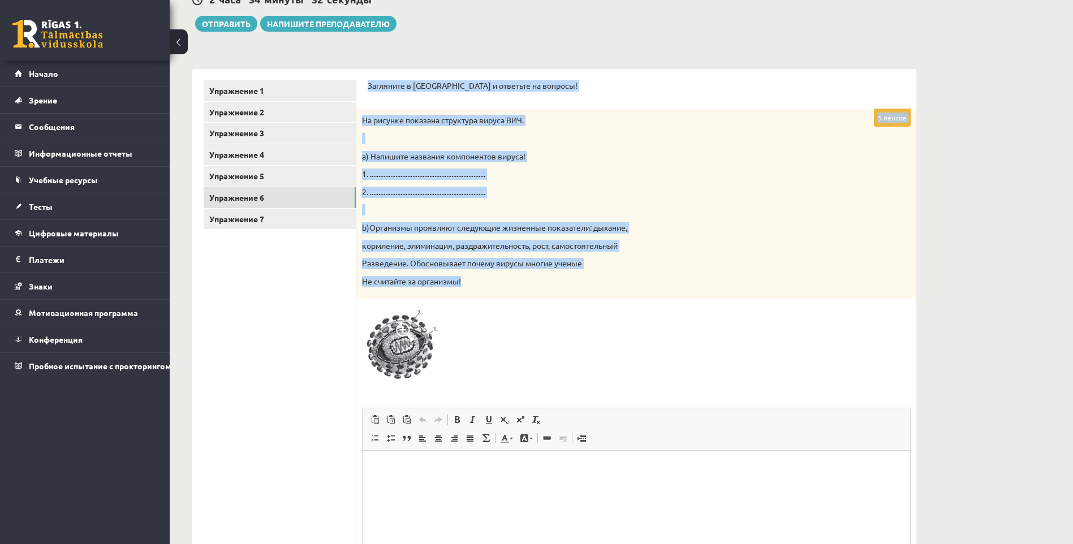
drag, startPoint x: 366, startPoint y: 84, endPoint x: 533, endPoint y: 279, distance: 256.7
click at [533, 279] on div "Загляните в ателье и ответьте на вопросы! 5 пенсов На рисунке показана структур…" at bounding box center [636, 361] width 560 height 585
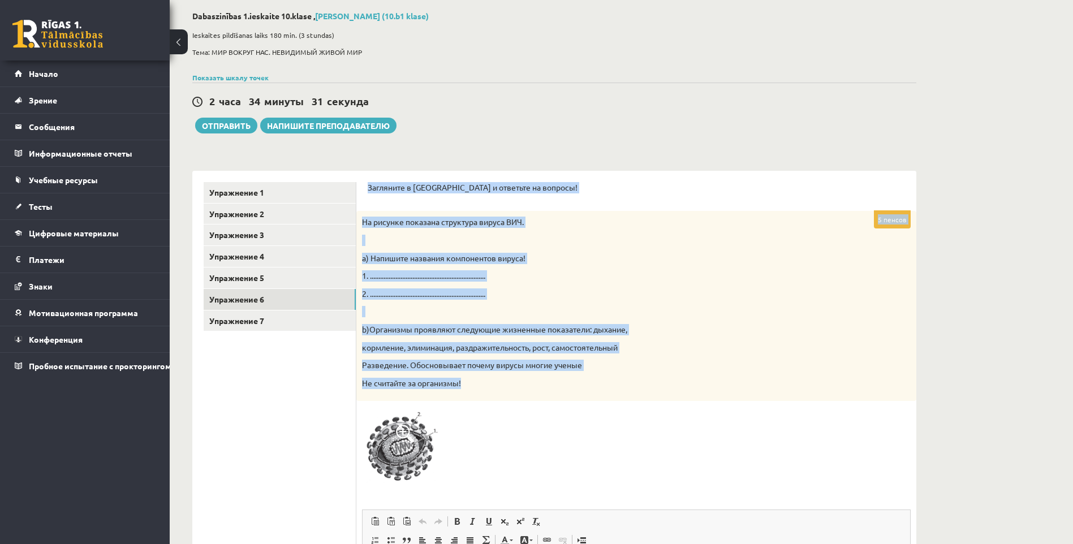
scroll to position [44, 0]
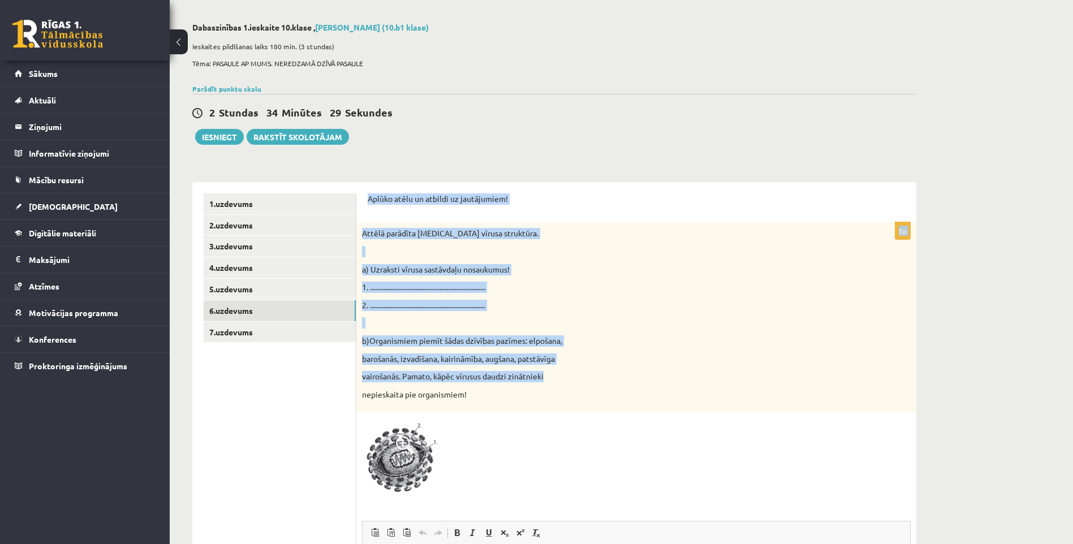
click at [653, 231] on p "Attēlā parādīta [MEDICAL_DATA] vīrusa struktūra." at bounding box center [608, 233] width 492 height 11
drag, startPoint x: 362, startPoint y: 199, endPoint x: 546, endPoint y: 386, distance: 261.9
click at [546, 386] on div "Aplūko atēlu un atbildi uz jautājumiem! 5p Attēlā parādīta HIV vīrusa struktūra…" at bounding box center [636, 474] width 560 height 585
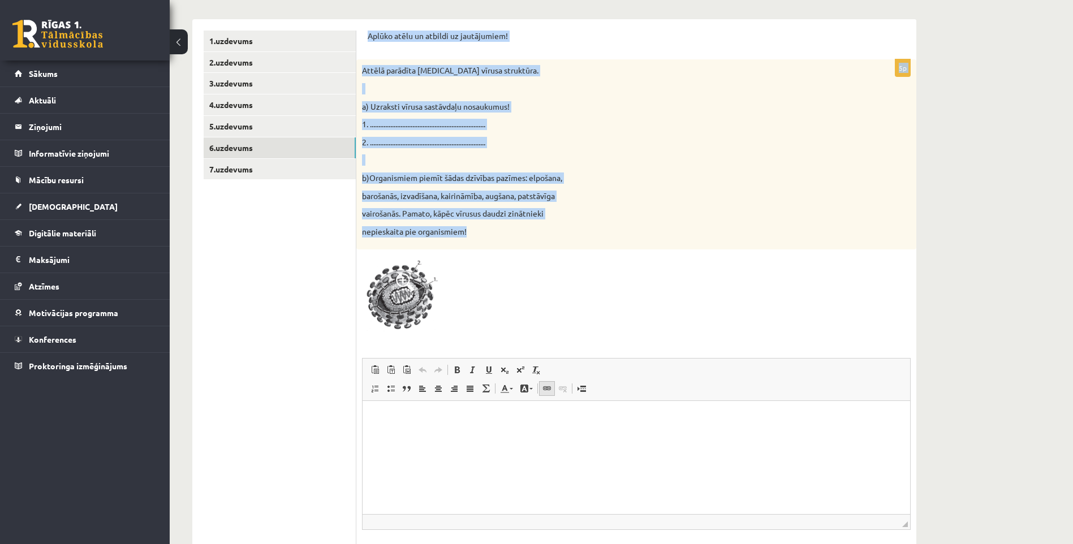
scroll to position [213, 0]
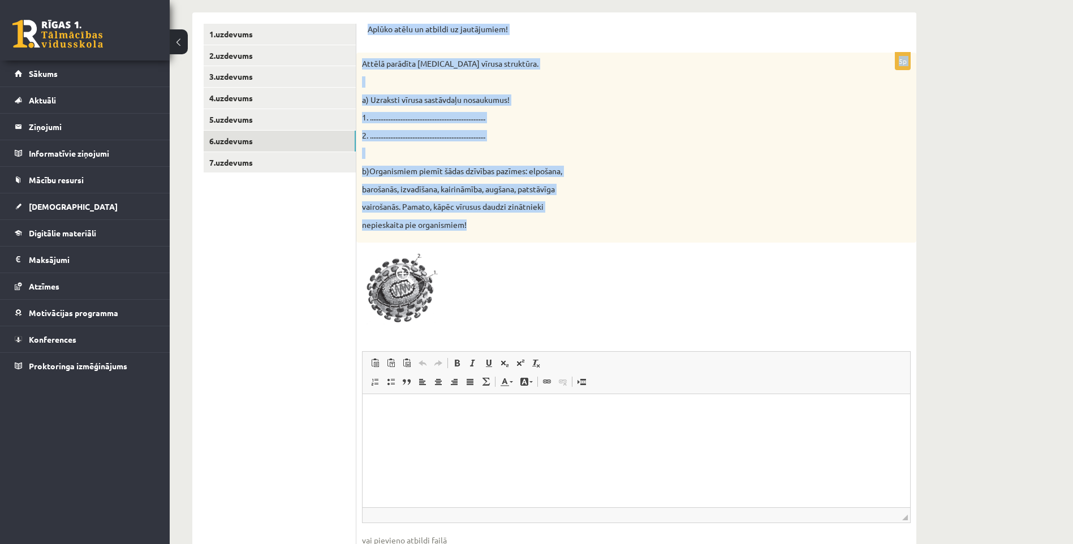
copy form "Aplūko atēlu un atbildi uz jautājumiem! 5p Attēlā parādīta HIV vīrusa struktūra…"
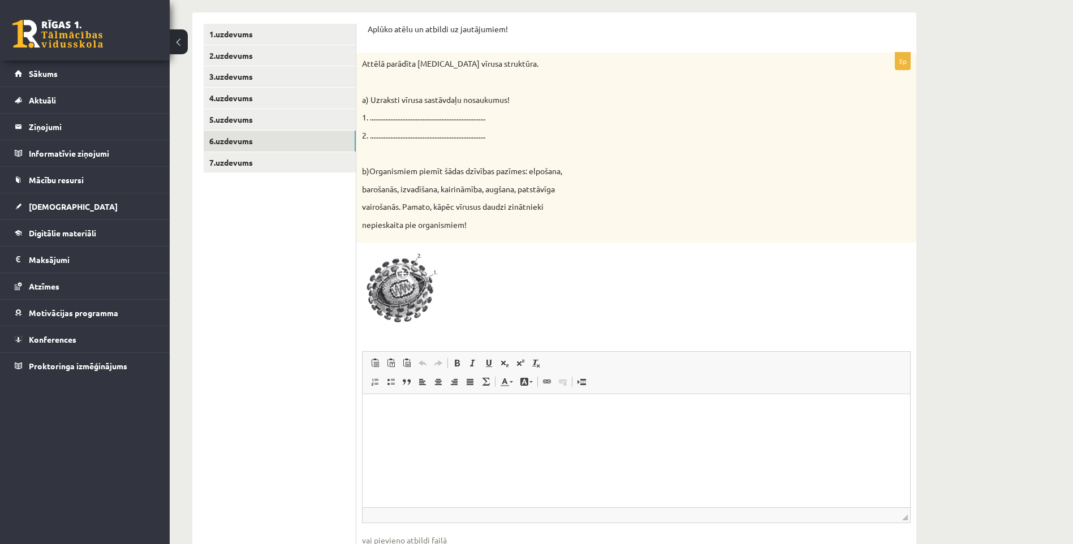
click at [569, 279] on div at bounding box center [636, 288] width 548 height 80
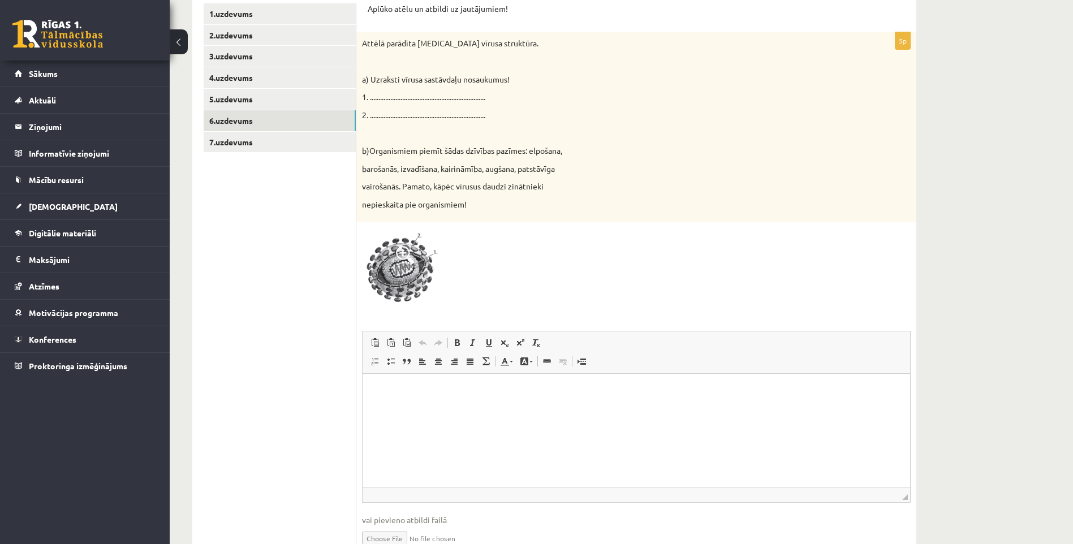
scroll to position [291, 0]
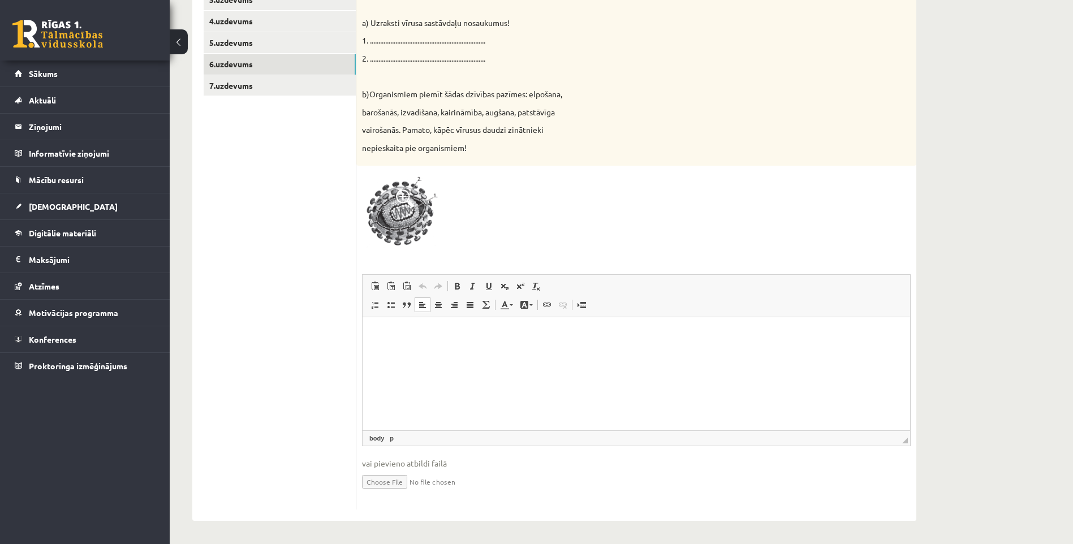
click at [397, 351] on html at bounding box center [635, 334] width 547 height 34
click at [403, 339] on p "Визуальный текстовый редактор, wiswyg-editor-user-answer-47024853431500" at bounding box center [636, 334] width 525 height 12
paste body "Визуальный текстовый редактор, wiswyg-editor-user-answer-47024853431500"
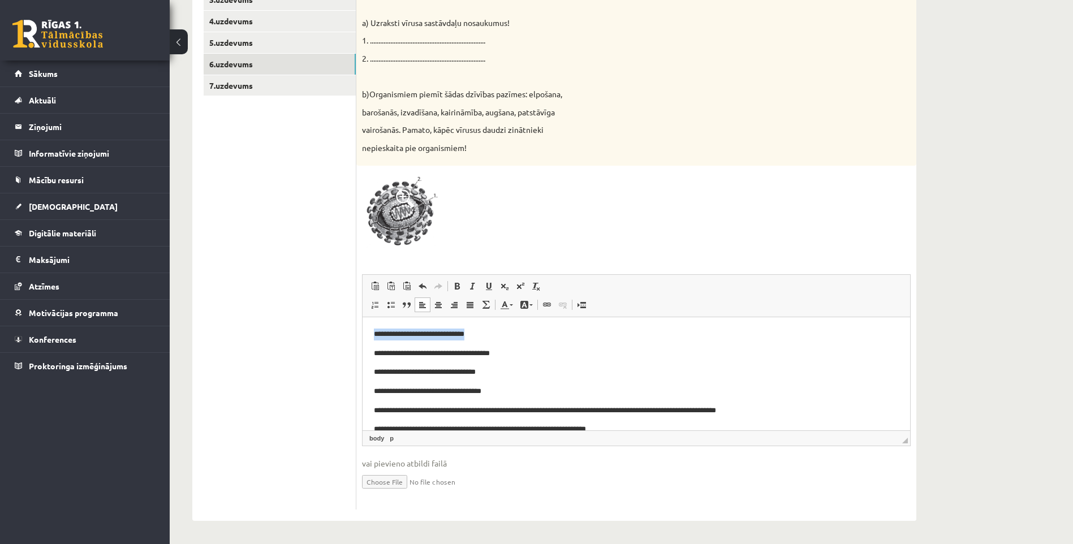
drag, startPoint x: 482, startPoint y: 336, endPoint x: 367, endPoint y: 334, distance: 114.8
click at [367, 334] on html "**********" at bounding box center [635, 435] width 547 height 237
click at [374, 350] on p "**********" at bounding box center [632, 353] width 516 height 12
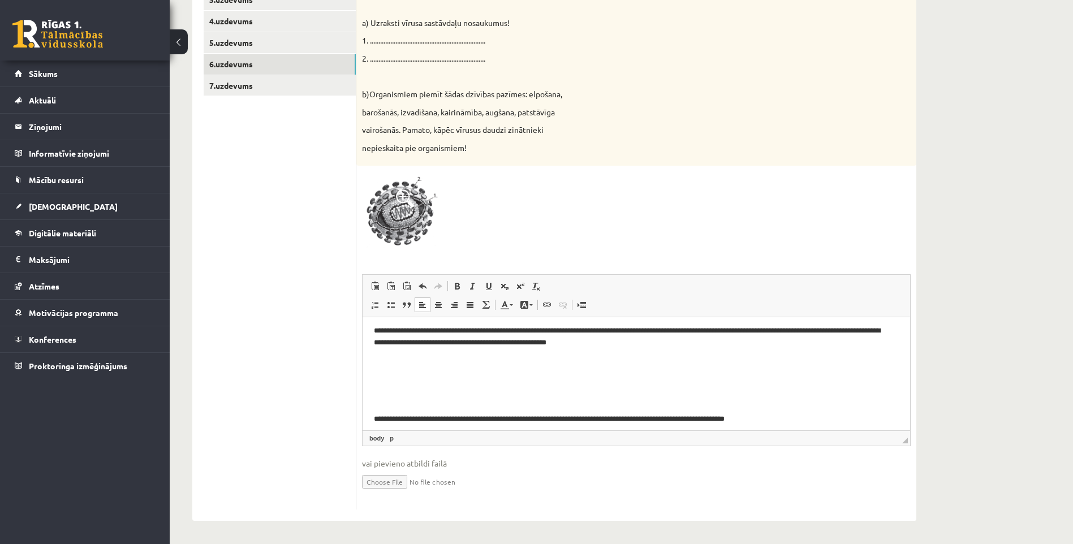
scroll to position [105, 0]
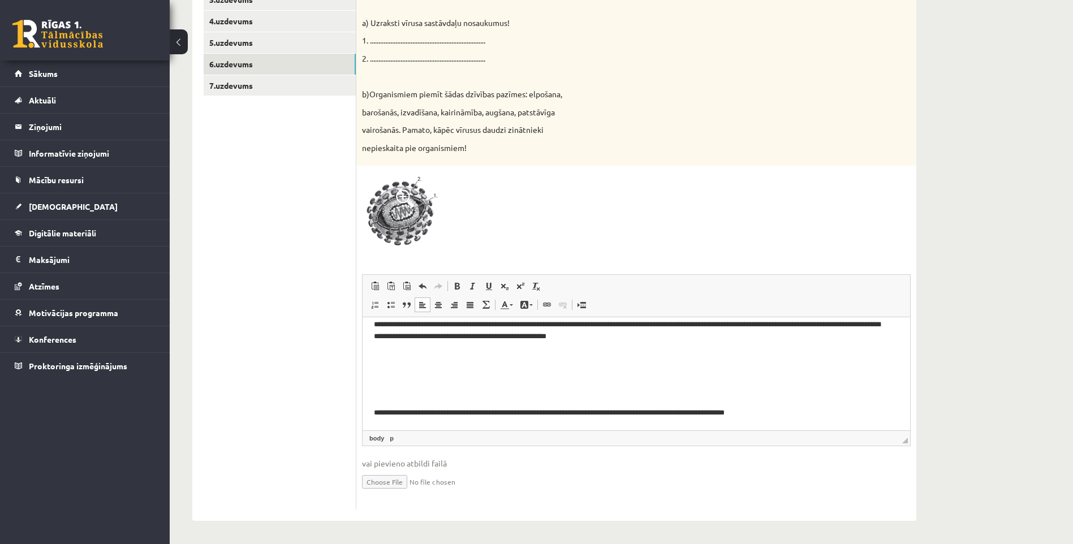
click at [373, 410] on html "**********" at bounding box center [635, 321] width 547 height 218
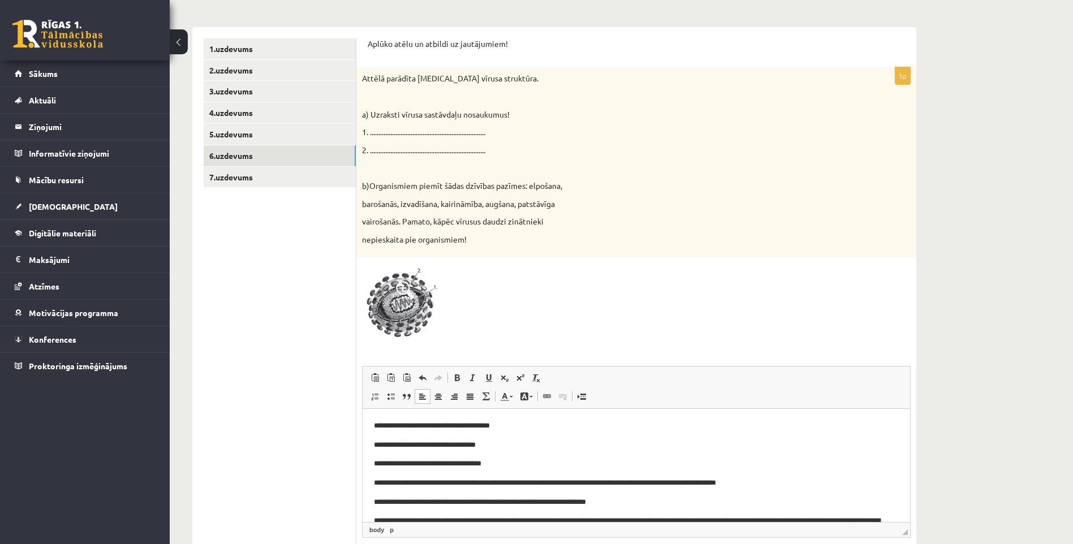
scroll to position [121, 0]
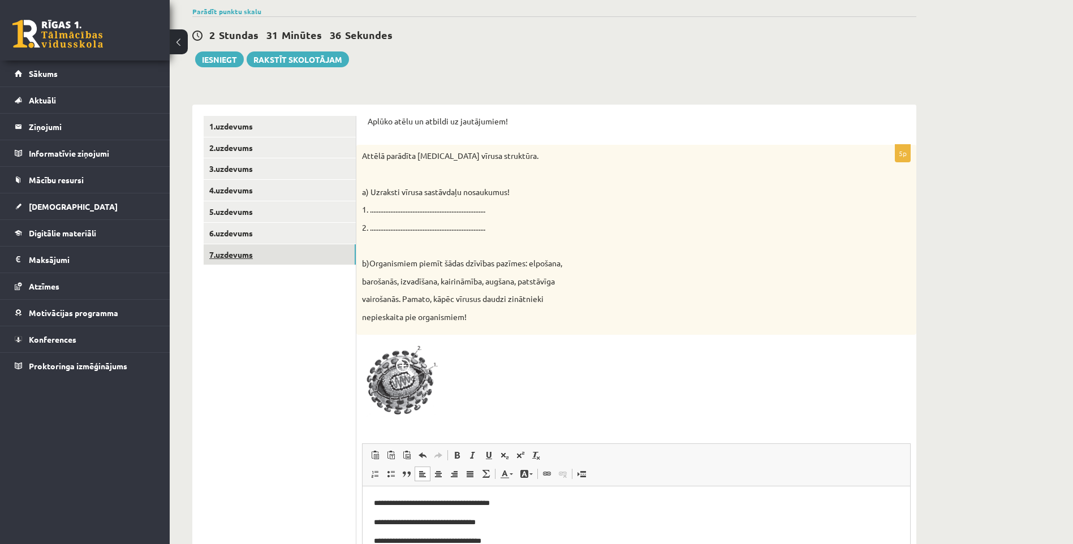
click at [252, 252] on link "7.uzdevums" at bounding box center [280, 254] width 152 height 21
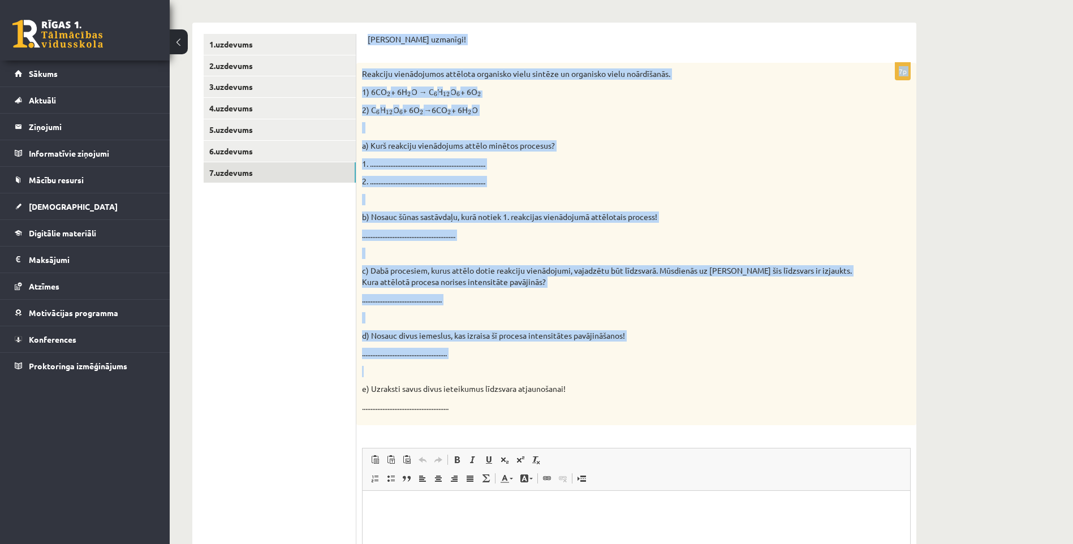
scroll to position [347, 0]
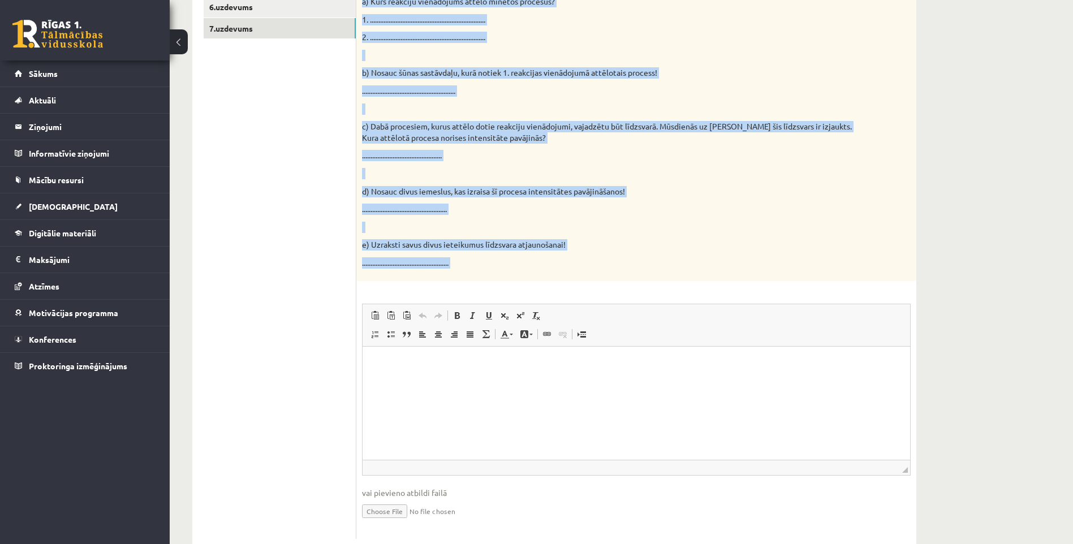
drag, startPoint x: 363, startPoint y: 63, endPoint x: 580, endPoint y: 289, distance: 313.1
click at [580, 289] on div "Pildi uzmanīgi! 7p Reakciju vienādojumos attēlota organisko vielu sintēze un or…" at bounding box center [636, 214] width 560 height 672
copy form "Pildi uzmanīgi! 7p Reakciju vienādojumos attēlota organisko vielu sintēze un or…"
click at [460, 275] on div "Reakciju vienādojumos attēlota organisko vielu sintēze un organisko vielu noārd…" at bounding box center [636, 100] width 560 height 362
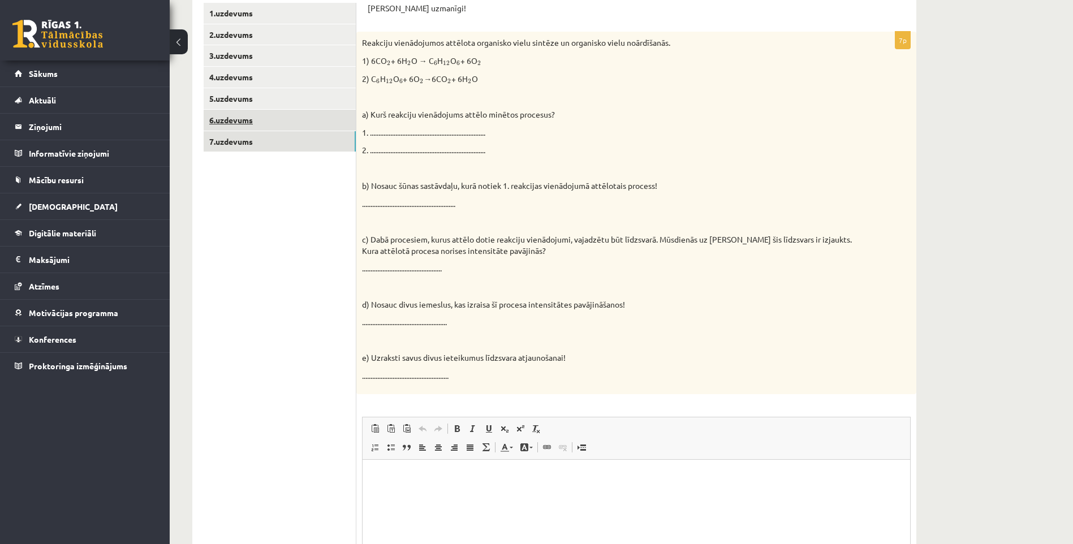
click at [248, 121] on link "6.uzdevums" at bounding box center [280, 120] width 152 height 21
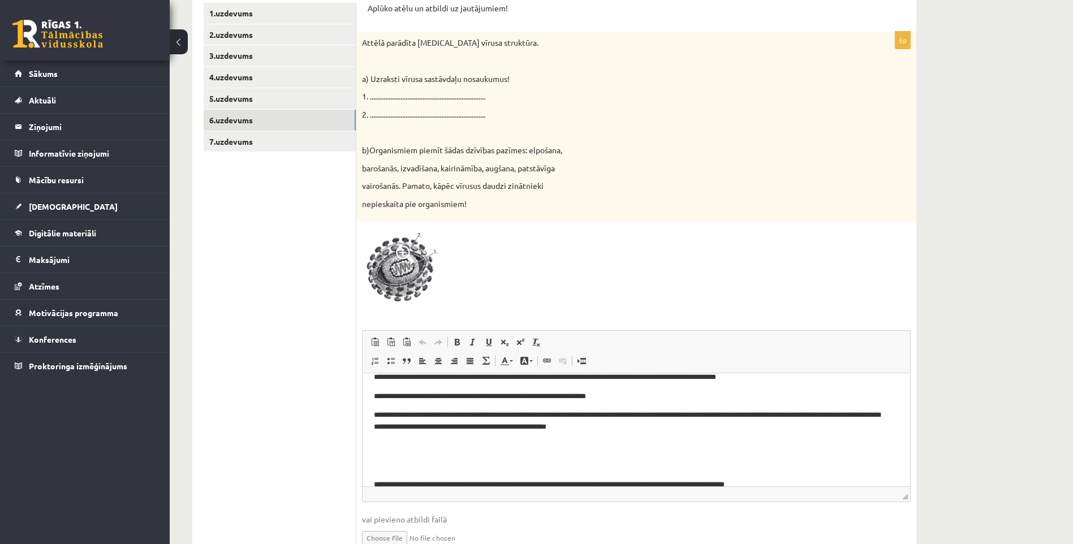
scroll to position [86, 0]
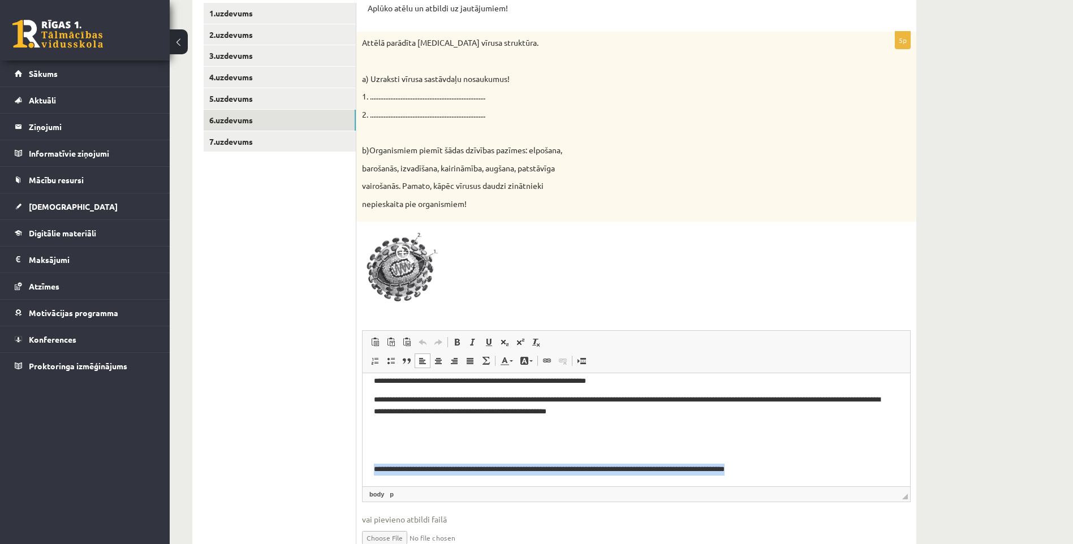
drag, startPoint x: 820, startPoint y: 469, endPoint x: 373, endPoint y: 468, distance: 446.7
click at [373, 468] on html "**********" at bounding box center [635, 386] width 547 height 198
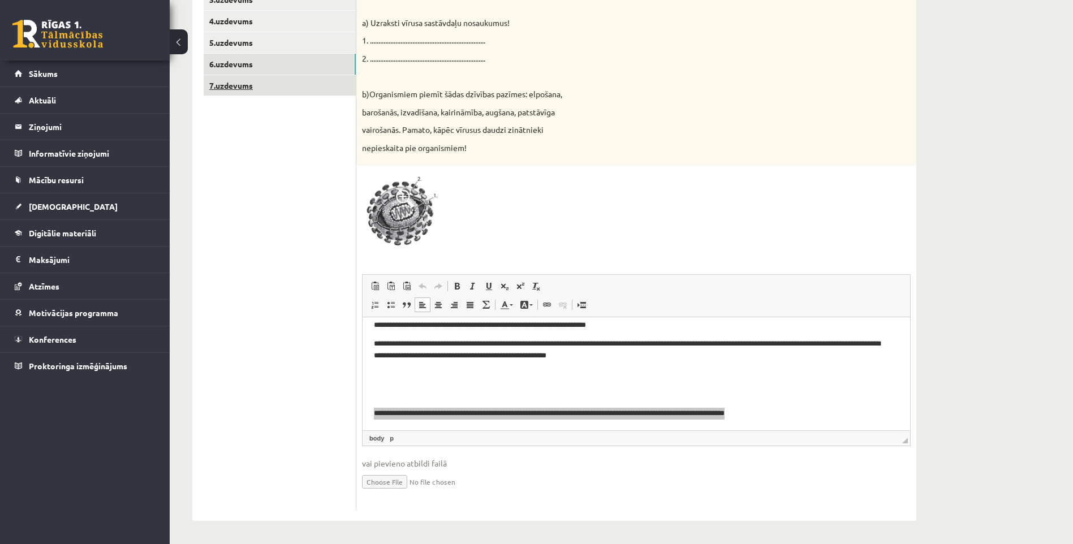
click at [250, 93] on link "7.uzdevums" at bounding box center [280, 85] width 152 height 21
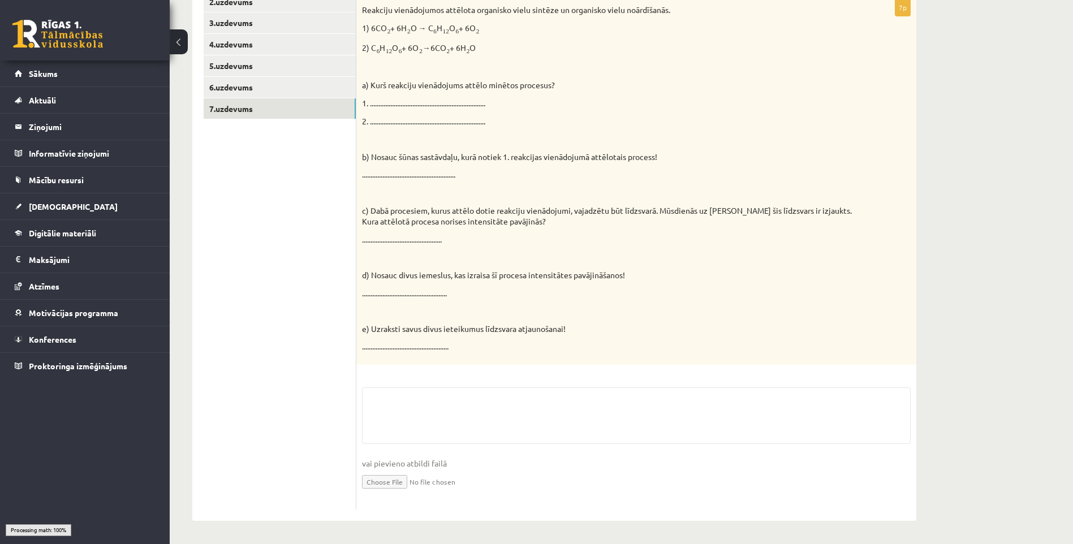
scroll to position [264, 0]
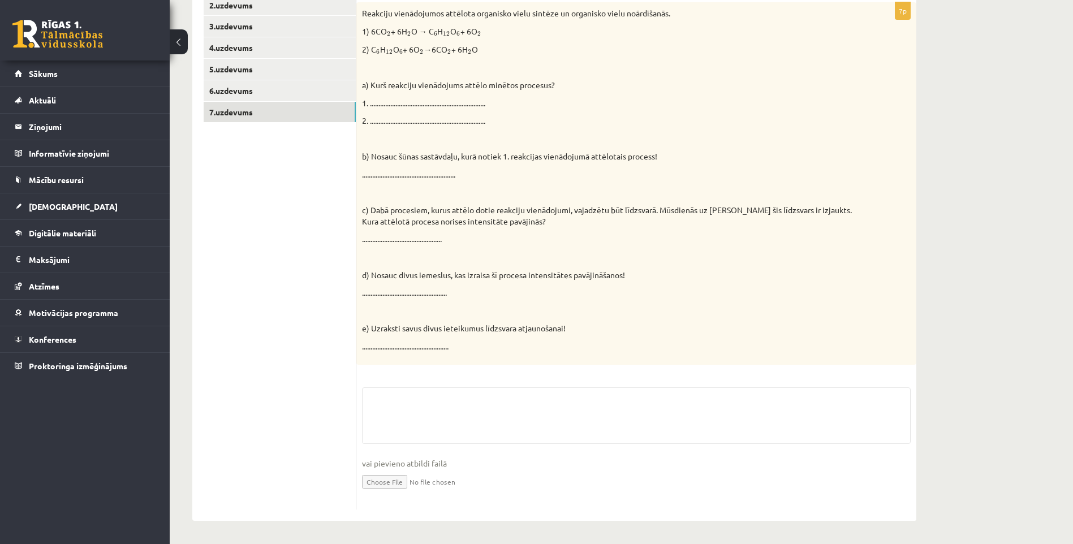
drag, startPoint x: 400, startPoint y: 380, endPoint x: 393, endPoint y: 389, distance: 11.7
click at [397, 383] on div "7p Reakciju vienādojumos attēlota organisko vielu sintēze un organisko vielu no…" at bounding box center [636, 255] width 560 height 507
click at [393, 391] on fieldset "vai pievieno atbildi failā Iesniegtā atbilde" at bounding box center [636, 445] width 548 height 116
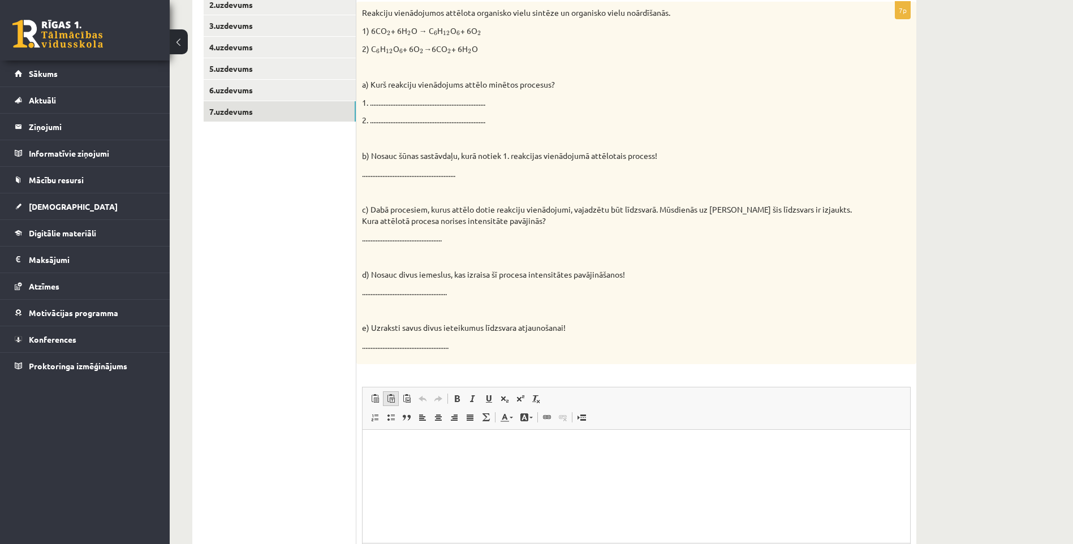
scroll to position [0, 0]
click at [395, 444] on p "Визуальный текстовый редактор, wiswyg-editor-user-answer-47024943784040" at bounding box center [636, 446] width 525 height 12
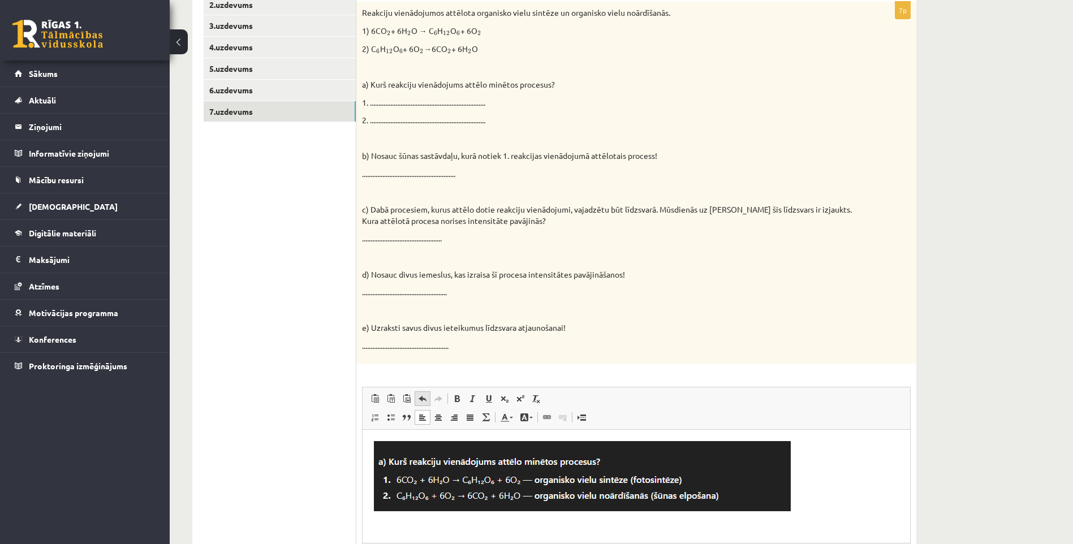
click at [421, 396] on span at bounding box center [422, 398] width 9 height 9
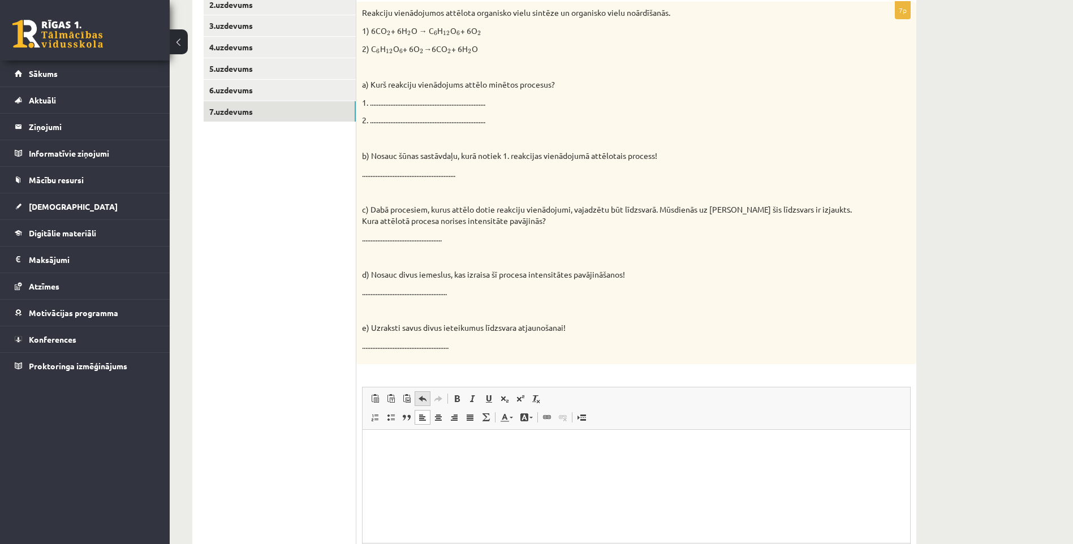
click at [421, 396] on span at bounding box center [422, 398] width 9 height 9
click at [387, 449] on p "Визуальный текстовый редактор, wiswyg-editor-user-answer-47024943784040" at bounding box center [636, 446] width 525 height 12
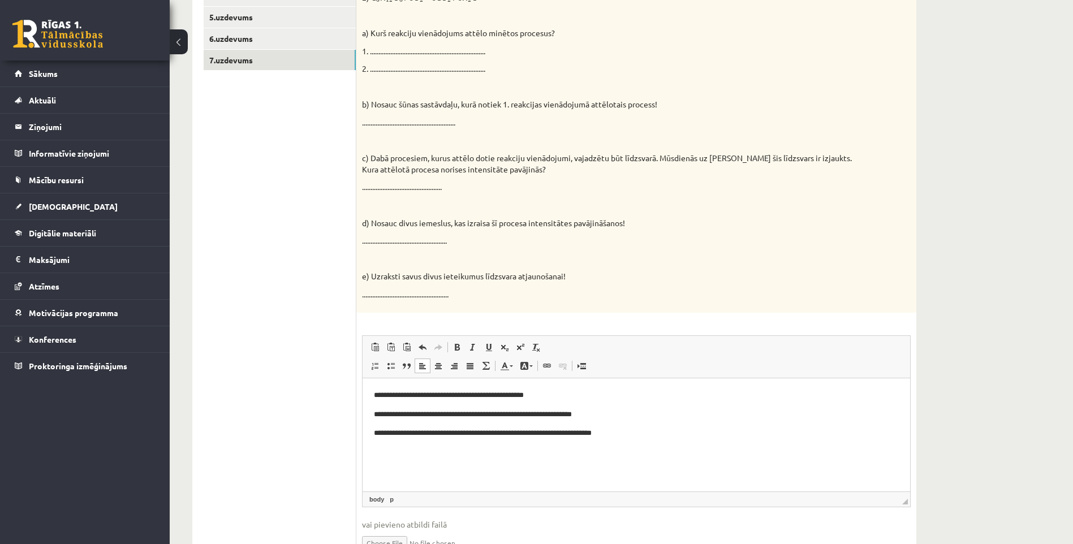
scroll to position [321, 0]
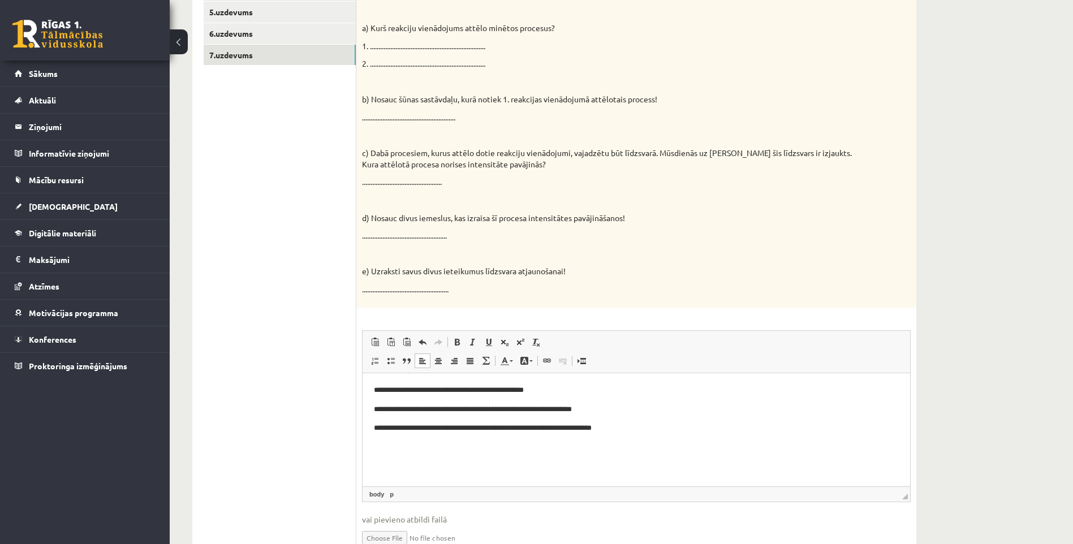
click at [385, 464] on p "Визуальный текстовый редактор, wiswyg-editor-user-answer-47024943784040" at bounding box center [636, 466] width 525 height 12
click at [384, 472] on html "**********" at bounding box center [635, 428] width 547 height 111
paste body "Визуальный текстовый редактор, wiswyg-editor-user-answer-47024943784040"
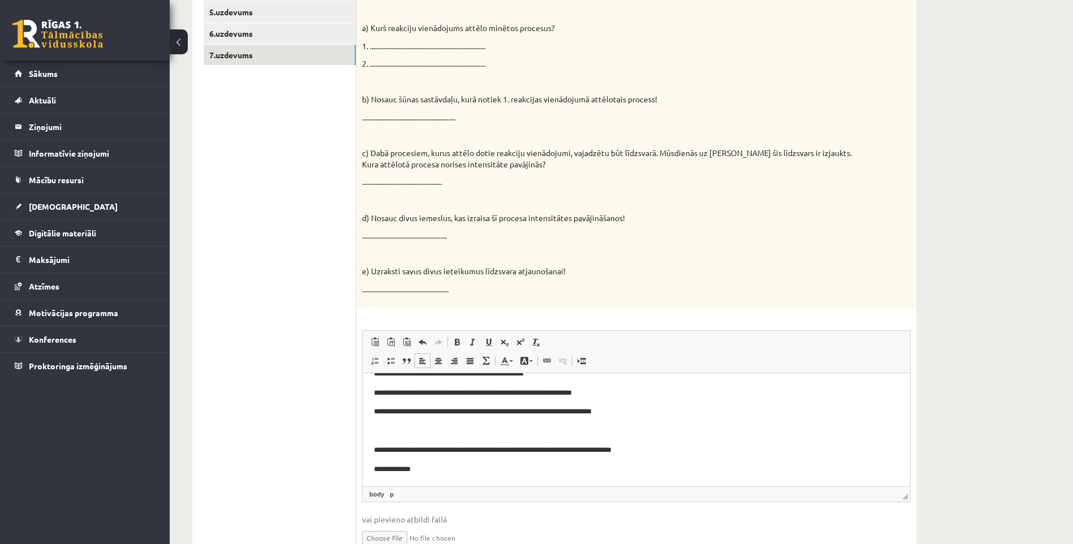
scroll to position [17, 0]
click at [382, 472] on p "**********" at bounding box center [632, 469] width 516 height 12
click at [425, 343] on span at bounding box center [422, 342] width 9 height 9
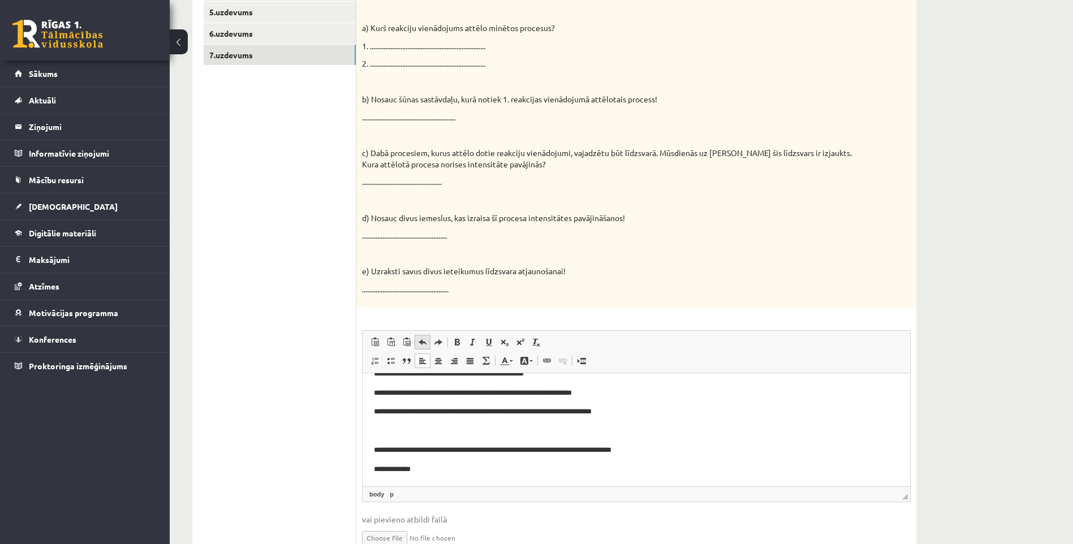
click at [425, 343] on span at bounding box center [422, 342] width 9 height 9
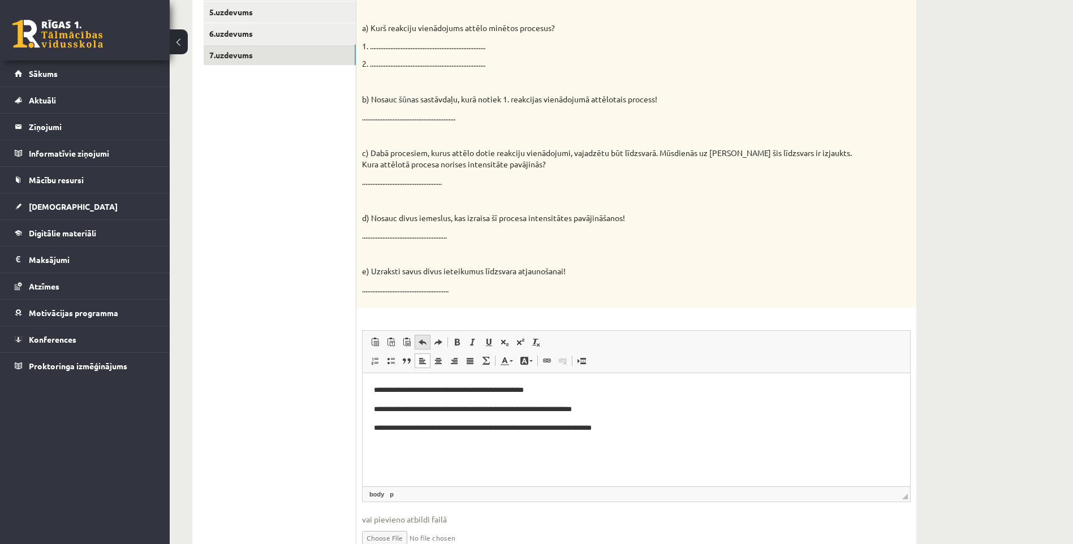
scroll to position [0, 0]
click at [437, 343] on span at bounding box center [438, 342] width 9 height 9
click at [427, 341] on link "Отменить Комбинация клавиш Ctrl+Z" at bounding box center [422, 342] width 16 height 15
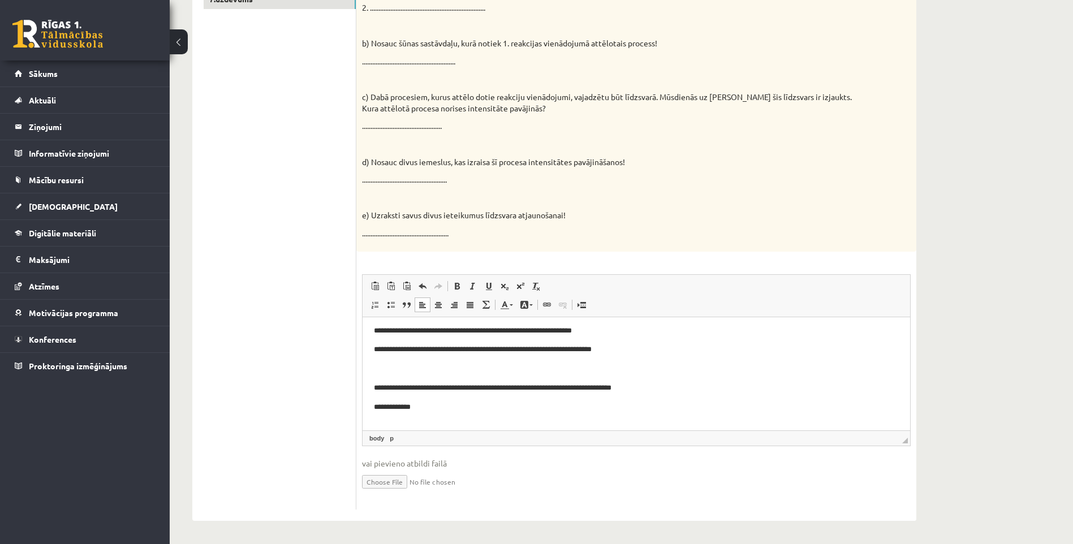
scroll to position [42, 0]
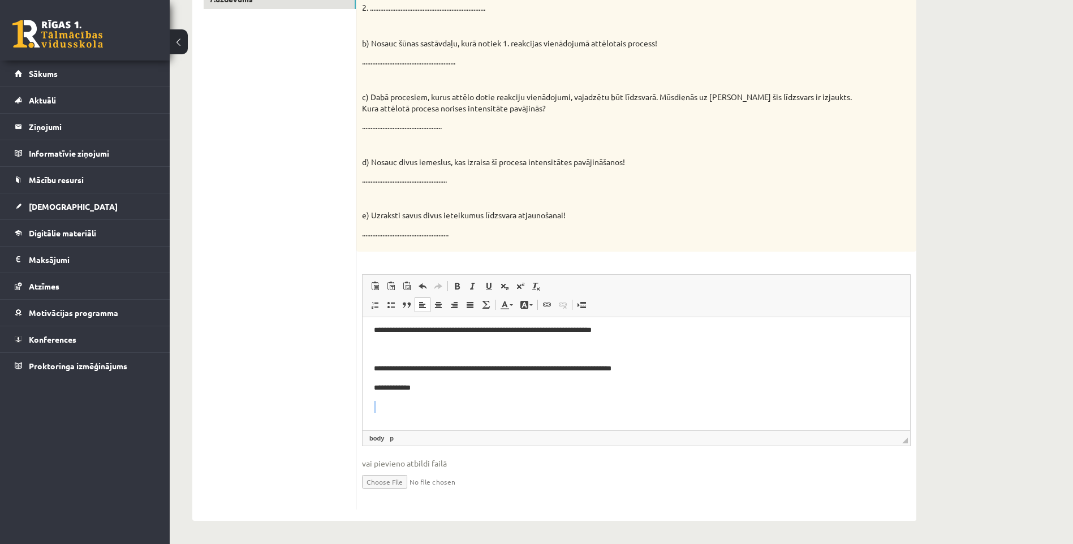
drag, startPoint x: 379, startPoint y: 412, endPoint x: 379, endPoint y: 418, distance: 6.2
click at [379, 413] on body "**********" at bounding box center [636, 358] width 525 height 145
click at [381, 424] on p "Визуальный текстовый редактор, wiswyg-editor-user-answer-47024943784040" at bounding box center [636, 426] width 525 height 12
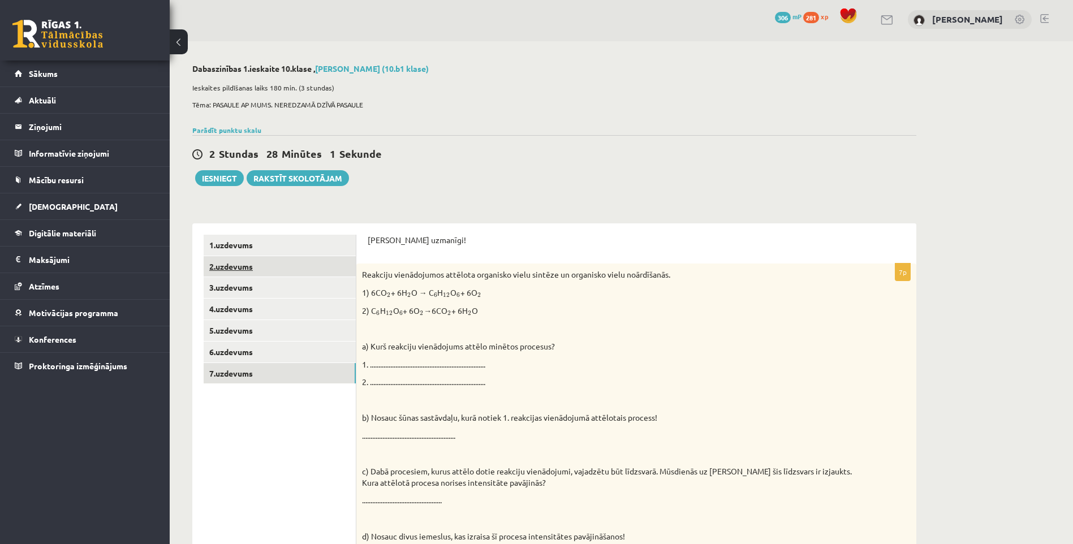
scroll to position [0, 0]
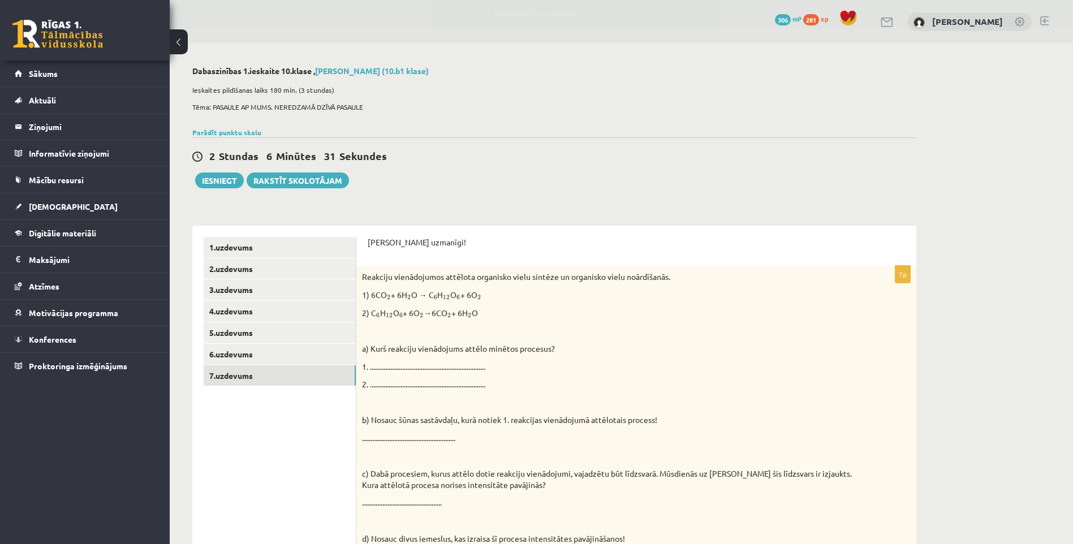
click at [448, 174] on div "2 Stundas 6 Minūtes 31 Sekundes Ieskaite saglabāta! Iesniegt Rakstīt skolotājam" at bounding box center [554, 162] width 724 height 51
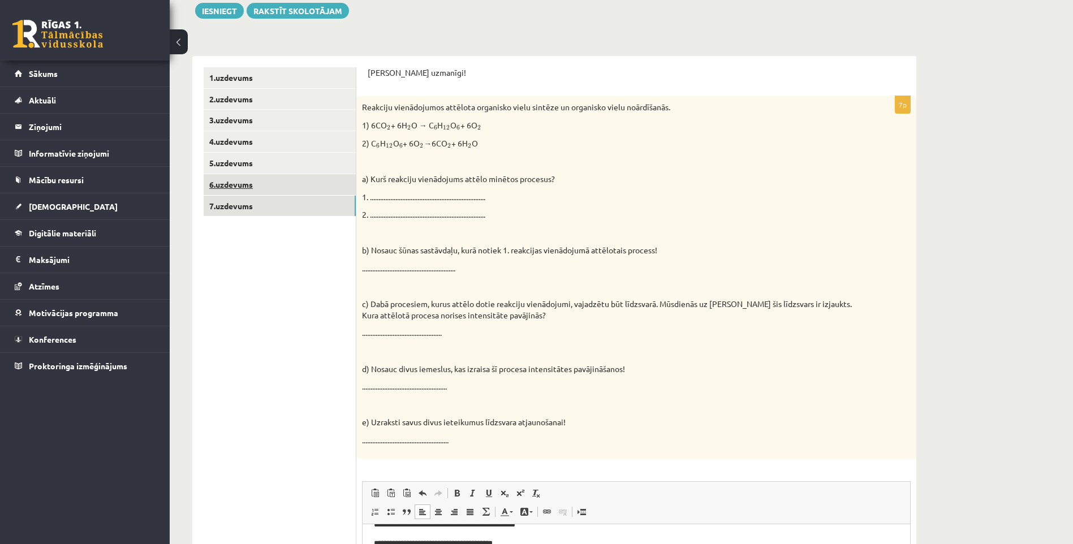
click at [275, 187] on link "6.uzdevums" at bounding box center [280, 184] width 152 height 21
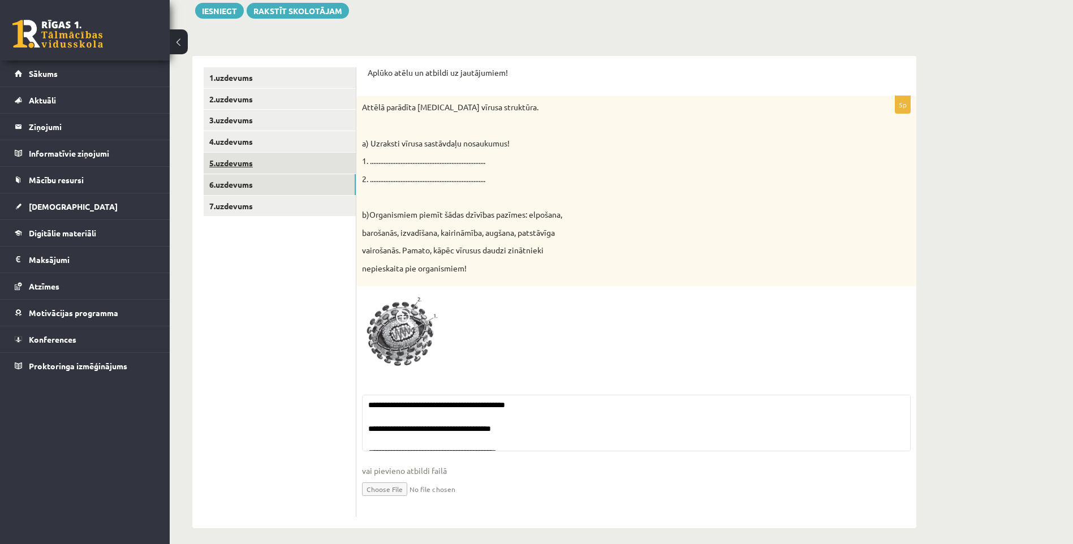
click at [242, 167] on link "5.uzdevums" at bounding box center [280, 163] width 152 height 21
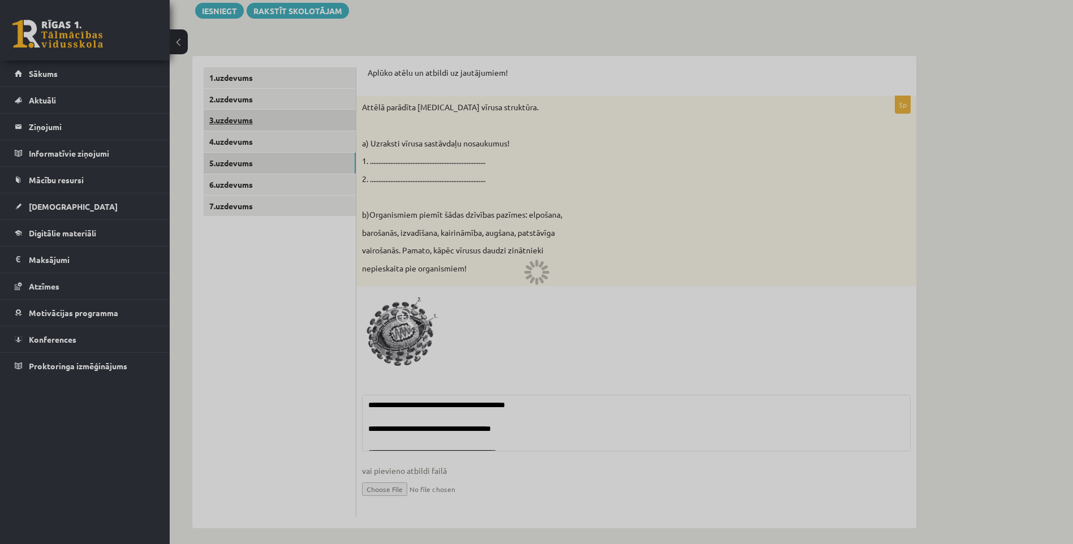
scroll to position [133, 0]
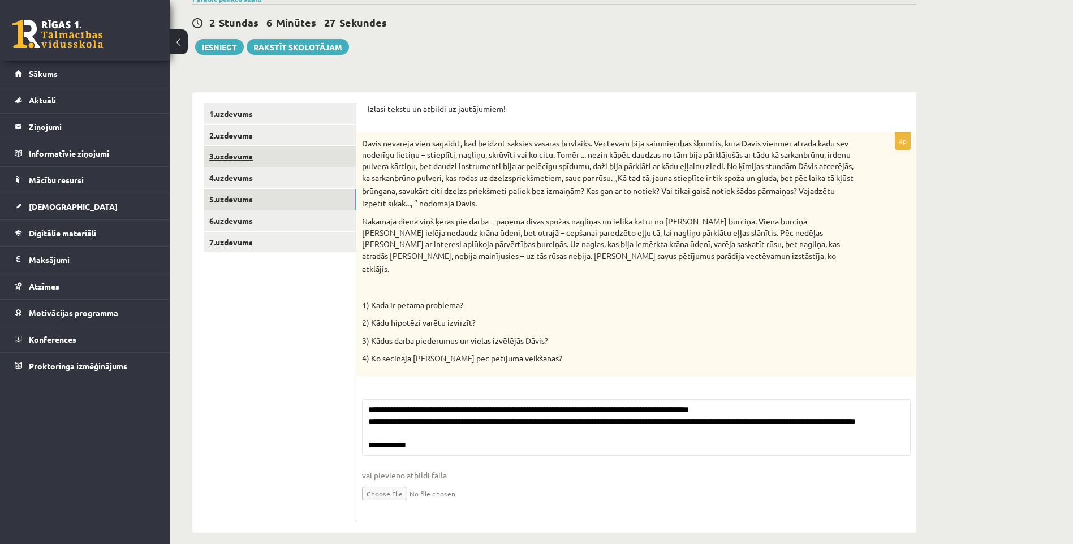
click at [242, 150] on link "3.uzdevums" at bounding box center [280, 156] width 152 height 21
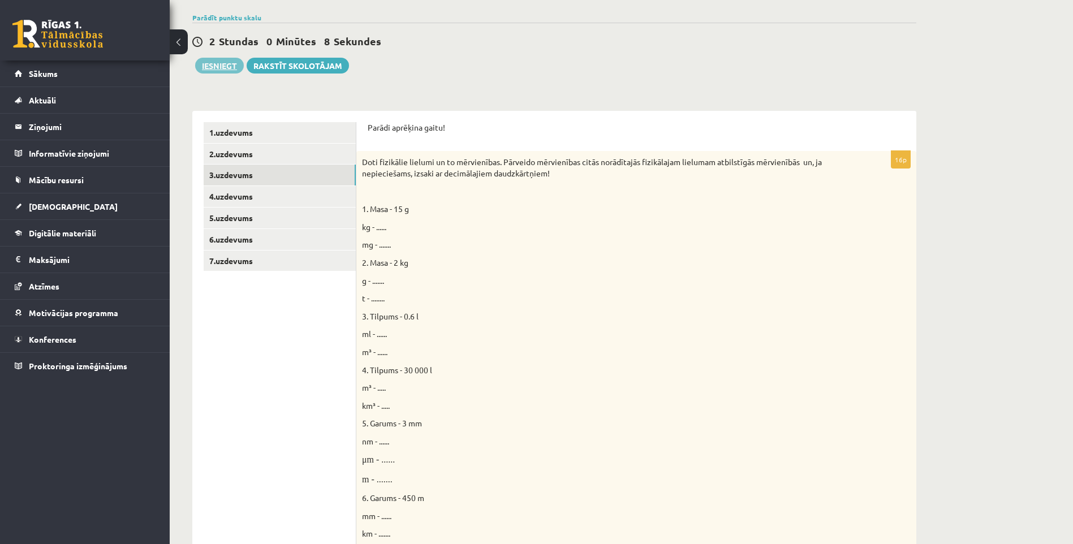
scroll to position [77, 0]
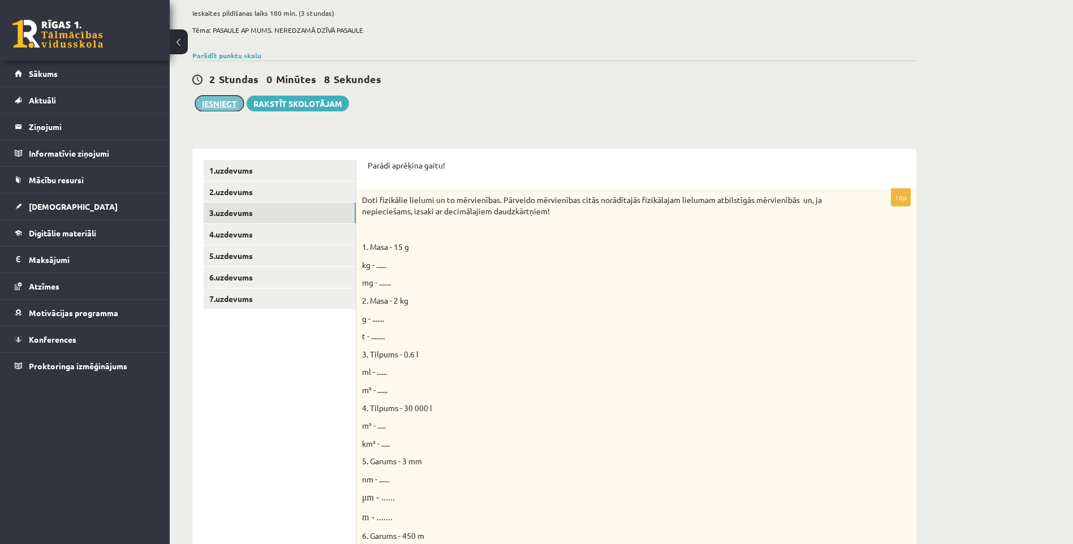
click at [226, 106] on button "Iesniegt" at bounding box center [219, 104] width 49 height 16
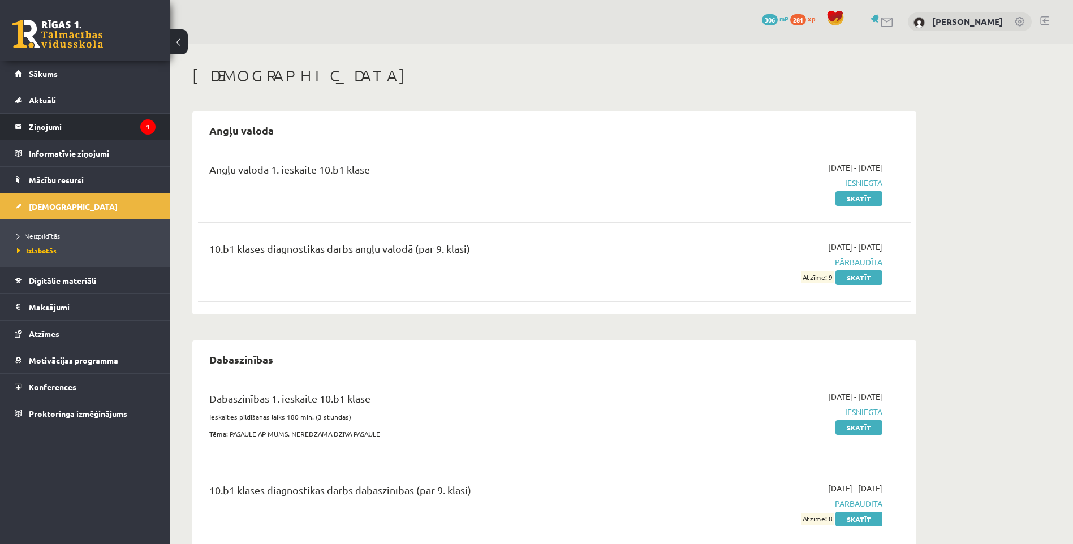
click at [47, 126] on legend "Ziņojumi 1" at bounding box center [92, 127] width 127 height 26
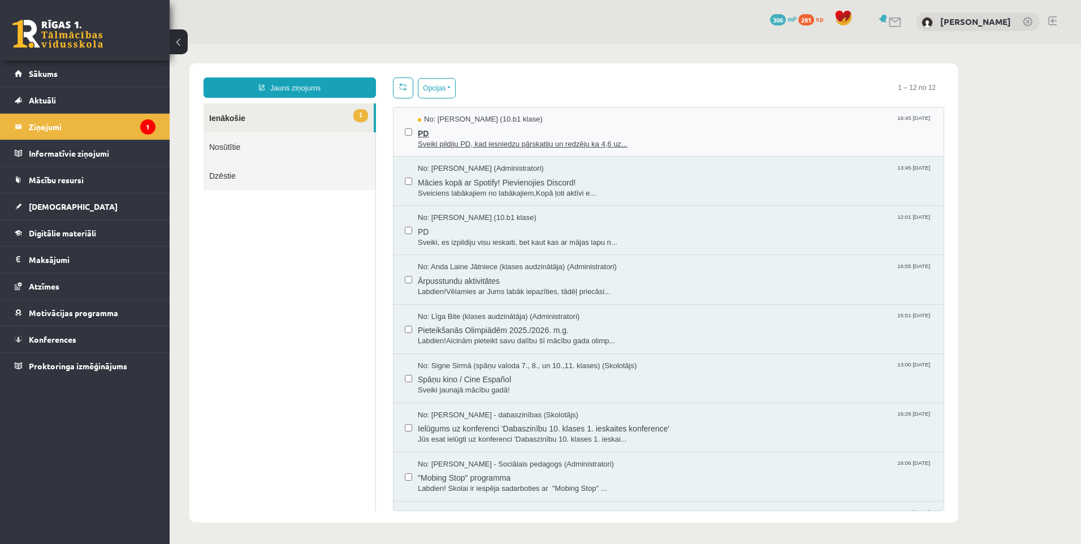
click at [450, 139] on span "Sveiki pildiju PD, kad iesniedzu pārskatiju un redzēju ka 4,6 uz..." at bounding box center [675, 144] width 515 height 11
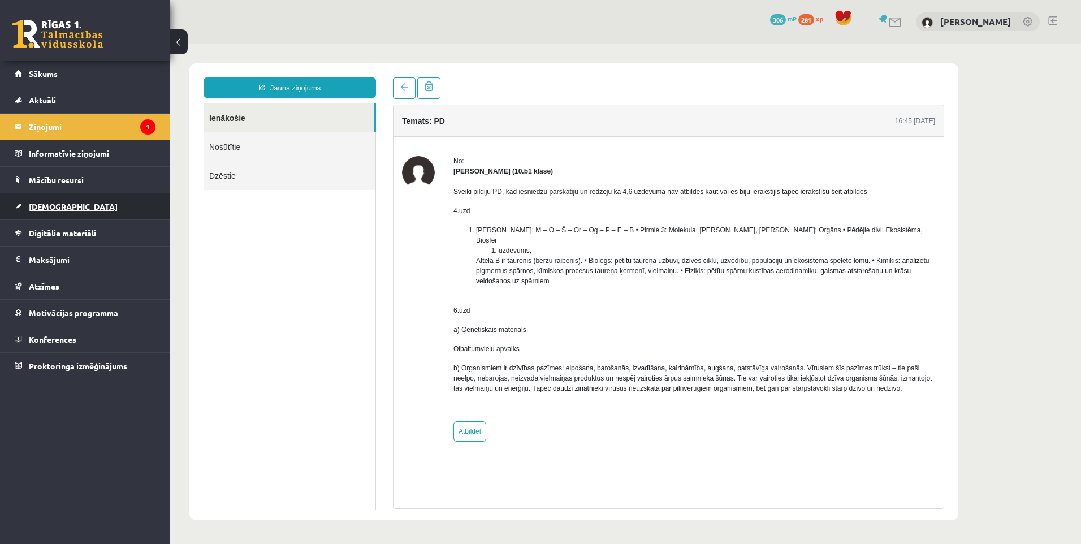
click at [48, 206] on span "[DEMOGRAPHIC_DATA]" at bounding box center [73, 206] width 89 height 10
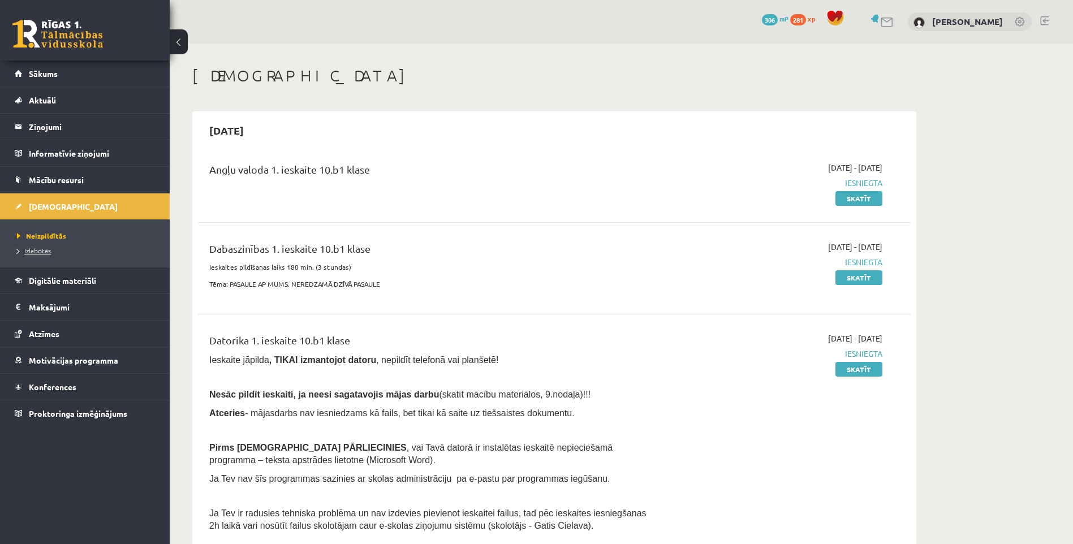
click at [44, 249] on span "Izlabotās" at bounding box center [34, 250] width 34 height 9
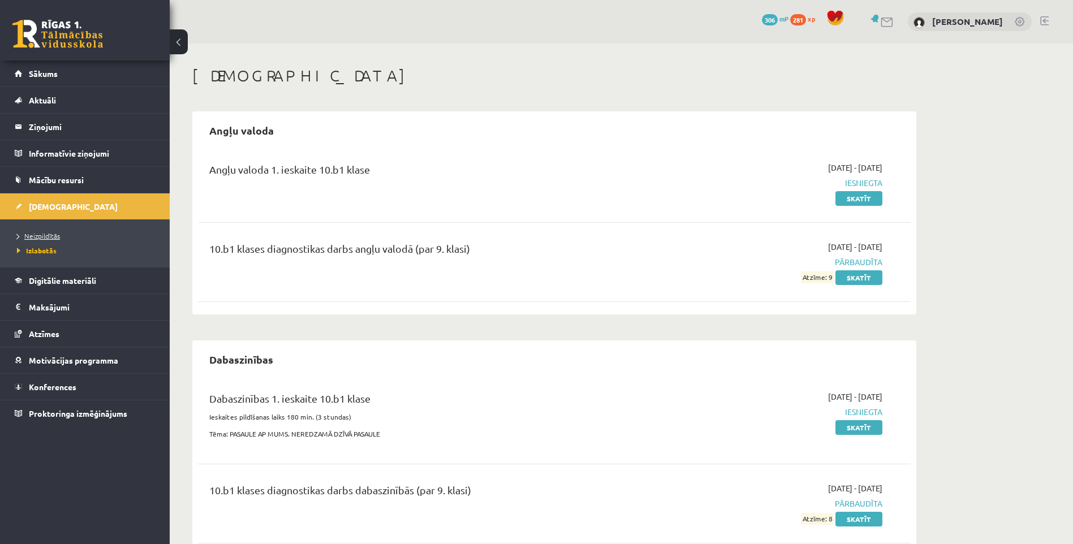
click at [40, 232] on span "Neizpildītās" at bounding box center [38, 235] width 43 height 9
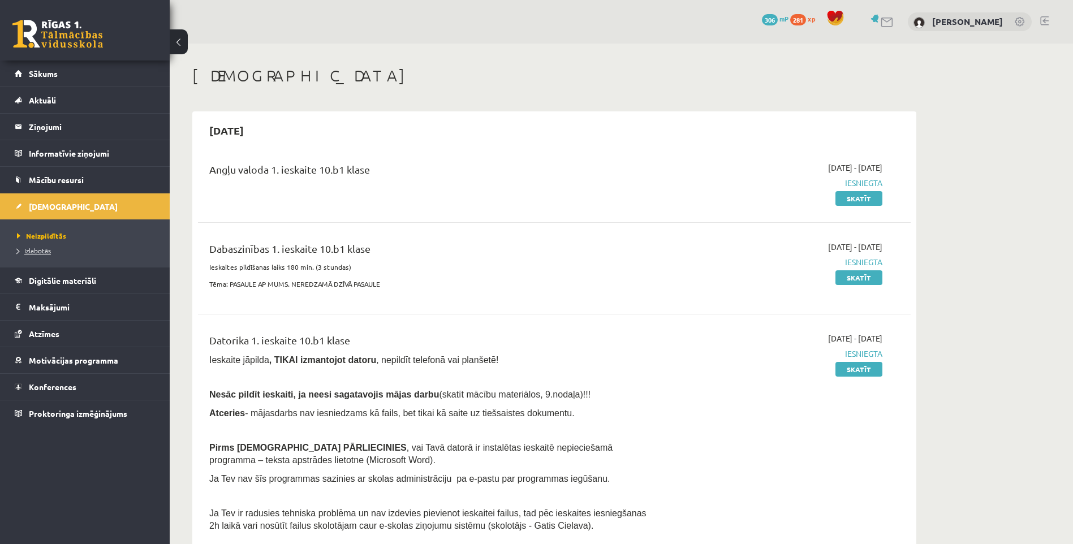
click at [38, 246] on link "Izlabotās" at bounding box center [87, 250] width 141 height 10
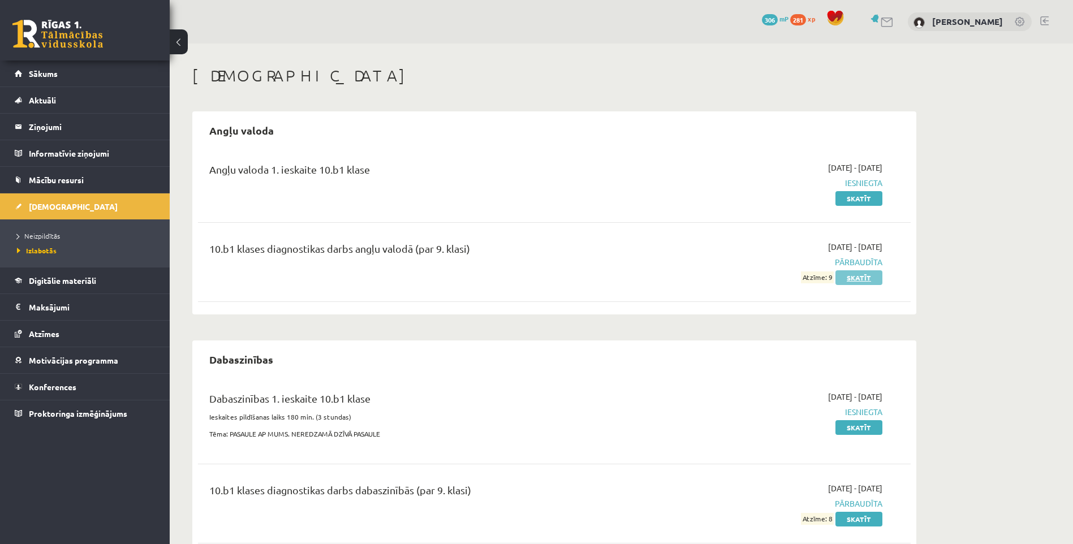
click at [865, 279] on link "Skatīt" at bounding box center [858, 277] width 47 height 15
click at [37, 248] on span "Izlabotās" at bounding box center [37, 250] width 40 height 9
click at [36, 237] on span "Neizpildītās" at bounding box center [38, 235] width 43 height 9
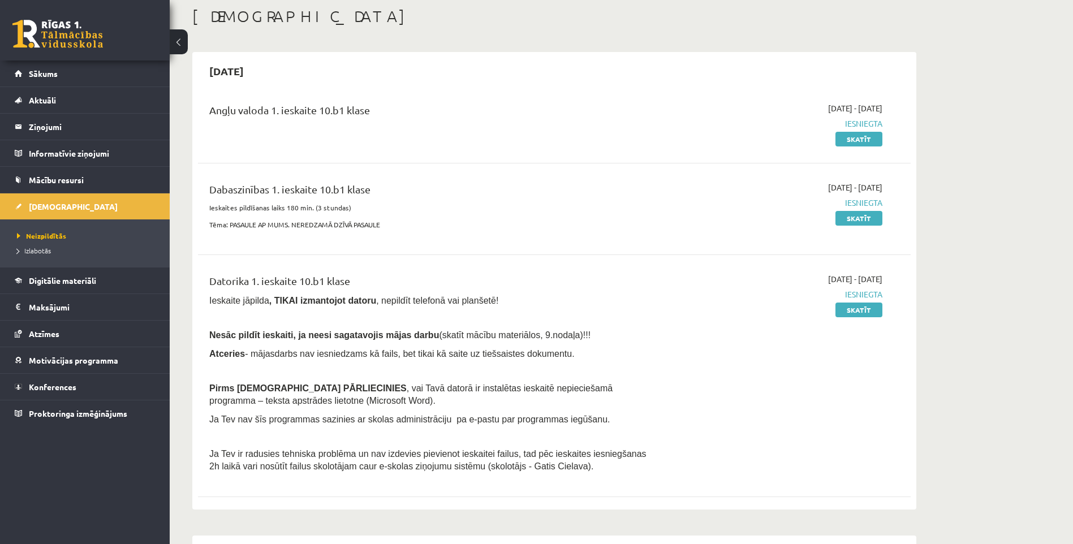
scroll to position [57, 0]
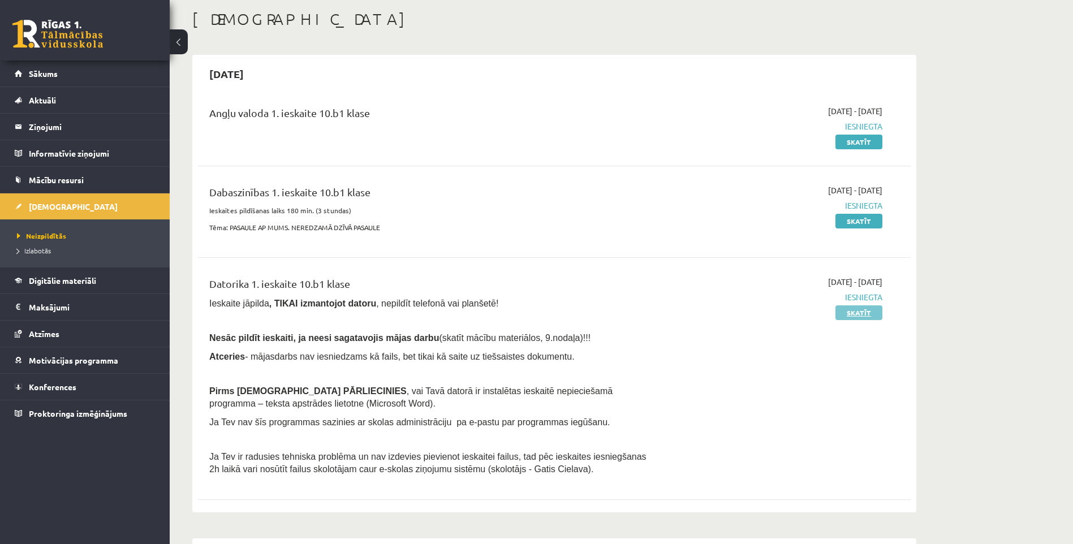
click at [852, 316] on link "Skatīt" at bounding box center [858, 312] width 47 height 15
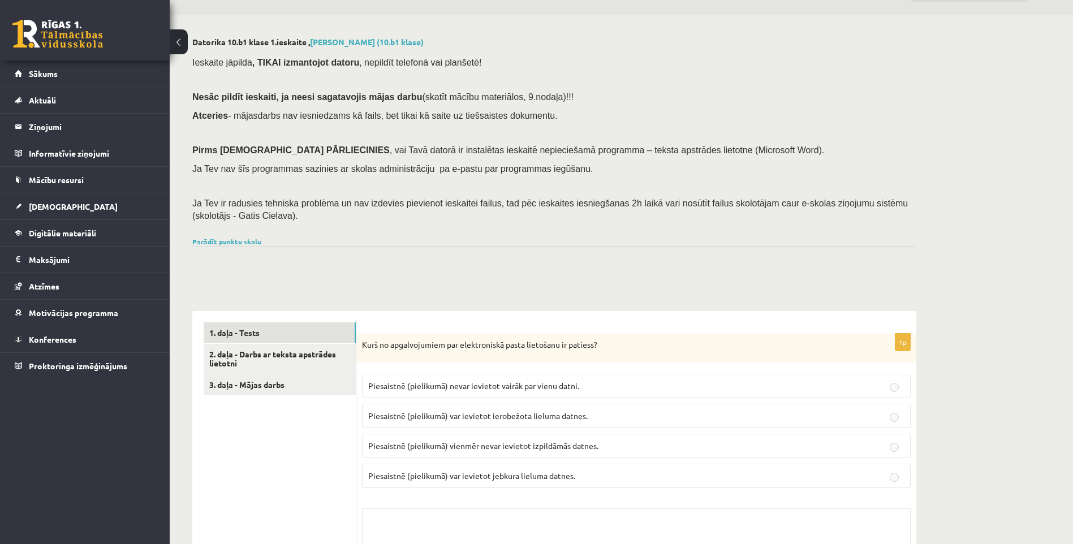
scroll to position [226, 0]
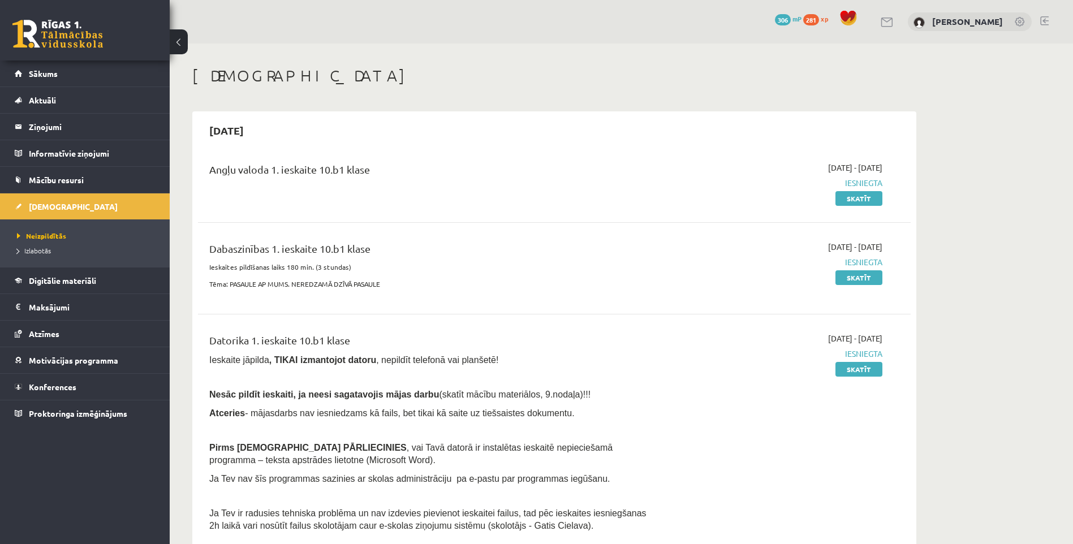
scroll to position [57, 0]
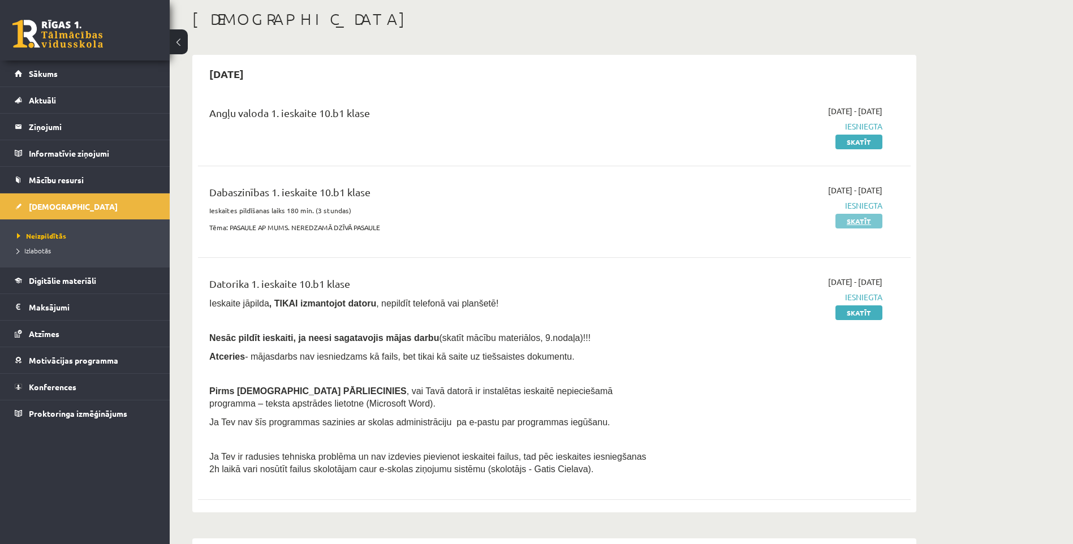
click at [850, 223] on link "Skatīt" at bounding box center [858, 221] width 47 height 15
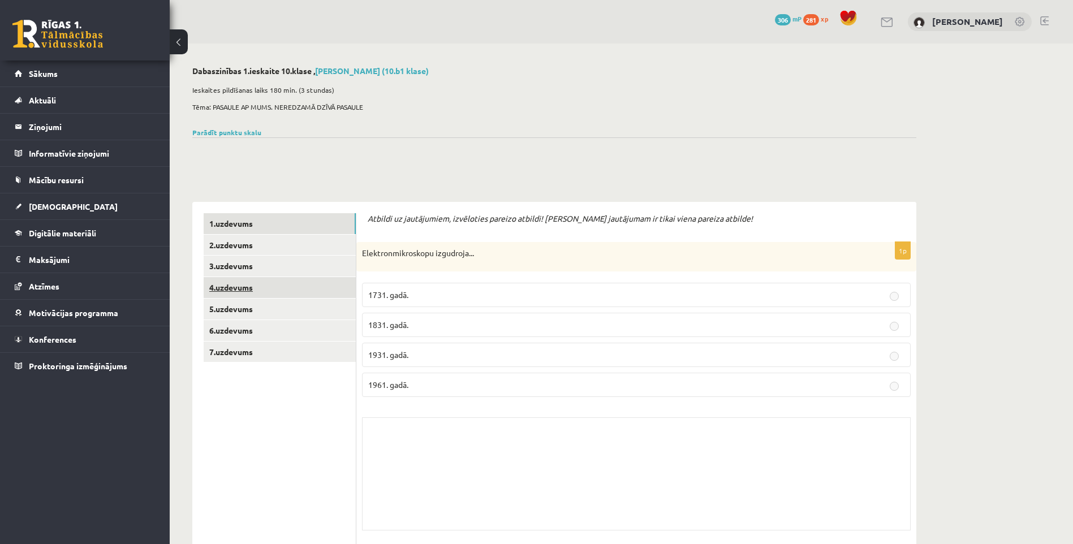
click at [237, 291] on link "4.uzdevums" at bounding box center [280, 287] width 152 height 21
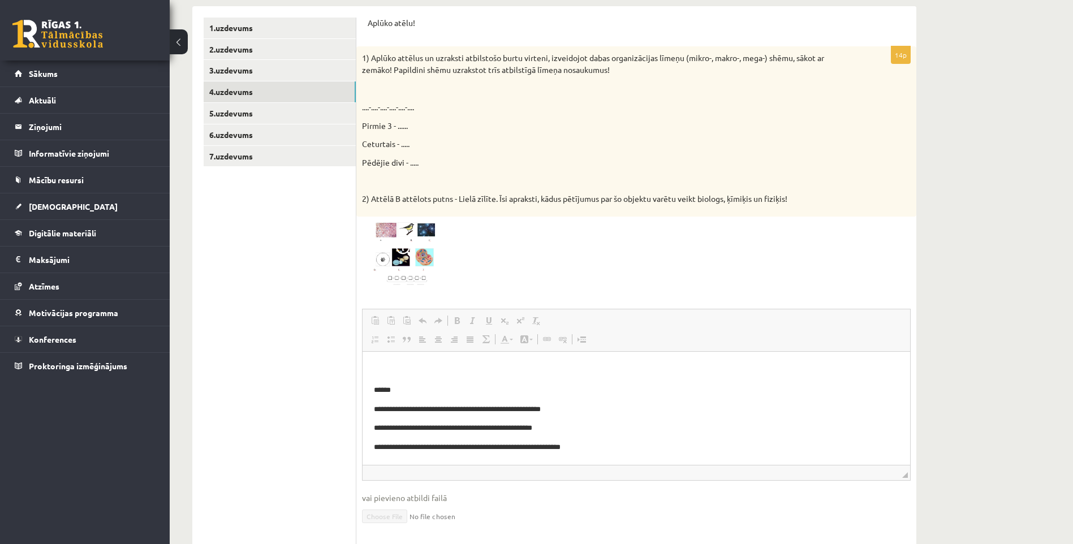
scroll to position [191, 0]
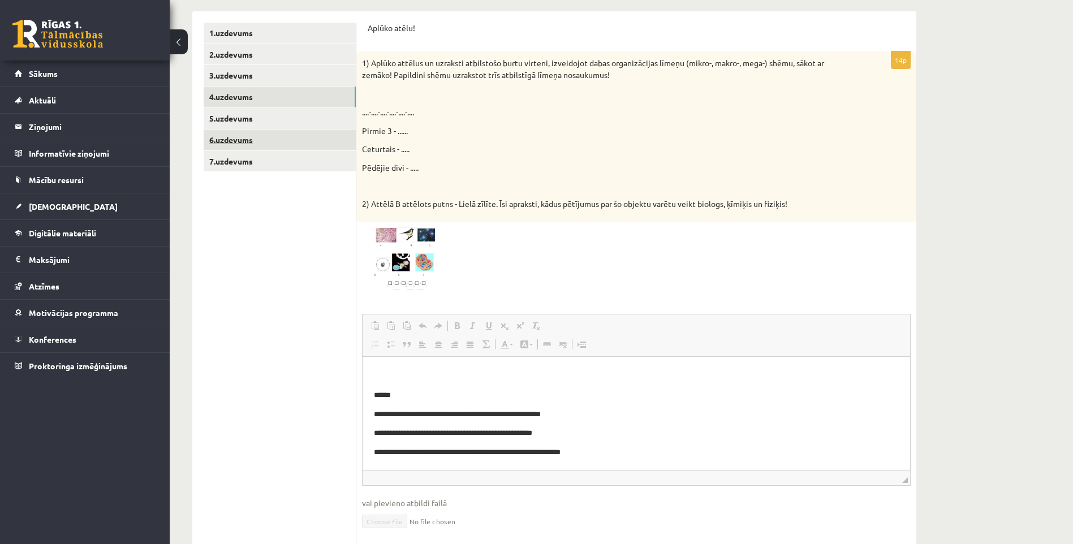
click at [234, 141] on link "6.uzdevums" at bounding box center [280, 139] width 152 height 21
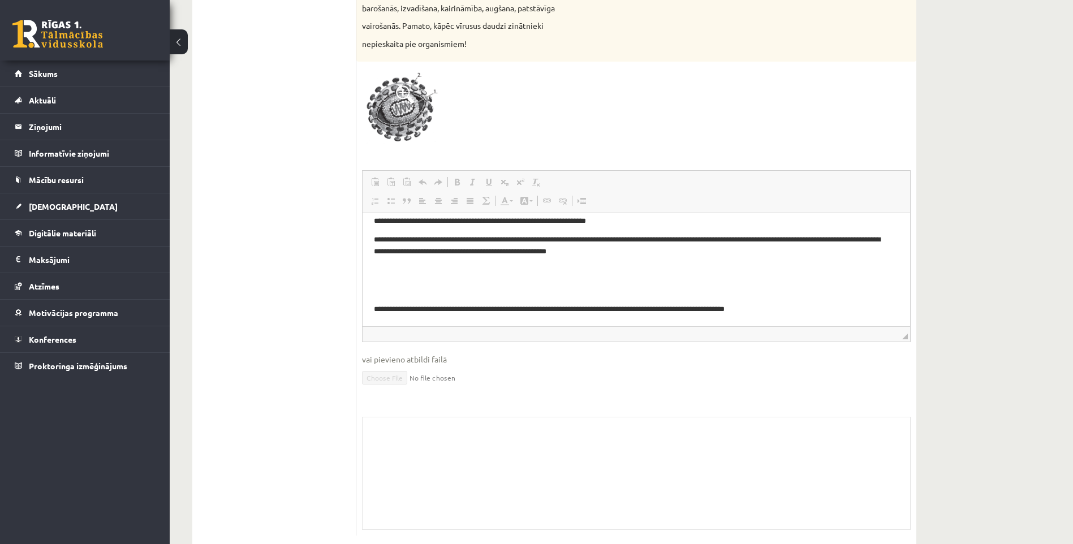
scroll to position [396, 0]
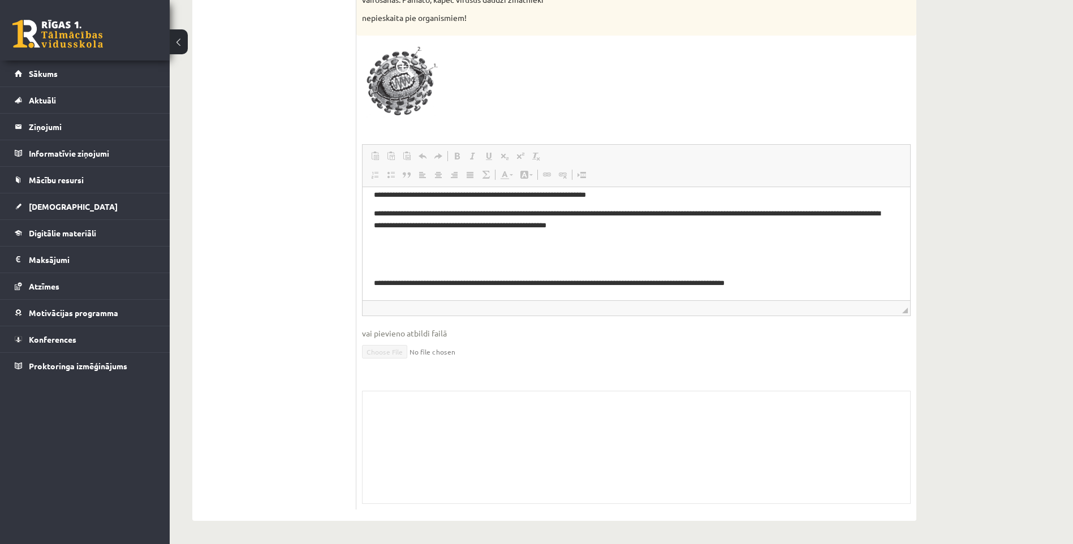
click at [481, 405] on div "Skolotāja pielikums" at bounding box center [636, 447] width 548 height 113
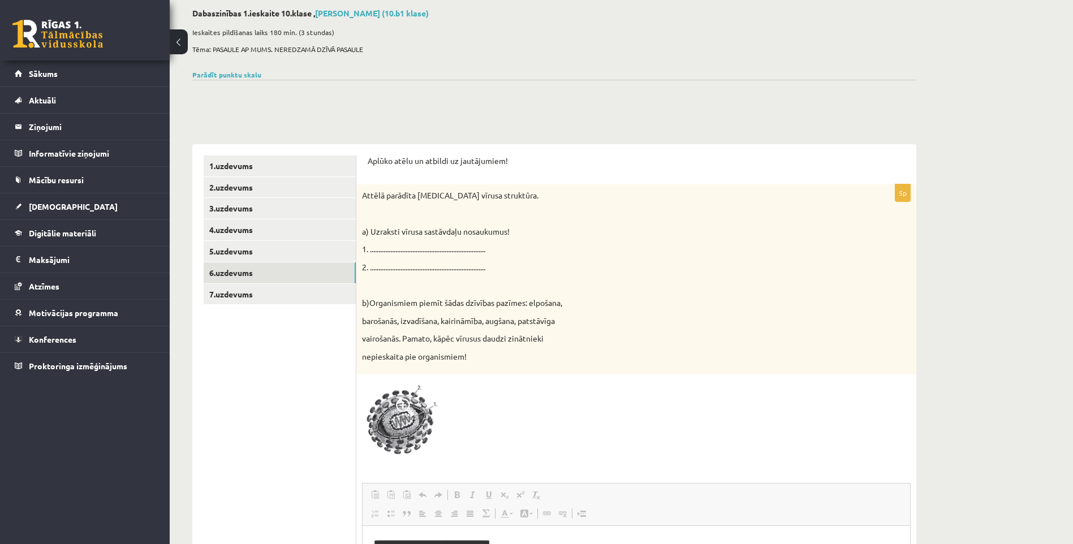
scroll to position [57, 0]
click at [61, 126] on legend "Ziņojumi 0" at bounding box center [92, 127] width 127 height 26
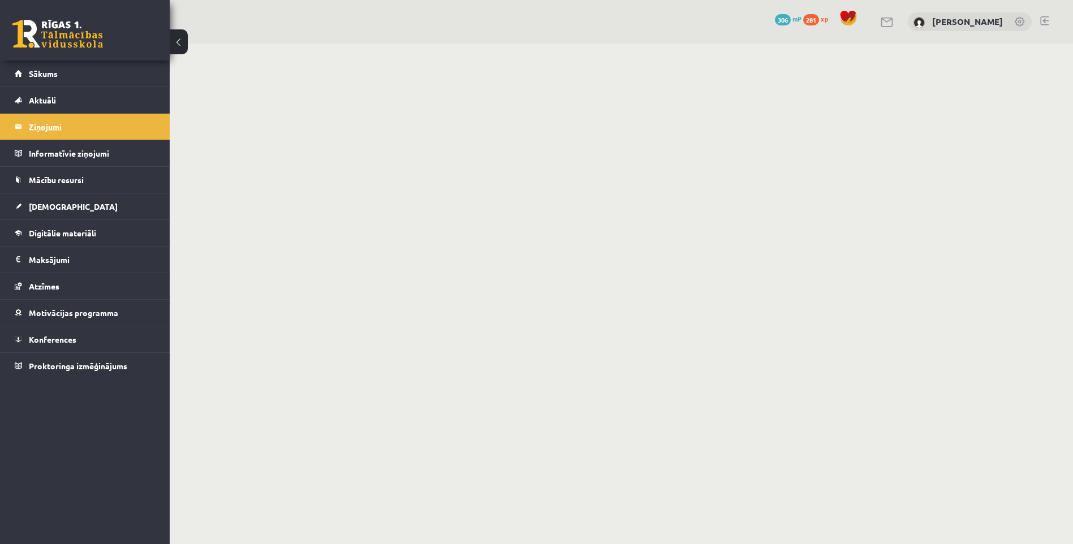
scroll to position [1, 0]
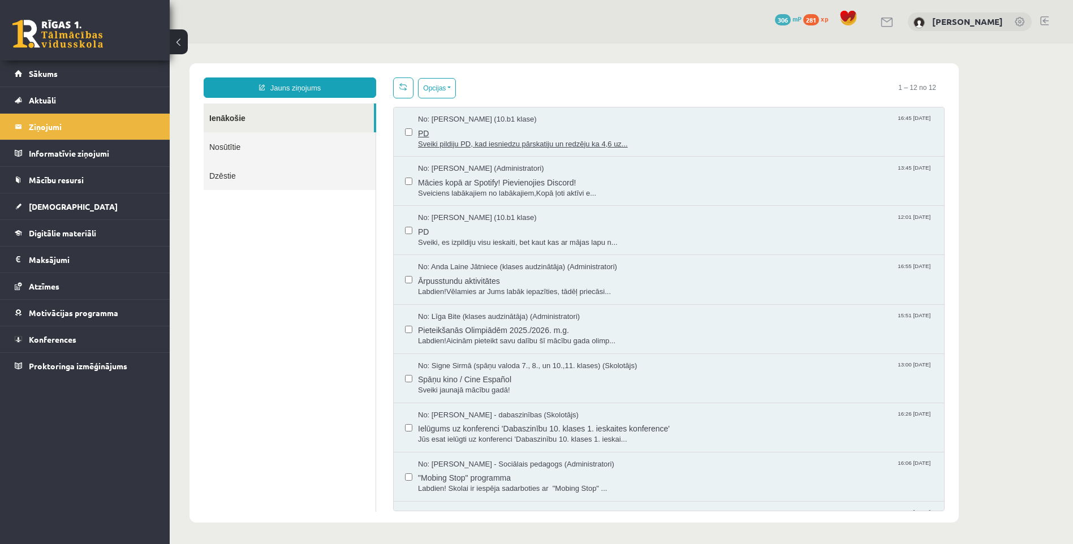
click at [466, 139] on span "Sveiki pildiju PD, kad iesniedzu pārskatiju un redzēju ka 4,6 uz..." at bounding box center [675, 144] width 515 height 11
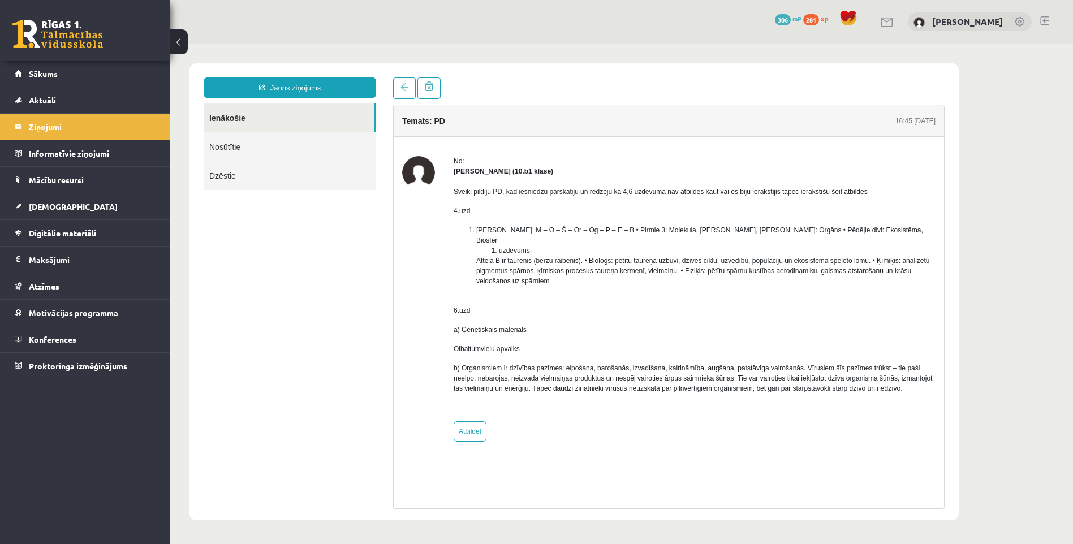
scroll to position [0, 0]
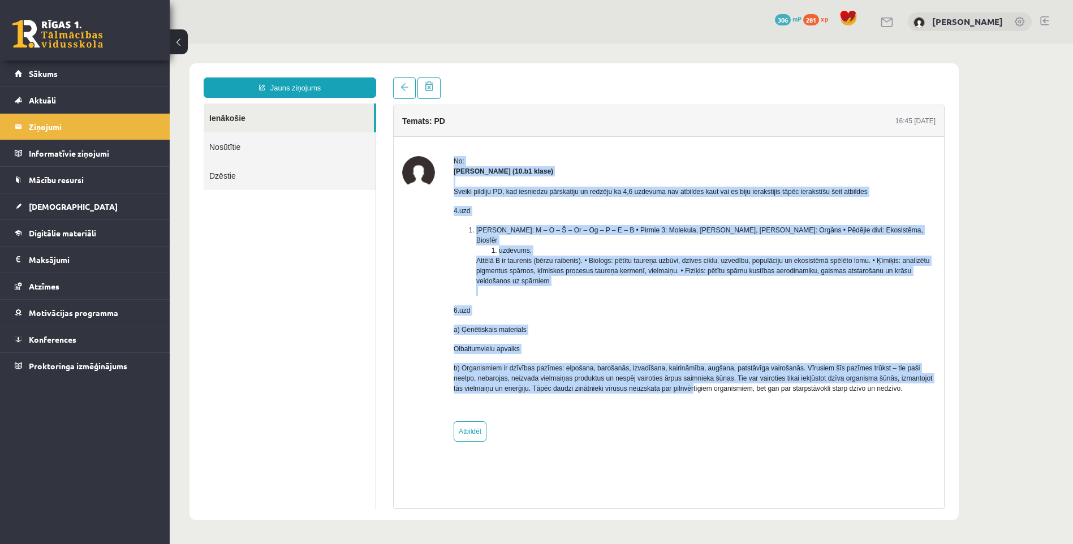
drag, startPoint x: 452, startPoint y: 160, endPoint x: 679, endPoint y: 383, distance: 317.9
click at [679, 383] on div "No: [PERSON_NAME] (10.b1 klase) Sveiki pildiju PD, kad iesniedzu pārskatiju un …" at bounding box center [668, 299] width 533 height 286
click at [731, 369] on p "b) Organismiem ir dzīvības pazīmes: elpošana, barošanās, izvadīšana, kairināmīb…" at bounding box center [694, 378] width 482 height 31
drag, startPoint x: 906, startPoint y: 381, endPoint x: 453, endPoint y: 181, distance: 495.2
click at [453, 181] on div "No: [PERSON_NAME] (10.b1 klase) Sveiki pildiju PD, kad iesniedzu pārskatiju un …" at bounding box center [668, 299] width 533 height 286
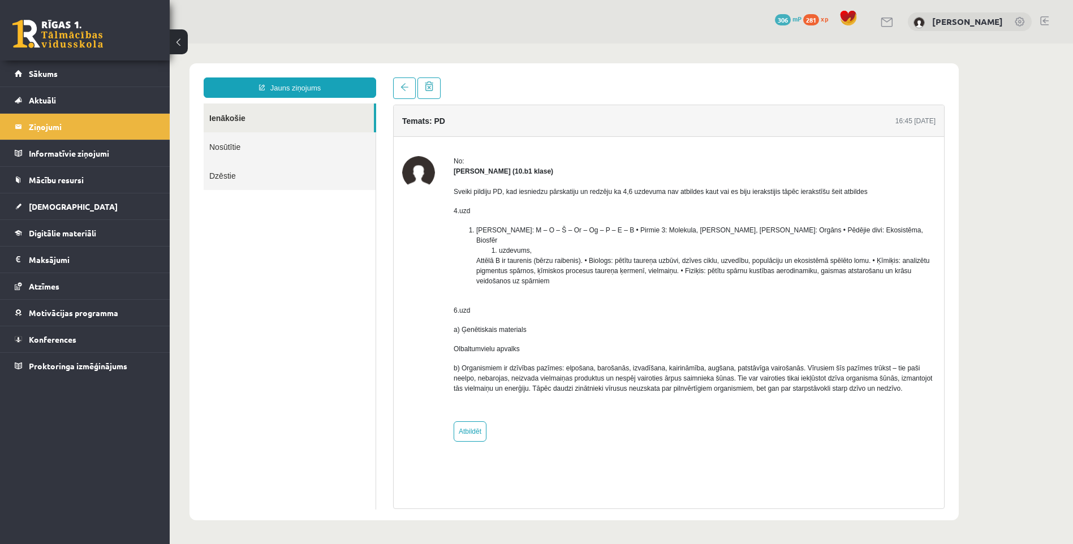
click at [617, 166] on div "[PERSON_NAME] (10.b1 klase)" at bounding box center [694, 171] width 482 height 10
click at [65, 146] on legend "Informatīvie ziņojumi 0" at bounding box center [92, 153] width 127 height 26
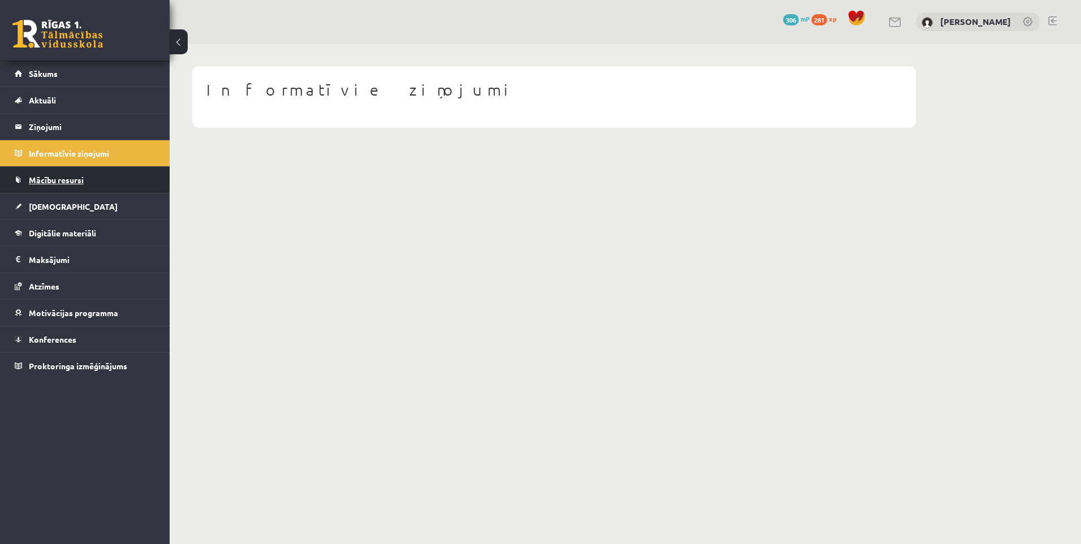
click at [54, 180] on span "Mācību resursi" at bounding box center [56, 180] width 55 height 10
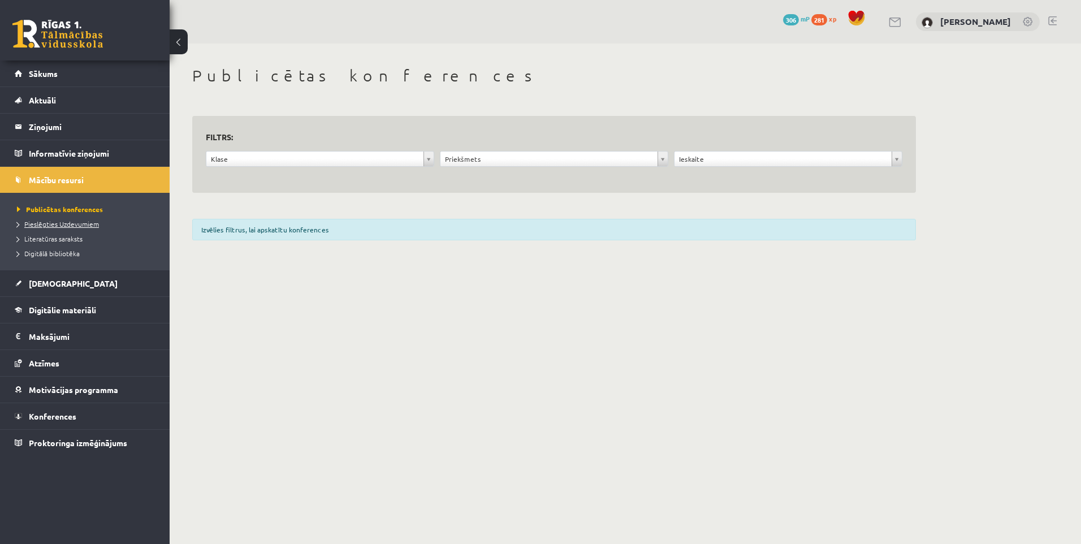
click at [68, 224] on span "Pieslēgties Uzdevumiem" at bounding box center [58, 223] width 82 height 9
click at [45, 282] on span "[DEMOGRAPHIC_DATA]" at bounding box center [73, 283] width 89 height 10
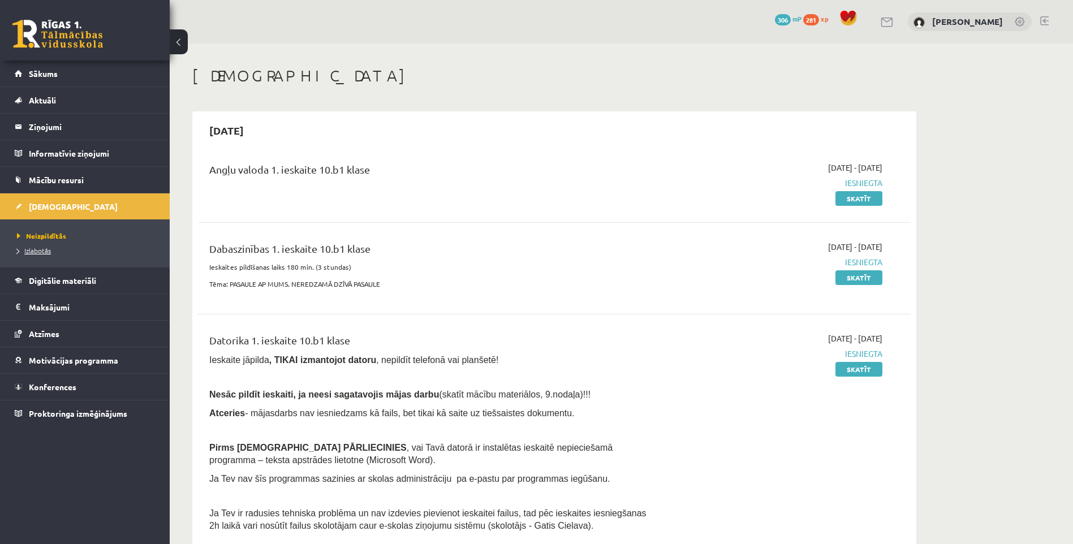
click at [41, 250] on span "Izlabotās" at bounding box center [34, 250] width 34 height 9
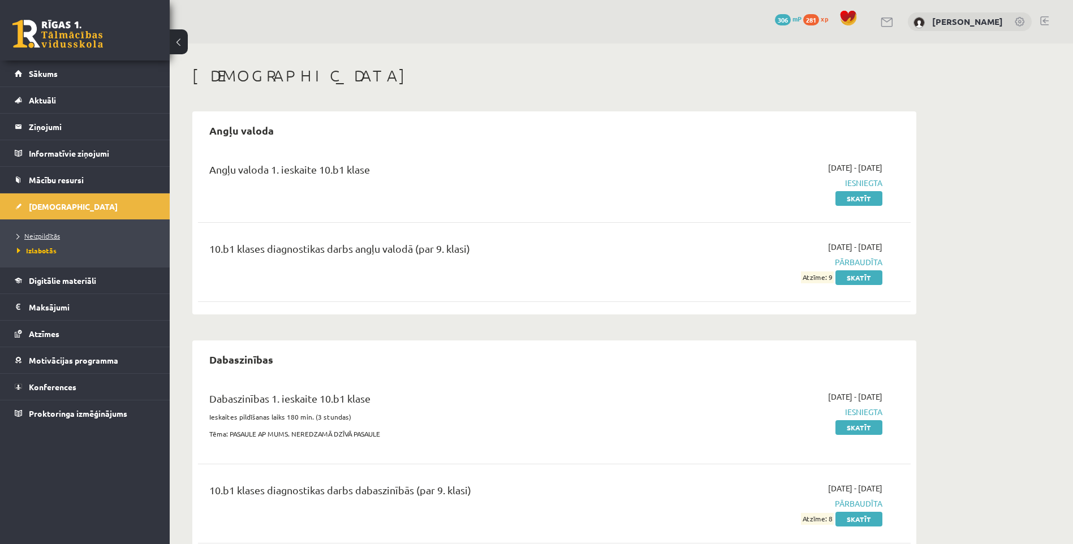
click at [50, 232] on span "Neizpildītās" at bounding box center [38, 235] width 43 height 9
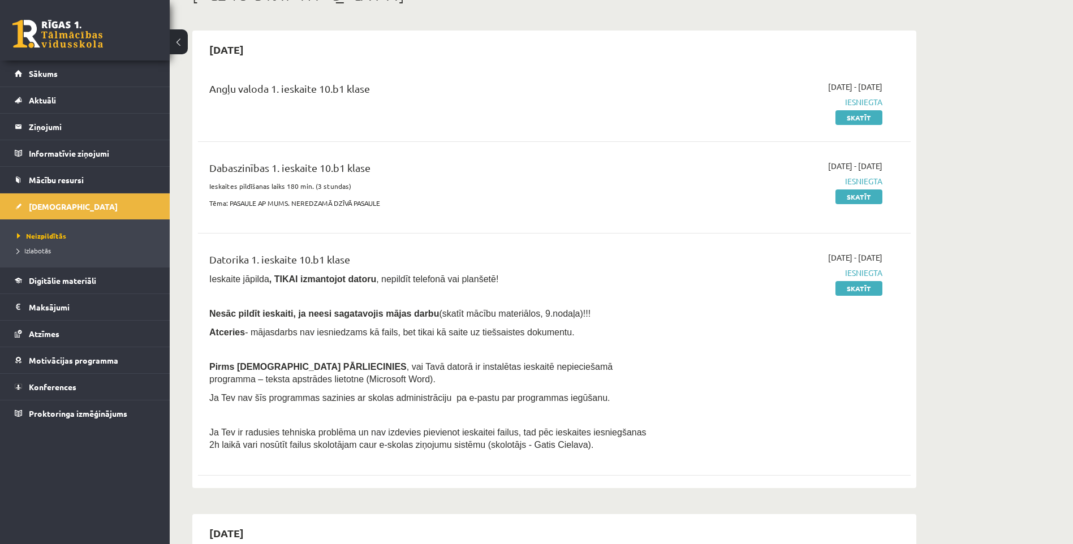
scroll to position [113, 0]
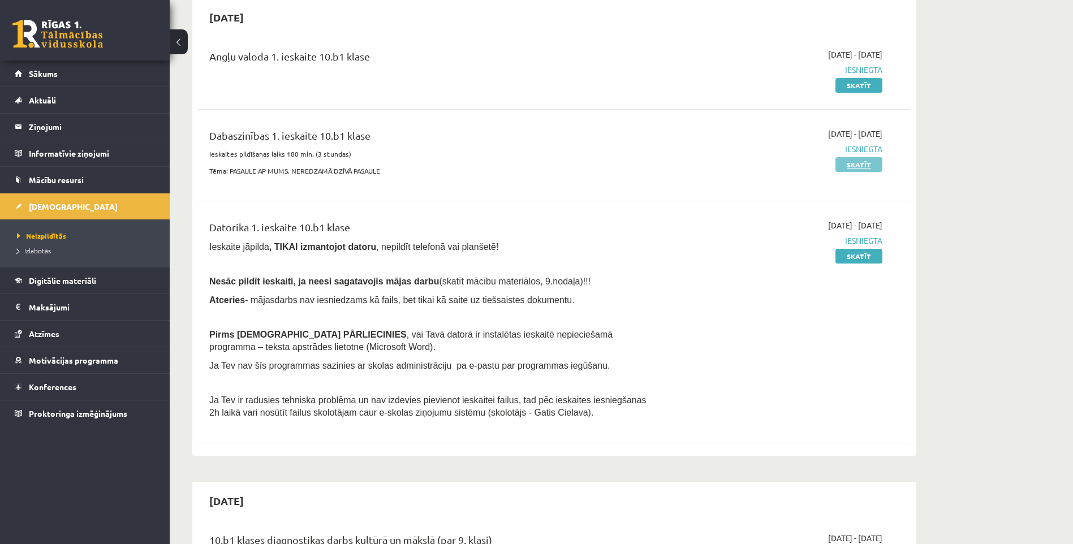
click at [848, 162] on link "Skatīt" at bounding box center [858, 164] width 47 height 15
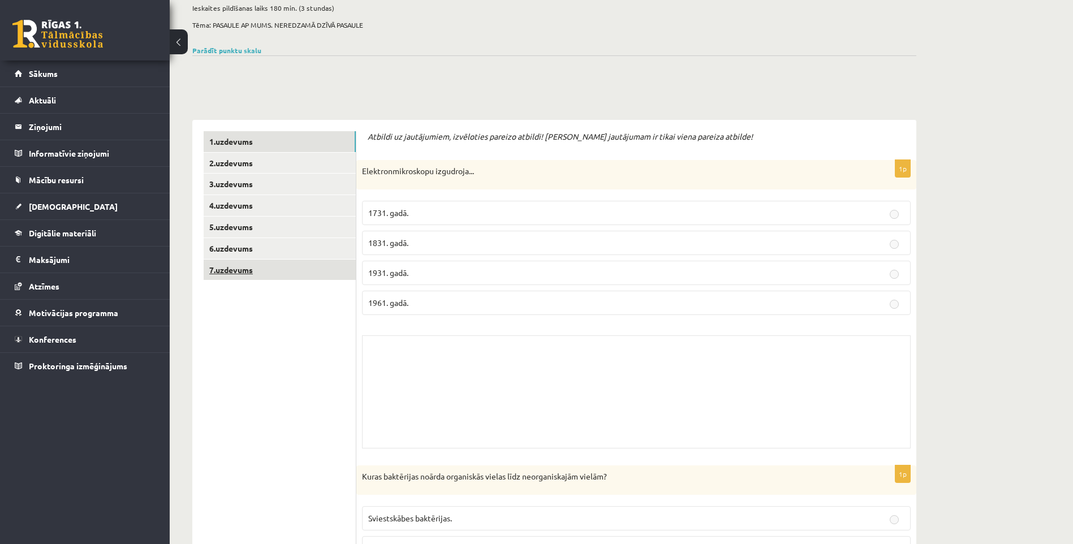
scroll to position [113, 0]
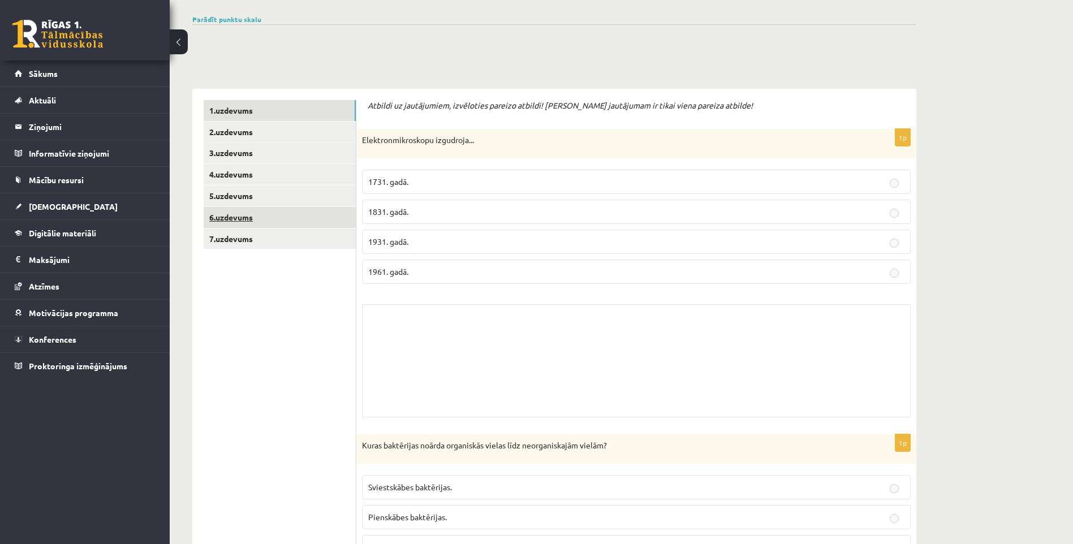
click at [236, 220] on link "6.uzdevums" at bounding box center [280, 217] width 152 height 21
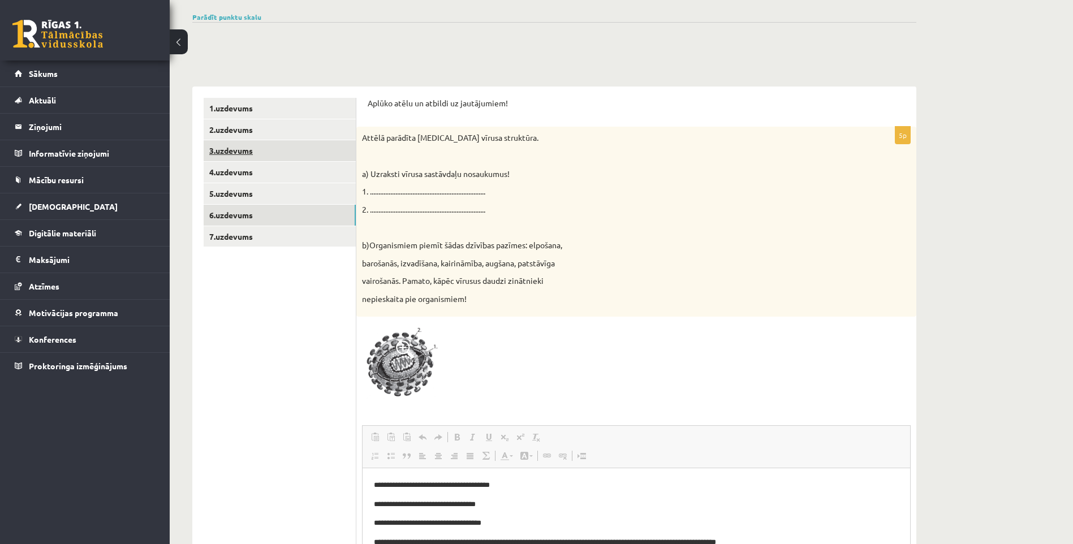
scroll to position [114, 0]
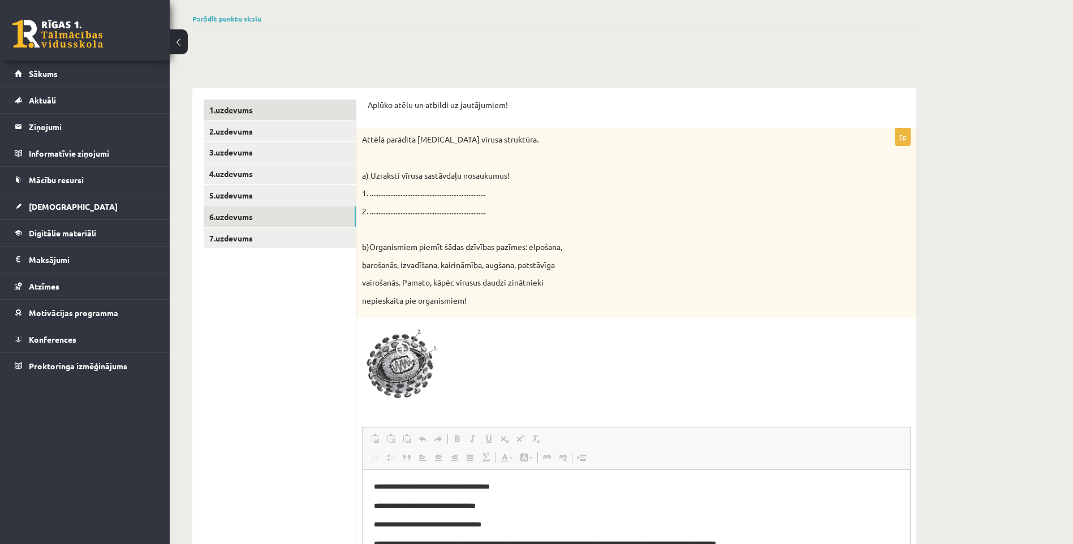
click at [227, 112] on link "1.uzdevums" at bounding box center [280, 110] width 152 height 21
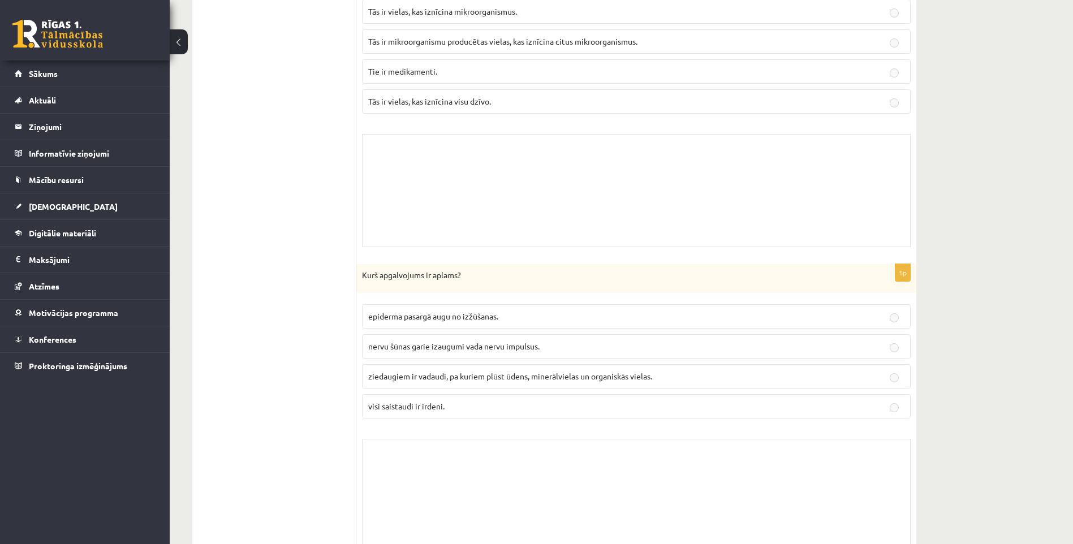
scroll to position [3337, 0]
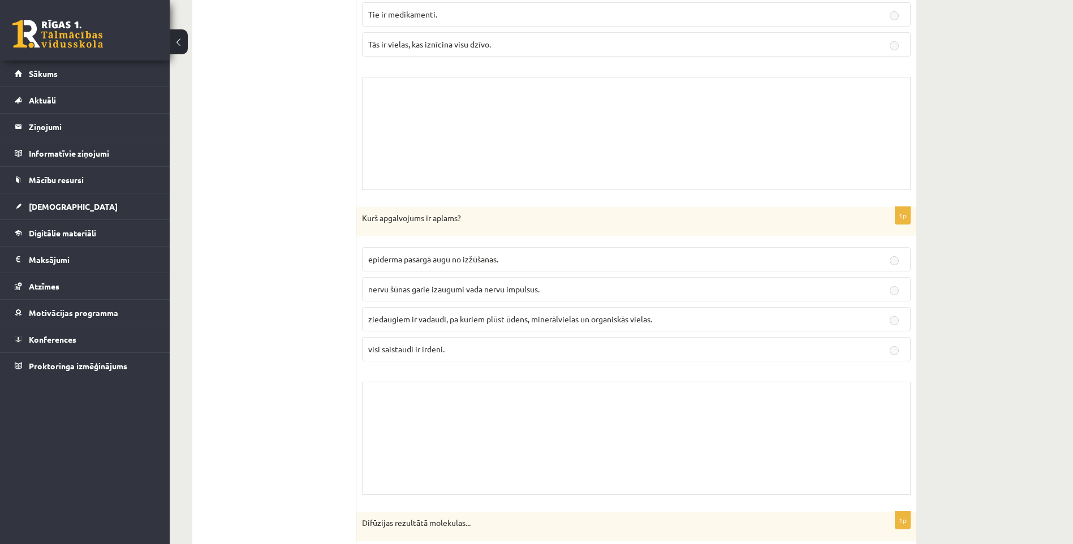
drag, startPoint x: 310, startPoint y: 353, endPoint x: 308, endPoint y: 263, distance: 89.9
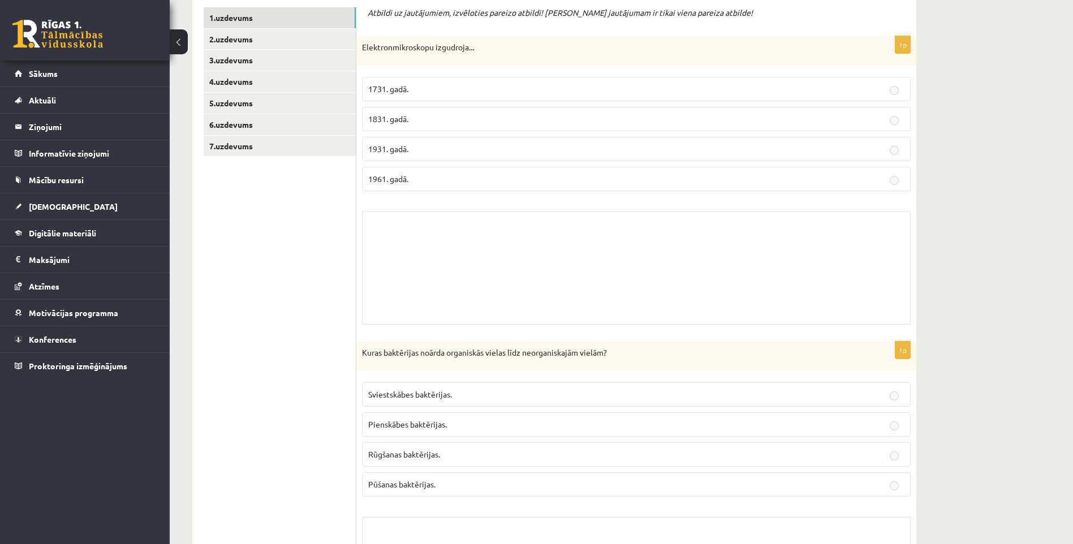
scroll to position [0, 0]
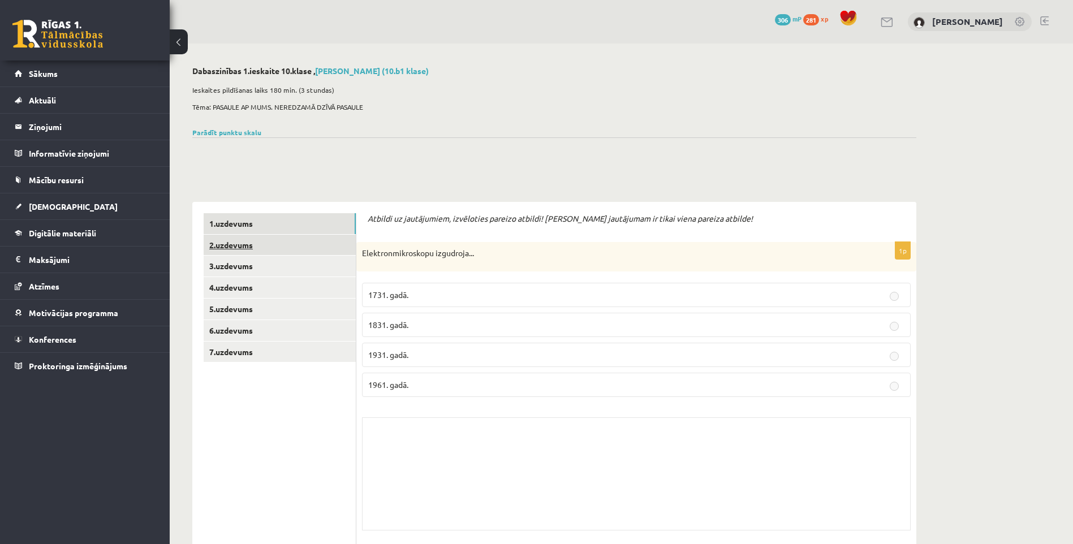
click at [223, 250] on link "2.uzdevums" at bounding box center [280, 245] width 152 height 21
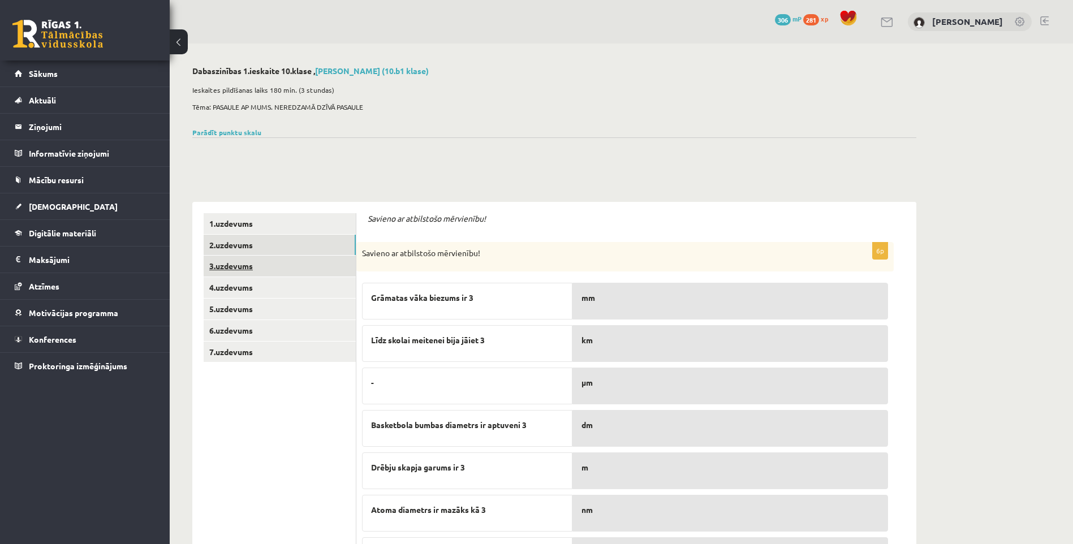
click at [231, 271] on link "3.uzdevums" at bounding box center [280, 266] width 152 height 21
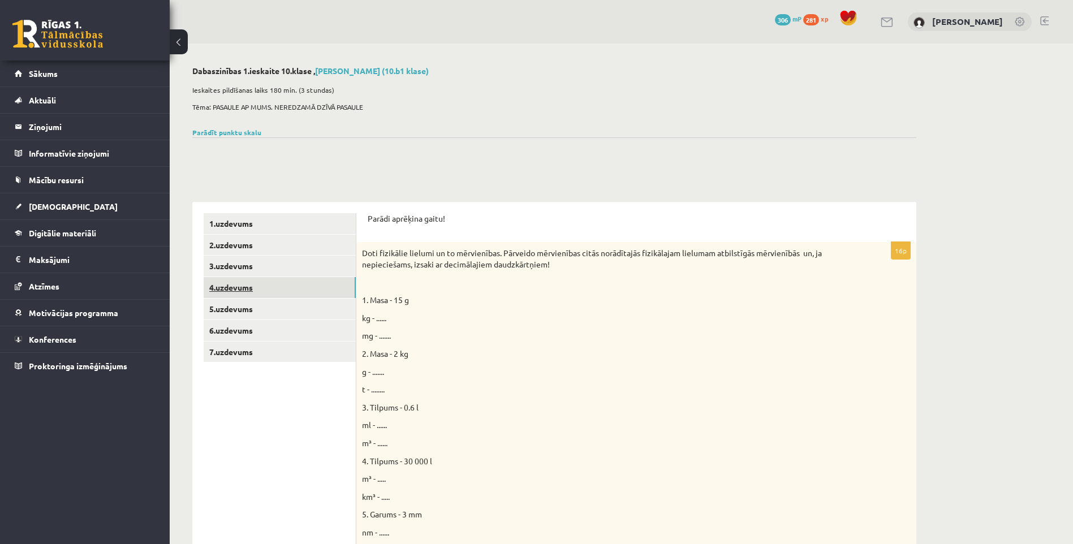
click at [236, 280] on link "4.uzdevums" at bounding box center [280, 287] width 152 height 21
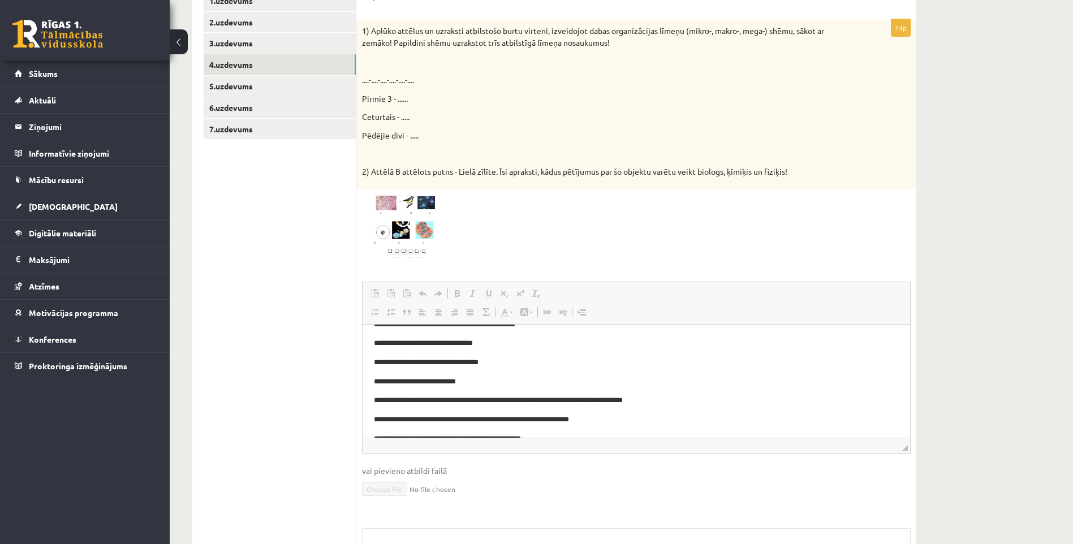
scroll to position [134, 0]
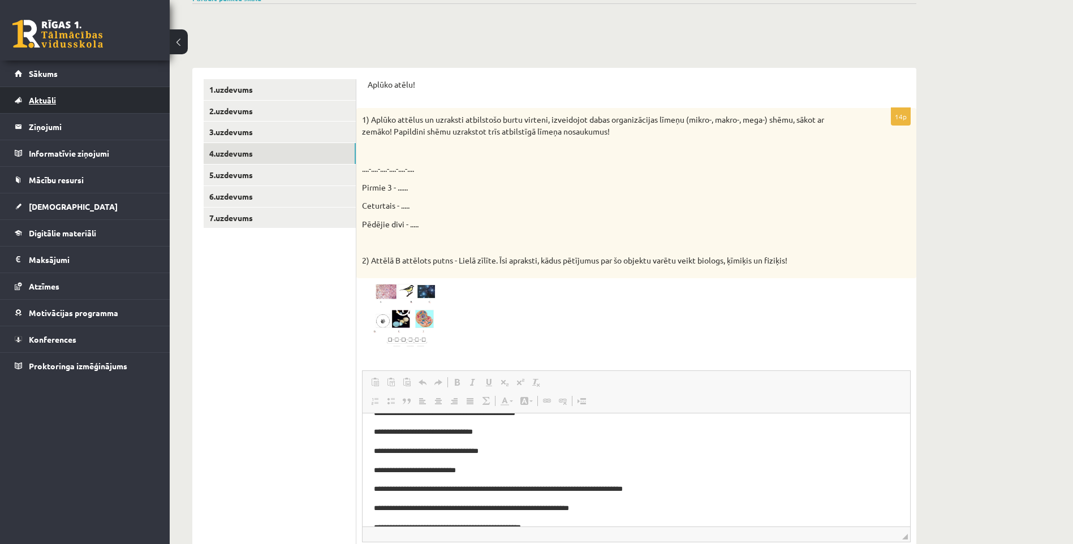
click at [46, 98] on span "Aktuāli" at bounding box center [42, 100] width 27 height 10
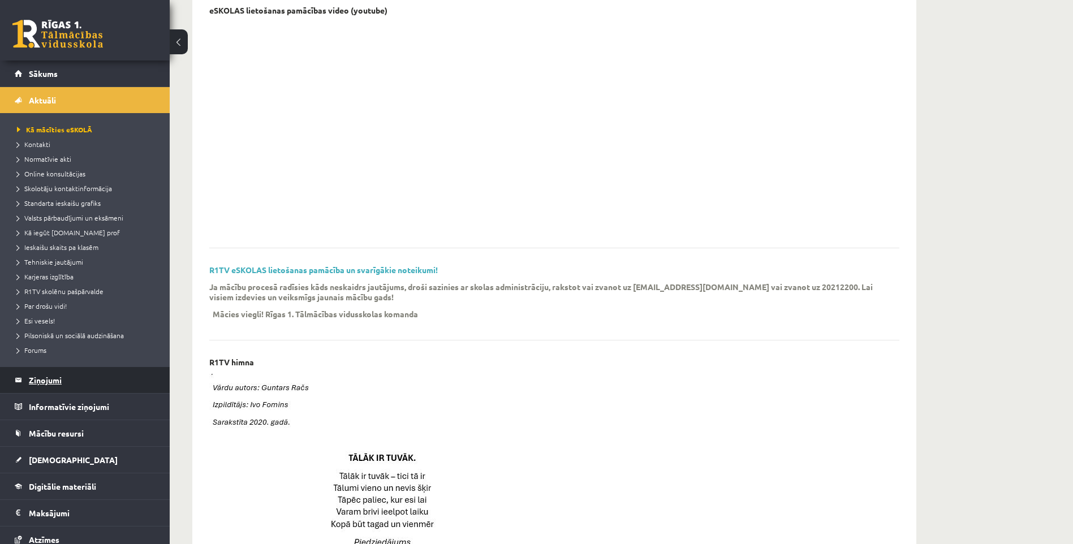
click at [53, 385] on legend "Ziņojumi 0" at bounding box center [92, 380] width 127 height 26
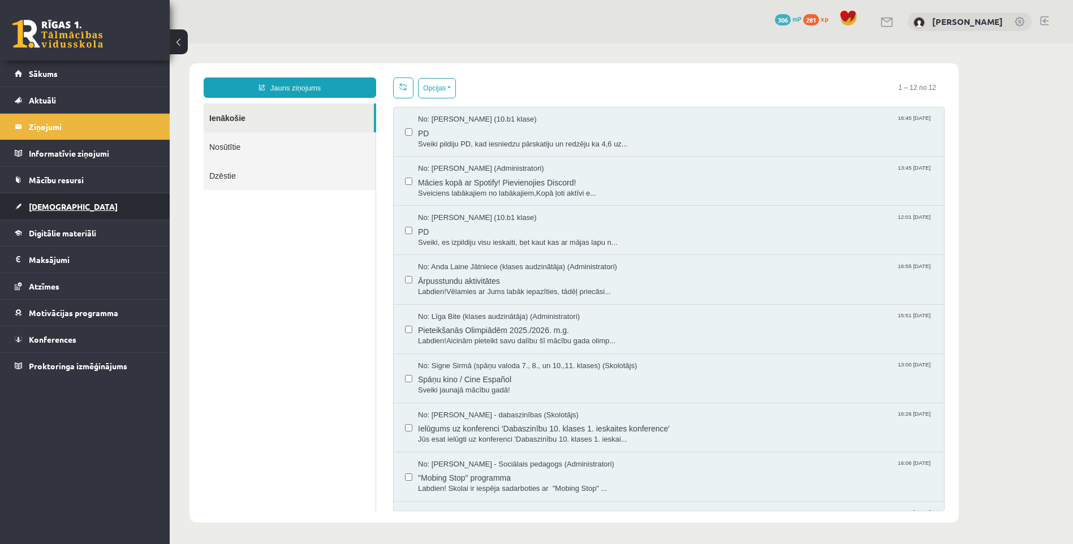
click at [44, 202] on span "[DEMOGRAPHIC_DATA]" at bounding box center [73, 206] width 89 height 10
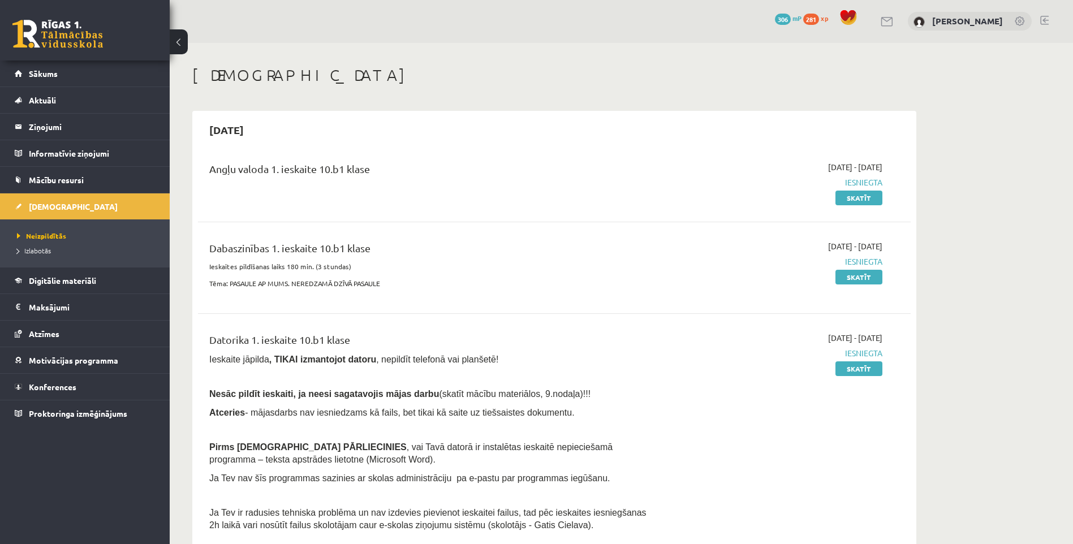
click at [41, 249] on span "Izlabotās" at bounding box center [34, 250] width 34 height 9
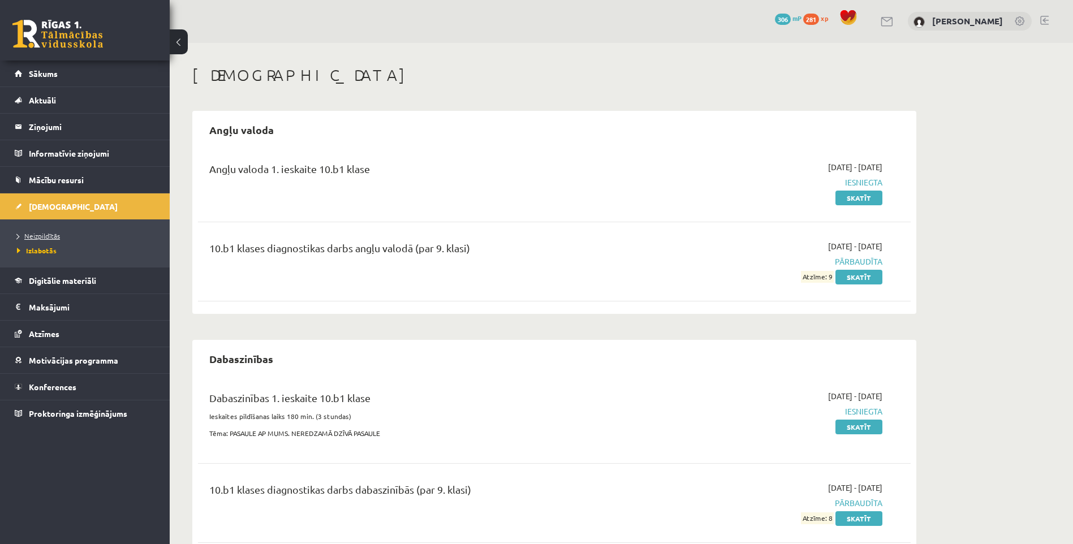
click at [36, 231] on link "Neizpildītās" at bounding box center [87, 236] width 141 height 10
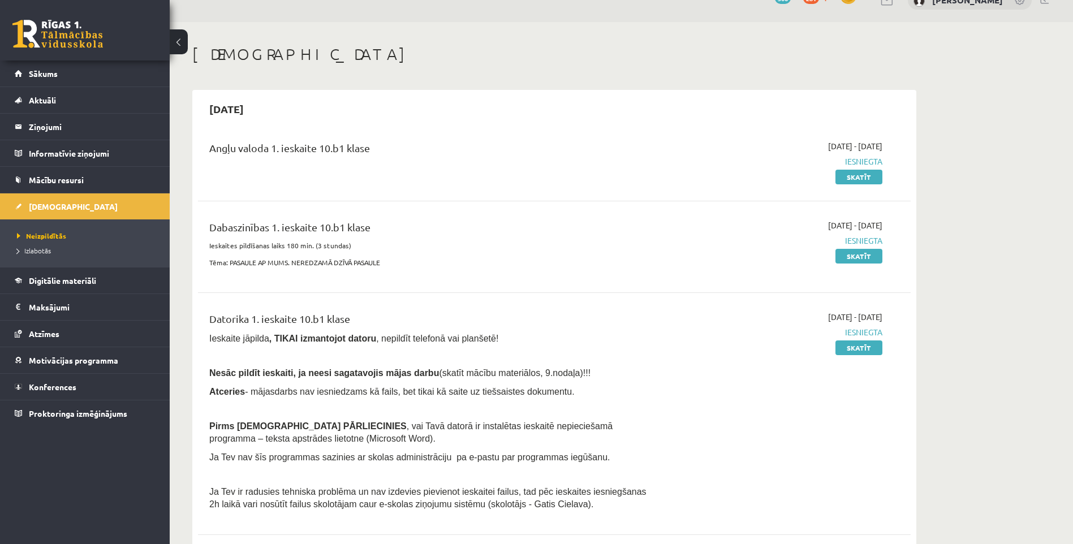
scroll to position [57, 0]
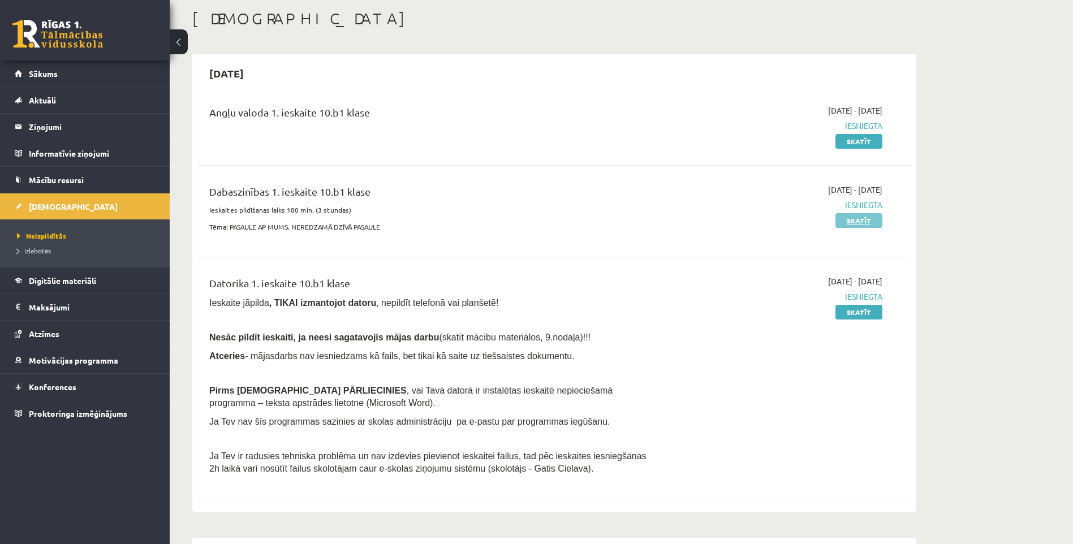
click at [851, 224] on link "Skatīt" at bounding box center [858, 220] width 47 height 15
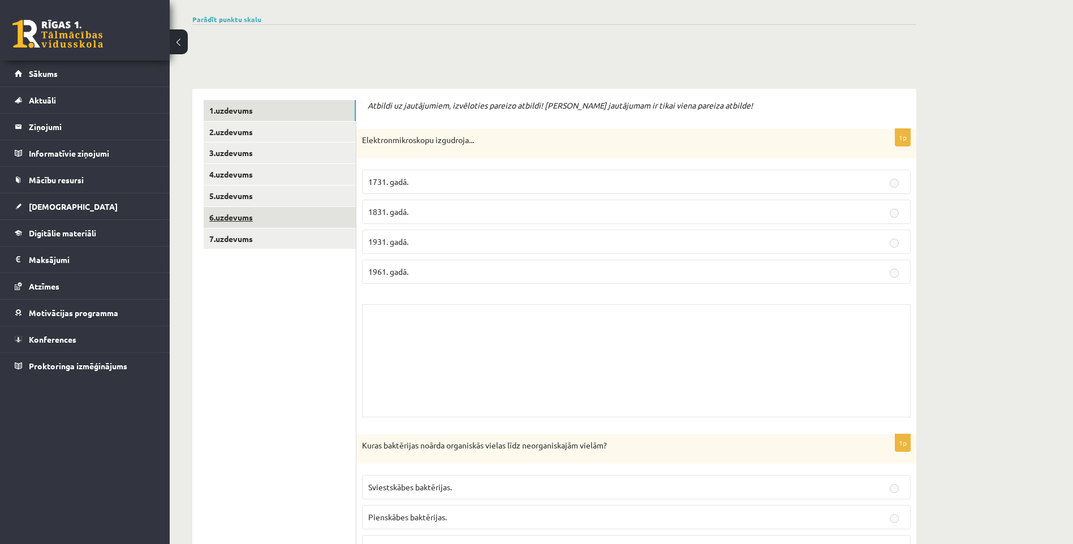
click at [254, 222] on link "6.uzdevums" at bounding box center [280, 217] width 152 height 21
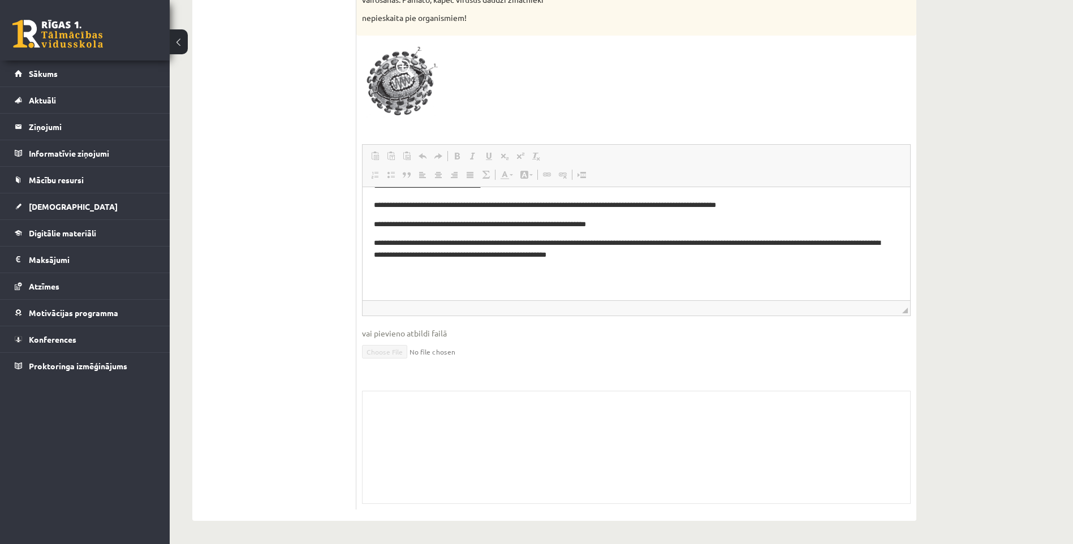
scroll to position [57, 0]
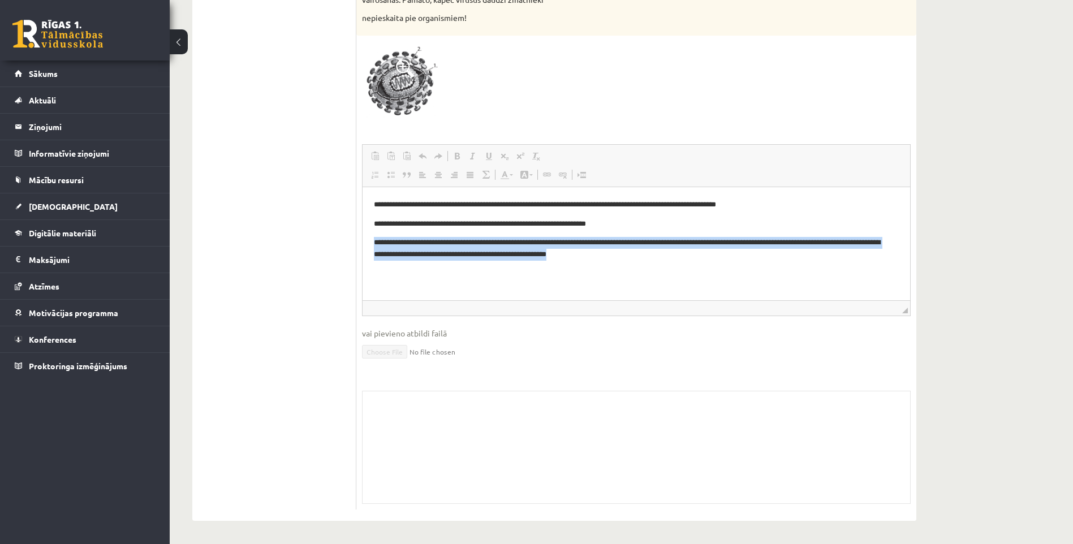
drag, startPoint x: 662, startPoint y: 258, endPoint x: 339, endPoint y: 247, distance: 322.5
click at [362, 247] on html "**********" at bounding box center [635, 229] width 547 height 198
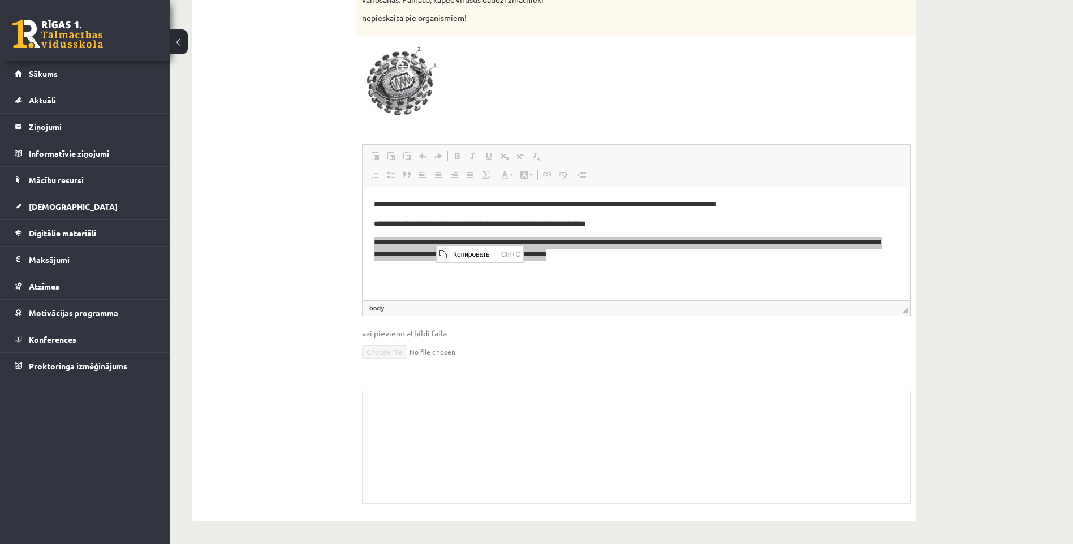
scroll to position [0, 0]
click at [488, 253] on span "Копировать" at bounding box center [474, 253] width 48 height 16
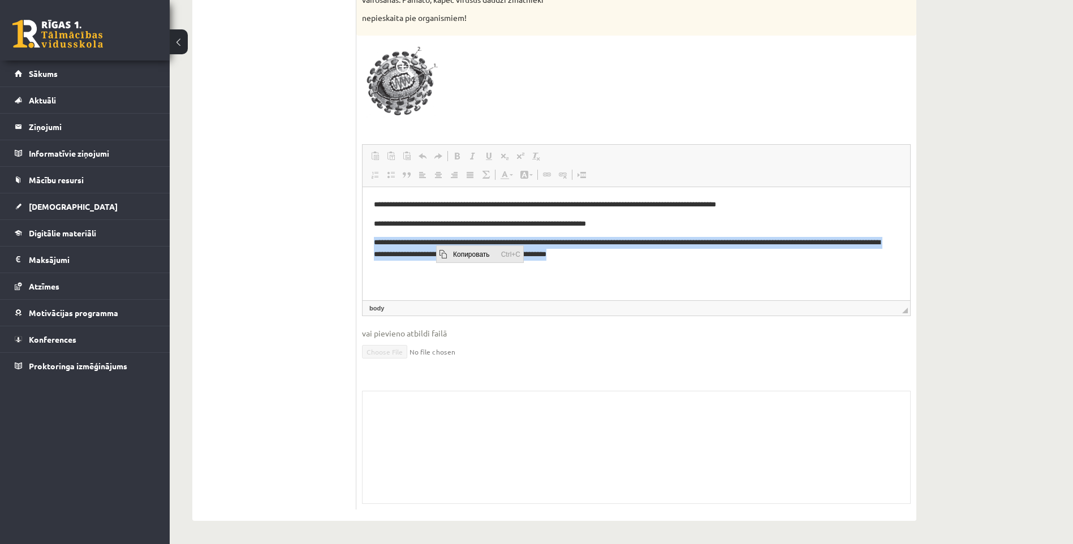
copy p "**********"
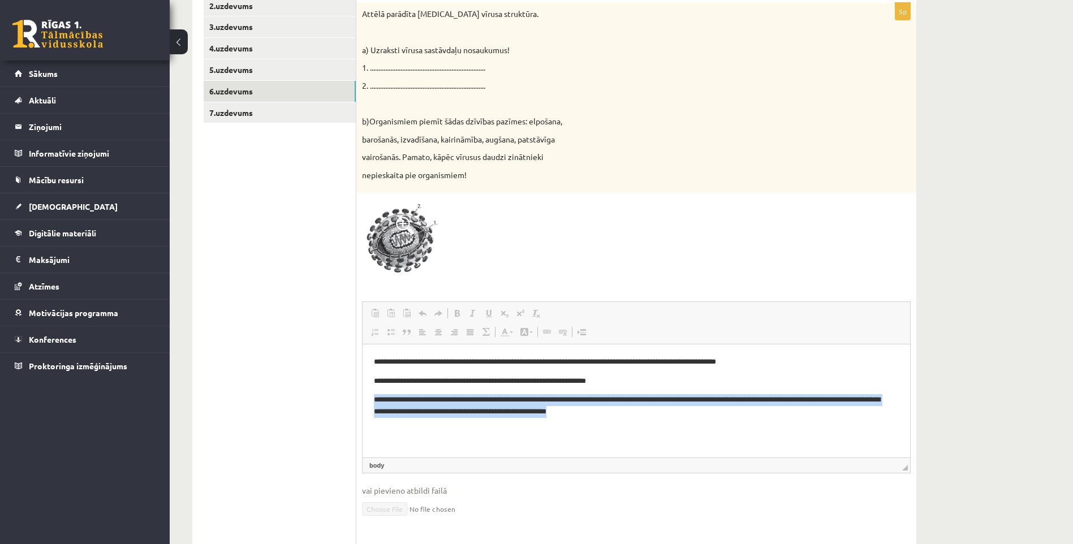
scroll to position [170, 0]
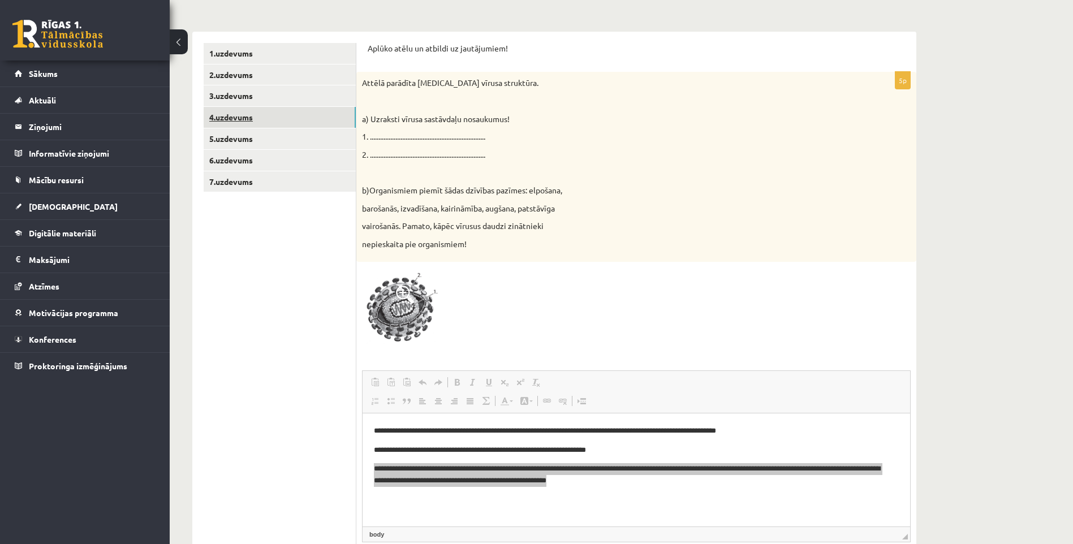
click at [223, 113] on link "4.uzdevums" at bounding box center [280, 117] width 152 height 21
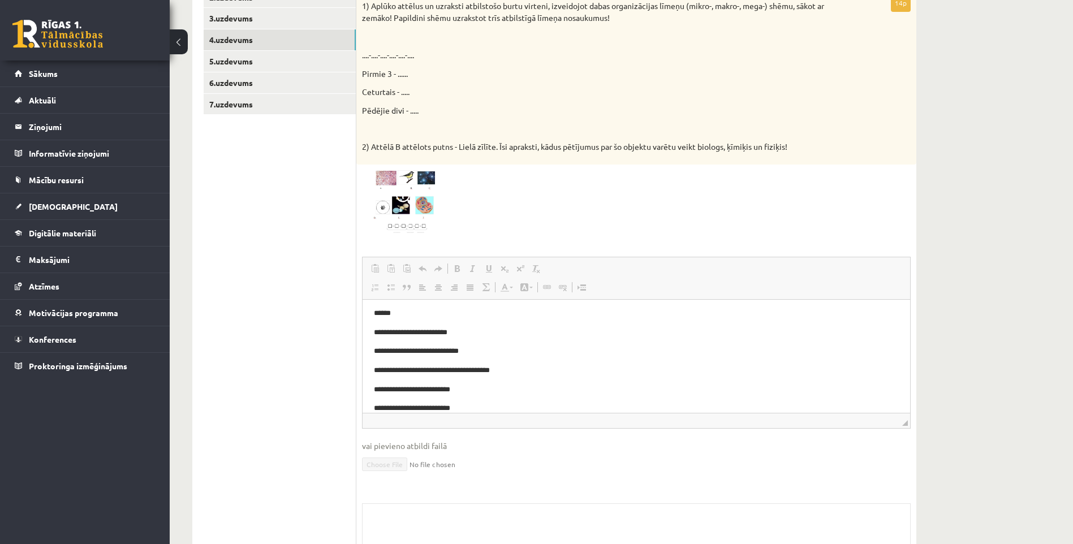
scroll to position [0, 0]
click at [401, 205] on span at bounding box center [405, 197] width 18 height 18
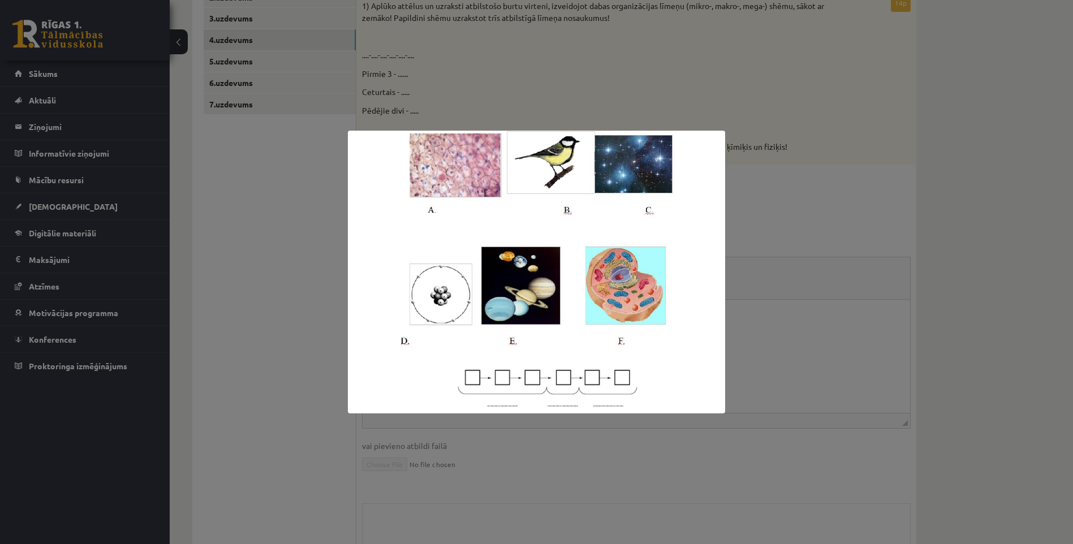
click at [401, 205] on img at bounding box center [536, 272] width 377 height 283
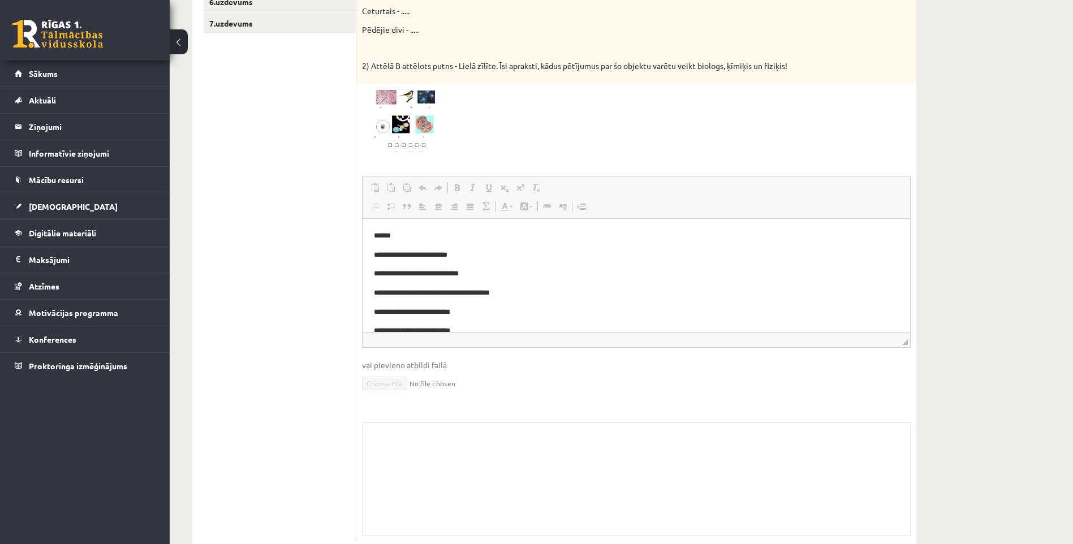
scroll to position [134, 0]
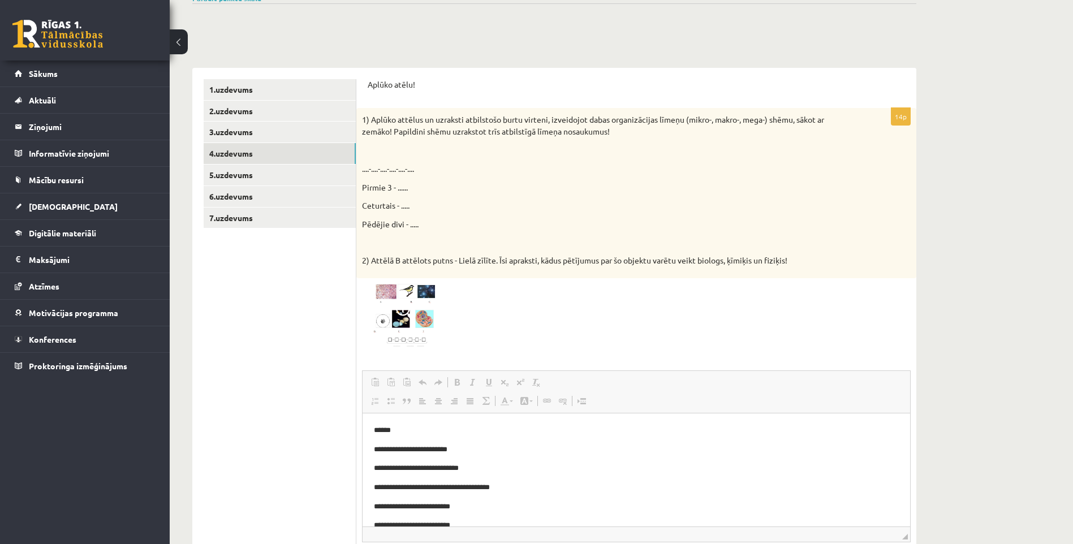
click at [404, 287] on img at bounding box center [404, 316] width 85 height 64
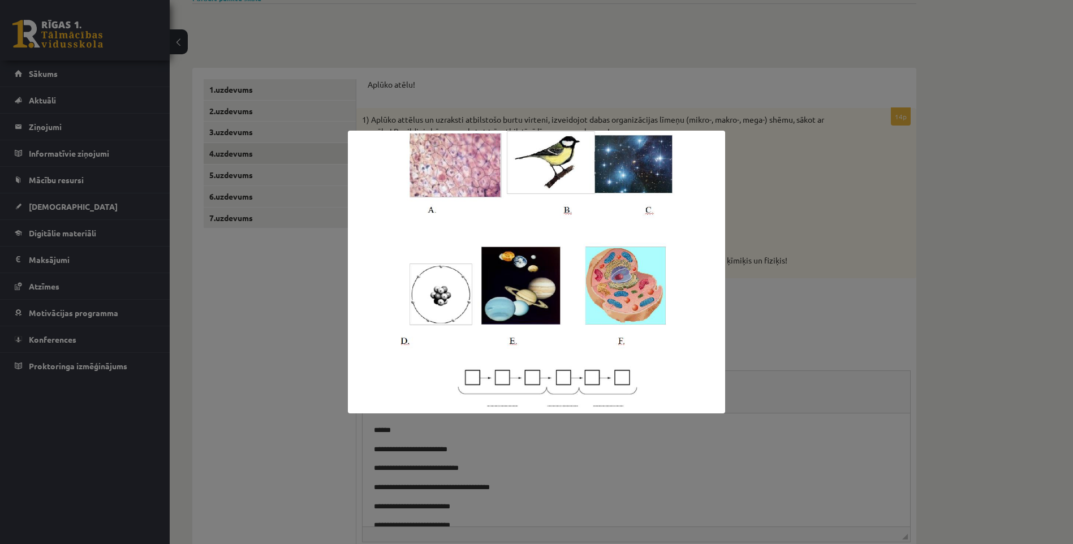
click at [534, 157] on img at bounding box center [536, 272] width 377 height 283
